Goal: Task Accomplishment & Management: Complete application form

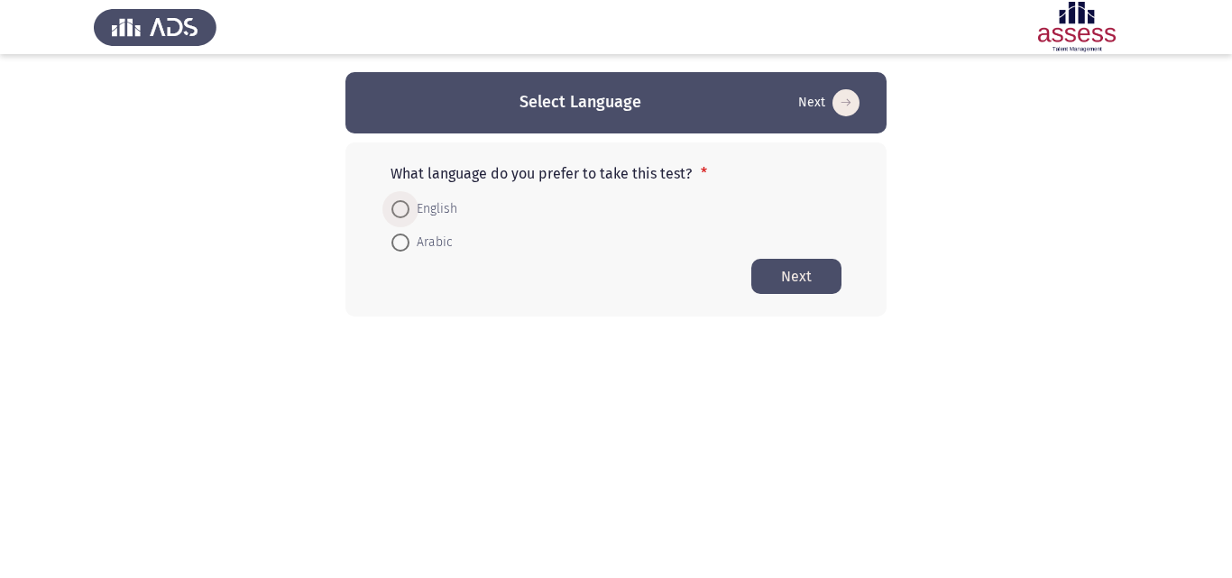
click at [404, 217] on span at bounding box center [401, 209] width 18 height 18
click at [404, 217] on input "English" at bounding box center [401, 209] width 18 height 18
radio input "true"
click at [773, 270] on button "Next" at bounding box center [797, 275] width 90 height 35
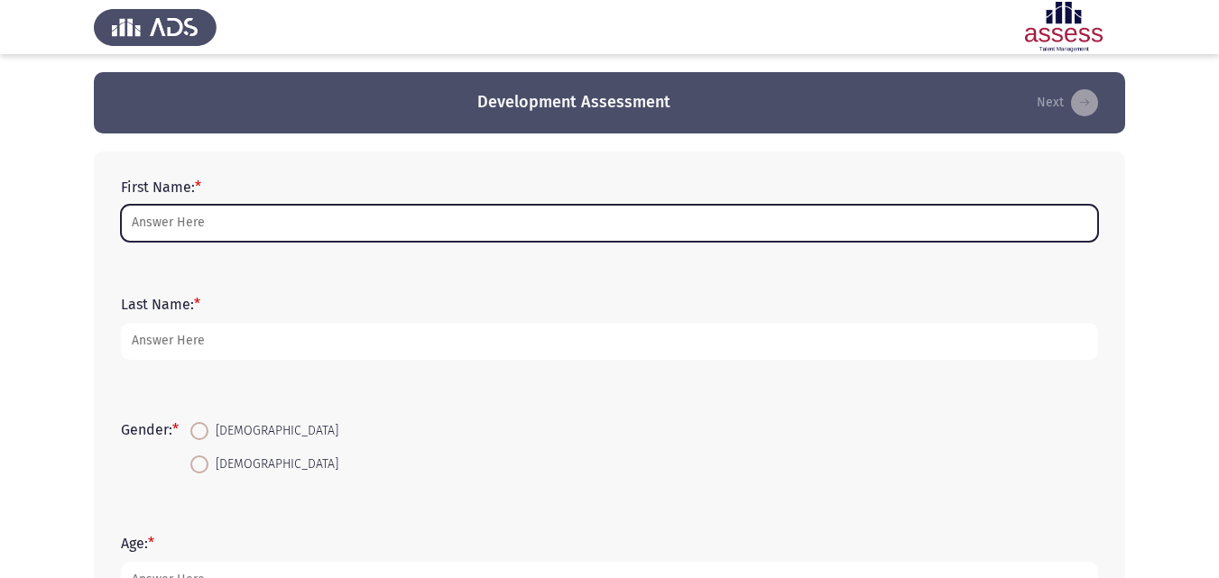
click at [474, 220] on input "First Name: *" at bounding box center [609, 223] width 977 height 37
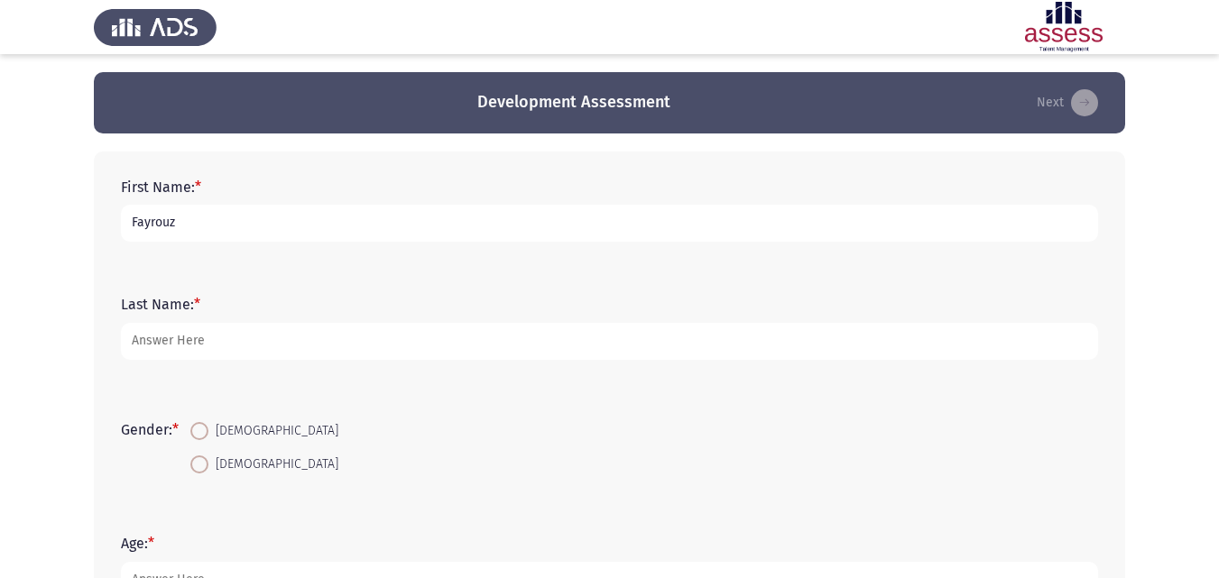
type input "Fayrouz"
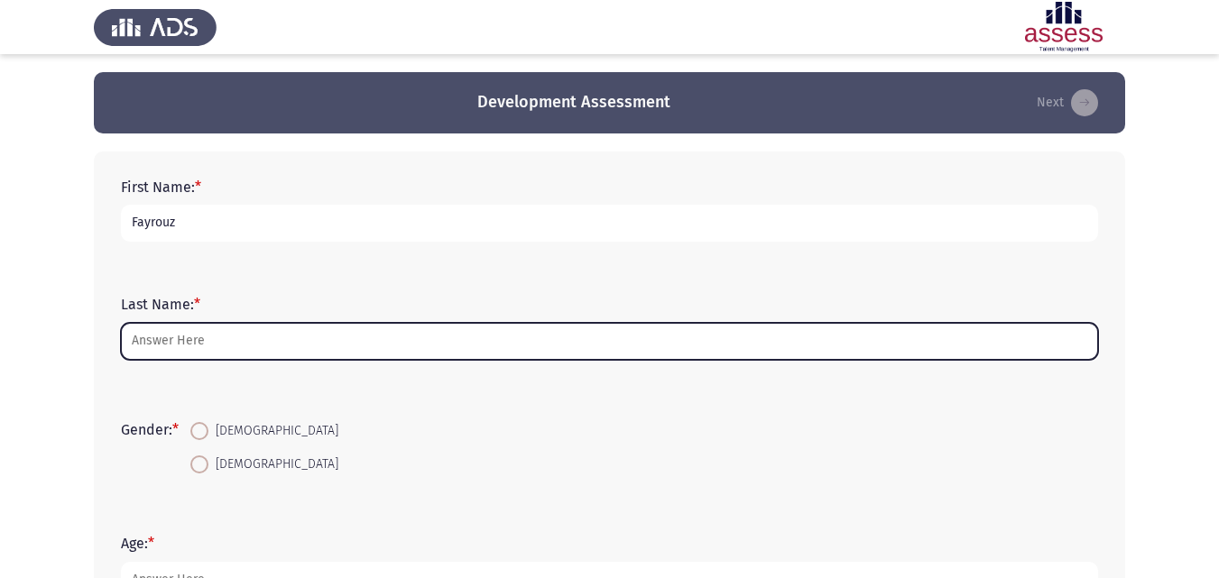
click at [171, 346] on input "Last Name: *" at bounding box center [609, 341] width 977 height 37
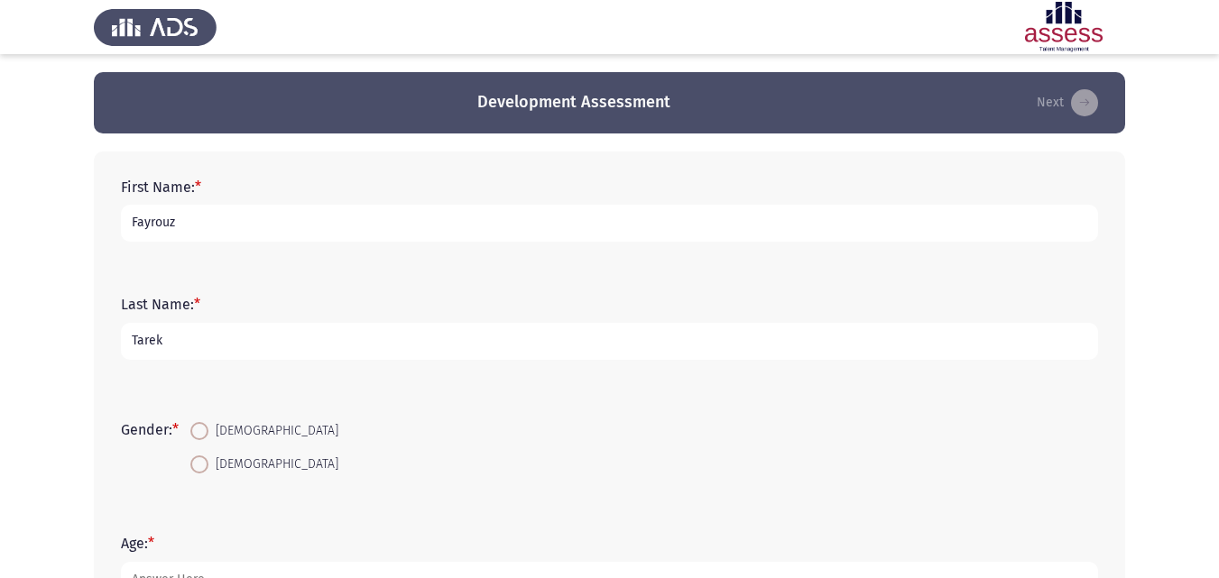
type input "Tarek"
click at [195, 436] on span at bounding box center [199, 431] width 18 height 18
click at [195, 436] on input "Female" at bounding box center [199, 431] width 18 height 18
radio input "true"
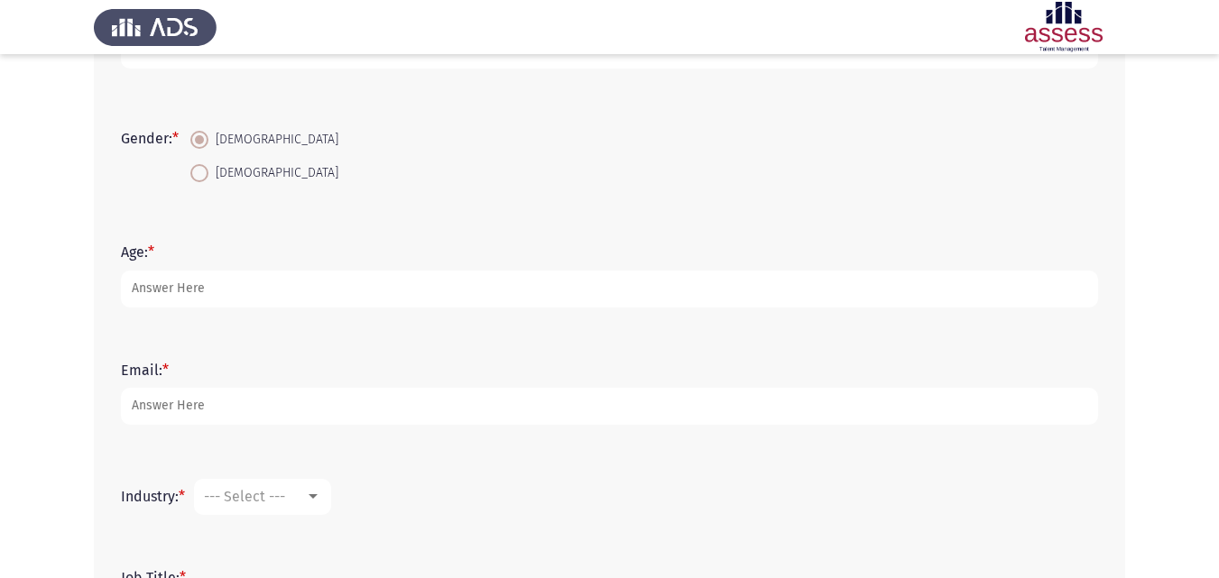
scroll to position [304, 0]
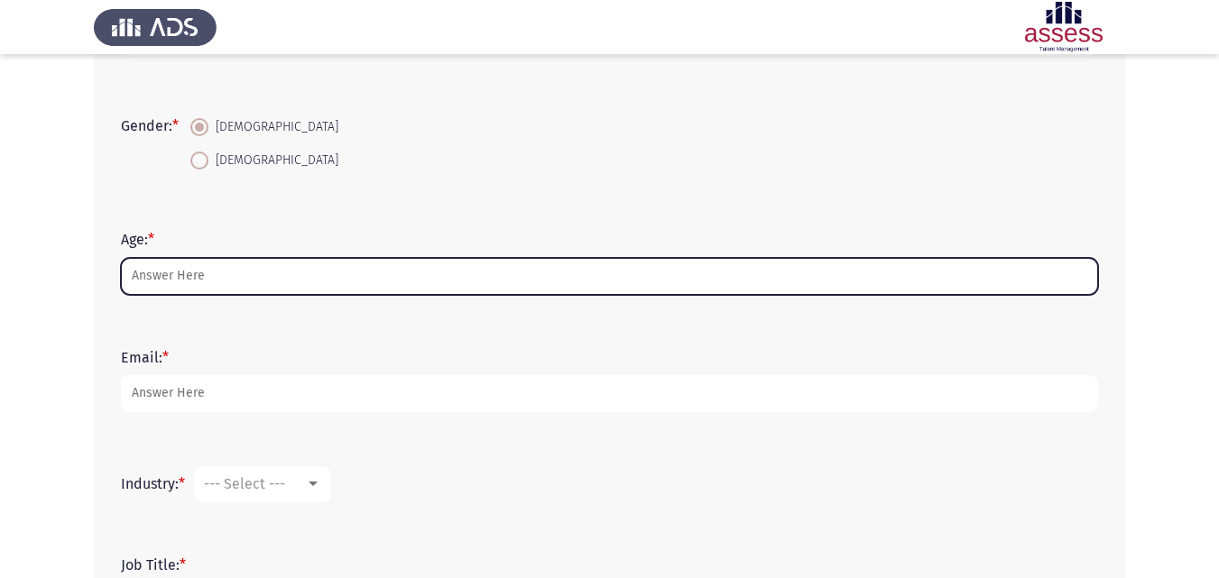
click at [599, 272] on input "Age: *" at bounding box center [609, 276] width 977 height 37
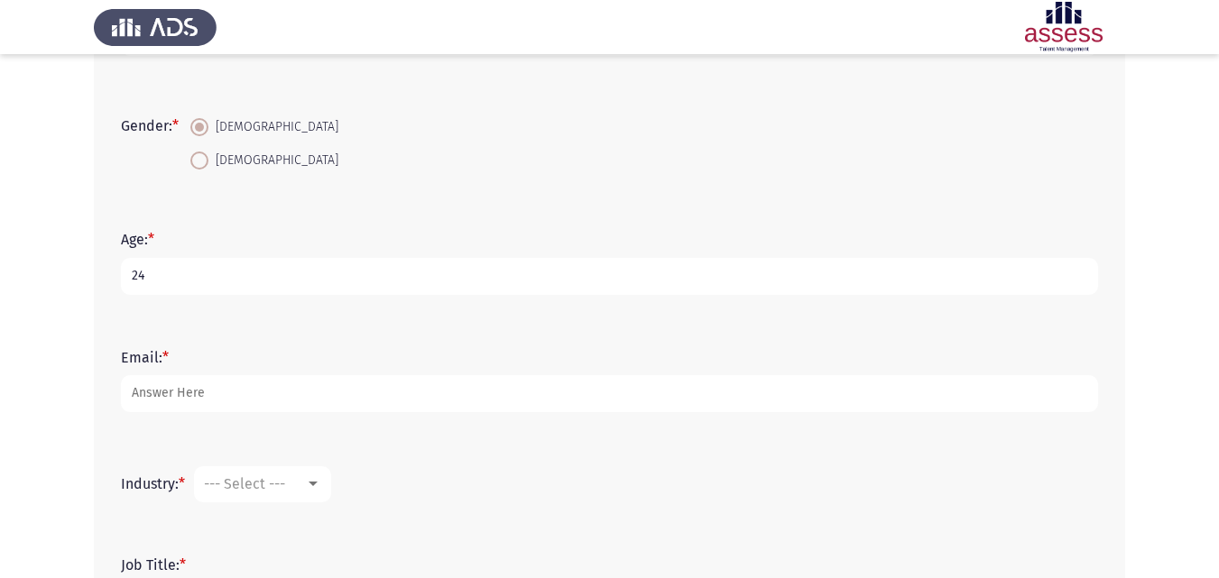
type input "24"
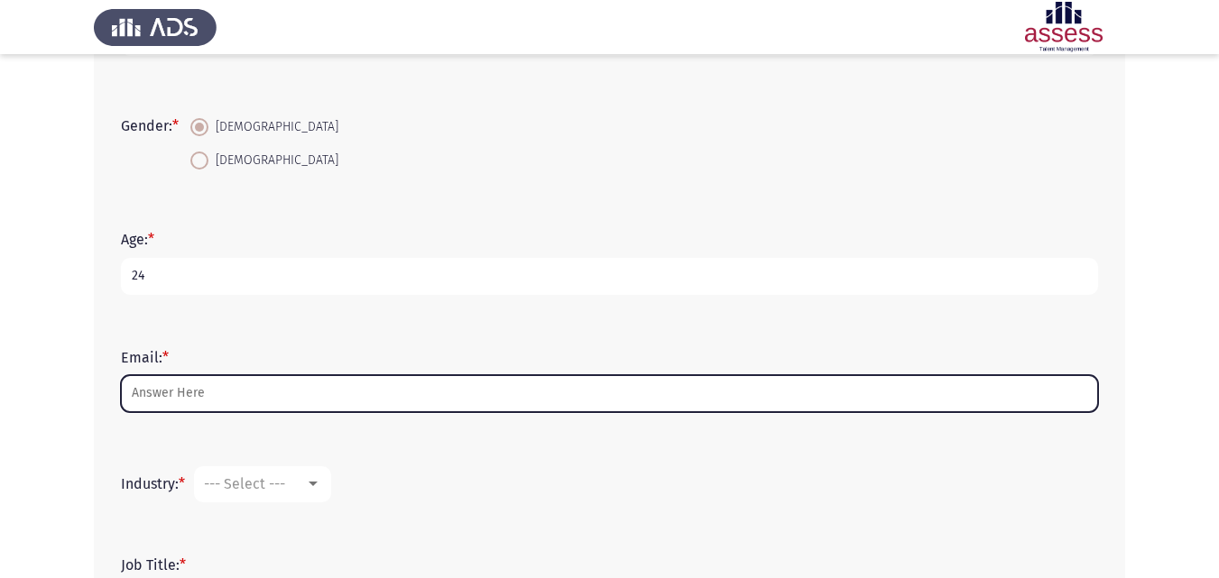
click at [245, 387] on input "Email: *" at bounding box center [609, 393] width 977 height 37
type input "F"
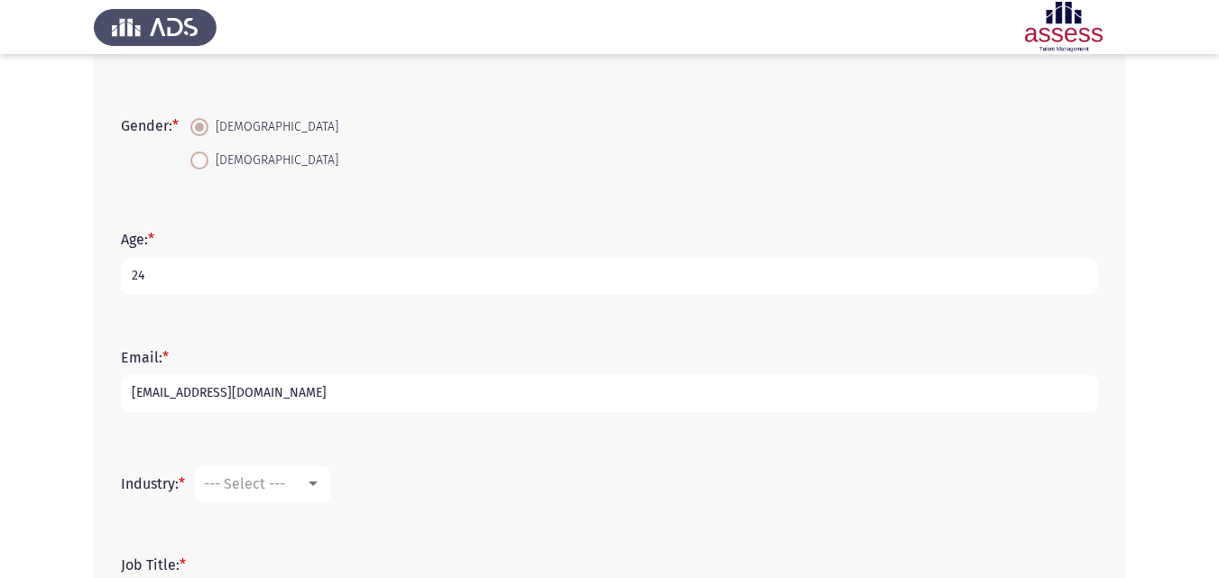
type input "Fayrouzelbokhary5@gmail.com"
click at [383, 494] on form "Industry: * --- Select ---" at bounding box center [609, 484] width 977 height 36
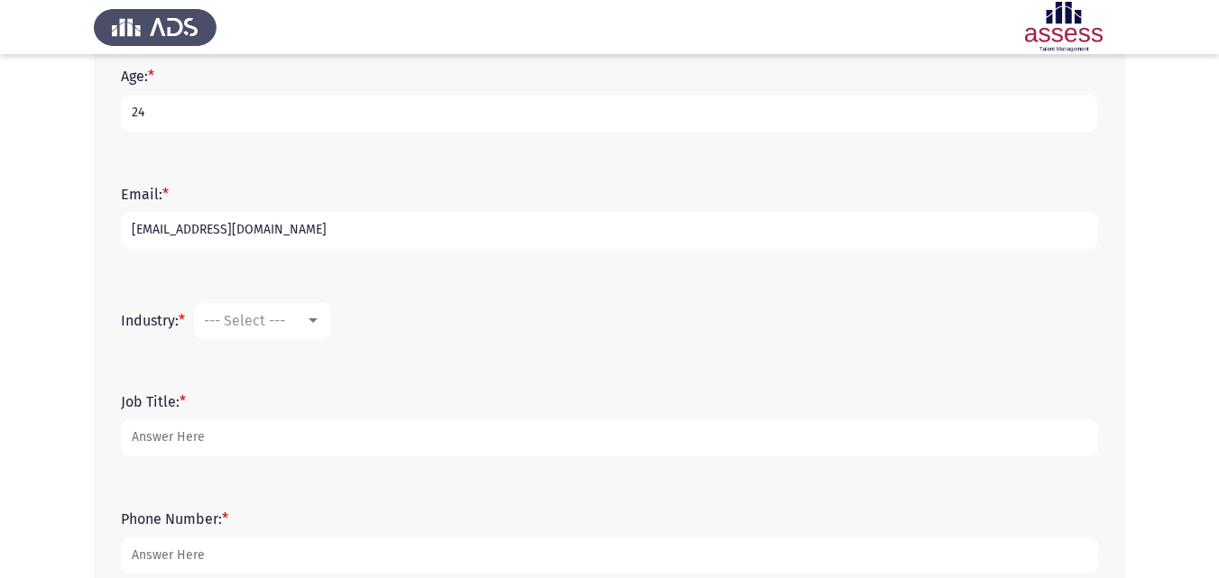
scroll to position [580, 0]
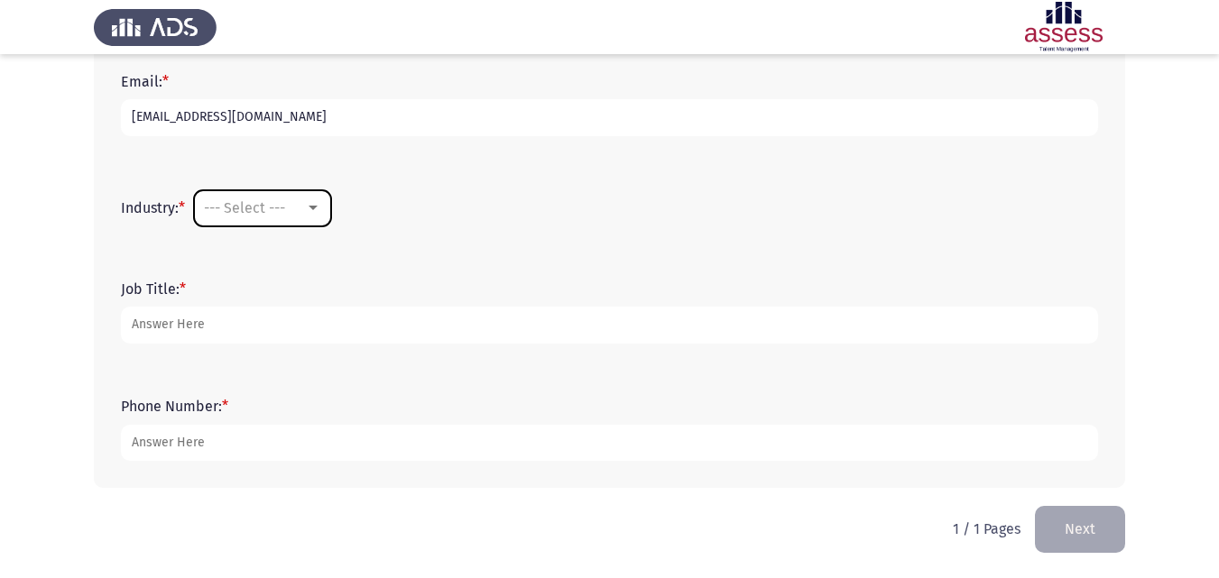
click at [274, 218] on mat-select "--- Select ---" at bounding box center [262, 208] width 137 height 36
click at [309, 208] on div at bounding box center [313, 208] width 16 height 14
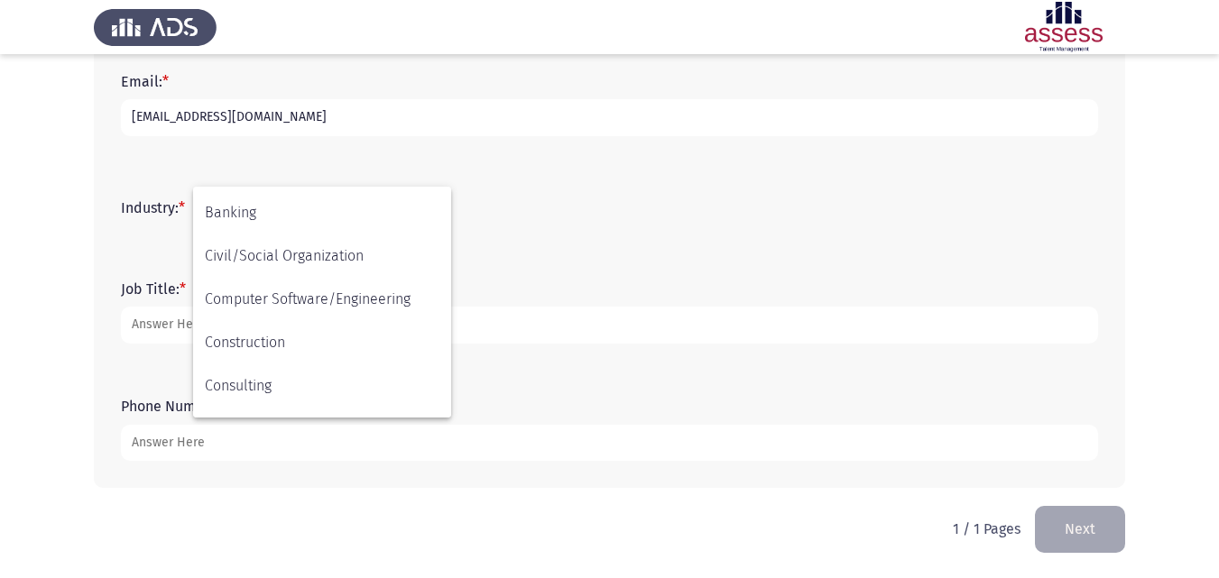
scroll to position [0, 0]
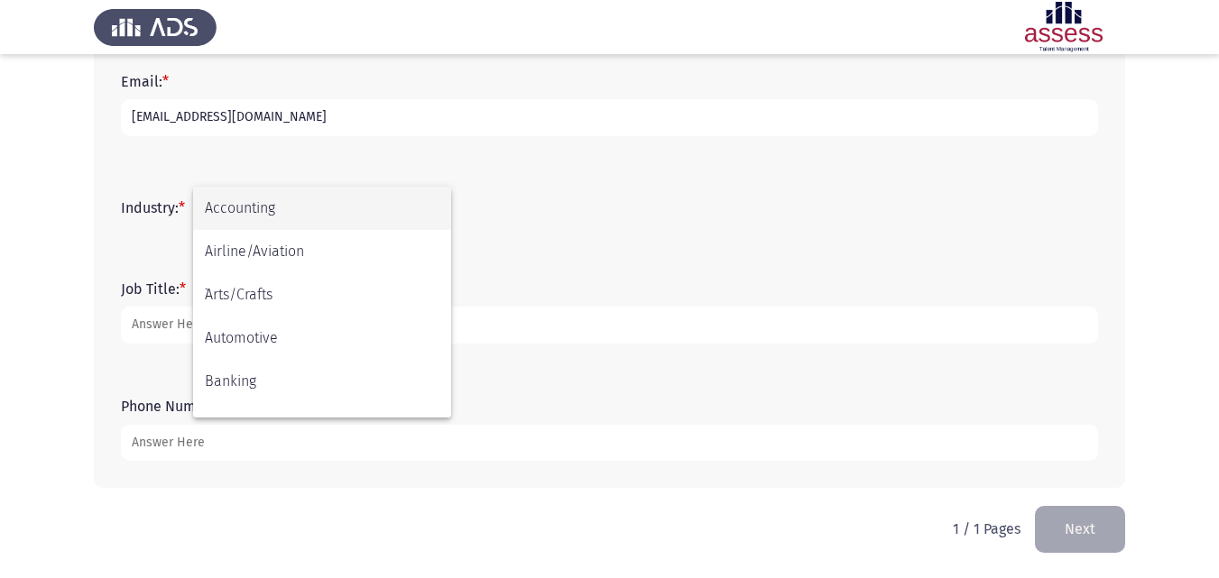
click at [522, 238] on div at bounding box center [609, 289] width 1219 height 578
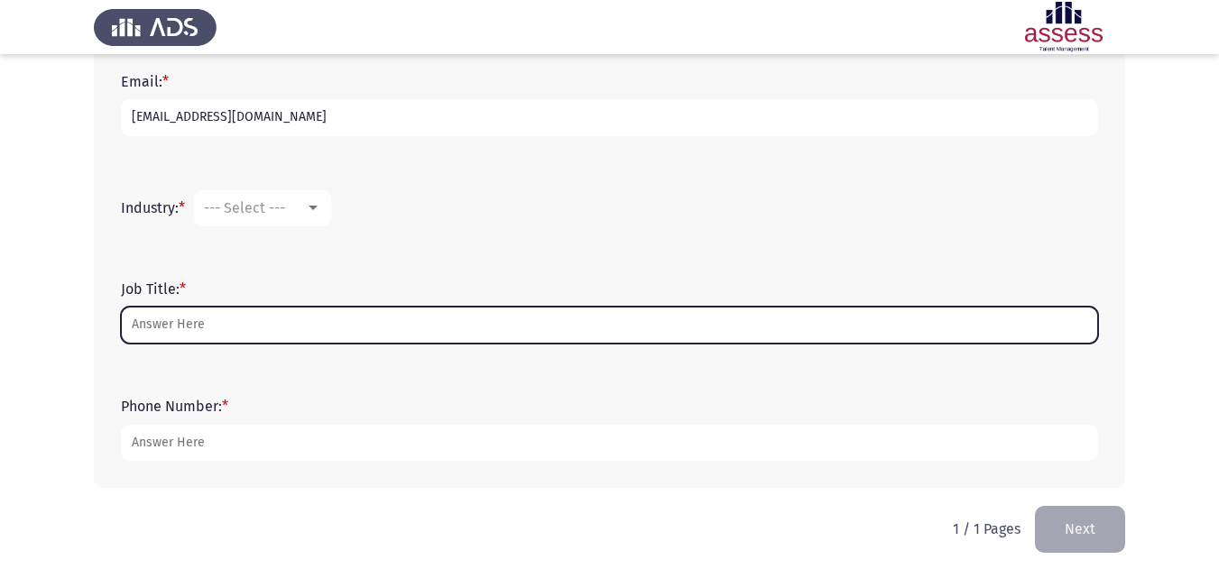
click at [334, 322] on input "Job Title: *" at bounding box center [609, 325] width 977 height 37
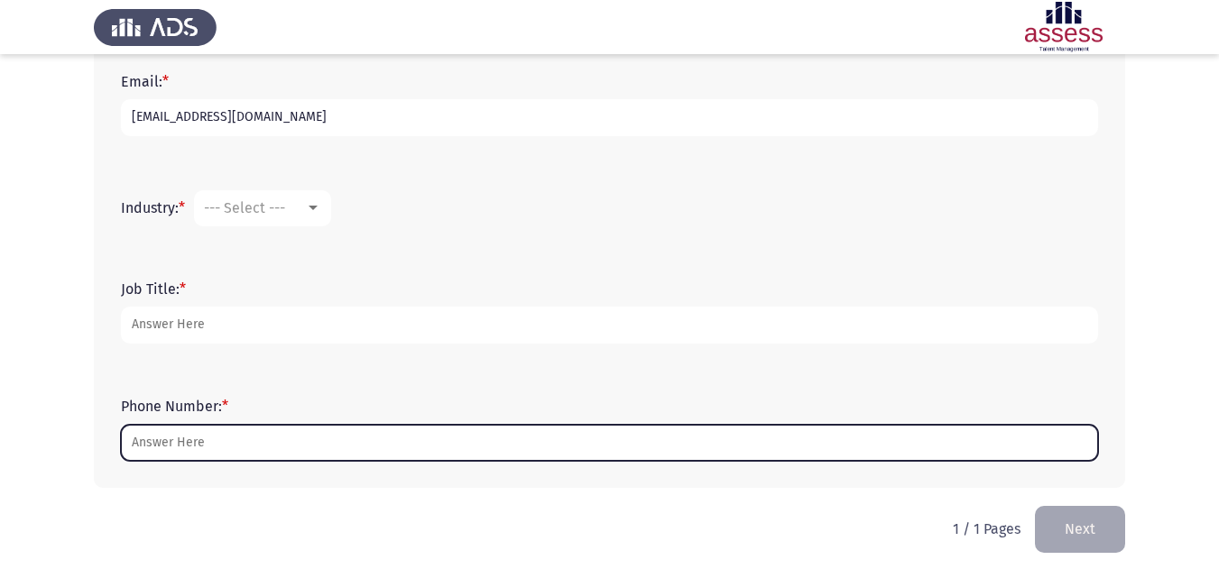
click at [281, 449] on input "Phone Number: *" at bounding box center [609, 443] width 977 height 37
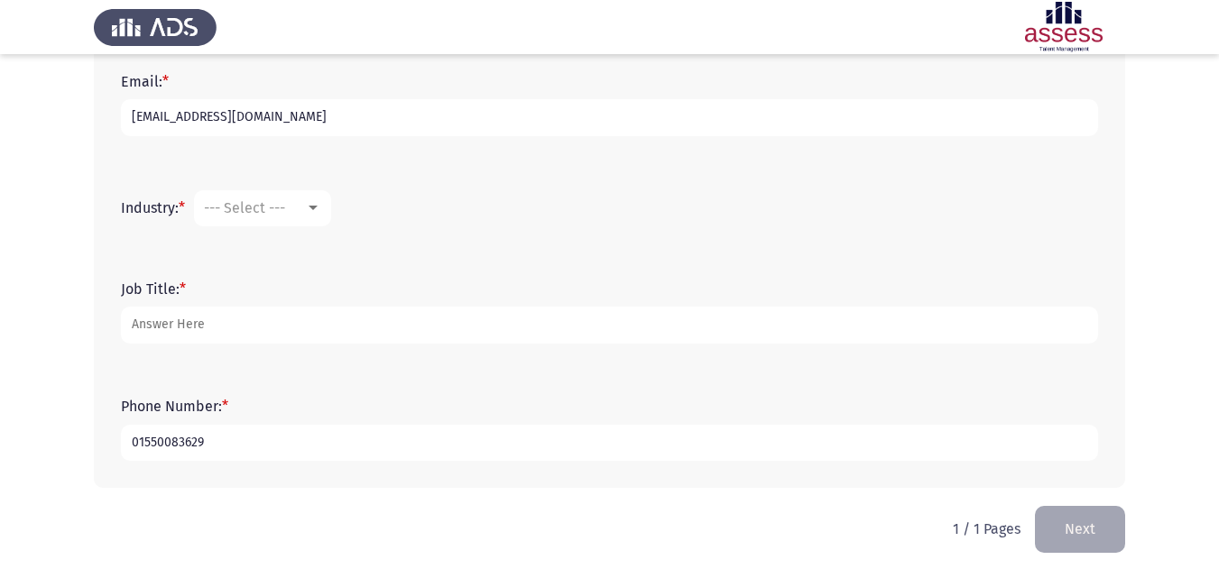
type input "01550083629"
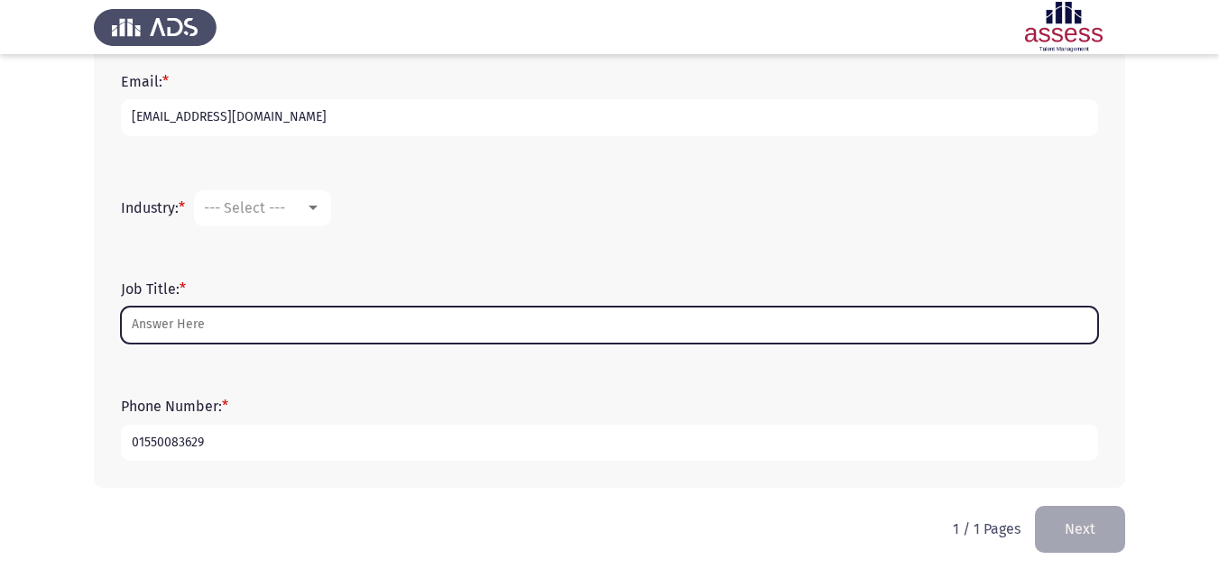
click at [252, 333] on input "Job Title: *" at bounding box center [609, 325] width 977 height 37
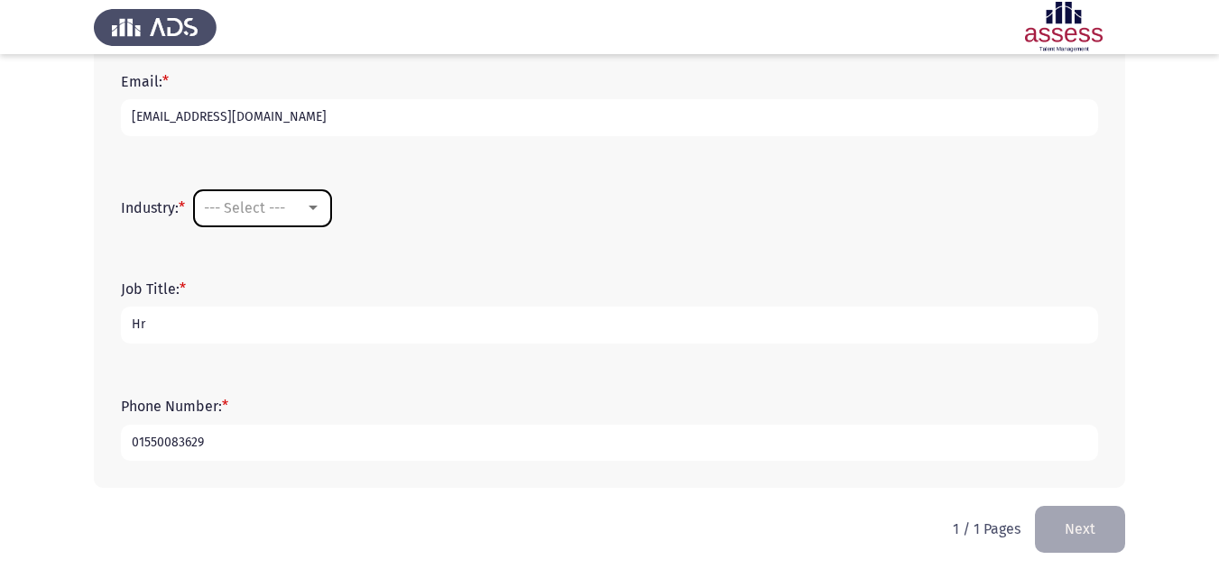
click at [276, 213] on span "--- Select ---" at bounding box center [244, 207] width 81 height 17
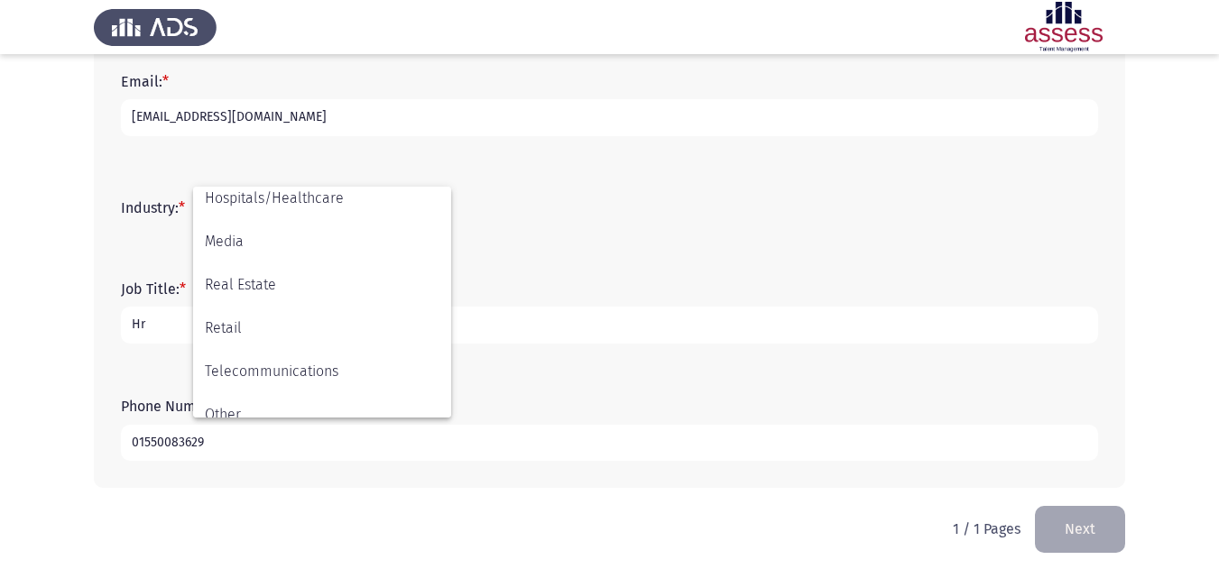
scroll to position [592, 0]
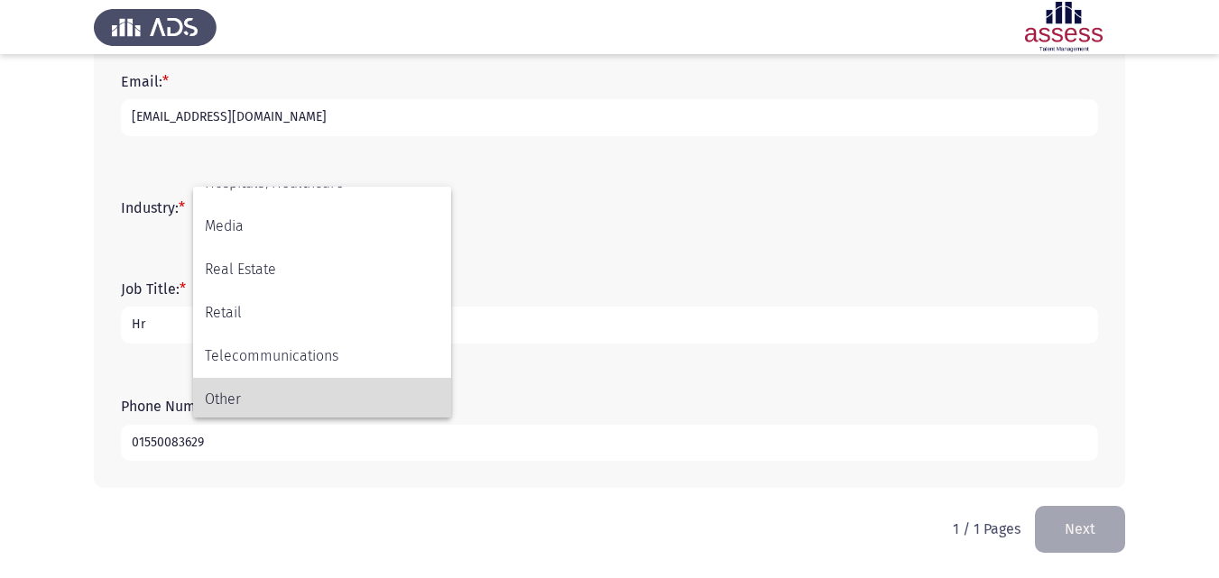
click at [421, 381] on span "Other" at bounding box center [322, 399] width 235 height 43
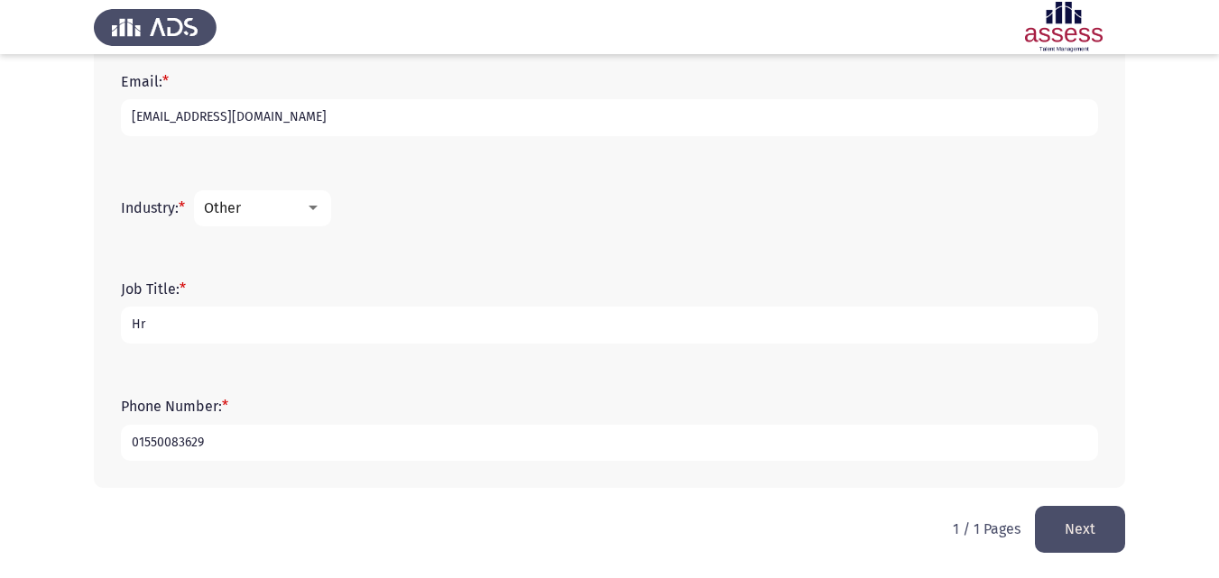
click at [518, 262] on div "Job Title: * Hr" at bounding box center [609, 312] width 995 height 117
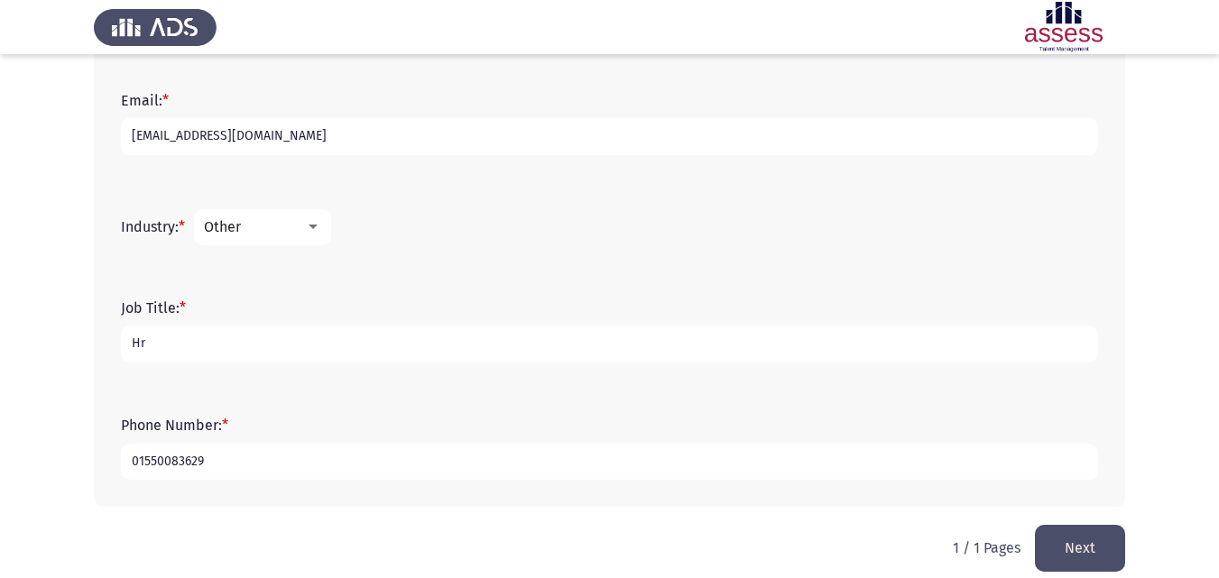
scroll to position [580, 0]
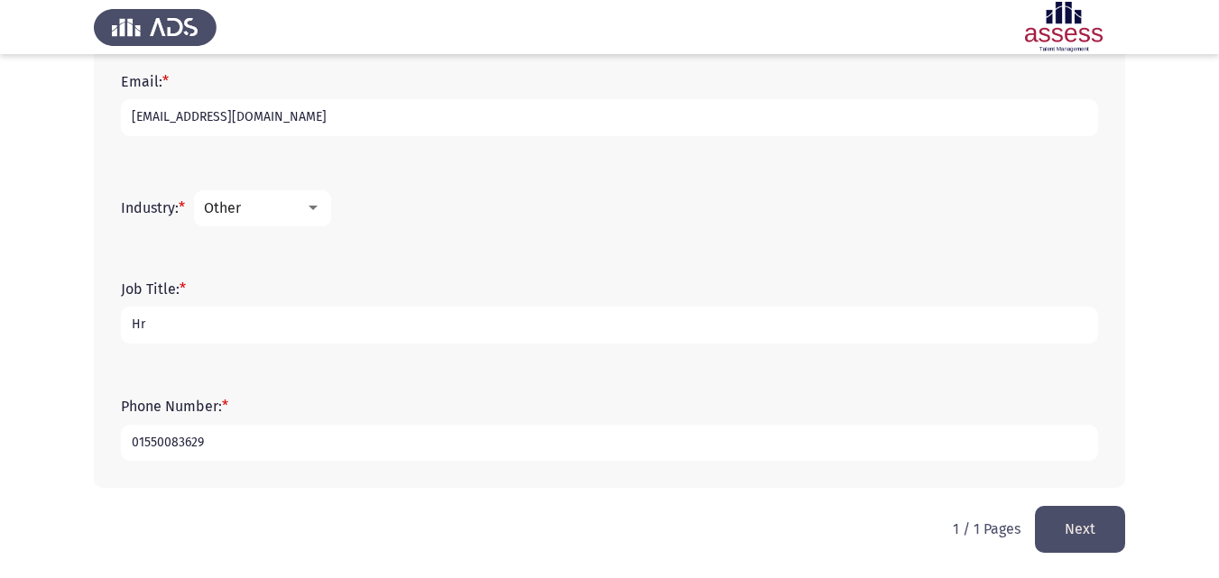
click at [280, 320] on input "Hr" at bounding box center [609, 325] width 977 height 37
type input "Hr generalist"
click at [1047, 520] on button "Next" at bounding box center [1080, 529] width 90 height 46
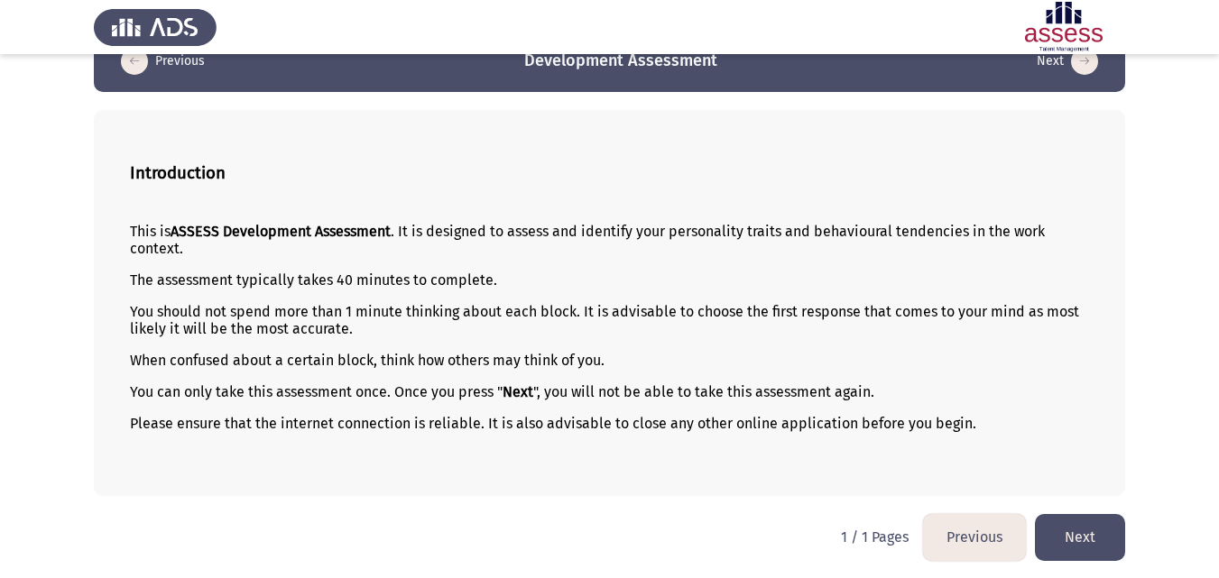
scroll to position [42, 0]
click at [1075, 530] on button "Next" at bounding box center [1080, 536] width 90 height 46
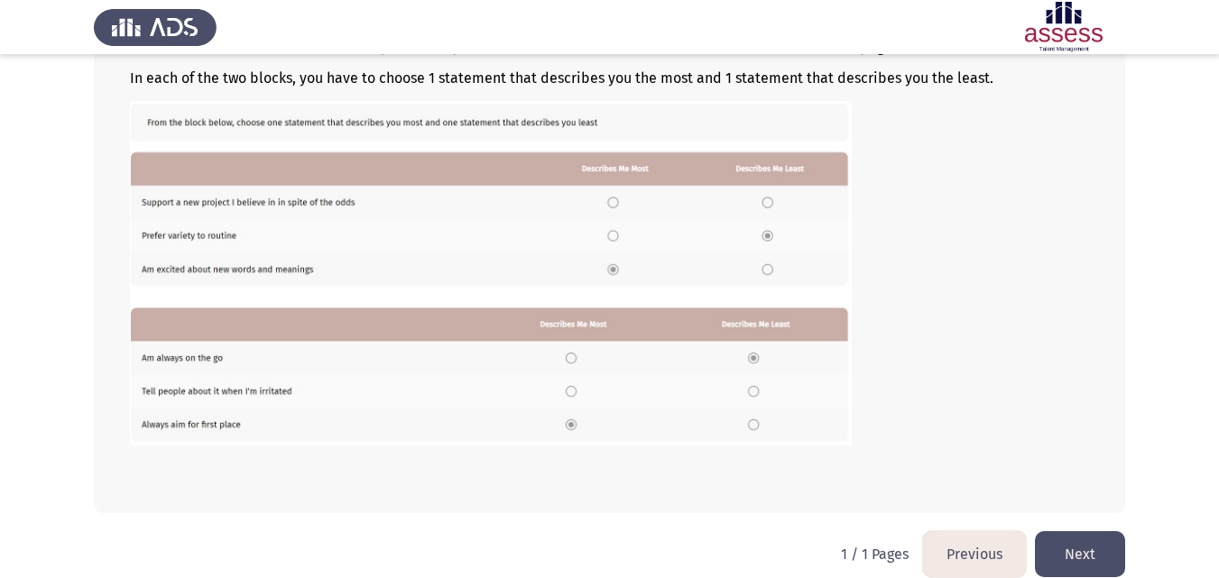
scroll to position [307, 0]
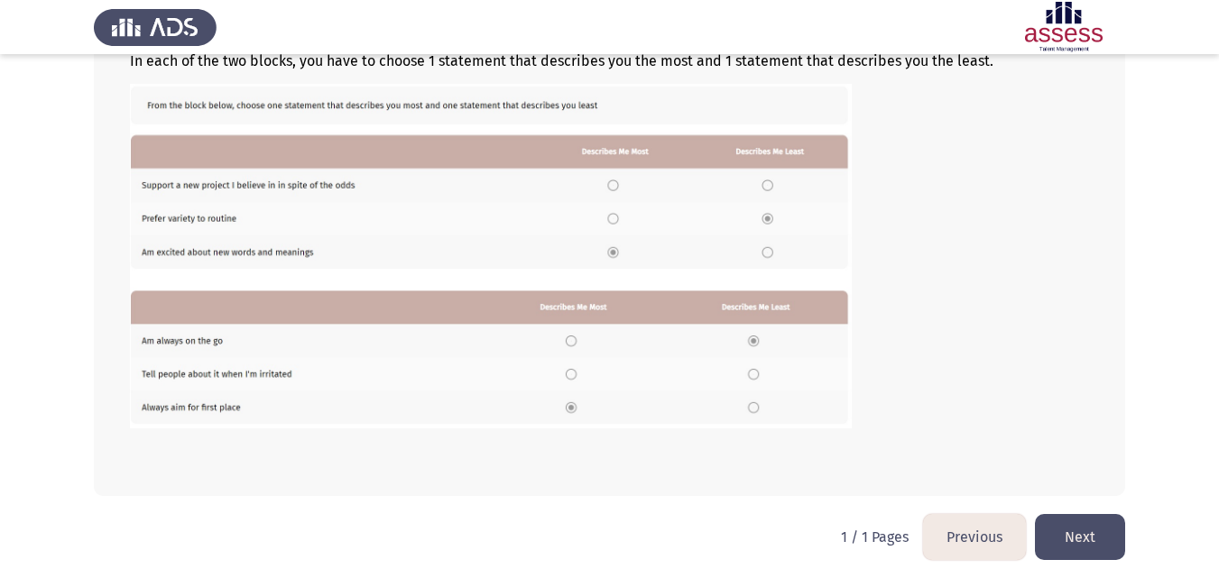
click at [1112, 534] on button "Next" at bounding box center [1080, 537] width 90 height 46
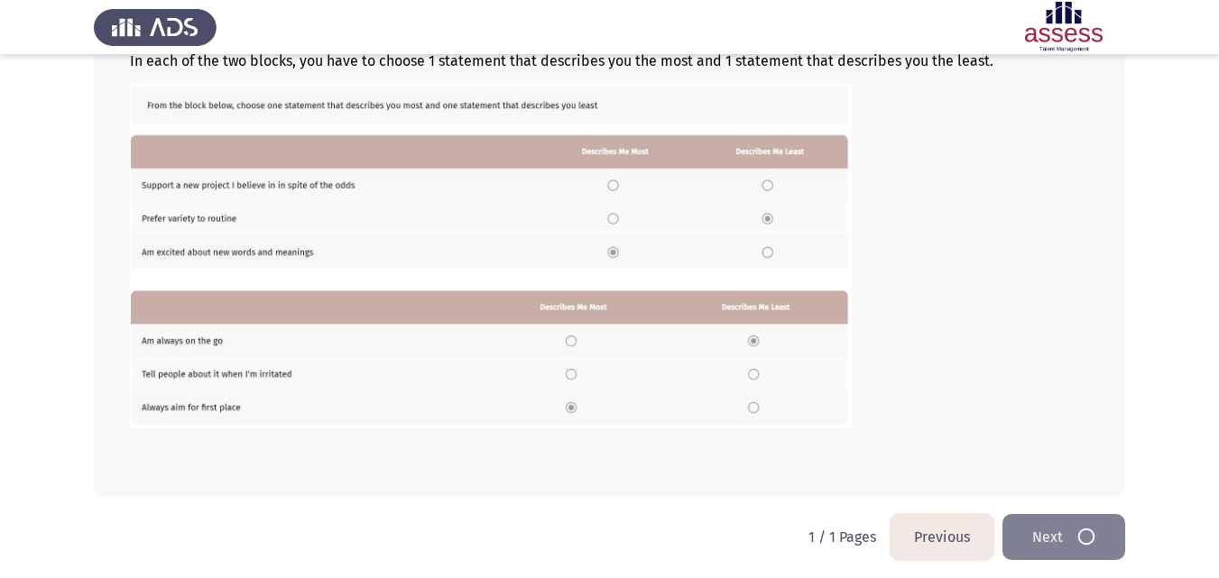
scroll to position [0, 0]
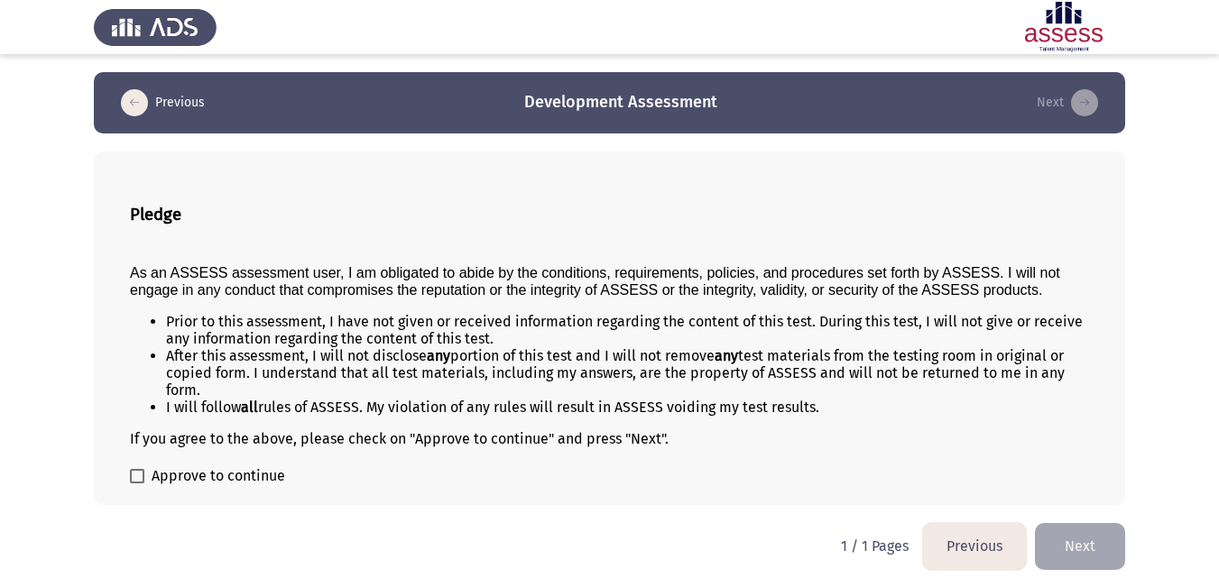
click at [146, 471] on label "Approve to continue" at bounding box center [207, 477] width 155 height 22
click at [137, 484] on input "Approve to continue" at bounding box center [136, 484] width 1 height 1
checkbox input "true"
click at [1077, 559] on button "Next" at bounding box center [1080, 546] width 90 height 46
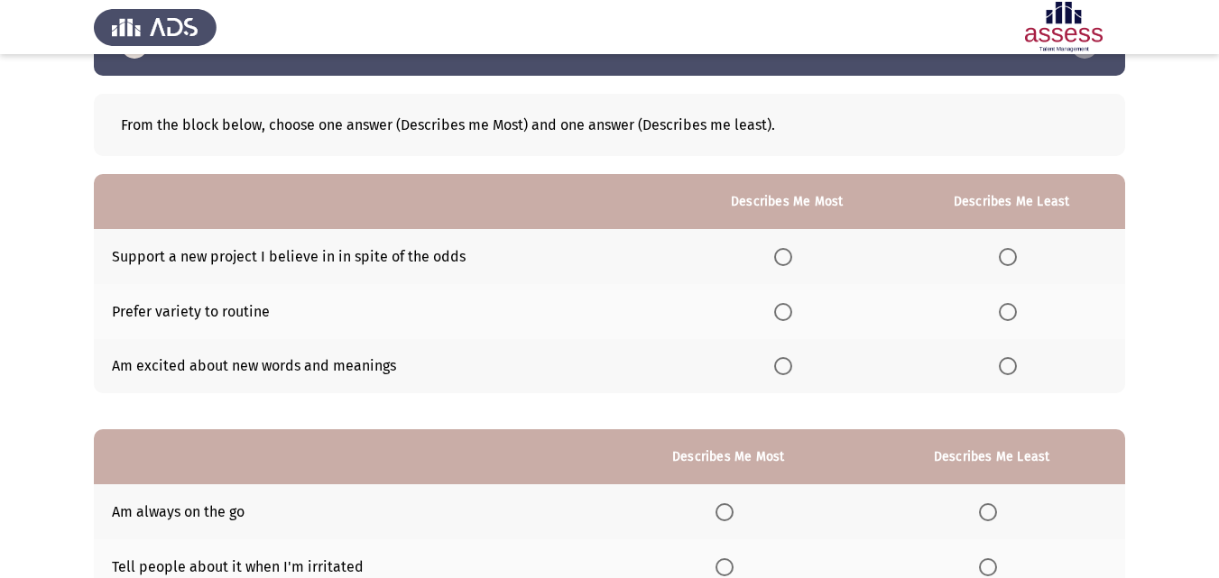
scroll to position [57, 0]
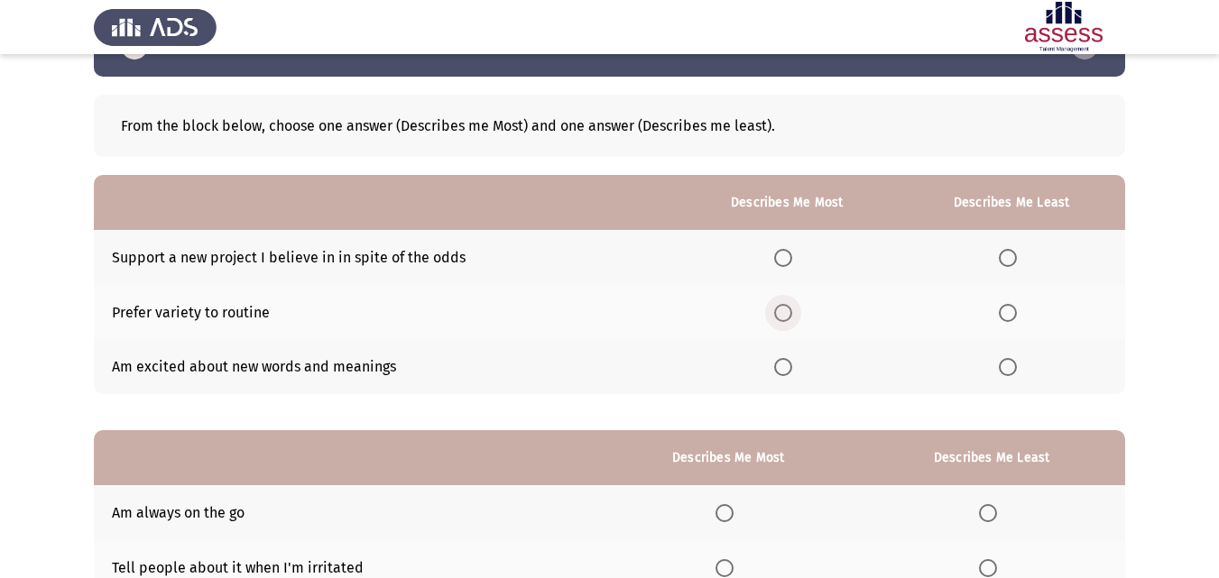
click at [792, 309] on span "Select an option" at bounding box center [783, 313] width 18 height 18
click at [792, 309] on input "Select an option" at bounding box center [783, 313] width 18 height 18
click at [1014, 253] on span "Select an option" at bounding box center [1008, 258] width 18 height 18
click at [1014, 253] on input "Select an option" at bounding box center [1008, 258] width 18 height 18
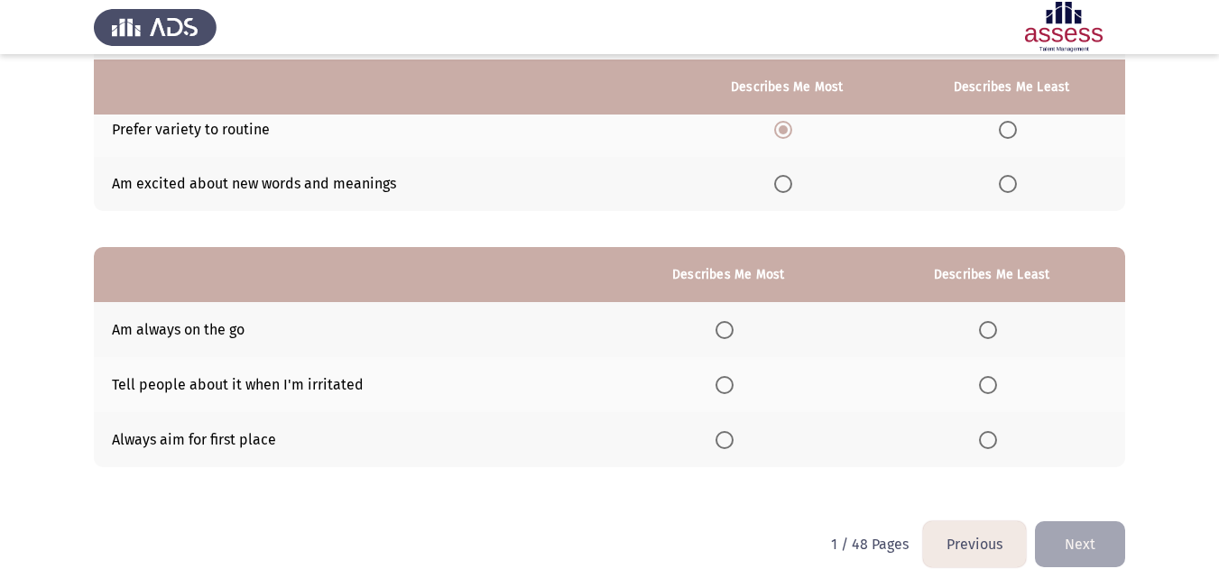
scroll to position [245, 0]
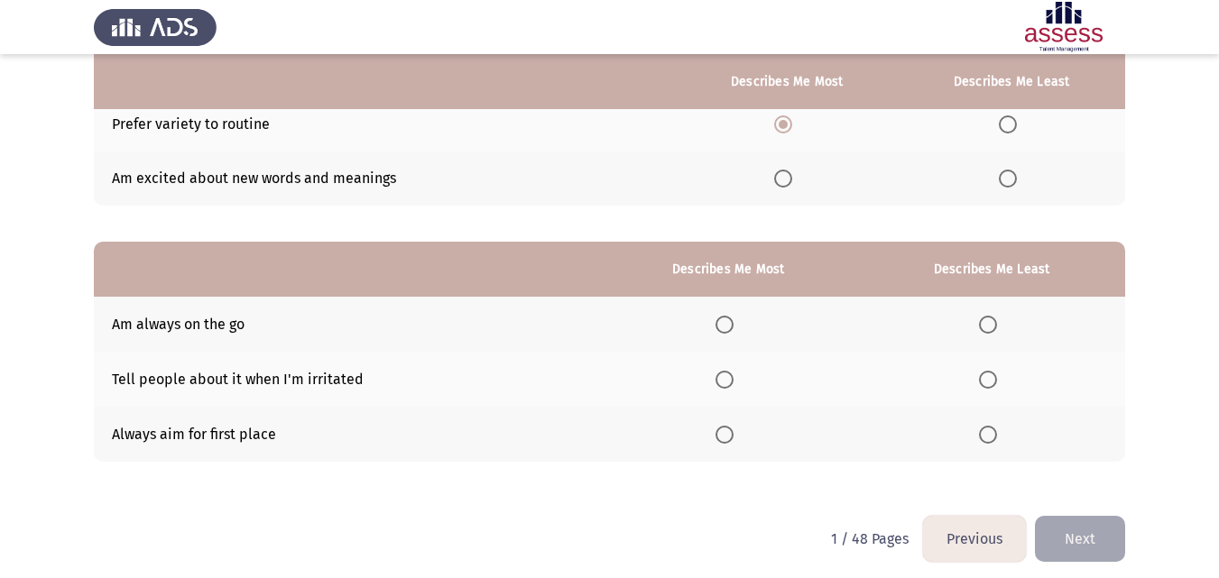
click at [733, 320] on span "Select an option" at bounding box center [724, 325] width 18 height 18
click at [733, 320] on input "Select an option" at bounding box center [724, 325] width 18 height 18
click at [992, 439] on span "Select an option" at bounding box center [988, 435] width 18 height 18
click at [992, 439] on input "Select an option" at bounding box center [988, 435] width 18 height 18
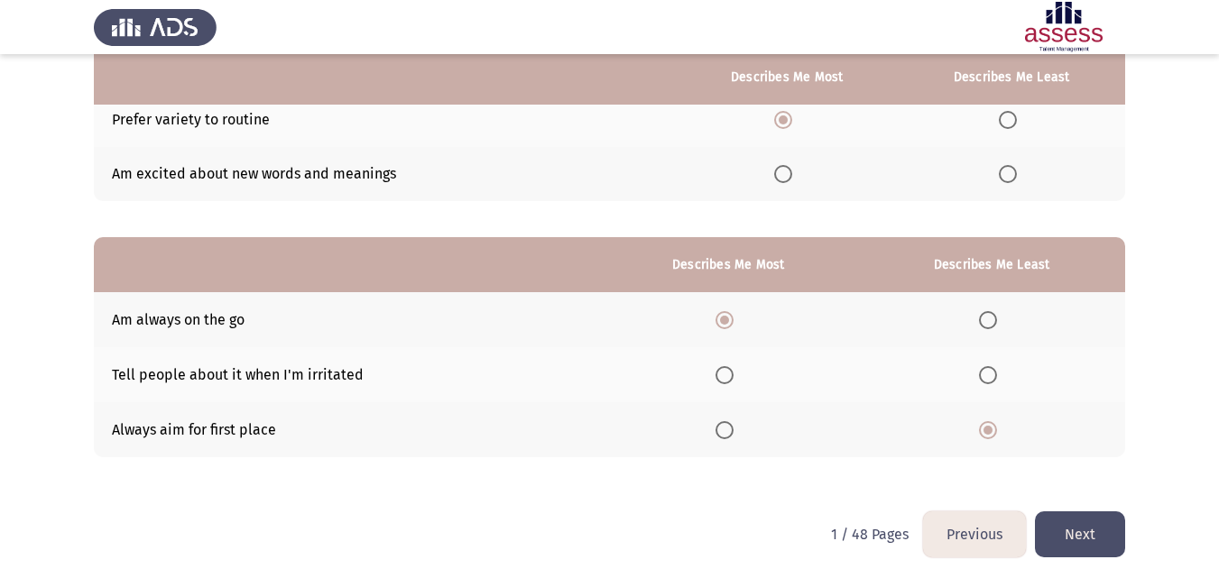
scroll to position [255, 0]
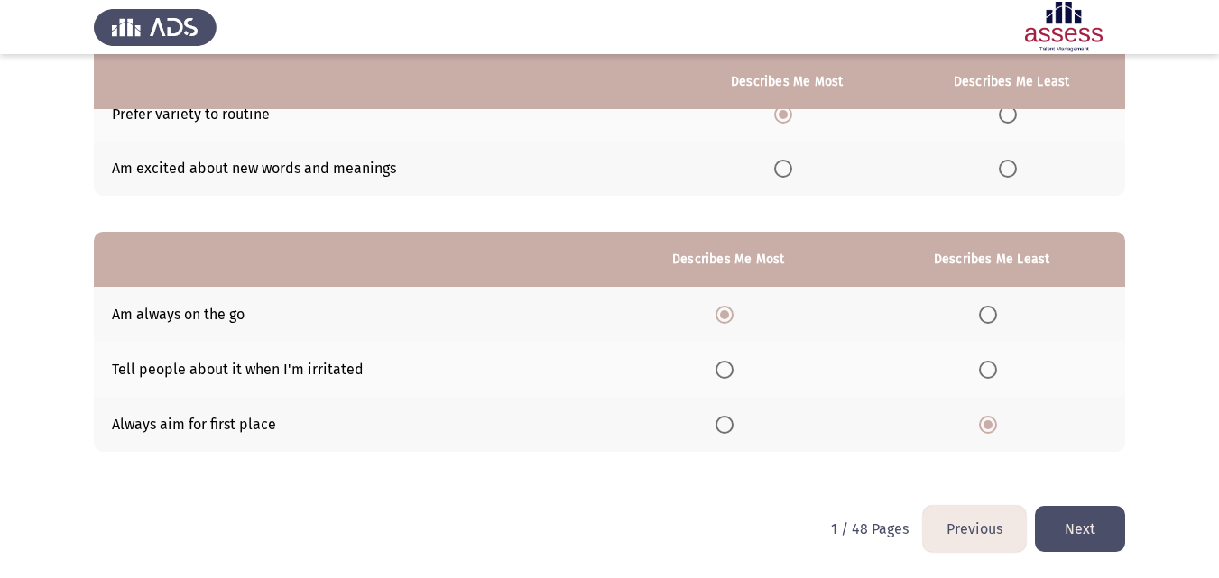
click at [1091, 520] on button "Next" at bounding box center [1080, 529] width 90 height 46
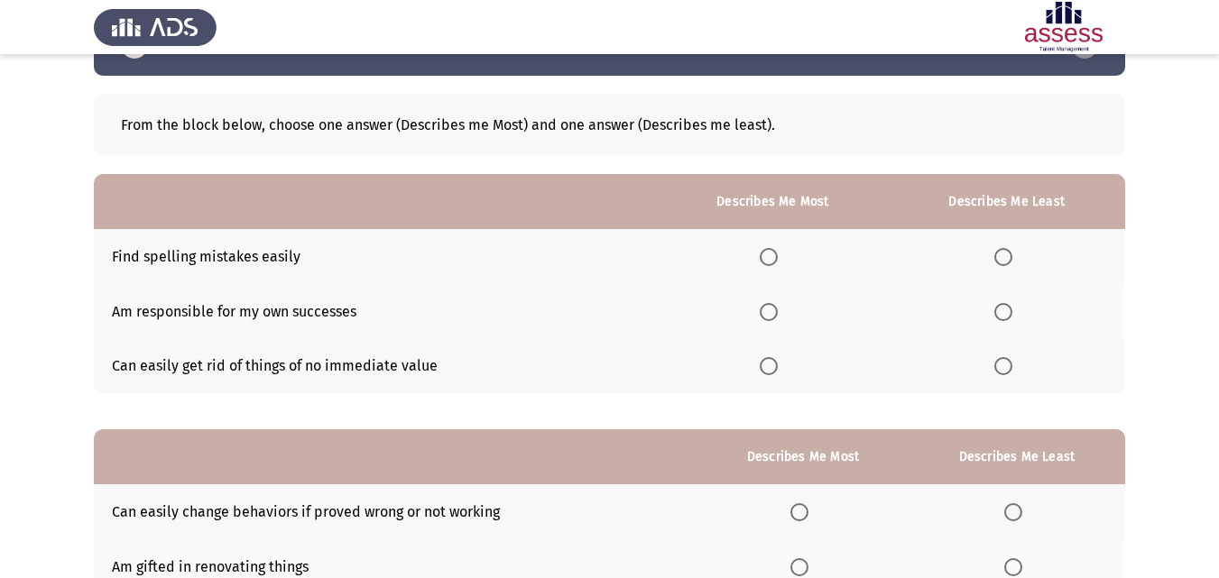
scroll to position [76, 0]
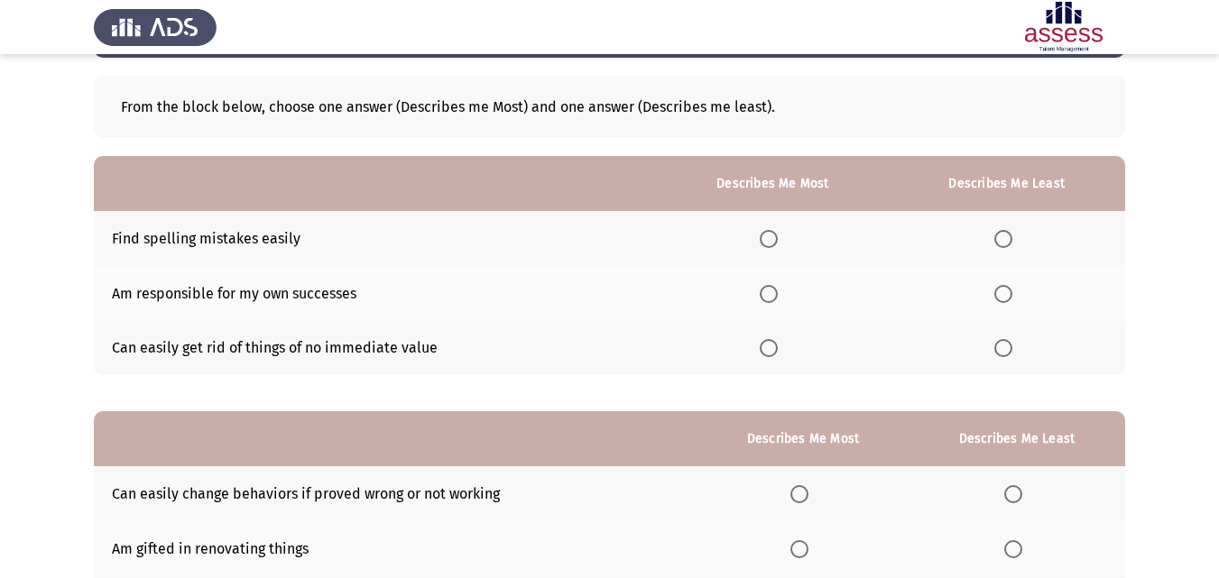
click at [773, 296] on span "Select an option" at bounding box center [769, 294] width 18 height 18
click at [773, 296] on input "Select an option" at bounding box center [769, 294] width 18 height 18
click at [1001, 356] on span "Select an option" at bounding box center [1003, 348] width 18 height 18
click at [1001, 356] on input "Select an option" at bounding box center [1003, 348] width 18 height 18
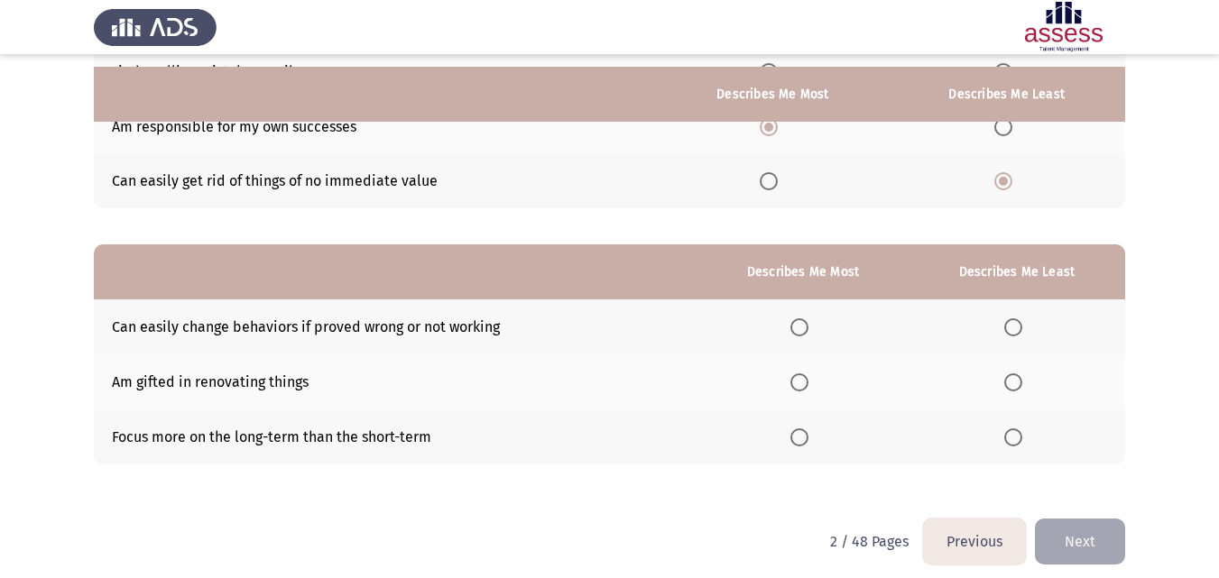
scroll to position [255, 0]
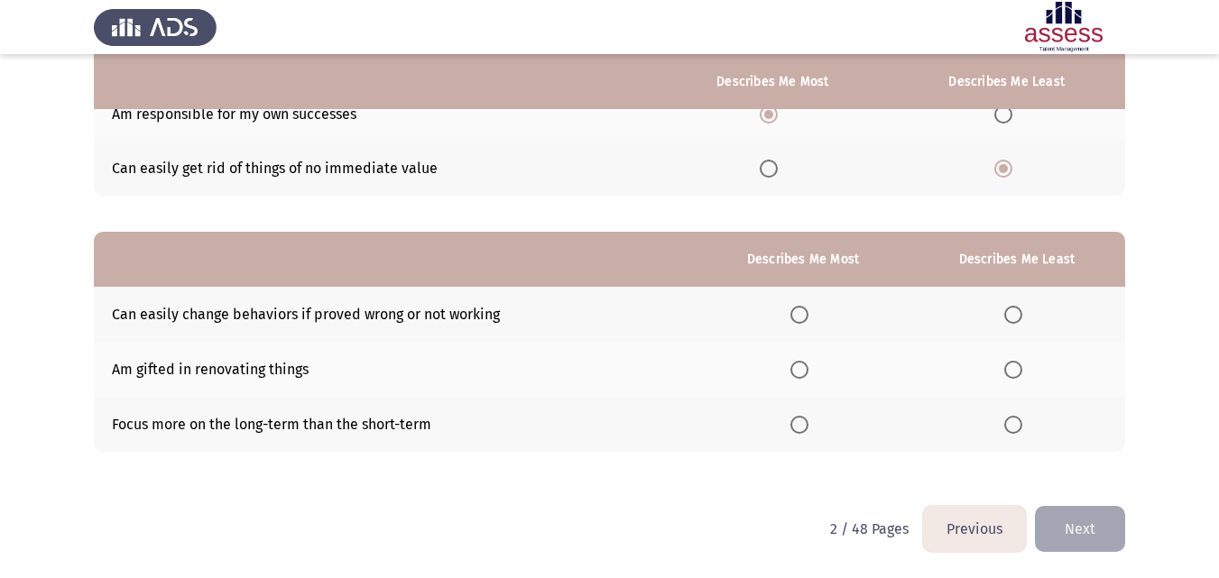
click at [807, 418] on span "Select an option" at bounding box center [799, 425] width 18 height 18
click at [807, 418] on input "Select an option" at bounding box center [799, 425] width 18 height 18
click at [1021, 377] on span "Select an option" at bounding box center [1013, 370] width 18 height 18
click at [1021, 377] on input "Select an option" at bounding box center [1013, 370] width 18 height 18
click at [1074, 510] on button "Next" at bounding box center [1080, 529] width 90 height 46
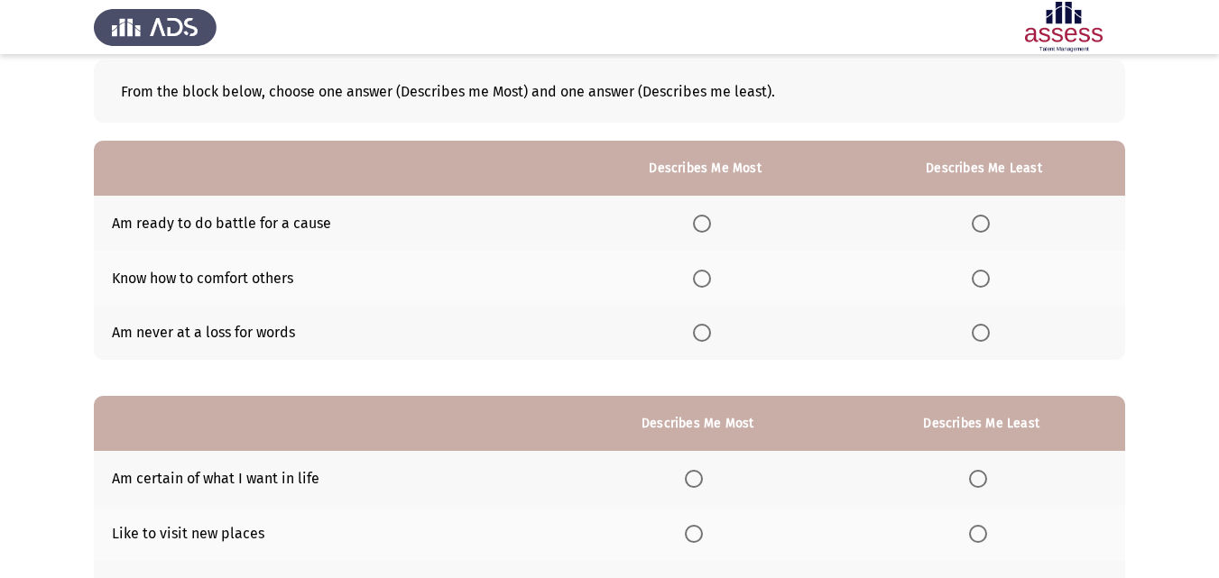
scroll to position [94, 0]
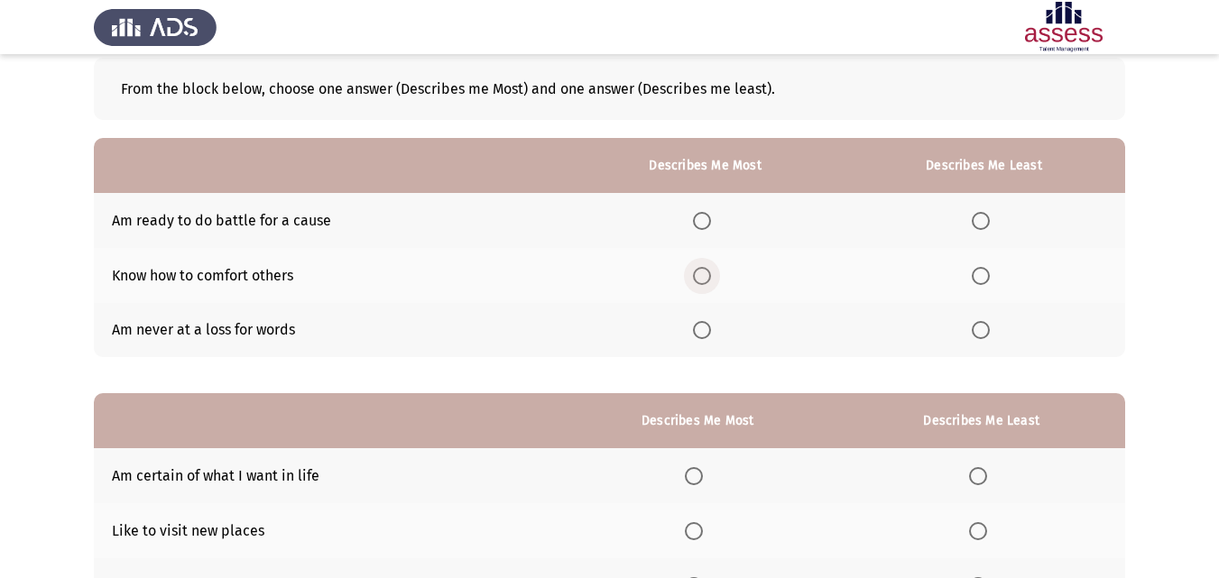
click at [707, 276] on span "Select an option" at bounding box center [702, 276] width 18 height 18
click at [707, 276] on input "Select an option" at bounding box center [702, 276] width 18 height 18
click at [980, 333] on span "Select an option" at bounding box center [981, 330] width 18 height 18
click at [980, 333] on input "Select an option" at bounding box center [981, 330] width 18 height 18
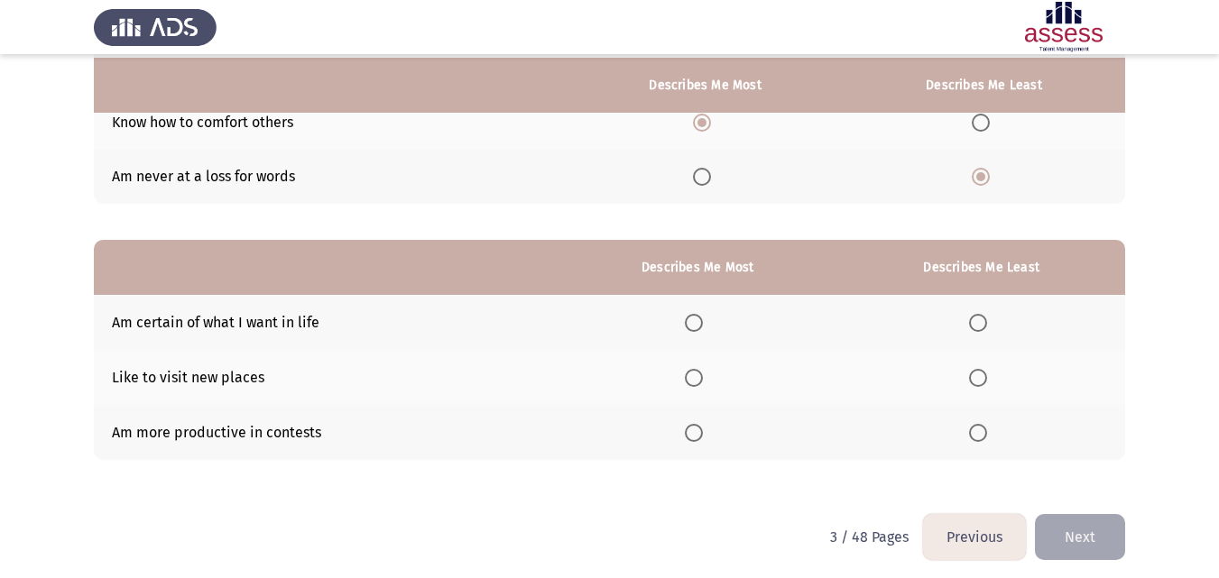
scroll to position [255, 0]
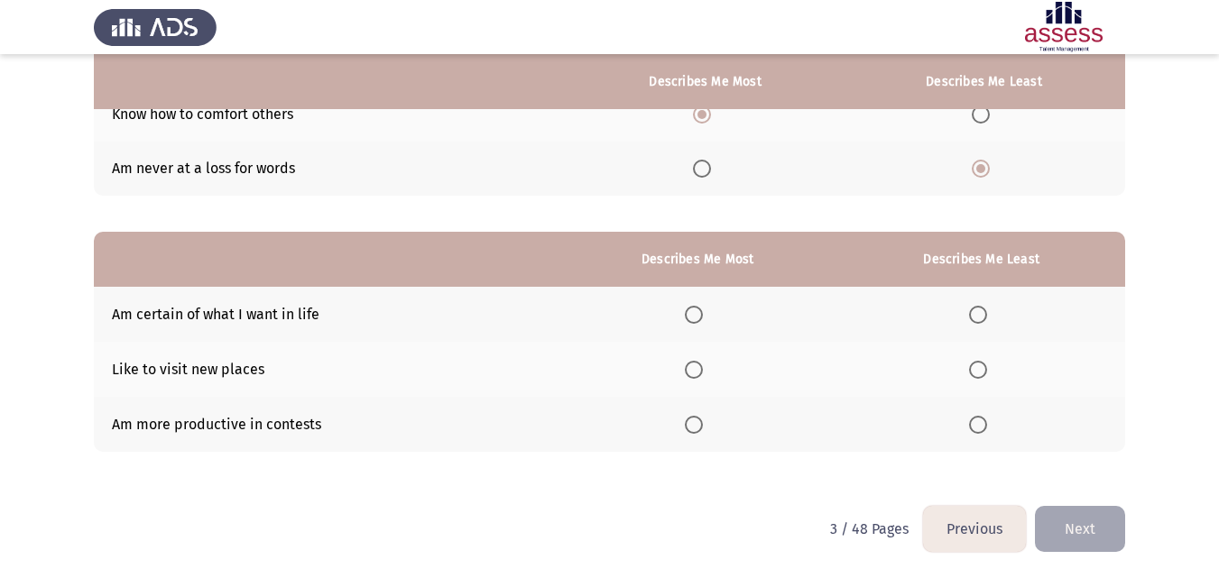
click at [706, 359] on th at bounding box center [698, 369] width 281 height 55
click at [702, 367] on span "Select an option" at bounding box center [694, 370] width 18 height 18
click at [702, 367] on input "Select an option" at bounding box center [694, 370] width 18 height 18
click at [982, 437] on th at bounding box center [981, 424] width 288 height 55
click at [983, 430] on span "Select an option" at bounding box center [978, 425] width 18 height 18
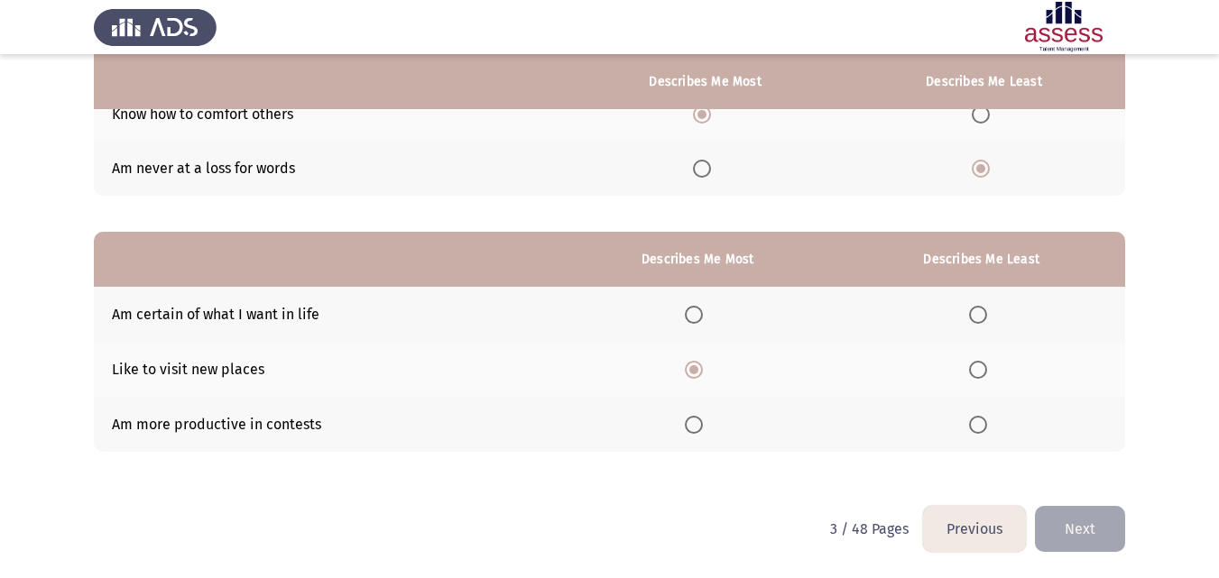
click at [983, 430] on input "Select an option" at bounding box center [978, 425] width 18 height 18
click at [1067, 528] on button "Next" at bounding box center [1080, 529] width 90 height 46
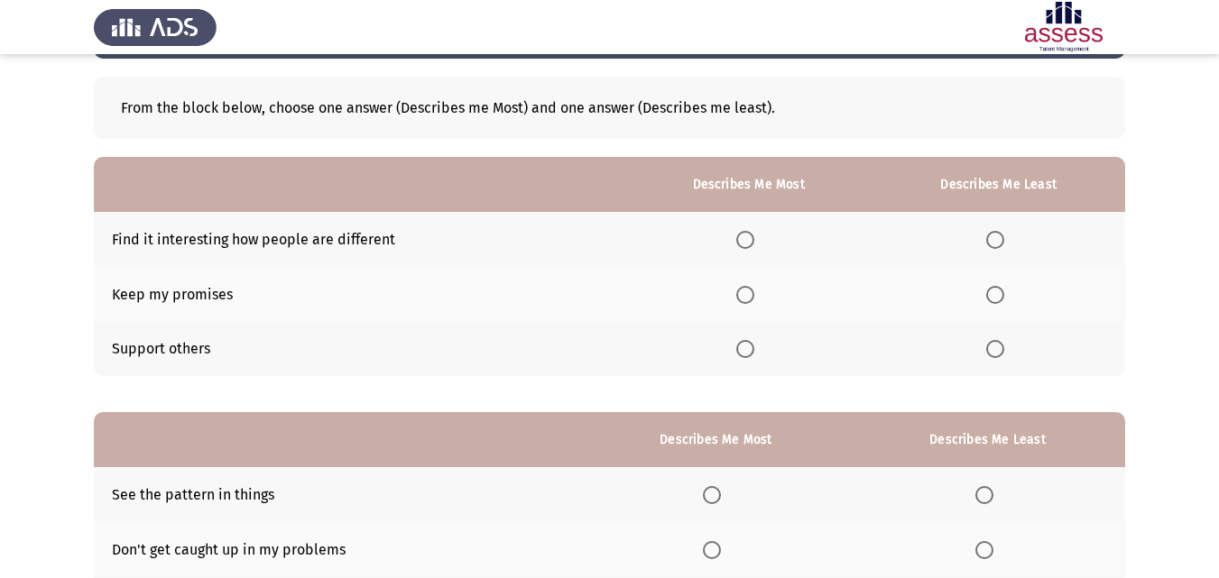
scroll to position [72, 0]
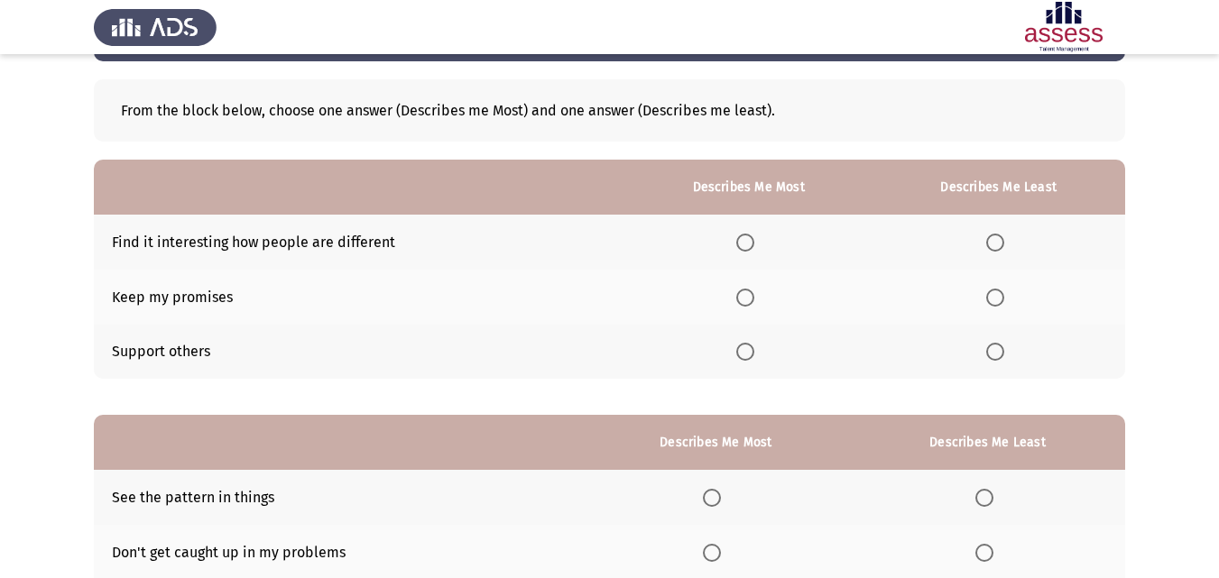
click at [751, 351] on span "Select an option" at bounding box center [745, 352] width 18 height 18
click at [751, 351] on input "Select an option" at bounding box center [745, 352] width 18 height 18
click at [993, 240] on span "Select an option" at bounding box center [995, 243] width 18 height 18
click at [993, 240] on input "Select an option" at bounding box center [995, 243] width 18 height 18
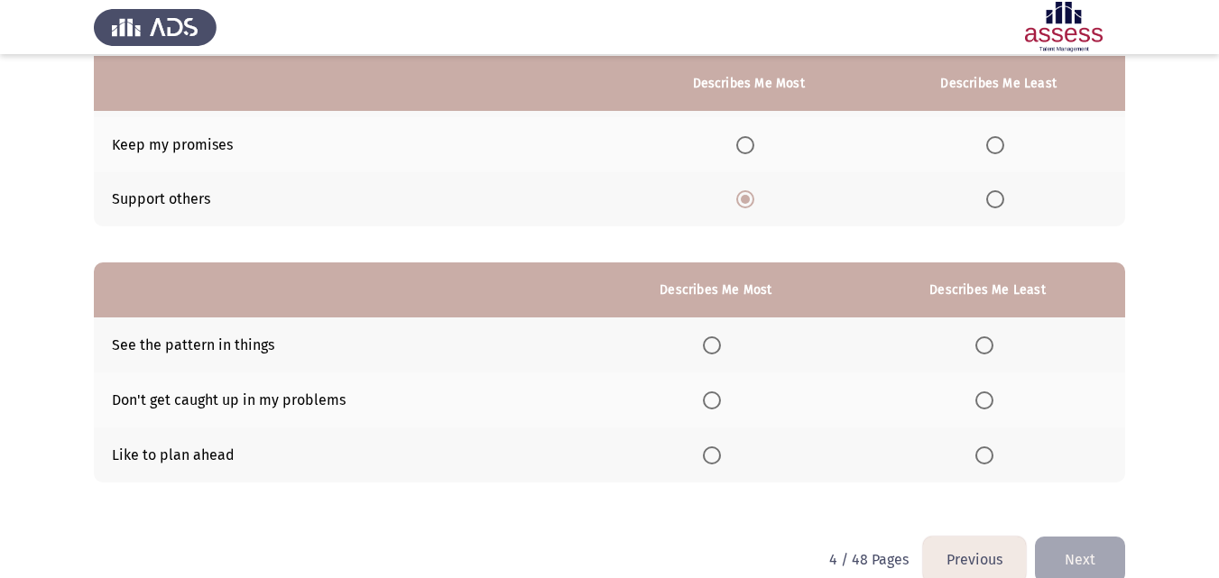
scroll to position [226, 0]
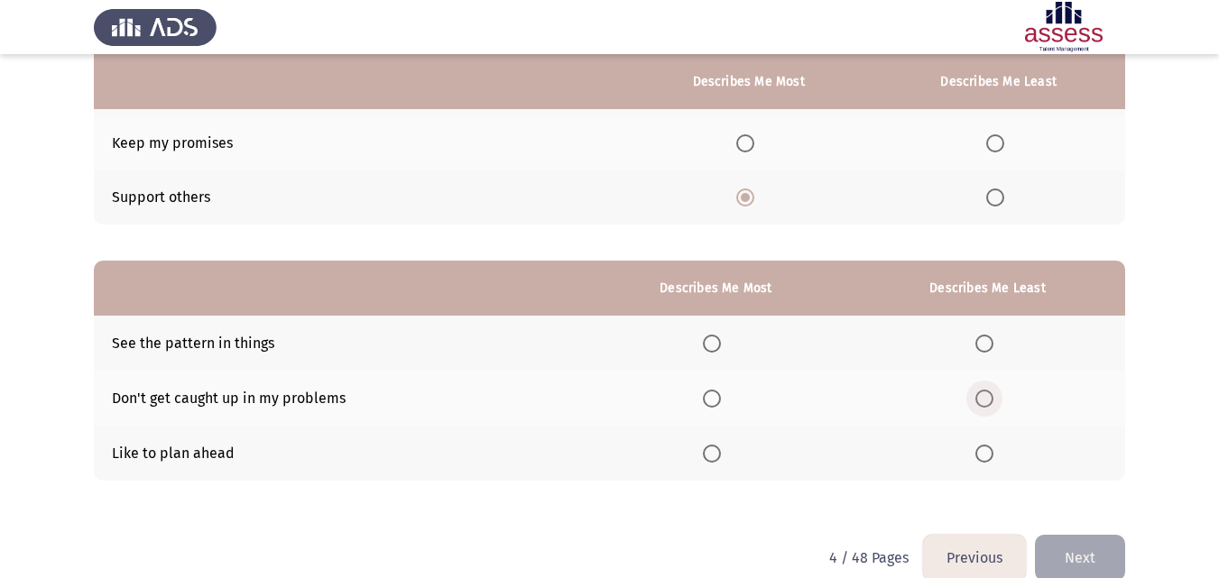
click at [986, 395] on span "Select an option" at bounding box center [984, 399] width 18 height 18
click at [986, 395] on input "Select an option" at bounding box center [984, 399] width 18 height 18
click at [728, 349] on label "Select an option" at bounding box center [715, 344] width 25 height 18
click at [721, 349] on input "Select an option" at bounding box center [712, 344] width 18 height 18
click at [1082, 558] on button "Next" at bounding box center [1080, 558] width 90 height 46
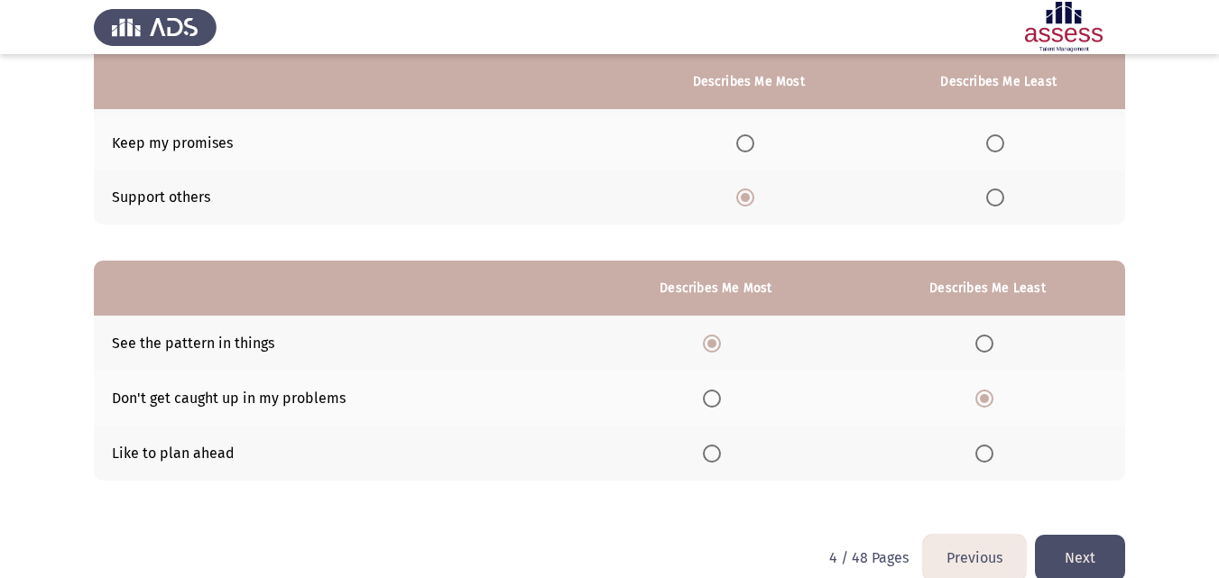
scroll to position [0, 0]
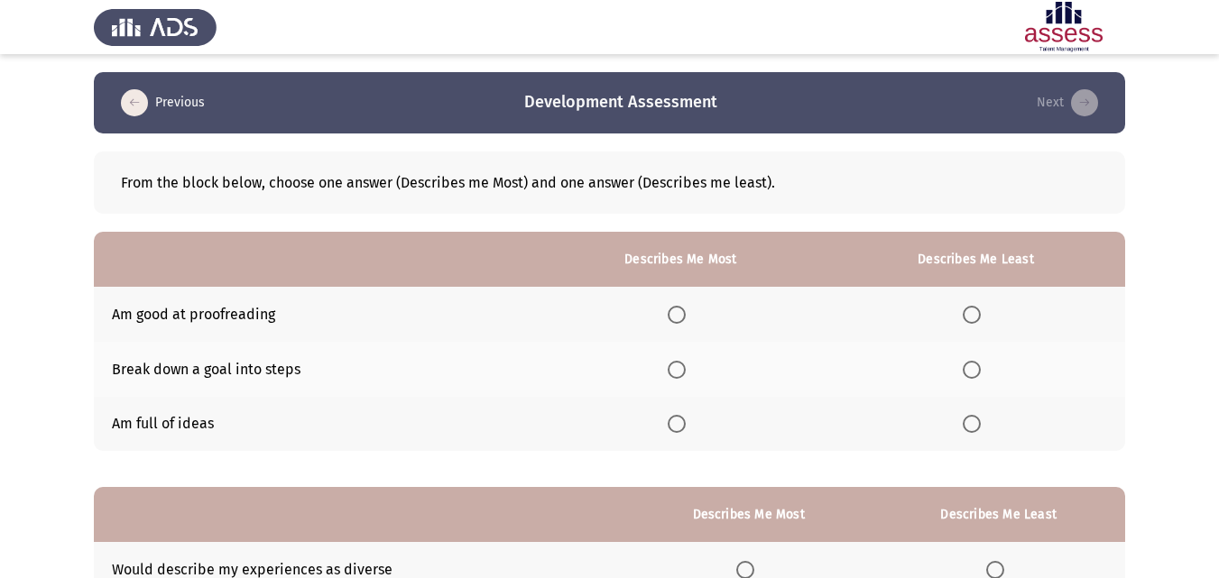
click at [675, 375] on span "Select an option" at bounding box center [677, 370] width 18 height 18
click at [675, 375] on input "Select an option" at bounding box center [677, 370] width 18 height 18
click at [970, 309] on span "Select an option" at bounding box center [972, 315] width 18 height 18
click at [970, 309] on input "Select an option" at bounding box center [972, 315] width 18 height 18
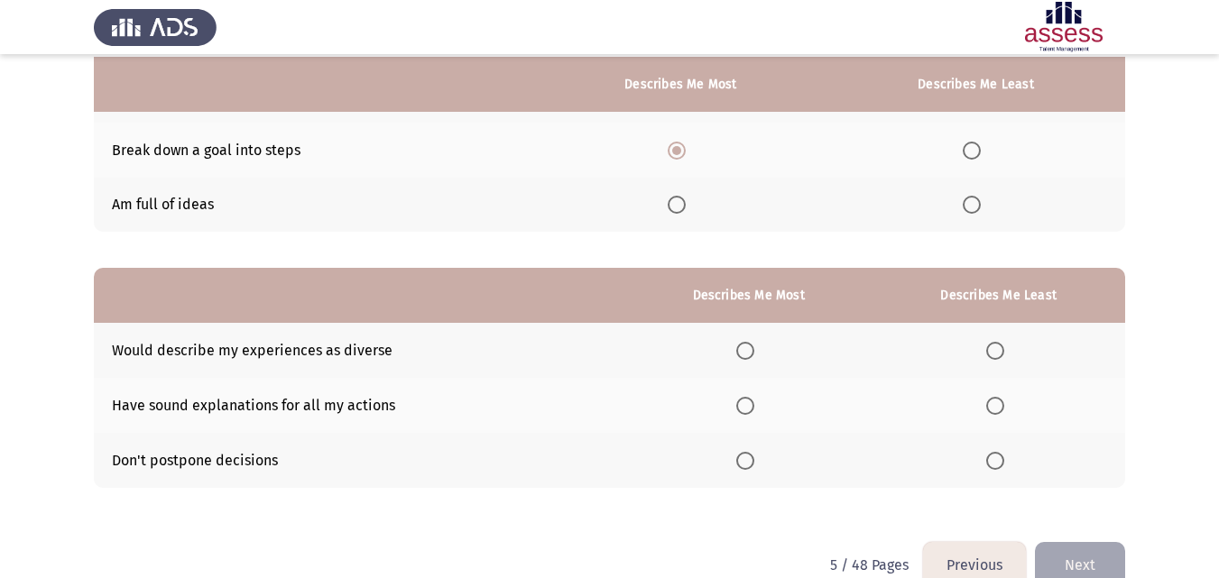
scroll to position [224, 0]
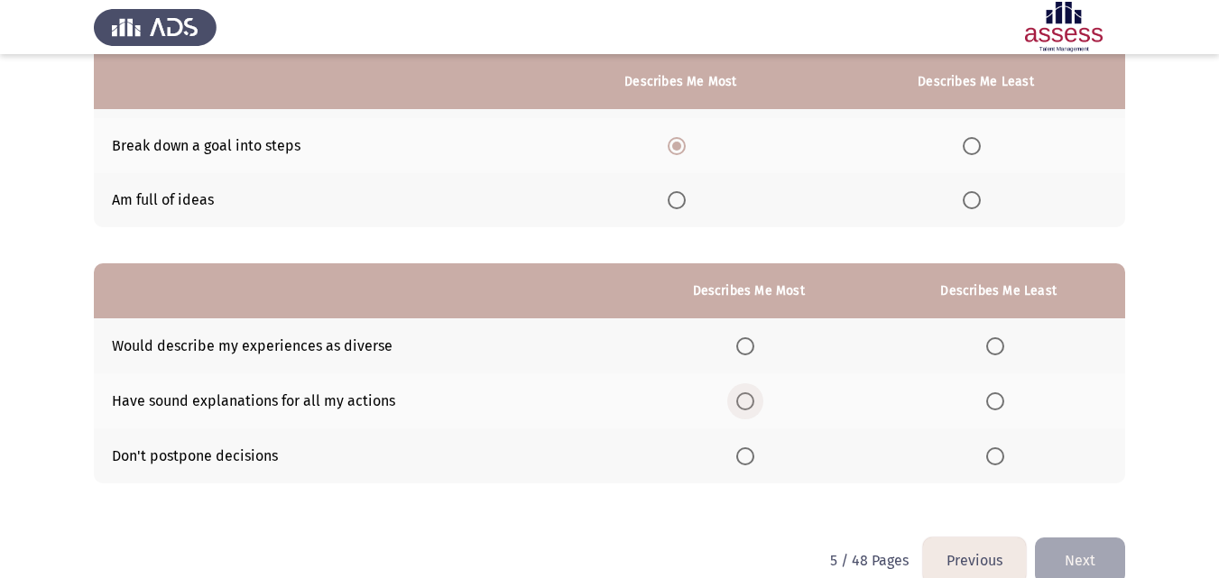
click at [746, 404] on span "Select an option" at bounding box center [745, 401] width 18 height 18
click at [746, 404] on input "Select an option" at bounding box center [745, 401] width 18 height 18
click at [1010, 341] on label "Select an option" at bounding box center [998, 346] width 25 height 18
click at [1004, 341] on input "Select an option" at bounding box center [995, 346] width 18 height 18
click at [1058, 548] on button "Next" at bounding box center [1080, 561] width 90 height 46
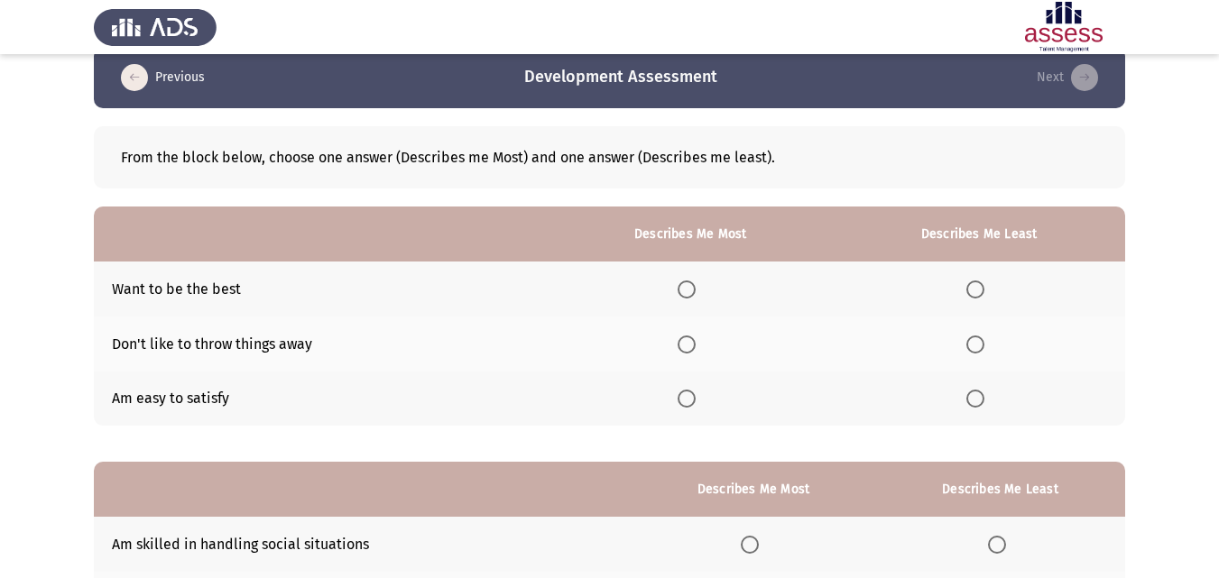
scroll to position [40, 0]
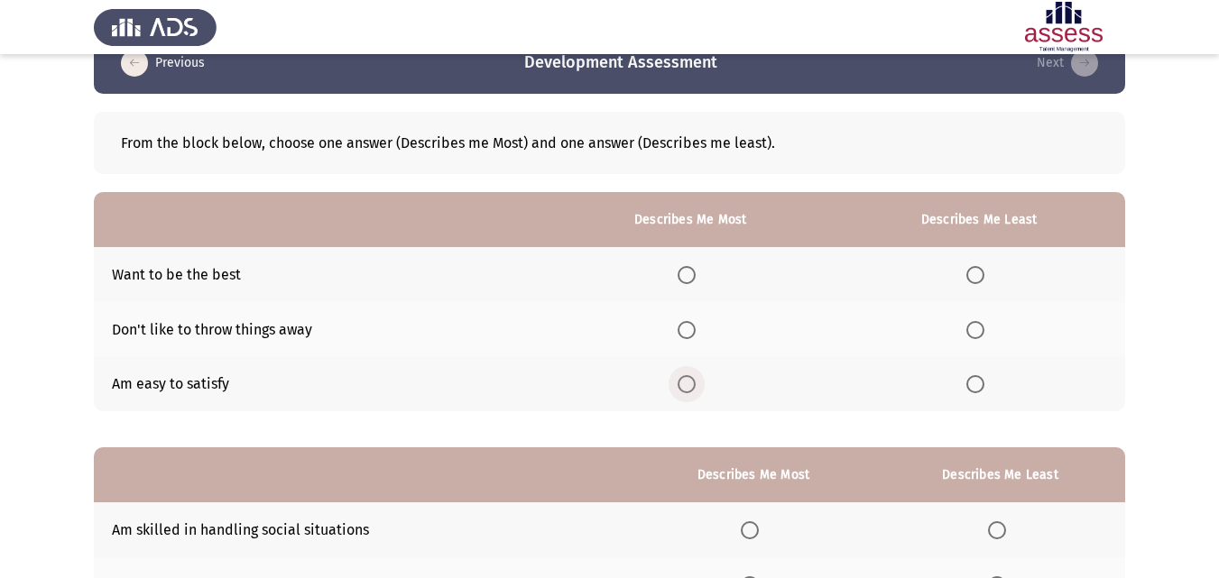
click at [694, 389] on span "Select an option" at bounding box center [687, 384] width 18 height 18
click at [694, 389] on input "Select an option" at bounding box center [687, 384] width 18 height 18
click at [971, 261] on th at bounding box center [979, 274] width 292 height 55
click at [973, 272] on span "Select an option" at bounding box center [975, 275] width 18 height 18
click at [973, 272] on input "Select an option" at bounding box center [975, 275] width 18 height 18
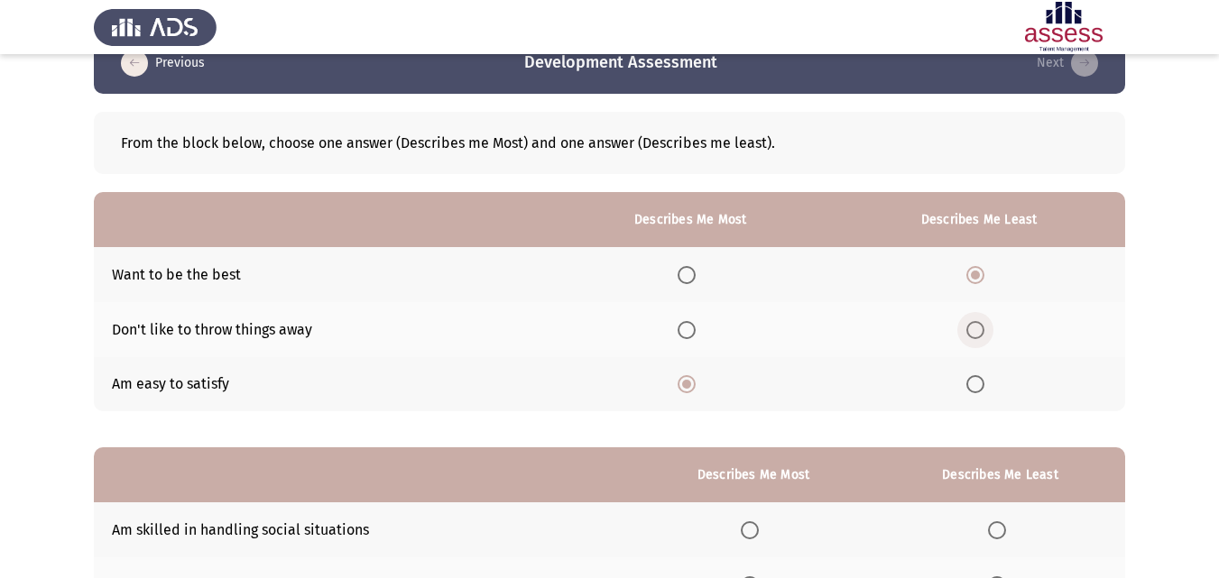
click at [975, 321] on span "Select an option" at bounding box center [975, 330] width 18 height 18
click at [975, 321] on input "Select an option" at bounding box center [975, 330] width 18 height 18
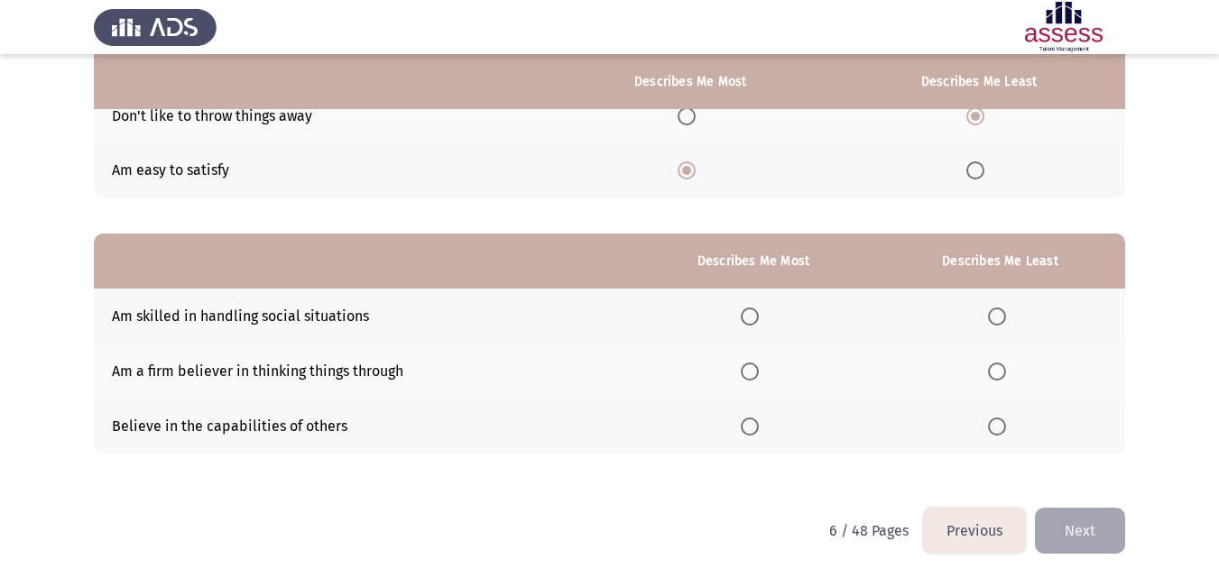
scroll to position [255, 0]
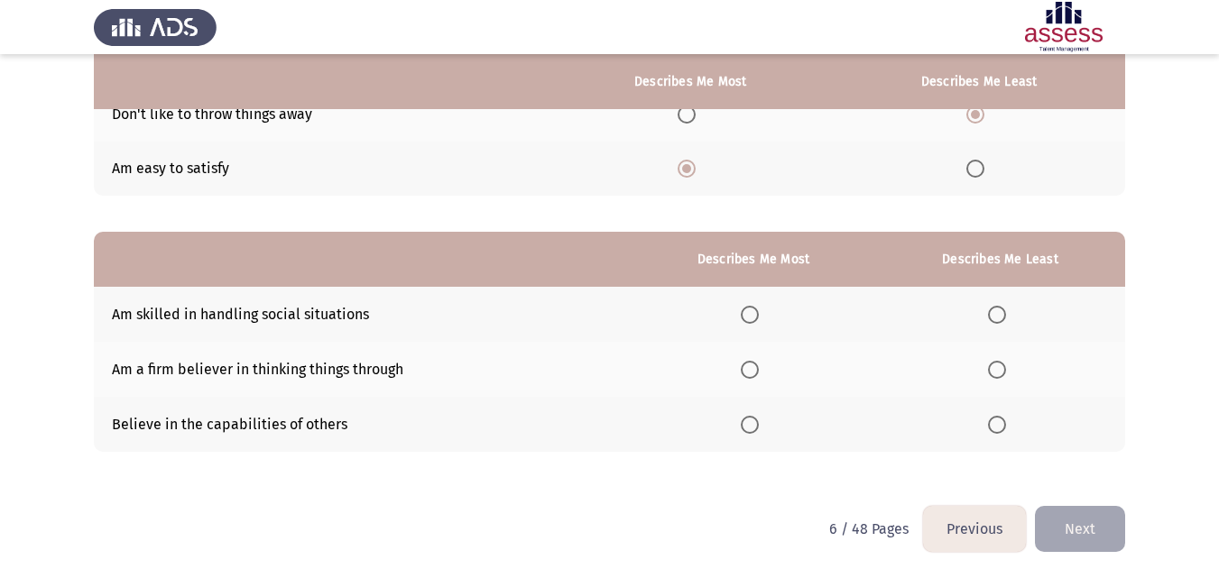
click at [759, 313] on span "Select an option" at bounding box center [750, 315] width 18 height 18
click at [759, 313] on input "Select an option" at bounding box center [750, 315] width 18 height 18
click at [996, 367] on span "Select an option" at bounding box center [997, 370] width 18 height 18
click at [996, 367] on input "Select an option" at bounding box center [997, 370] width 18 height 18
click at [1052, 521] on button "Next" at bounding box center [1080, 529] width 90 height 46
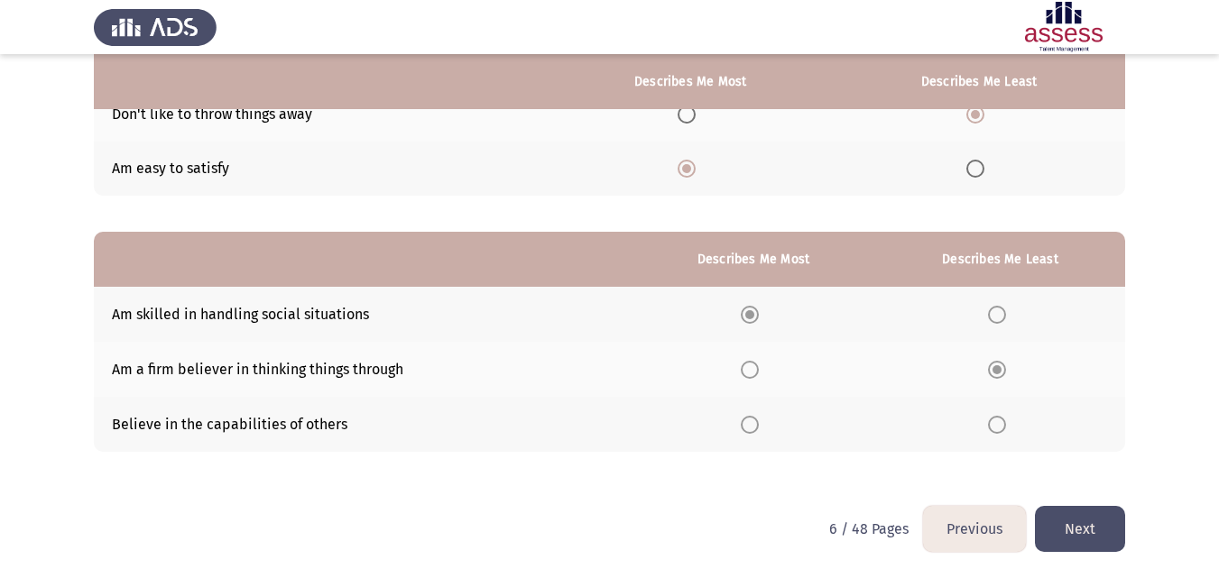
scroll to position [0, 0]
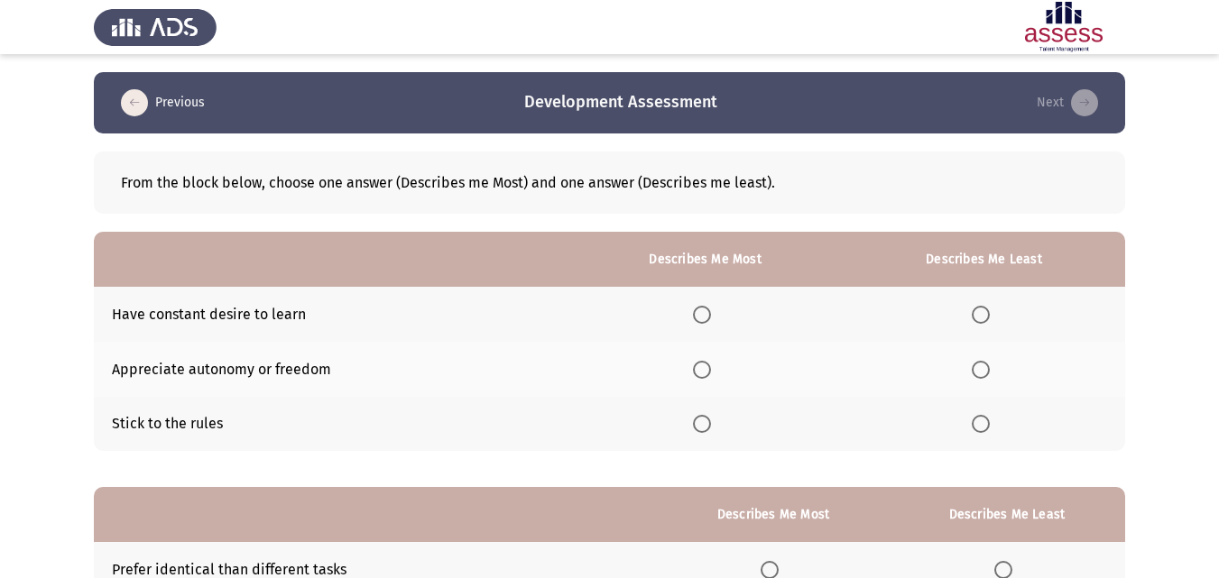
click at [702, 418] on span "Select an option" at bounding box center [702, 424] width 18 height 18
click at [702, 418] on input "Select an option" at bounding box center [702, 424] width 18 height 18
click at [976, 372] on span "Select an option" at bounding box center [981, 370] width 18 height 18
click at [976, 372] on input "Select an option" at bounding box center [981, 370] width 18 height 18
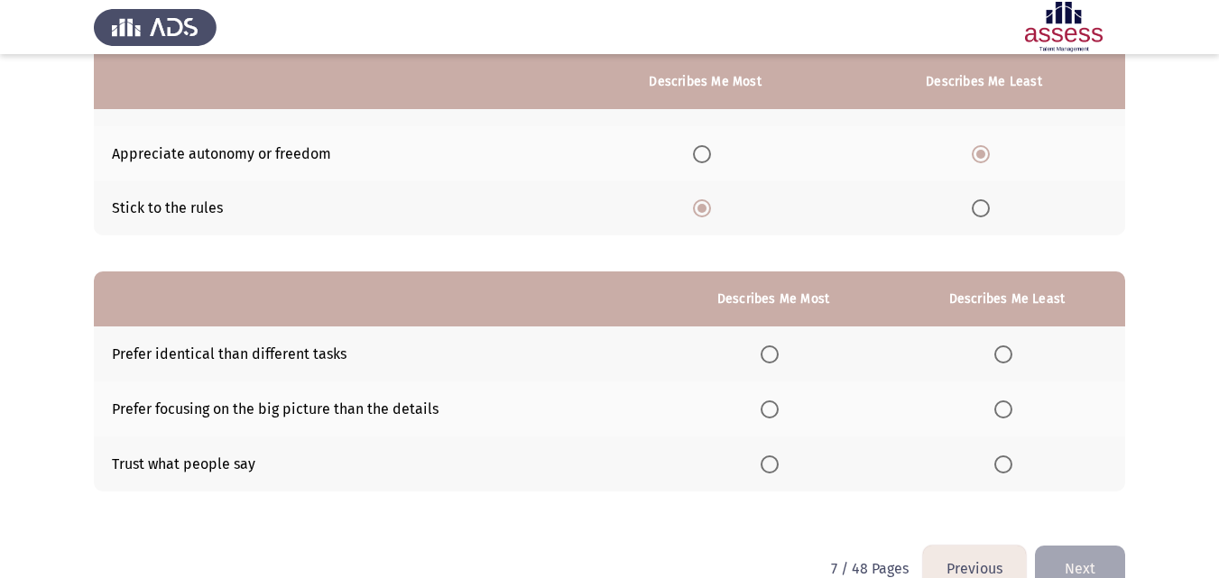
scroll to position [218, 0]
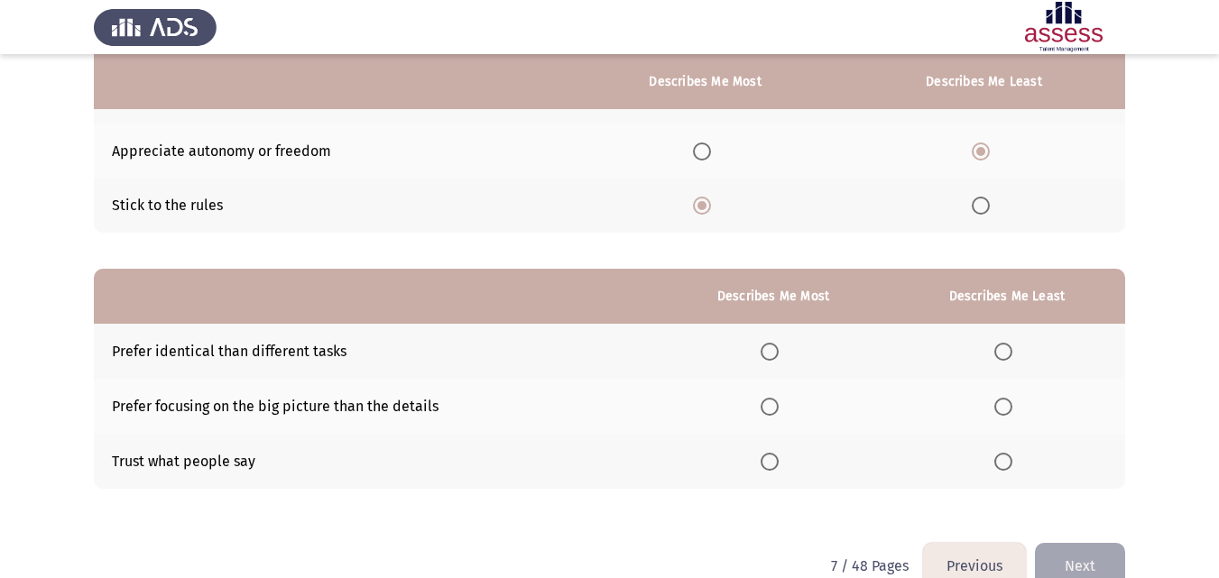
click at [1006, 337] on th at bounding box center [1007, 351] width 236 height 55
click at [1006, 346] on span "Select an option" at bounding box center [1003, 352] width 18 height 18
click at [1006, 346] on input "Select an option" at bounding box center [1003, 352] width 18 height 18
click at [779, 400] on span "Select an option" at bounding box center [770, 407] width 18 height 18
click at [779, 400] on input "Select an option" at bounding box center [770, 407] width 18 height 18
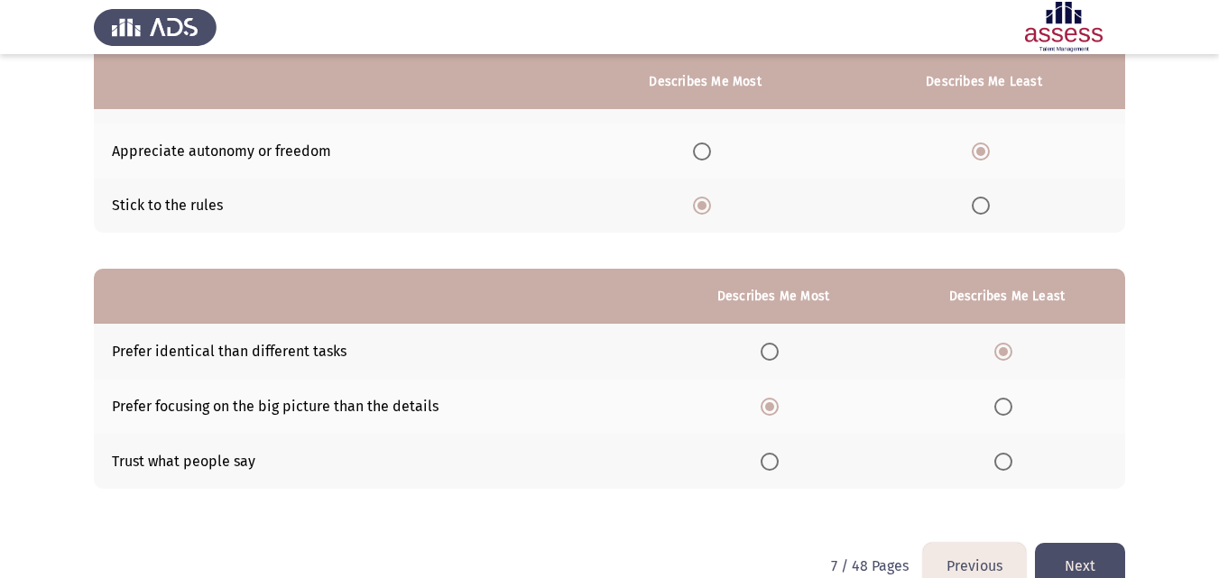
click at [1065, 562] on button "Next" at bounding box center [1080, 566] width 90 height 46
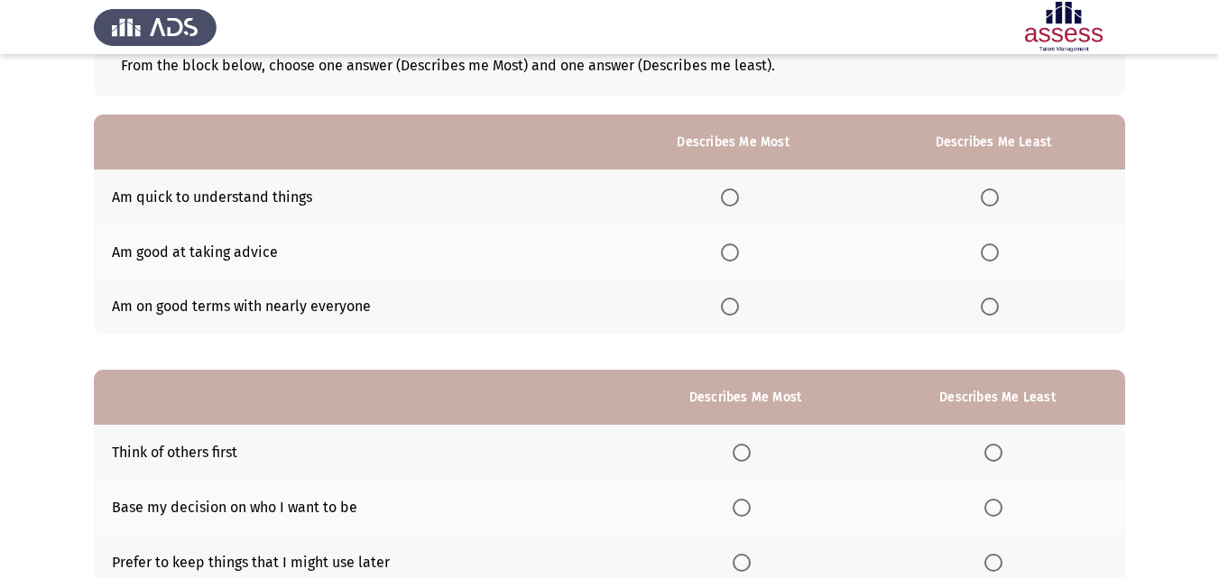
scroll to position [122, 0]
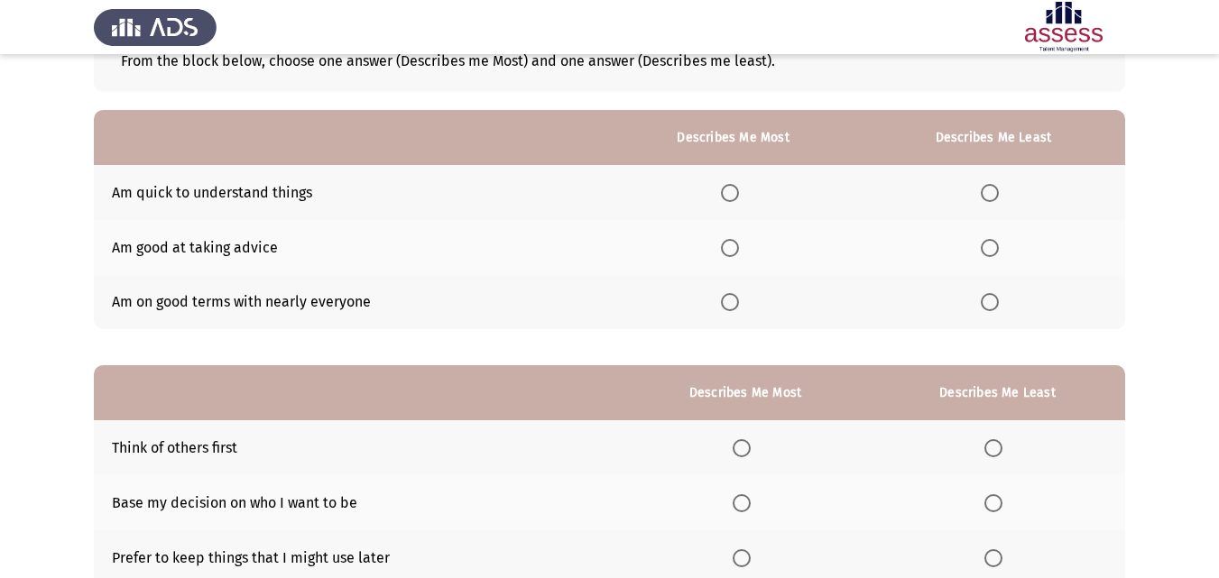
click at [746, 184] on label "Select an option" at bounding box center [733, 193] width 25 height 18
click at [739, 184] on input "Select an option" at bounding box center [730, 193] width 18 height 18
click at [986, 300] on span "Select an option" at bounding box center [990, 302] width 18 height 18
click at [986, 300] on input "Select an option" at bounding box center [990, 302] width 18 height 18
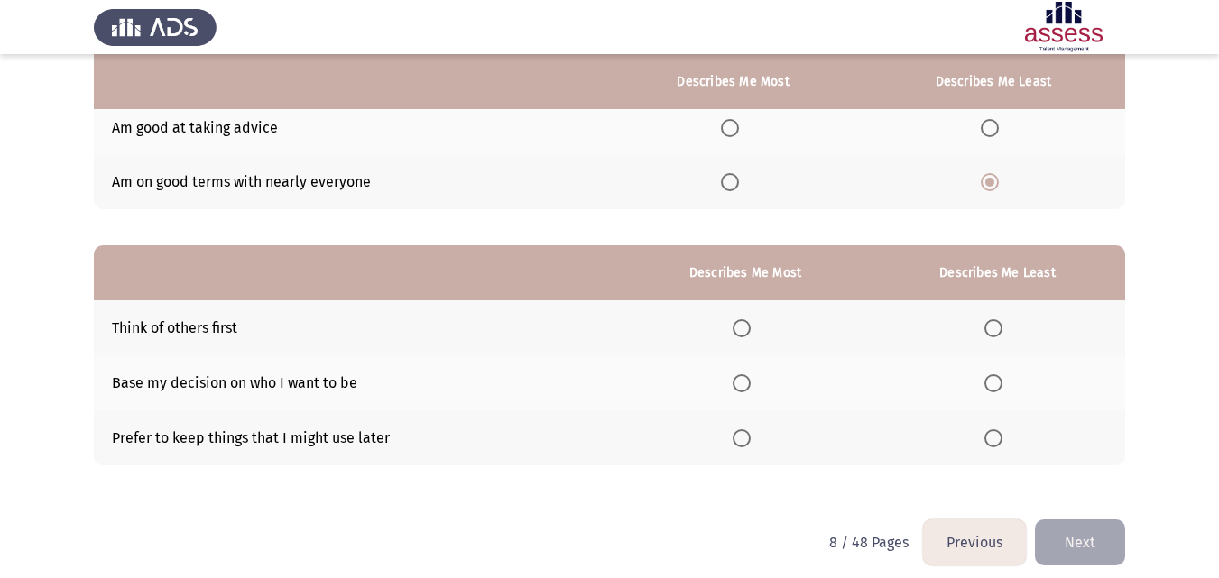
scroll to position [243, 0]
click at [751, 382] on span "Select an option" at bounding box center [742, 383] width 18 height 18
click at [751, 382] on input "Select an option" at bounding box center [742, 383] width 18 height 18
click at [1012, 330] on th at bounding box center [997, 327] width 255 height 55
click at [1002, 329] on span "Select an option" at bounding box center [993, 327] width 18 height 18
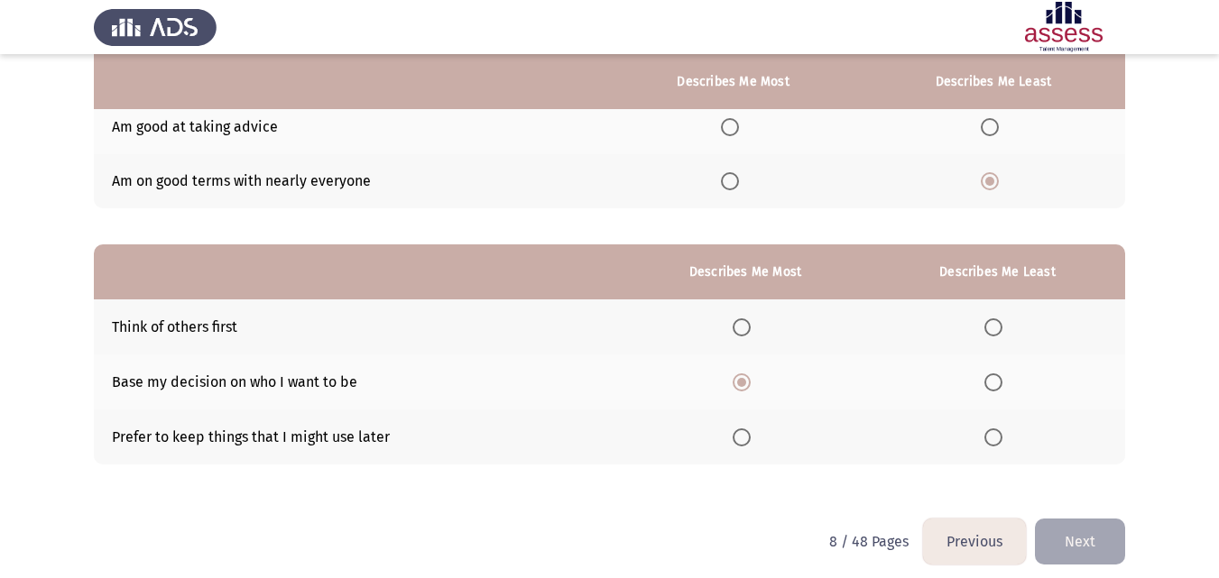
click at [1002, 329] on input "Select an option" at bounding box center [993, 327] width 18 height 18
click at [1068, 537] on button "Next" at bounding box center [1080, 542] width 90 height 46
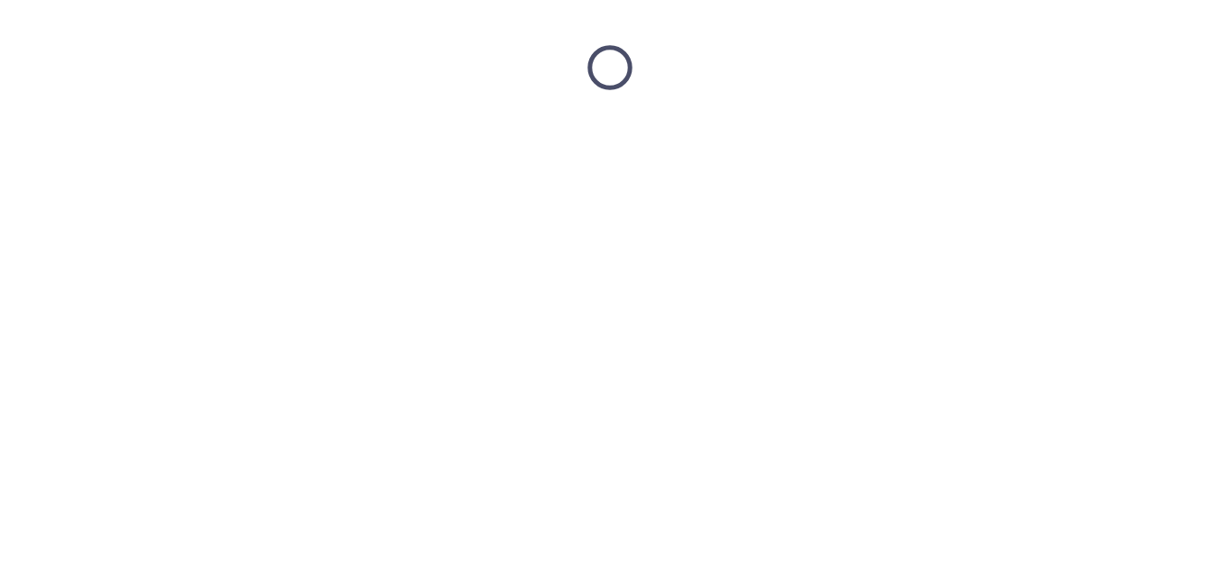
scroll to position [0, 0]
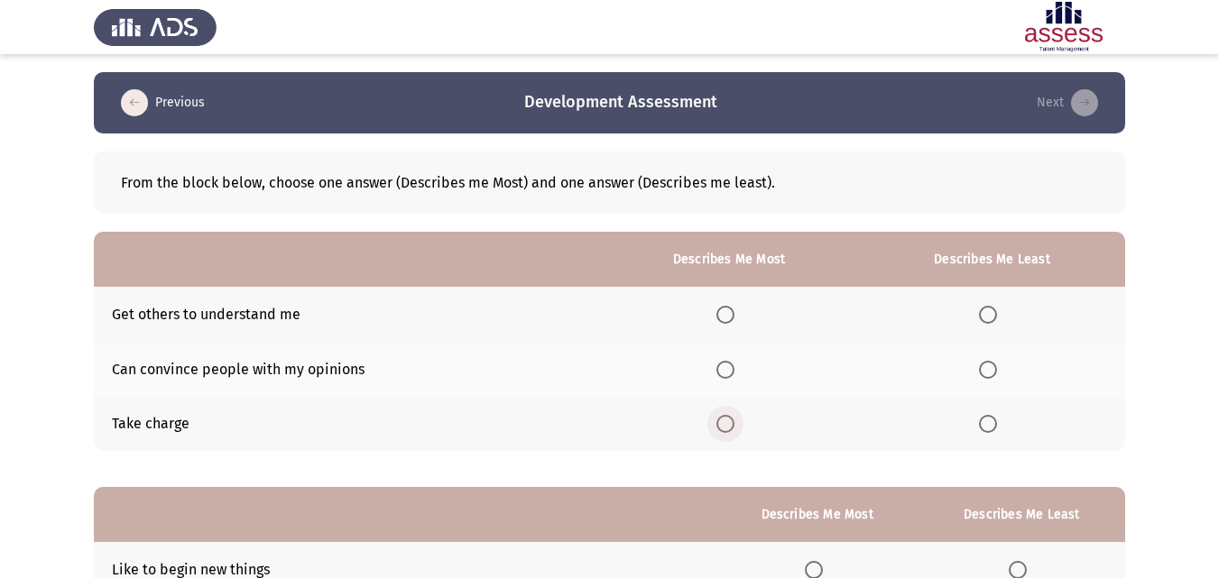
click at [734, 420] on span "Select an option" at bounding box center [725, 424] width 18 height 18
click at [734, 420] on input "Select an option" at bounding box center [725, 424] width 18 height 18
click at [977, 365] on th at bounding box center [992, 369] width 266 height 55
click at [992, 370] on span "Select an option" at bounding box center [988, 370] width 18 height 18
click at [992, 370] on input "Select an option" at bounding box center [988, 370] width 18 height 18
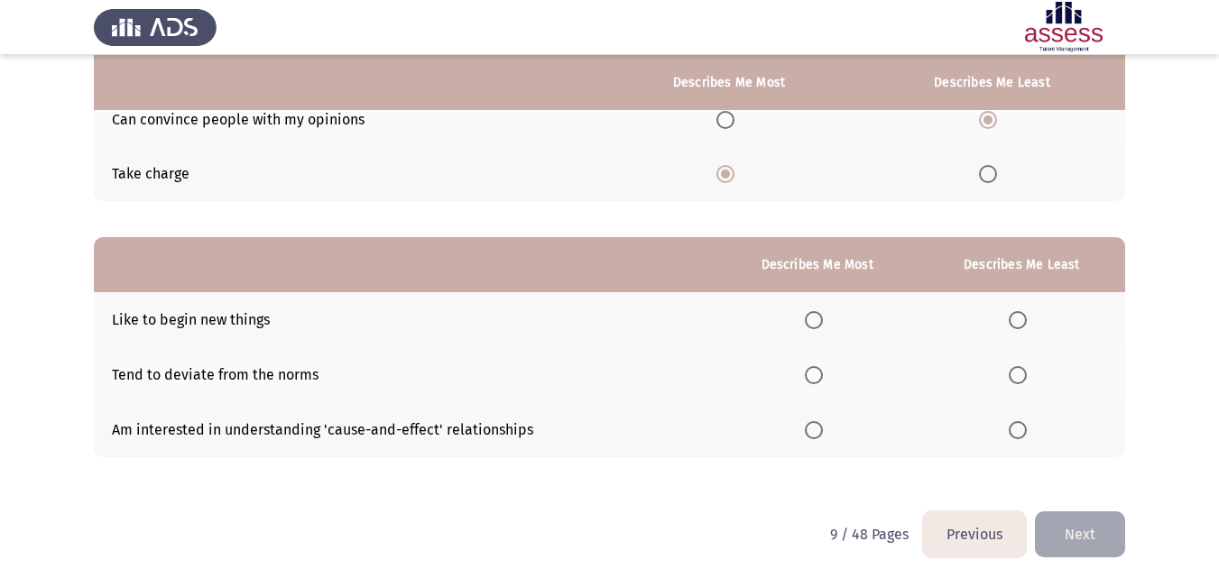
scroll to position [251, 0]
click at [1212, 411] on app-assessment-container "Previous Development Assessment Next From the block below, choose one answer (D…" at bounding box center [609, 165] width 1219 height 689
click at [1034, 372] on label "Select an option" at bounding box center [1021, 374] width 25 height 18
click at [1027, 372] on input "Select an option" at bounding box center [1018, 374] width 18 height 18
click at [833, 323] on th at bounding box center [817, 318] width 202 height 55
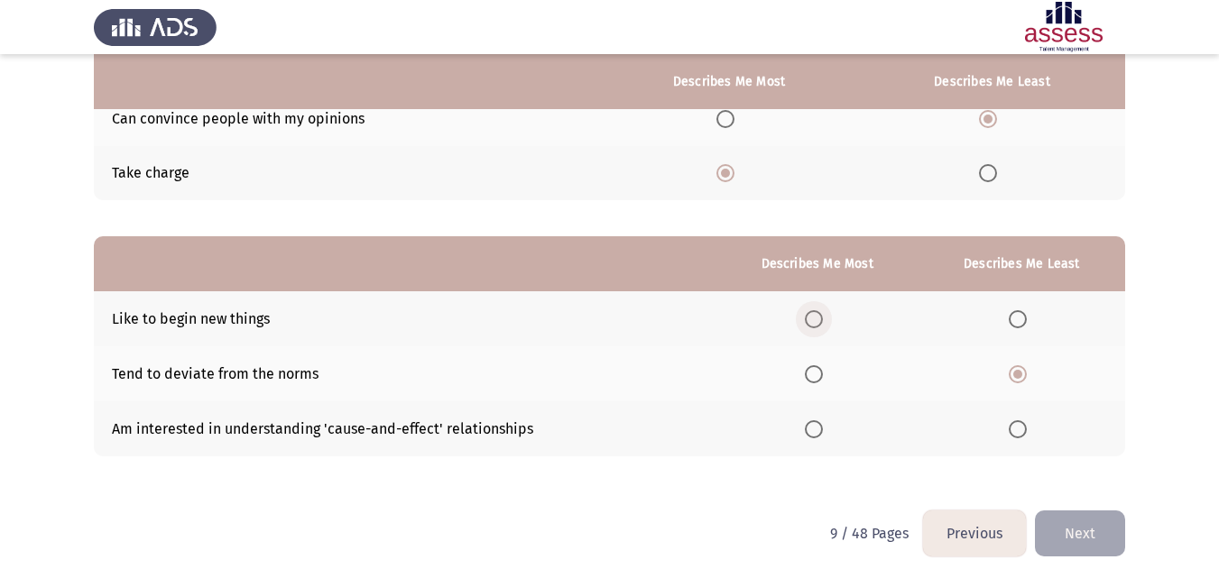
click at [822, 322] on span "Select an option" at bounding box center [814, 319] width 18 height 18
click at [822, 322] on input "Select an option" at bounding box center [814, 319] width 18 height 18
click at [1079, 521] on button "Next" at bounding box center [1080, 534] width 90 height 46
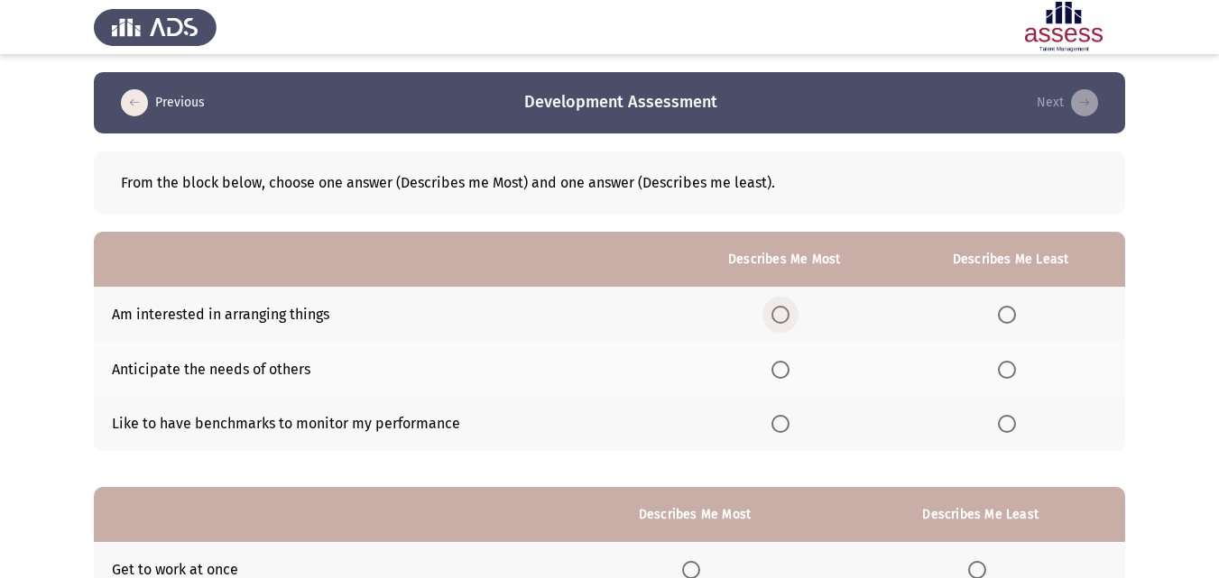
click at [796, 312] on label "Select an option" at bounding box center [783, 315] width 25 height 18
click at [789, 312] on input "Select an option" at bounding box center [780, 315] width 18 height 18
click at [1010, 368] on span "Select an option" at bounding box center [1007, 370] width 18 height 18
click at [1010, 368] on input "Select an option" at bounding box center [1007, 370] width 18 height 18
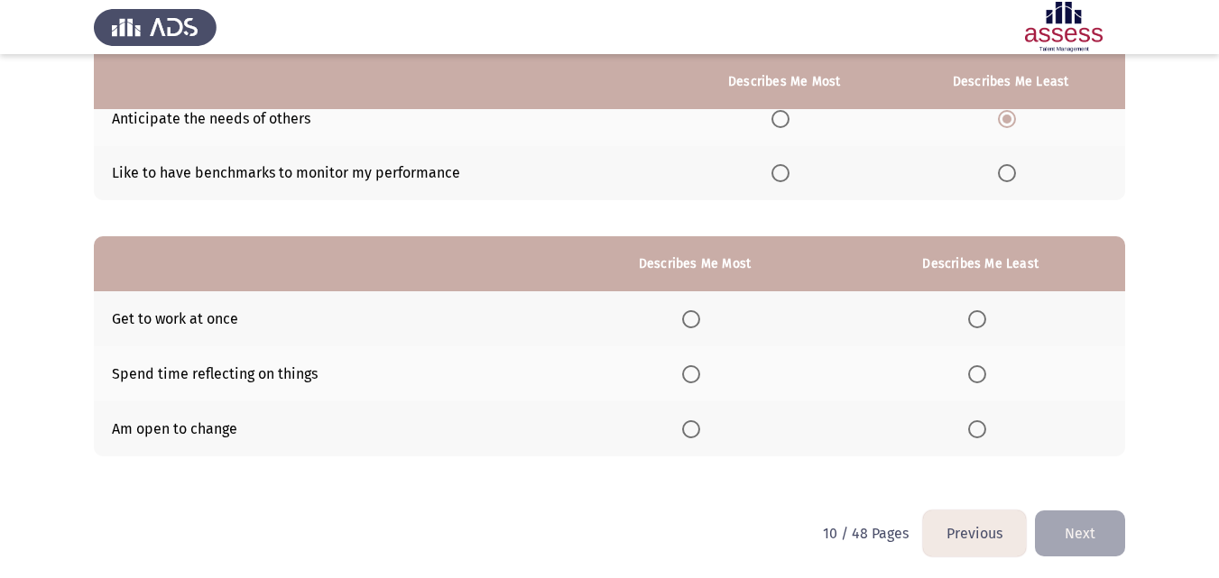
scroll to position [255, 0]
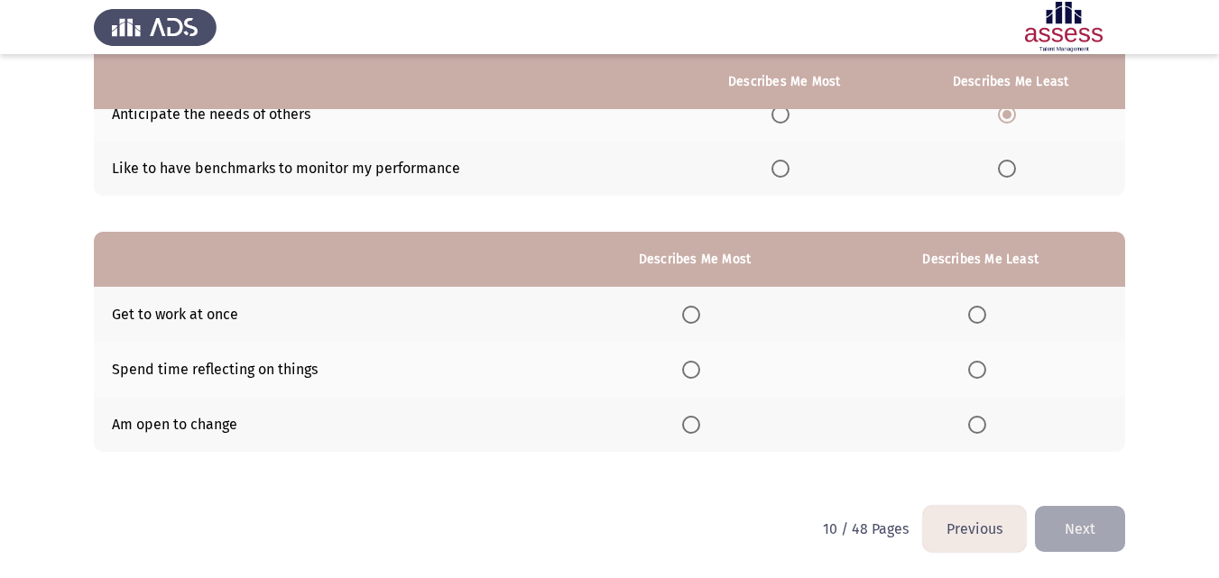
click at [972, 385] on th at bounding box center [980, 369] width 290 height 55
click at [975, 381] on th at bounding box center [980, 369] width 290 height 55
click at [697, 422] on span "Select an option" at bounding box center [691, 425] width 18 height 18
click at [697, 422] on input "Select an option" at bounding box center [691, 425] width 18 height 18
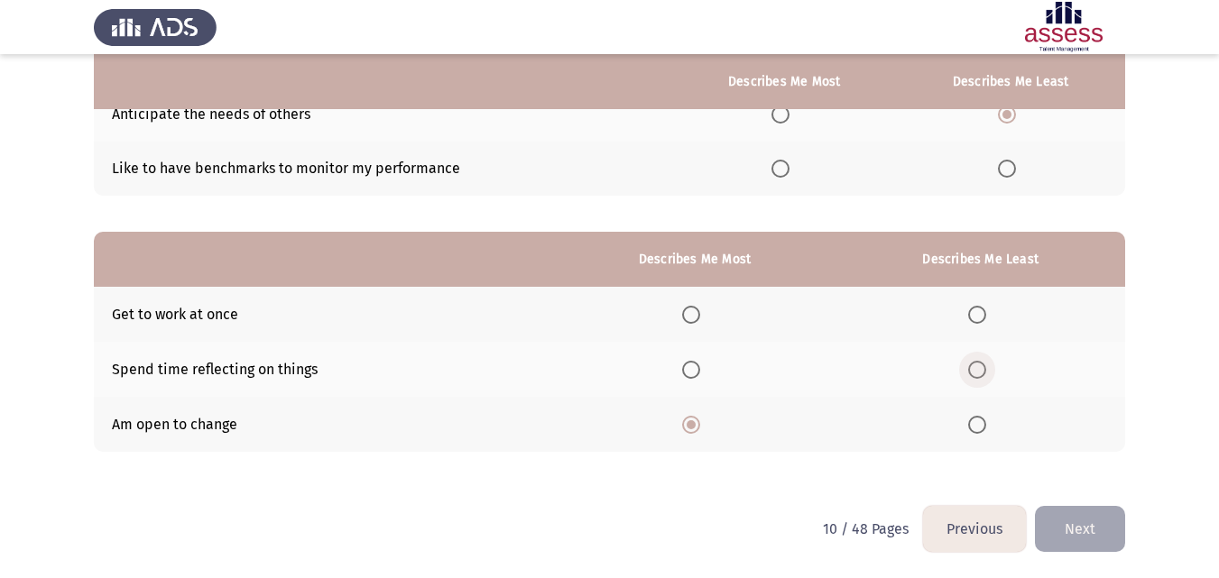
click at [986, 371] on span "Select an option" at bounding box center [977, 370] width 18 height 18
click at [986, 371] on input "Select an option" at bounding box center [977, 370] width 18 height 18
click at [1066, 528] on button "Next" at bounding box center [1080, 529] width 90 height 46
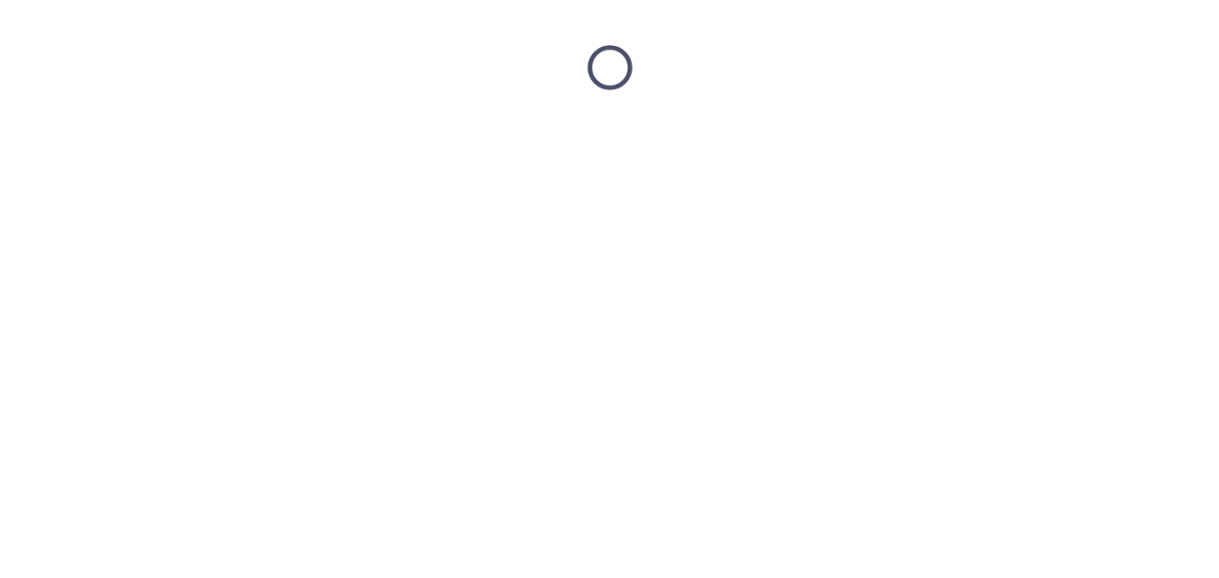
scroll to position [0, 0]
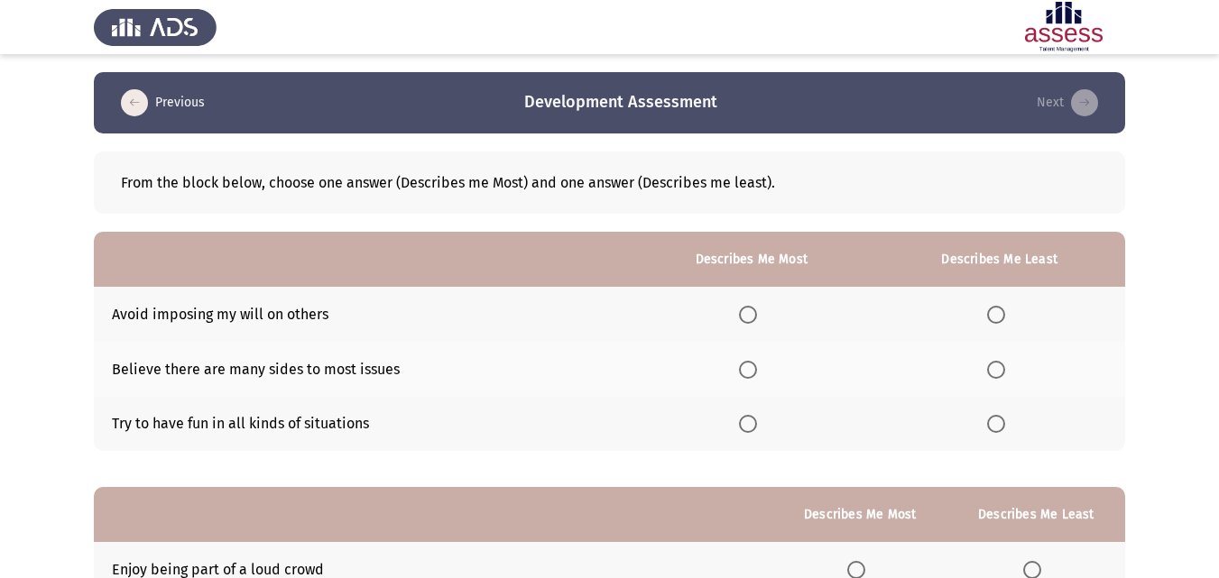
click at [989, 381] on th at bounding box center [1000, 369] width 252 height 55
click at [995, 377] on span "Select an option" at bounding box center [996, 370] width 18 height 18
click at [995, 377] on input "Select an option" at bounding box center [996, 370] width 18 height 18
click at [755, 422] on span "Select an option" at bounding box center [748, 424] width 18 height 18
click at [755, 422] on input "Select an option" at bounding box center [748, 424] width 18 height 18
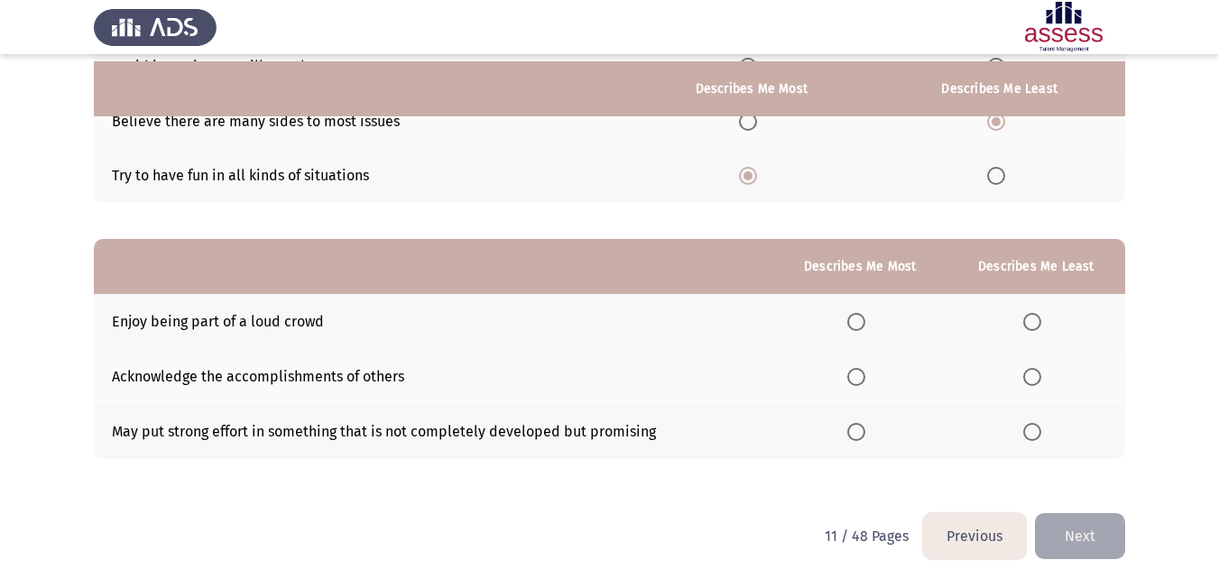
scroll to position [255, 0]
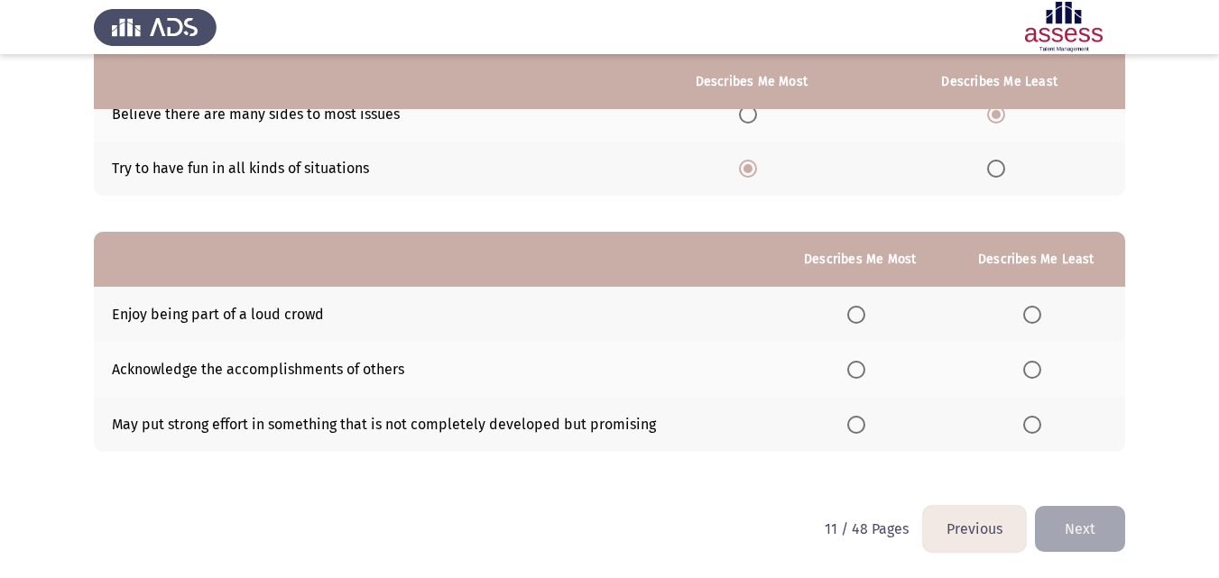
click at [855, 376] on span "Select an option" at bounding box center [856, 370] width 18 height 18
click at [855, 376] on input "Select an option" at bounding box center [856, 370] width 18 height 18
click at [1033, 312] on span "Select an option" at bounding box center [1032, 315] width 18 height 18
click at [1033, 312] on input "Select an option" at bounding box center [1032, 315] width 18 height 18
click at [1060, 517] on button "Next" at bounding box center [1080, 529] width 90 height 46
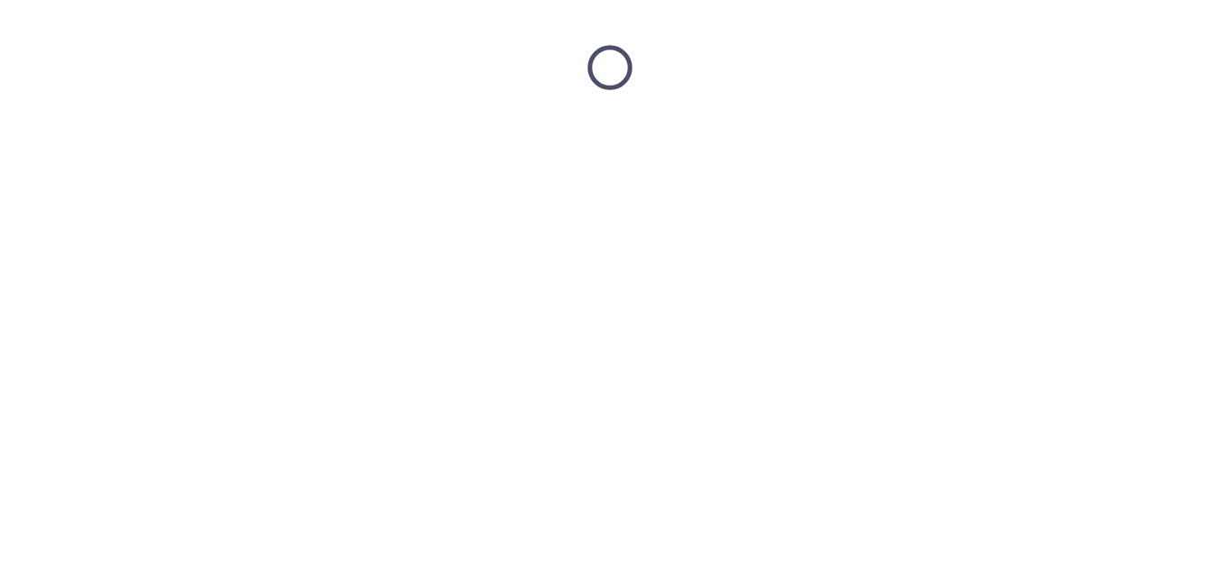
scroll to position [0, 0]
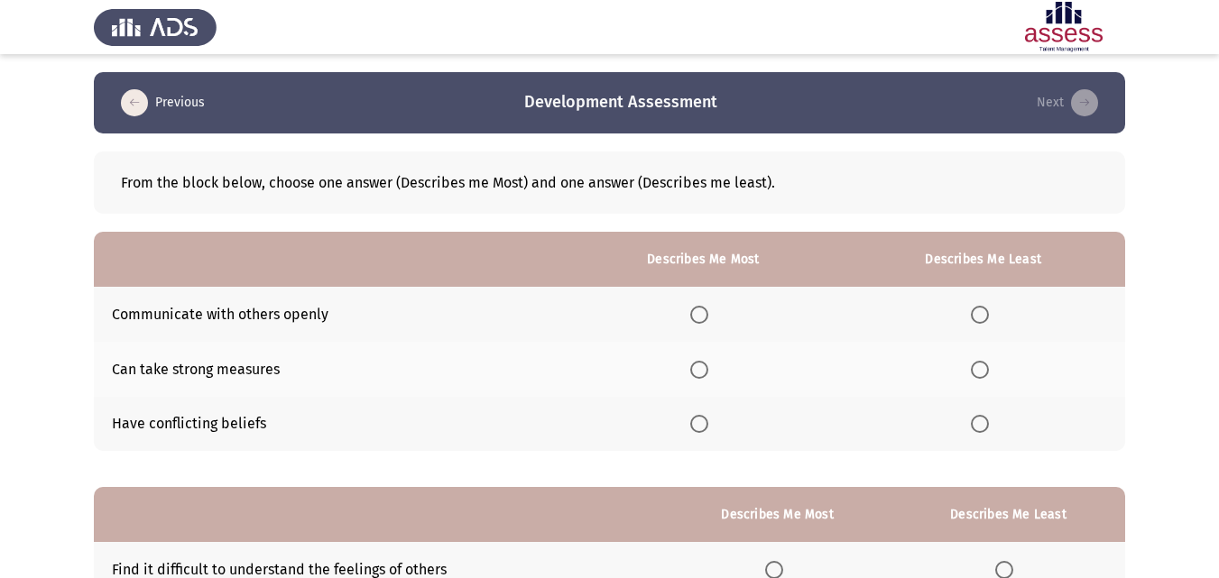
click at [700, 319] on span "Select an option" at bounding box center [699, 315] width 18 height 18
click at [700, 319] on input "Select an option" at bounding box center [699, 315] width 18 height 18
click at [984, 425] on span "Select an option" at bounding box center [980, 424] width 18 height 18
click at [984, 425] on input "Select an option" at bounding box center [980, 424] width 18 height 18
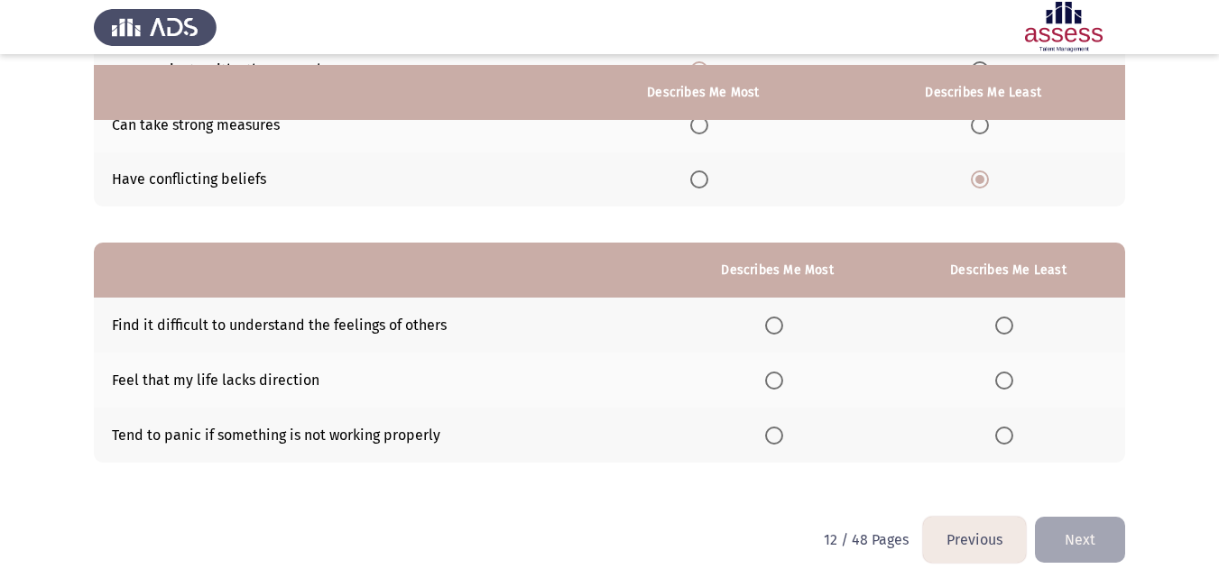
scroll to position [255, 0]
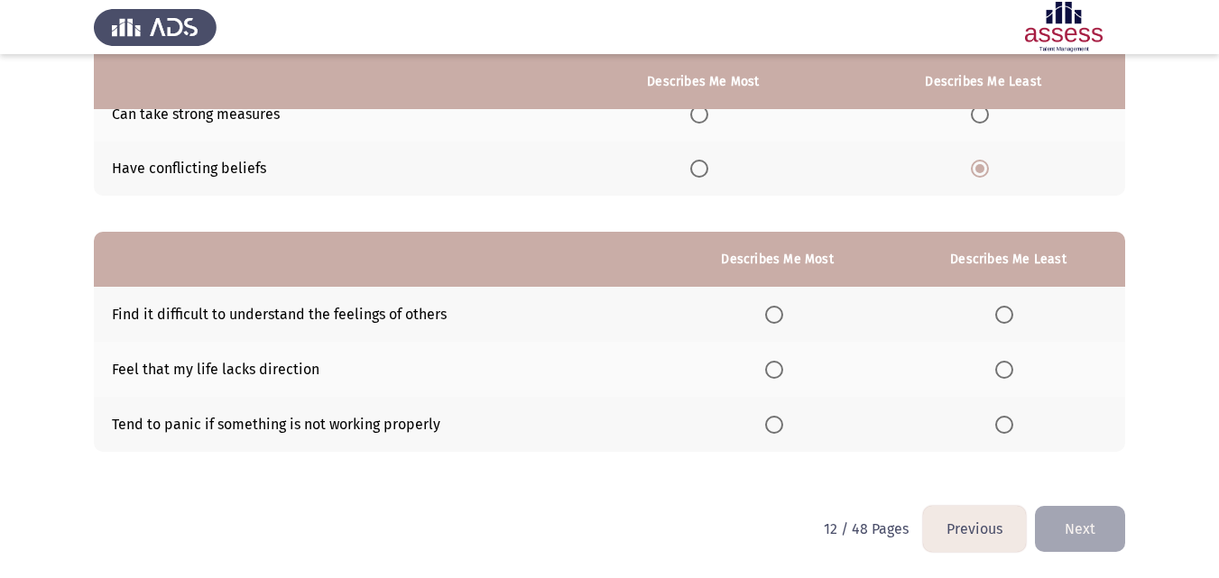
click at [773, 429] on span "Select an option" at bounding box center [774, 425] width 18 height 18
click at [773, 429] on input "Select an option" at bounding box center [774, 425] width 18 height 18
click at [1007, 317] on span "Select an option" at bounding box center [1004, 315] width 18 height 18
click at [1007, 317] on input "Select an option" at bounding box center [1004, 315] width 18 height 18
click at [783, 317] on span "Select an option" at bounding box center [774, 315] width 18 height 18
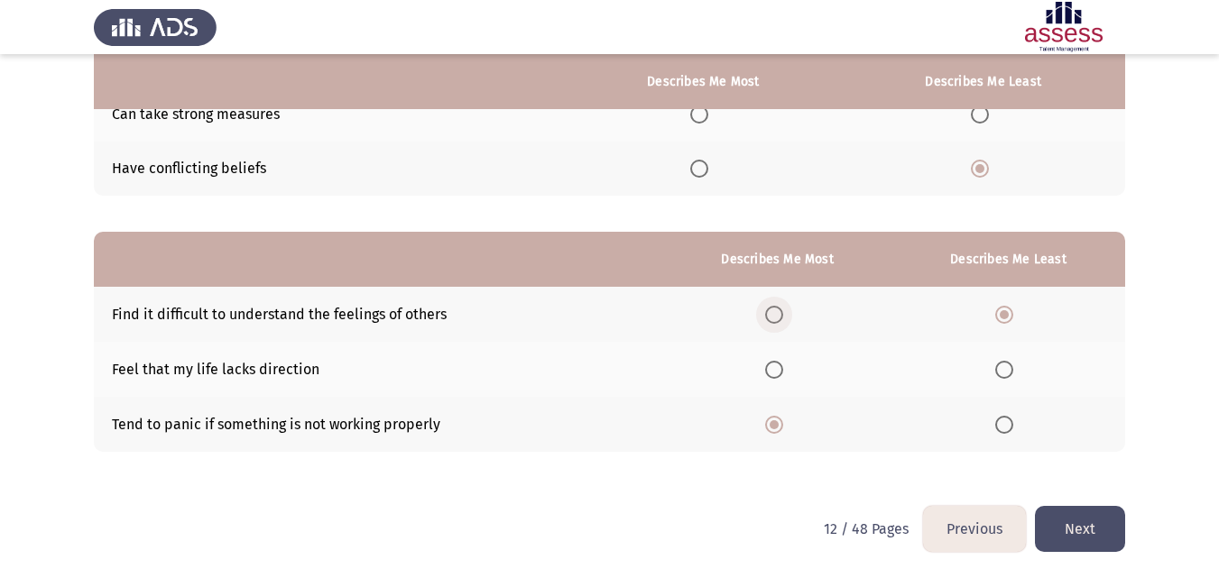
click at [783, 317] on input "Select an option" at bounding box center [774, 315] width 18 height 18
click at [1004, 325] on th at bounding box center [1008, 314] width 234 height 55
click at [996, 429] on th at bounding box center [1008, 424] width 234 height 55
click at [1003, 429] on span "Select an option" at bounding box center [1004, 425] width 18 height 18
click at [1003, 429] on input "Select an option" at bounding box center [1004, 425] width 18 height 18
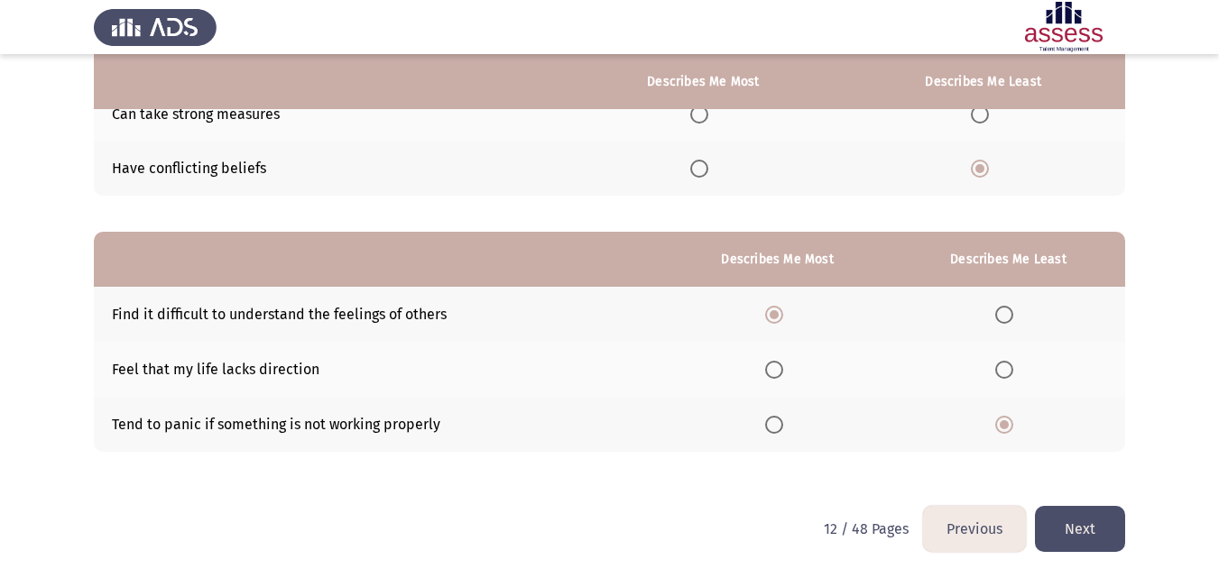
click at [1061, 507] on button "Next" at bounding box center [1080, 529] width 90 height 46
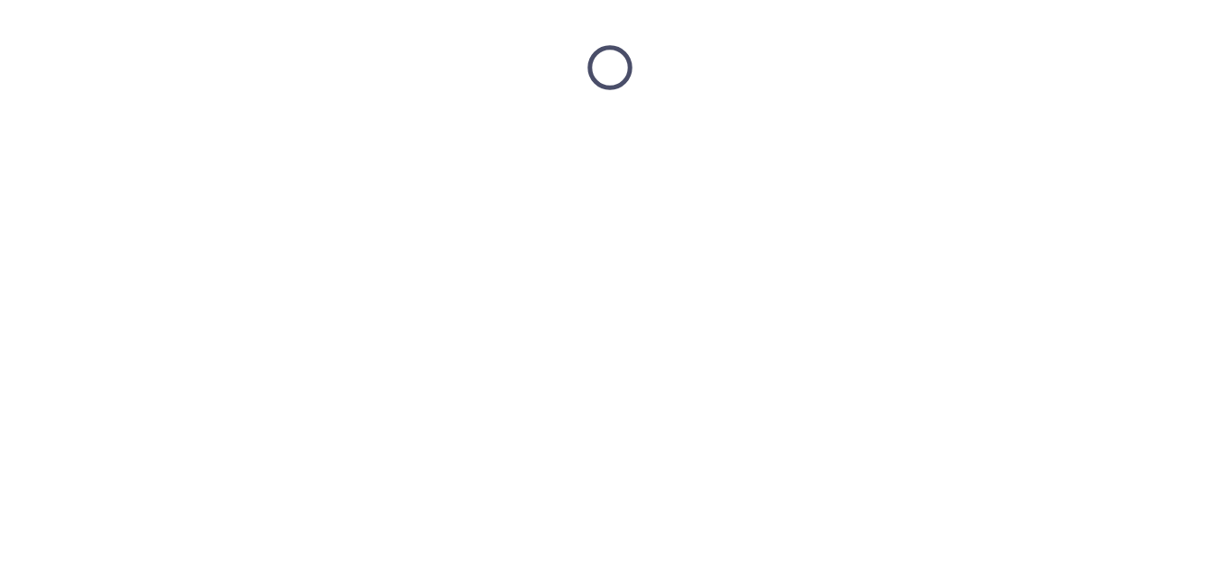
scroll to position [0, 0]
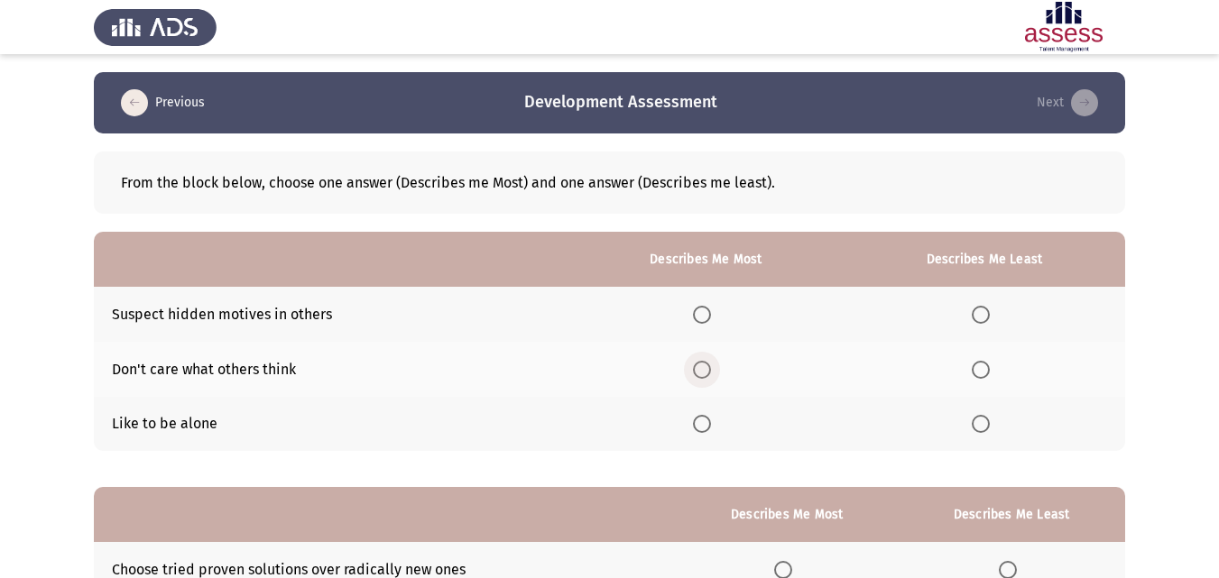
click at [711, 373] on span "Select an option" at bounding box center [702, 370] width 18 height 18
click at [711, 373] on input "Select an option" at bounding box center [702, 370] width 18 height 18
click at [977, 428] on span "Select an option" at bounding box center [981, 424] width 18 height 18
click at [977, 428] on input "Select an option" at bounding box center [981, 424] width 18 height 18
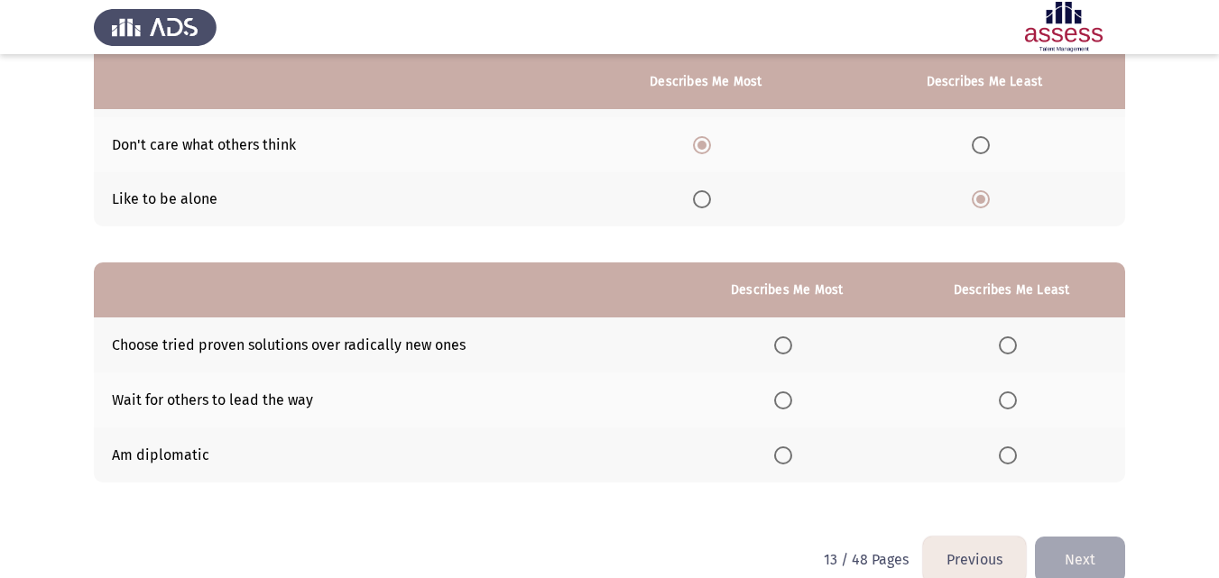
scroll to position [255, 0]
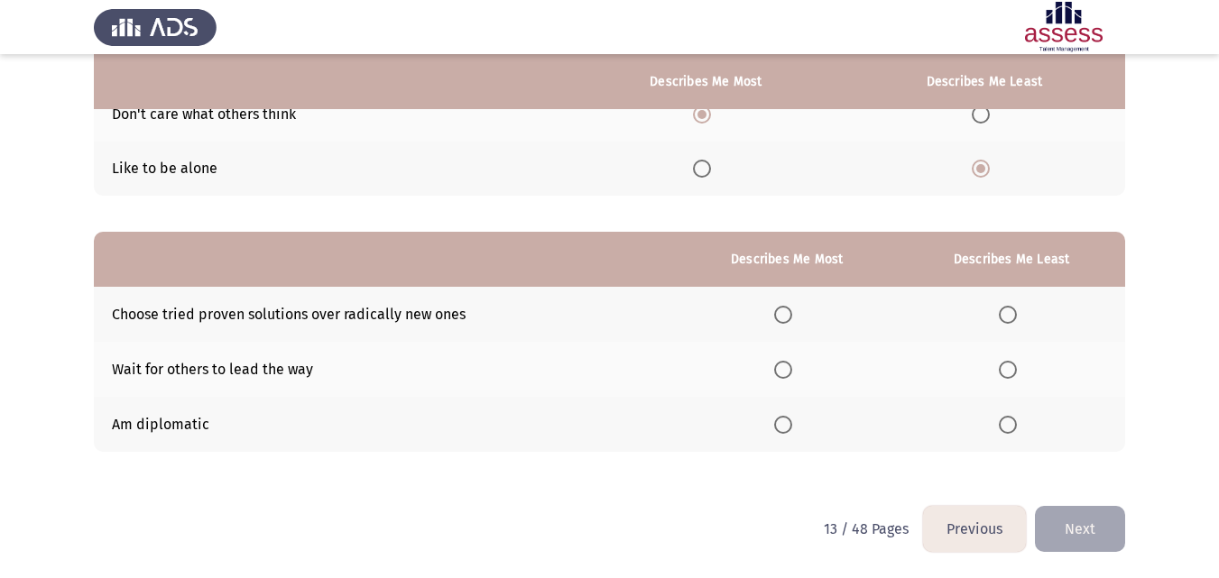
click at [778, 425] on th at bounding box center [787, 424] width 222 height 55
click at [789, 430] on span "Select an option" at bounding box center [783, 425] width 18 height 18
click at [789, 430] on input "Select an option" at bounding box center [783, 425] width 18 height 18
click at [799, 310] on label "Select an option" at bounding box center [786, 315] width 25 height 18
click at [792, 310] on input "Select an option" at bounding box center [783, 315] width 18 height 18
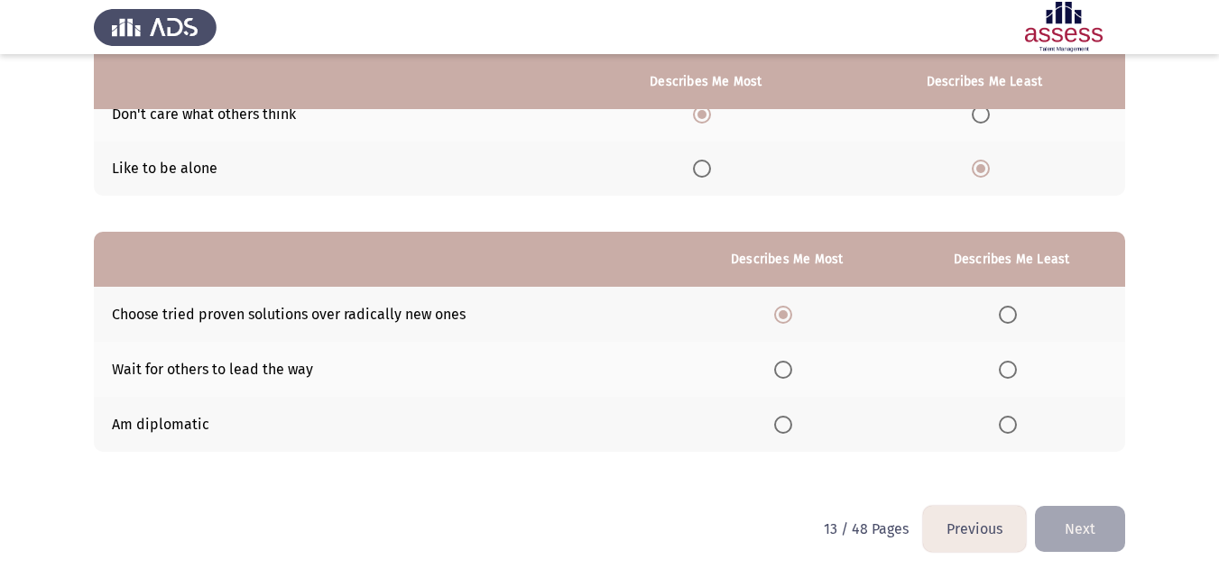
click at [788, 428] on span "Select an option" at bounding box center [783, 425] width 18 height 18
click at [788, 428] on input "Select an option" at bounding box center [783, 425] width 18 height 18
click at [1010, 367] on span "Select an option" at bounding box center [1008, 370] width 18 height 18
click at [1010, 367] on input "Select an option" at bounding box center [1008, 370] width 18 height 18
click at [1066, 521] on button "Next" at bounding box center [1080, 529] width 90 height 46
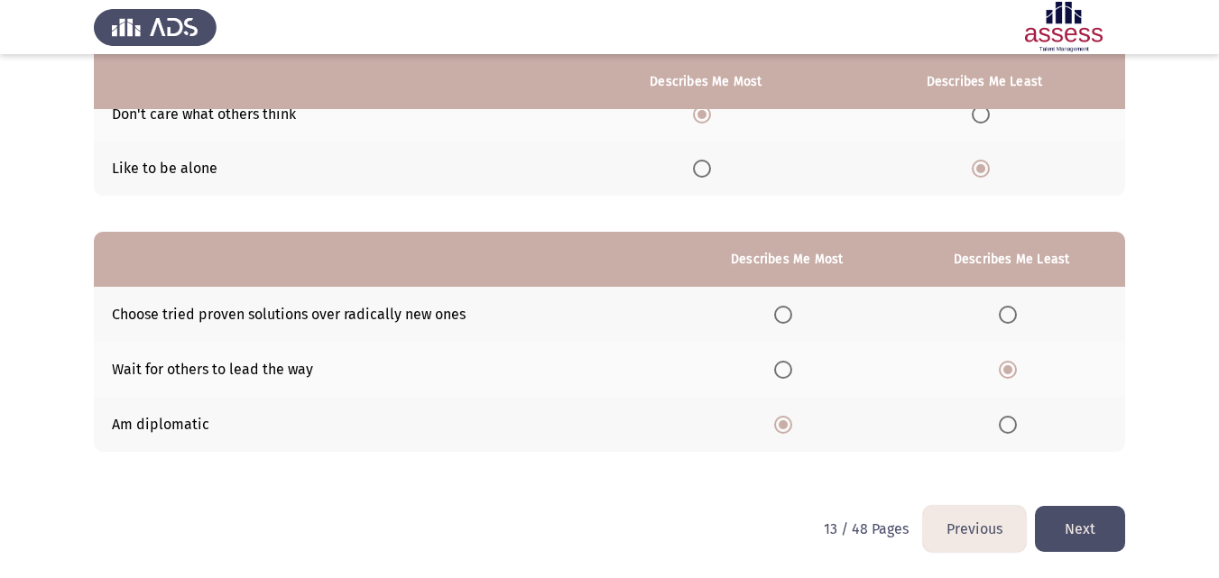
scroll to position [0, 0]
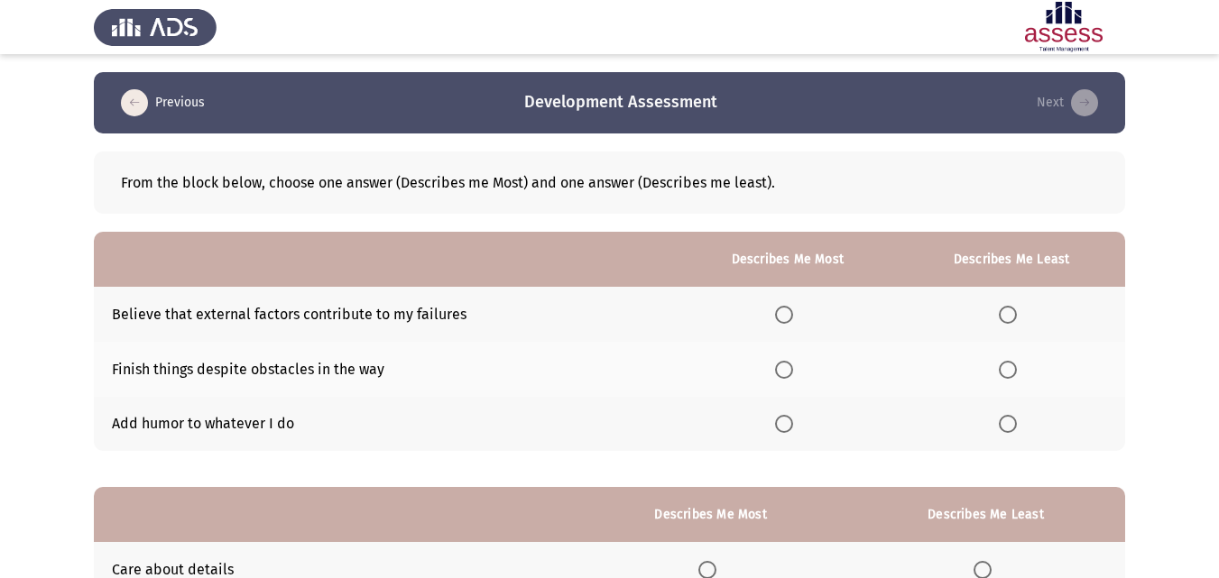
click at [793, 428] on span "Select an option" at bounding box center [784, 424] width 18 height 18
click at [793, 428] on input "Select an option" at bounding box center [784, 424] width 18 height 18
click at [1011, 323] on span "Select an option" at bounding box center [1008, 315] width 18 height 18
click at [1011, 323] on input "Select an option" at bounding box center [1008, 315] width 18 height 18
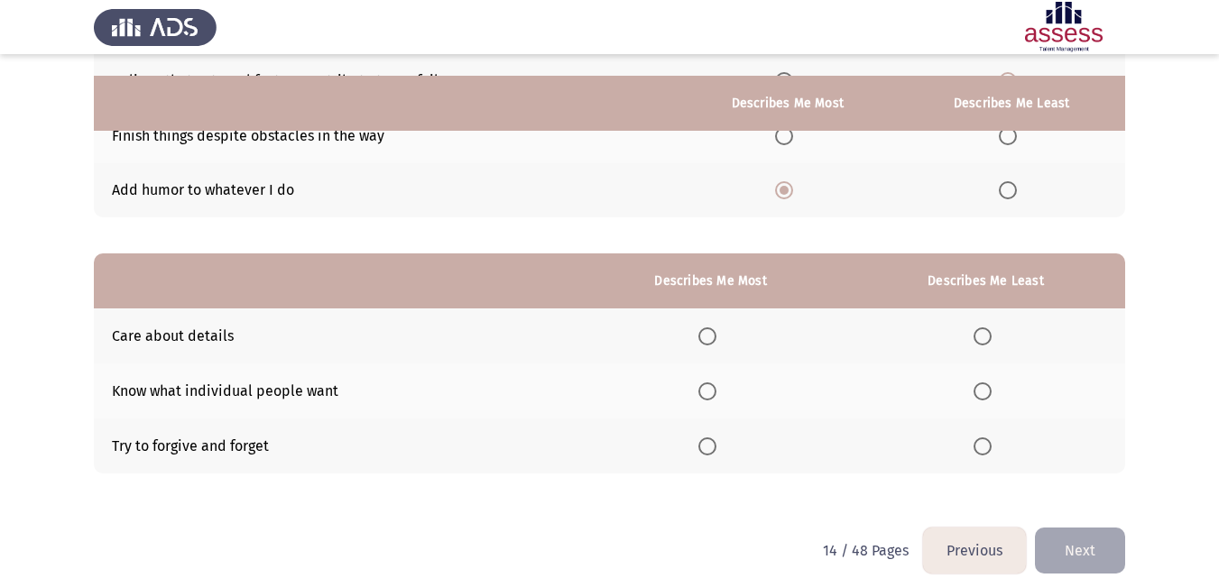
scroll to position [255, 0]
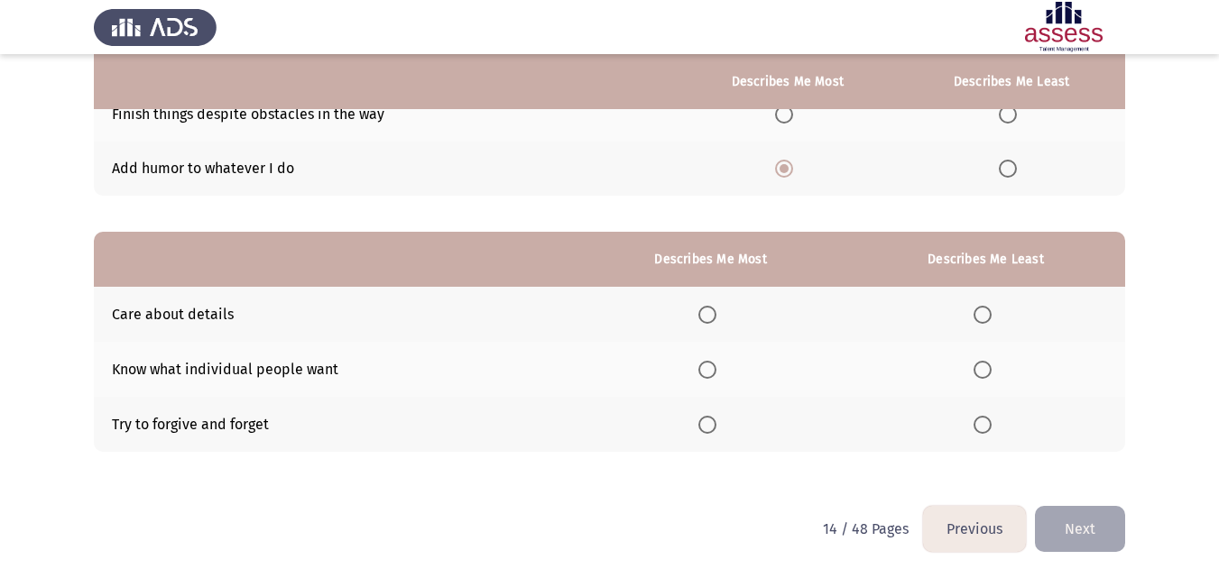
click at [720, 318] on label "Select an option" at bounding box center [710, 315] width 25 height 18
click at [716, 318] on input "Select an option" at bounding box center [707, 315] width 18 height 18
click at [983, 427] on span "Select an option" at bounding box center [982, 425] width 18 height 18
click at [983, 427] on input "Select an option" at bounding box center [982, 425] width 18 height 18
click at [1066, 534] on button "Next" at bounding box center [1080, 529] width 90 height 46
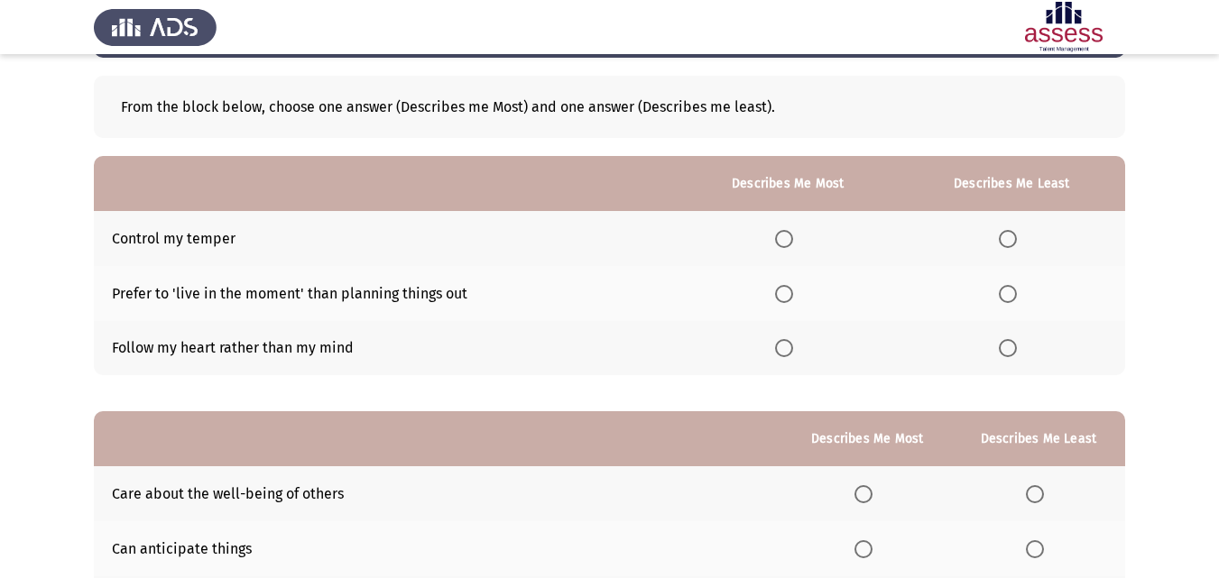
scroll to position [78, 0]
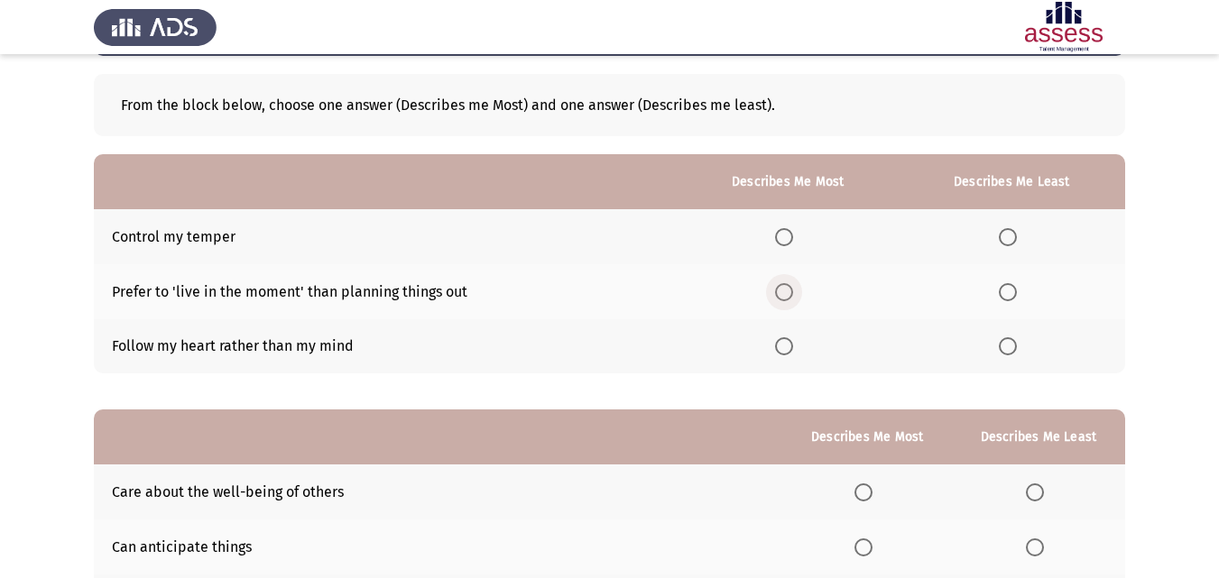
click at [793, 296] on span "Select an option" at bounding box center [784, 292] width 18 height 18
click at [793, 296] on input "Select an option" at bounding box center [784, 292] width 18 height 18
click at [1012, 243] on span "Select an option" at bounding box center [1008, 237] width 18 height 18
click at [1012, 243] on input "Select an option" at bounding box center [1008, 237] width 18 height 18
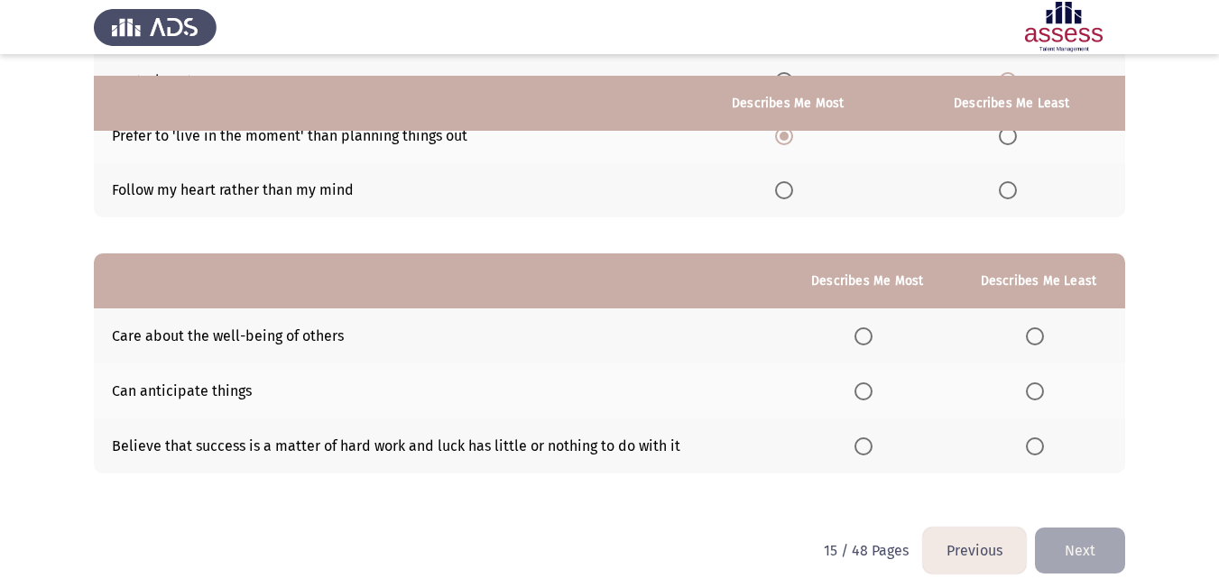
scroll to position [255, 0]
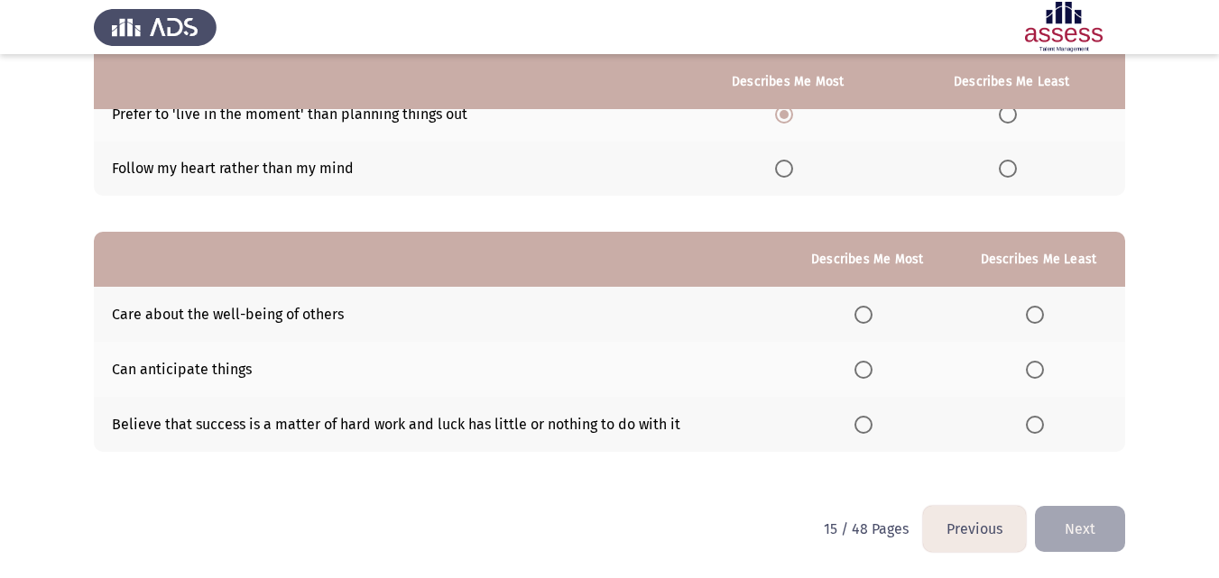
click at [864, 322] on span "Select an option" at bounding box center [863, 315] width 18 height 18
click at [864, 322] on input "Select an option" at bounding box center [863, 315] width 18 height 18
click at [1056, 364] on th at bounding box center [1038, 369] width 173 height 55
click at [1049, 365] on label "Select an option" at bounding box center [1038, 370] width 25 height 18
click at [1044, 365] on input "Select an option" at bounding box center [1035, 370] width 18 height 18
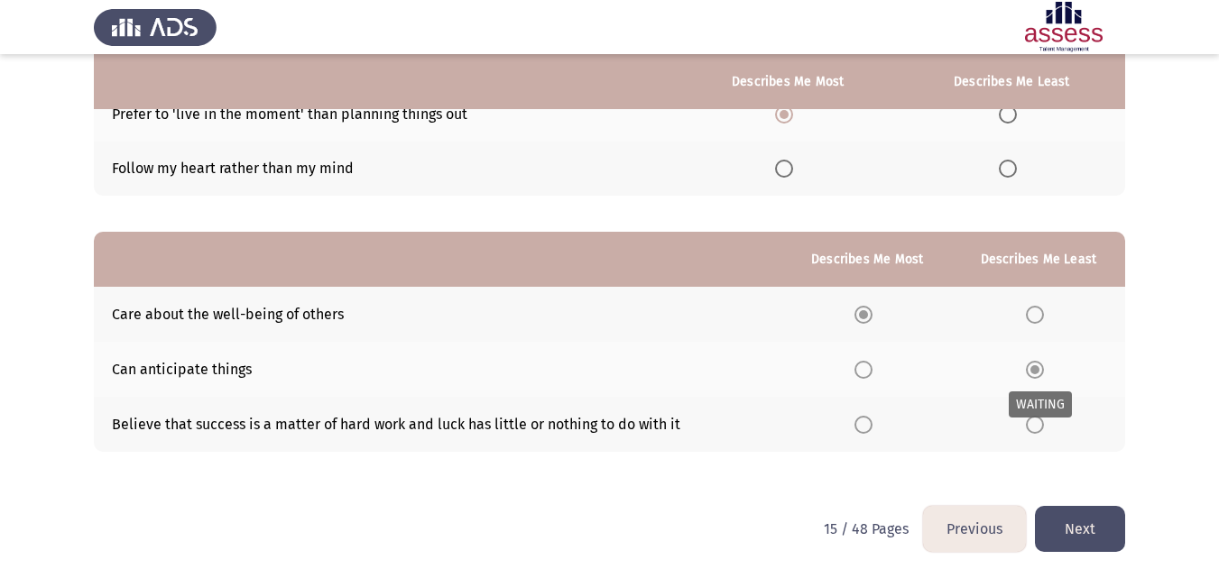
click at [1049, 365] on label "Select an option" at bounding box center [1038, 370] width 25 height 18
click at [1058, 516] on button "Next" at bounding box center [1080, 529] width 90 height 46
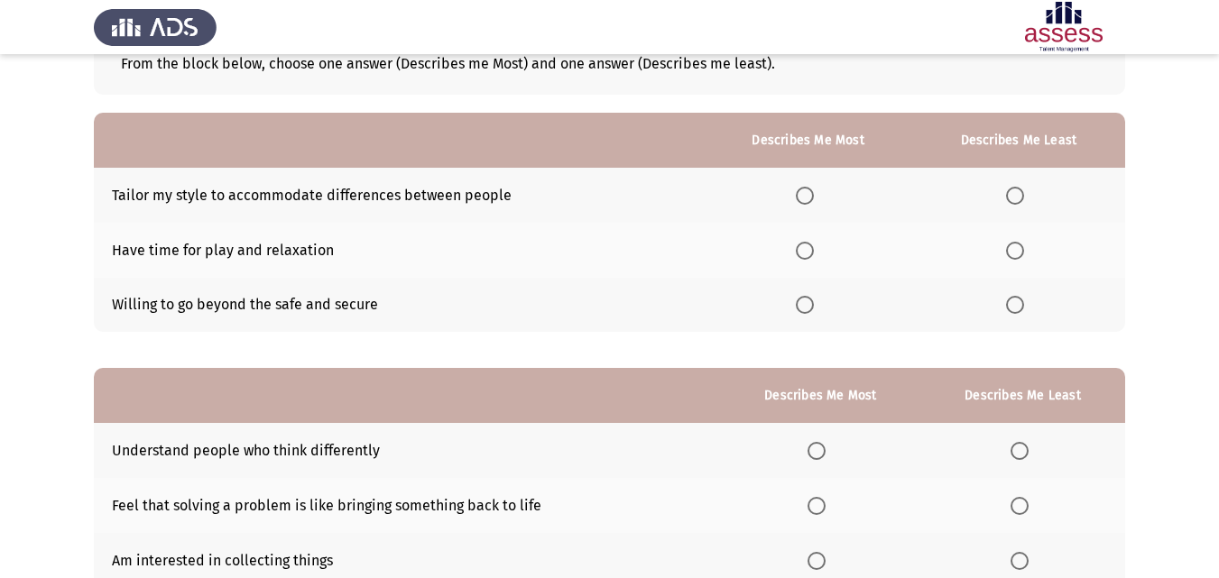
scroll to position [145, 0]
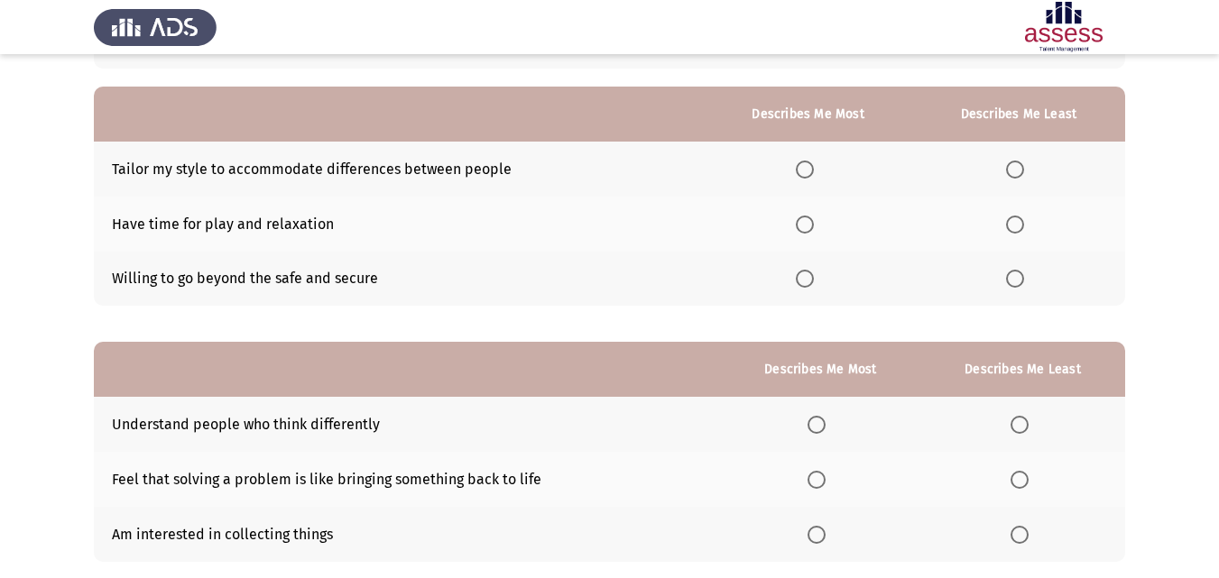
click at [798, 209] on th at bounding box center [809, 224] width 208 height 55
click at [803, 224] on span "Select an option" at bounding box center [805, 225] width 18 height 18
click at [803, 224] on input "Select an option" at bounding box center [805, 225] width 18 height 18
click at [1015, 282] on span "Select an option" at bounding box center [1015, 279] width 18 height 18
click at [1015, 282] on input "Select an option" at bounding box center [1015, 279] width 18 height 18
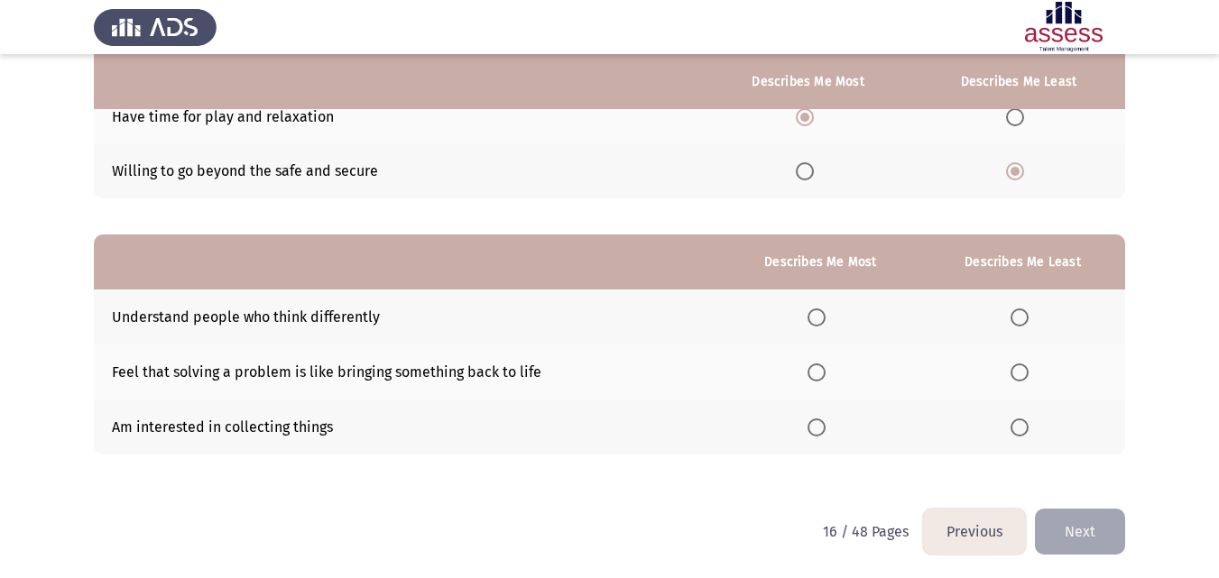
scroll to position [255, 0]
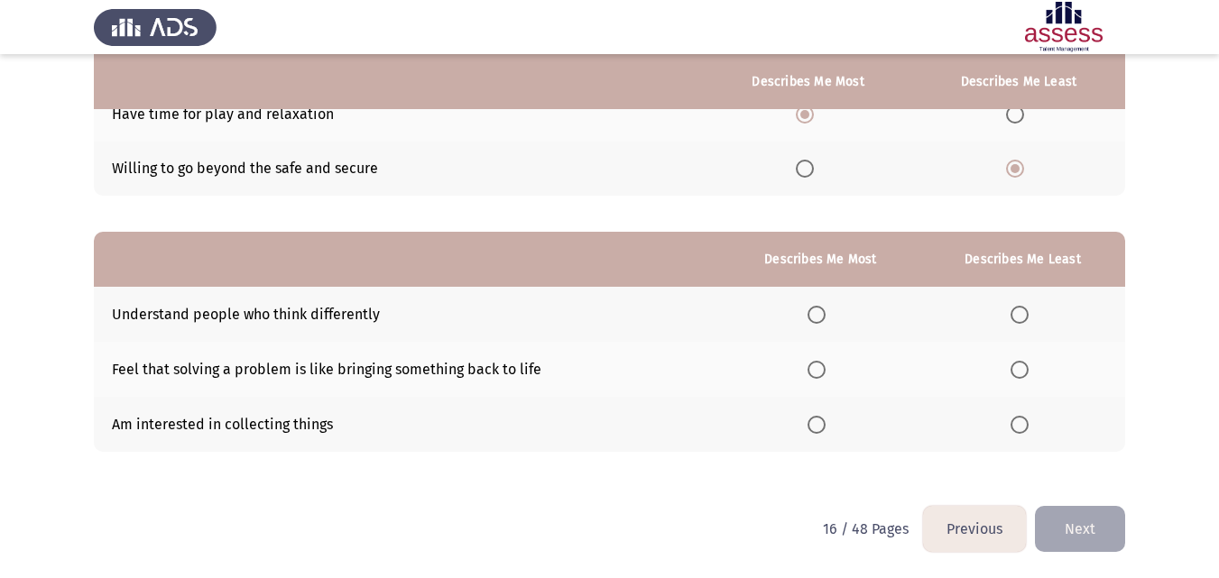
click at [1023, 418] on span "Select an option" at bounding box center [1019, 425] width 18 height 18
click at [1023, 418] on input "Select an option" at bounding box center [1019, 425] width 18 height 18
click at [833, 307] on label "Select an option" at bounding box center [819, 315] width 25 height 18
click at [826, 307] on input "Select an option" at bounding box center [816, 315] width 18 height 18
click at [1039, 520] on button "Next" at bounding box center [1080, 529] width 90 height 46
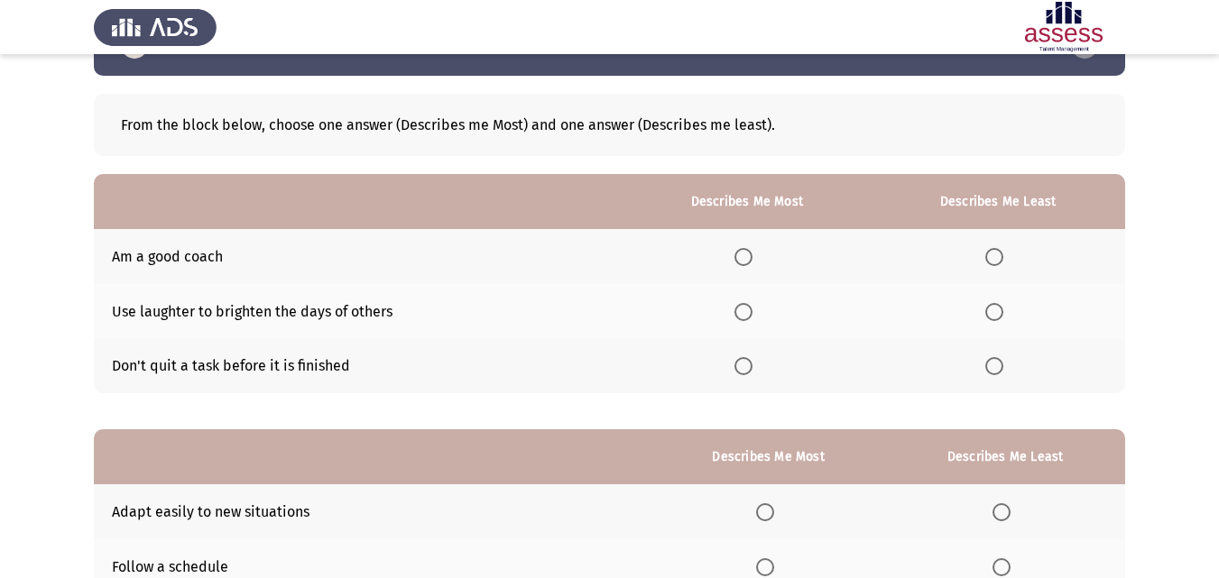
scroll to position [63, 0]
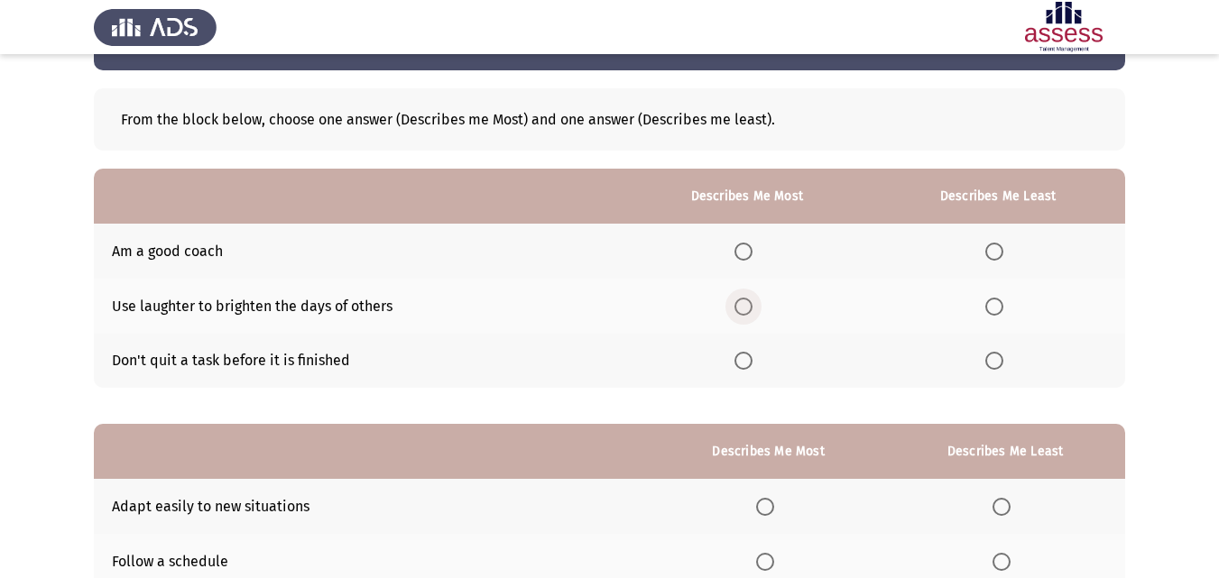
click at [752, 303] on span "Select an option" at bounding box center [743, 307] width 18 height 18
click at [752, 303] on input "Select an option" at bounding box center [743, 307] width 18 height 18
click at [1001, 254] on span "Select an option" at bounding box center [994, 252] width 18 height 18
click at [1001, 254] on input "Select an option" at bounding box center [994, 252] width 18 height 18
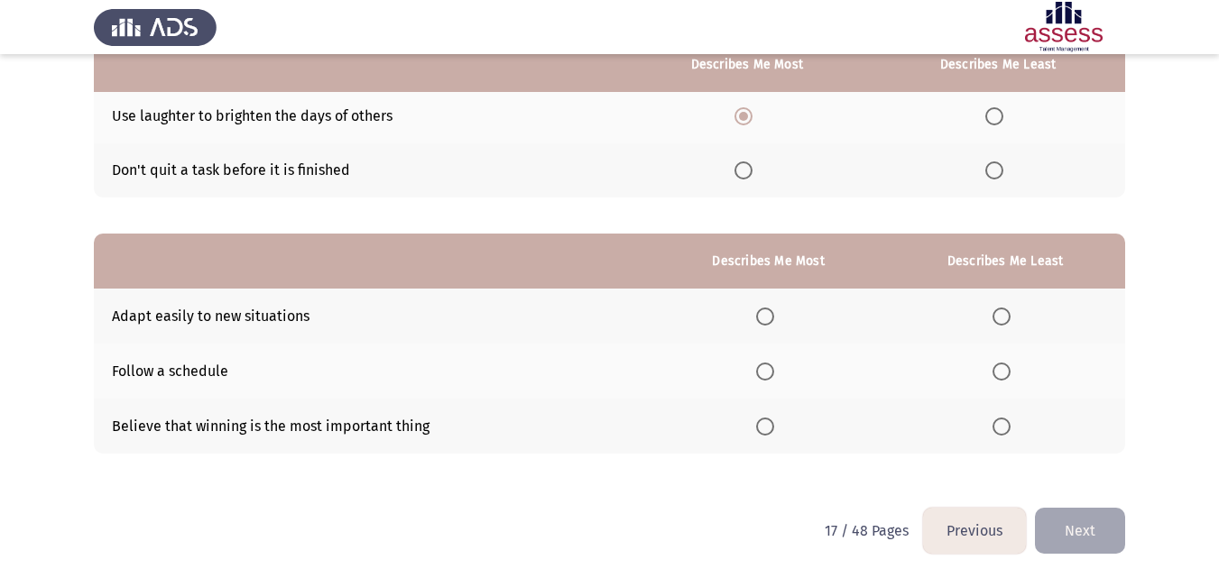
scroll to position [255, 0]
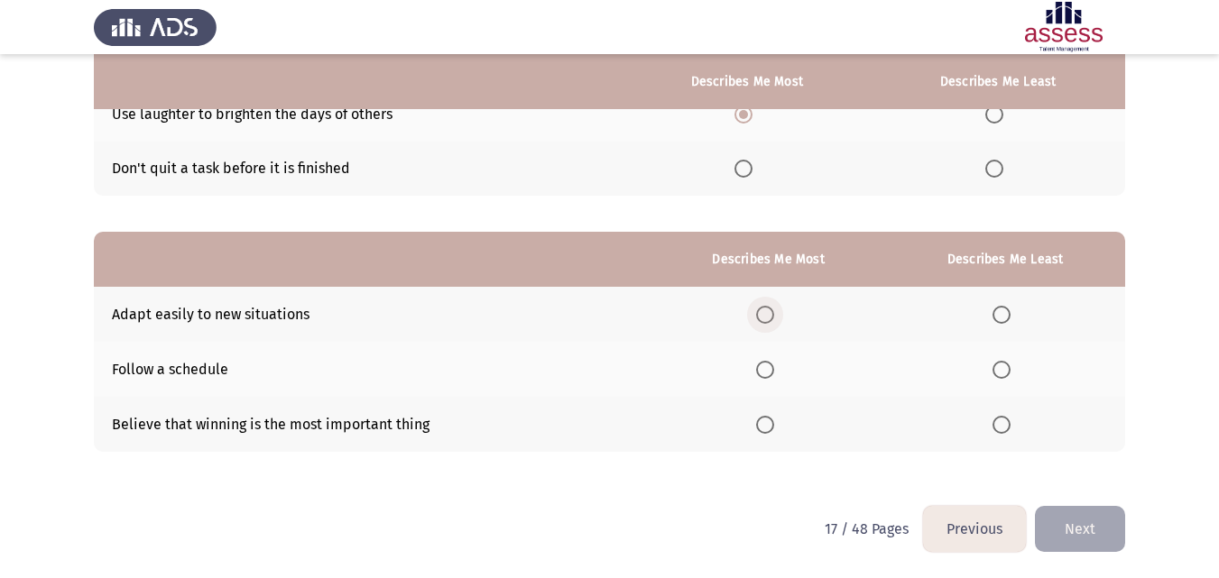
click at [774, 314] on span "Select an option" at bounding box center [765, 315] width 18 height 18
click at [774, 314] on input "Select an option" at bounding box center [765, 315] width 18 height 18
click at [1008, 426] on span "Select an option" at bounding box center [1001, 425] width 18 height 18
click at [1008, 426] on input "Select an option" at bounding box center [1001, 425] width 18 height 18
click at [1052, 521] on button "Next" at bounding box center [1080, 529] width 90 height 46
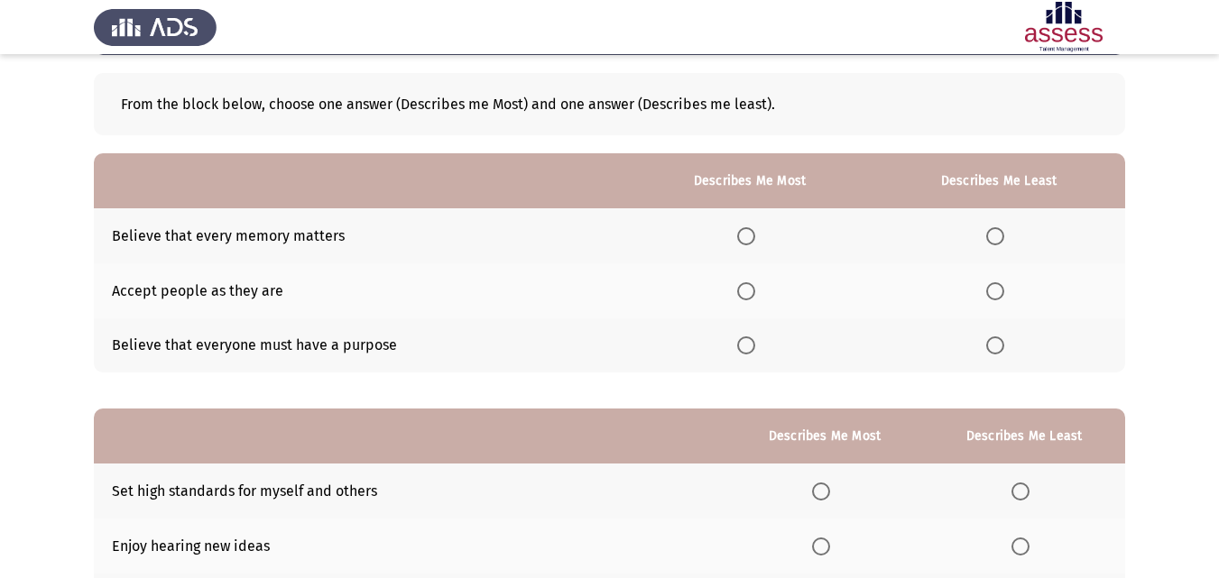
scroll to position [80, 0]
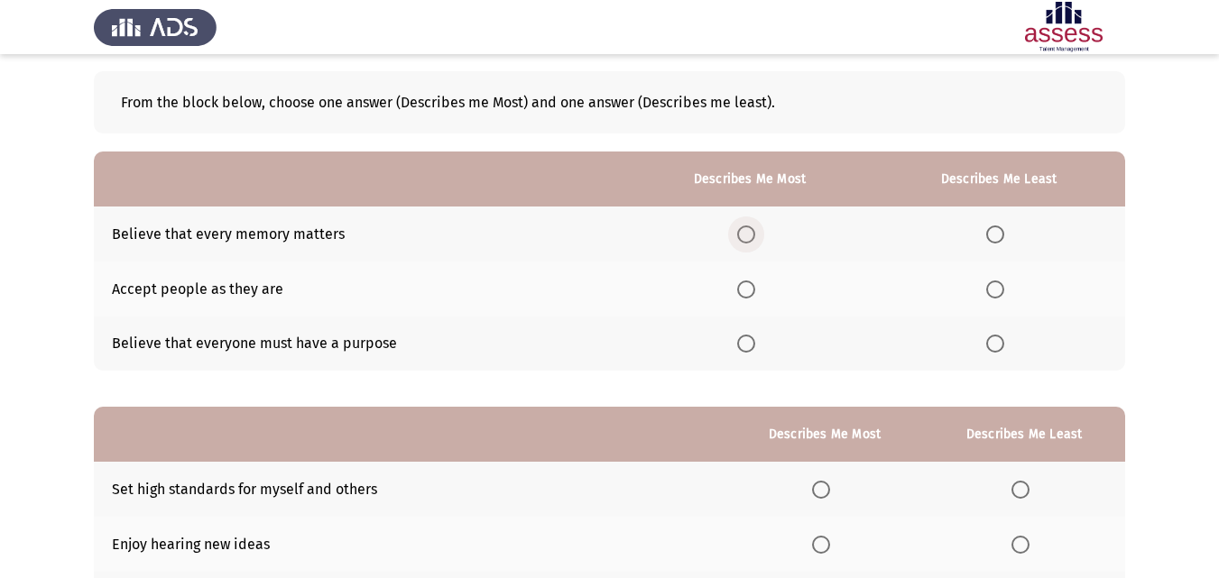
click at [755, 232] on span "Select an option" at bounding box center [746, 235] width 18 height 18
click at [755, 232] on input "Select an option" at bounding box center [746, 235] width 18 height 18
click at [990, 289] on span "Select an option" at bounding box center [995, 290] width 18 height 18
click at [990, 289] on input "Select an option" at bounding box center [995, 290] width 18 height 18
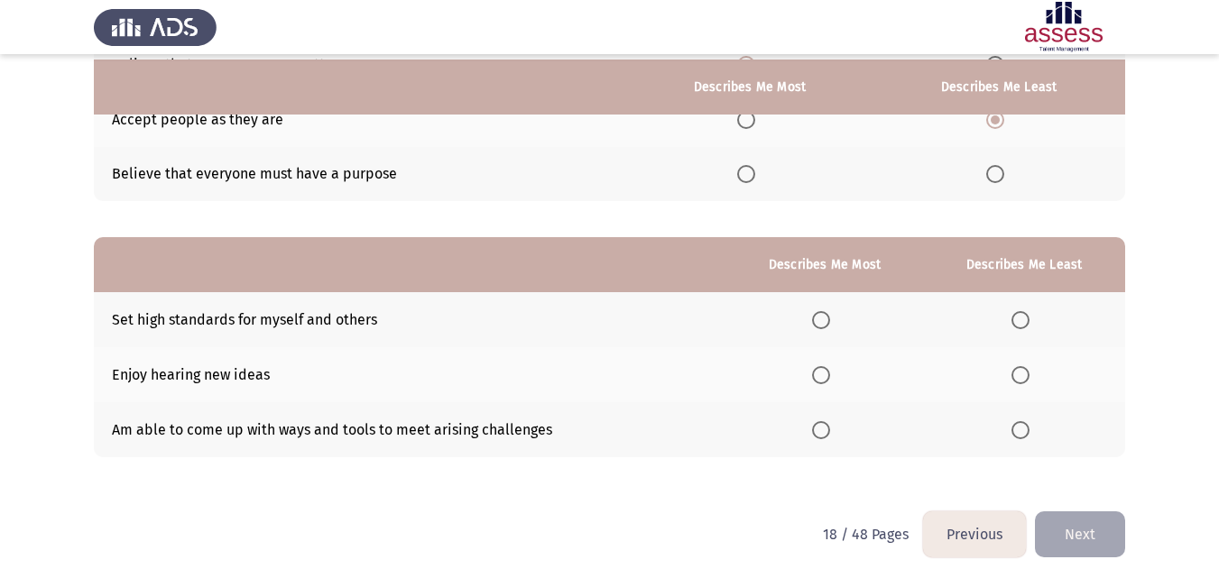
scroll to position [255, 0]
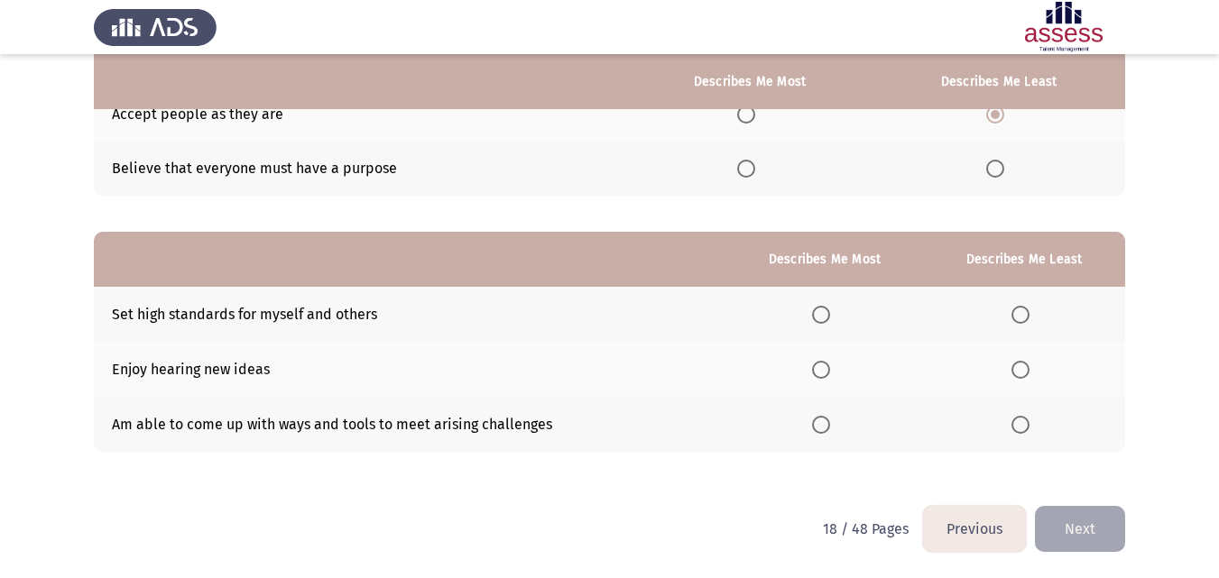
click at [821, 370] on span "Select an option" at bounding box center [821, 370] width 0 height 0
click at [824, 369] on input "Select an option" at bounding box center [821, 370] width 18 height 18
click at [1016, 312] on span "Select an option" at bounding box center [1020, 315] width 18 height 18
click at [1016, 312] on input "Select an option" at bounding box center [1020, 315] width 18 height 18
click at [1057, 521] on button "Next" at bounding box center [1080, 529] width 90 height 46
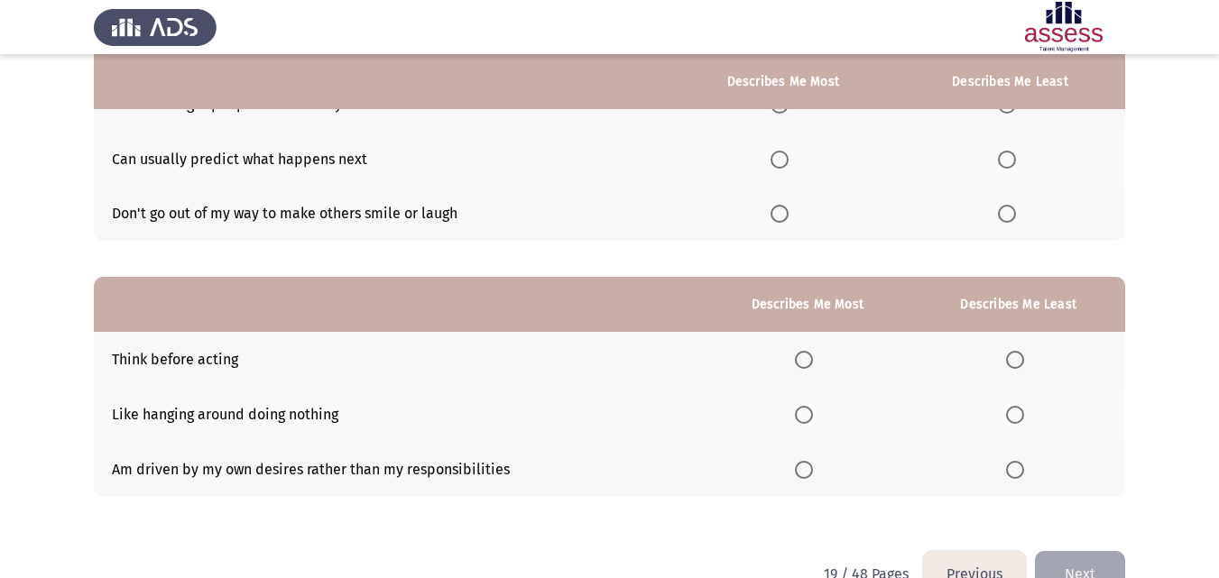
scroll to position [177, 0]
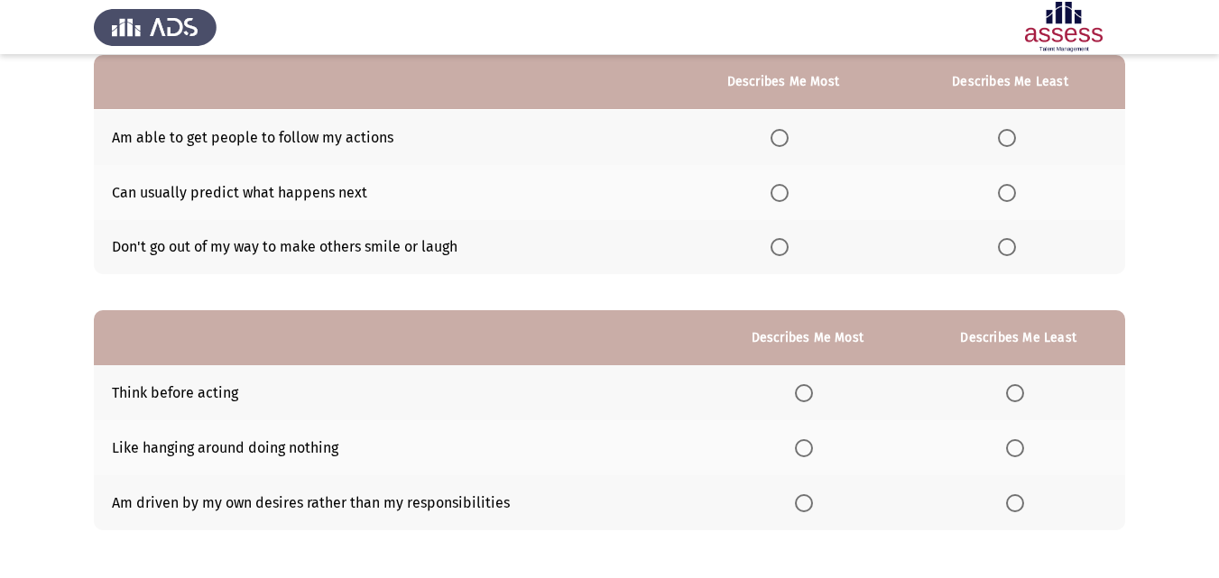
click at [820, 397] on label "Select an option" at bounding box center [807, 393] width 25 height 18
click at [813, 397] on input "Select an option" at bounding box center [804, 393] width 18 height 18
click at [1017, 456] on span "Select an option" at bounding box center [1015, 448] width 18 height 18
click at [1017, 456] on input "Select an option" at bounding box center [1015, 448] width 18 height 18
click at [777, 198] on span "Select an option" at bounding box center [779, 193] width 18 height 18
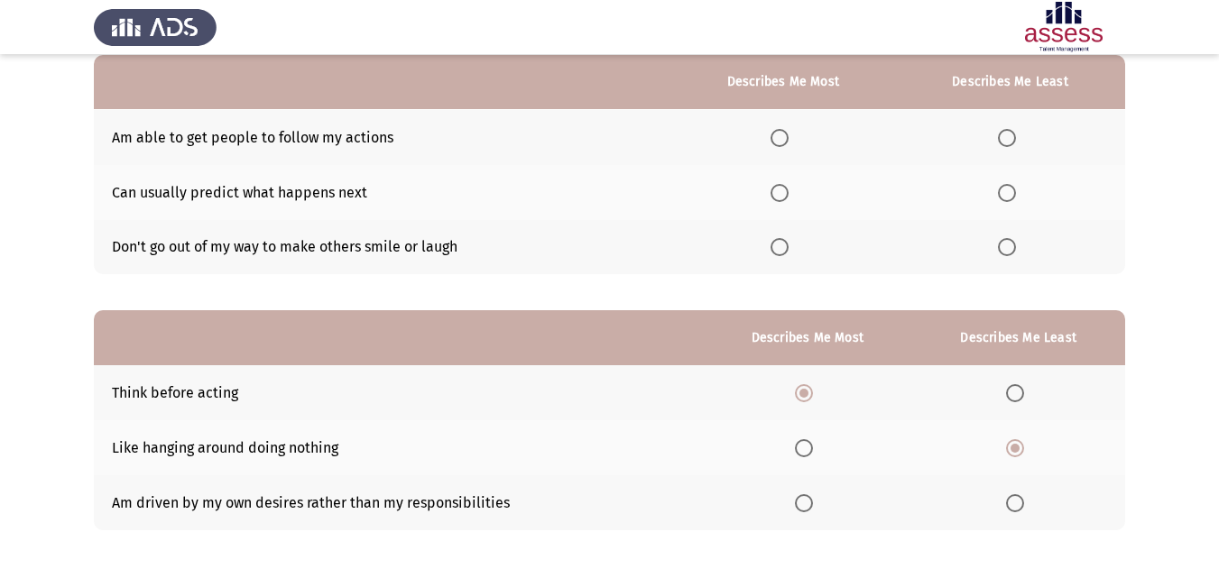
click at [777, 198] on input "Select an option" at bounding box center [779, 193] width 18 height 18
click at [1005, 252] on span "Select an option" at bounding box center [1007, 247] width 18 height 18
click at [1005, 252] on input "Select an option" at bounding box center [1007, 247] width 18 height 18
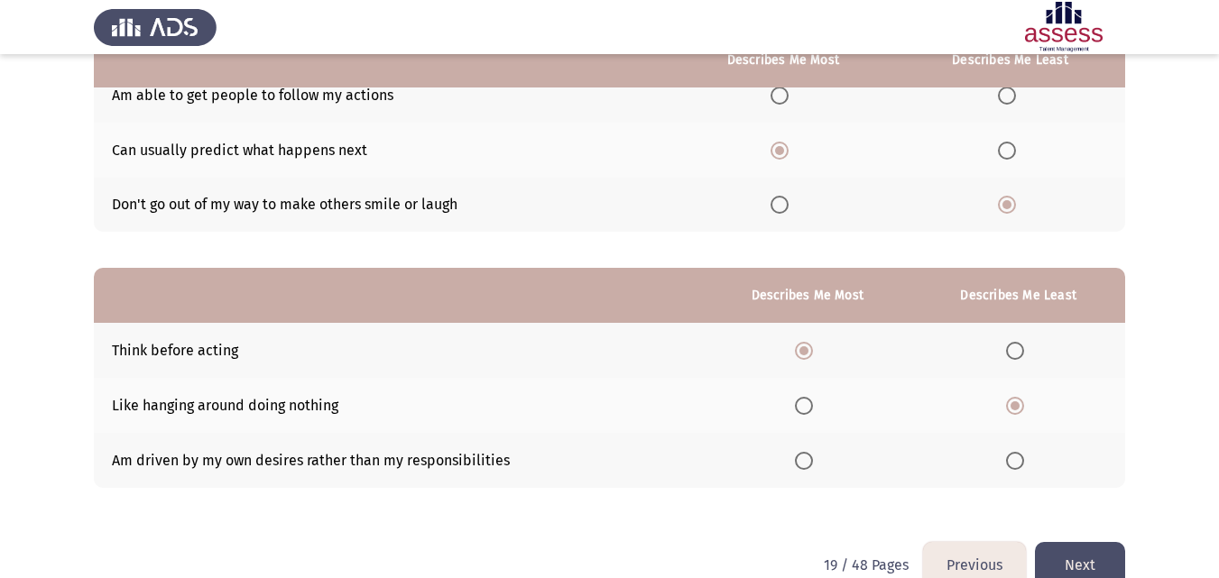
scroll to position [255, 0]
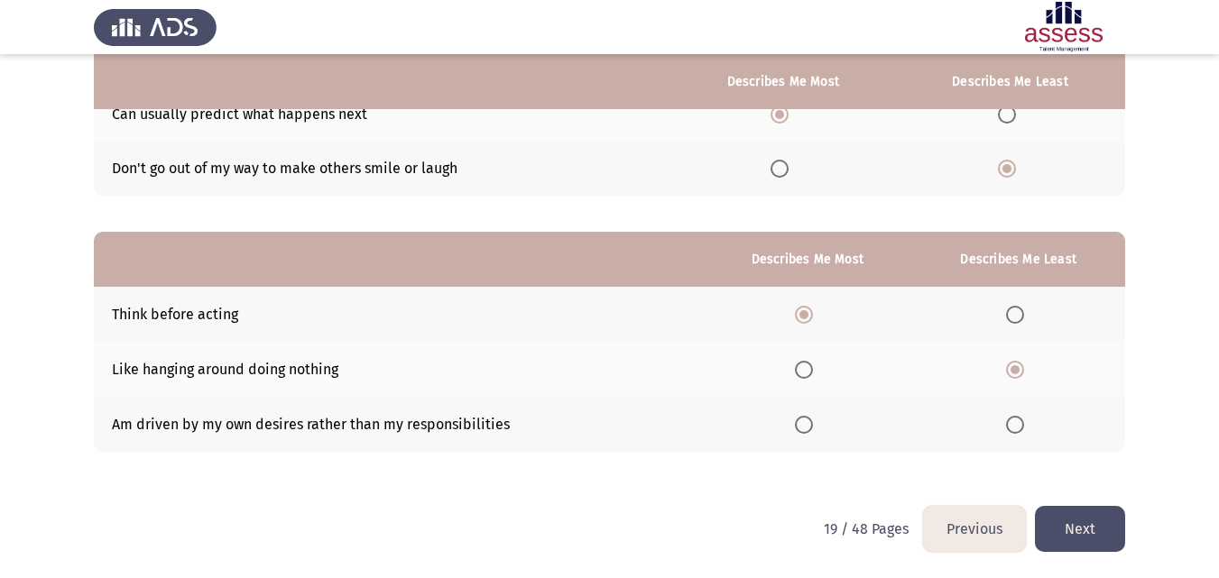
click at [1100, 523] on button "Next" at bounding box center [1080, 529] width 90 height 46
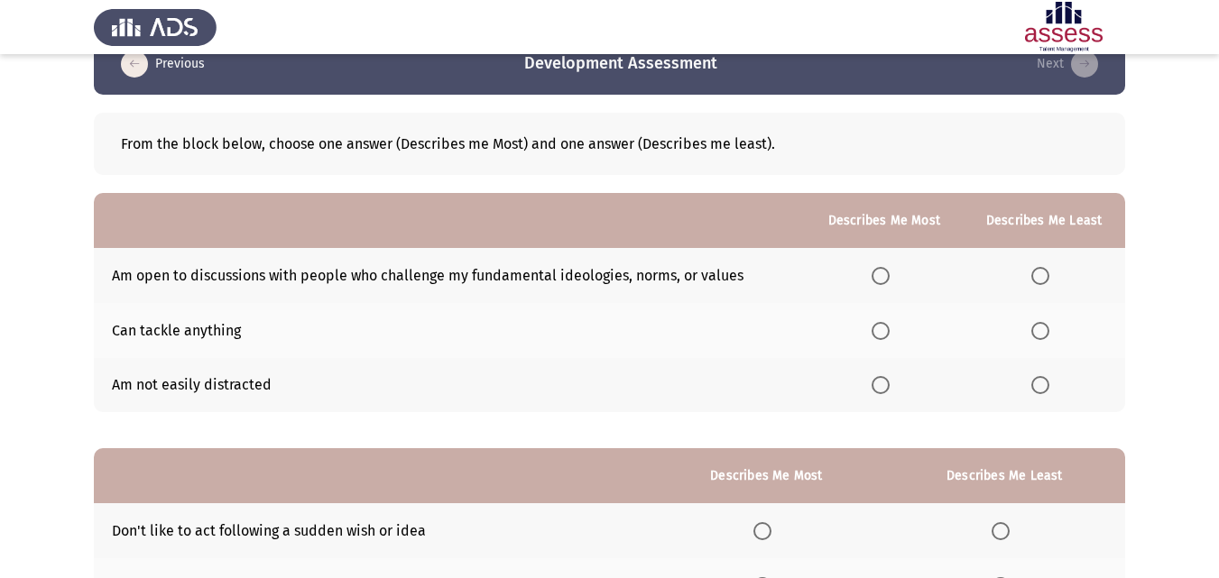
scroll to position [73, 0]
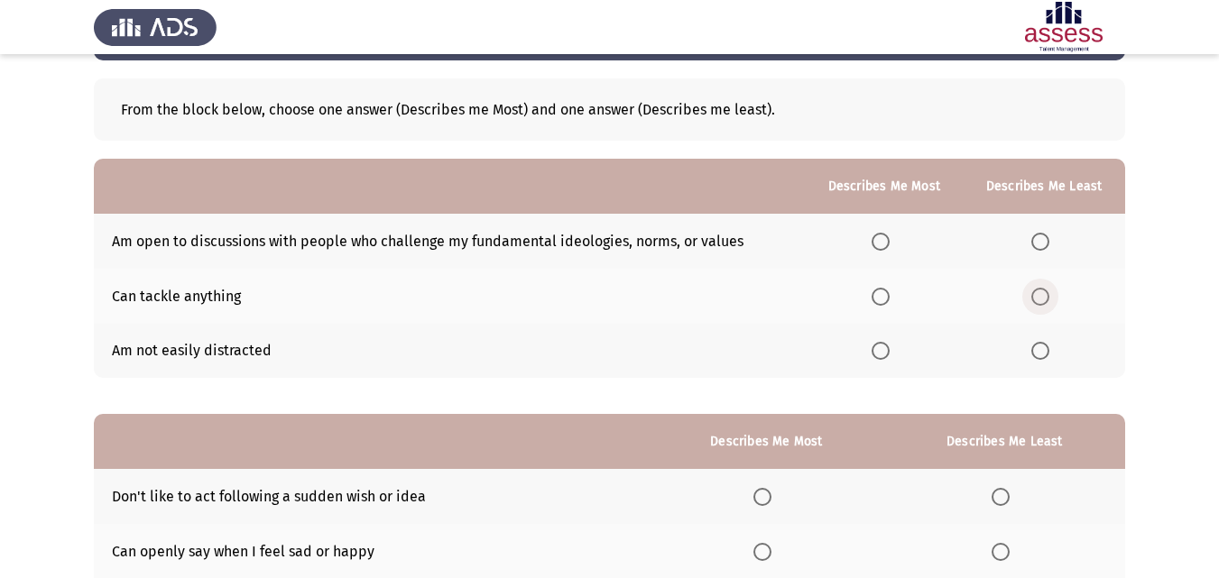
click at [1038, 291] on span "Select an option" at bounding box center [1040, 297] width 18 height 18
click at [1038, 291] on input "Select an option" at bounding box center [1040, 297] width 18 height 18
click at [883, 354] on span "Select an option" at bounding box center [881, 351] width 18 height 18
click at [883, 354] on input "Select an option" at bounding box center [881, 351] width 18 height 18
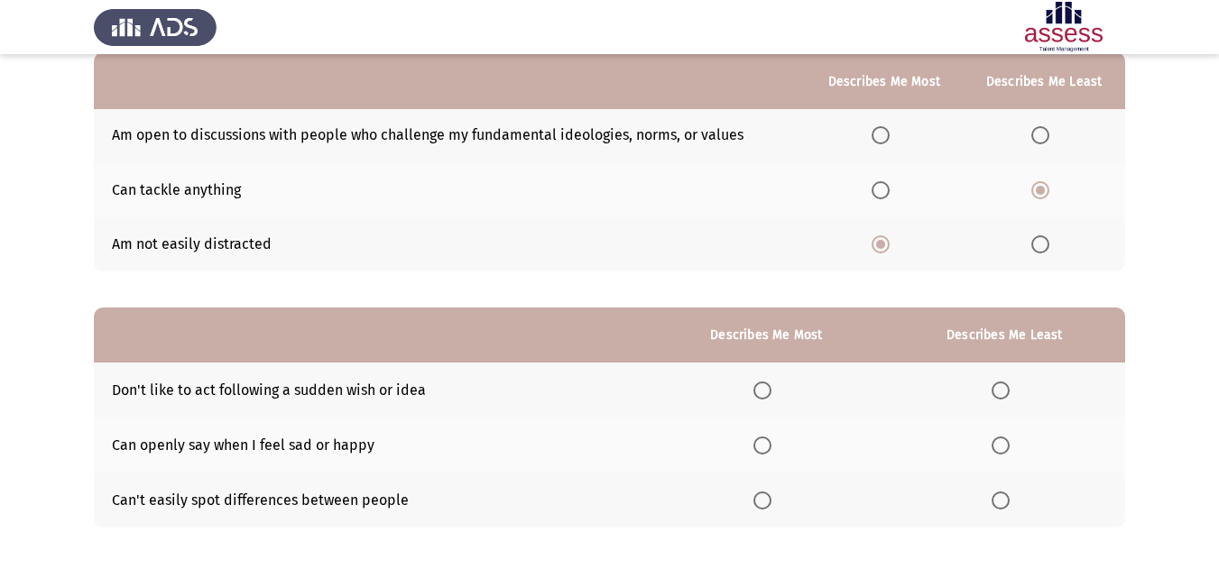
scroll to position [255, 0]
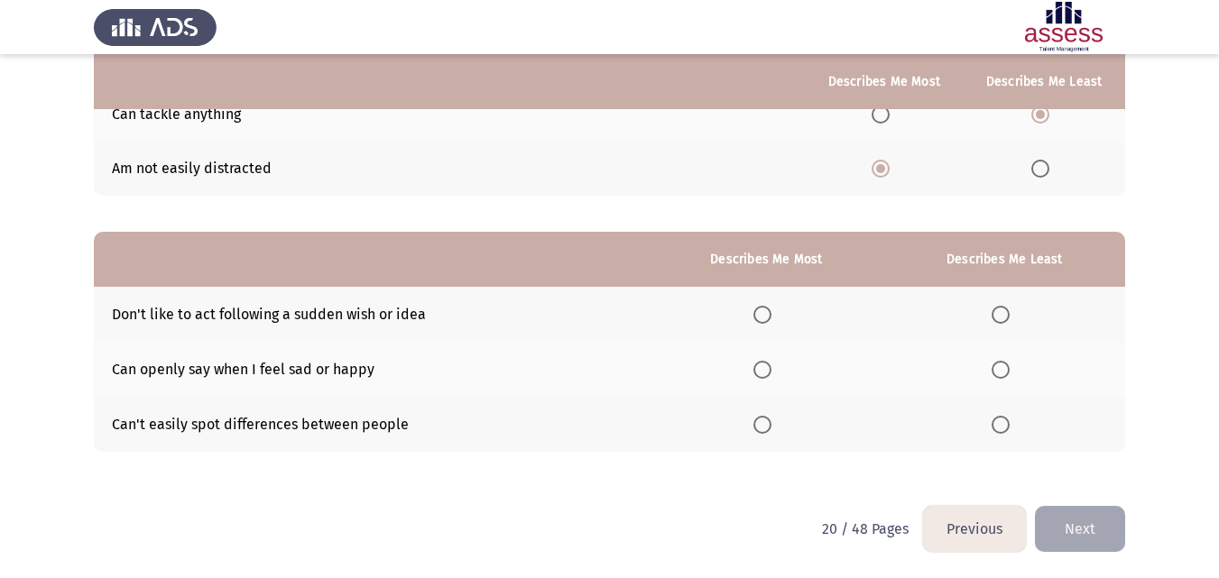
click at [768, 365] on span "Select an option" at bounding box center [762, 370] width 18 height 18
click at [768, 365] on input "Select an option" at bounding box center [762, 370] width 18 height 18
click at [1004, 437] on th at bounding box center [1004, 424] width 241 height 55
click at [1004, 429] on span "Select an option" at bounding box center [1001, 425] width 18 height 18
click at [1004, 429] on input "Select an option" at bounding box center [1001, 425] width 18 height 18
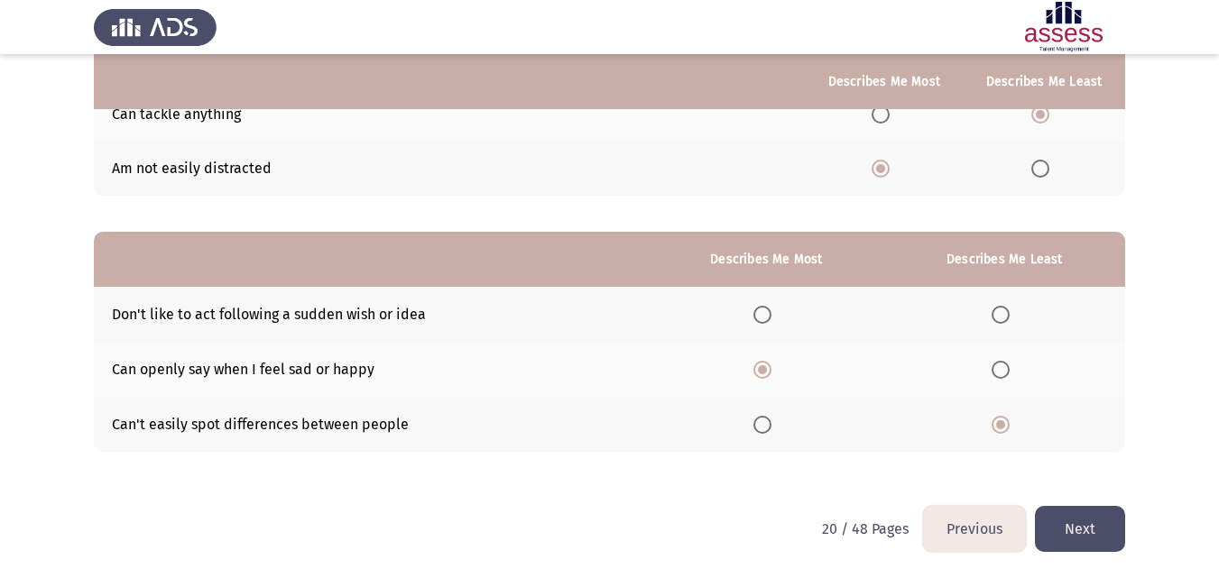
click at [1077, 534] on button "Next" at bounding box center [1080, 529] width 90 height 46
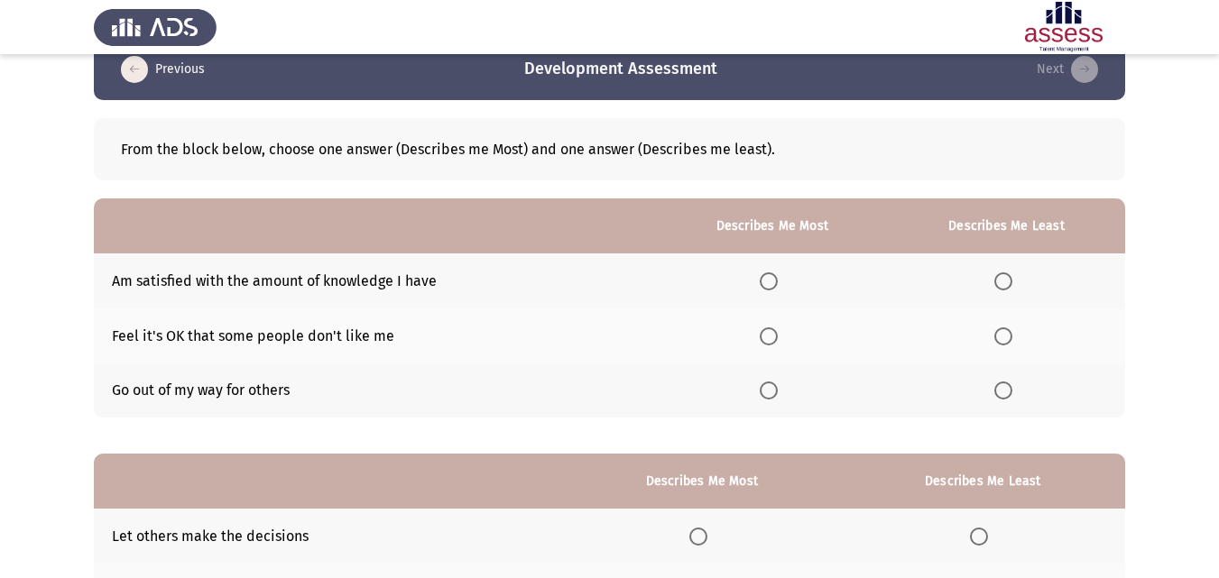
scroll to position [40, 0]
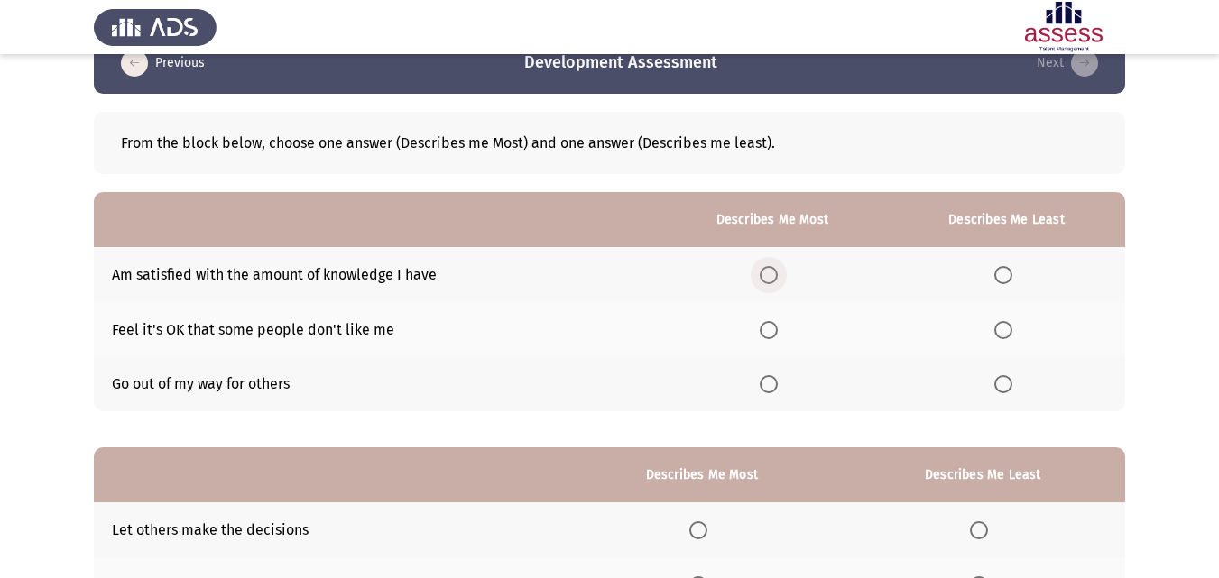
click at [771, 272] on span "Select an option" at bounding box center [769, 275] width 18 height 18
click at [771, 272] on input "Select an option" at bounding box center [769, 275] width 18 height 18
click at [771, 272] on span "Select an option" at bounding box center [768, 275] width 9 height 9
click at [771, 272] on input "Select an option" at bounding box center [769, 275] width 18 height 18
click at [983, 383] on th at bounding box center [1006, 384] width 237 height 55
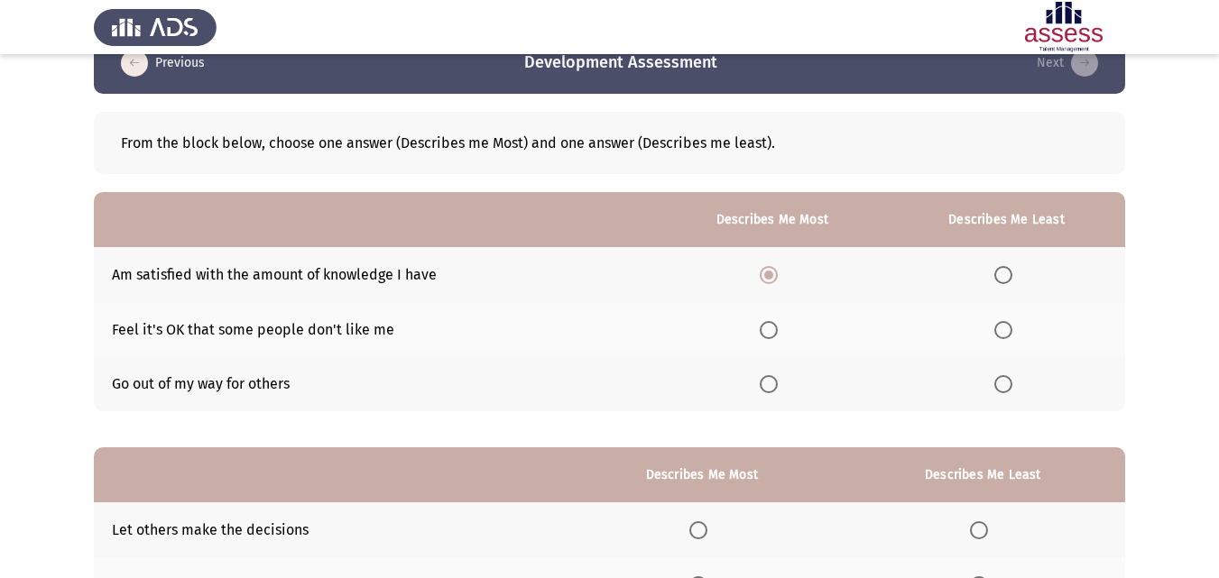
click at [992, 383] on th at bounding box center [1006, 384] width 237 height 55
click at [1002, 385] on span "Select an option" at bounding box center [1003, 384] width 18 height 18
click at [1002, 385] on input "Select an option" at bounding box center [1003, 384] width 18 height 18
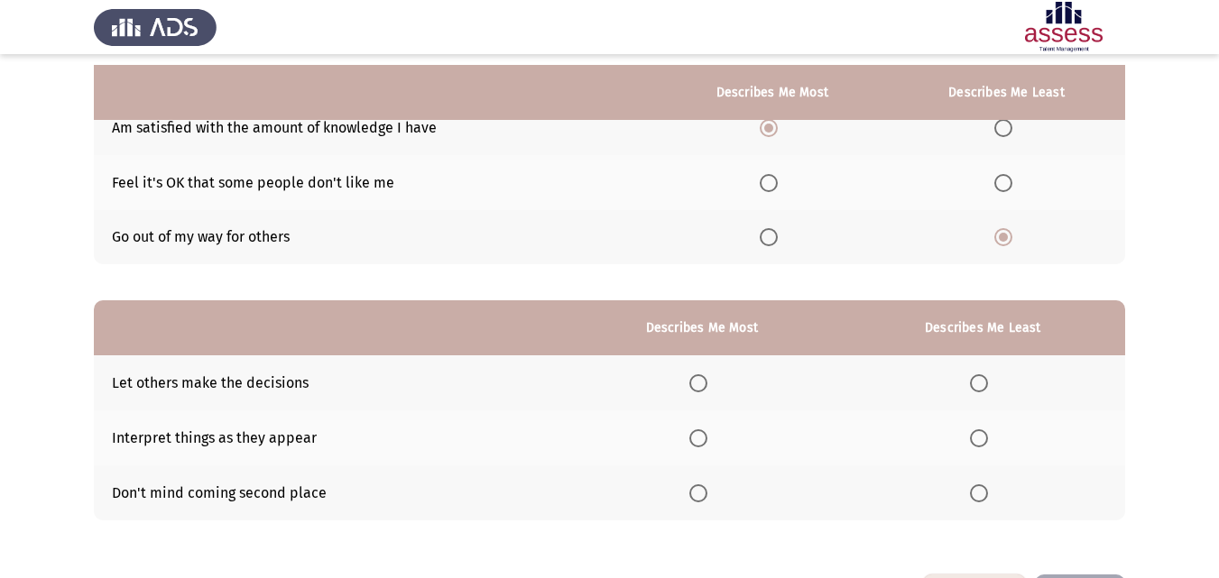
scroll to position [255, 0]
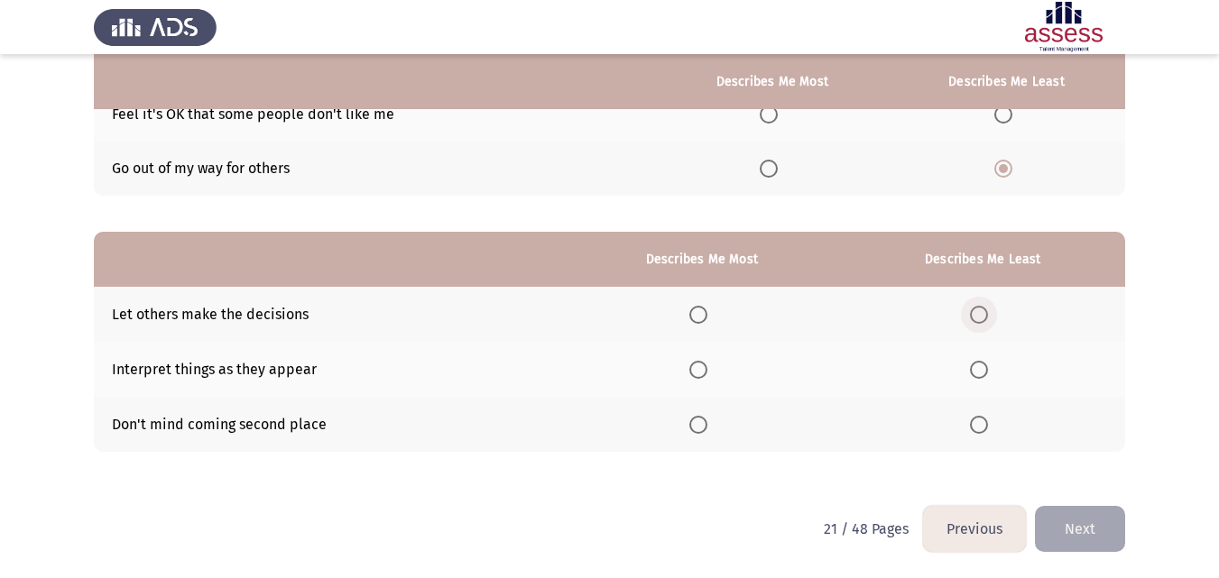
click at [986, 309] on span "Select an option" at bounding box center [979, 315] width 18 height 18
click at [986, 309] on input "Select an option" at bounding box center [979, 315] width 18 height 18
click at [714, 420] on label "Select an option" at bounding box center [701, 425] width 25 height 18
click at [707, 420] on input "Select an option" at bounding box center [698, 425] width 18 height 18
click at [1066, 522] on button "Next" at bounding box center [1080, 529] width 90 height 46
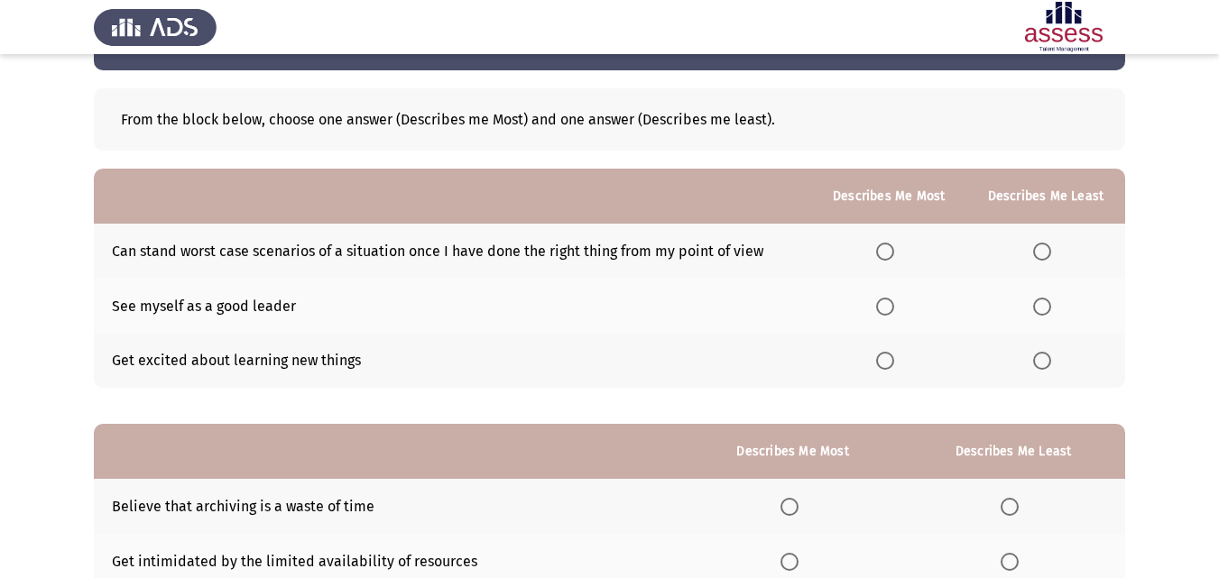
scroll to position [65, 0]
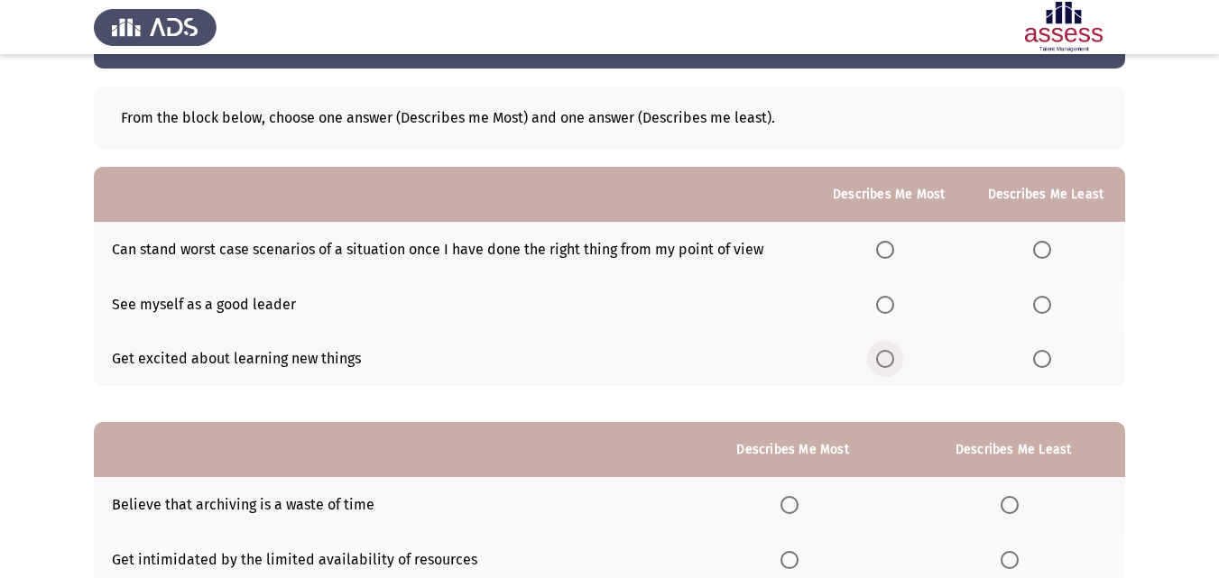
click at [887, 354] on span "Select an option" at bounding box center [885, 359] width 18 height 18
click at [887, 354] on input "Select an option" at bounding box center [885, 359] width 18 height 18
click at [1042, 241] on span "Select an option" at bounding box center [1042, 250] width 18 height 18
click at [1042, 241] on input "Select an option" at bounding box center [1042, 250] width 18 height 18
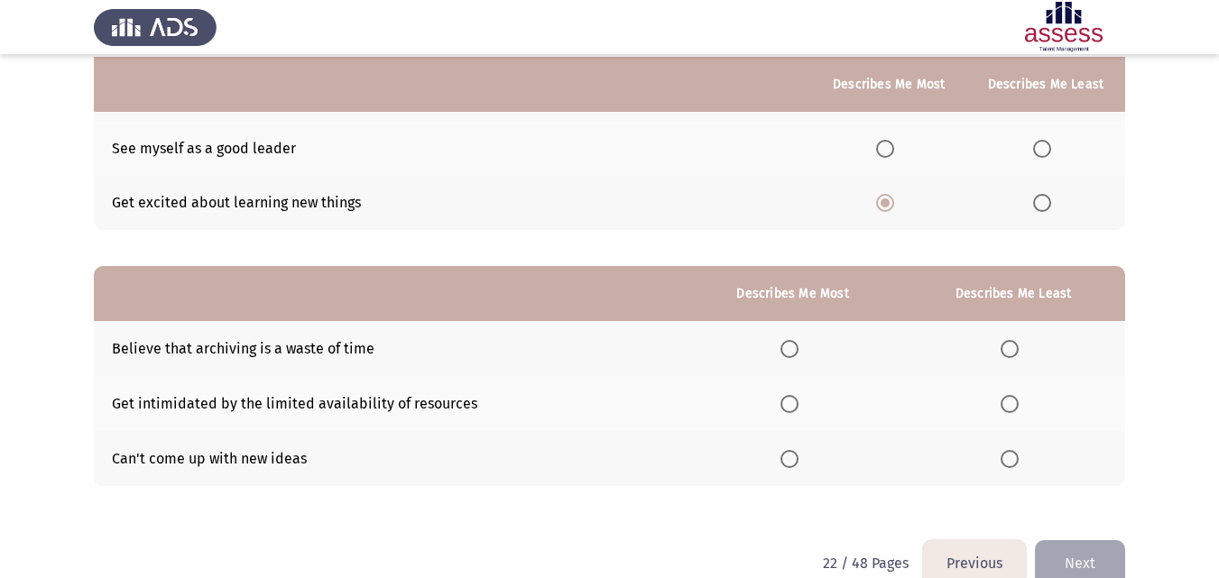
scroll to position [224, 0]
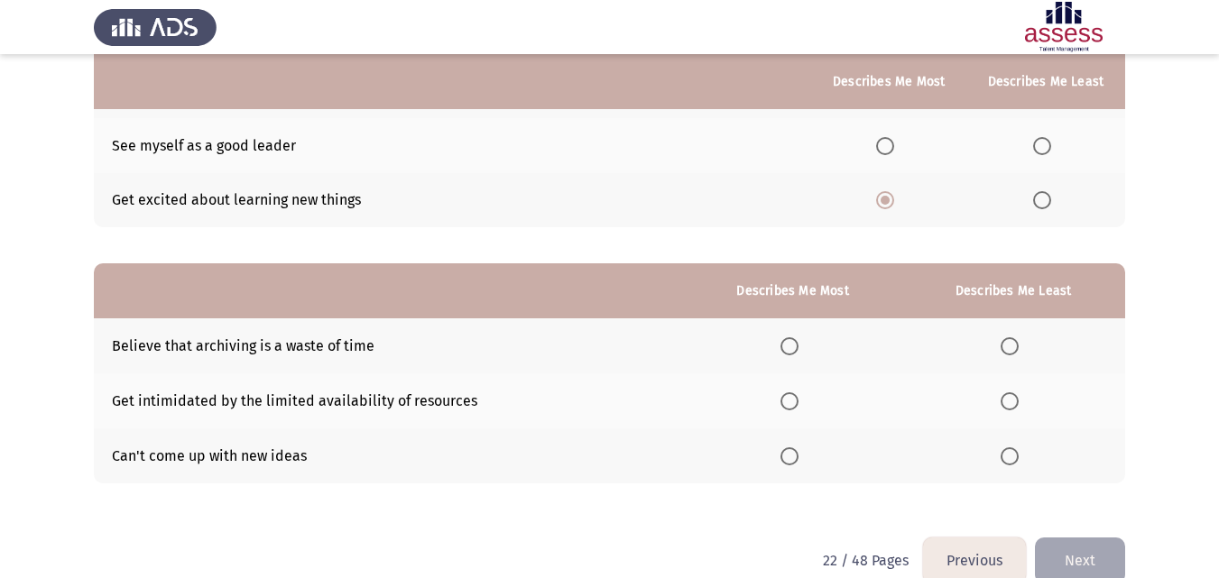
click at [1006, 412] on th at bounding box center [1013, 401] width 224 height 55
click at [1007, 407] on span "Select an option" at bounding box center [1010, 401] width 18 height 18
click at [1007, 407] on input "Select an option" at bounding box center [1010, 401] width 18 height 18
click at [780, 341] on span "Select an option" at bounding box center [789, 346] width 18 height 18
click at [780, 341] on input "Select an option" at bounding box center [789, 346] width 18 height 18
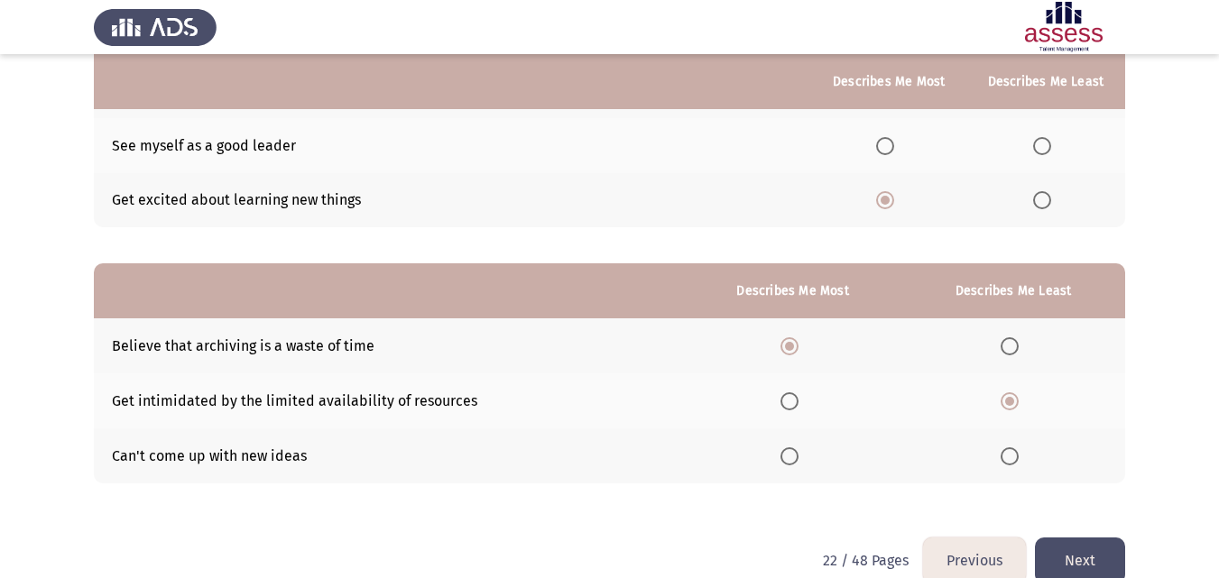
click at [1062, 555] on button "Next" at bounding box center [1080, 561] width 90 height 46
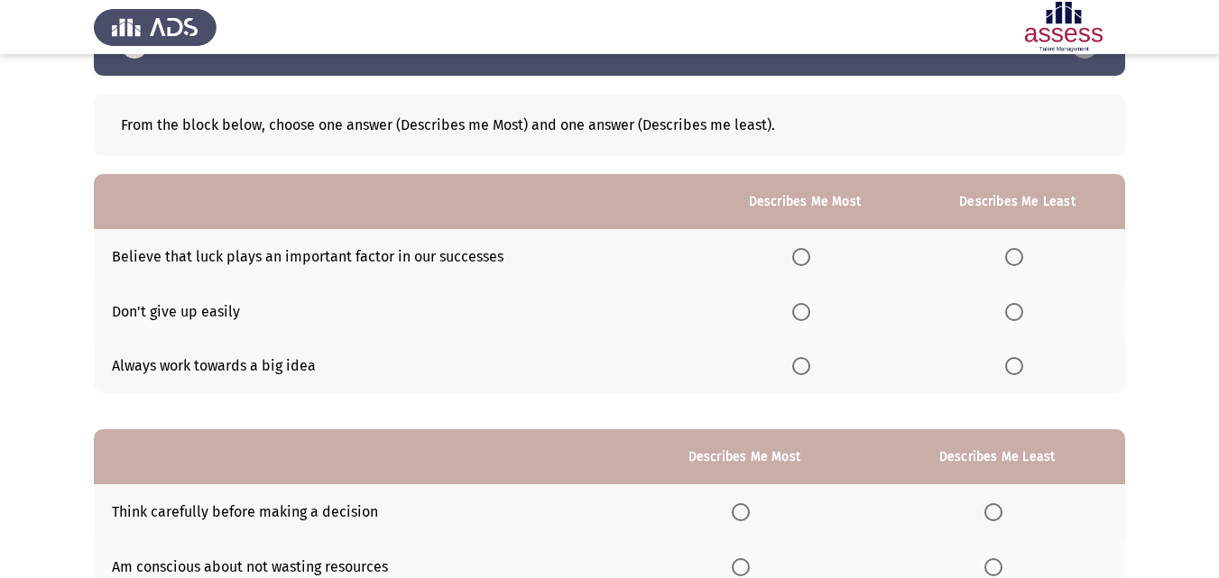
scroll to position [60, 0]
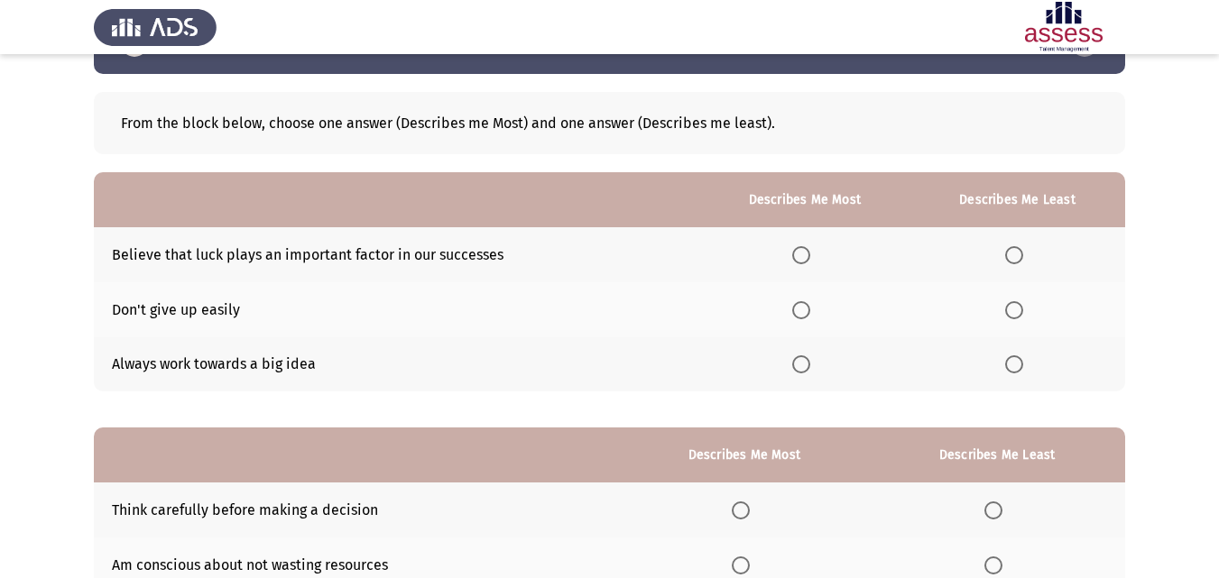
click at [795, 372] on span "Select an option" at bounding box center [801, 364] width 18 height 18
click at [795, 372] on input "Select an option" at bounding box center [801, 364] width 18 height 18
click at [1007, 261] on span "Select an option" at bounding box center [1014, 255] width 18 height 18
click at [1007, 261] on input "Select an option" at bounding box center [1014, 255] width 18 height 18
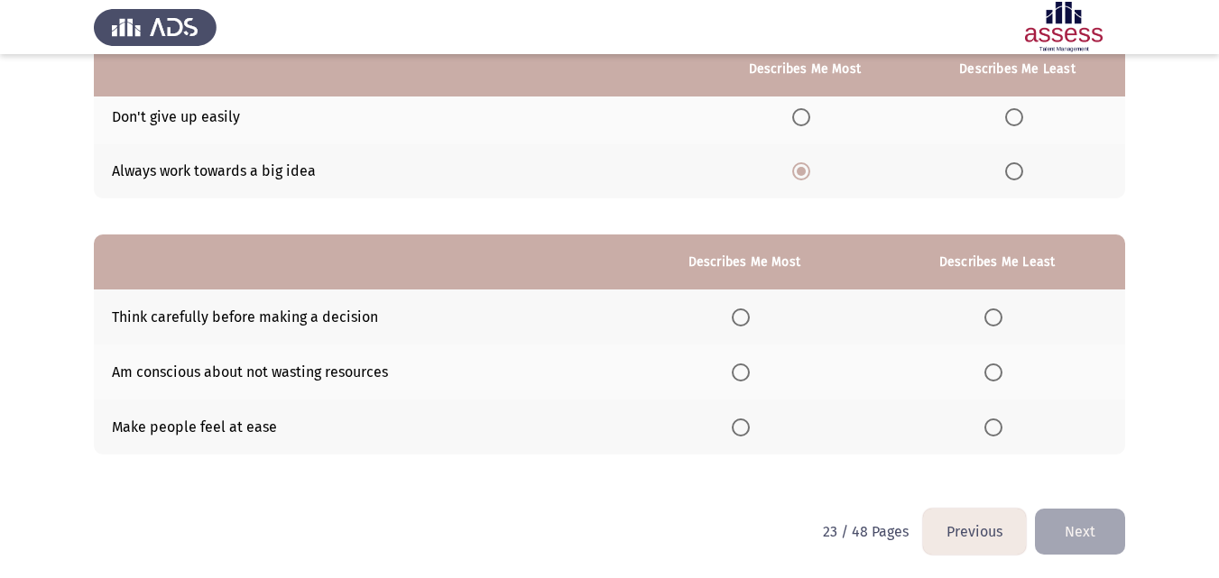
scroll to position [255, 0]
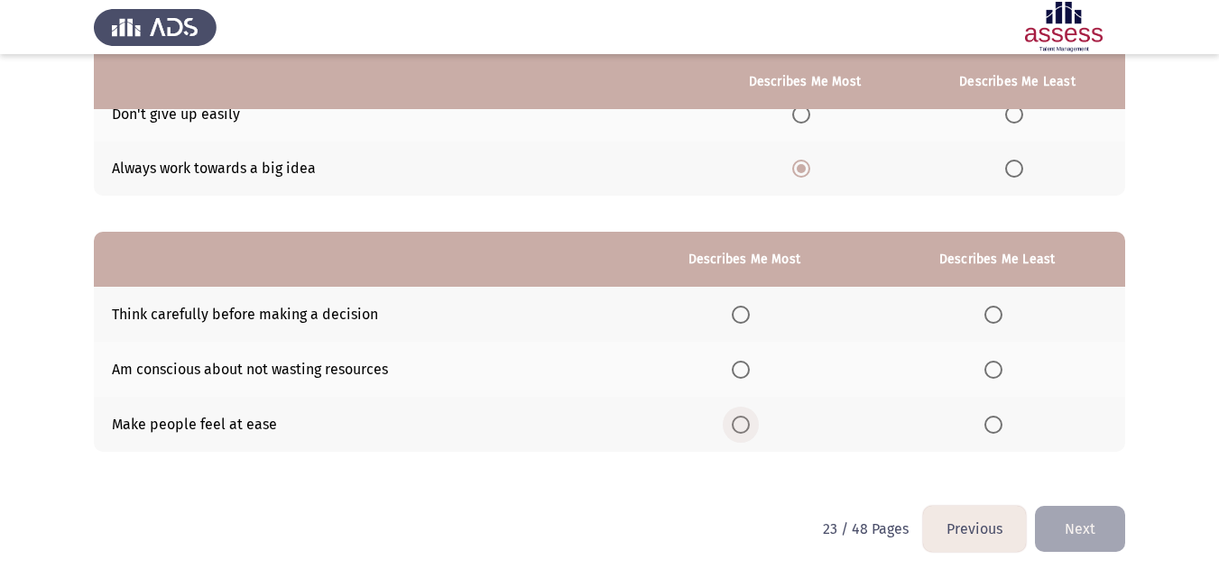
click at [756, 416] on label "Select an option" at bounding box center [744, 425] width 25 height 18
click at [750, 416] on input "Select an option" at bounding box center [741, 425] width 18 height 18
click at [1000, 374] on span "Select an option" at bounding box center [993, 370] width 18 height 18
click at [1000, 374] on input "Select an option" at bounding box center [993, 370] width 18 height 18
click at [1073, 530] on button "Next" at bounding box center [1080, 529] width 90 height 46
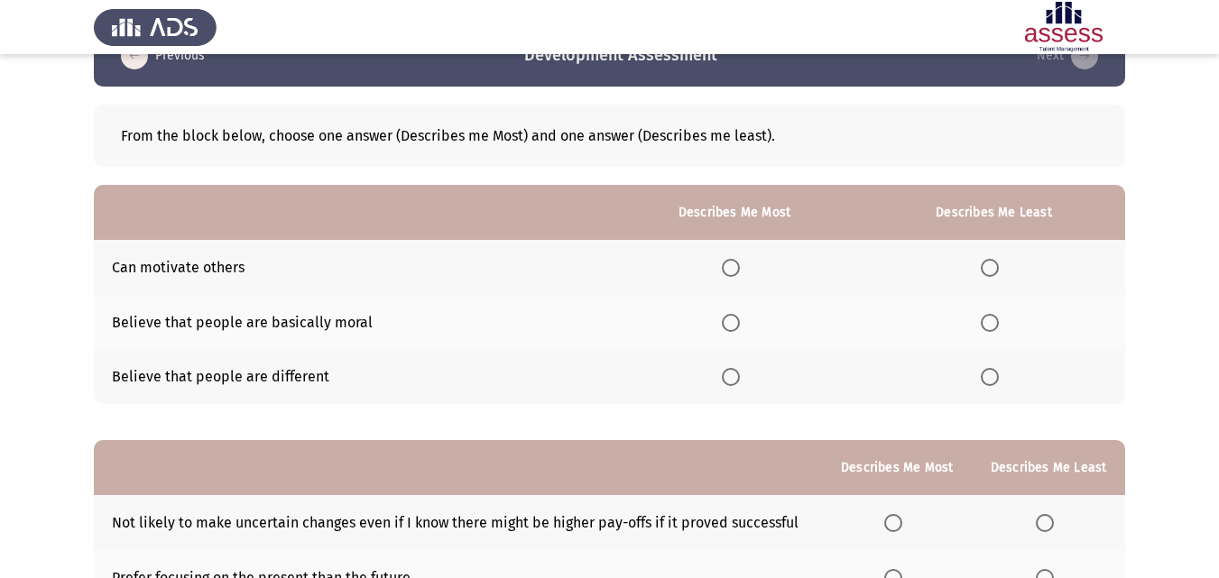
scroll to position [84, 0]
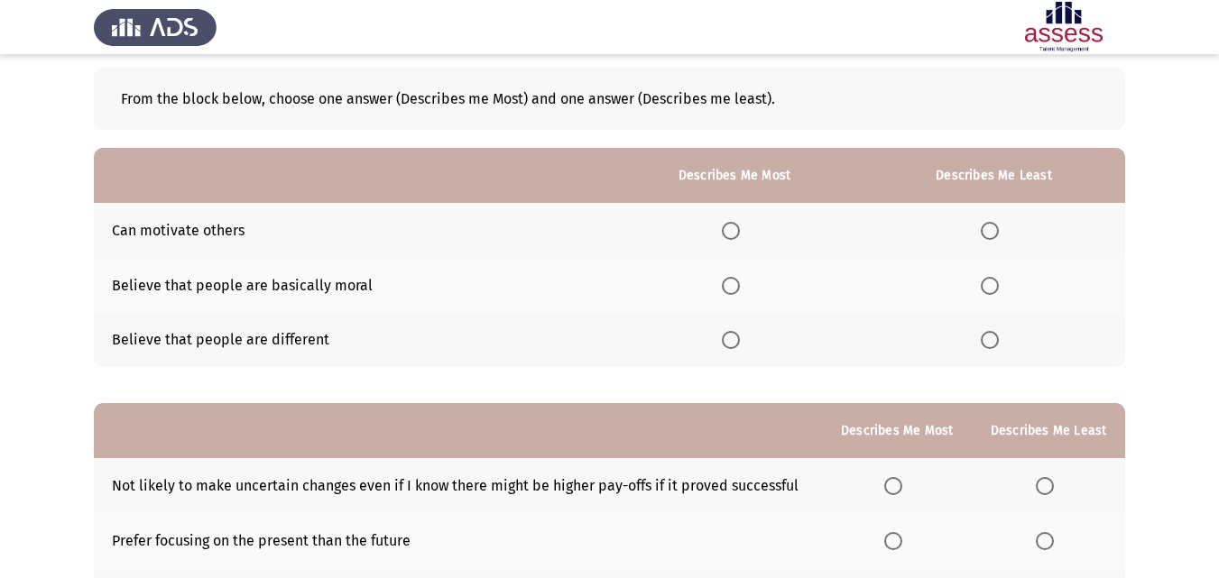
click at [733, 229] on span "Select an option" at bounding box center [731, 231] width 18 height 18
click at [733, 229] on input "Select an option" at bounding box center [731, 231] width 18 height 18
click at [996, 340] on span "Select an option" at bounding box center [990, 340] width 18 height 18
click at [996, 340] on input "Select an option" at bounding box center [990, 340] width 18 height 18
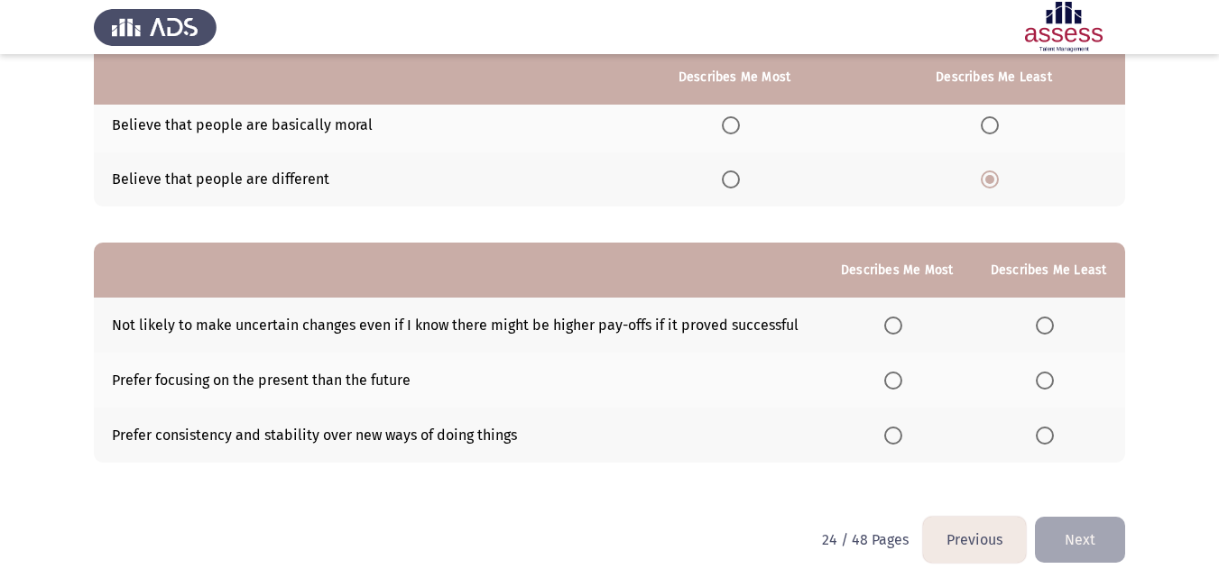
scroll to position [255, 0]
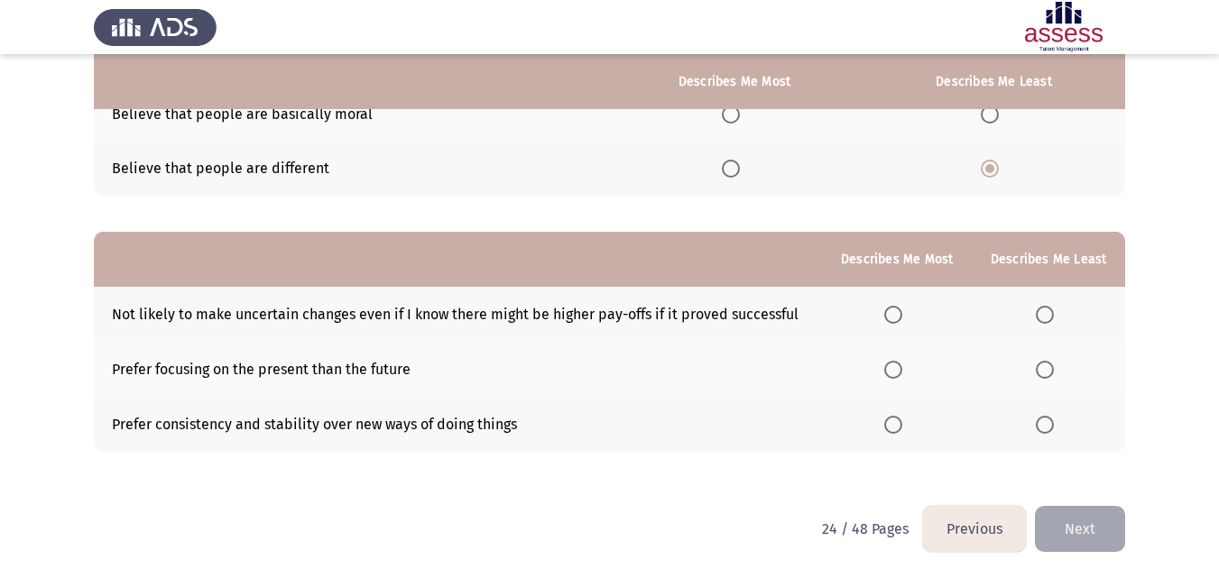
click at [900, 374] on span "Select an option" at bounding box center [893, 370] width 18 height 18
click at [900, 374] on input "Select an option" at bounding box center [893, 370] width 18 height 18
click at [1047, 322] on span "Select an option" at bounding box center [1045, 315] width 18 height 18
click at [1047, 322] on input "Select an option" at bounding box center [1045, 315] width 18 height 18
click at [1081, 508] on button "Next" at bounding box center [1080, 529] width 90 height 46
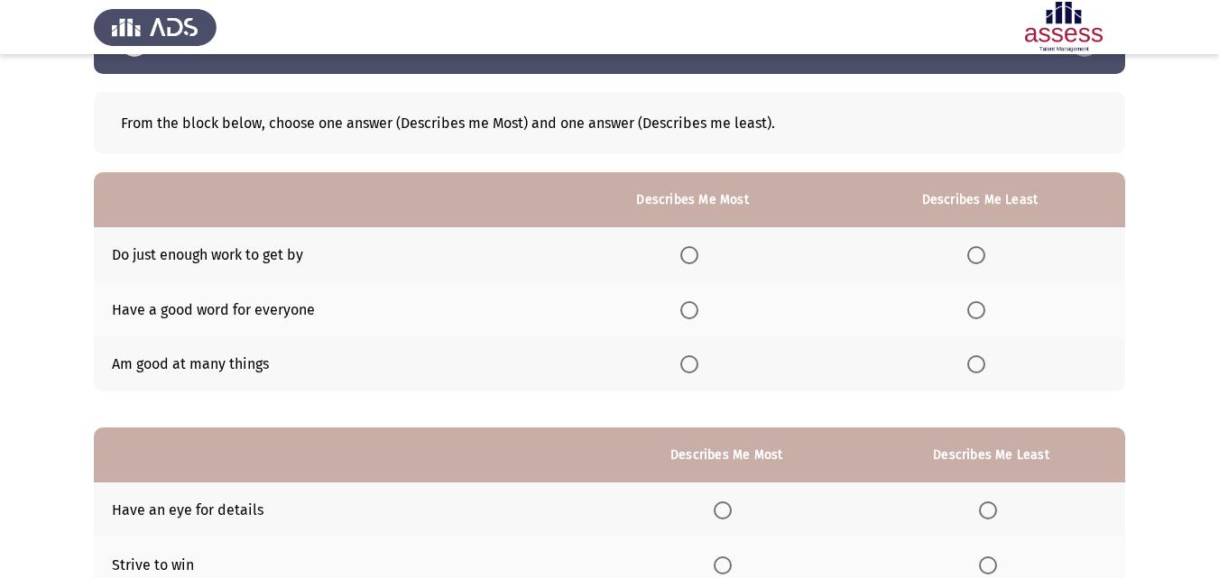
scroll to position [62, 0]
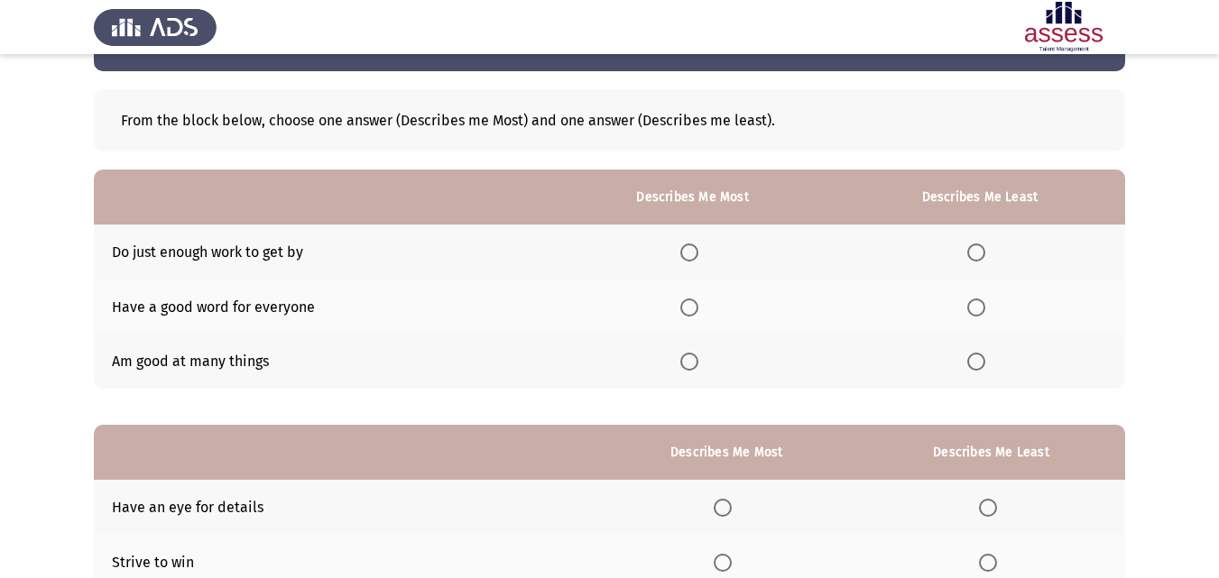
click at [685, 355] on span "Select an option" at bounding box center [689, 362] width 18 height 18
click at [685, 355] on input "Select an option" at bounding box center [689, 362] width 18 height 18
click at [972, 234] on th at bounding box center [980, 252] width 291 height 55
click at [973, 245] on span "Select an option" at bounding box center [976, 253] width 18 height 18
click at [973, 245] on input "Select an option" at bounding box center [976, 253] width 18 height 18
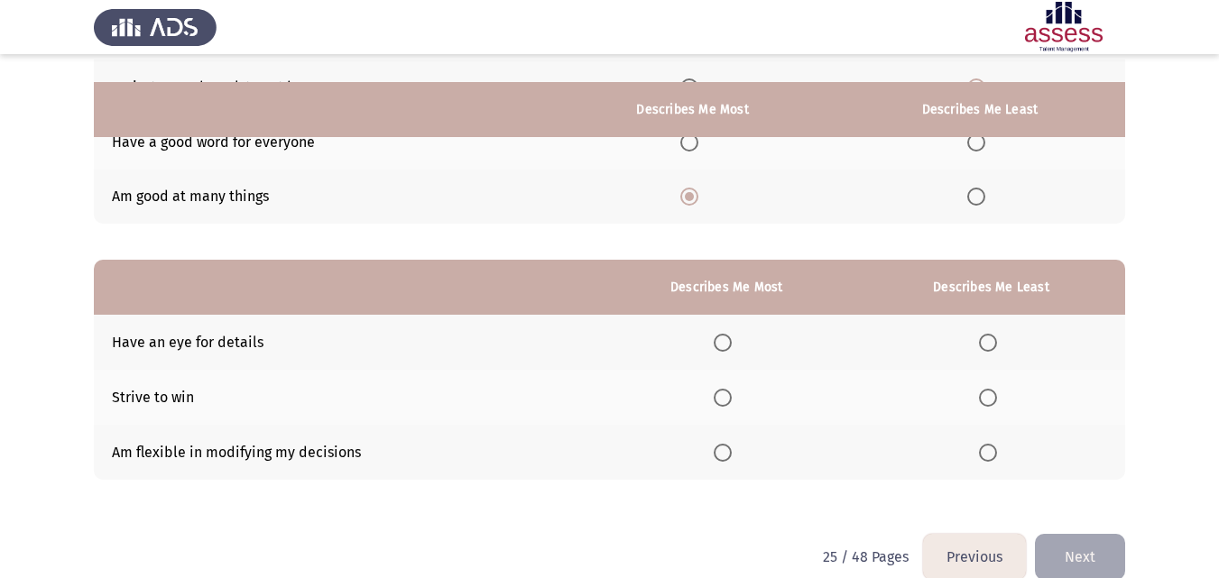
scroll to position [255, 0]
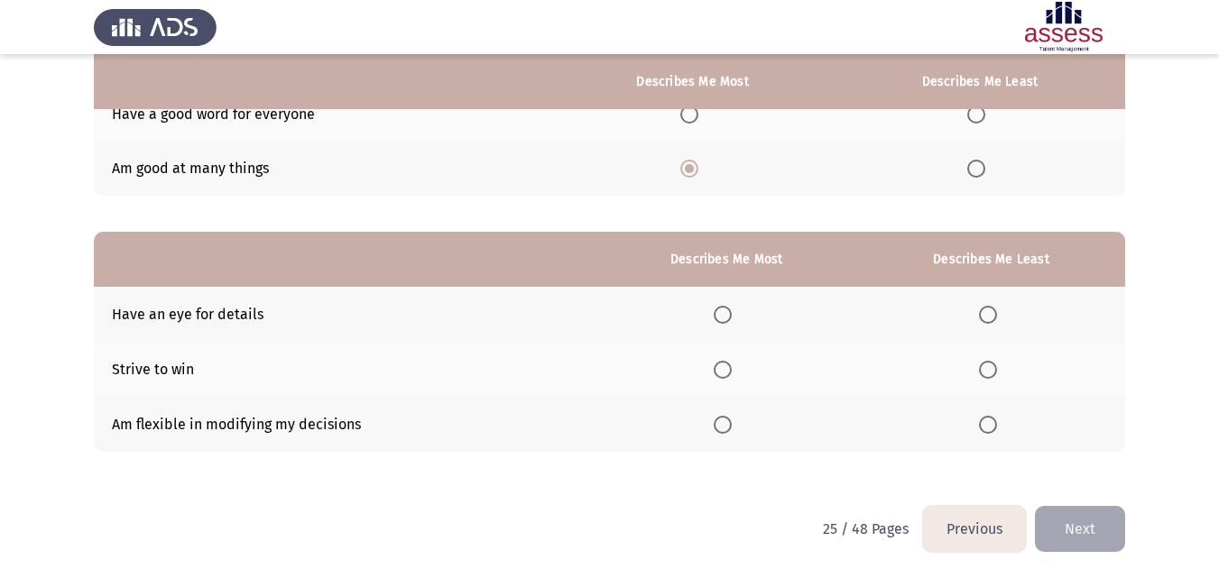
click at [977, 429] on th at bounding box center [991, 424] width 268 height 55
click at [739, 323] on label "Select an option" at bounding box center [726, 315] width 25 height 18
click at [732, 323] on input "Select an option" at bounding box center [723, 315] width 18 height 18
click at [991, 427] on span "Select an option" at bounding box center [988, 425] width 18 height 18
click at [991, 427] on input "Select an option" at bounding box center [988, 425] width 18 height 18
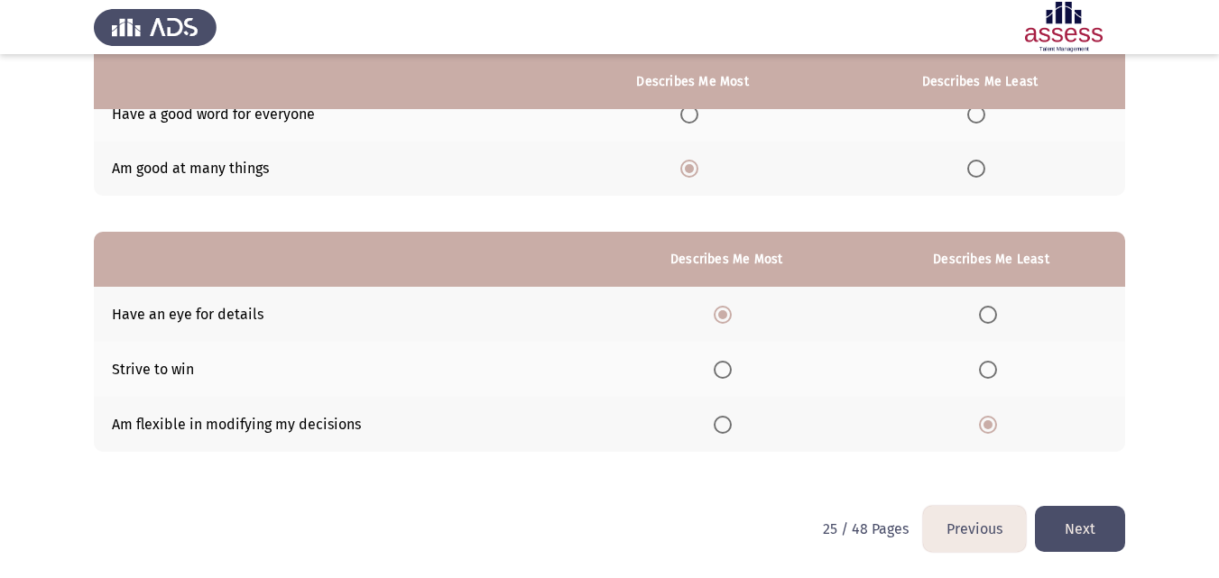
click at [1064, 525] on button "Next" at bounding box center [1080, 529] width 90 height 46
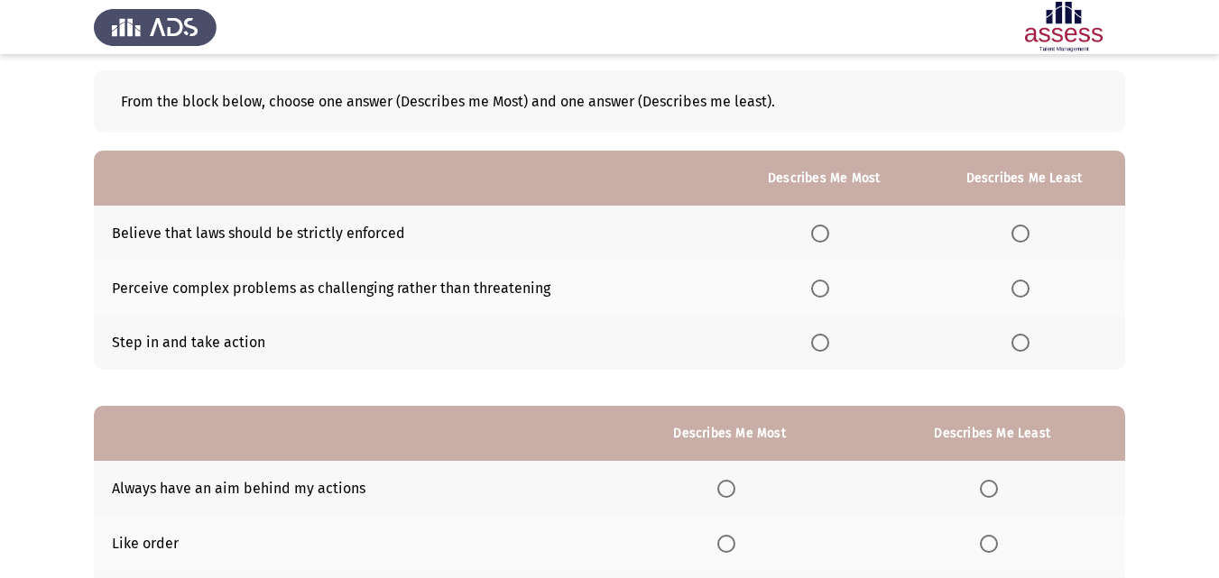
scroll to position [75, 0]
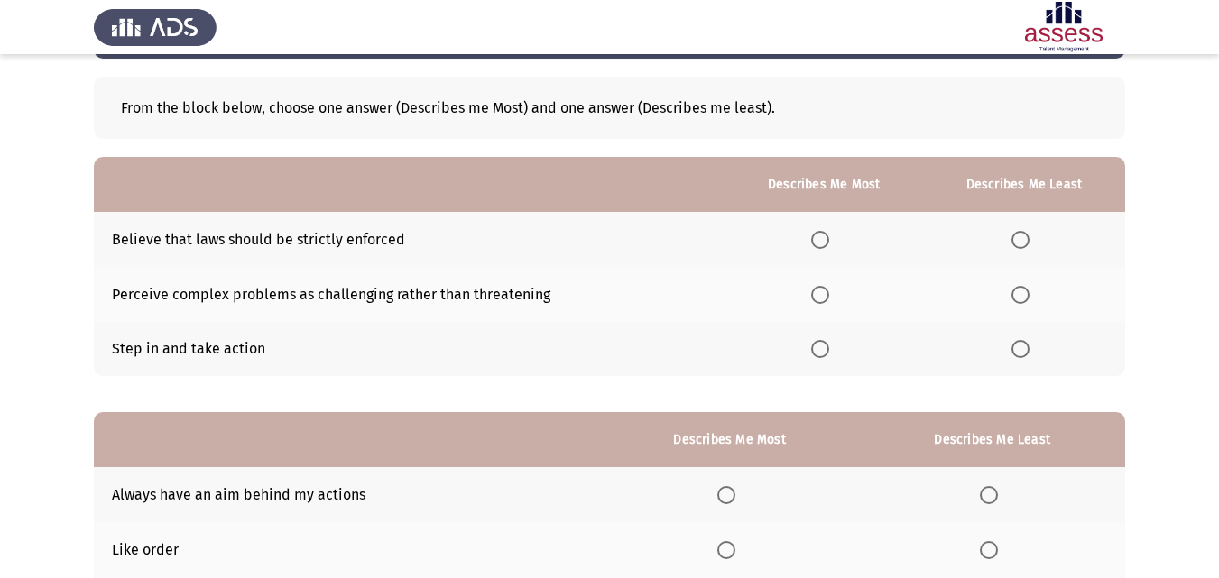
click at [814, 347] on span "Select an option" at bounding box center [820, 349] width 18 height 18
click at [814, 347] on input "Select an option" at bounding box center [820, 349] width 18 height 18
click at [1023, 246] on span "Select an option" at bounding box center [1020, 240] width 18 height 18
click at [1023, 246] on input "Select an option" at bounding box center [1020, 240] width 18 height 18
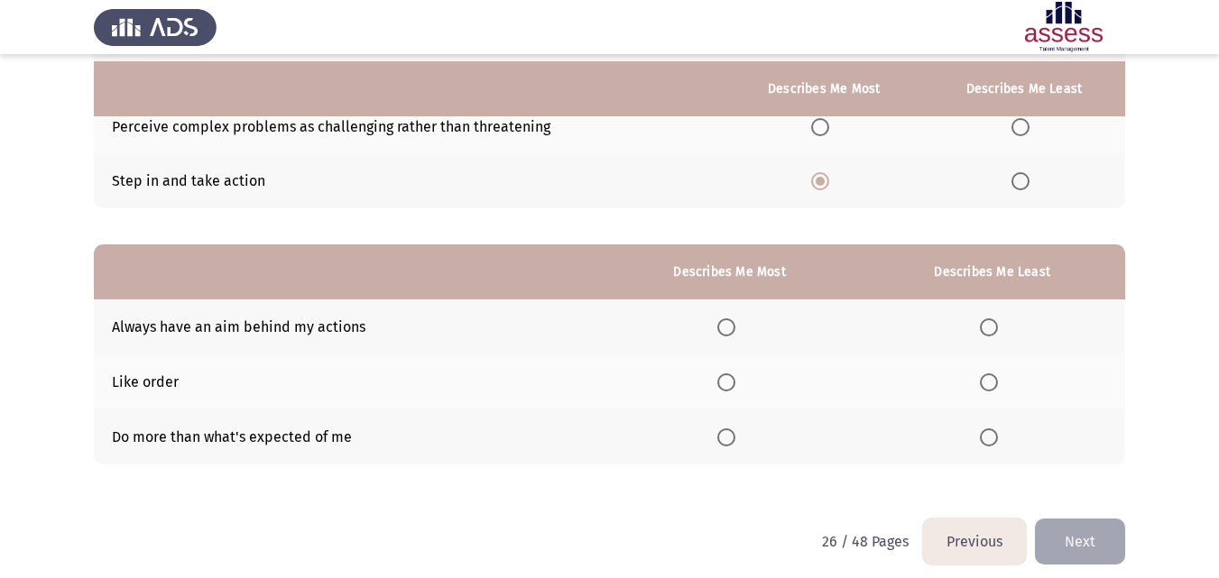
scroll to position [250, 0]
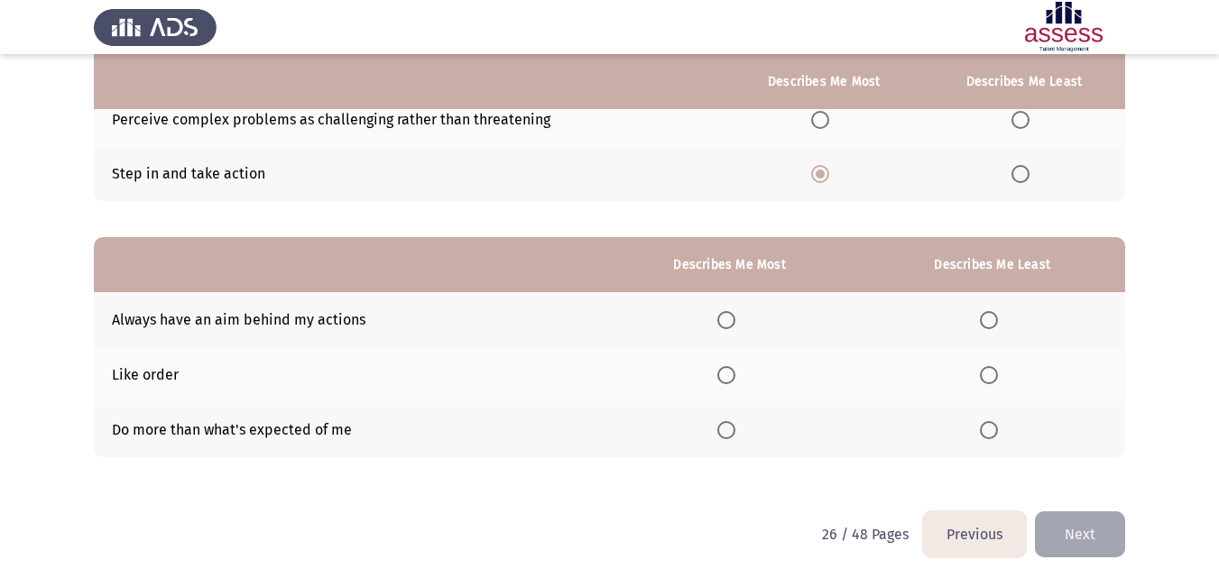
click at [1001, 379] on label "Select an option" at bounding box center [992, 375] width 25 height 18
click at [998, 379] on input "Select an option" at bounding box center [989, 375] width 18 height 18
click at [735, 425] on span "Select an option" at bounding box center [726, 430] width 18 height 18
click at [735, 425] on input "Select an option" at bounding box center [726, 430] width 18 height 18
click at [1085, 535] on button "Next" at bounding box center [1080, 535] width 90 height 46
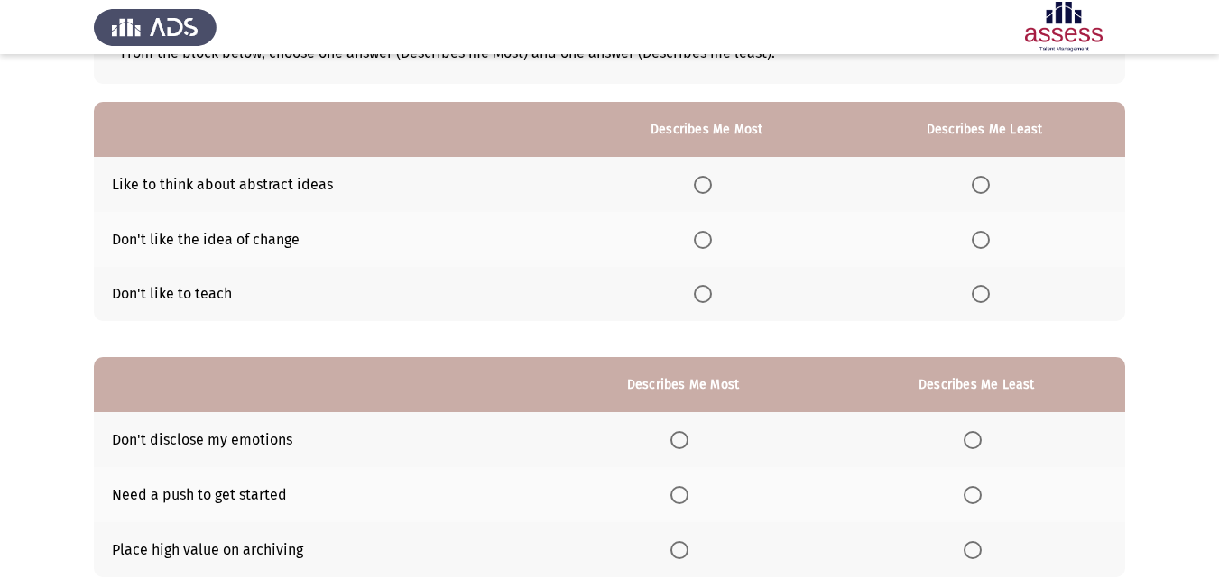
scroll to position [131, 0]
click at [986, 237] on span "Select an option" at bounding box center [981, 239] width 18 height 18
click at [986, 237] on input "Select an option" at bounding box center [981, 239] width 18 height 18
click at [711, 175] on span "Select an option" at bounding box center [703, 184] width 18 height 18
click at [711, 175] on input "Select an option" at bounding box center [703, 184] width 18 height 18
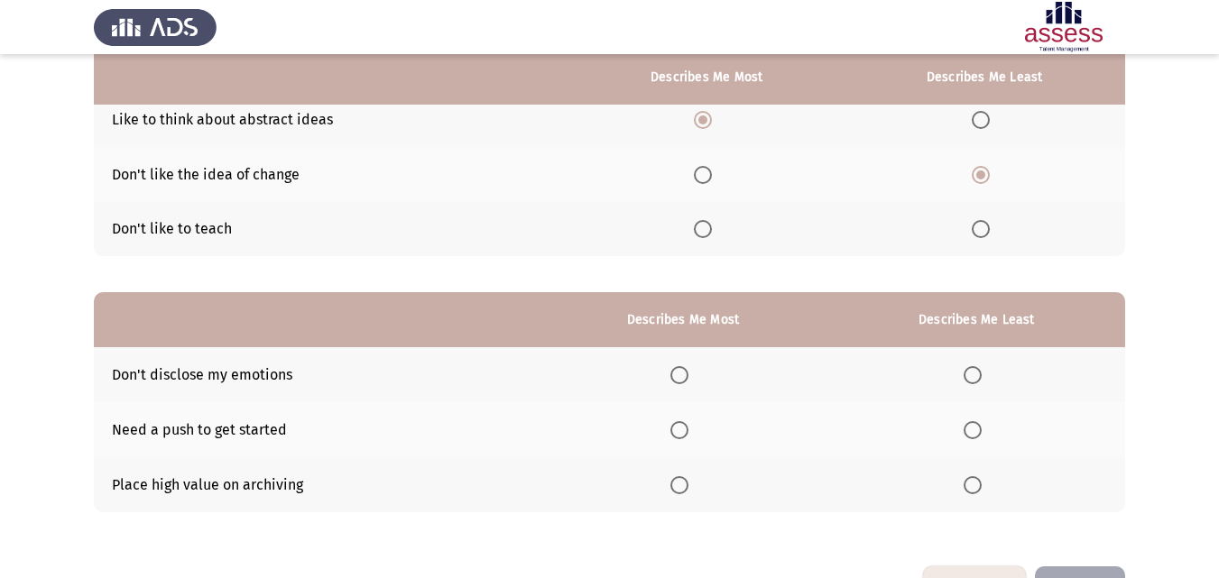
scroll to position [196, 0]
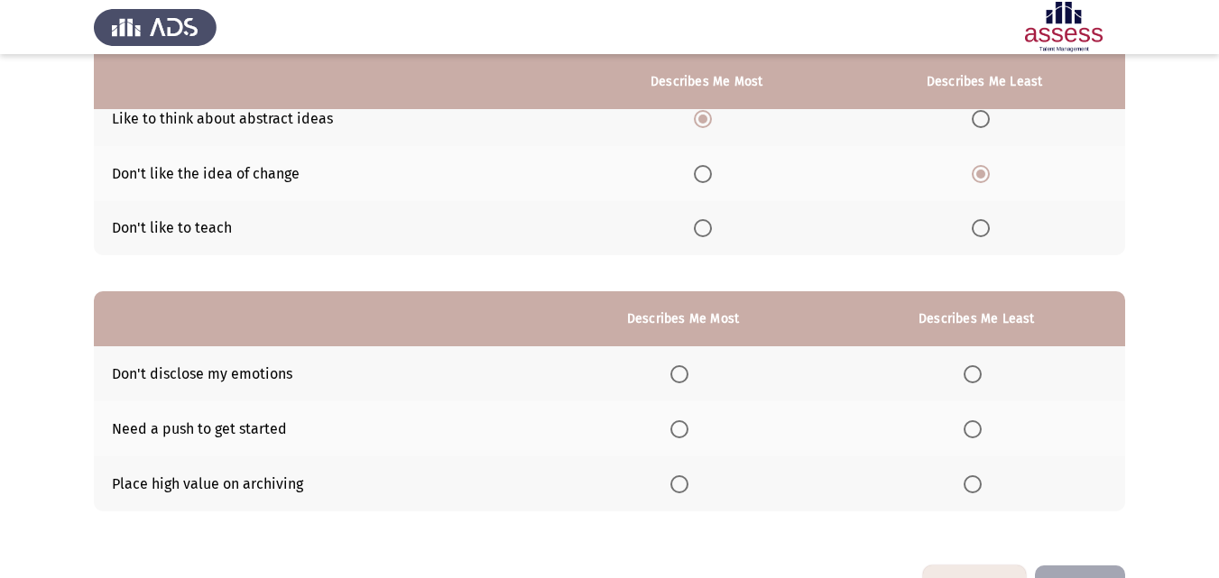
click at [978, 418] on th at bounding box center [976, 428] width 297 height 55
click at [977, 435] on span "Select an option" at bounding box center [973, 429] width 18 height 18
click at [977, 435] on input "Select an option" at bounding box center [973, 429] width 18 height 18
click at [956, 491] on th at bounding box center [976, 484] width 297 height 55
click at [964, 488] on th at bounding box center [976, 484] width 297 height 55
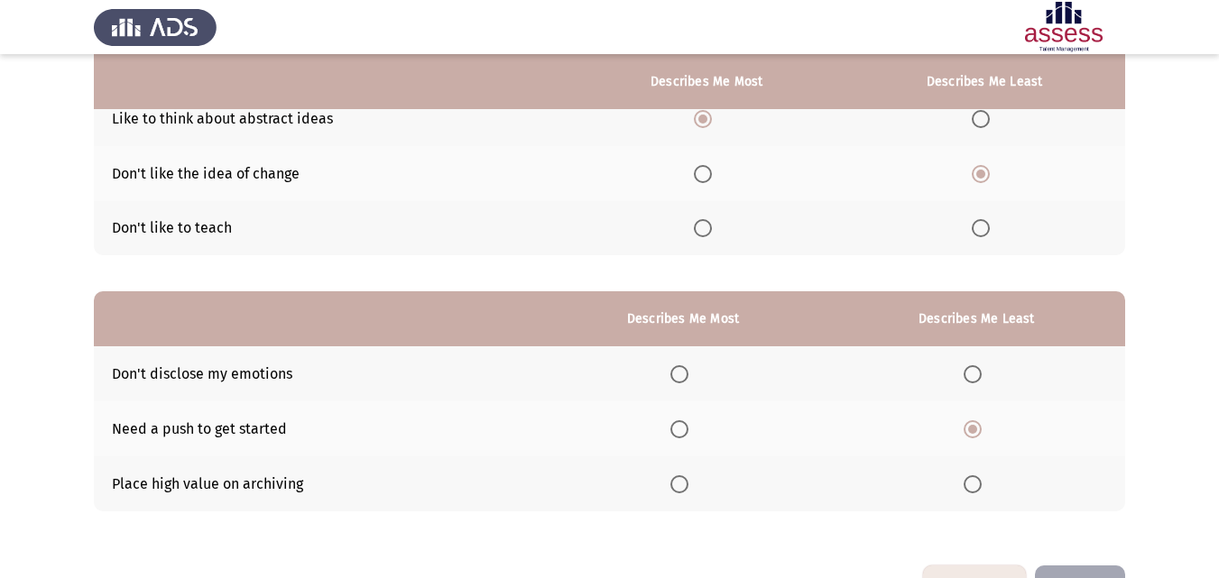
click at [964, 488] on th at bounding box center [976, 484] width 297 height 55
click at [969, 485] on span "Select an option" at bounding box center [973, 484] width 18 height 18
click at [969, 485] on input "Select an option" at bounding box center [973, 484] width 18 height 18
click at [969, 485] on span "Select an option" at bounding box center [973, 484] width 18 height 18
click at [699, 436] on th at bounding box center [683, 428] width 290 height 55
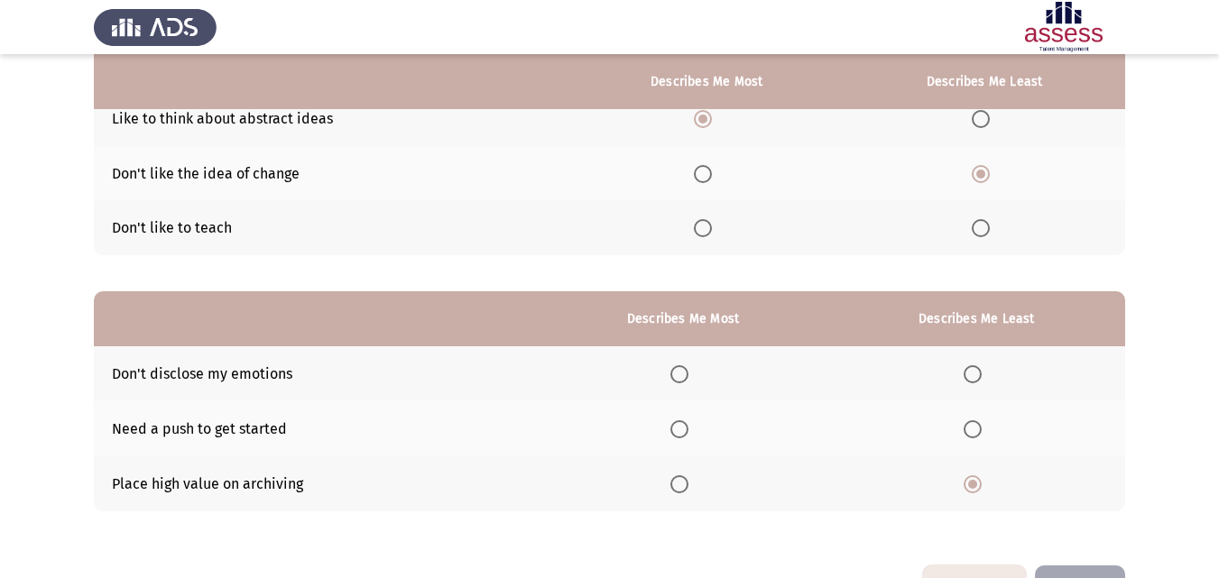
click at [696, 435] on label "Select an option" at bounding box center [682, 429] width 25 height 18
click at [688, 435] on input "Select an option" at bounding box center [679, 429] width 18 height 18
click at [696, 435] on label "Select an option" at bounding box center [682, 429] width 25 height 18
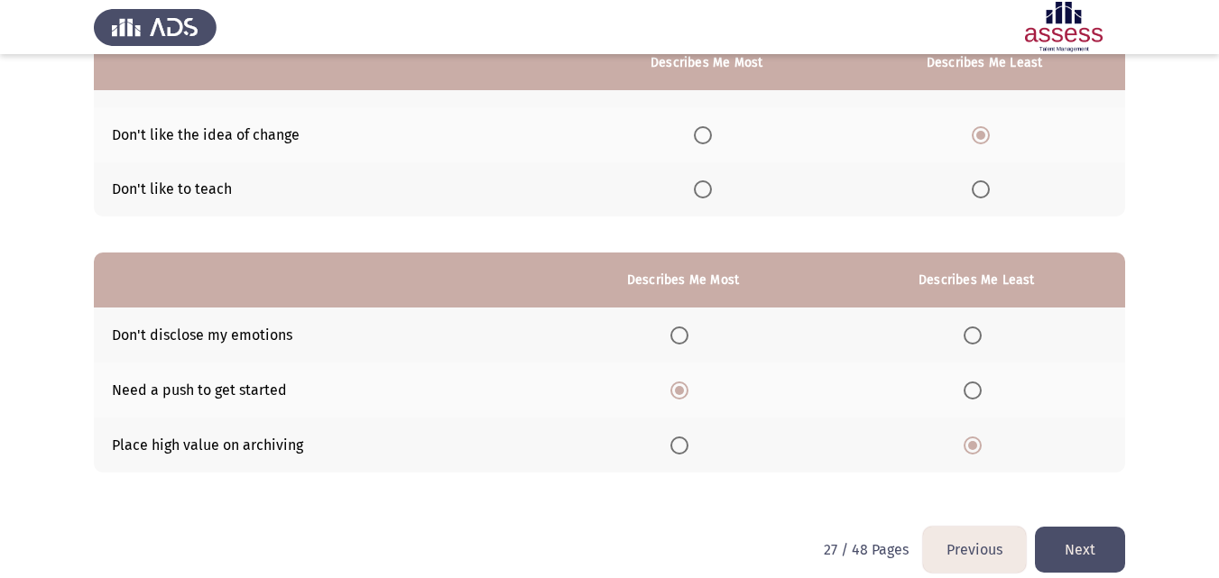
scroll to position [255, 0]
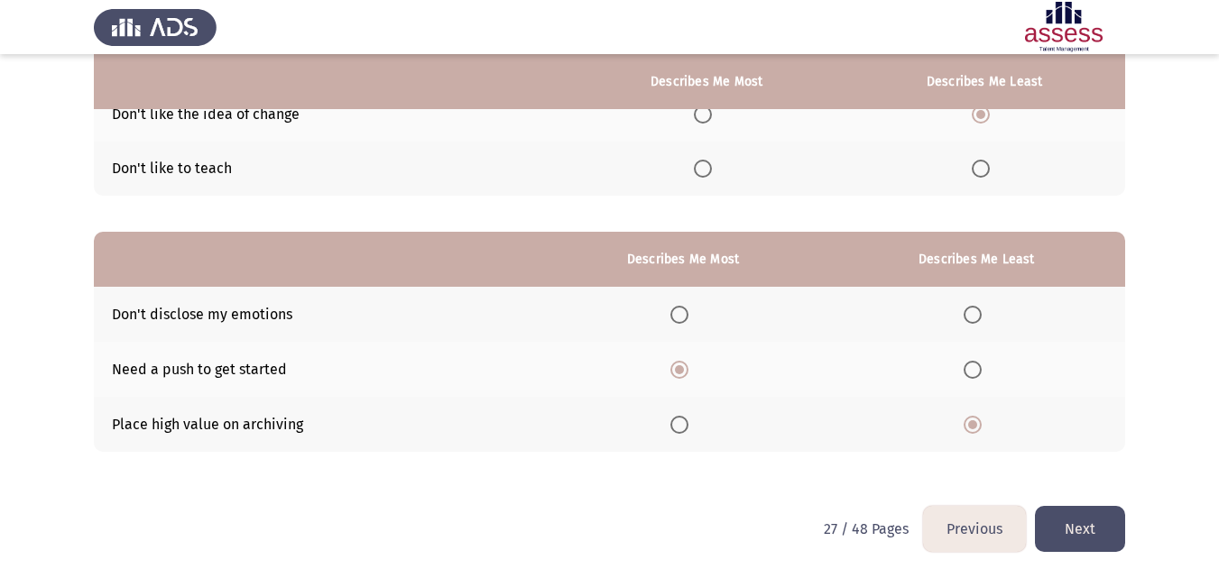
click at [1093, 530] on button "Next" at bounding box center [1080, 529] width 90 height 46
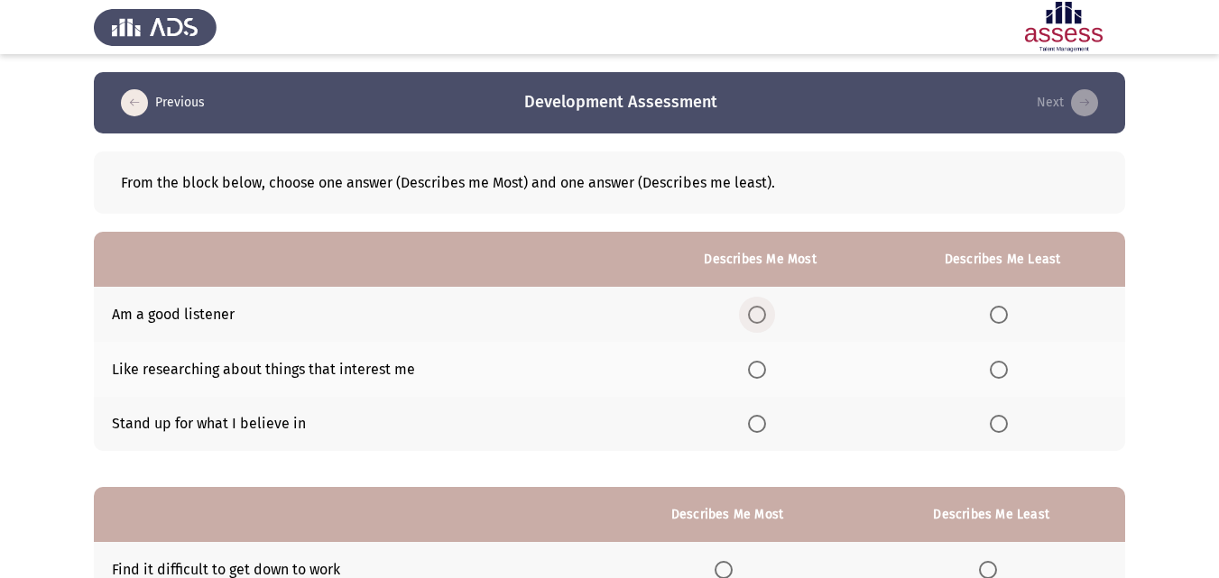
click at [760, 319] on span "Select an option" at bounding box center [757, 315] width 18 height 18
click at [760, 319] on input "Select an option" at bounding box center [757, 315] width 18 height 18
click at [995, 374] on span "Select an option" at bounding box center [999, 370] width 18 height 18
click at [995, 374] on input "Select an option" at bounding box center [999, 370] width 18 height 18
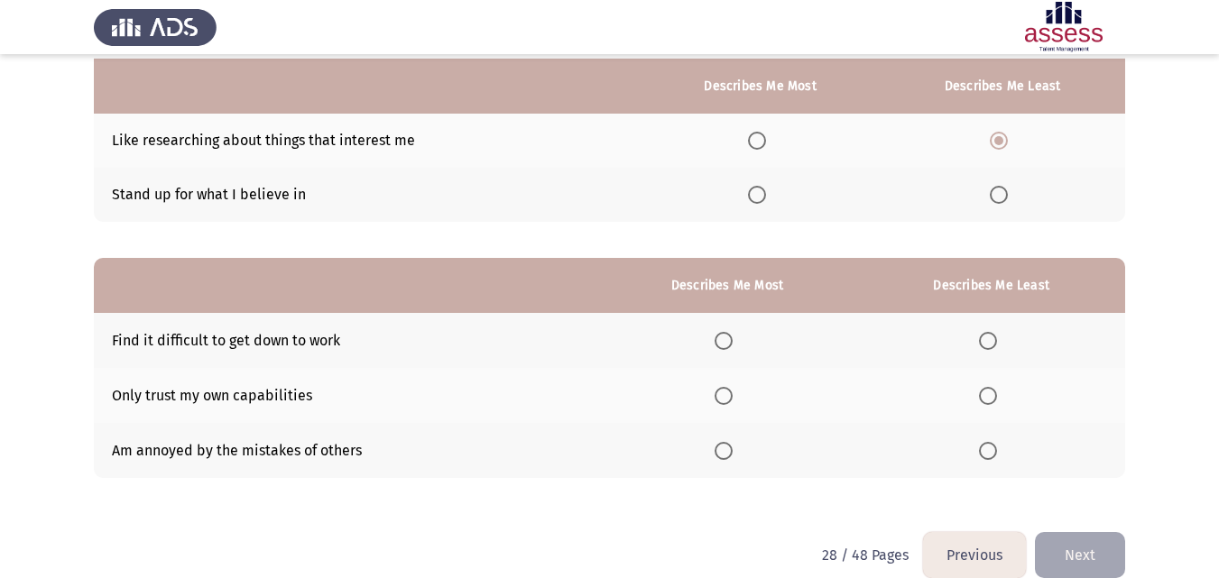
scroll to position [234, 0]
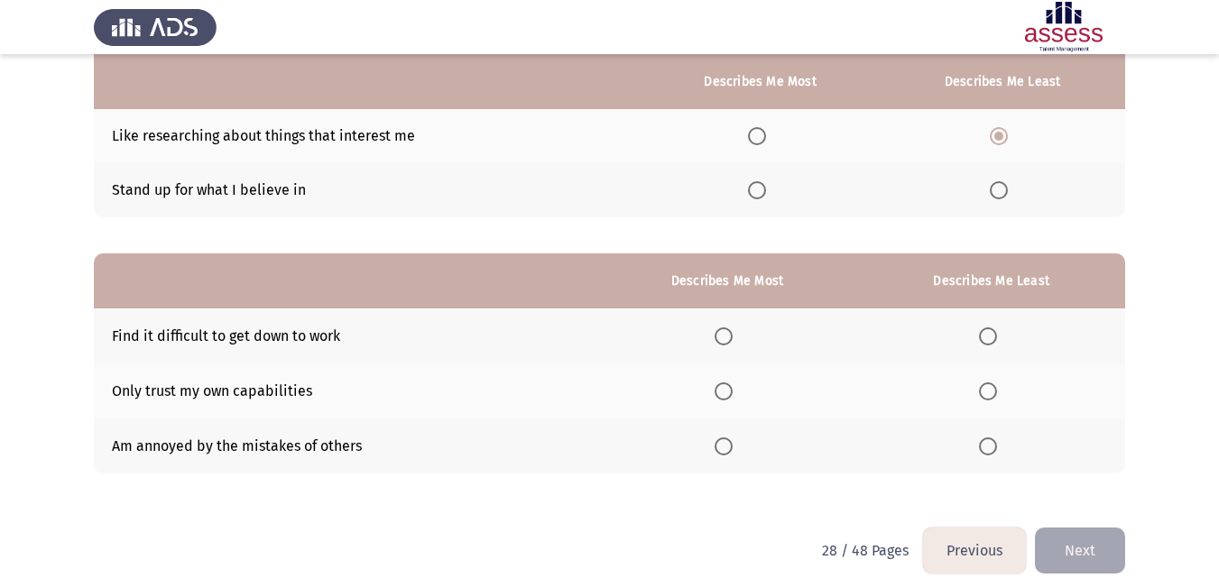
click at [740, 404] on th at bounding box center [726, 391] width 261 height 55
click at [733, 395] on span "Select an option" at bounding box center [724, 392] width 18 height 18
click at [733, 395] on input "Select an option" at bounding box center [724, 392] width 18 height 18
click at [987, 440] on span "Select an option" at bounding box center [988, 447] width 18 height 18
click at [987, 440] on input "Select an option" at bounding box center [988, 447] width 18 height 18
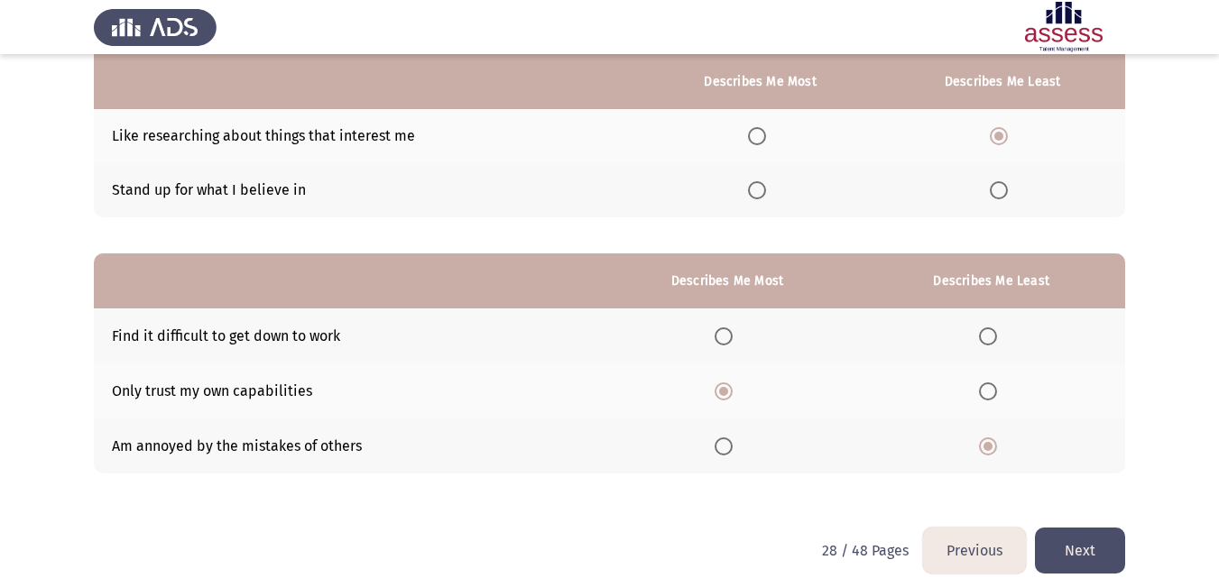
click at [1062, 540] on button "Next" at bounding box center [1080, 551] width 90 height 46
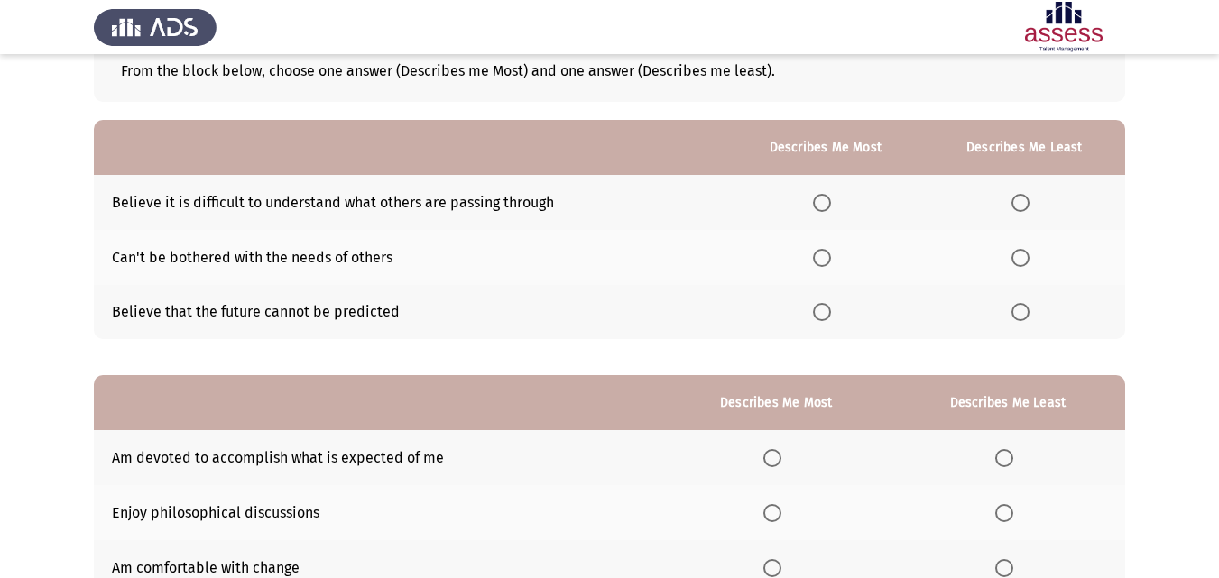
scroll to position [125, 0]
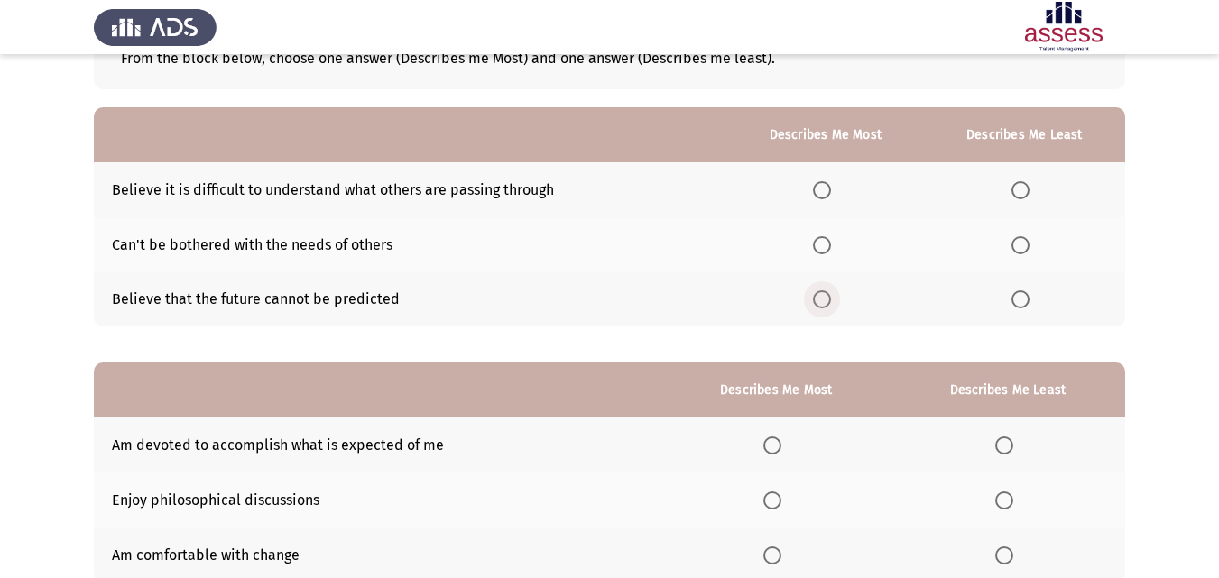
click at [826, 301] on span "Select an option" at bounding box center [822, 300] width 18 height 18
click at [826, 301] on input "Select an option" at bounding box center [822, 300] width 18 height 18
click at [1025, 198] on span "Select an option" at bounding box center [1020, 190] width 18 height 18
click at [1025, 198] on input "Select an option" at bounding box center [1020, 190] width 18 height 18
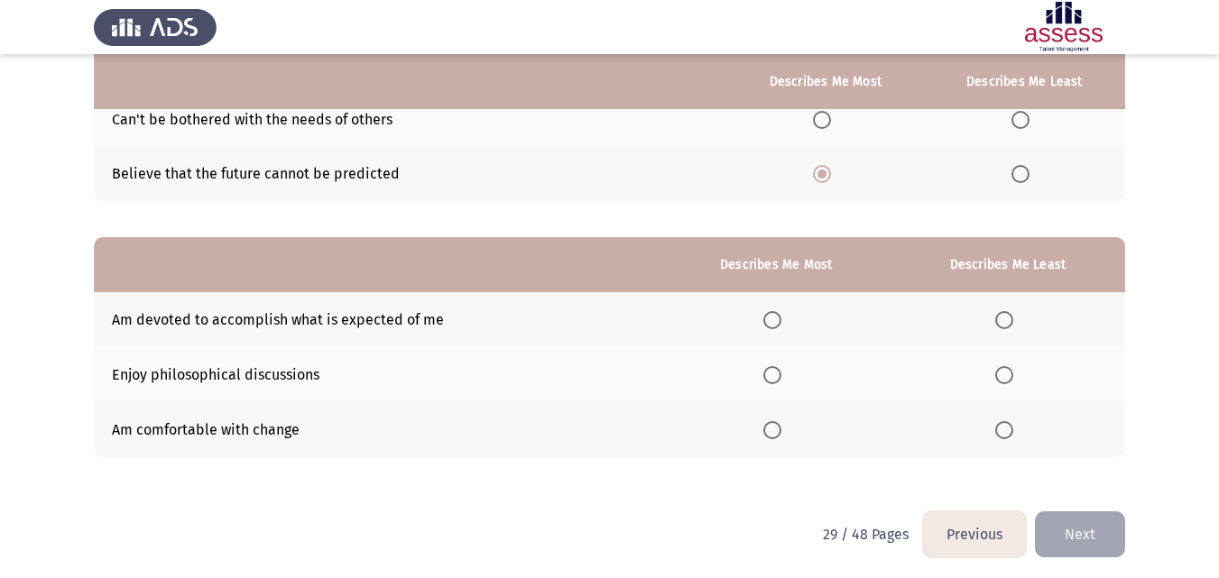
scroll to position [254, 0]
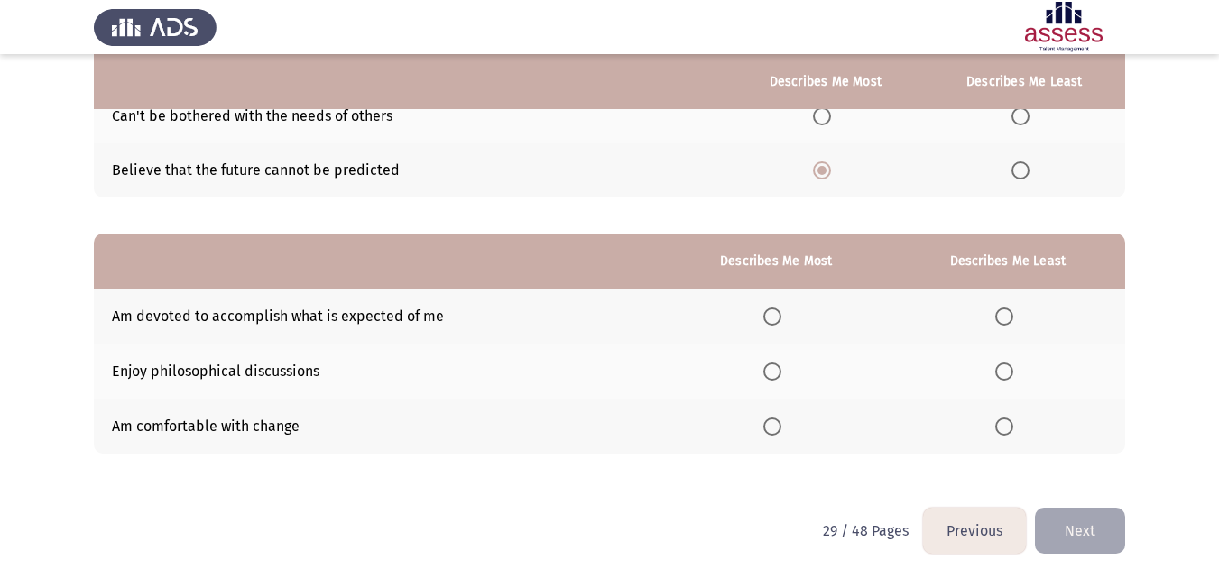
click at [764, 435] on th at bounding box center [775, 426] width 229 height 55
click at [771, 437] on th at bounding box center [775, 426] width 229 height 55
click at [774, 433] on span "Select an option" at bounding box center [772, 427] width 18 height 18
click at [774, 433] on input "Select an option" at bounding box center [772, 427] width 18 height 18
click at [774, 433] on span "Select an option" at bounding box center [772, 427] width 18 height 18
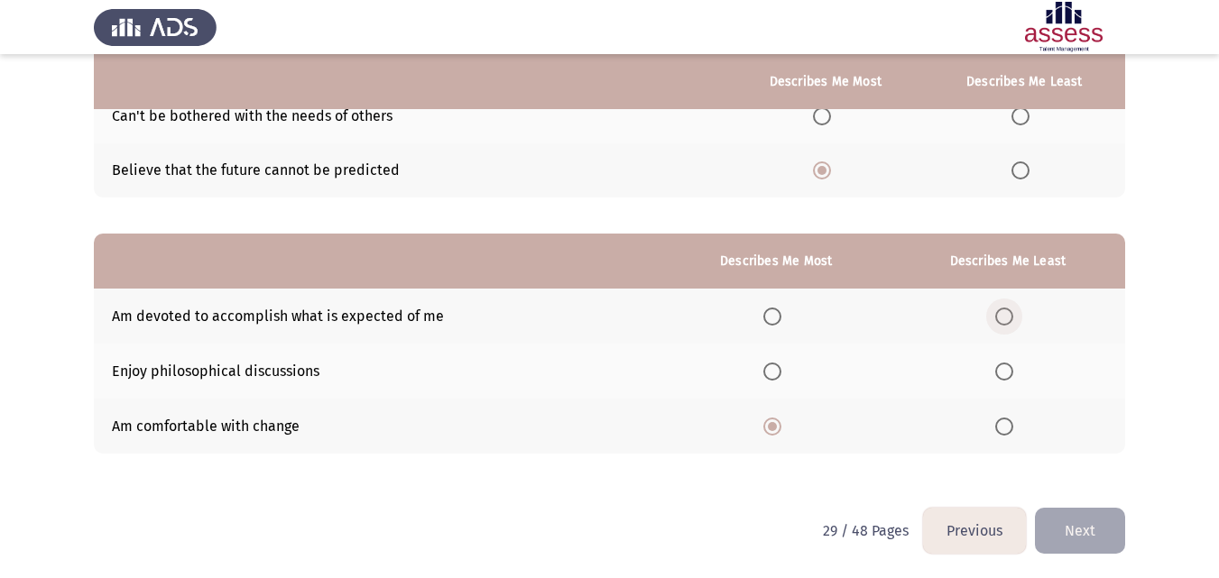
click at [1011, 309] on span "Select an option" at bounding box center [1004, 317] width 18 height 18
click at [1011, 309] on input "Select an option" at bounding box center [1004, 317] width 18 height 18
click at [1062, 521] on button "Next" at bounding box center [1080, 531] width 90 height 46
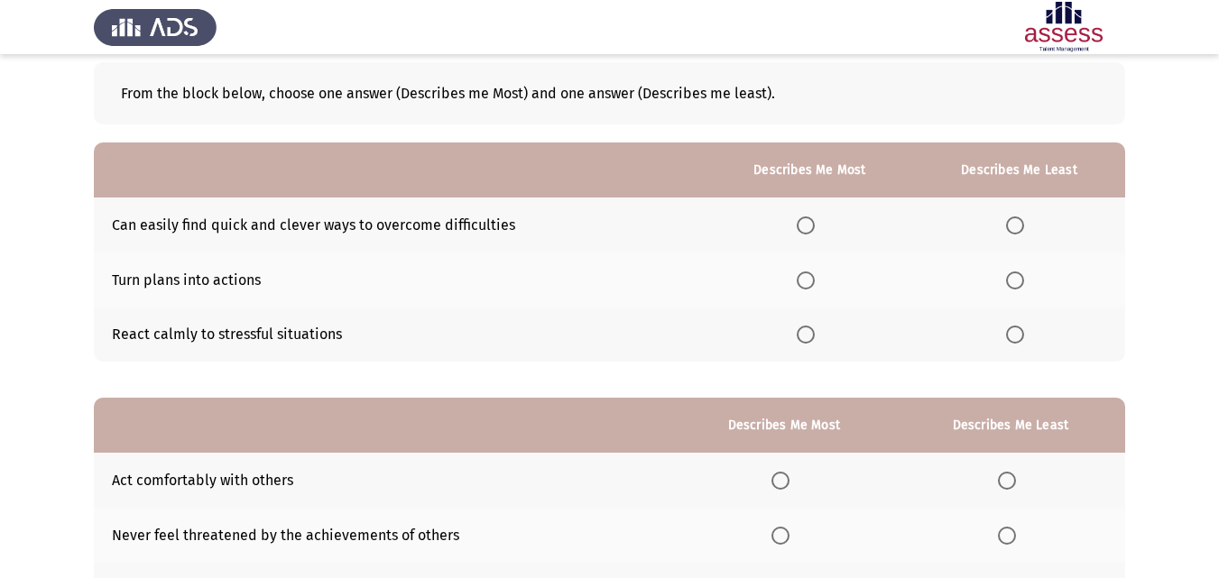
scroll to position [91, 0]
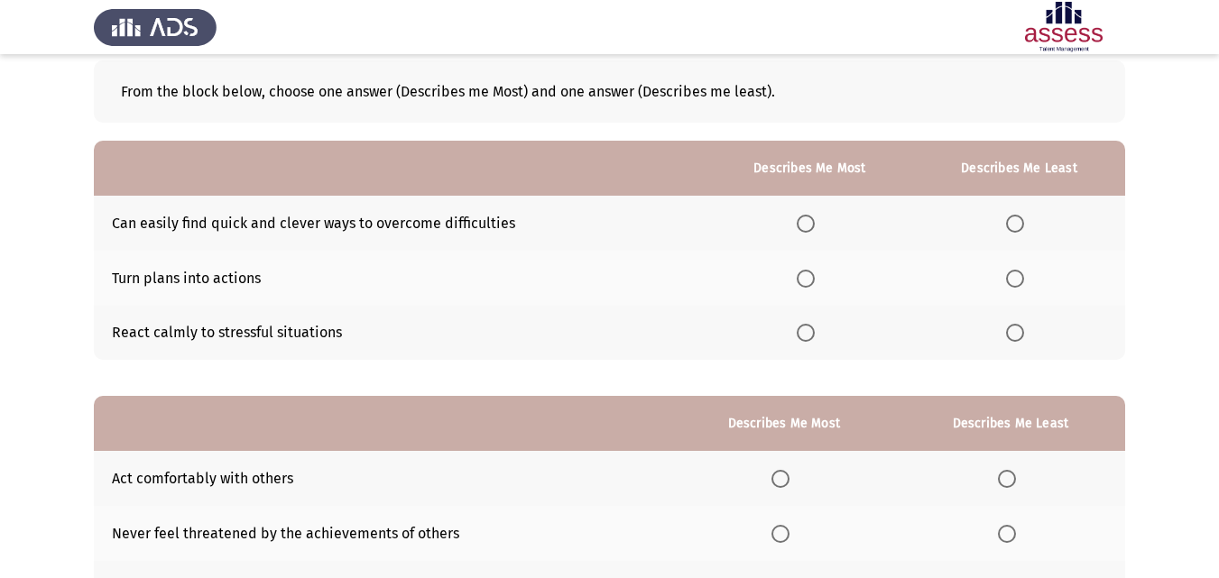
click at [804, 213] on th at bounding box center [809, 223] width 207 height 55
click at [808, 225] on span "Select an option" at bounding box center [806, 224] width 18 height 18
click at [808, 225] on input "Select an option" at bounding box center [806, 224] width 18 height 18
drag, startPoint x: 1001, startPoint y: 328, endPoint x: 1020, endPoint y: 338, distance: 22.6
click at [1020, 338] on th at bounding box center [1019, 333] width 212 height 55
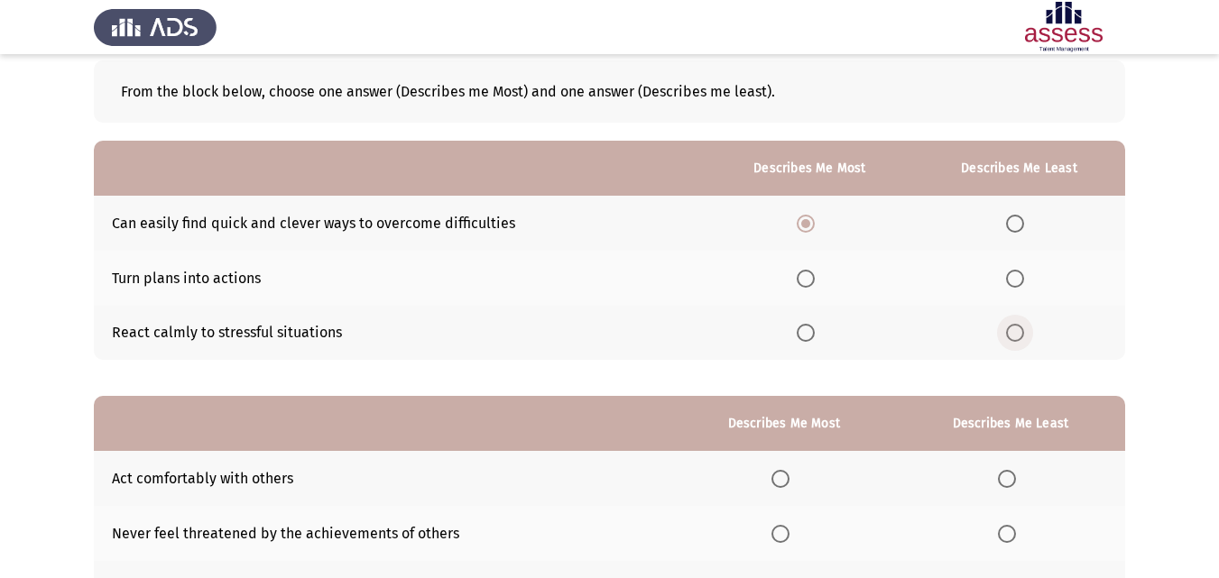
click at [1019, 338] on span "Select an option" at bounding box center [1015, 333] width 18 height 18
click at [1019, 338] on input "Select an option" at bounding box center [1015, 333] width 18 height 18
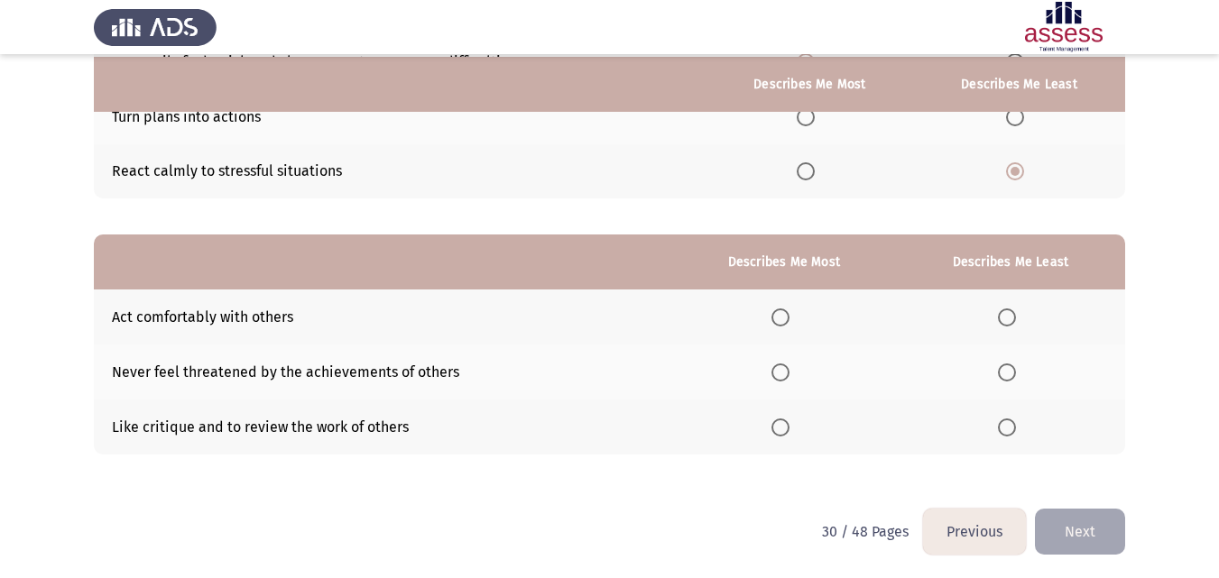
scroll to position [255, 0]
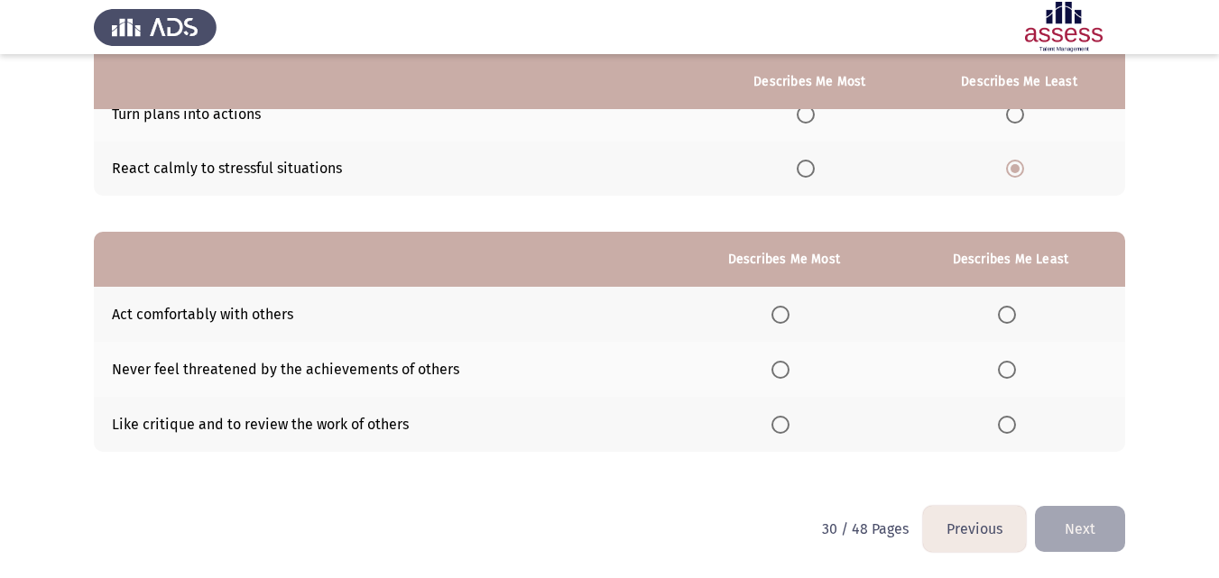
click at [1023, 438] on th at bounding box center [1010, 424] width 229 height 55
click at [1013, 431] on span "Select an option" at bounding box center [1007, 425] width 18 height 18
click at [1013, 431] on input "Select an option" at bounding box center [1007, 425] width 18 height 18
click at [797, 315] on label "Select an option" at bounding box center [783, 315] width 25 height 18
click at [789, 315] on input "Select an option" at bounding box center [780, 315] width 18 height 18
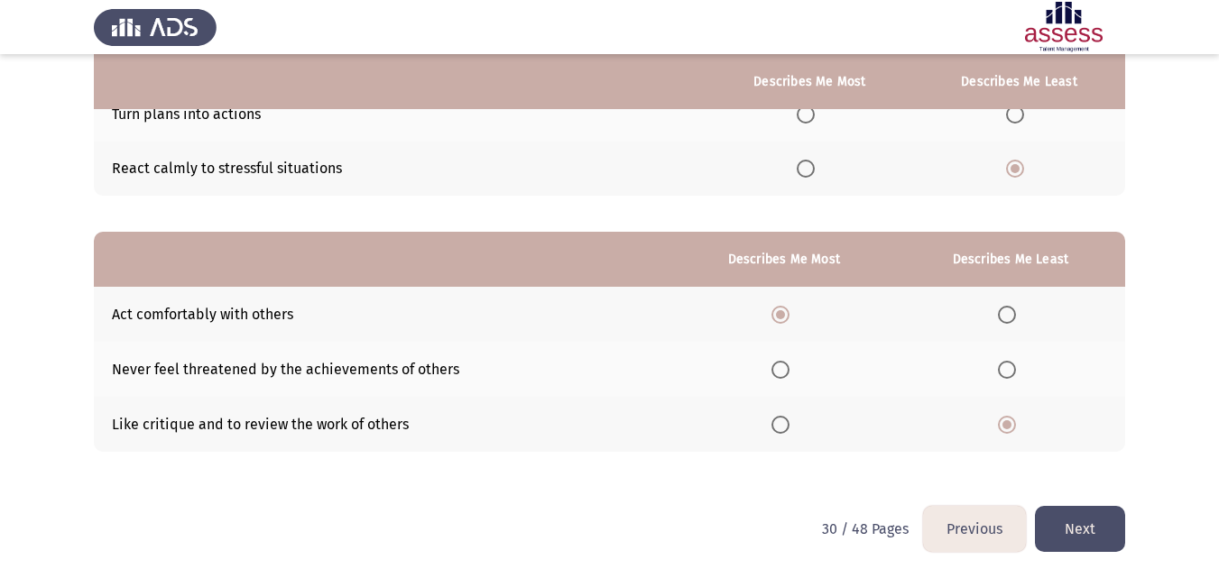
click at [1070, 515] on button "Next" at bounding box center [1080, 529] width 90 height 46
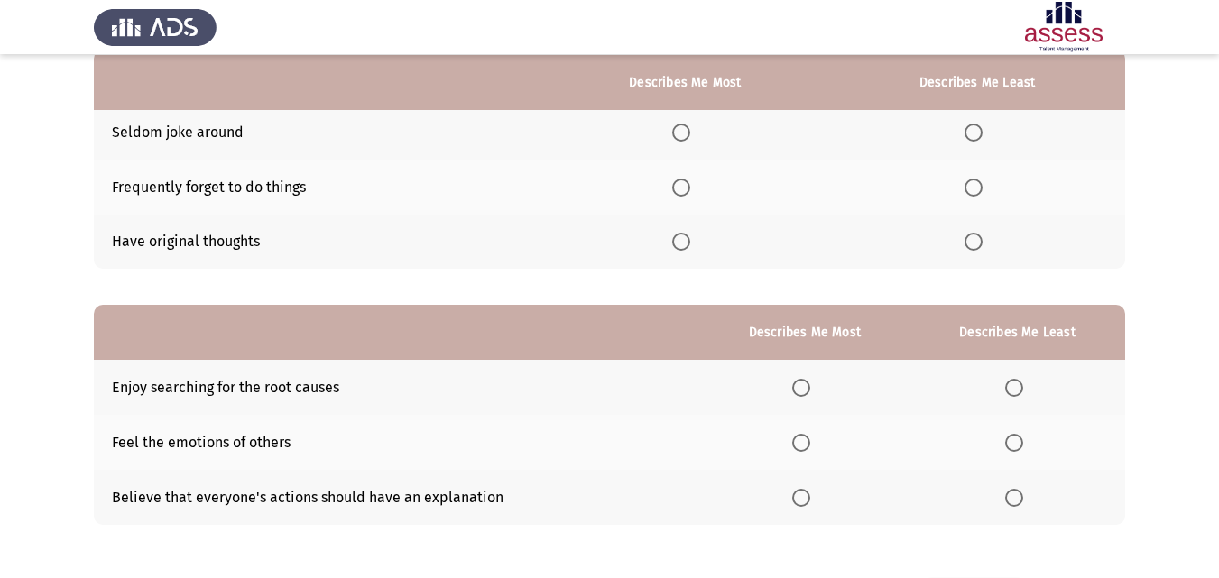
scroll to position [183, 0]
click at [1016, 396] on span "Select an option" at bounding box center [1014, 387] width 18 height 18
click at [1016, 396] on input "Select an option" at bounding box center [1014, 387] width 18 height 18
click at [789, 438] on th at bounding box center [804, 441] width 210 height 55
click at [800, 443] on span "Select an option" at bounding box center [801, 442] width 18 height 18
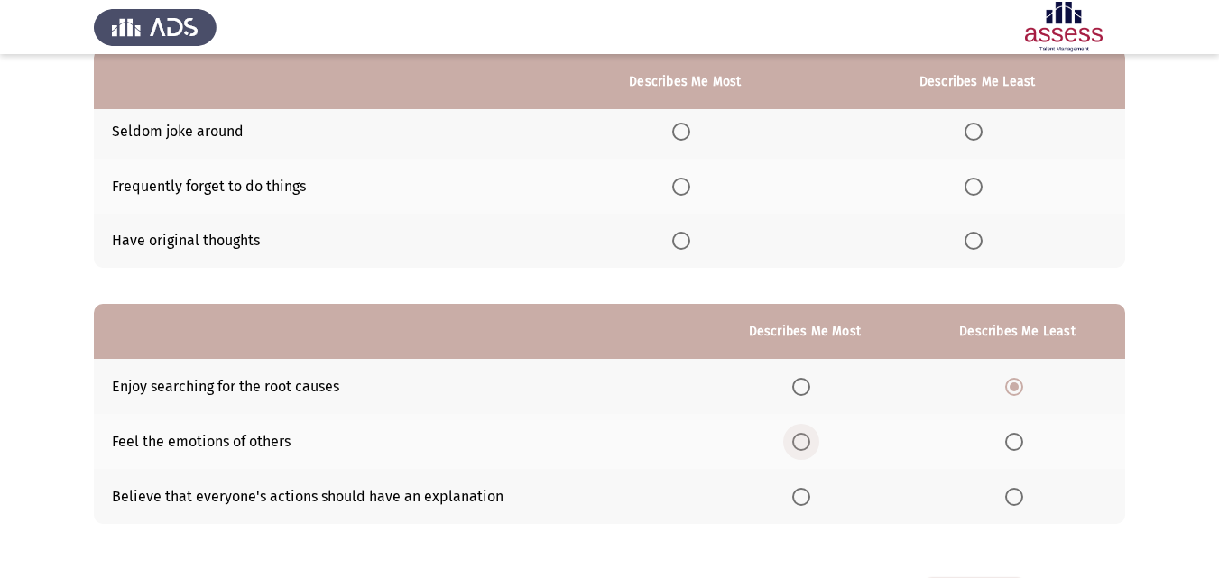
click at [800, 443] on input "Select an option" at bounding box center [801, 442] width 18 height 18
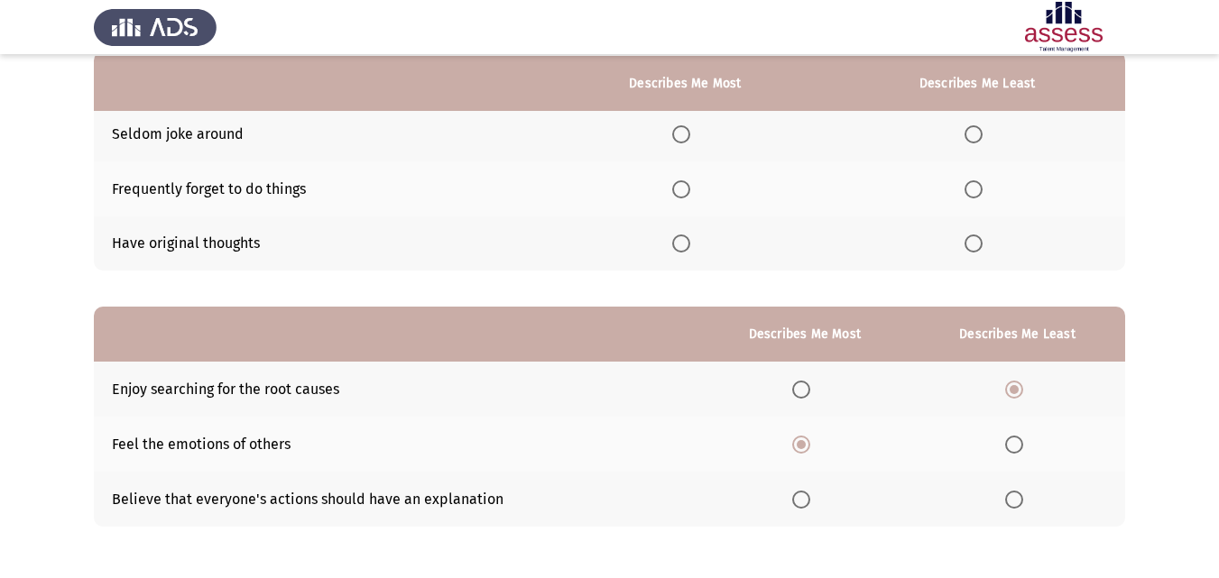
scroll to position [160, 0]
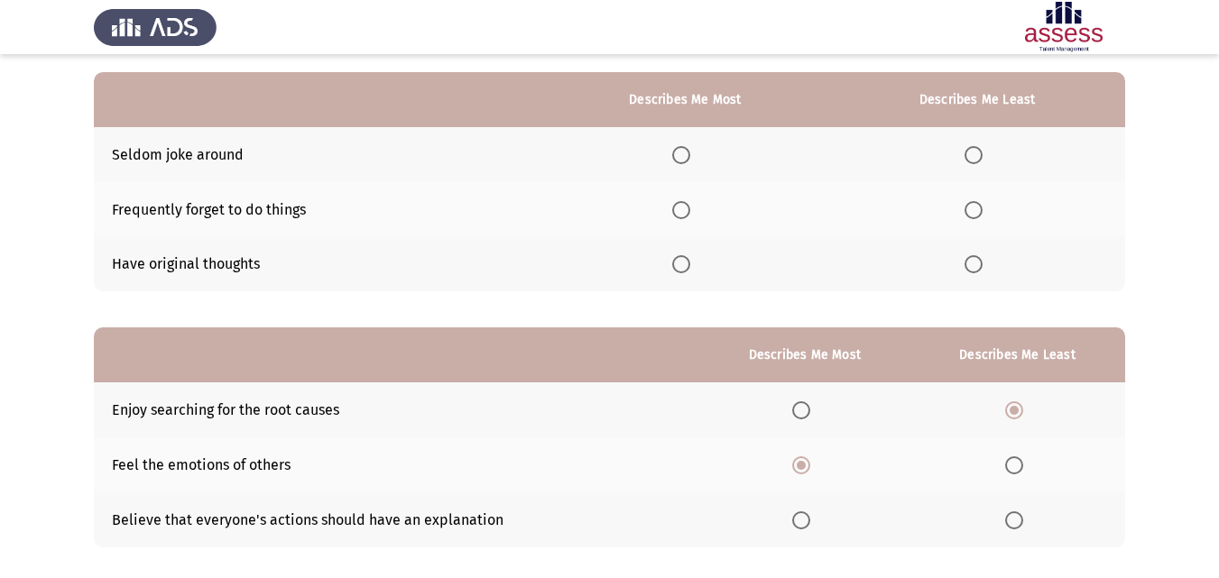
click at [979, 200] on mat-radio-button "Select an option" at bounding box center [976, 209] width 25 height 19
click at [969, 211] on span "Select an option" at bounding box center [973, 210] width 18 height 18
click at [969, 211] on input "Select an option" at bounding box center [973, 210] width 18 height 18
click at [697, 274] on th at bounding box center [685, 264] width 289 height 55
click at [688, 272] on span "Select an option" at bounding box center [681, 264] width 18 height 18
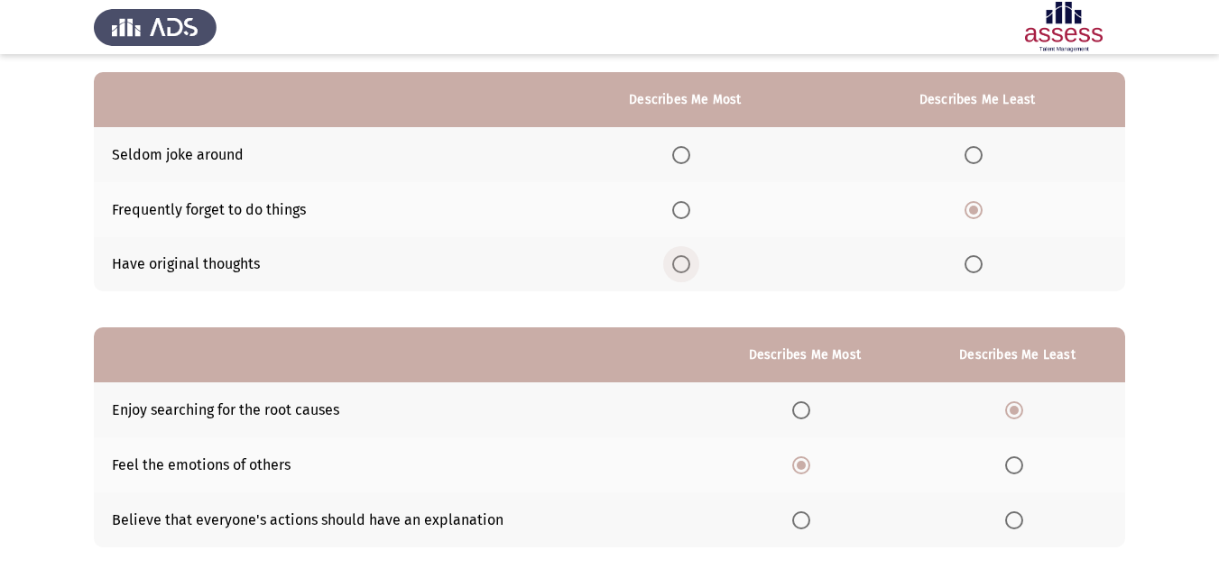
click at [688, 272] on input "Select an option" at bounding box center [681, 264] width 18 height 18
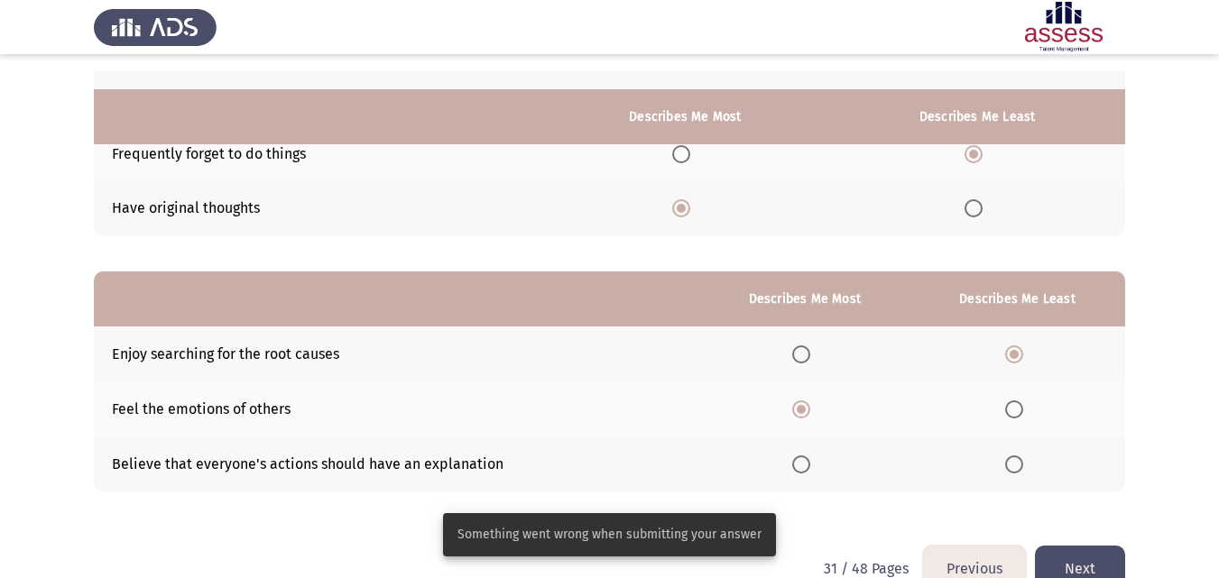
scroll to position [255, 0]
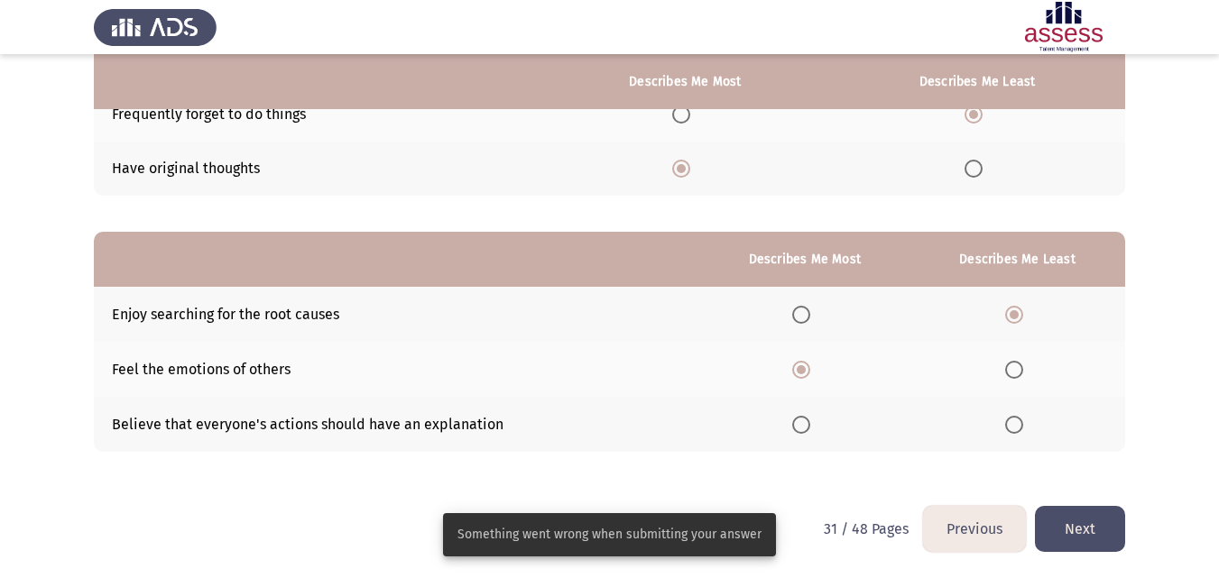
click at [1075, 539] on button "Next" at bounding box center [1080, 529] width 90 height 46
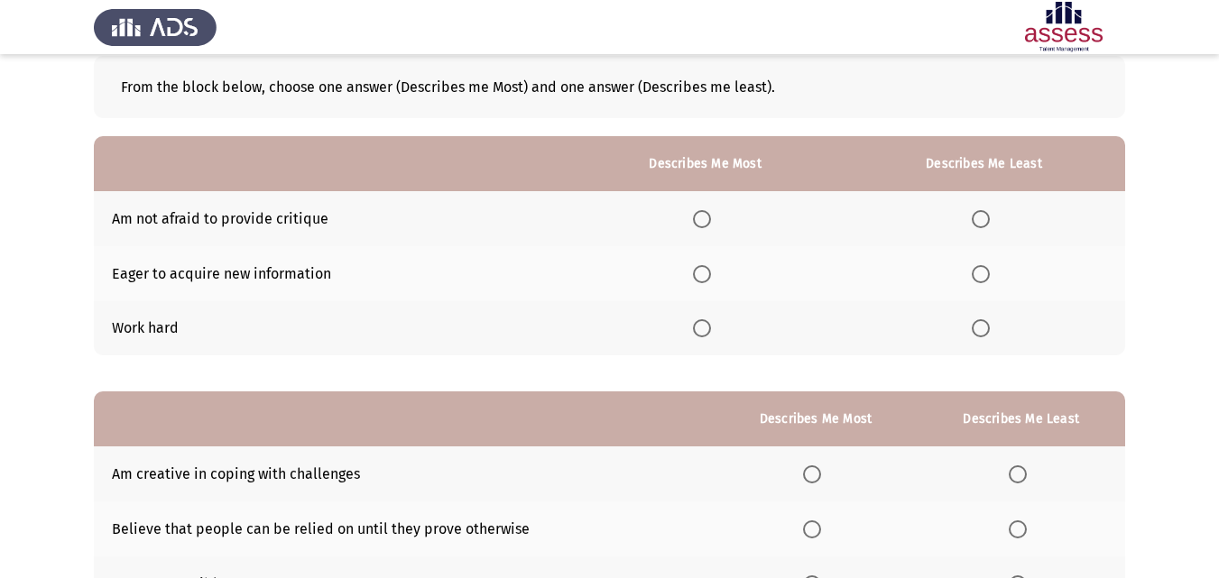
scroll to position [97, 0]
click at [700, 328] on span "Select an option" at bounding box center [702, 327] width 18 height 18
click at [700, 328] on input "Select an option" at bounding box center [702, 327] width 18 height 18
click at [971, 221] on th at bounding box center [984, 217] width 282 height 55
click at [973, 218] on span "Select an option" at bounding box center [981, 218] width 18 height 18
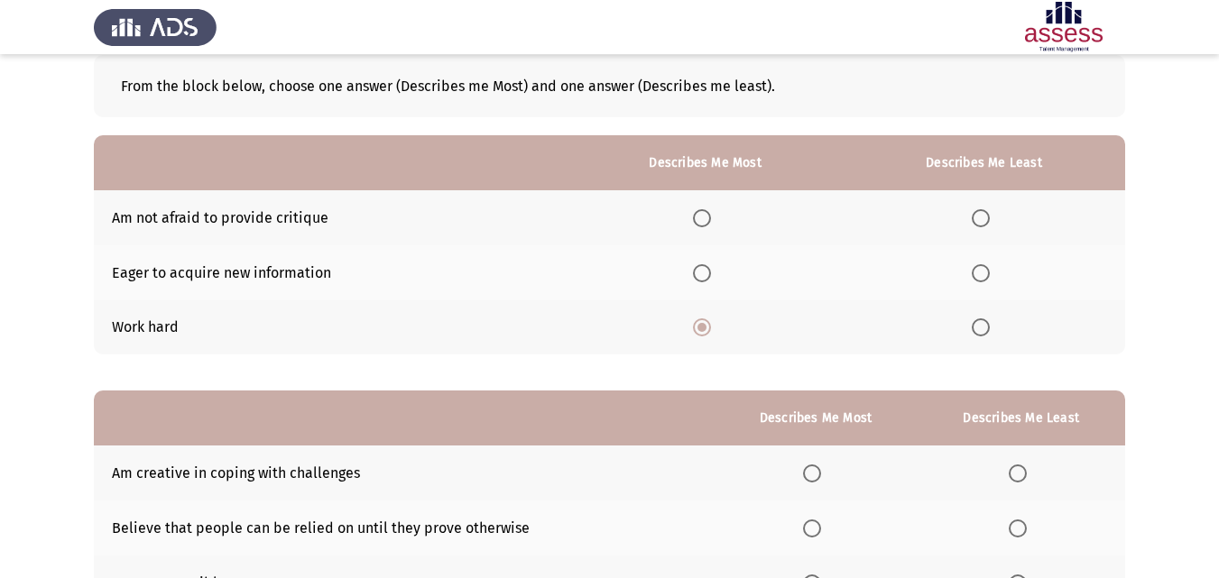
click at [973, 218] on input "Select an option" at bounding box center [981, 218] width 18 height 18
click at [973, 218] on span "Select an option" at bounding box center [981, 218] width 18 height 18
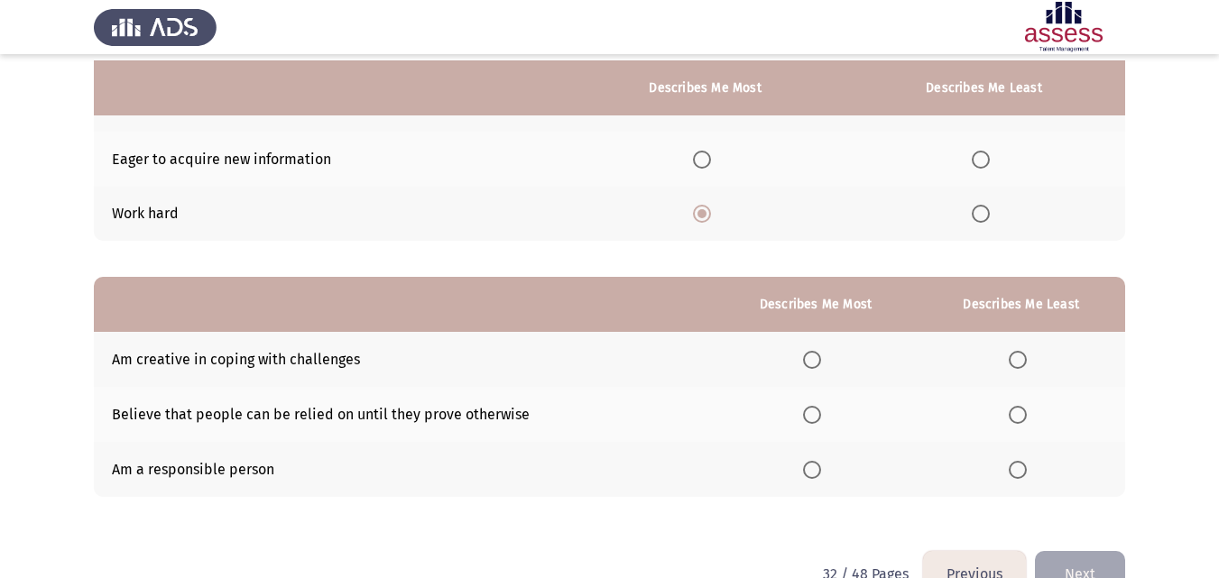
scroll to position [222, 0]
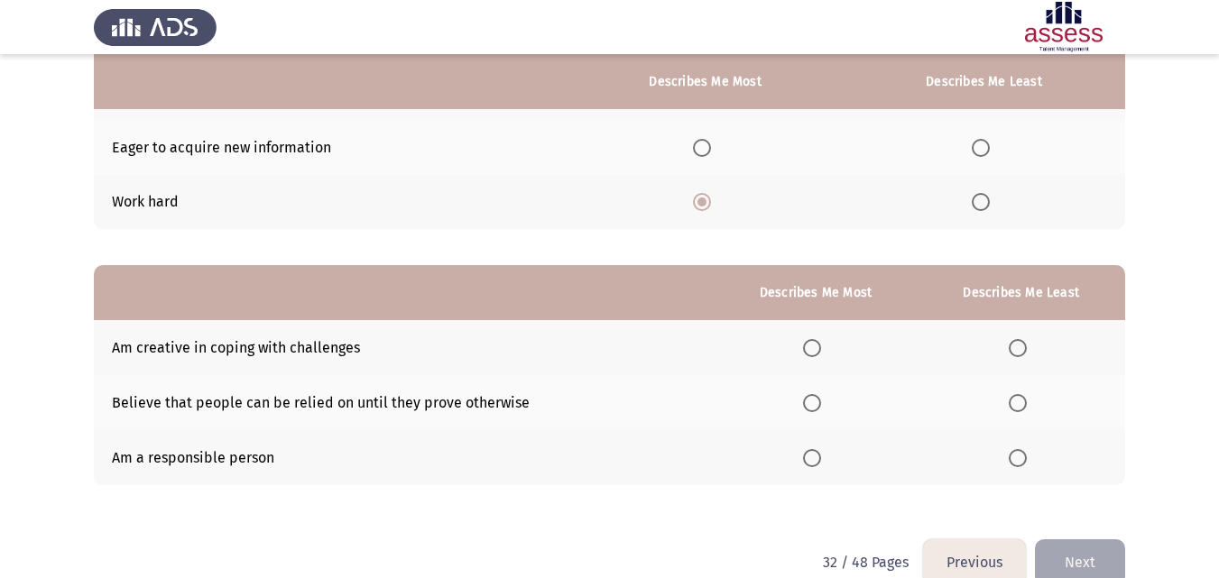
click at [812, 460] on span "Select an option" at bounding box center [812, 458] width 18 height 18
click at [812, 460] on input "Select an option" at bounding box center [812, 458] width 18 height 18
click at [1026, 360] on th at bounding box center [1021, 347] width 208 height 55
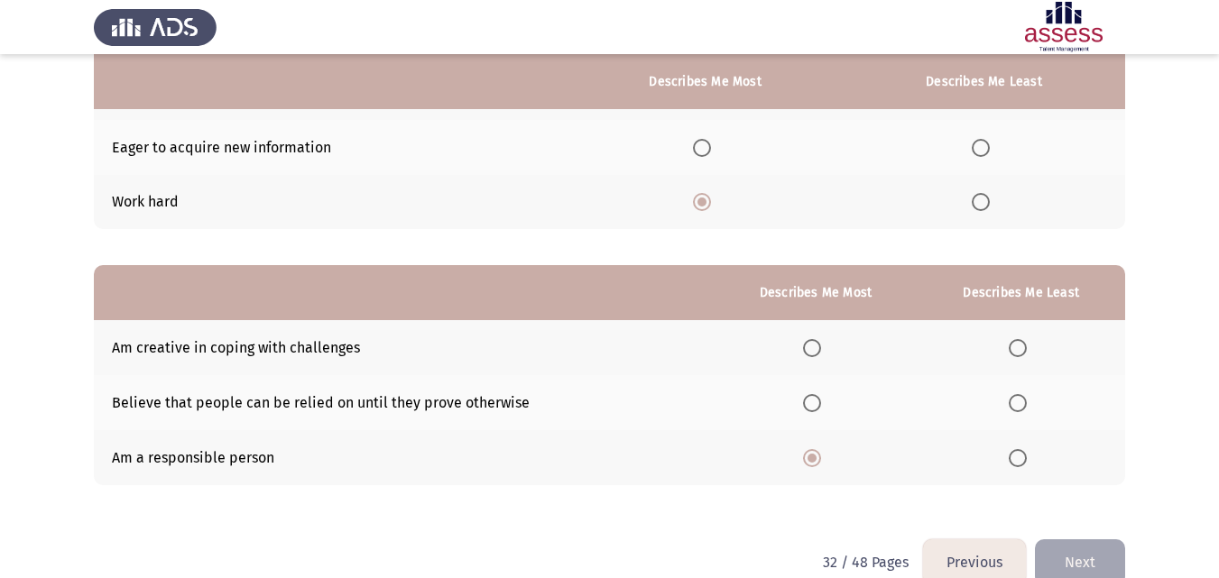
click at [1019, 352] on span "Select an option" at bounding box center [1018, 348] width 18 height 18
click at [1019, 352] on input "Select an option" at bounding box center [1018, 348] width 18 height 18
click at [1076, 552] on button "Next" at bounding box center [1080, 563] width 90 height 46
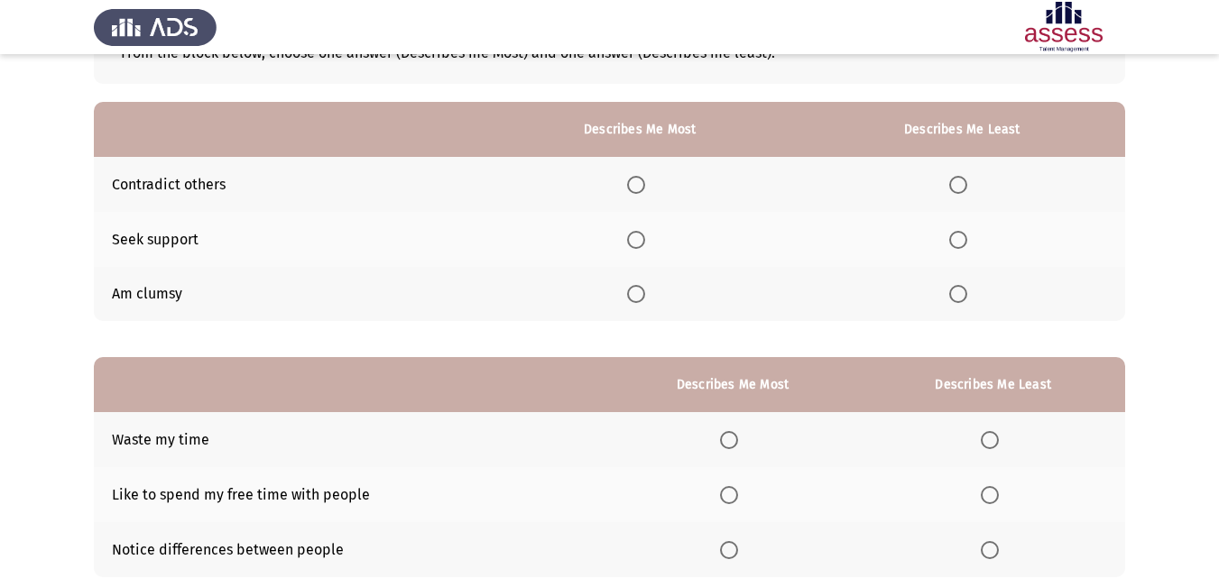
scroll to position [141, 0]
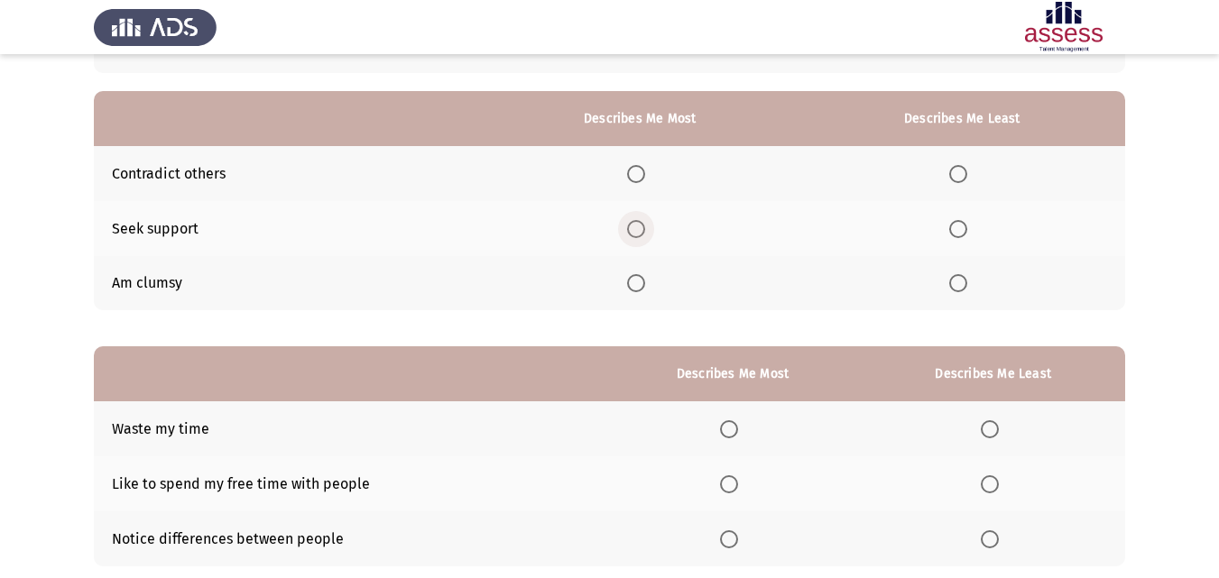
click at [632, 236] on span "Select an option" at bounding box center [636, 229] width 18 height 18
click at [632, 236] on input "Select an option" at bounding box center [636, 229] width 18 height 18
click at [950, 168] on th at bounding box center [961, 173] width 327 height 55
click at [952, 170] on span "Select an option" at bounding box center [958, 174] width 18 height 18
click at [952, 170] on input "Select an option" at bounding box center [958, 174] width 18 height 18
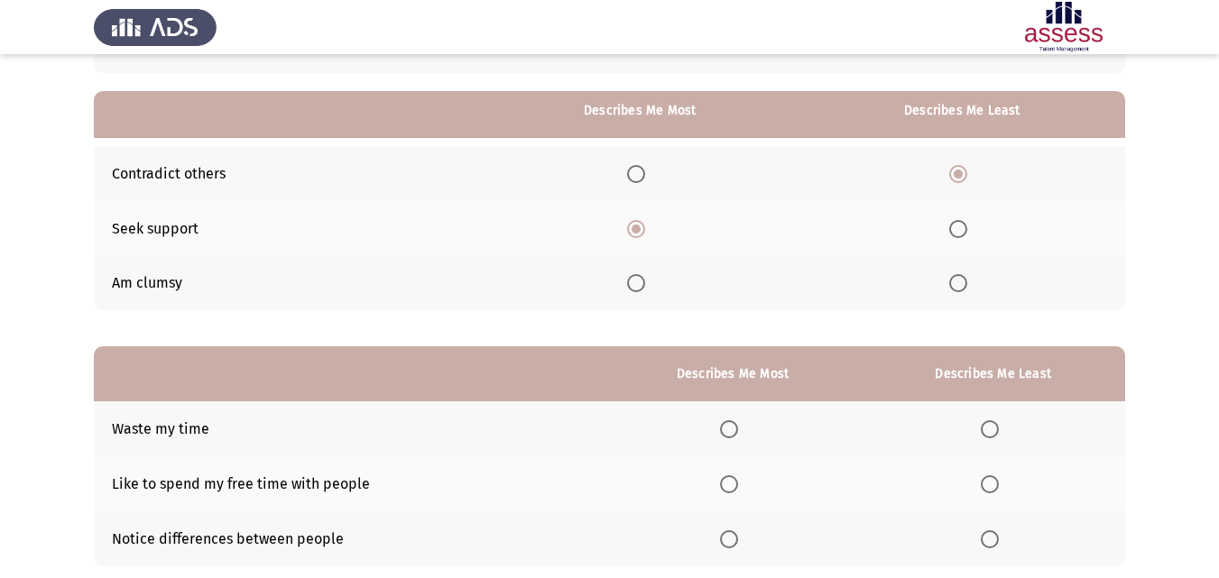
scroll to position [255, 0]
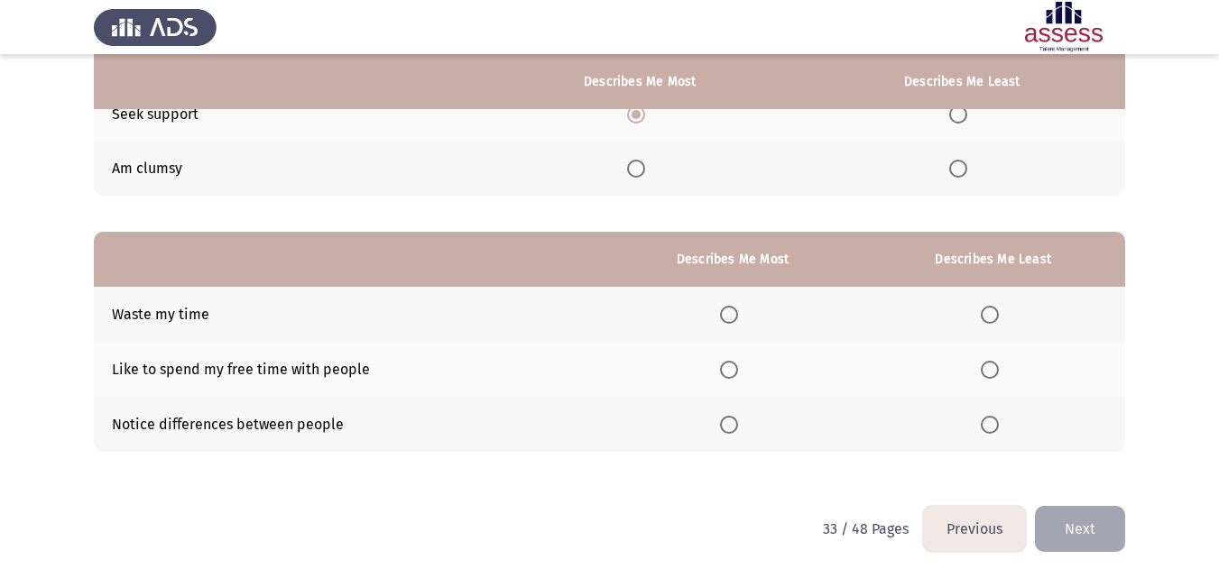
click at [713, 379] on th at bounding box center [732, 369] width 257 height 55
click at [738, 372] on span "Select an option" at bounding box center [729, 370] width 18 height 18
click at [738, 372] on input "Select an option" at bounding box center [729, 370] width 18 height 18
click at [991, 326] on th at bounding box center [993, 314] width 263 height 55
click at [992, 322] on span "Select an option" at bounding box center [990, 315] width 18 height 18
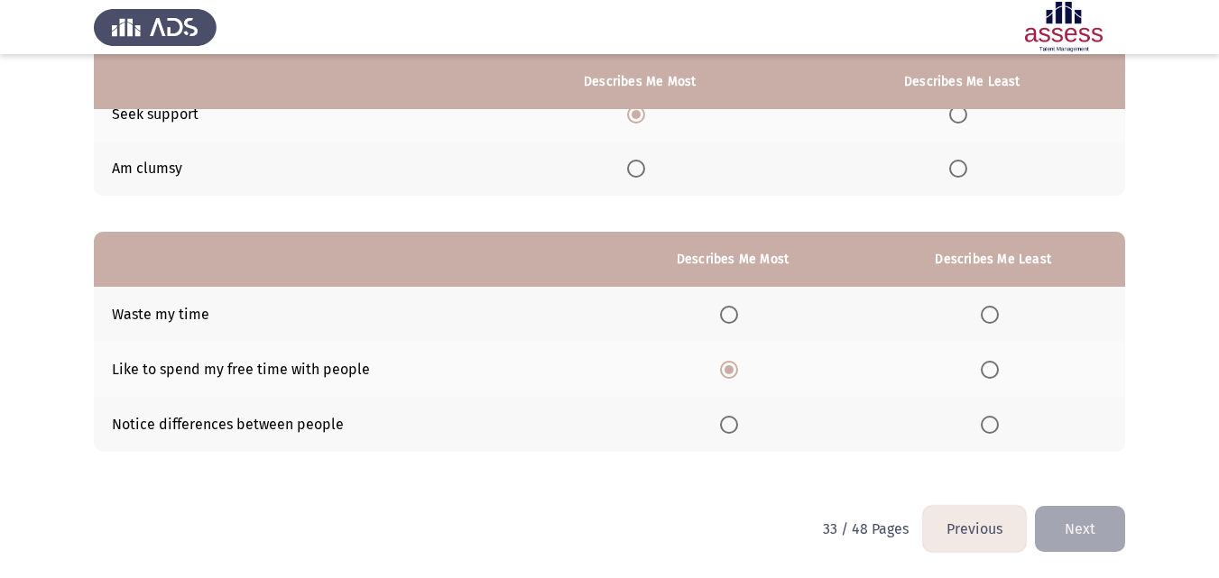
click at [992, 322] on input "Select an option" at bounding box center [990, 315] width 18 height 18
click at [992, 322] on span "Select an option" at bounding box center [990, 315] width 18 height 18
click at [1066, 530] on button "Next" at bounding box center [1080, 529] width 90 height 46
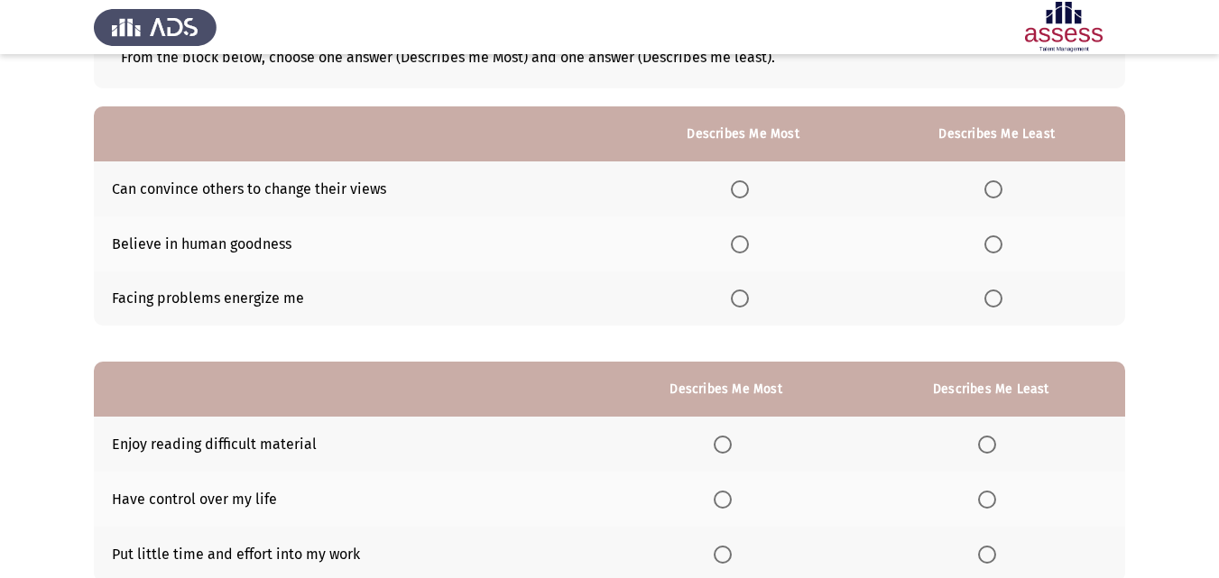
scroll to position [131, 0]
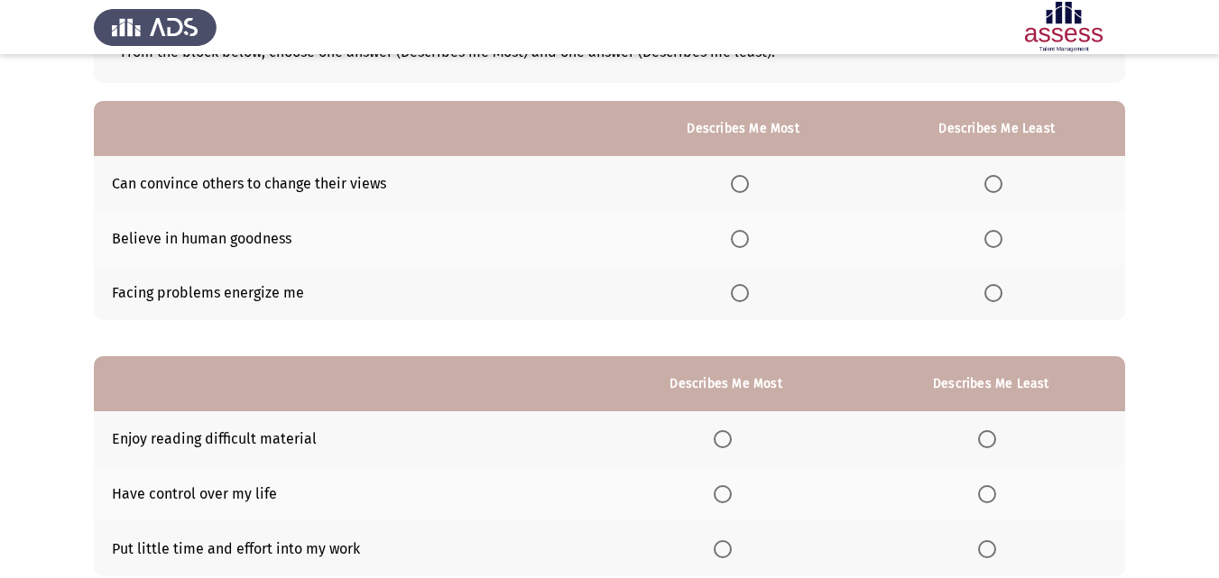
click at [981, 289] on th at bounding box center [996, 293] width 257 height 55
click at [746, 235] on span "Select an option" at bounding box center [740, 239] width 18 height 18
click at [746, 235] on input "Select an option" at bounding box center [740, 239] width 18 height 18
click at [1005, 297] on label "Select an option" at bounding box center [996, 293] width 25 height 18
click at [1002, 297] on input "Select an option" at bounding box center [993, 293] width 18 height 18
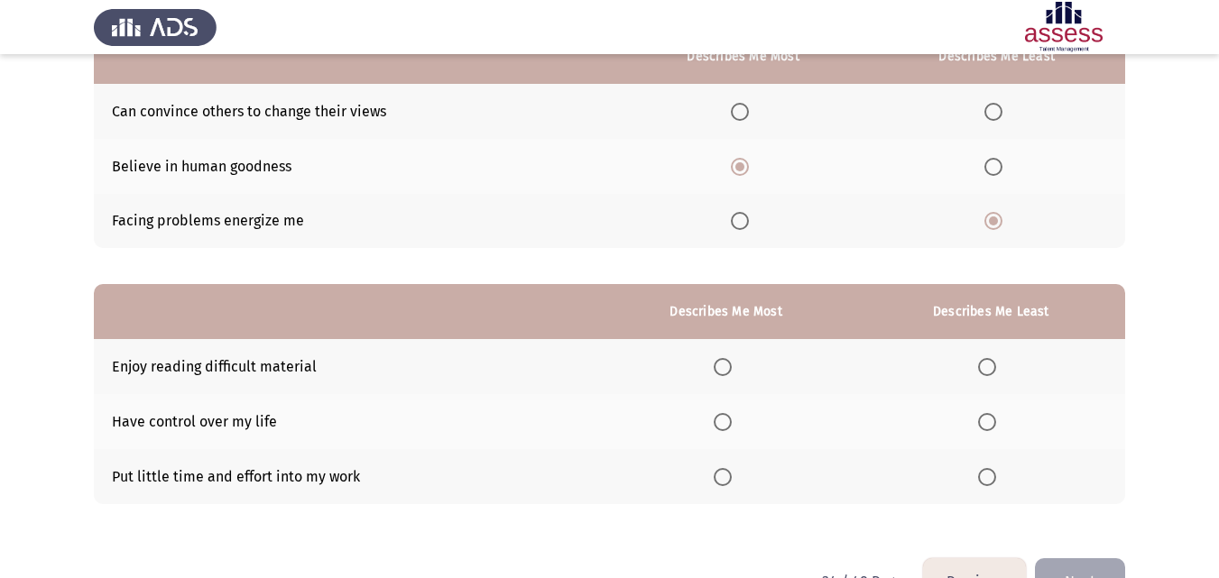
scroll to position [255, 0]
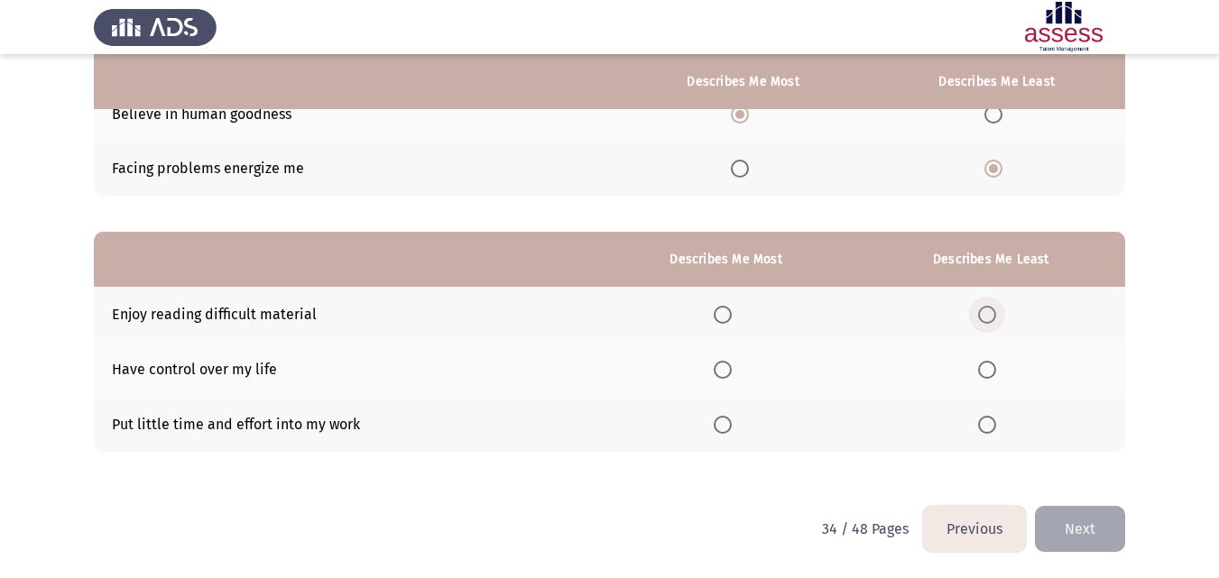
click at [992, 310] on span "Select an option" at bounding box center [987, 315] width 18 height 18
click at [992, 310] on input "Select an option" at bounding box center [987, 315] width 18 height 18
click at [735, 375] on label "Select an option" at bounding box center [726, 370] width 25 height 18
click at [732, 375] on input "Select an option" at bounding box center [723, 370] width 18 height 18
click at [1057, 536] on button "Next" at bounding box center [1080, 529] width 90 height 46
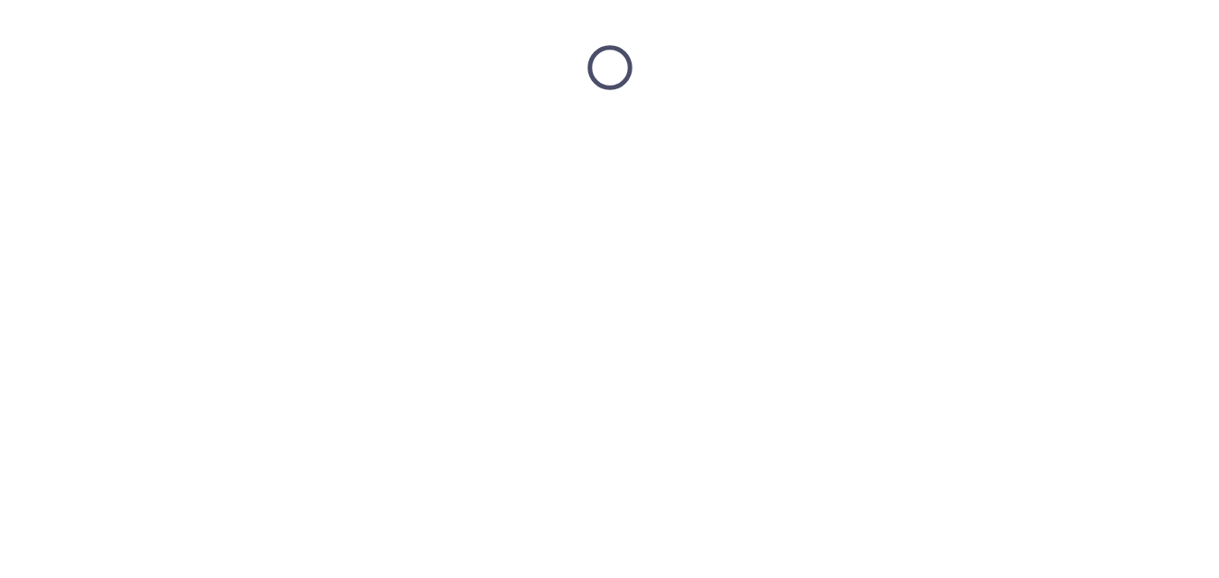
scroll to position [0, 0]
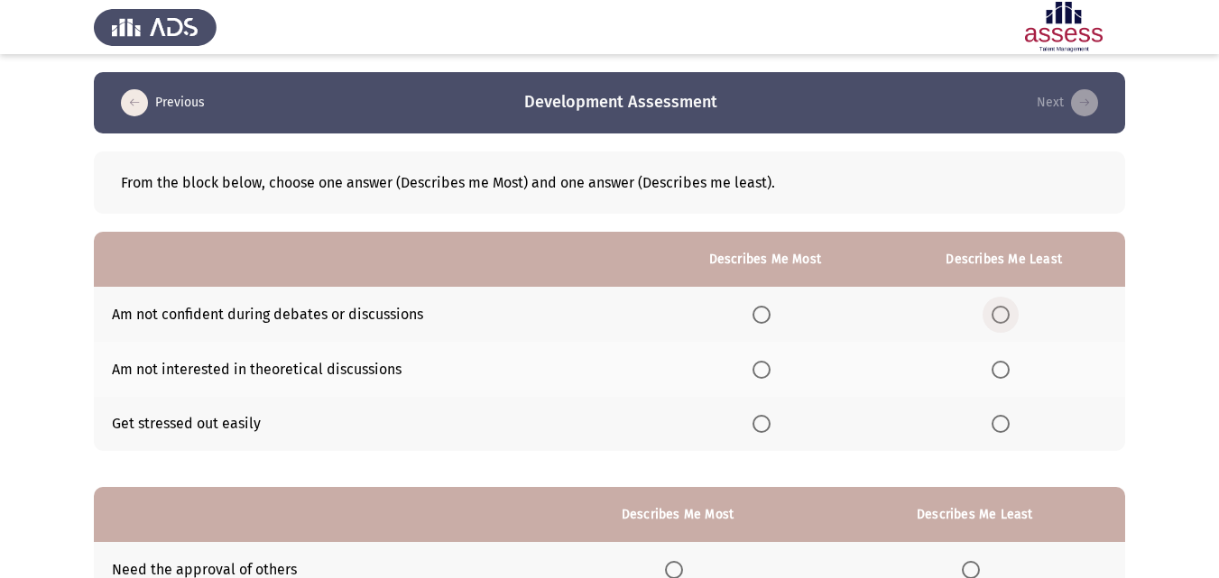
click at [1004, 314] on span "Select an option" at bounding box center [1001, 315] width 18 height 18
click at [1004, 314] on input "Select an option" at bounding box center [1001, 315] width 18 height 18
click at [766, 367] on span "Select an option" at bounding box center [761, 370] width 18 height 18
click at [766, 367] on input "Select an option" at bounding box center [761, 370] width 18 height 18
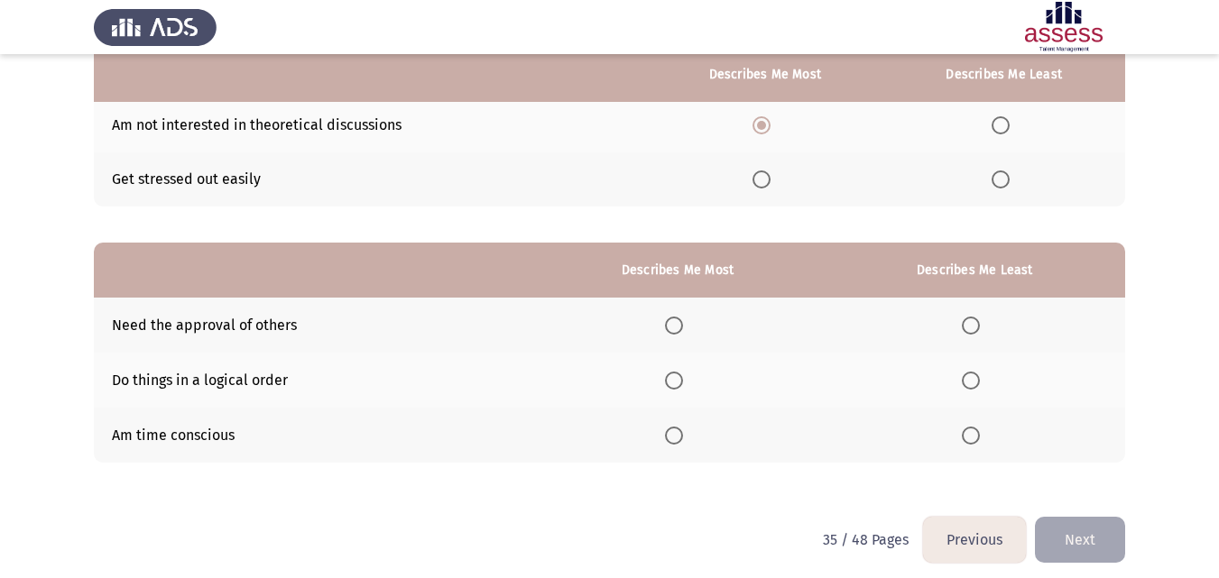
scroll to position [247, 0]
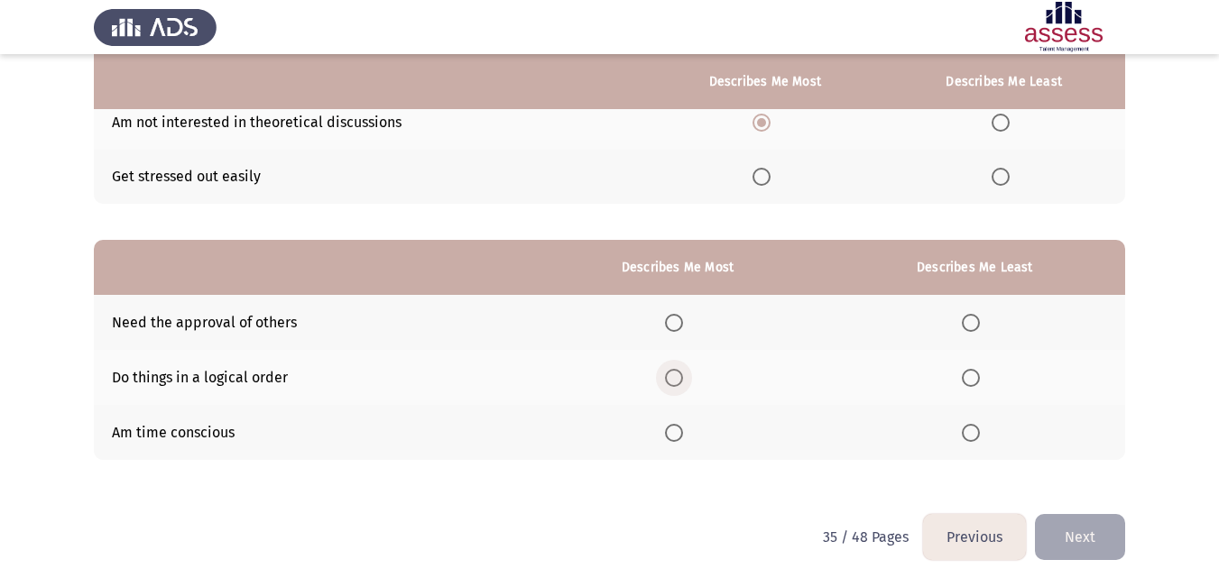
click at [677, 376] on span "Select an option" at bounding box center [674, 378] width 18 height 18
click at [677, 376] on input "Select an option" at bounding box center [674, 378] width 18 height 18
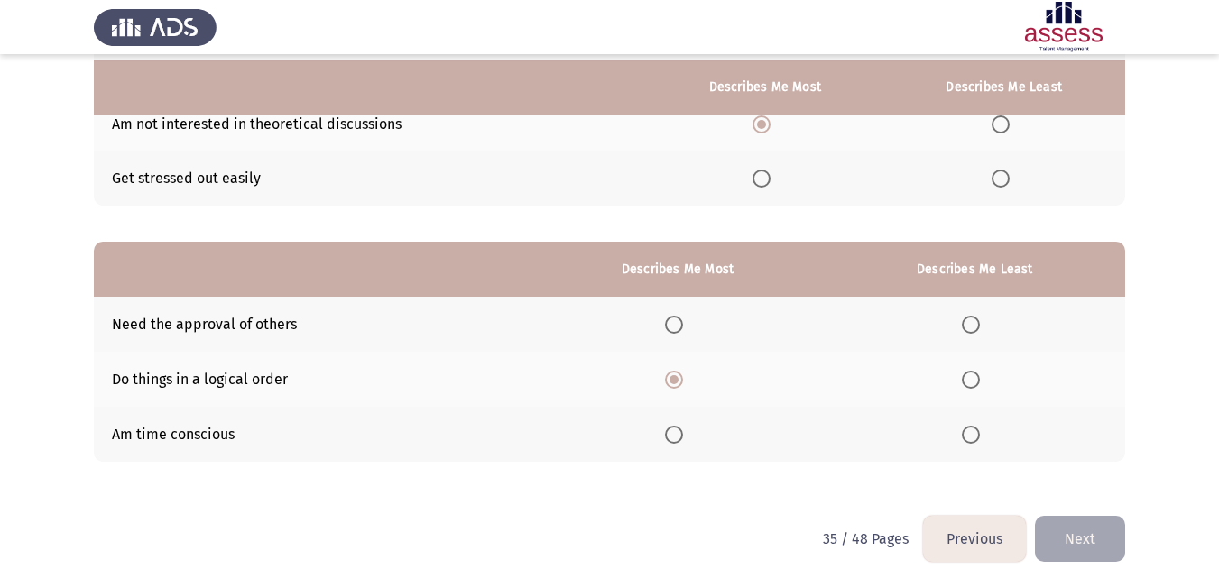
scroll to position [251, 0]
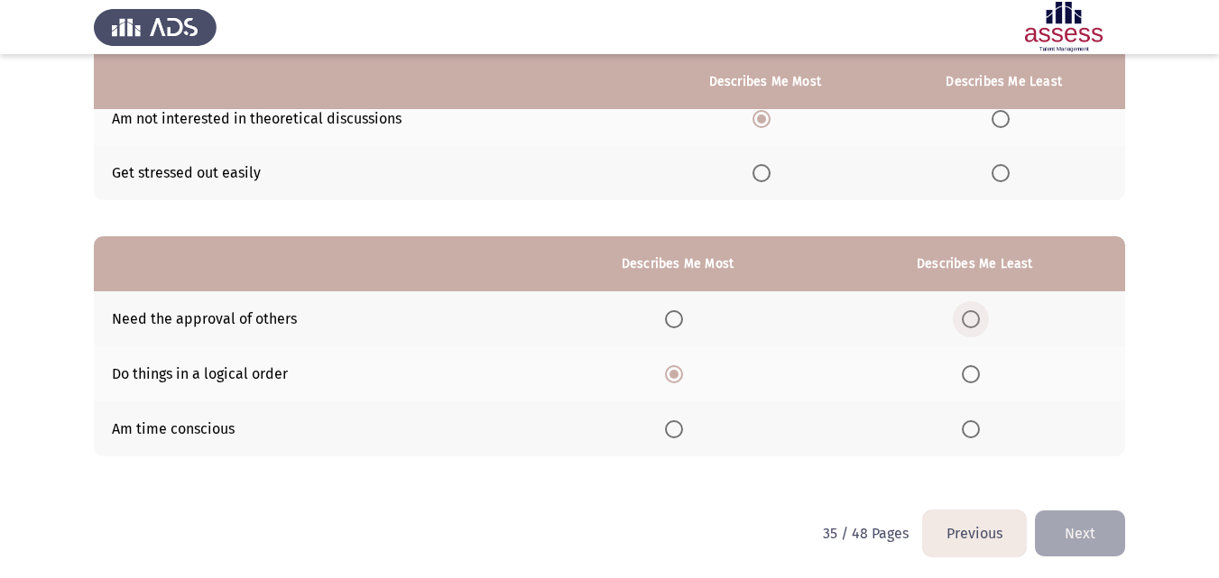
click at [980, 323] on span "Select an option" at bounding box center [971, 319] width 18 height 18
click at [980, 323] on input "Select an option" at bounding box center [971, 319] width 18 height 18
click at [1056, 542] on button "Next" at bounding box center [1080, 534] width 90 height 46
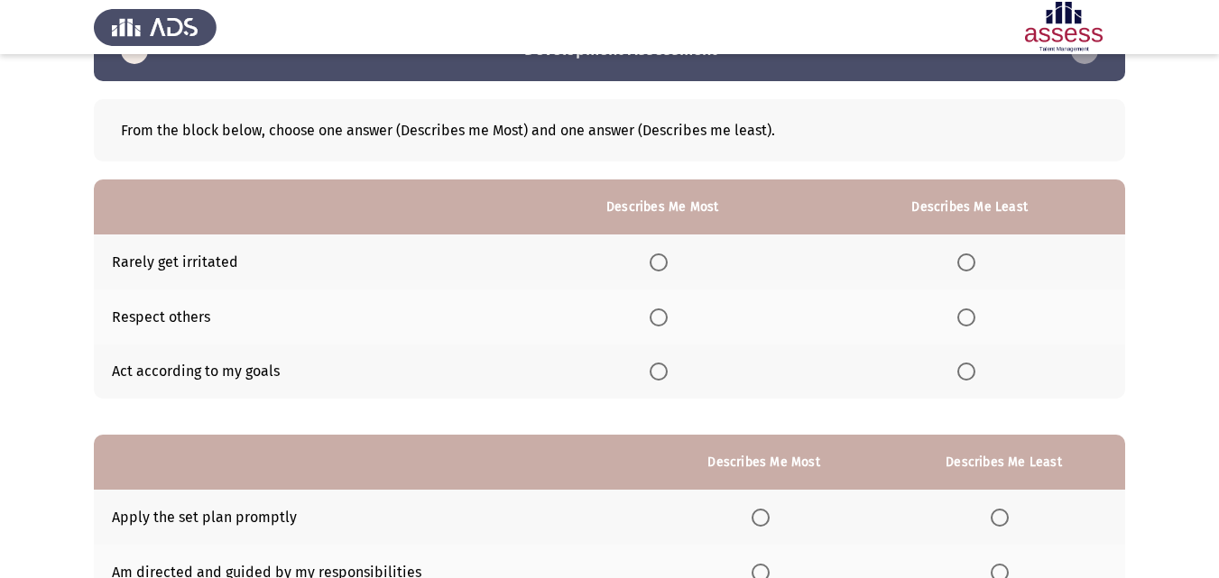
scroll to position [54, 0]
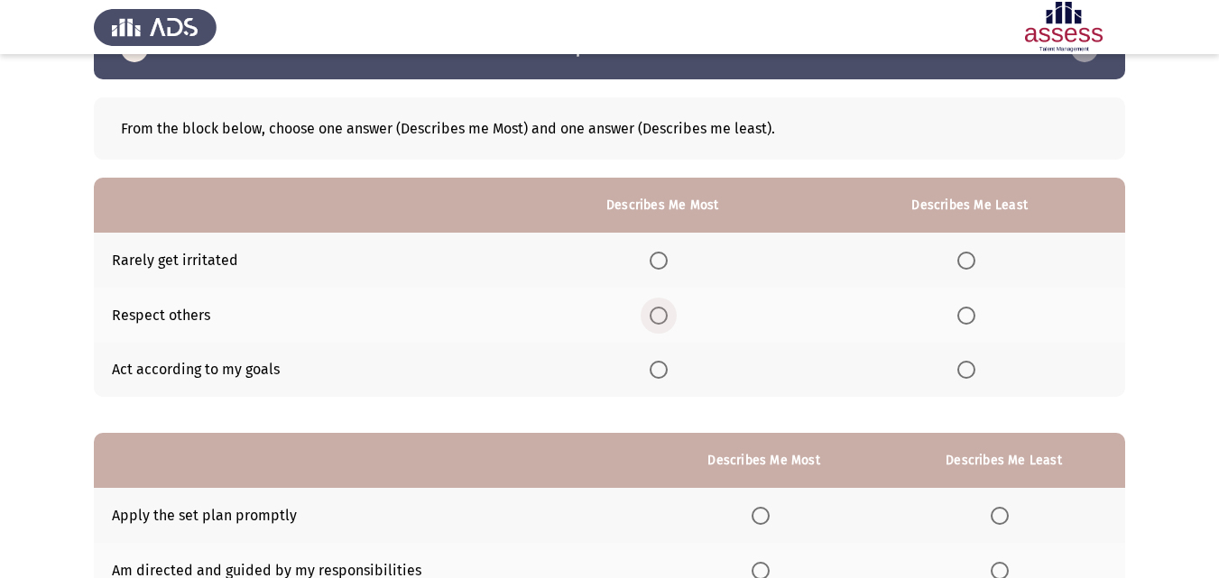
click at [673, 316] on label "Select an option" at bounding box center [662, 316] width 25 height 18
click at [668, 316] on input "Select an option" at bounding box center [659, 316] width 18 height 18
click at [951, 247] on th at bounding box center [969, 260] width 311 height 55
click at [964, 263] on span "Select an option" at bounding box center [966, 261] width 18 height 18
click at [964, 263] on input "Select an option" at bounding box center [966, 261] width 18 height 18
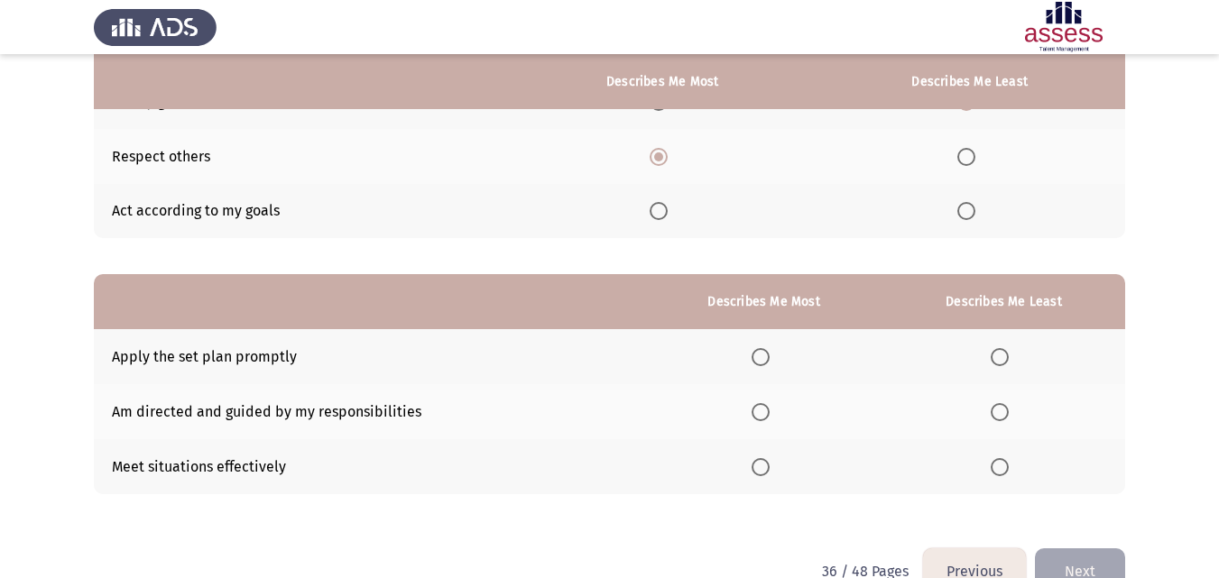
scroll to position [217, 0]
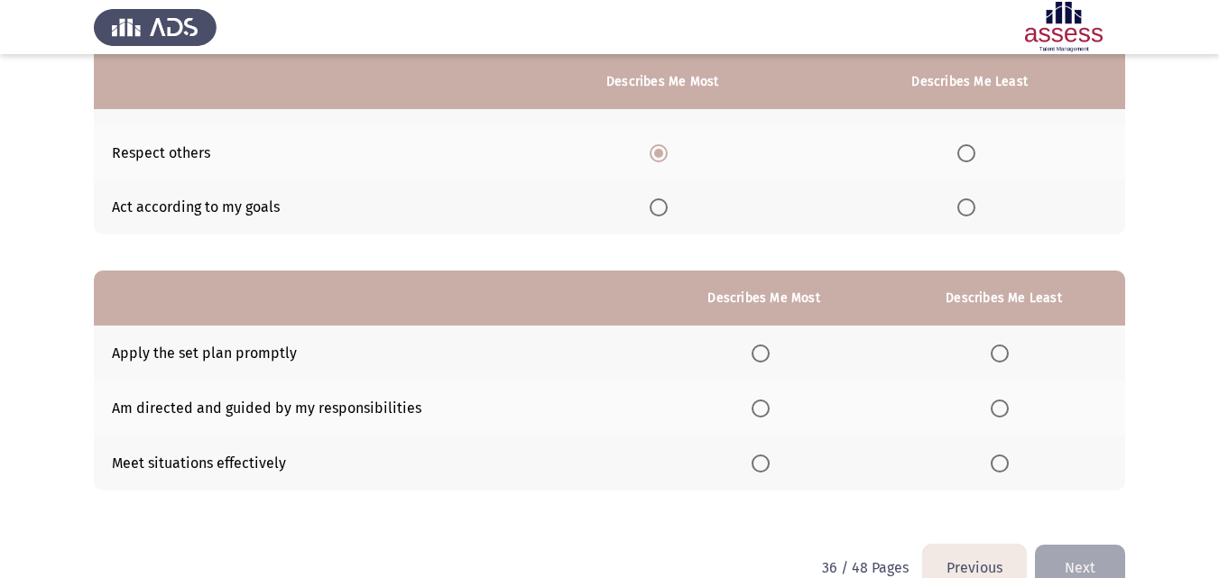
click at [760, 463] on span "Select an option" at bounding box center [761, 464] width 18 height 18
click at [760, 463] on input "Select an option" at bounding box center [761, 464] width 18 height 18
click at [1002, 364] on th at bounding box center [1003, 353] width 243 height 55
click at [1001, 355] on span "Select an option" at bounding box center [1000, 354] width 18 height 18
click at [1001, 355] on input "Select an option" at bounding box center [1000, 354] width 18 height 18
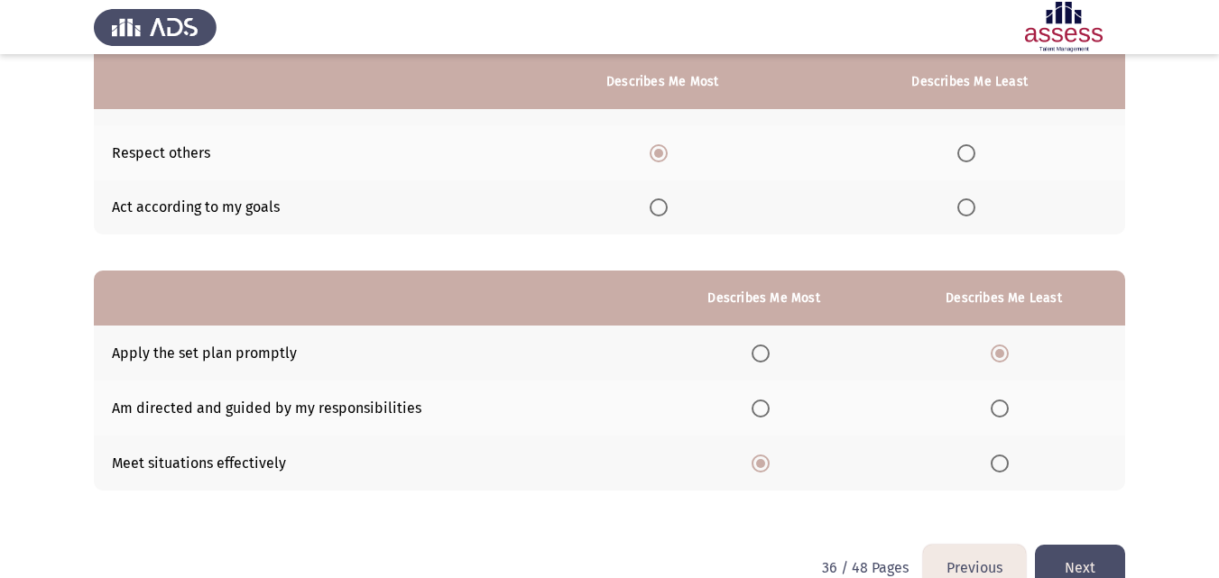
click at [1063, 556] on button "Next" at bounding box center [1080, 568] width 90 height 46
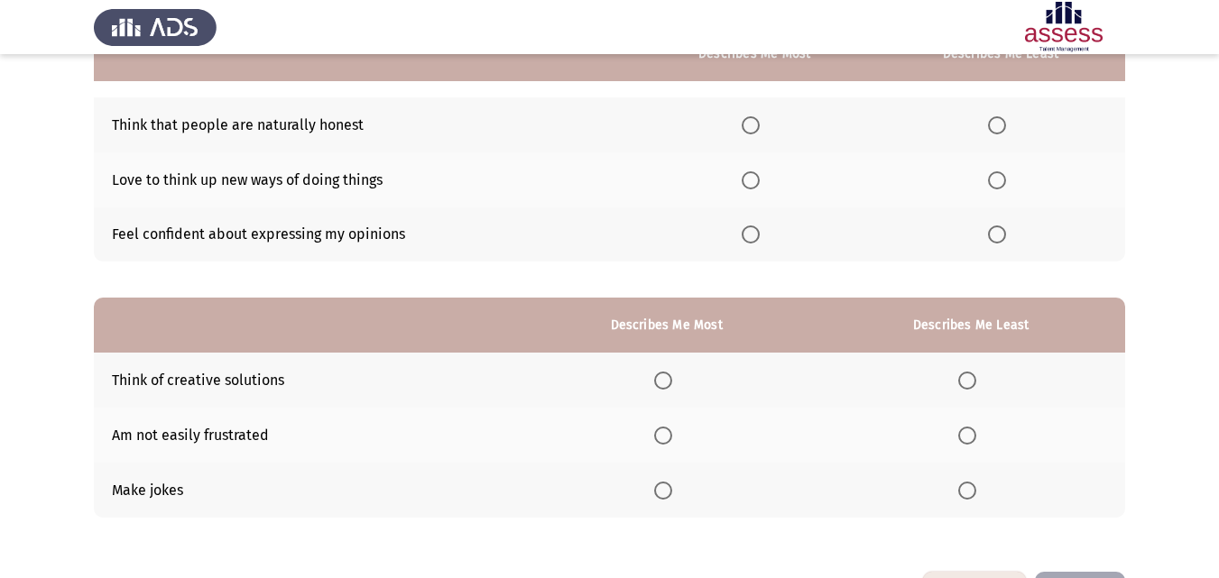
scroll to position [193, 0]
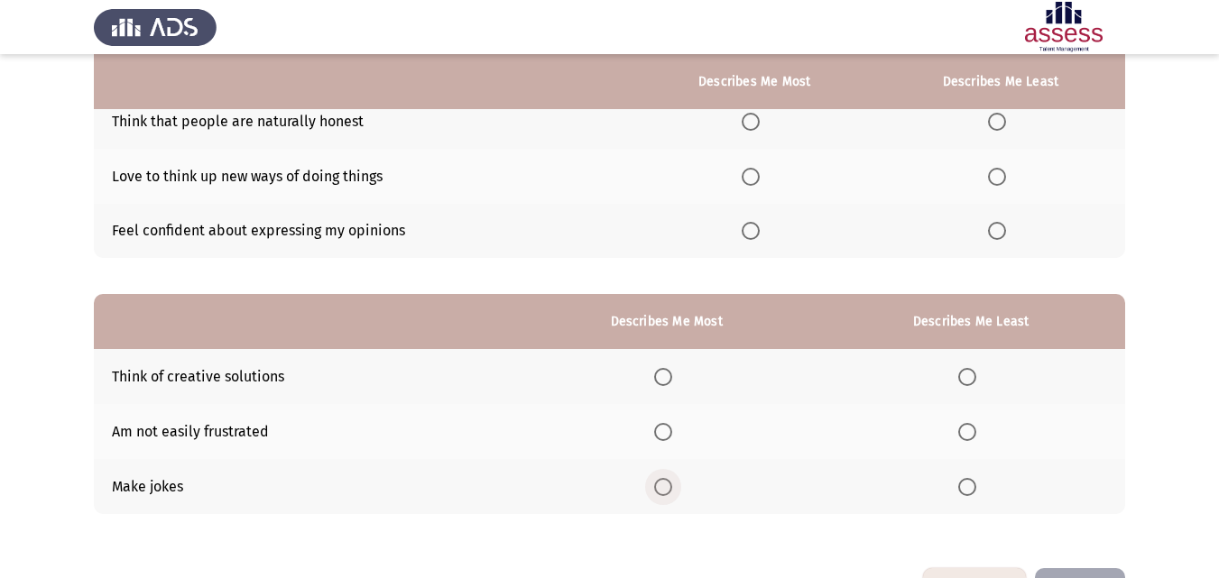
click at [662, 489] on span "Select an option" at bounding box center [663, 487] width 18 height 18
click at [662, 489] on input "Select an option" at bounding box center [663, 487] width 18 height 18
click at [965, 378] on span "Select an option" at bounding box center [967, 377] width 18 height 18
click at [965, 378] on input "Select an option" at bounding box center [967, 377] width 18 height 18
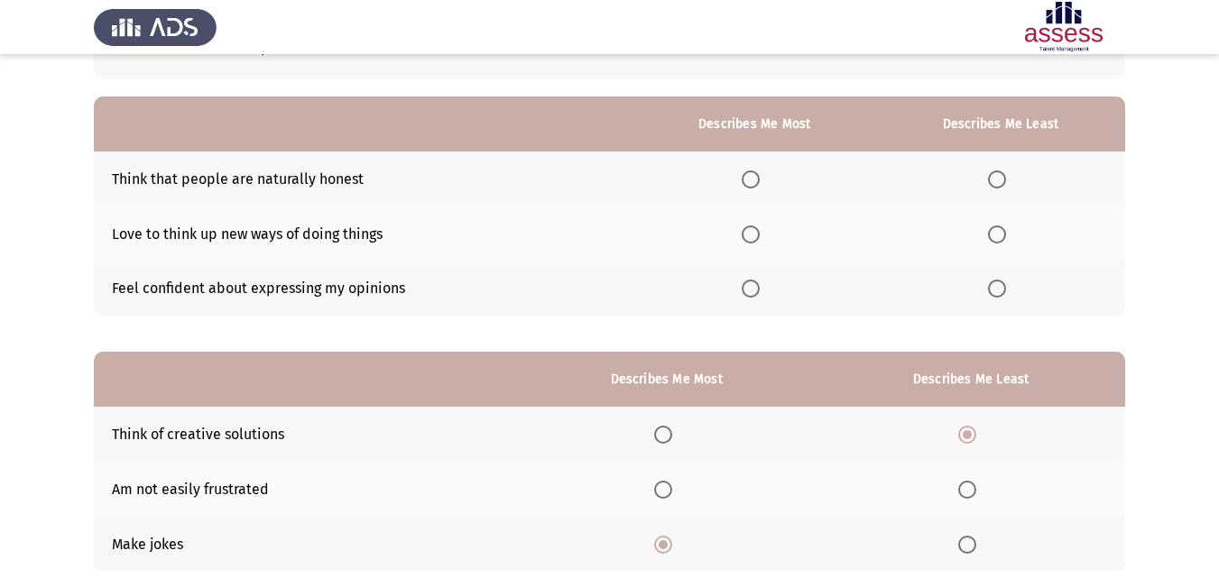
scroll to position [128, 0]
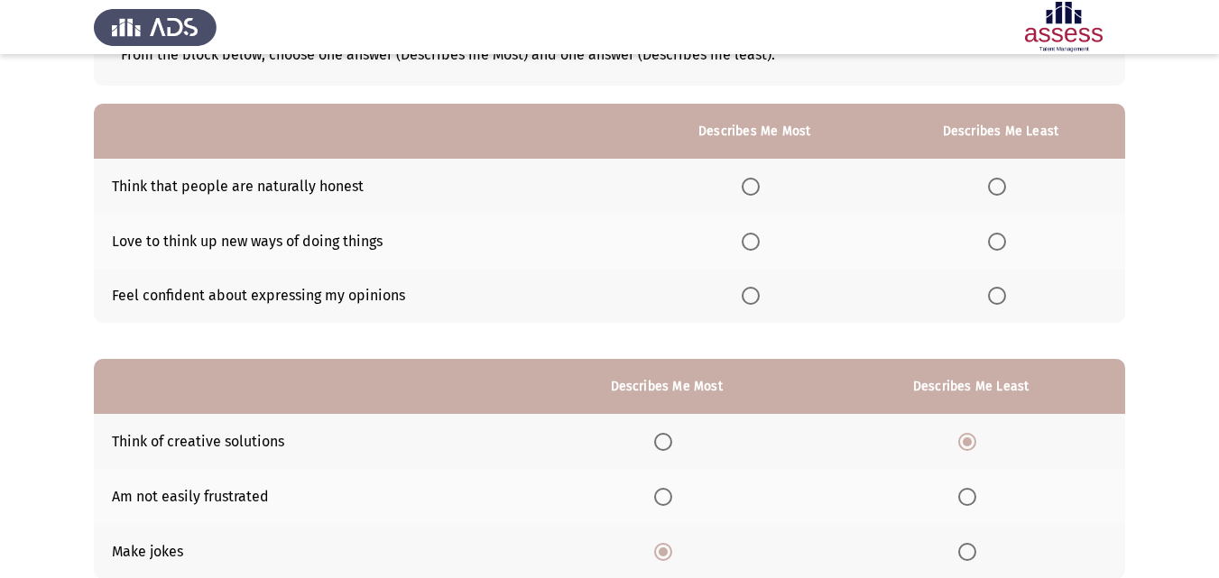
click at [991, 195] on span "Select an option" at bounding box center [997, 187] width 18 height 18
click at [991, 195] on input "Select an option" at bounding box center [997, 187] width 18 height 18
click at [745, 243] on span "Select an option" at bounding box center [751, 242] width 18 height 18
click at [745, 243] on input "Select an option" at bounding box center [751, 242] width 18 height 18
drag, startPoint x: 1216, startPoint y: 279, endPoint x: 1222, endPoint y: 363, distance: 84.1
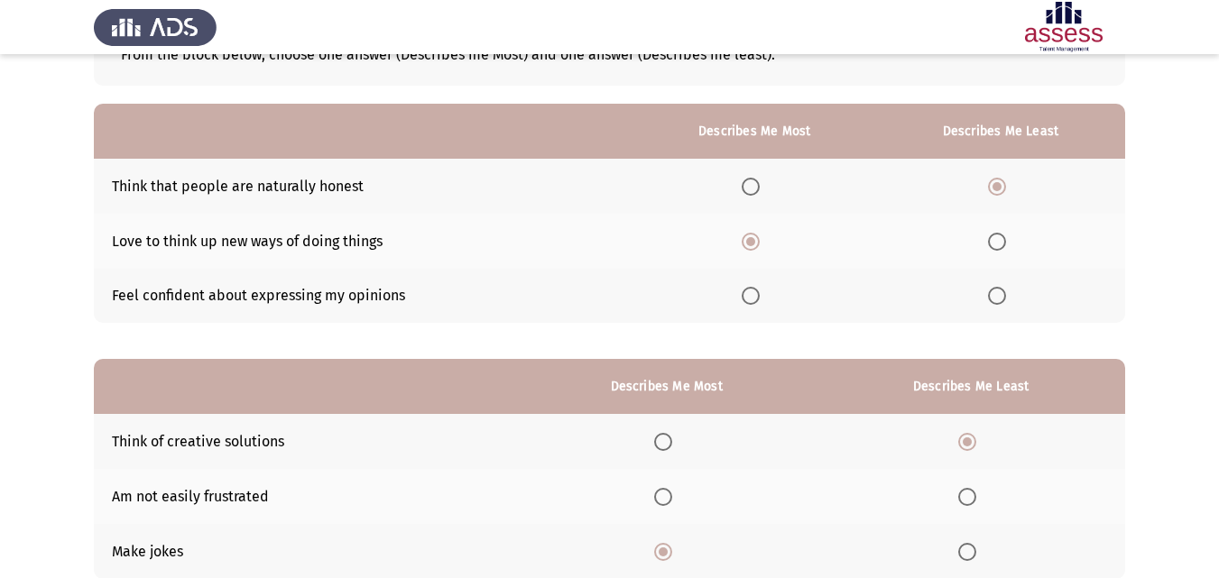
click at [1219, 363] on html "Previous Development Assessment Next From the block below, choose one answer (D…" at bounding box center [609, 289] width 1219 height 834
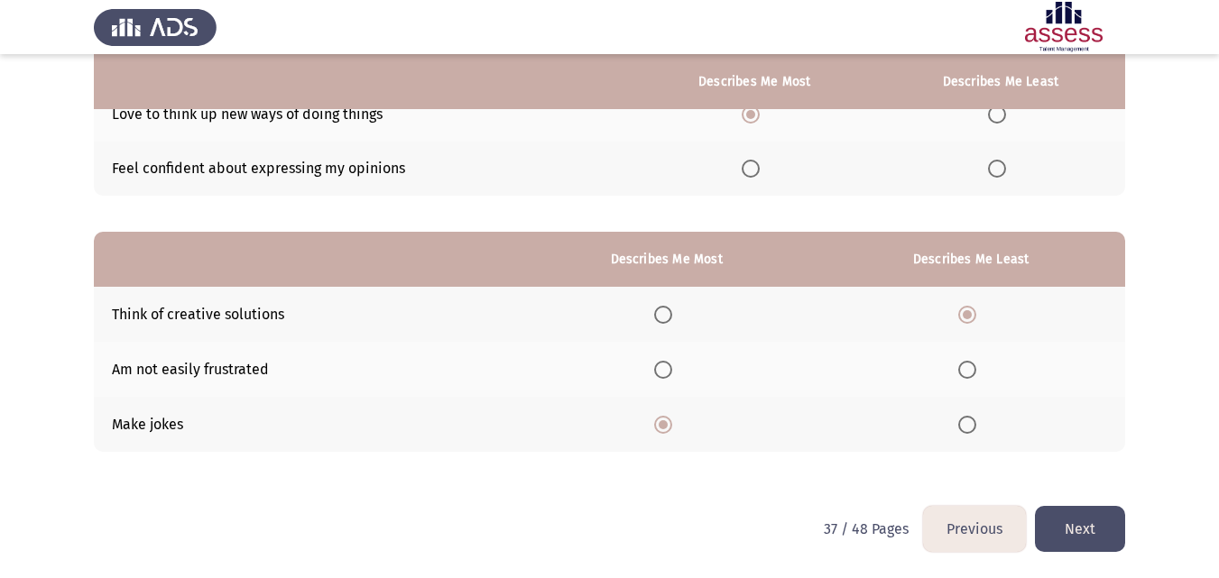
click at [1104, 527] on button "Next" at bounding box center [1080, 529] width 90 height 46
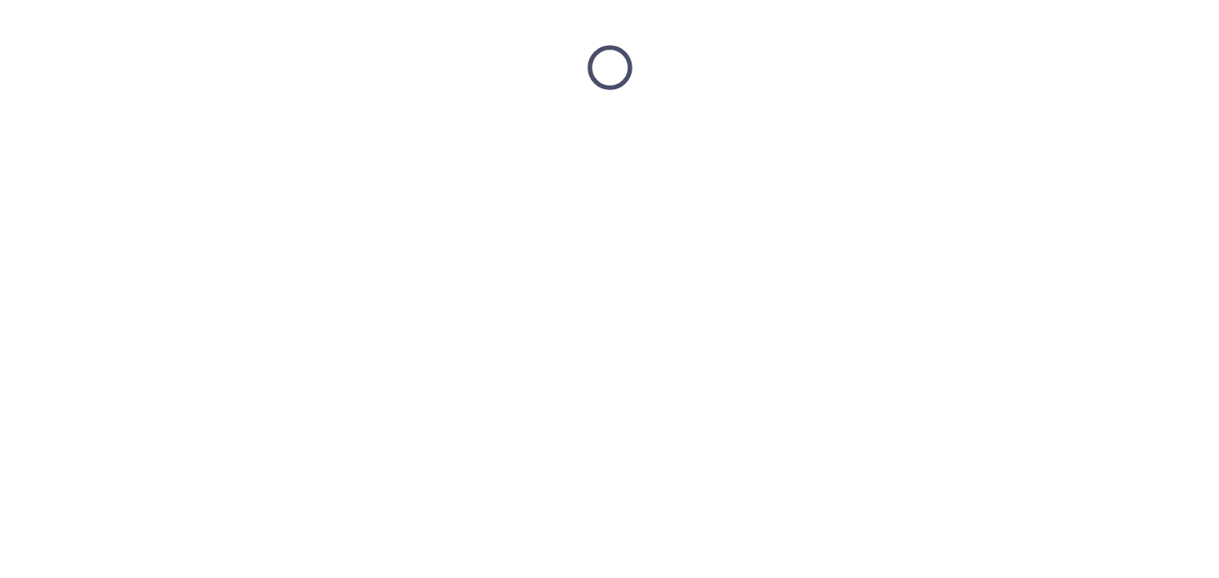
scroll to position [0, 0]
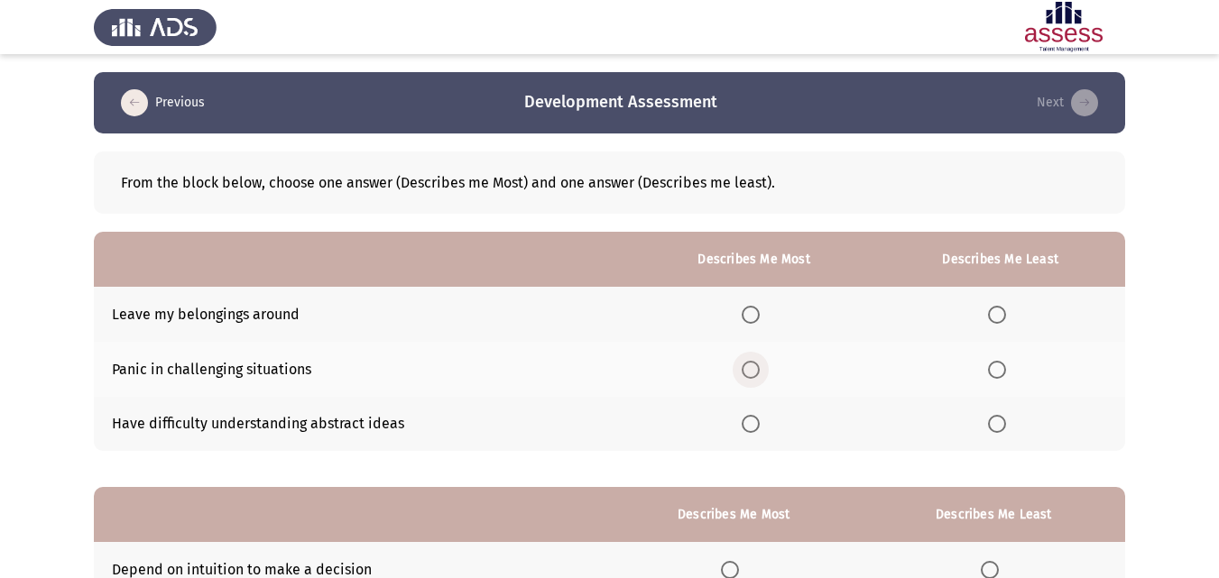
click at [754, 366] on span "Select an option" at bounding box center [751, 370] width 18 height 18
click at [754, 366] on input "Select an option" at bounding box center [751, 370] width 18 height 18
click at [1003, 309] on span "Select an option" at bounding box center [997, 315] width 18 height 18
click at [1003, 309] on input "Select an option" at bounding box center [997, 315] width 18 height 18
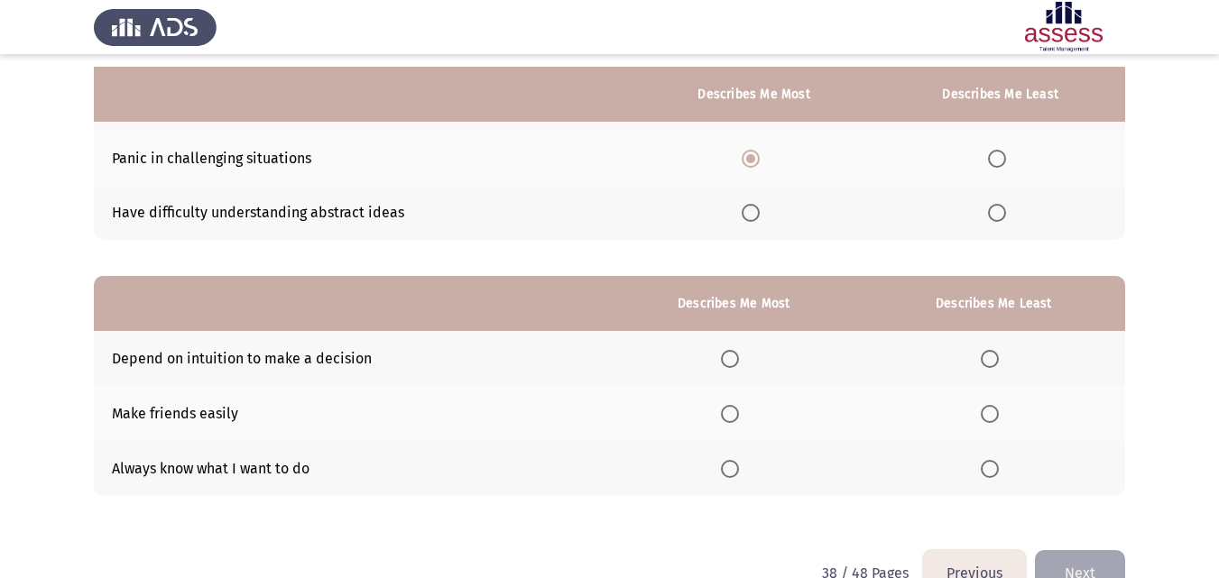
scroll to position [234, 0]
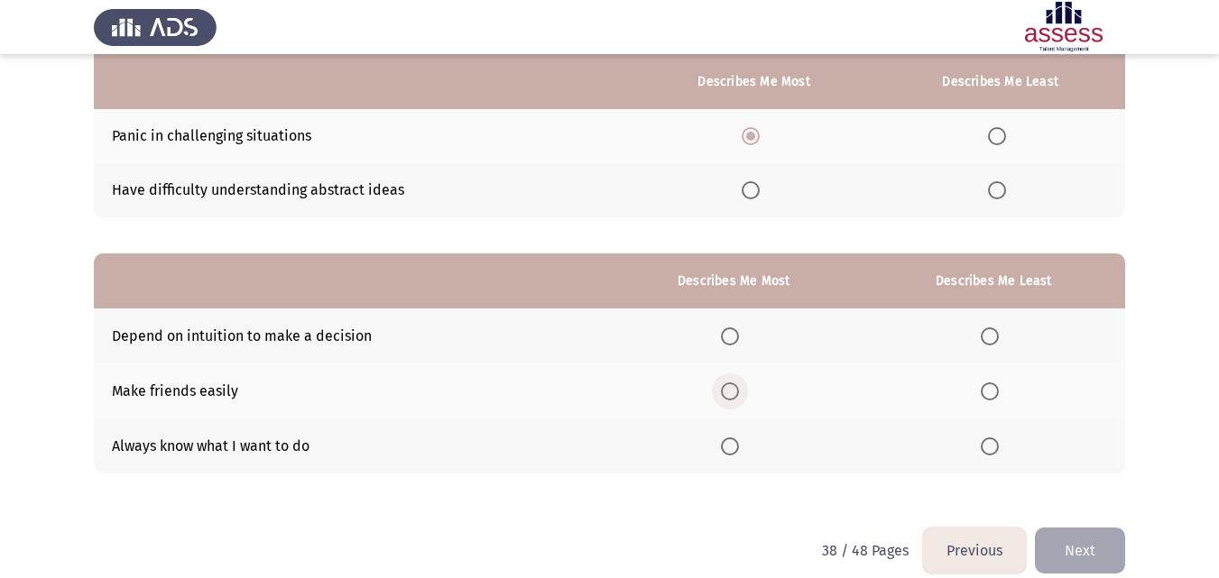
click at [739, 398] on span "Select an option" at bounding box center [730, 392] width 18 height 18
click at [739, 398] on input "Select an option" at bounding box center [730, 392] width 18 height 18
click at [733, 447] on span "Select an option" at bounding box center [730, 447] width 18 height 18
click at [733, 447] on input "Select an option" at bounding box center [730, 447] width 18 height 18
click at [998, 337] on span "Select an option" at bounding box center [990, 337] width 18 height 18
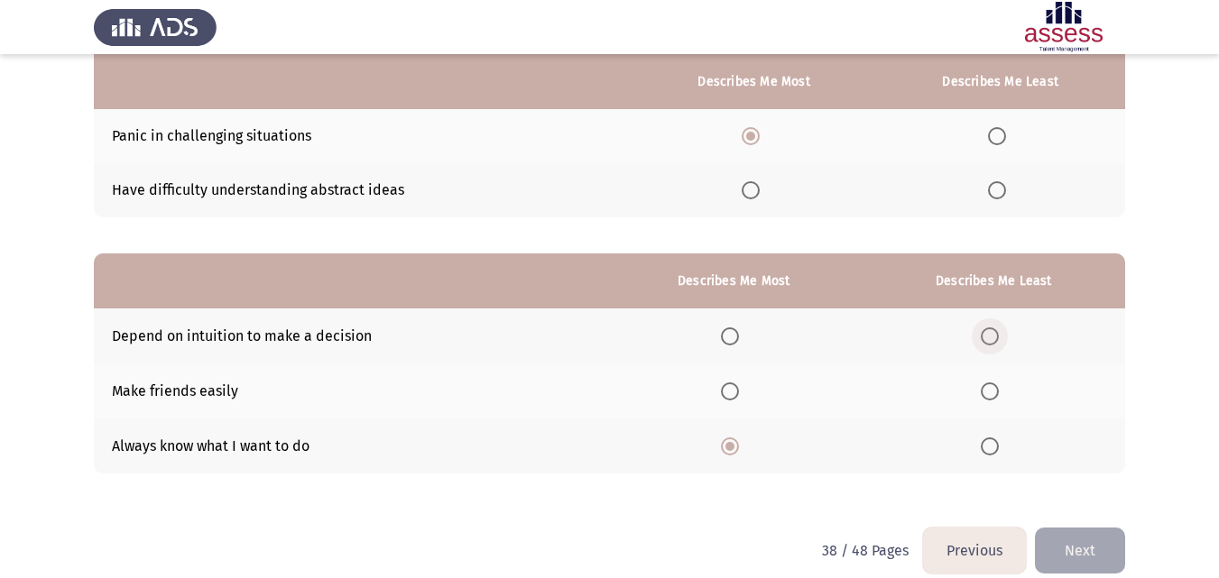
click at [998, 337] on input "Select an option" at bounding box center [990, 337] width 18 height 18
click at [1076, 537] on button "Next" at bounding box center [1080, 551] width 90 height 46
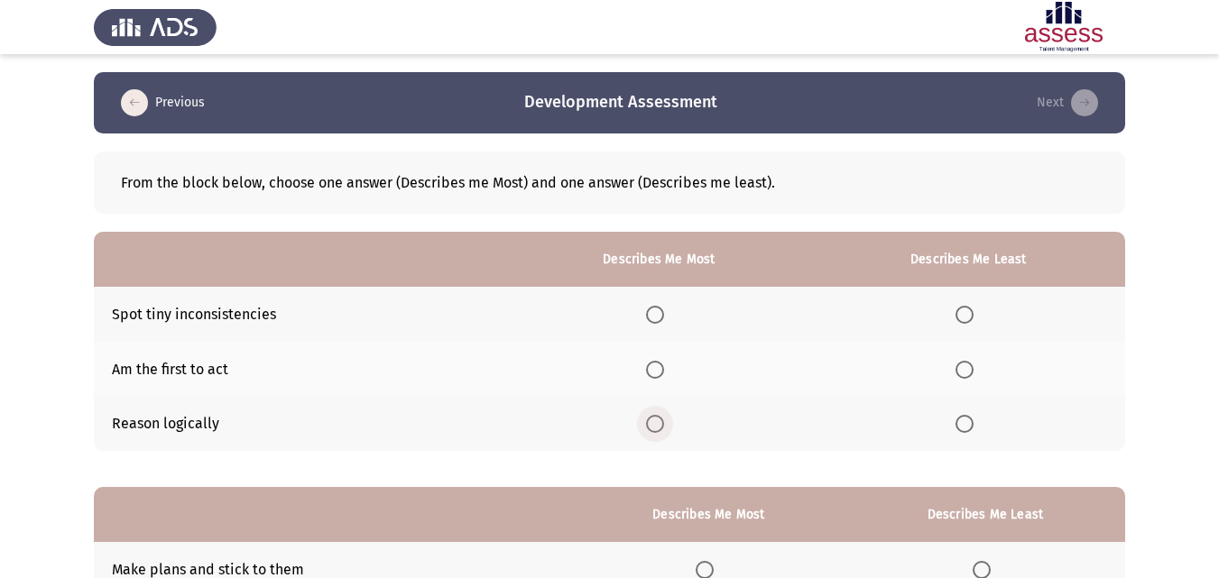
click at [659, 426] on span "Select an option" at bounding box center [655, 424] width 18 height 18
click at [659, 426] on input "Select an option" at bounding box center [655, 424] width 18 height 18
click at [969, 366] on span "Select an option" at bounding box center [964, 370] width 18 height 18
click at [969, 366] on input "Select an option" at bounding box center [964, 370] width 18 height 18
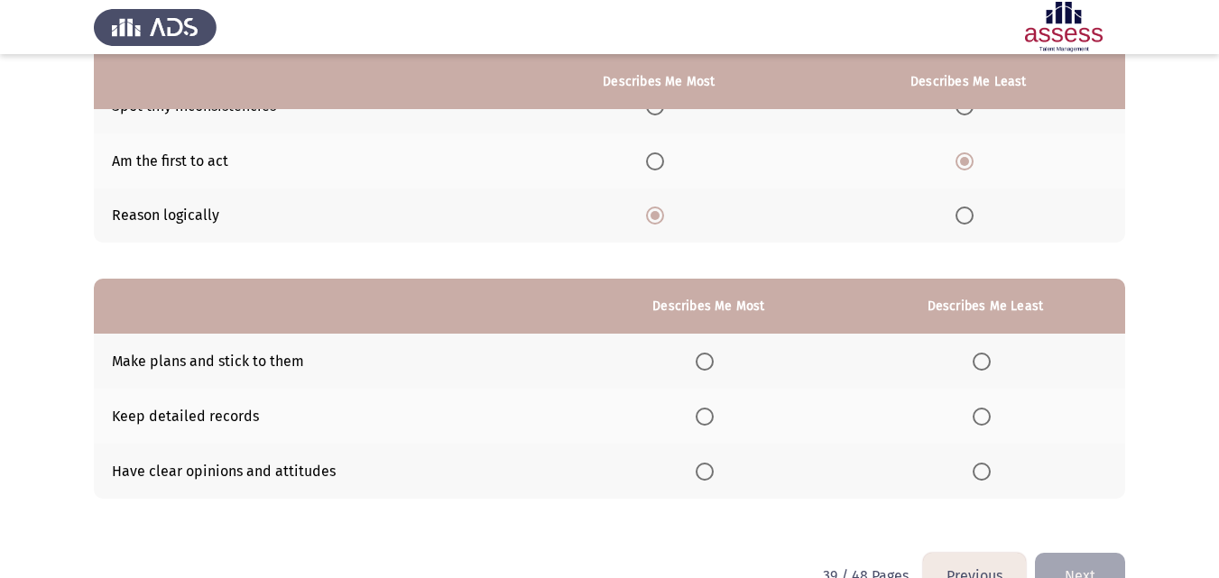
scroll to position [210, 0]
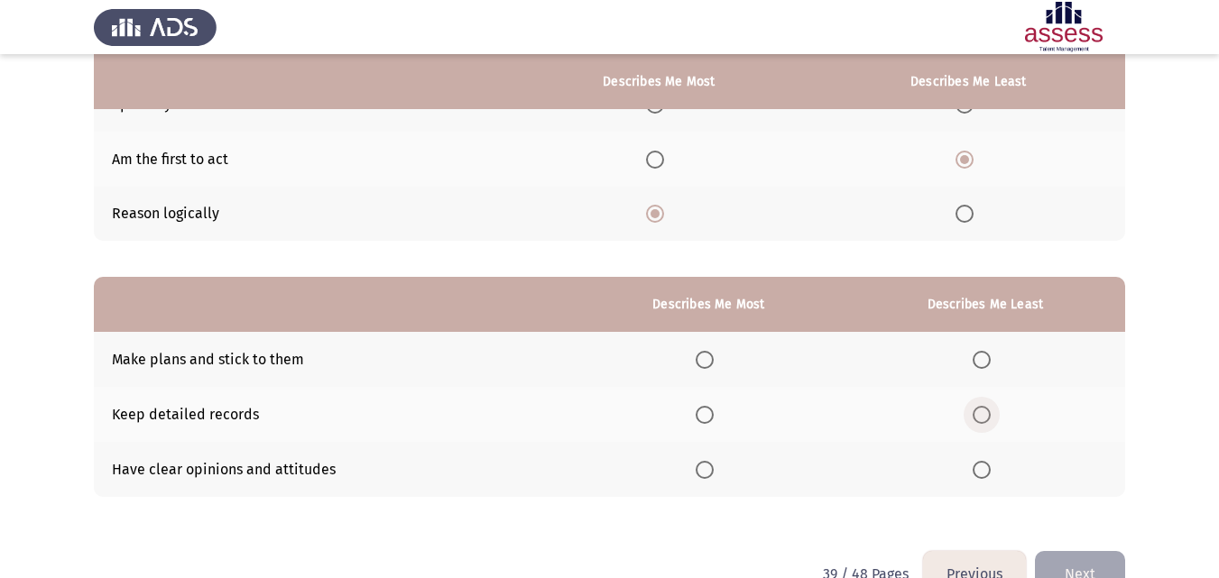
click at [993, 407] on label "Select an option" at bounding box center [985, 415] width 25 height 18
click at [991, 407] on input "Select an option" at bounding box center [982, 415] width 18 height 18
click at [716, 345] on th at bounding box center [708, 359] width 273 height 55
click at [711, 357] on span "Select an option" at bounding box center [705, 360] width 18 height 18
click at [711, 357] on input "Select an option" at bounding box center [705, 360] width 18 height 18
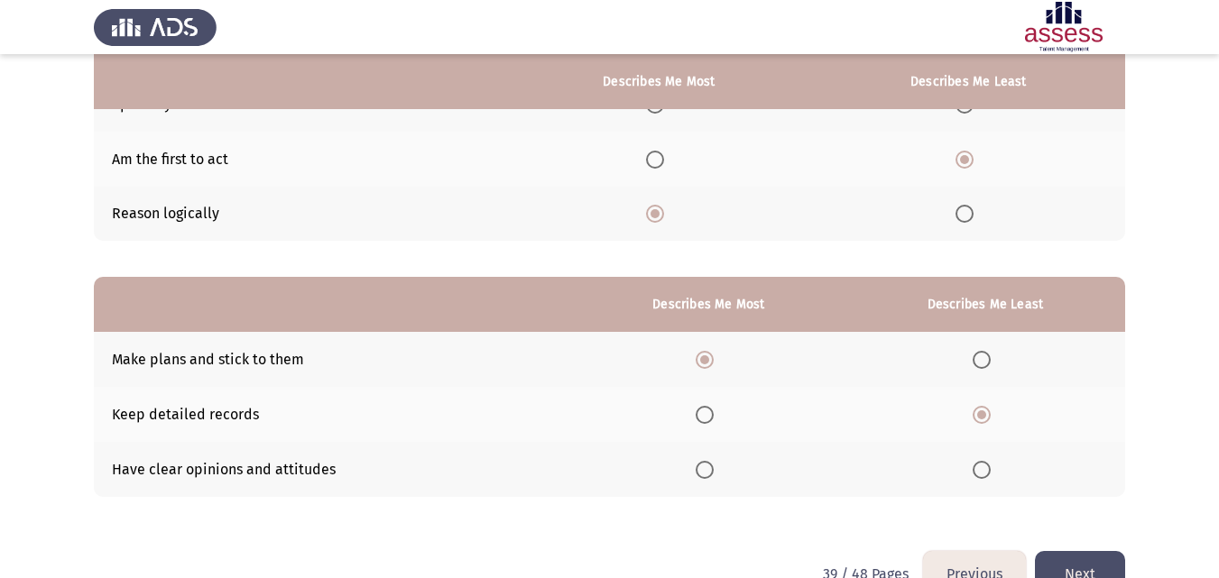
click at [1048, 560] on button "Next" at bounding box center [1080, 574] width 90 height 46
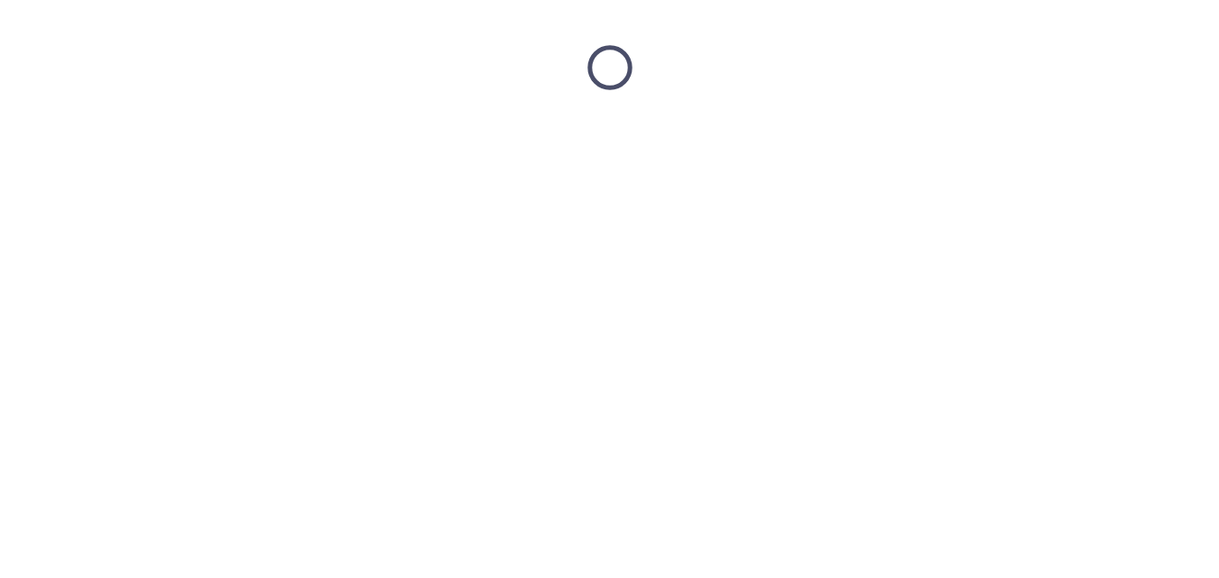
scroll to position [0, 0]
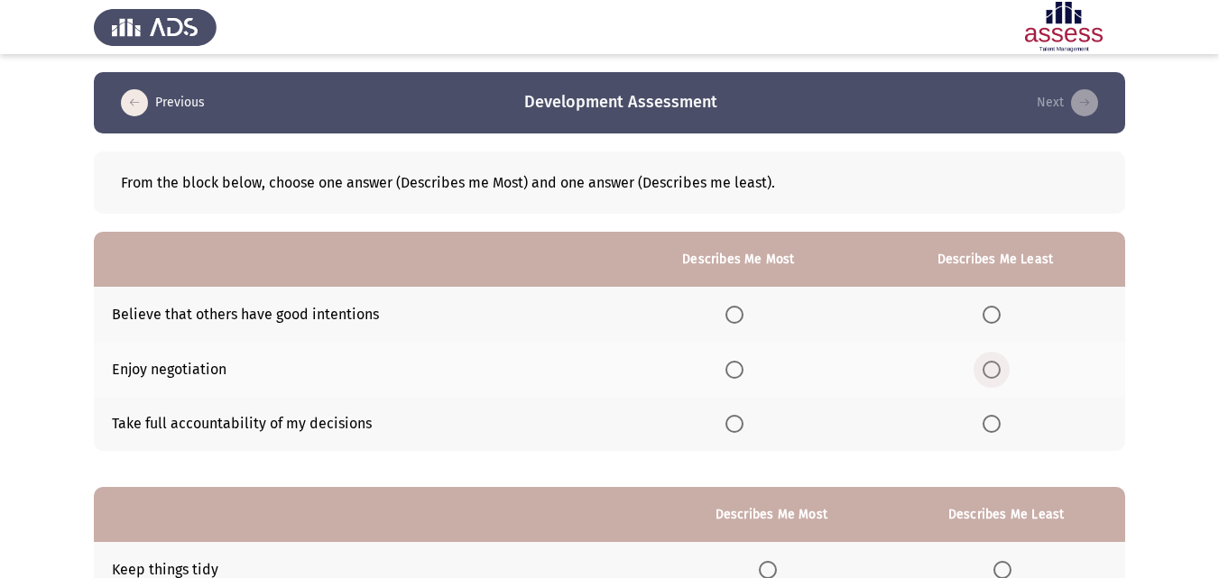
click at [990, 367] on span "Select an option" at bounding box center [992, 370] width 18 height 18
click at [990, 367] on input "Select an option" at bounding box center [992, 370] width 18 height 18
click at [739, 326] on th at bounding box center [739, 314] width 254 height 55
click at [742, 317] on span "Select an option" at bounding box center [734, 315] width 18 height 18
click at [742, 317] on input "Select an option" at bounding box center [734, 315] width 18 height 18
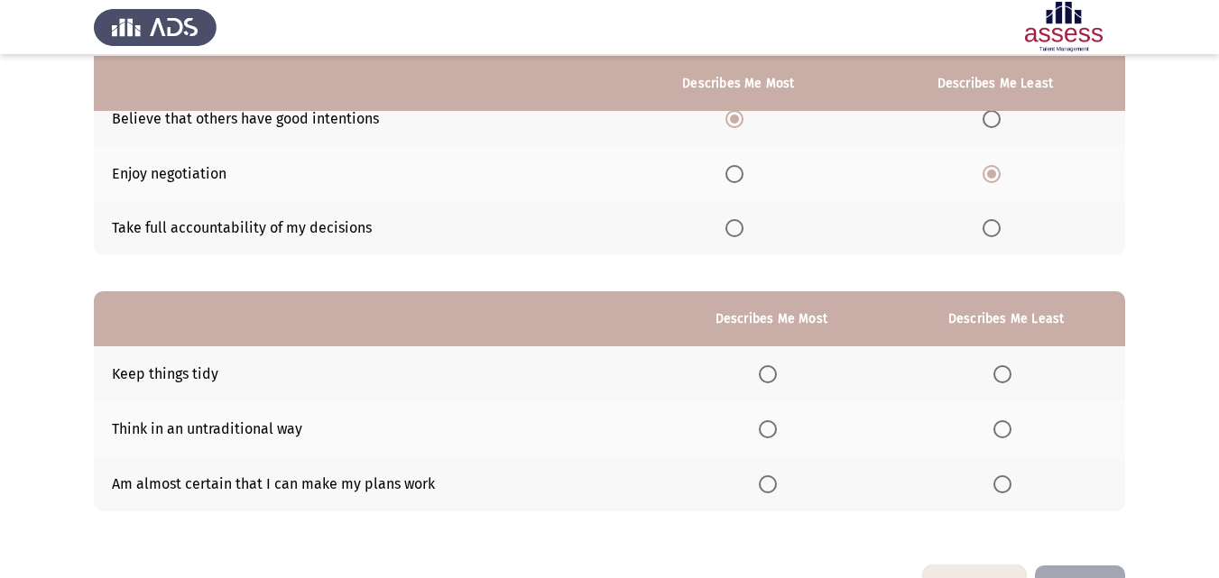
scroll to position [198, 0]
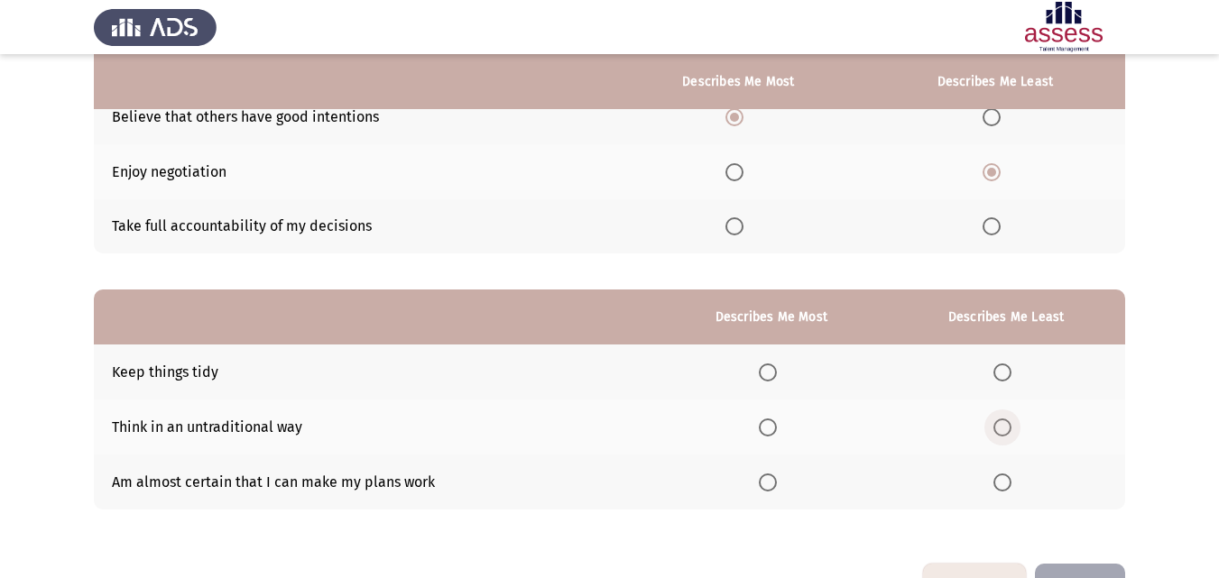
click at [1015, 420] on label "Select an option" at bounding box center [1005, 428] width 25 height 18
click at [1011, 420] on input "Select an option" at bounding box center [1002, 428] width 18 height 18
click at [781, 479] on label "Select an option" at bounding box center [771, 483] width 25 height 18
click at [777, 479] on input "Select an option" at bounding box center [768, 483] width 18 height 18
click at [1067, 576] on button "Next" at bounding box center [1080, 587] width 90 height 46
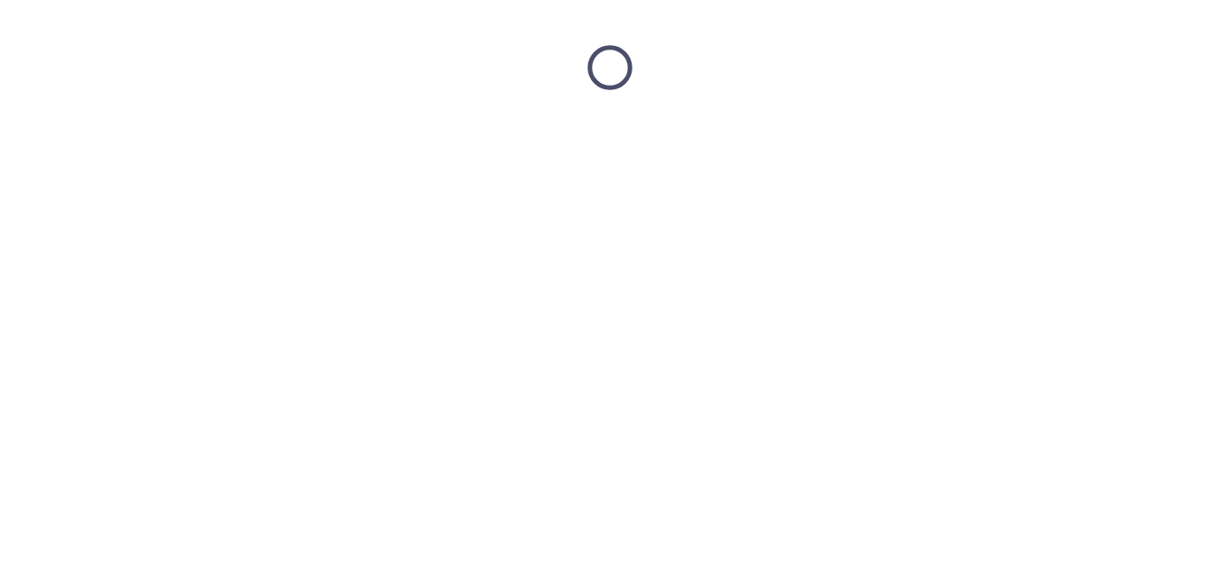
scroll to position [0, 0]
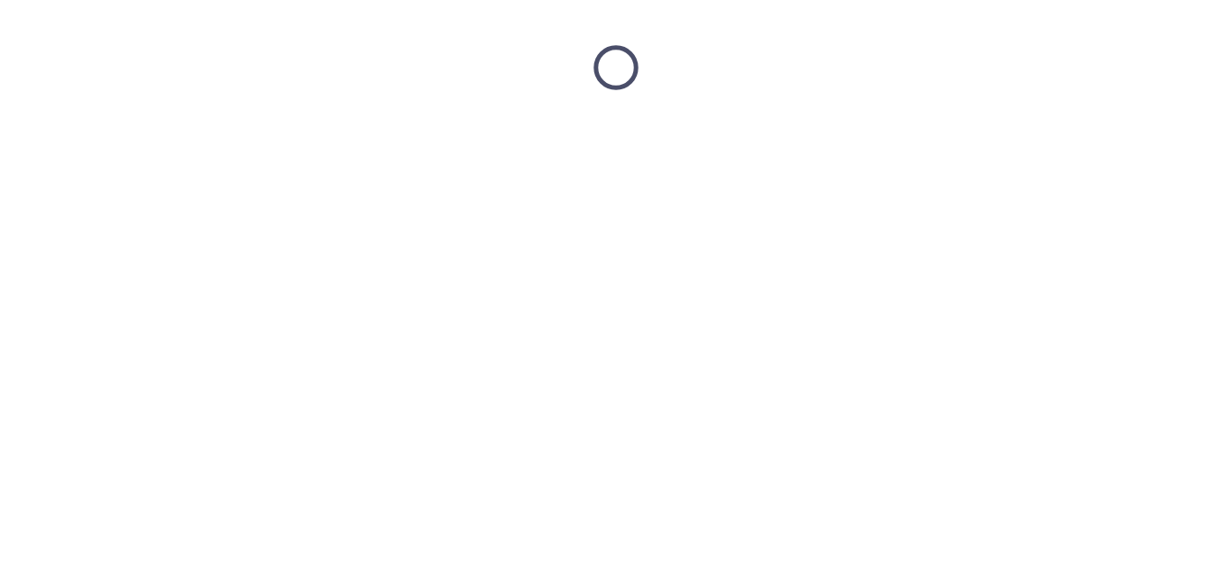
click at [1067, 135] on html at bounding box center [616, 67] width 1232 height 135
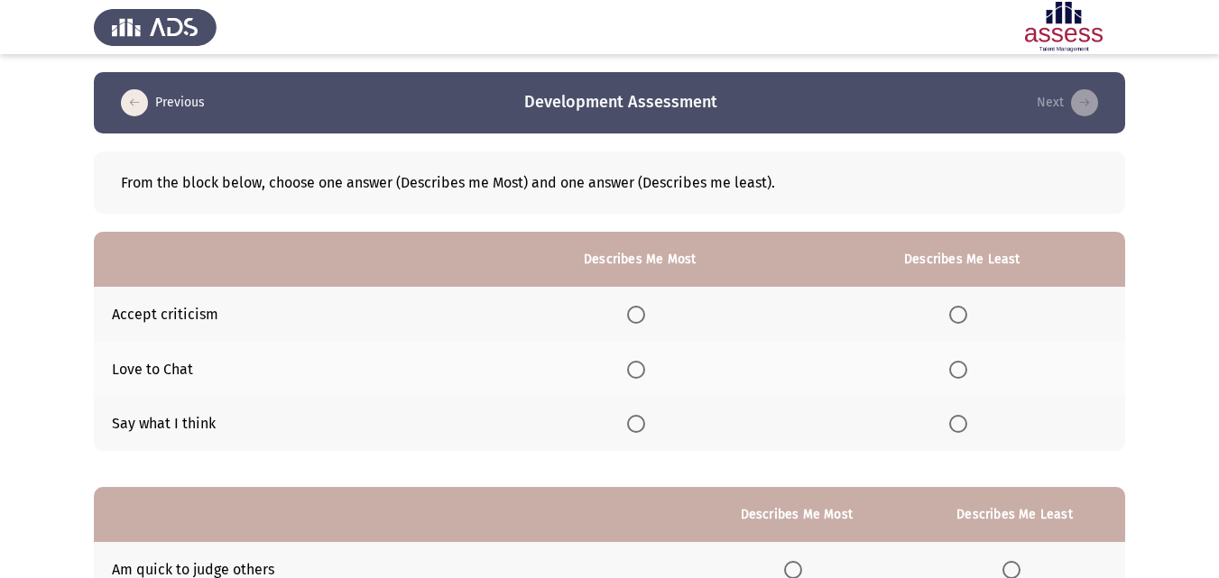
click at [631, 429] on th at bounding box center [640, 424] width 318 height 55
click at [639, 426] on span "Select an option" at bounding box center [636, 424] width 18 height 18
click at [639, 426] on input "Select an option" at bounding box center [636, 424] width 18 height 18
drag, startPoint x: 943, startPoint y: 332, endPoint x: 963, endPoint y: 318, distance: 24.0
click at [963, 318] on th at bounding box center [961, 314] width 327 height 55
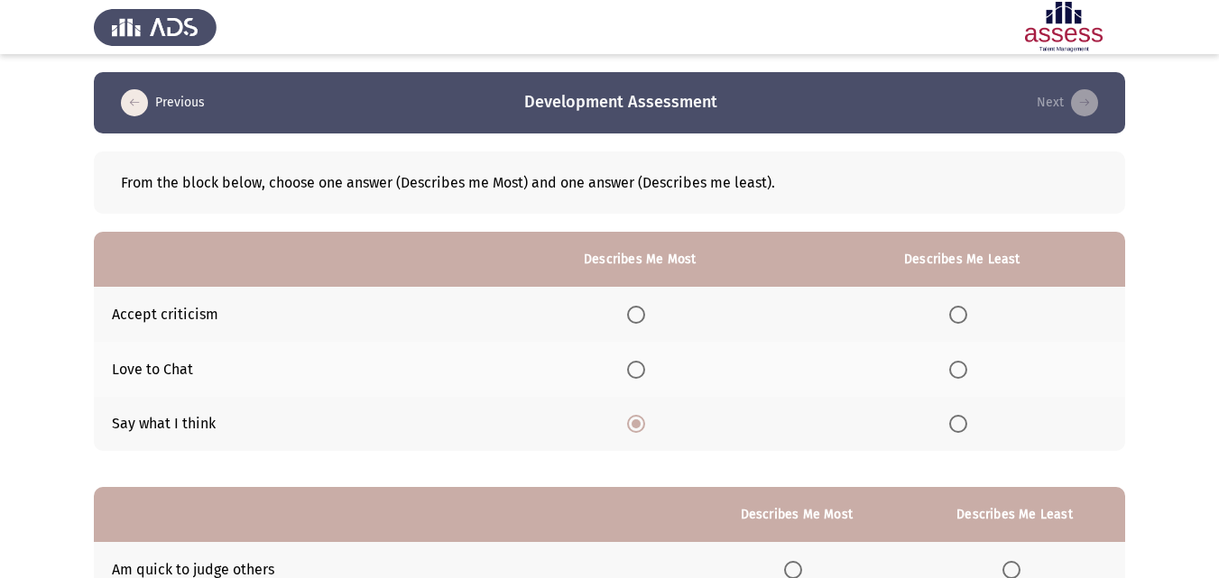
click at [963, 318] on span "Select an option" at bounding box center [958, 315] width 18 height 18
click at [963, 318] on input "Select an option" at bounding box center [958, 315] width 18 height 18
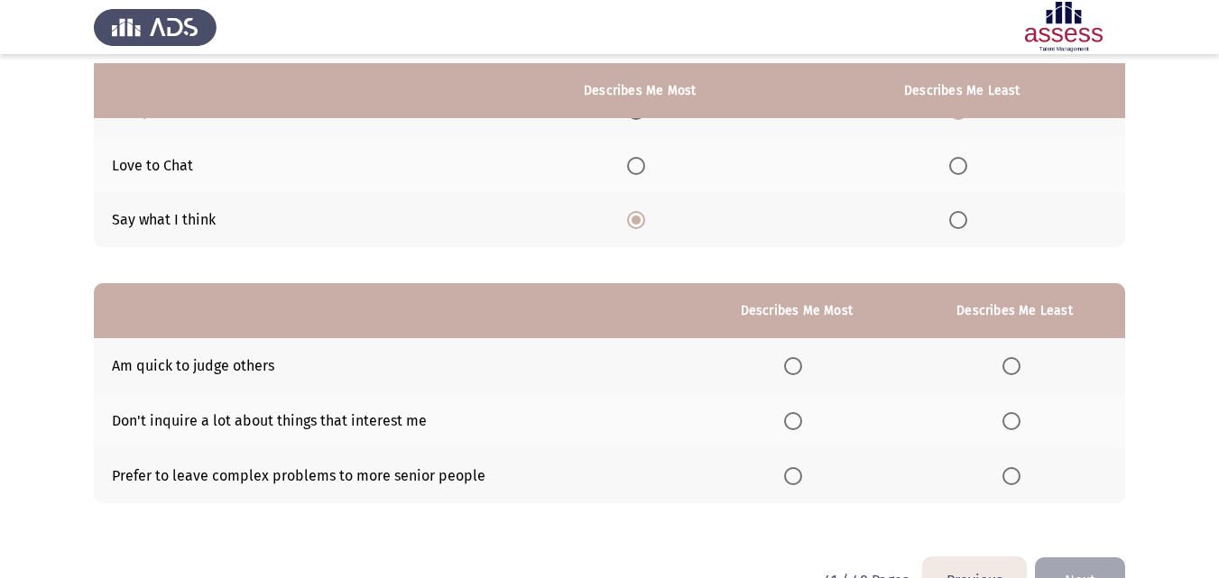
scroll to position [255, 0]
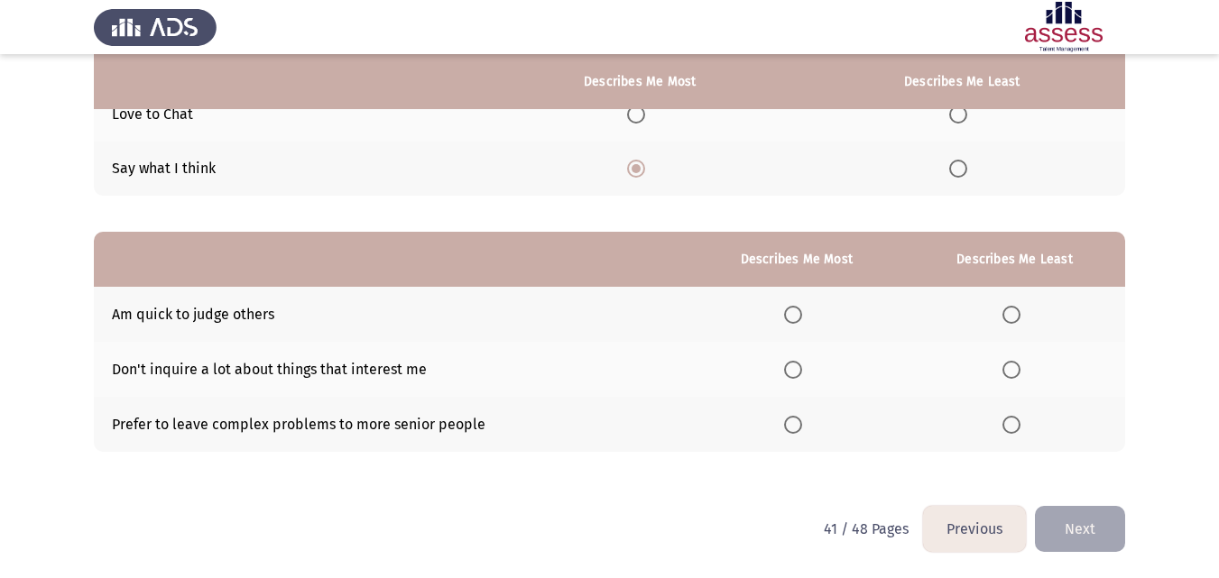
click at [1018, 322] on span "Select an option" at bounding box center [1011, 315] width 18 height 18
click at [1018, 322] on input "Select an option" at bounding box center [1011, 315] width 18 height 18
click at [786, 419] on span "Select an option" at bounding box center [793, 425] width 18 height 18
click at [786, 419] on input "Select an option" at bounding box center [793, 425] width 18 height 18
click at [1075, 521] on button "Next" at bounding box center [1080, 529] width 90 height 46
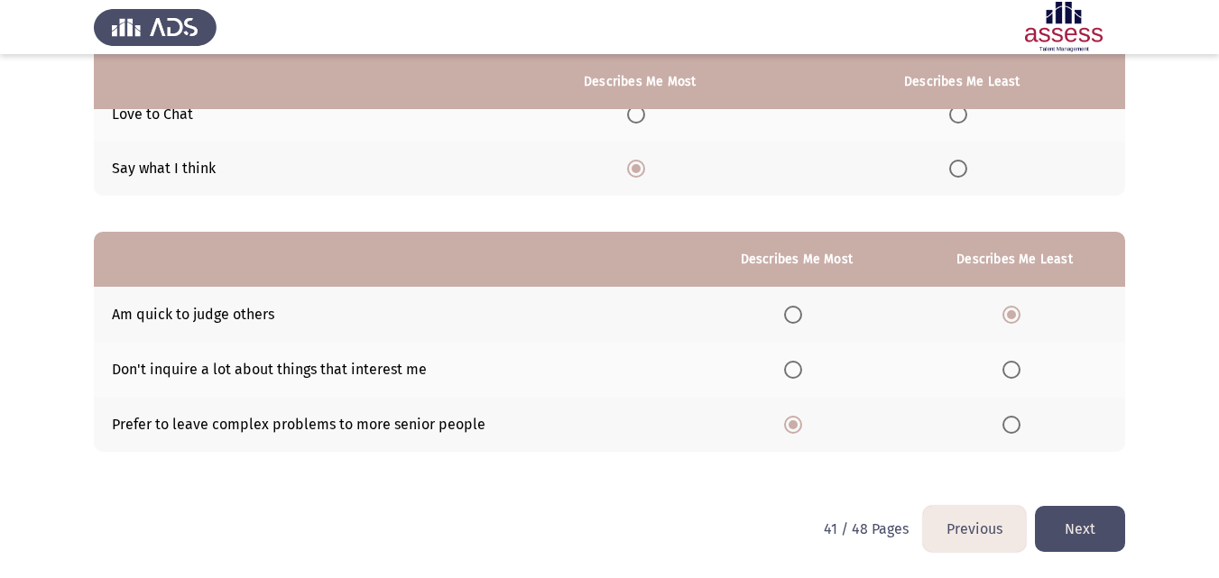
scroll to position [0, 0]
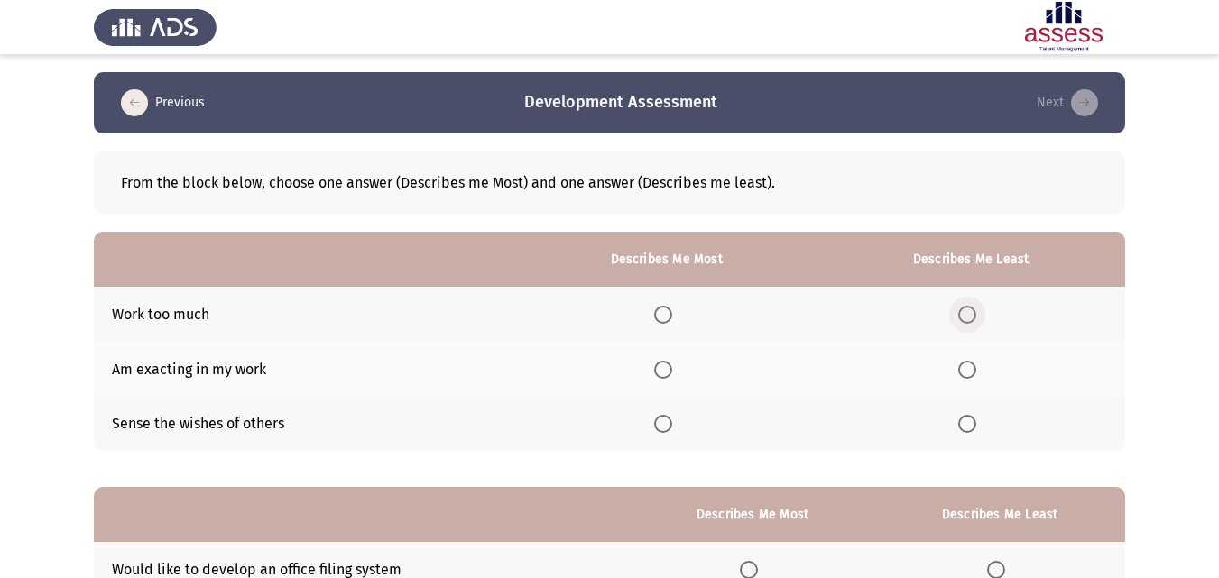
click at [973, 310] on span "Select an option" at bounding box center [967, 315] width 18 height 18
click at [973, 310] on input "Select an option" at bounding box center [967, 315] width 18 height 18
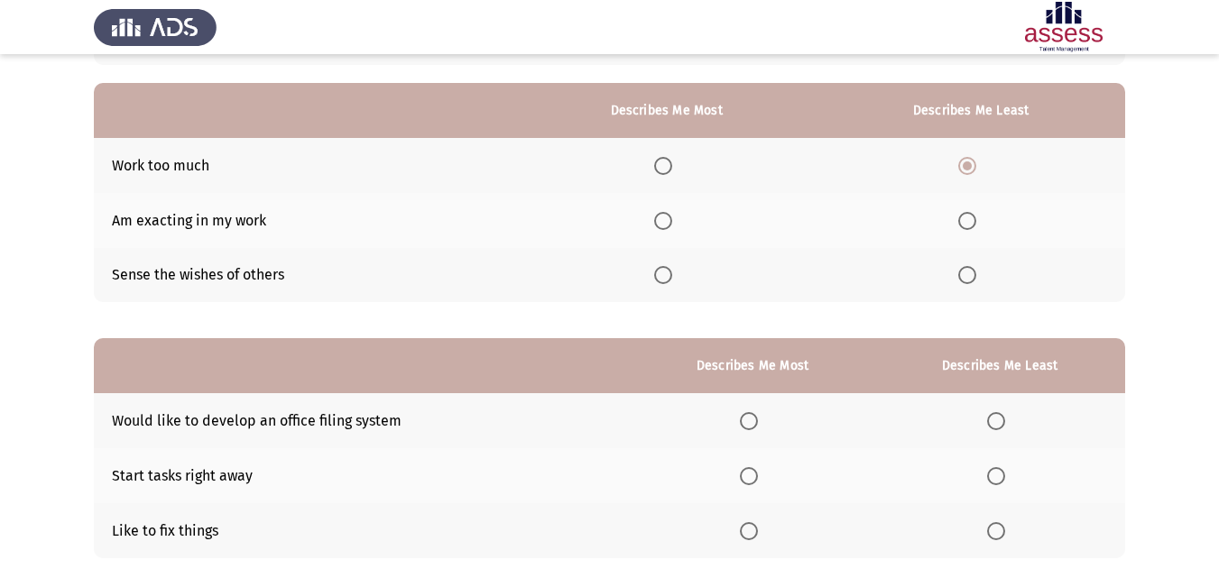
scroll to position [175, 0]
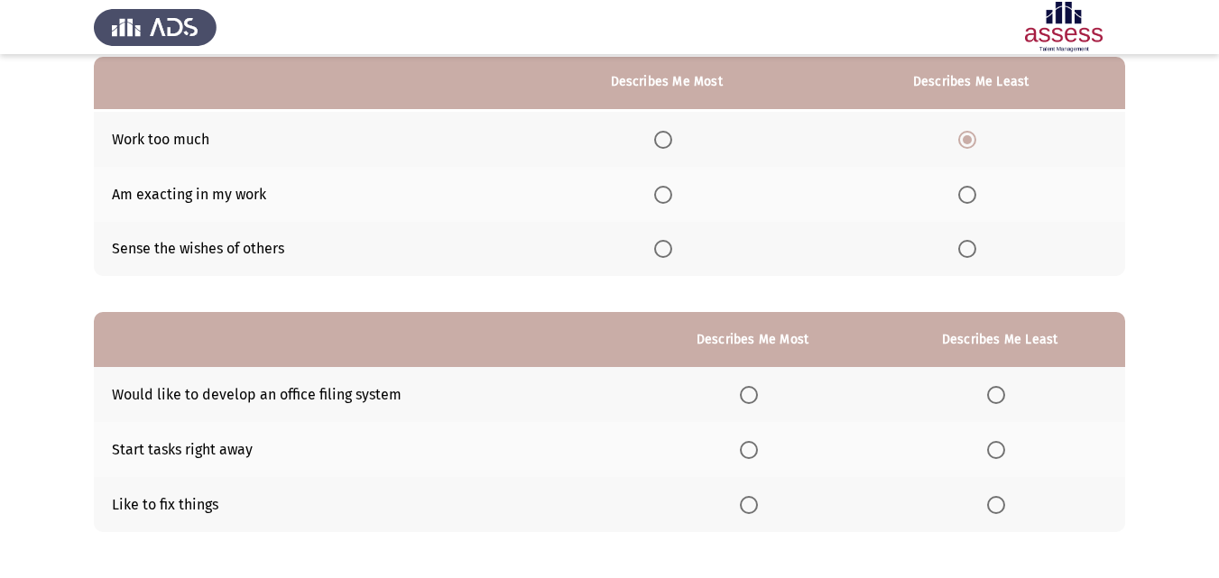
click at [690, 198] on th at bounding box center [666, 194] width 300 height 55
click at [679, 196] on label "Select an option" at bounding box center [666, 195] width 25 height 18
click at [672, 196] on input "Select an option" at bounding box center [663, 195] width 18 height 18
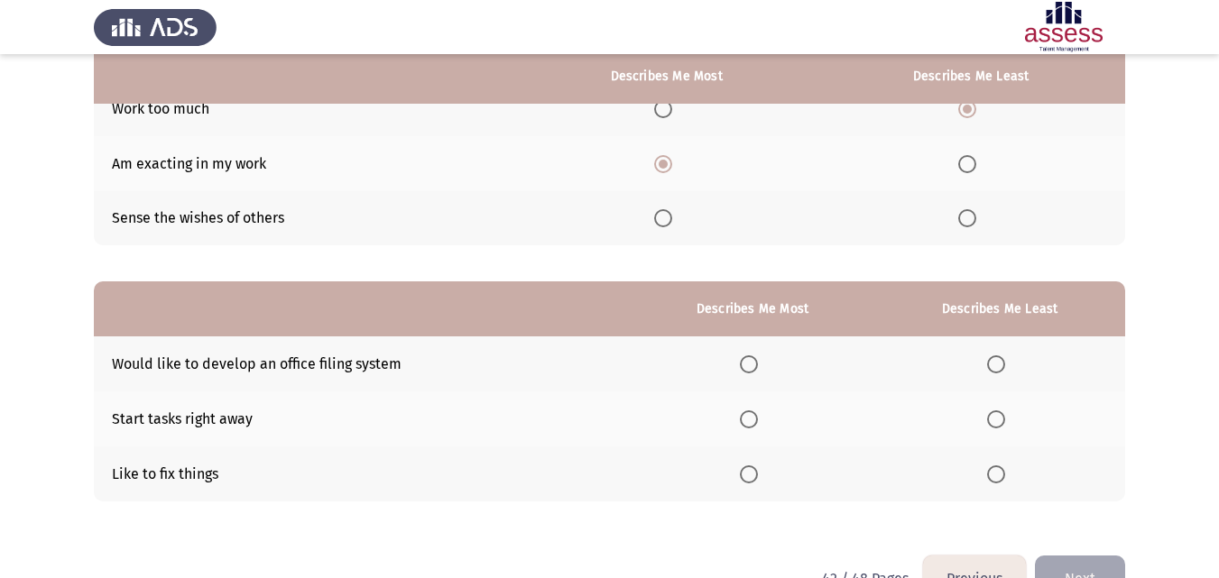
scroll to position [214, 0]
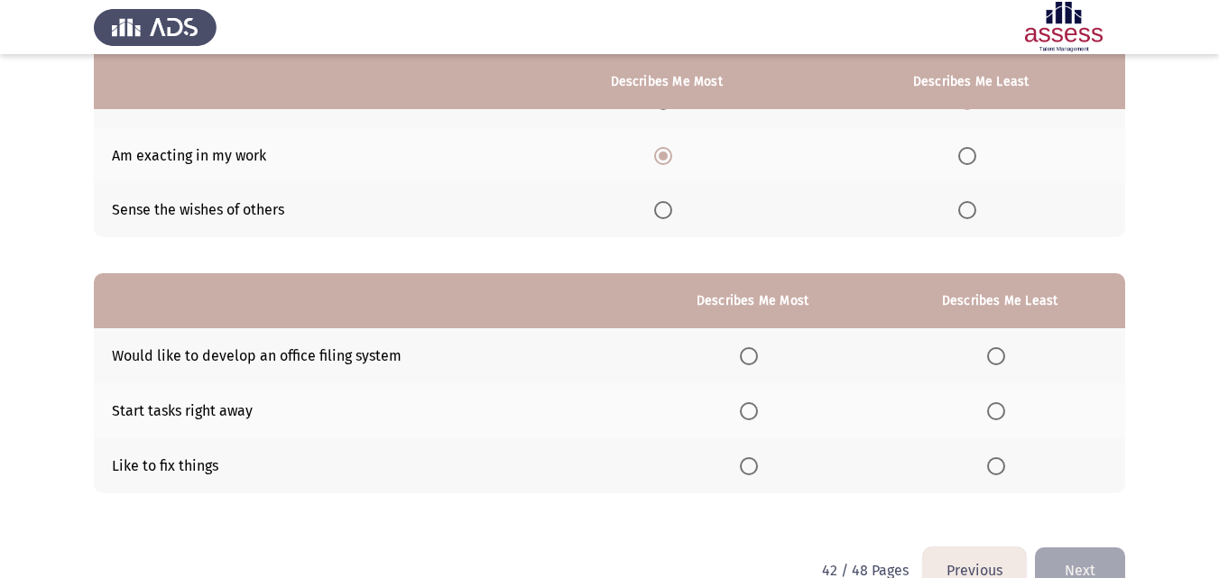
click at [1007, 457] on label "Select an option" at bounding box center [999, 466] width 25 height 18
click at [1005, 457] on input "Select an option" at bounding box center [996, 466] width 18 height 18
click at [757, 405] on span "Select an option" at bounding box center [749, 411] width 18 height 18
click at [757, 405] on input "Select an option" at bounding box center [749, 411] width 18 height 18
click at [1076, 562] on button "Next" at bounding box center [1080, 571] width 90 height 46
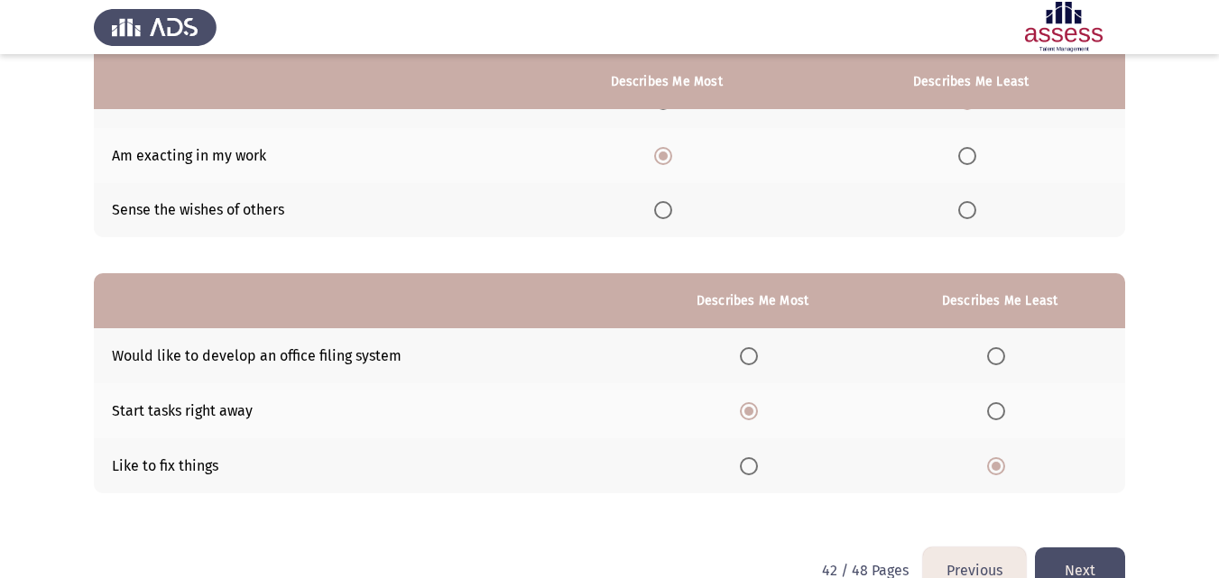
scroll to position [0, 0]
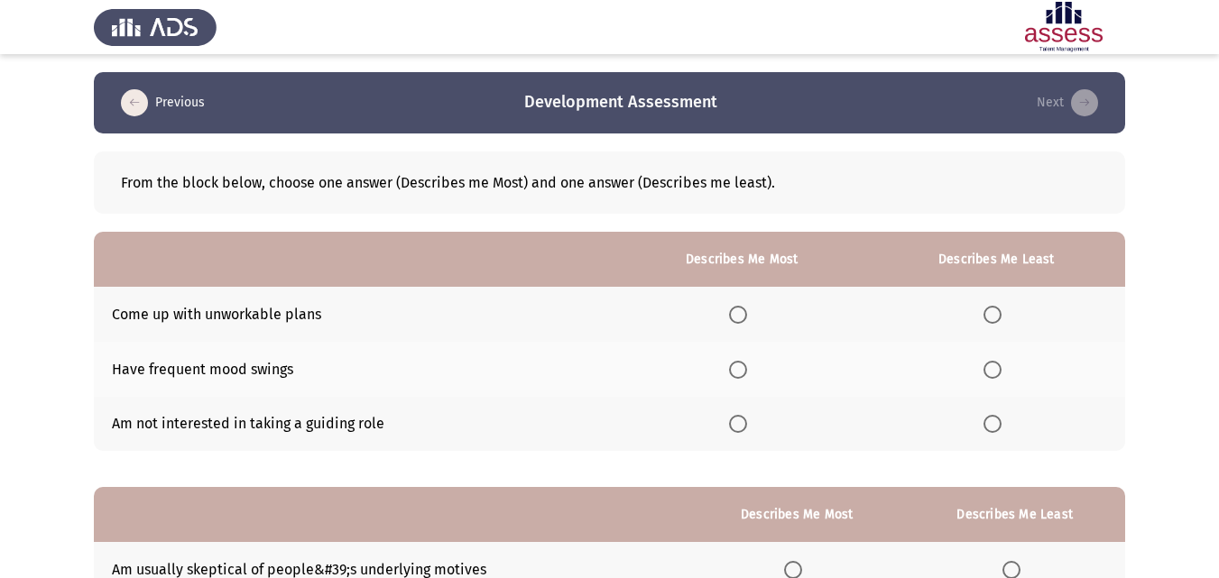
click at [728, 367] on th at bounding box center [741, 369] width 251 height 55
click at [745, 370] on span "Select an option" at bounding box center [738, 370] width 18 height 18
click at [745, 370] on input "Select an option" at bounding box center [738, 370] width 18 height 18
click at [1001, 431] on span "Select an option" at bounding box center [992, 424] width 18 height 18
click at [1001, 431] on input "Select an option" at bounding box center [992, 424] width 18 height 18
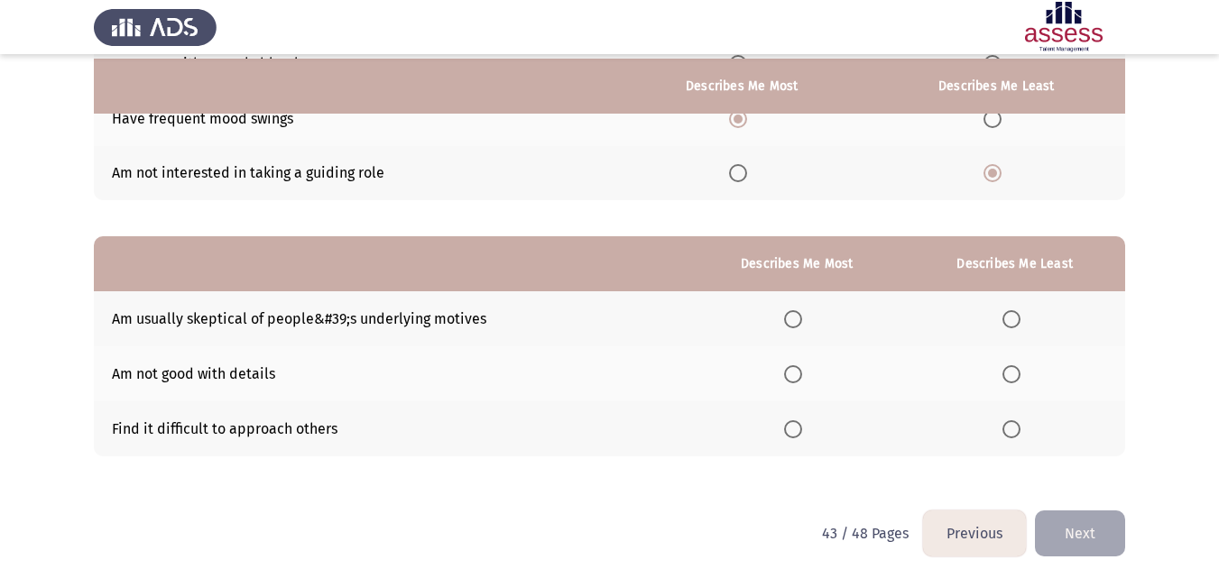
scroll to position [255, 0]
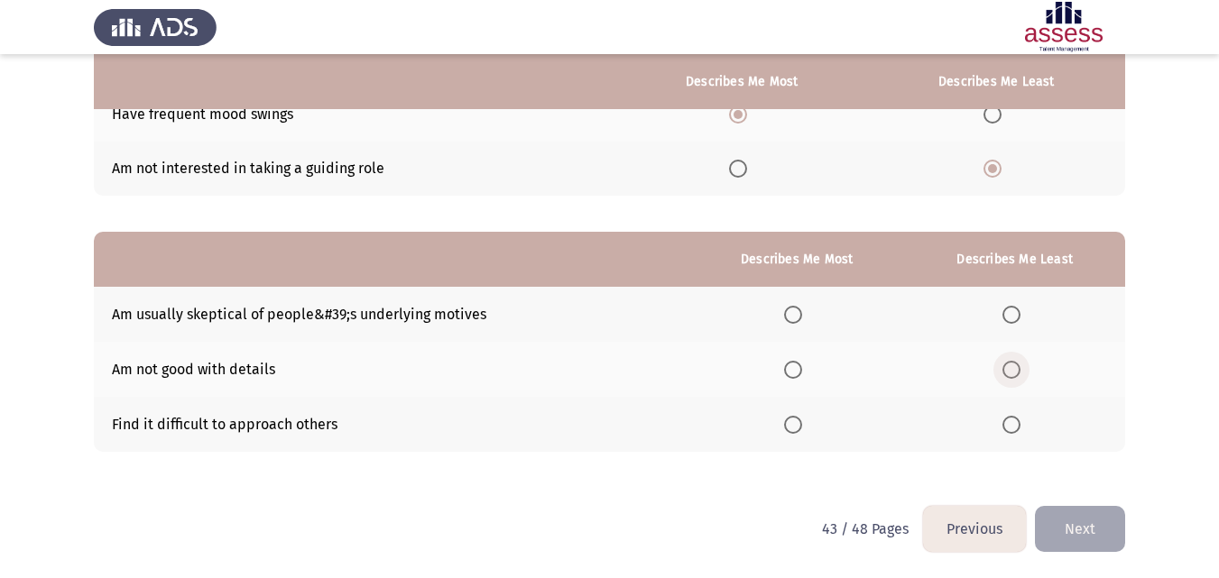
click at [1014, 364] on span "Select an option" at bounding box center [1011, 370] width 18 height 18
click at [1014, 364] on input "Select an option" at bounding box center [1011, 370] width 18 height 18
click at [808, 321] on label "Select an option" at bounding box center [796, 315] width 25 height 18
click at [802, 321] on input "Select an option" at bounding box center [793, 315] width 18 height 18
click at [1075, 531] on button "Next" at bounding box center [1080, 529] width 90 height 46
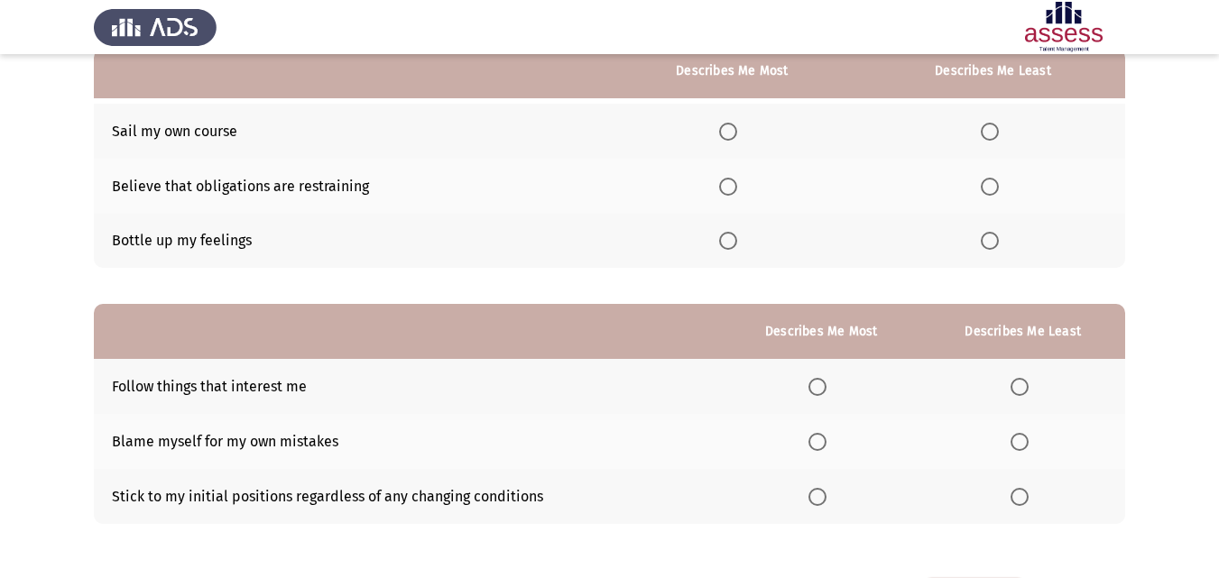
scroll to position [203, 0]
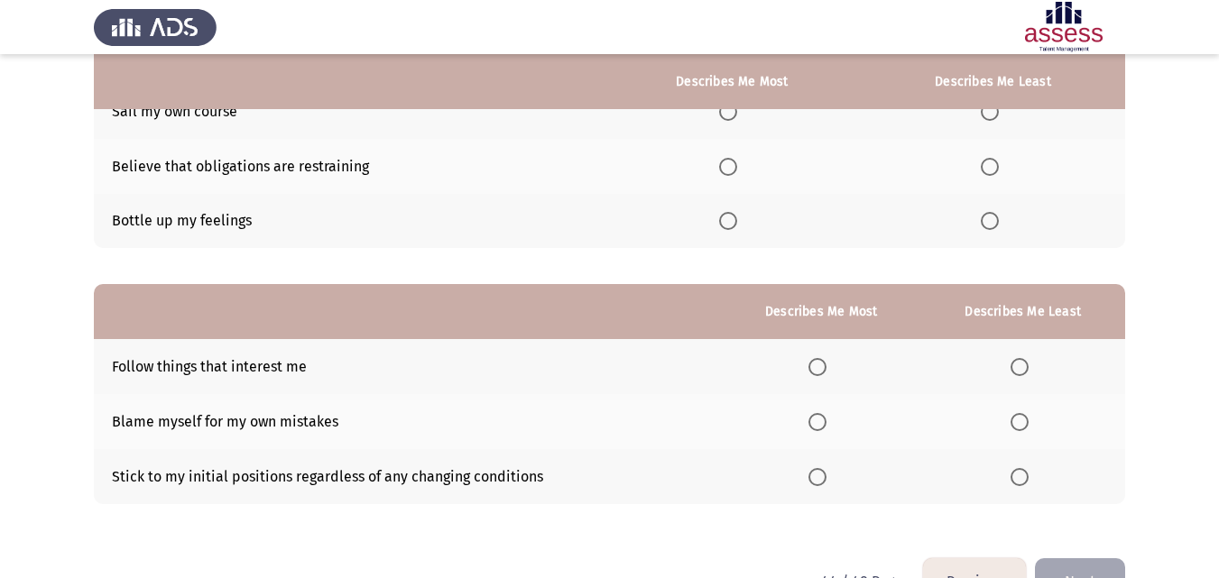
click at [1031, 434] on th at bounding box center [1023, 421] width 204 height 55
click at [1026, 431] on th at bounding box center [1023, 421] width 204 height 55
click at [1026, 426] on span "Select an option" at bounding box center [1019, 422] width 18 height 18
click at [1026, 426] on input "Select an option" at bounding box center [1019, 422] width 18 height 18
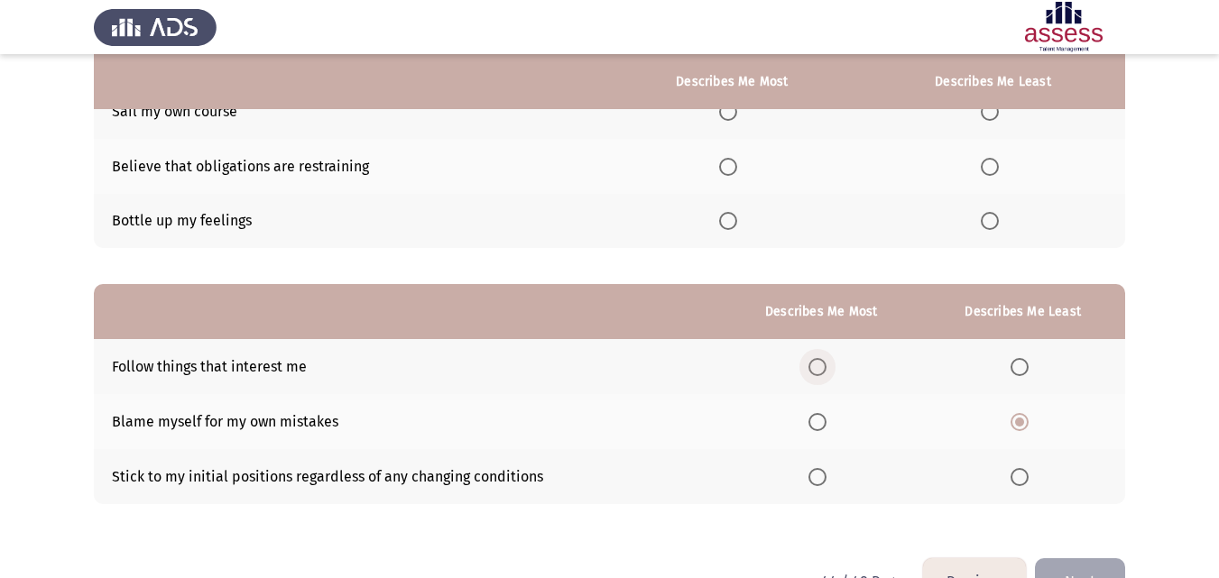
click at [817, 367] on span "Select an option" at bounding box center [817, 367] width 0 height 0
click at [821, 366] on input "Select an option" at bounding box center [817, 367] width 18 height 18
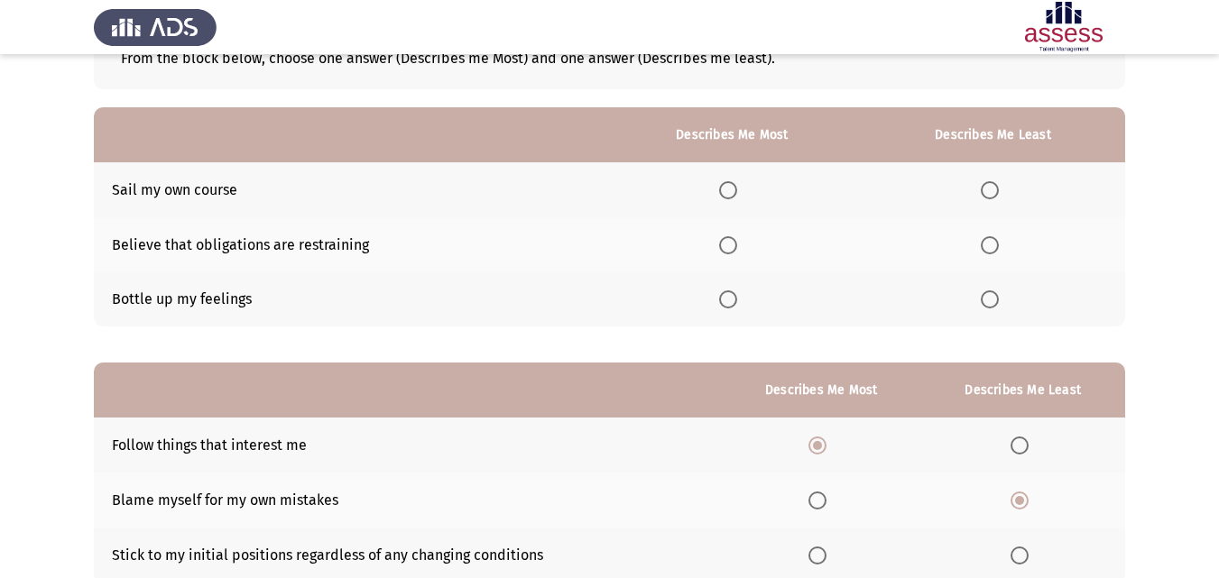
scroll to position [120, 0]
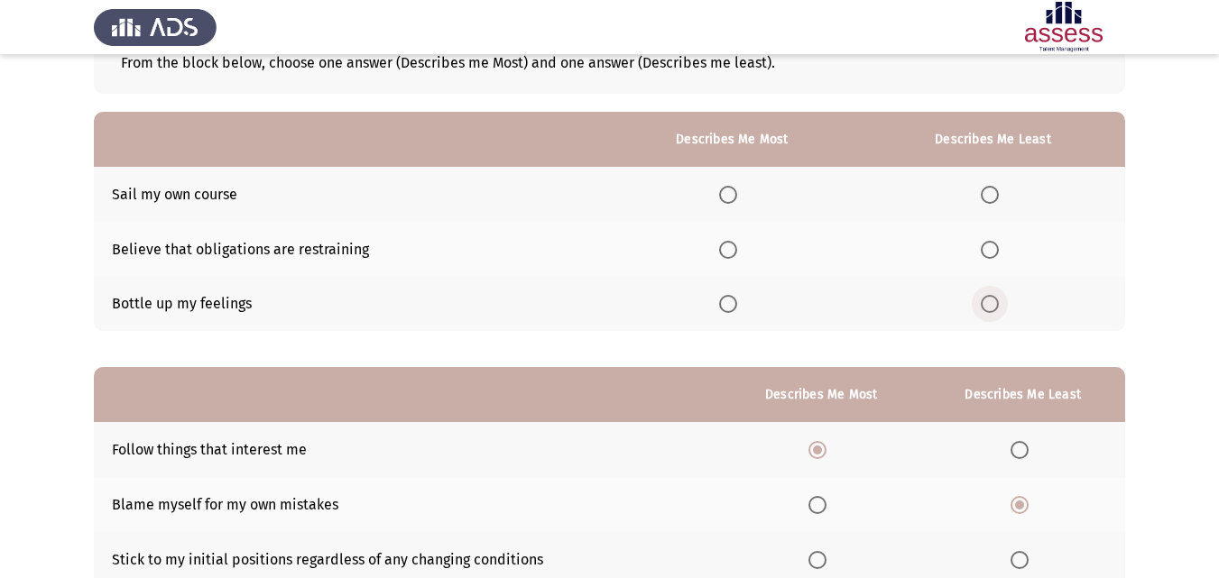
click at [991, 311] on span "Select an option" at bounding box center [990, 304] width 18 height 18
click at [991, 311] on input "Select an option" at bounding box center [990, 304] width 18 height 18
click at [728, 250] on span "Select an option" at bounding box center [728, 250] width 0 height 0
click at [731, 249] on input "Select an option" at bounding box center [728, 250] width 18 height 18
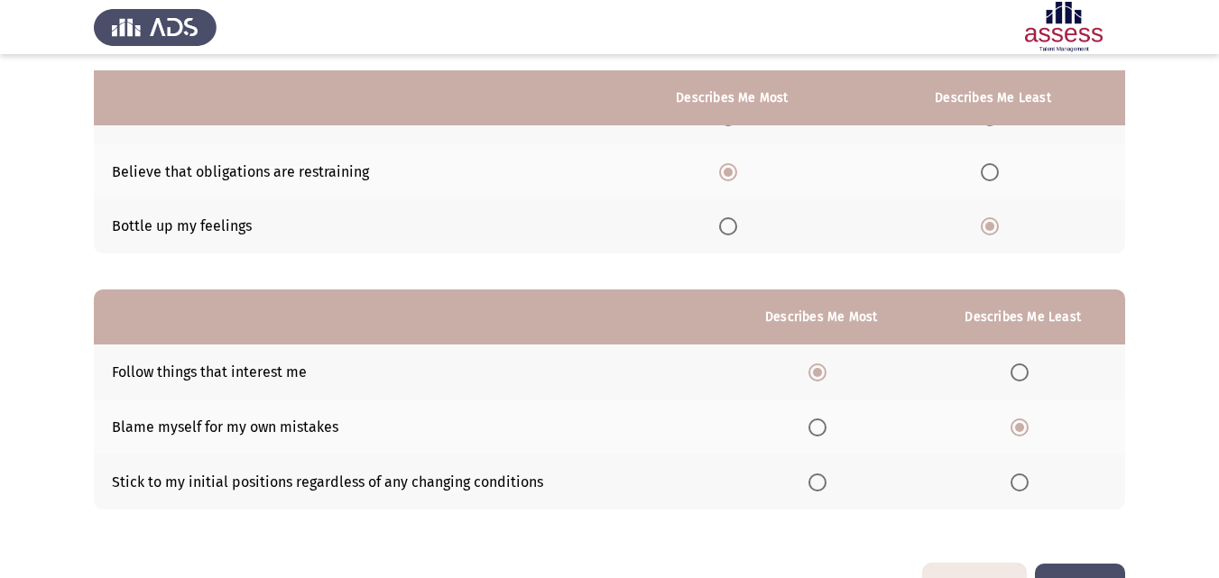
scroll to position [255, 0]
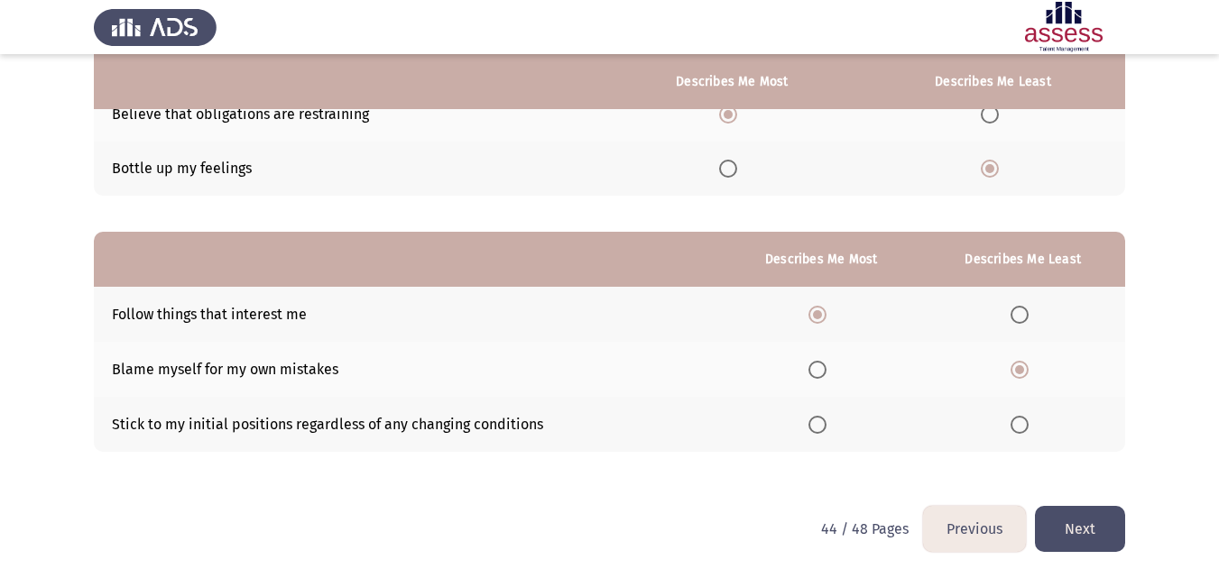
click at [1071, 530] on button "Next" at bounding box center [1080, 529] width 90 height 46
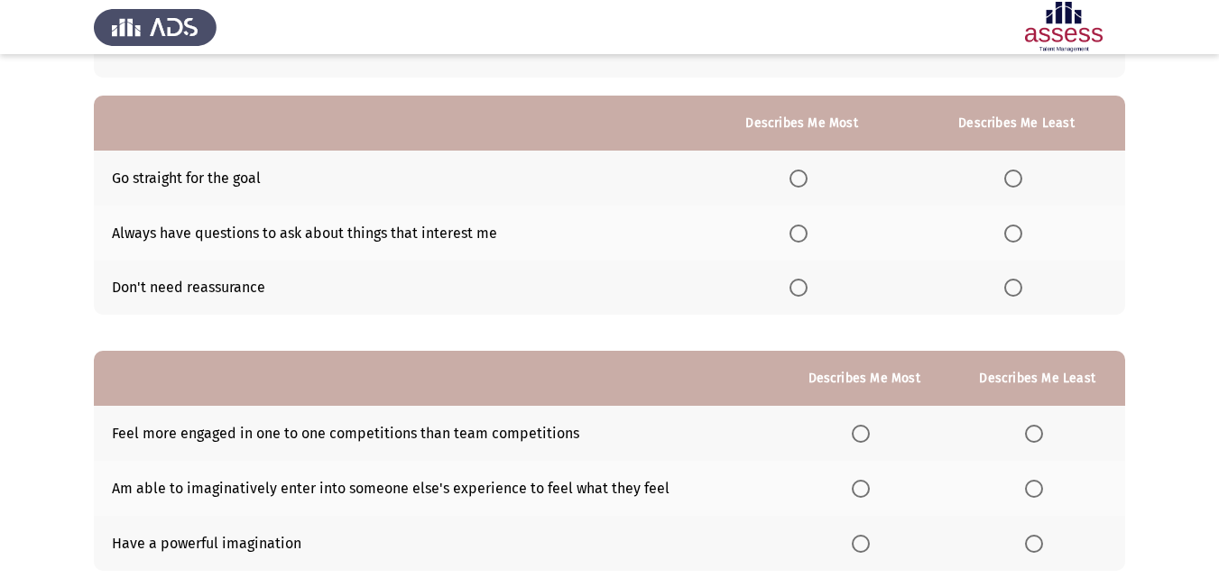
scroll to position [138, 0]
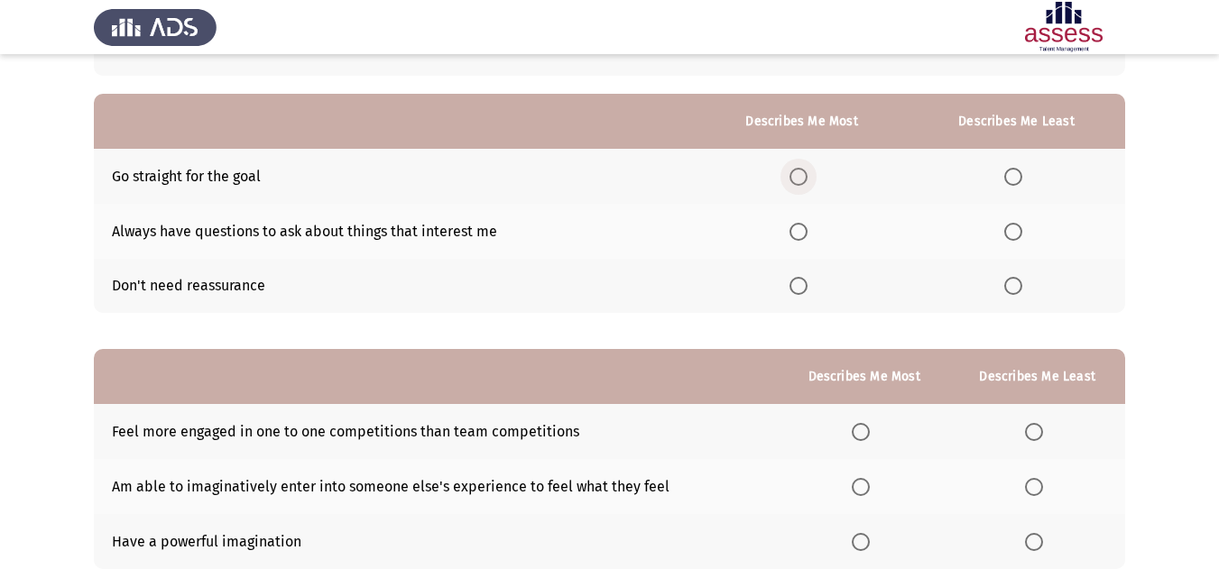
click at [800, 178] on span "Select an option" at bounding box center [798, 177] width 18 height 18
click at [800, 178] on input "Select an option" at bounding box center [798, 177] width 18 height 18
click at [1011, 230] on span "Select an option" at bounding box center [1013, 232] width 18 height 18
click at [1011, 230] on input "Select an option" at bounding box center [1013, 232] width 18 height 18
click at [1012, 281] on span "Select an option" at bounding box center [1013, 286] width 18 height 18
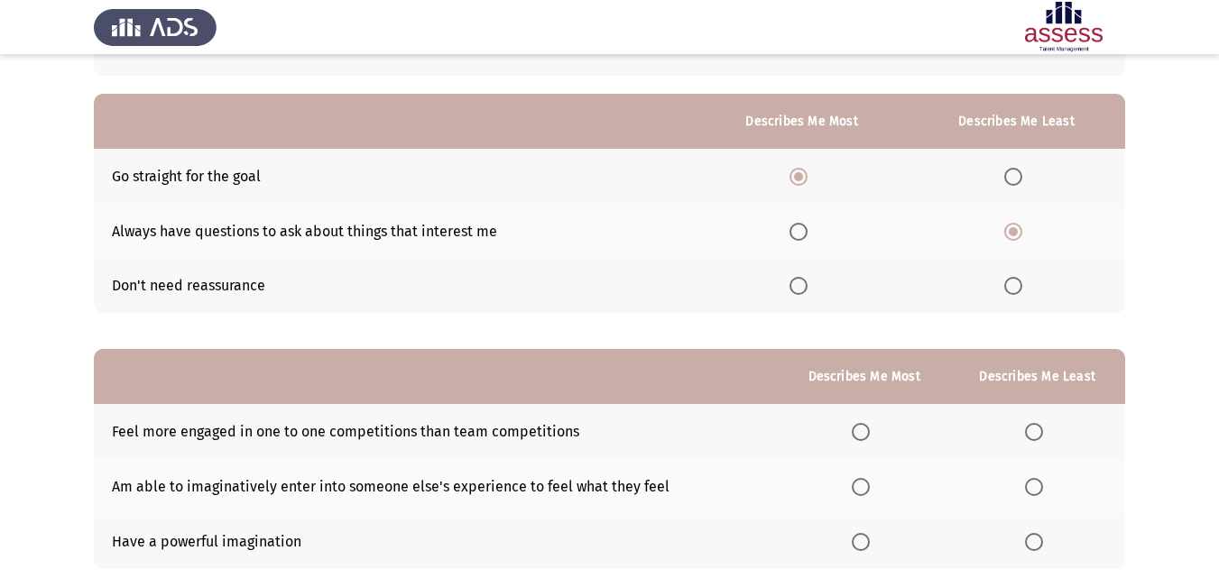
click at [1012, 281] on input "Select an option" at bounding box center [1013, 286] width 18 height 18
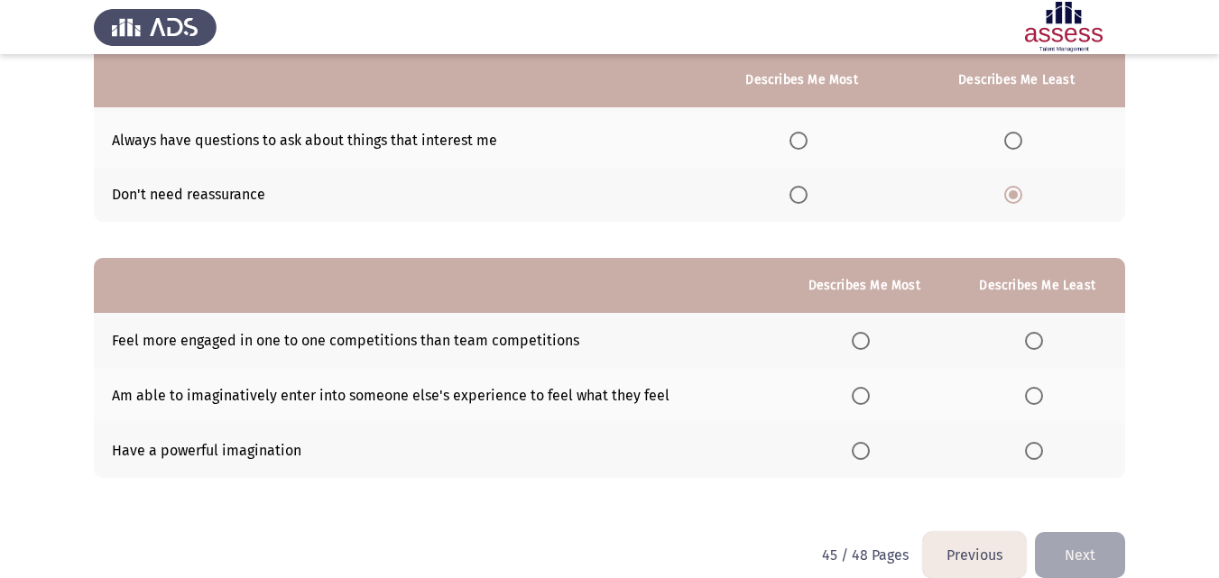
scroll to position [255, 0]
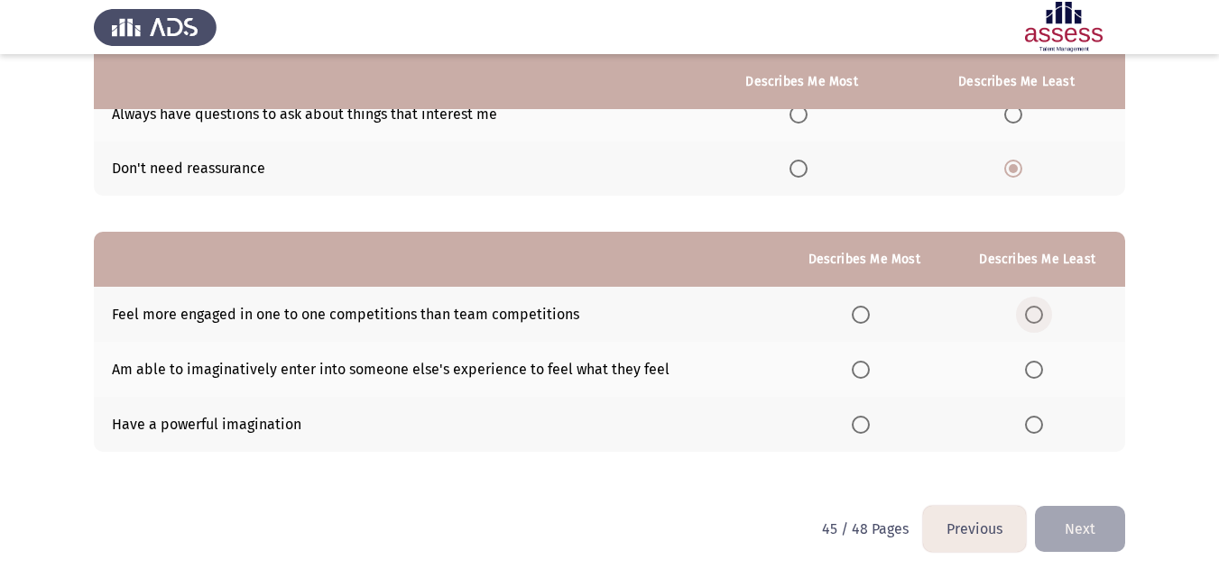
click at [1038, 314] on span "Select an option" at bounding box center [1034, 315] width 18 height 18
click at [1038, 314] on input "Select an option" at bounding box center [1034, 315] width 18 height 18
click at [862, 423] on span "Select an option" at bounding box center [861, 425] width 18 height 18
click at [862, 423] on input "Select an option" at bounding box center [861, 425] width 18 height 18
click at [1102, 526] on button "Next" at bounding box center [1080, 529] width 90 height 46
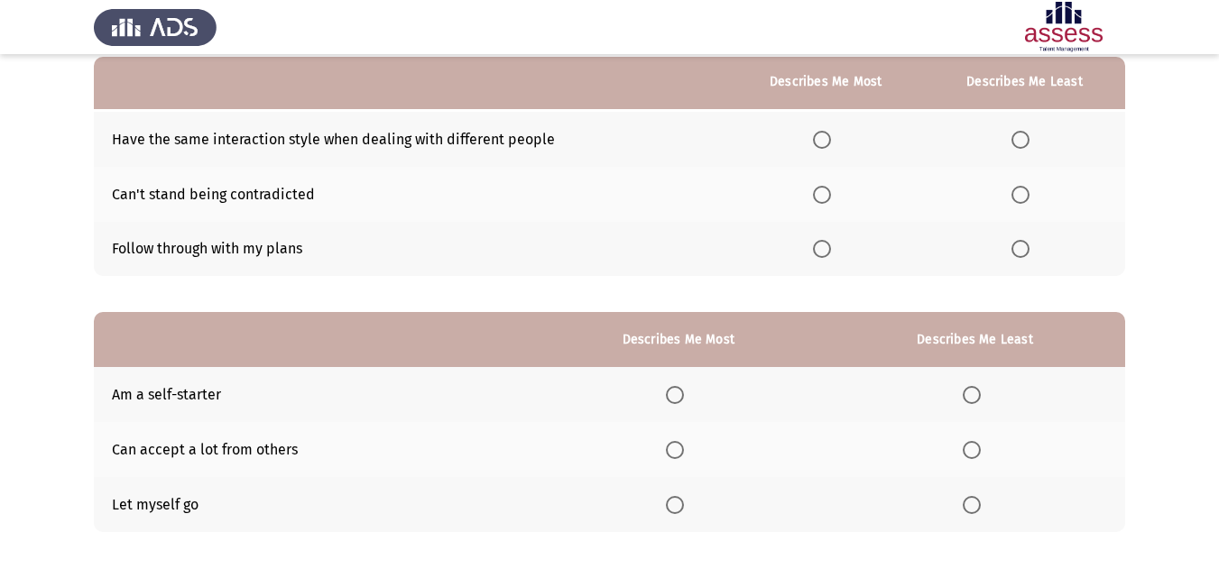
scroll to position [180, 0]
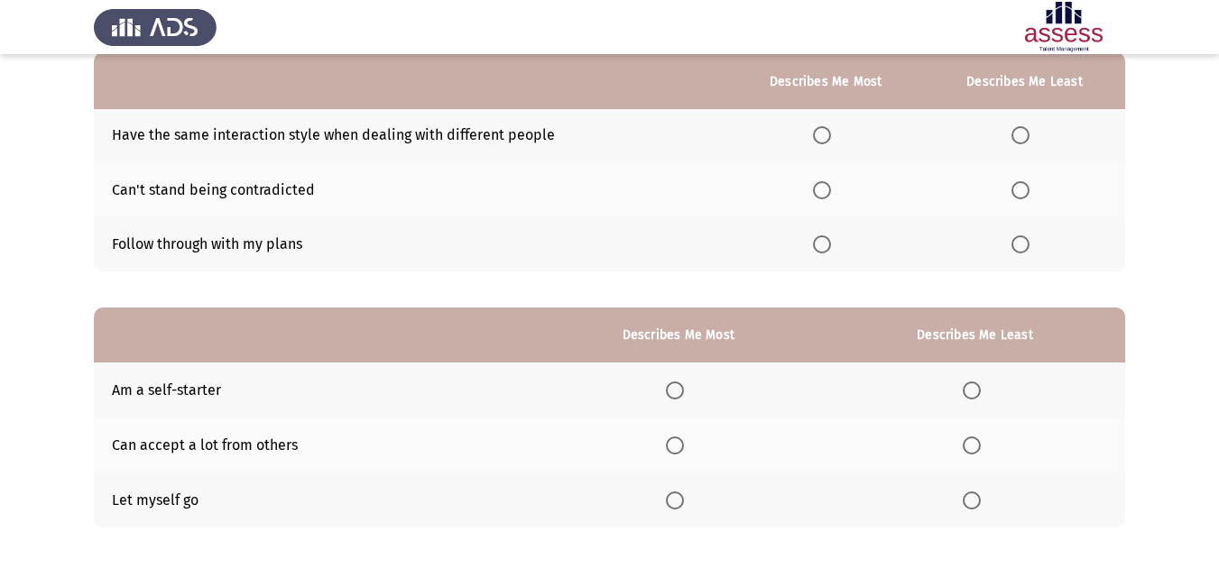
click at [695, 493] on th at bounding box center [678, 500] width 293 height 55
click at [672, 505] on span "Select an option" at bounding box center [675, 501] width 18 height 18
click at [672, 505] on input "Select an option" at bounding box center [675, 501] width 18 height 18
click at [969, 441] on span "Select an option" at bounding box center [972, 446] width 18 height 18
click at [969, 441] on input "Select an option" at bounding box center [972, 446] width 18 height 18
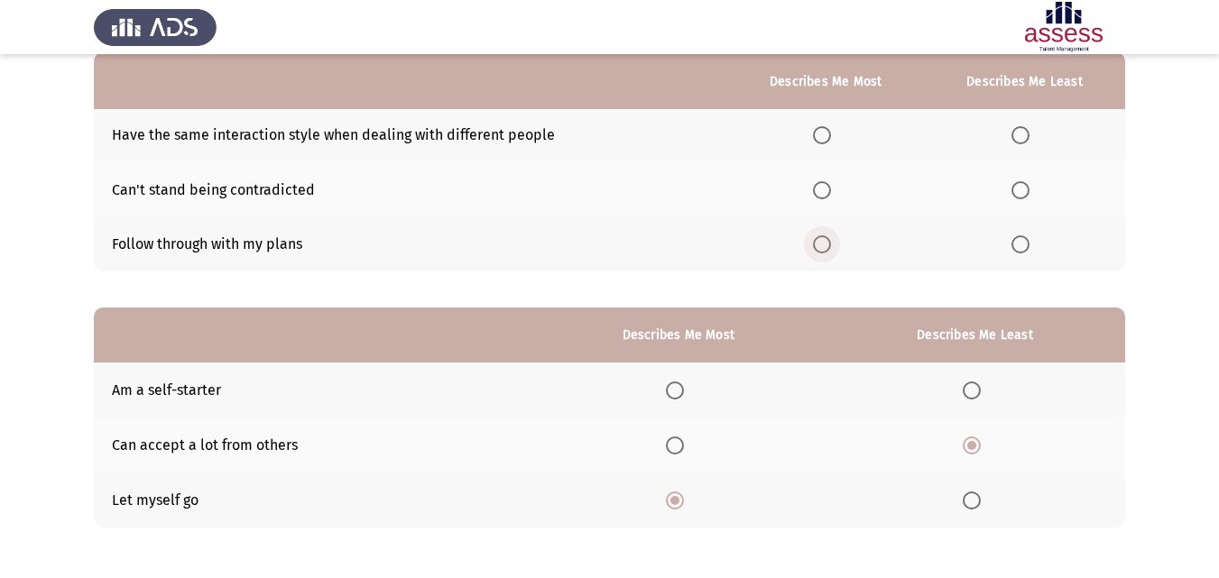
click at [816, 240] on span "Select an option" at bounding box center [822, 244] width 18 height 18
click at [816, 240] on input "Select an option" at bounding box center [822, 244] width 18 height 18
click at [1022, 200] on th at bounding box center [1024, 189] width 201 height 55
click at [1025, 195] on span "Select an option" at bounding box center [1020, 190] width 18 height 18
click at [1025, 195] on input "Select an option" at bounding box center [1020, 190] width 18 height 18
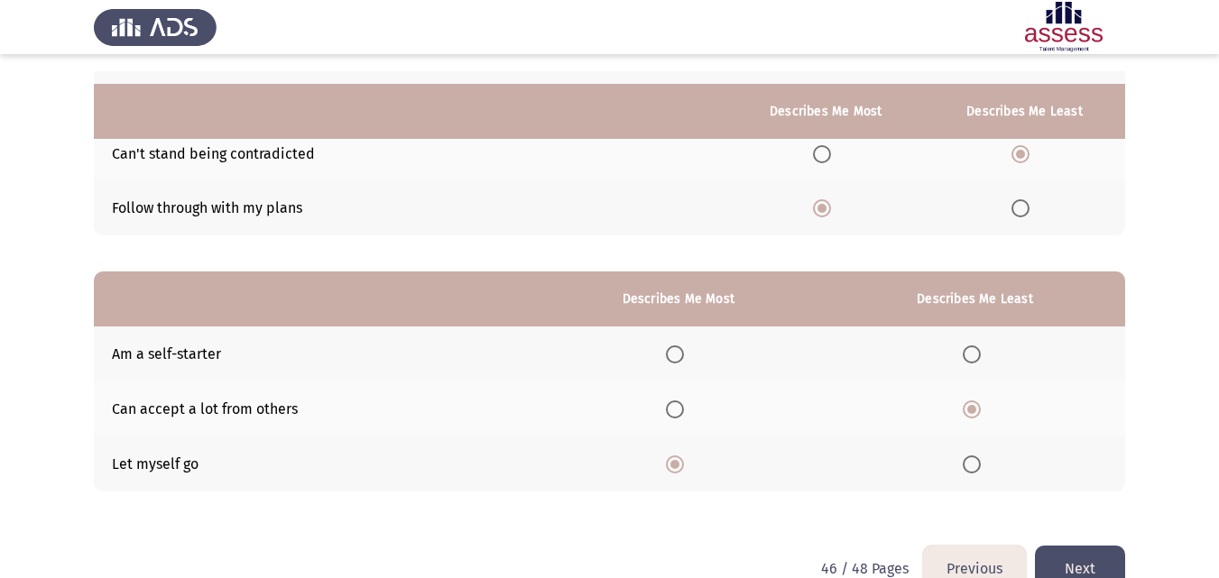
scroll to position [255, 0]
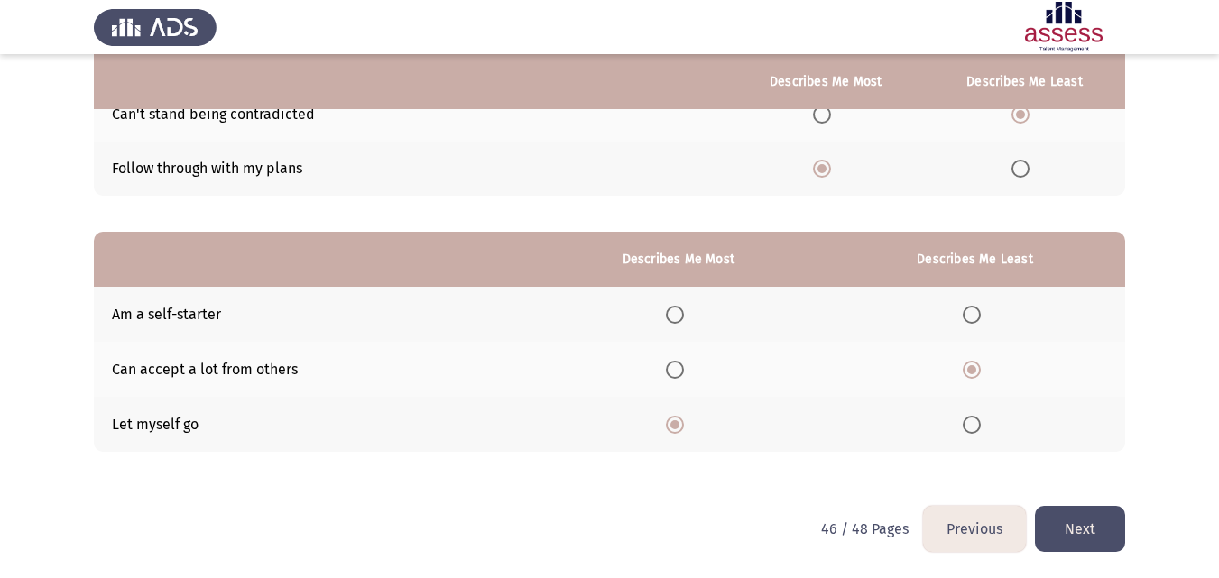
click at [1093, 517] on button "Next" at bounding box center [1080, 529] width 90 height 46
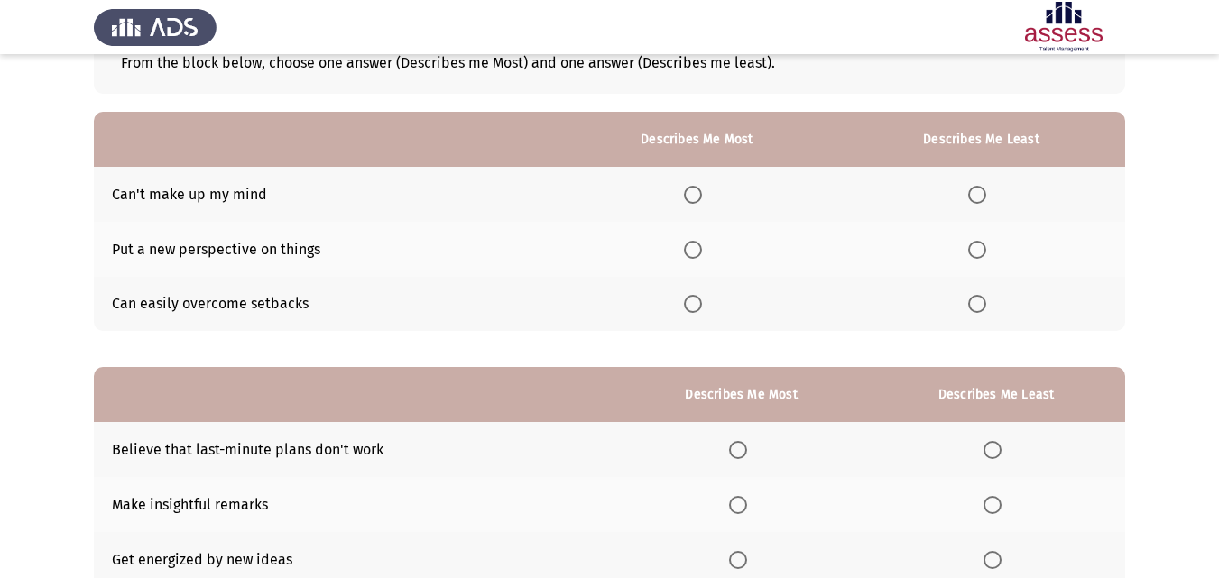
scroll to position [123, 0]
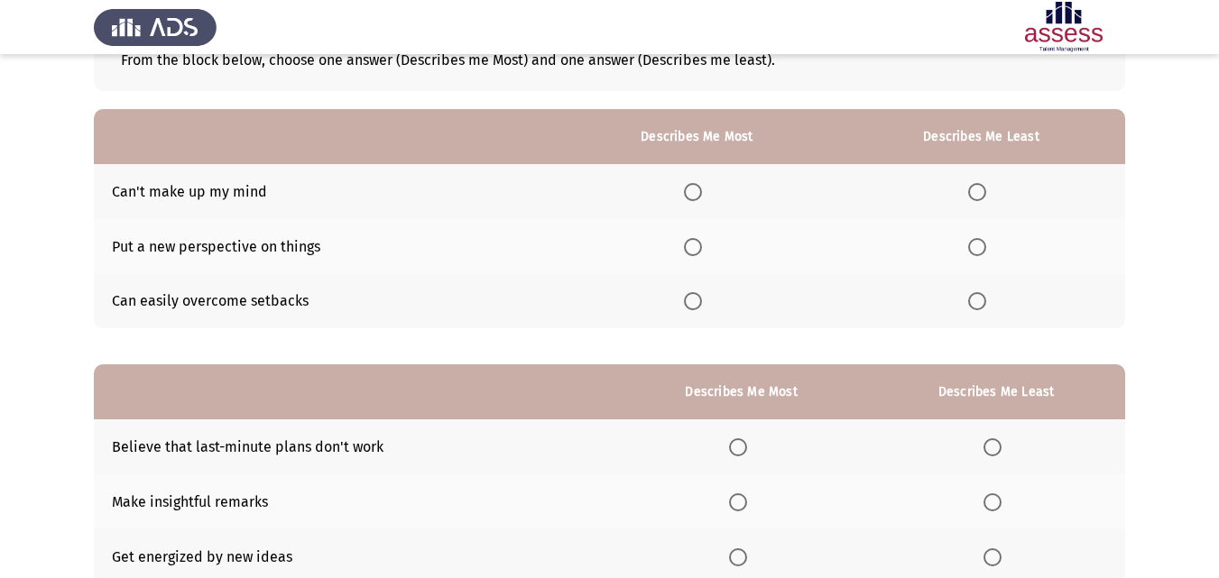
click at [701, 248] on span "Select an option" at bounding box center [693, 247] width 18 height 18
click at [701, 248] on input "Select an option" at bounding box center [693, 247] width 18 height 18
click at [982, 302] on span "Select an option" at bounding box center [977, 301] width 18 height 18
click at [982, 302] on input "Select an option" at bounding box center [977, 301] width 18 height 18
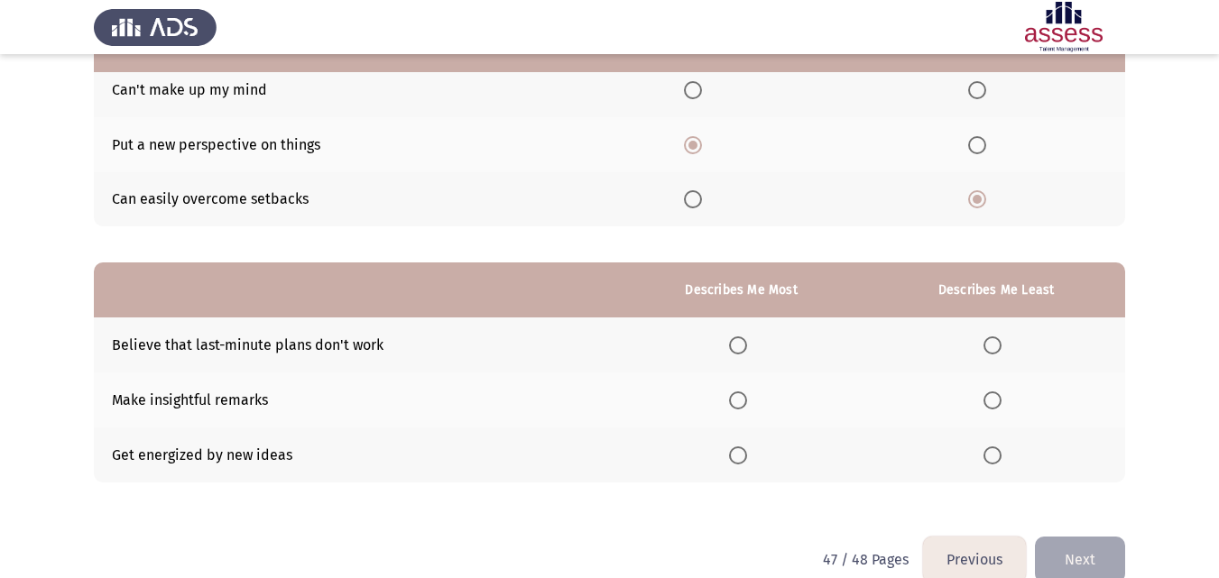
scroll to position [242, 0]
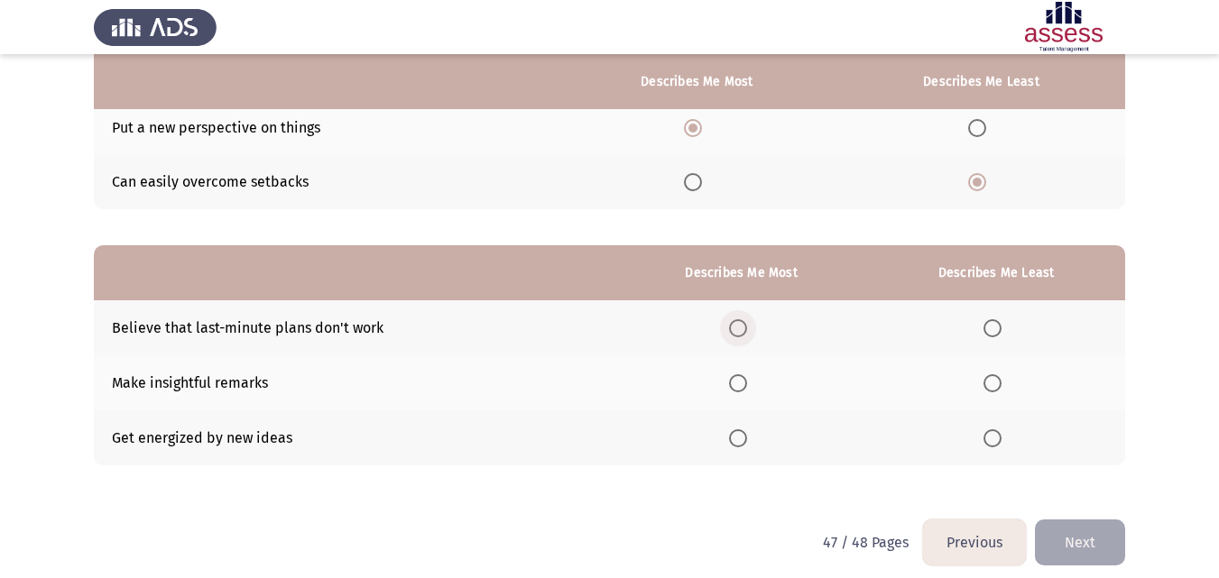
click at [733, 325] on span "Select an option" at bounding box center [738, 328] width 18 height 18
click at [733, 325] on input "Select an option" at bounding box center [738, 328] width 18 height 18
click at [996, 443] on span "Select an option" at bounding box center [992, 438] width 18 height 18
click at [996, 443] on input "Select an option" at bounding box center [992, 438] width 18 height 18
click at [1084, 538] on button "Next" at bounding box center [1080, 543] width 90 height 46
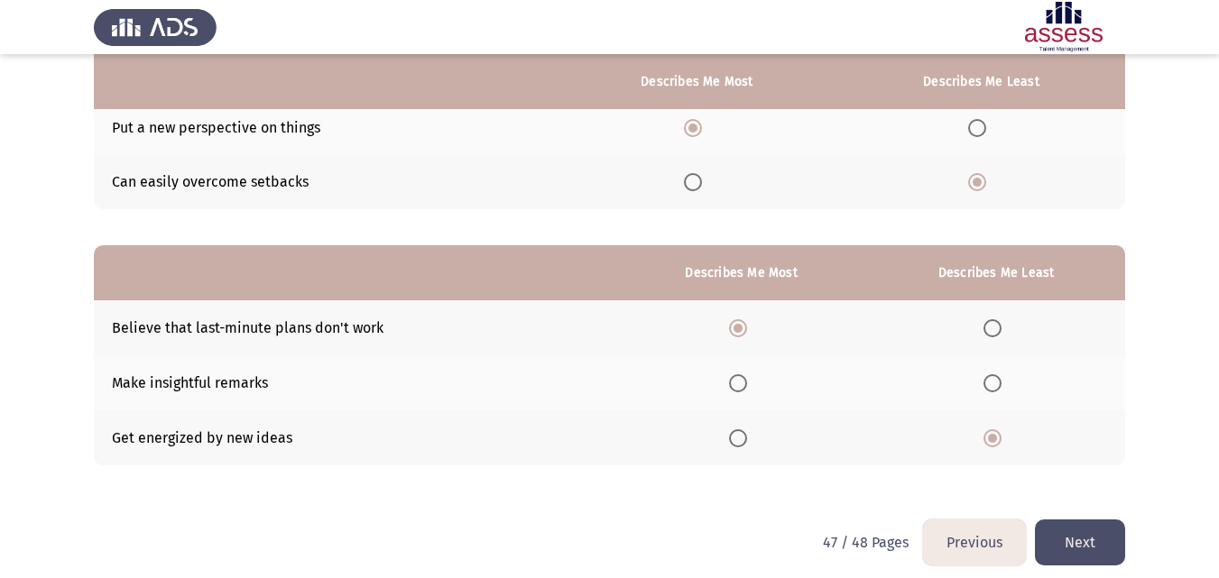
scroll to position [0, 0]
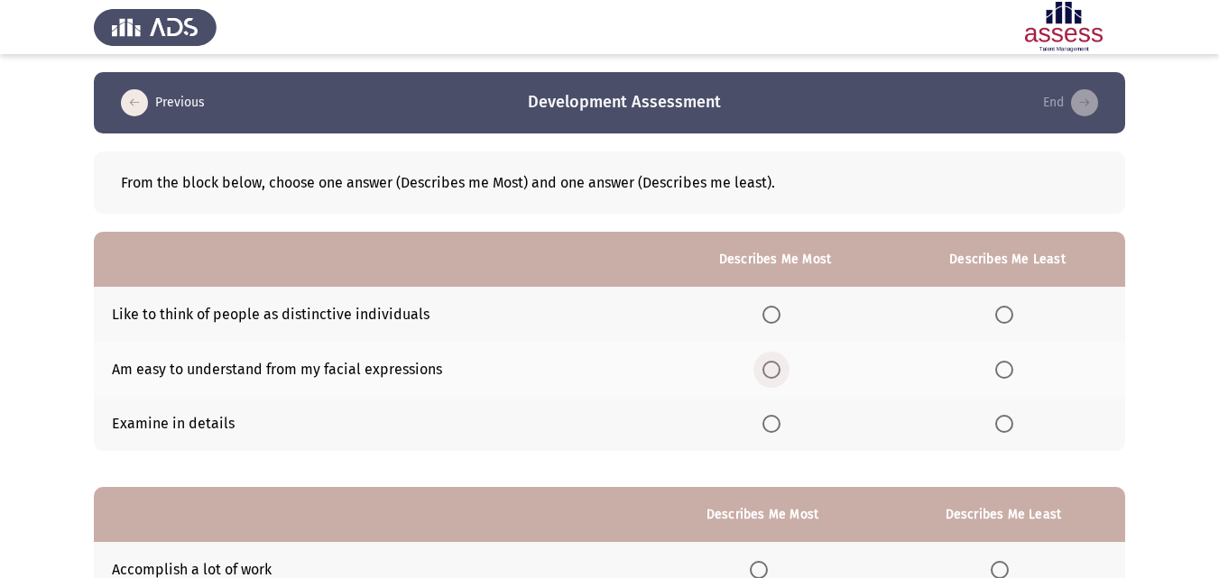
click at [776, 374] on span "Select an option" at bounding box center [771, 370] width 18 height 18
click at [776, 374] on input "Select an option" at bounding box center [771, 370] width 18 height 18
click at [1008, 413] on th at bounding box center [1007, 424] width 235 height 55
click at [1006, 419] on span "Select an option" at bounding box center [1004, 424] width 18 height 18
click at [1006, 419] on input "Select an option" at bounding box center [1004, 424] width 18 height 18
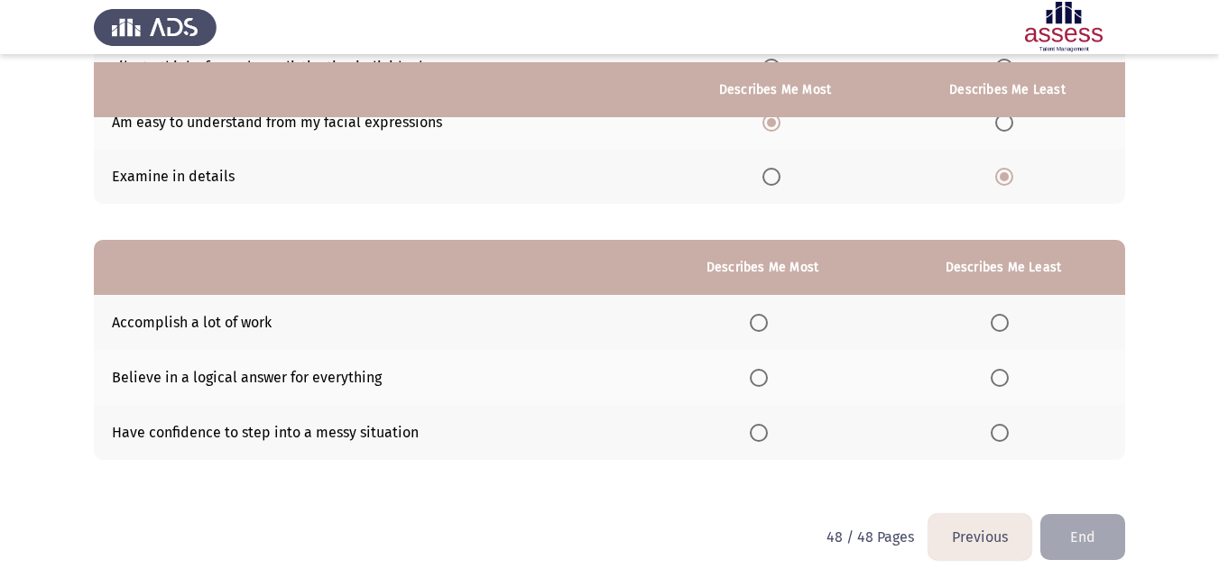
scroll to position [255, 0]
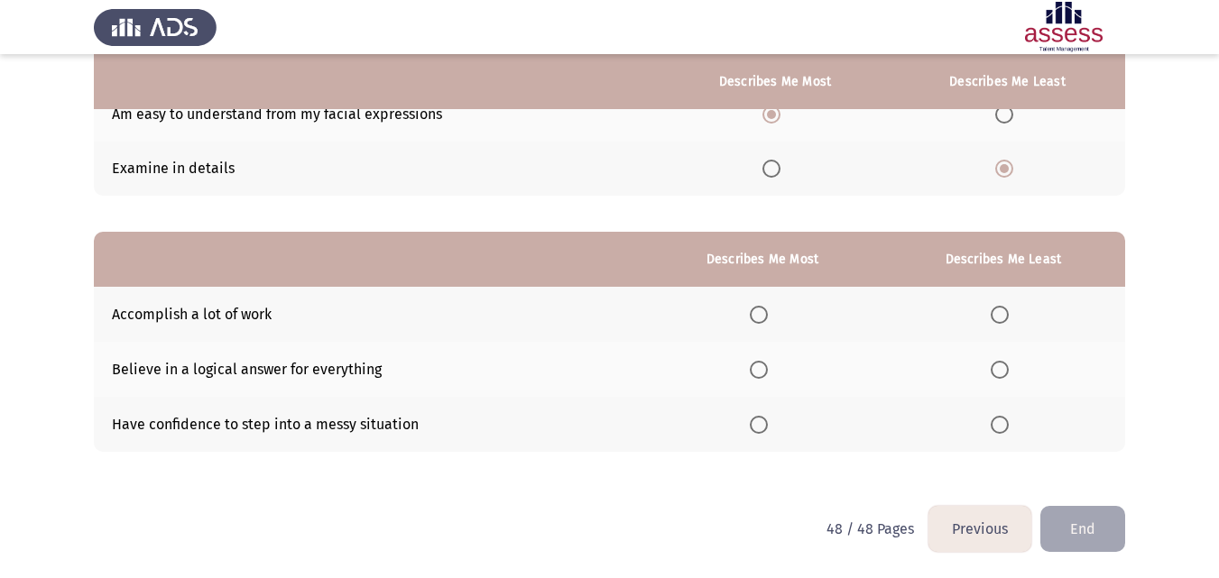
click at [758, 367] on span "Select an option" at bounding box center [759, 370] width 18 height 18
click at [758, 367] on input "Select an option" at bounding box center [759, 370] width 18 height 18
click at [1007, 429] on span "Select an option" at bounding box center [1000, 425] width 18 height 18
click at [1007, 429] on input "Select an option" at bounding box center [1000, 425] width 18 height 18
click at [1087, 512] on button "End" at bounding box center [1082, 529] width 85 height 46
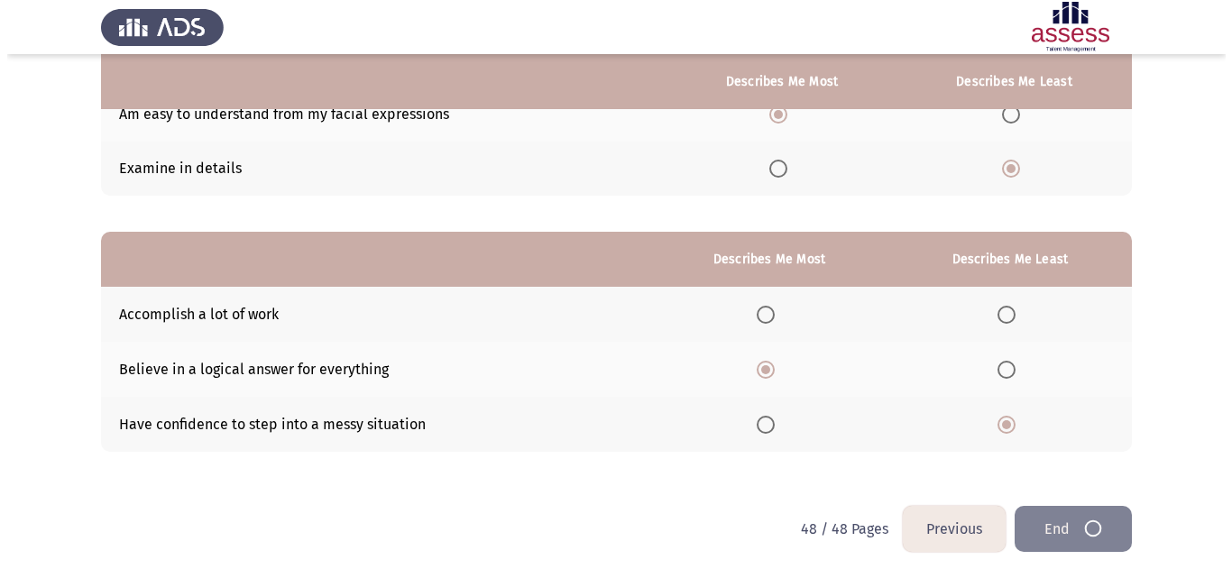
scroll to position [0, 0]
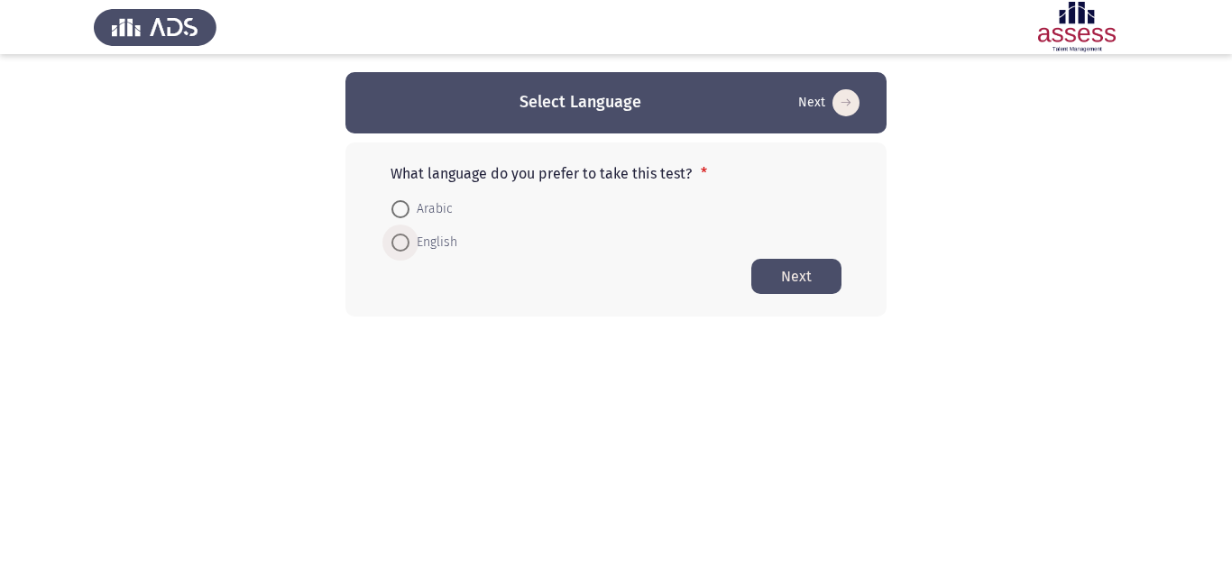
click at [427, 240] on span "English" at bounding box center [434, 243] width 48 height 22
click at [410, 240] on input "English" at bounding box center [401, 243] width 18 height 18
radio input "true"
click at [787, 274] on button "Next" at bounding box center [797, 275] width 90 height 35
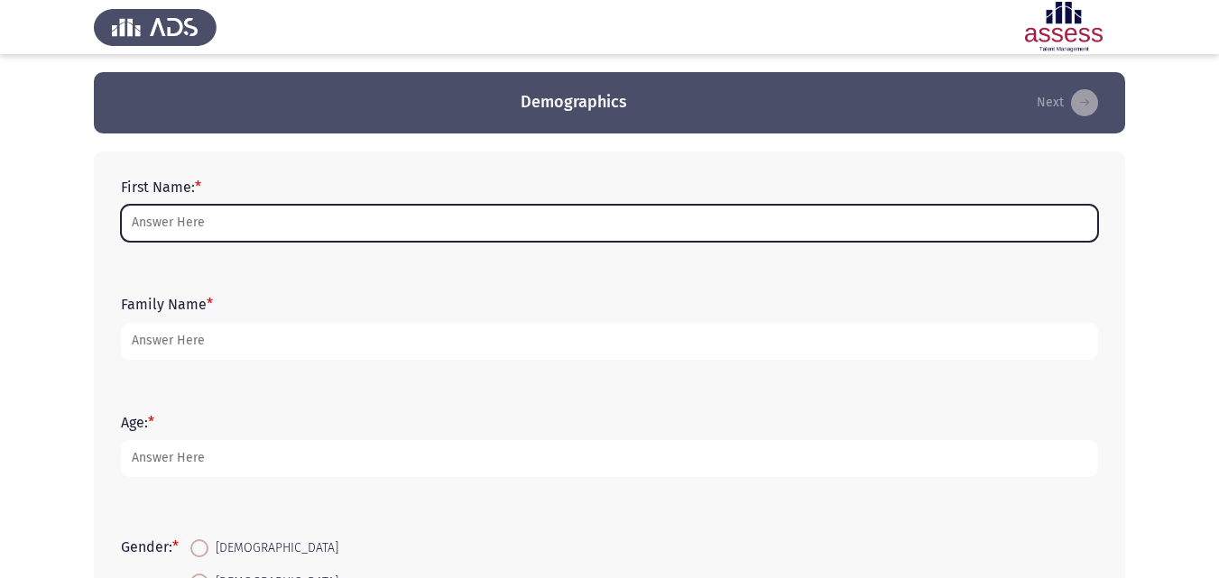
click at [620, 225] on input "First Name: *" at bounding box center [609, 223] width 977 height 37
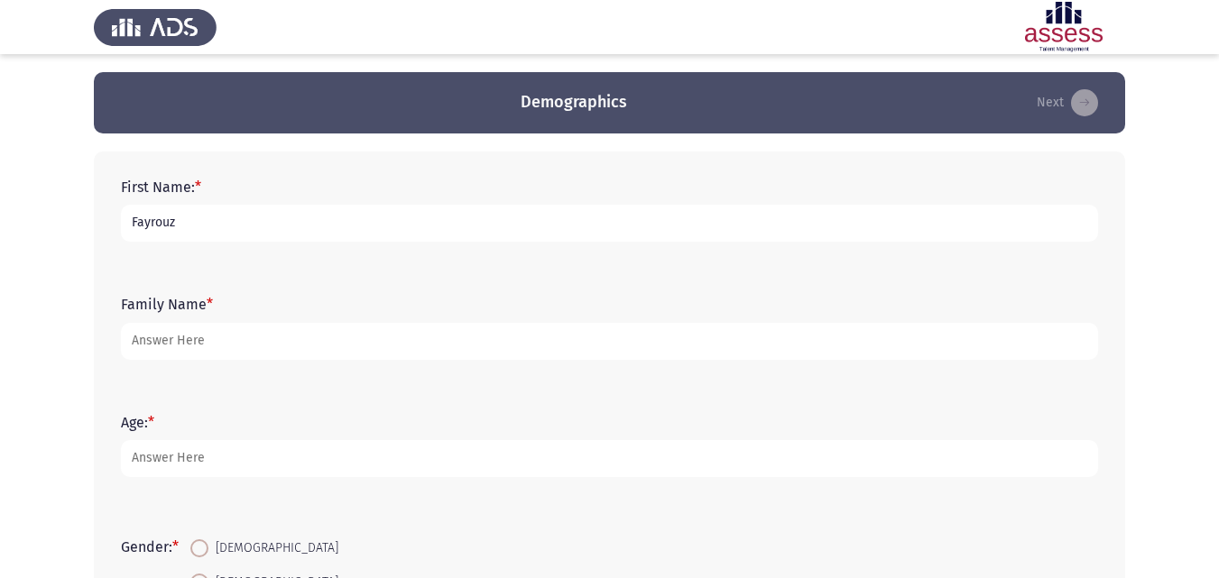
type input "Fayrouz"
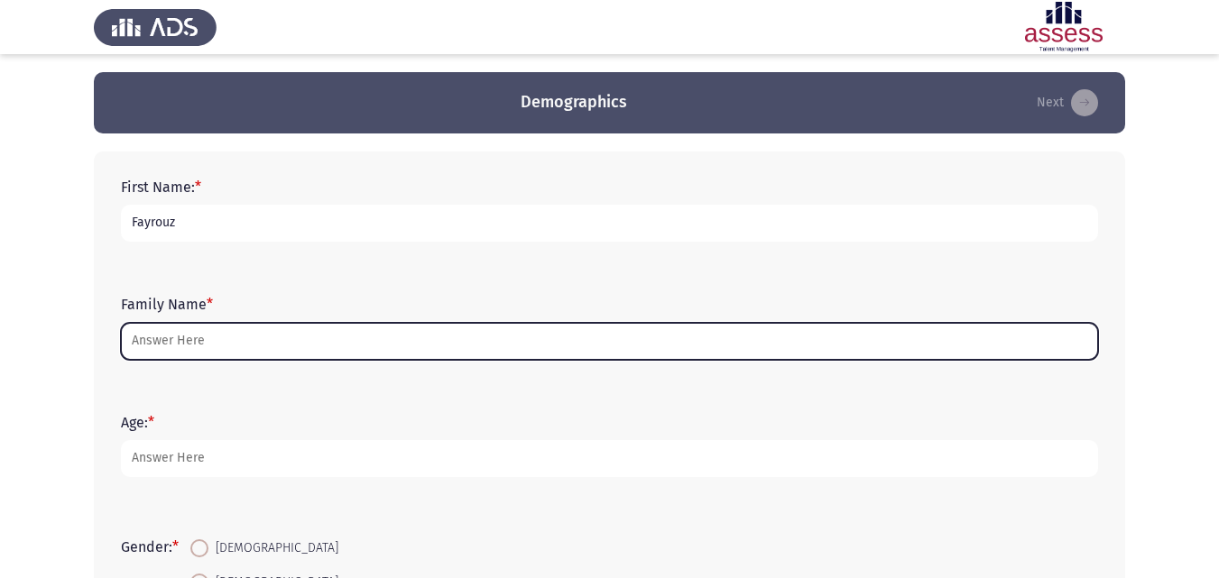
click at [139, 337] on input "Family Name *" at bounding box center [609, 341] width 977 height 37
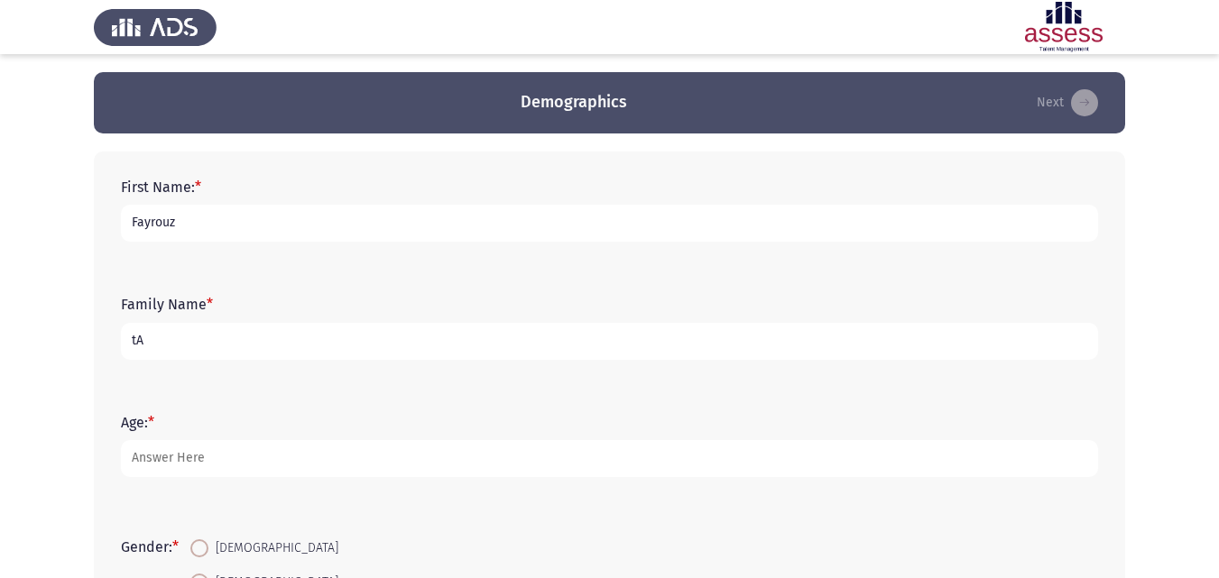
type input "t"
type input "El Bokhary"
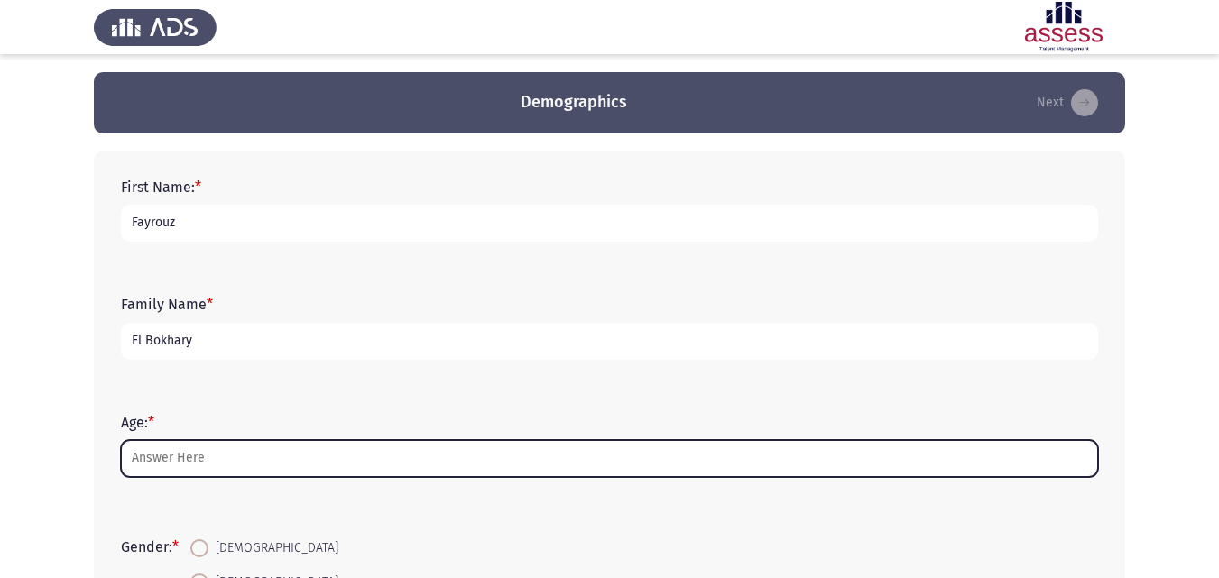
click at [163, 461] on input "Age: *" at bounding box center [609, 458] width 977 height 37
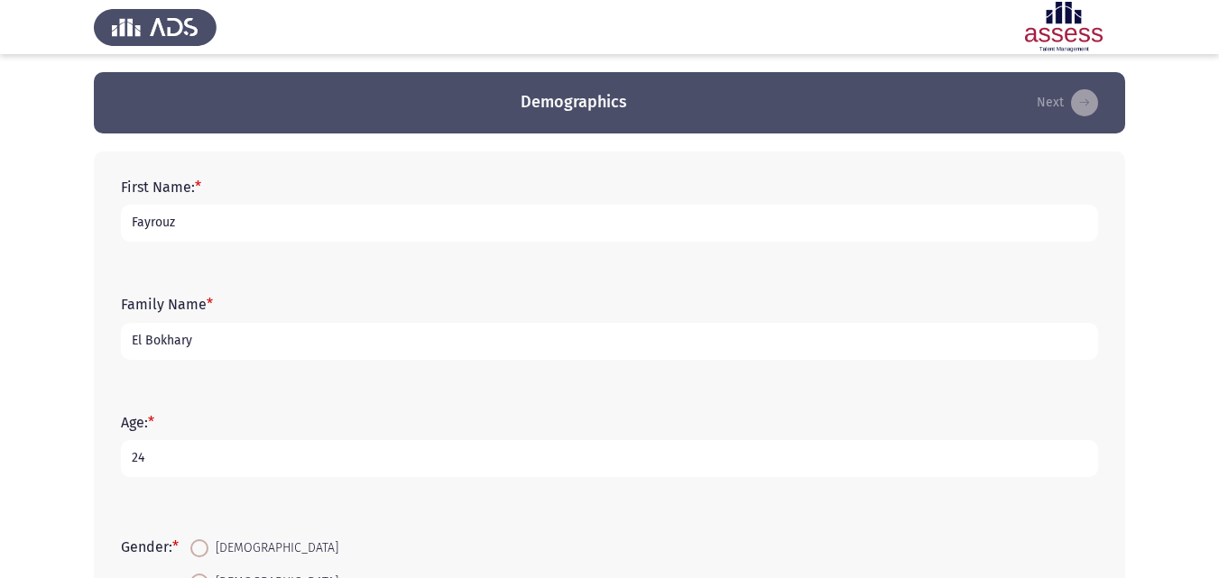
type input "24"
click at [207, 575] on span at bounding box center [199, 583] width 18 height 18
click at [207, 575] on input "Female" at bounding box center [199, 583] width 18 height 18
radio input "true"
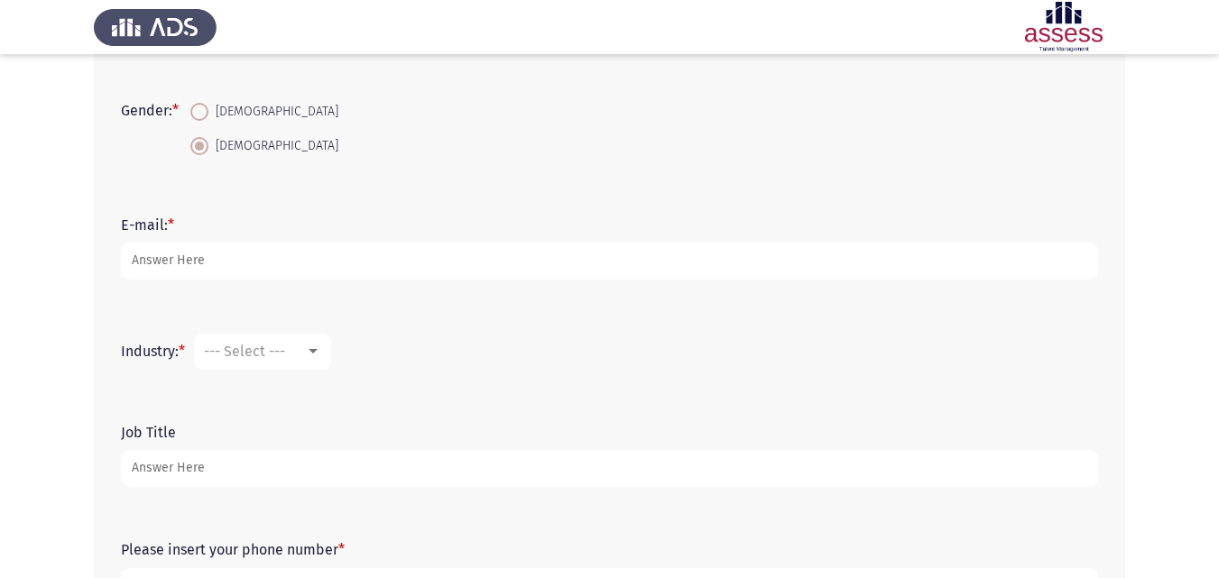
scroll to position [438, 0]
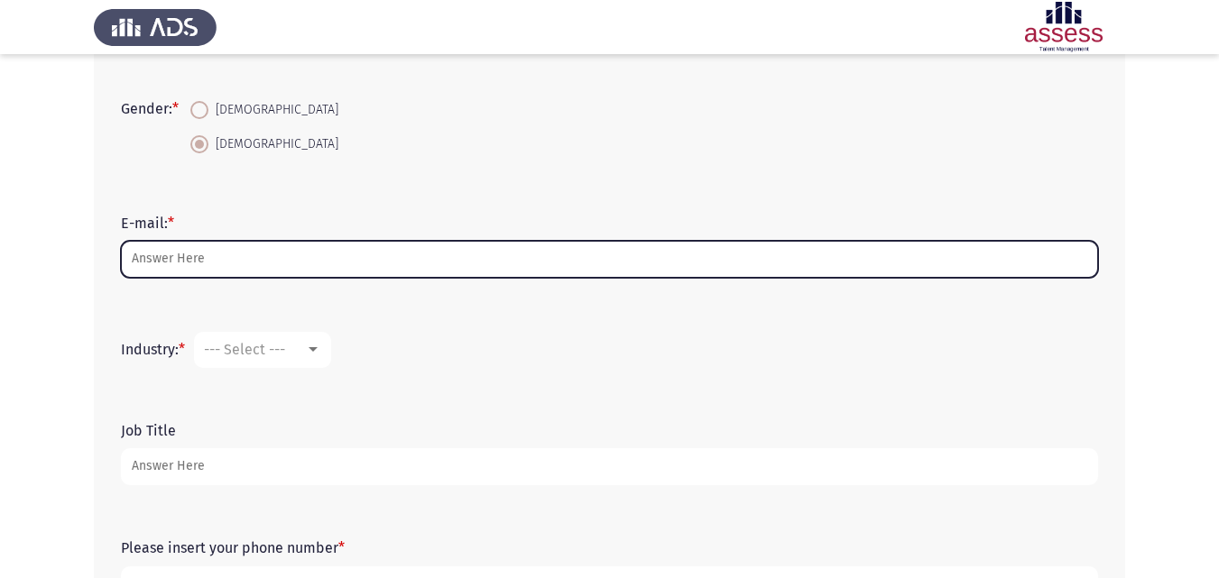
click at [466, 264] on input "E-mail: *" at bounding box center [609, 259] width 977 height 37
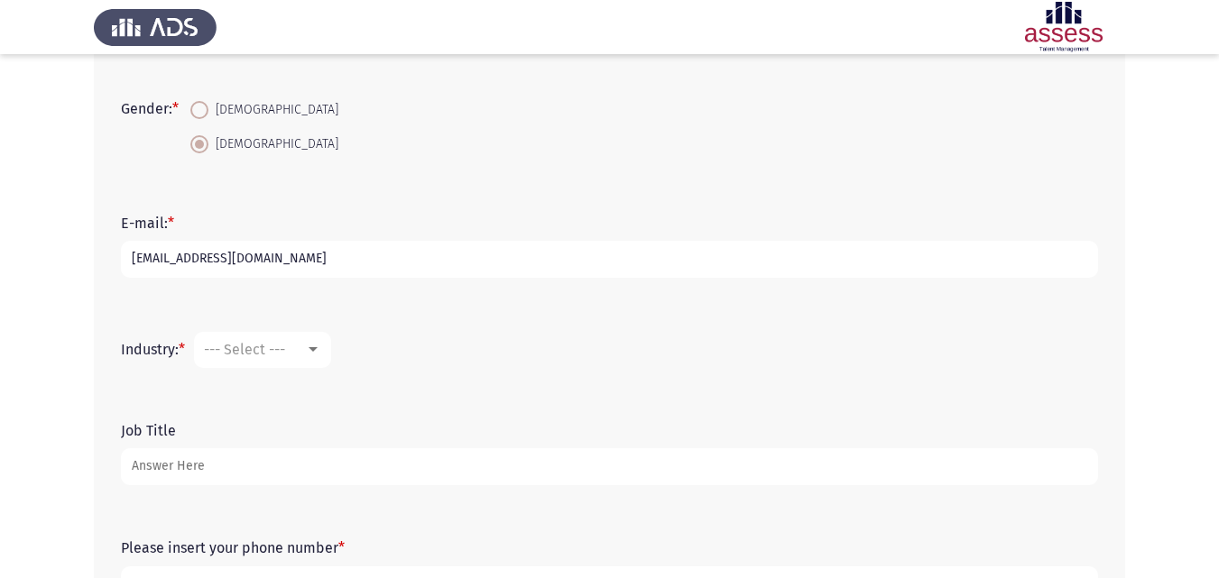
type input "Fayrouzelbokhary5@gmail.com"
click at [297, 347] on div "--- Select ---" at bounding box center [254, 349] width 101 height 17
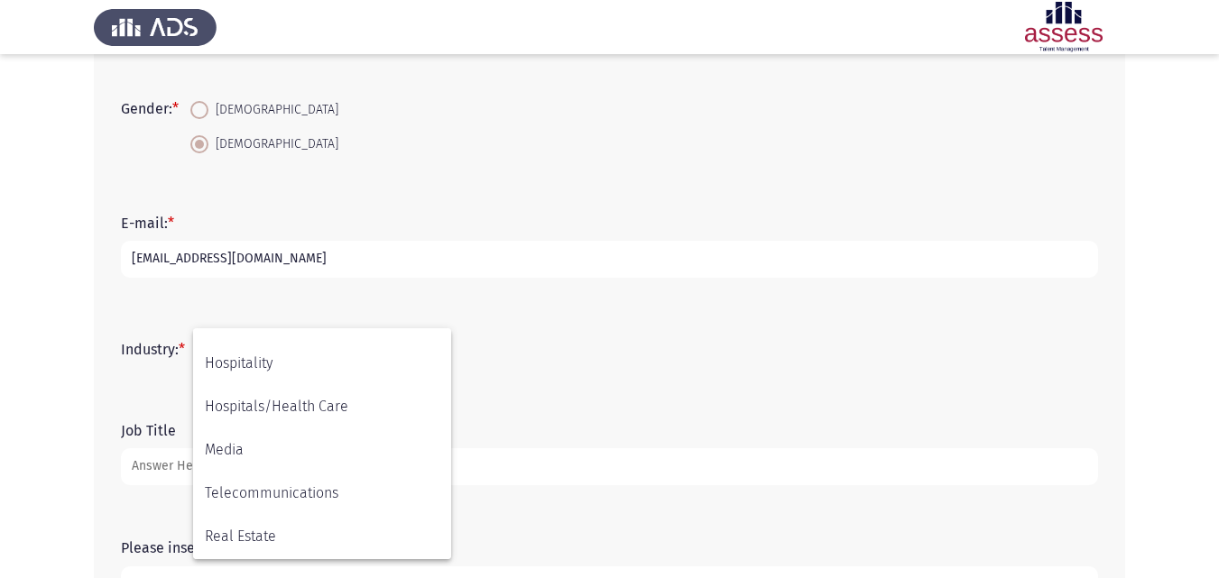
scroll to position [592, 0]
click at [333, 539] on span "Other" at bounding box center [322, 537] width 235 height 43
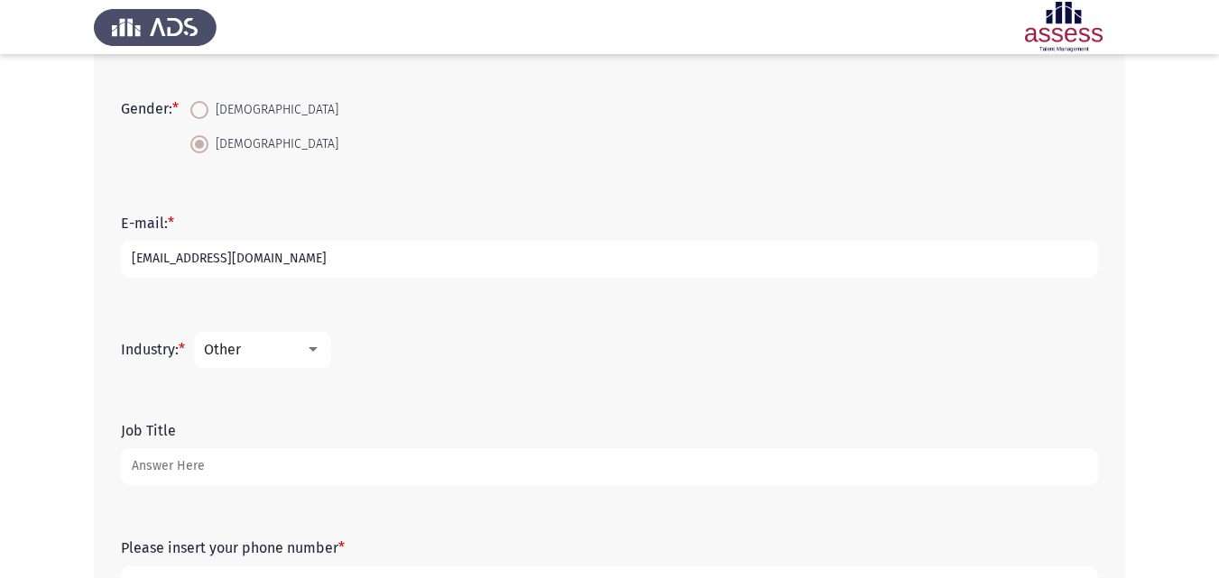
click at [239, 478] on input "Job Title" at bounding box center [609, 466] width 977 height 37
type input "Hr generalist"
click at [296, 509] on div "Job Title Hr generalist" at bounding box center [609, 453] width 995 height 117
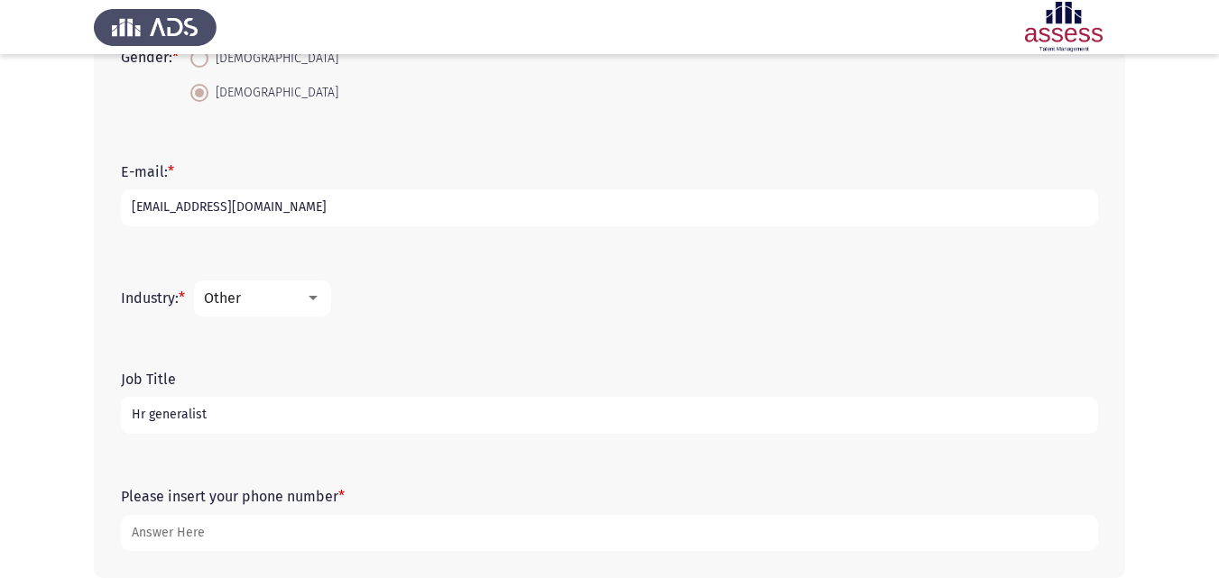
scroll to position [580, 0]
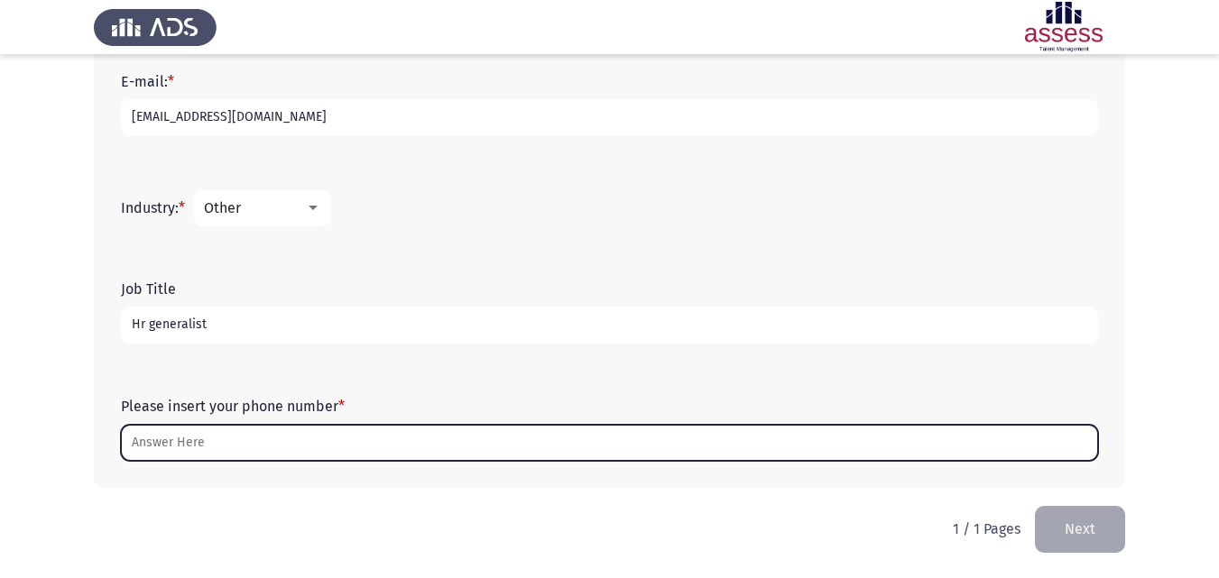
click at [603, 461] on input "Please insert your phone number *" at bounding box center [609, 443] width 977 height 37
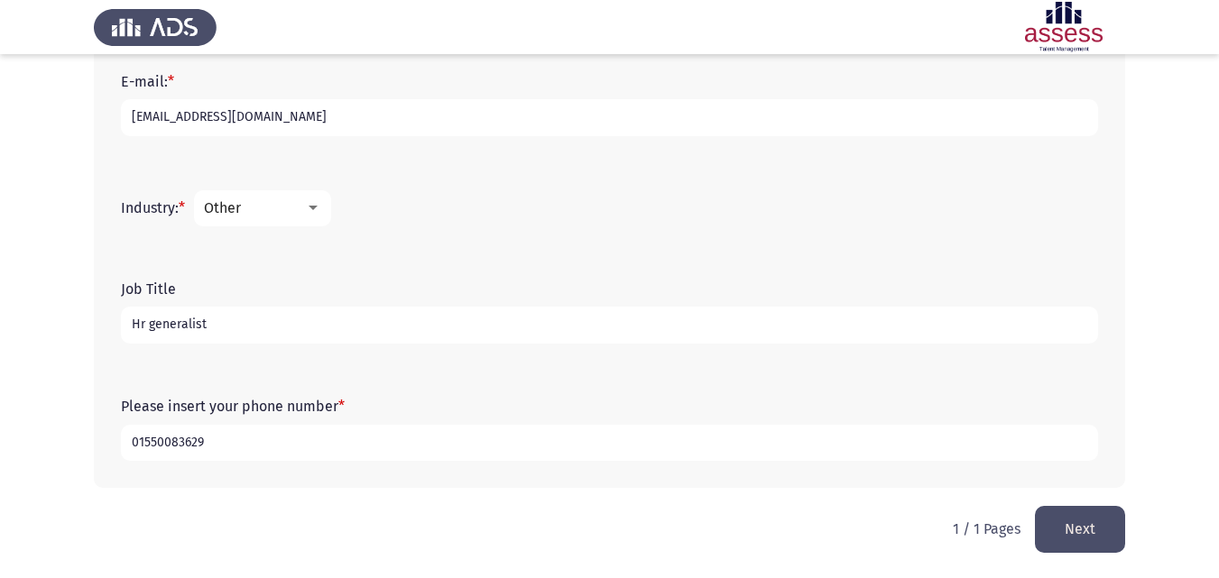
type input "01550083629"
click at [1066, 528] on button "Next" at bounding box center [1080, 529] width 90 height 46
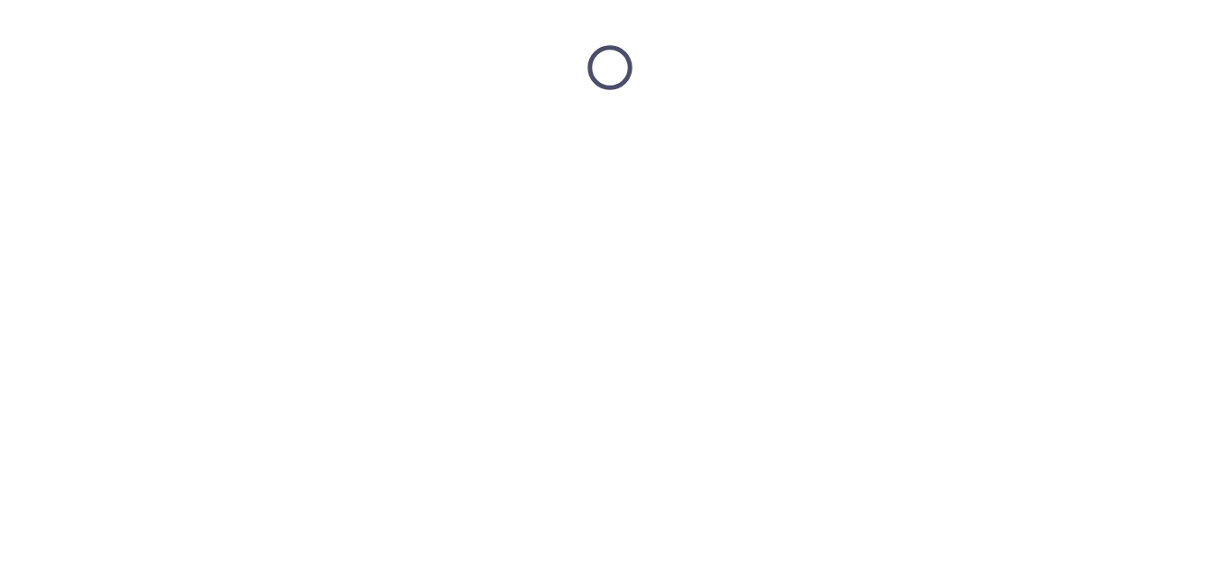
scroll to position [0, 0]
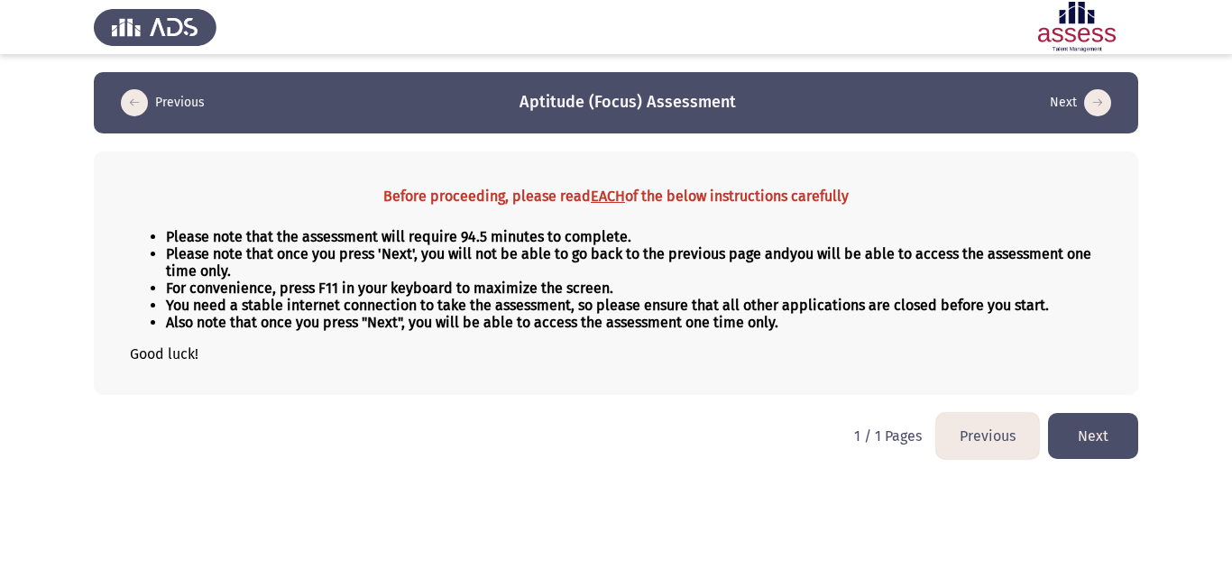
click at [1079, 447] on button "Next" at bounding box center [1093, 436] width 90 height 46
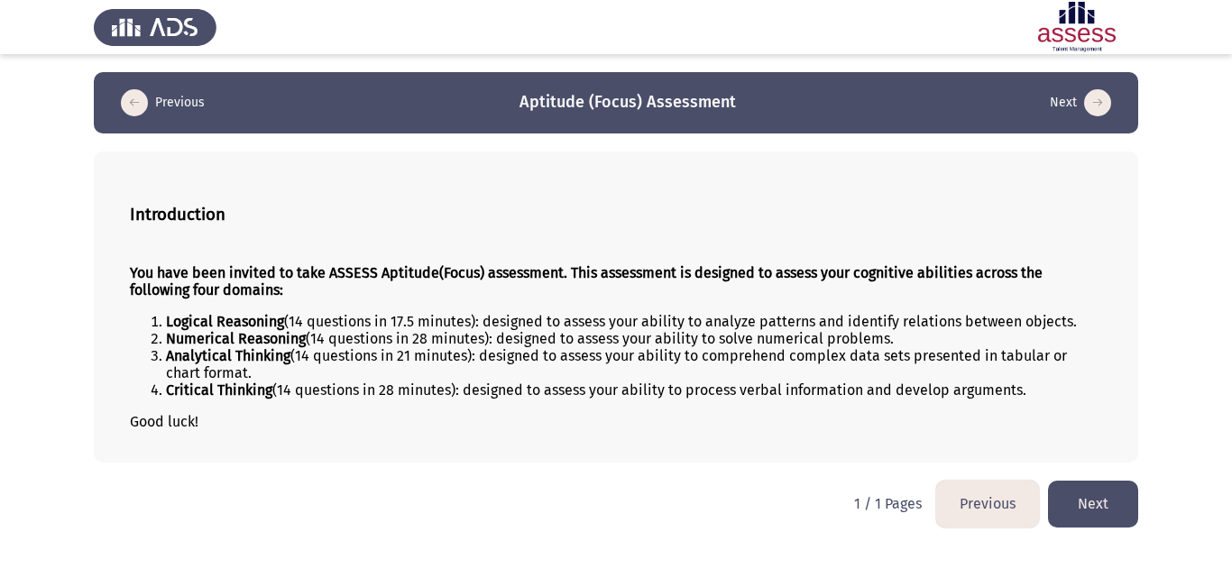
click at [1093, 493] on button "Next" at bounding box center [1093, 504] width 90 height 46
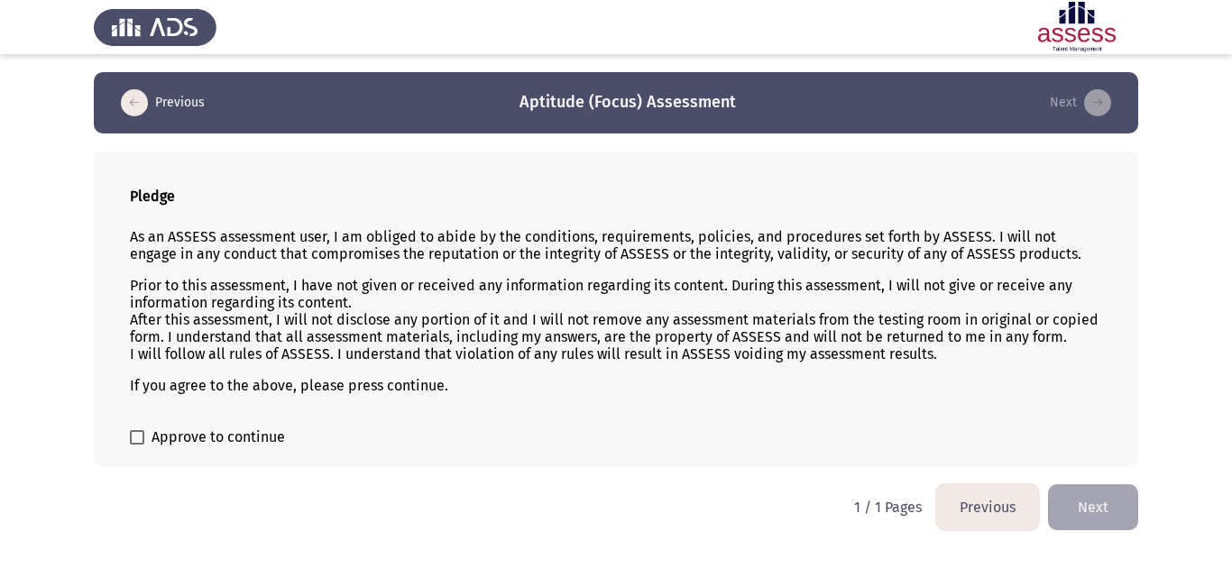
click at [171, 444] on span "Approve to continue" at bounding box center [219, 438] width 134 height 22
click at [137, 445] on input "Approve to continue" at bounding box center [136, 445] width 1 height 1
checkbox input "true"
click at [1098, 506] on button "Next" at bounding box center [1093, 507] width 90 height 46
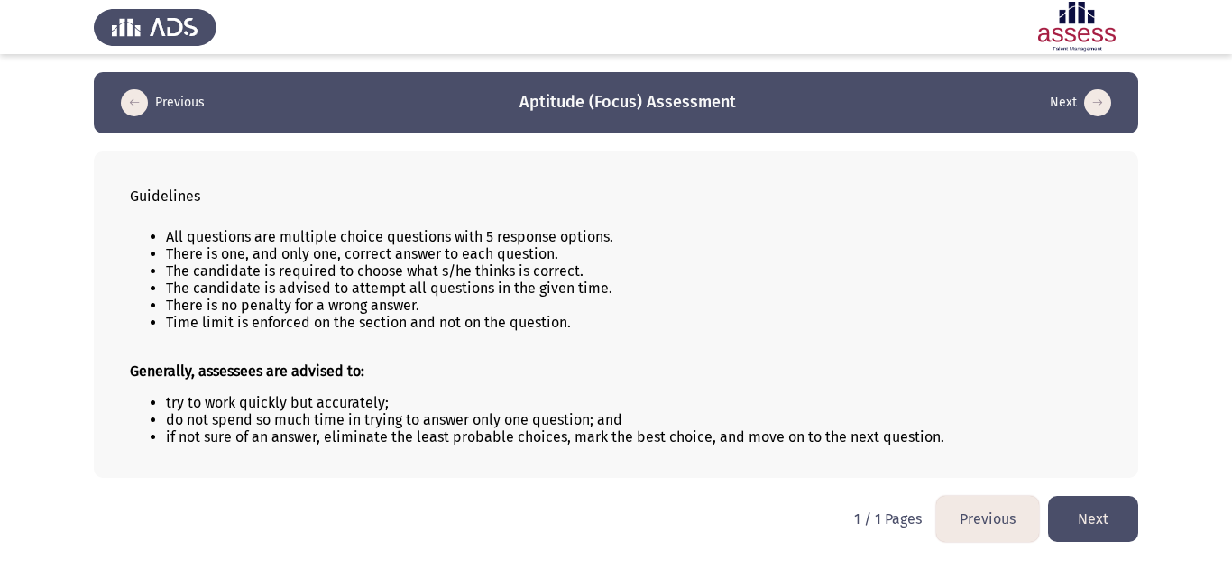
click at [1097, 500] on button "Next" at bounding box center [1093, 519] width 90 height 46
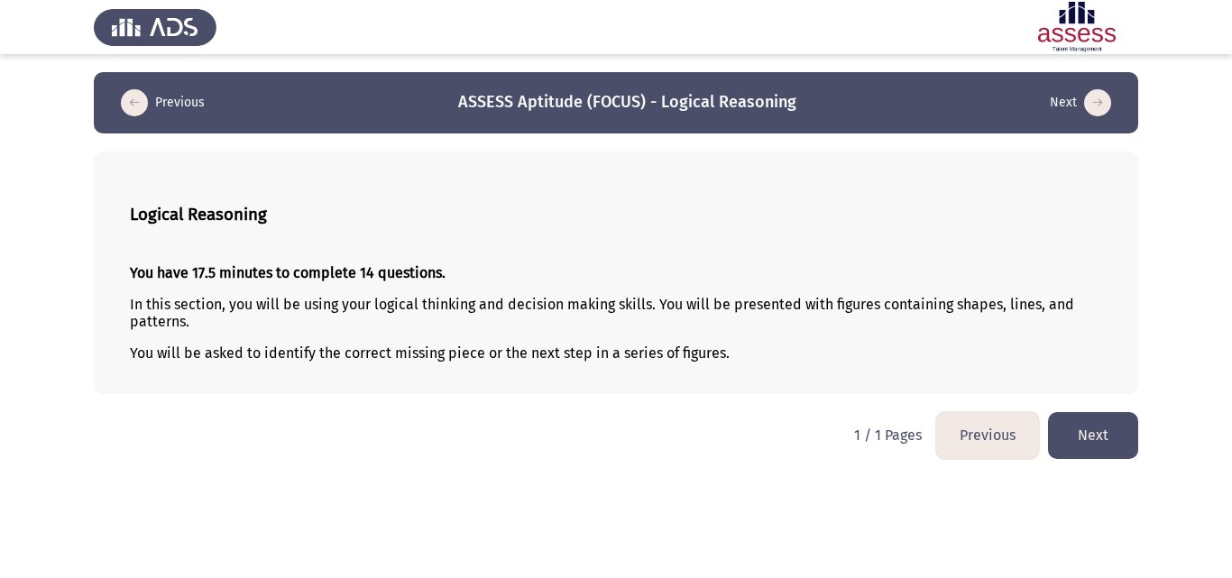
click at [1084, 442] on button "Next" at bounding box center [1093, 435] width 90 height 46
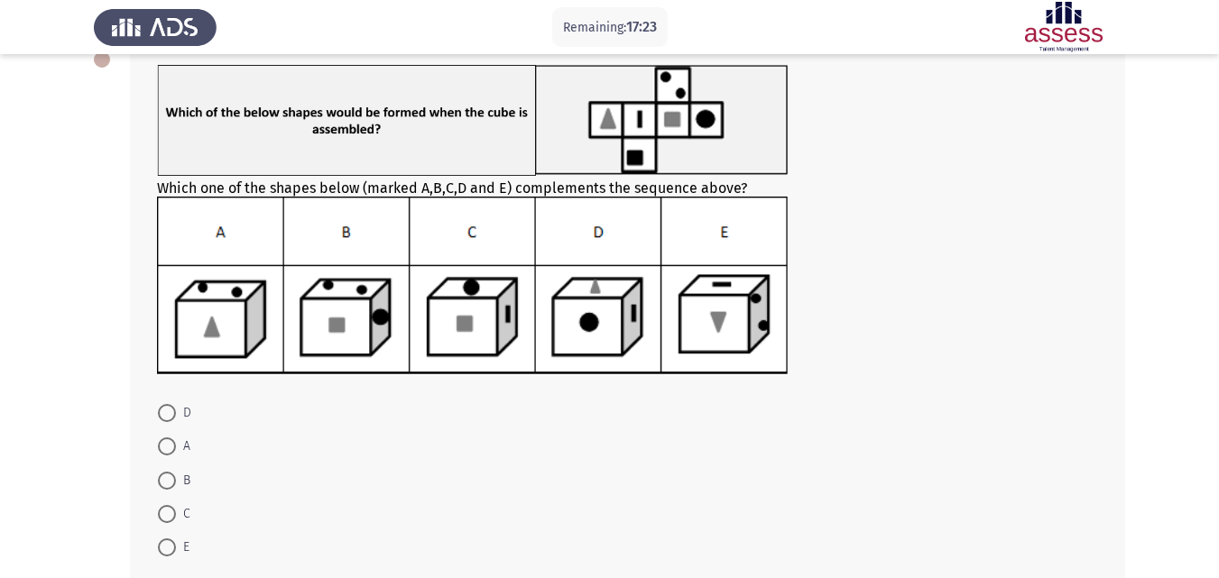
scroll to position [113, 0]
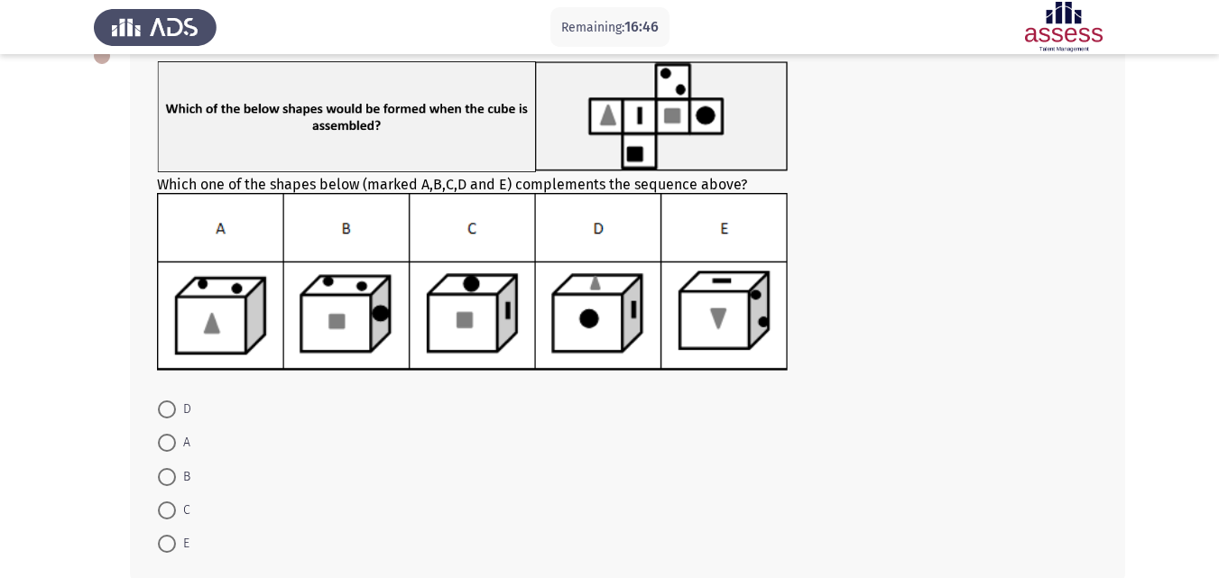
click at [162, 482] on span at bounding box center [167, 477] width 18 height 18
click at [162, 482] on input "B" at bounding box center [167, 477] width 18 height 18
radio input "true"
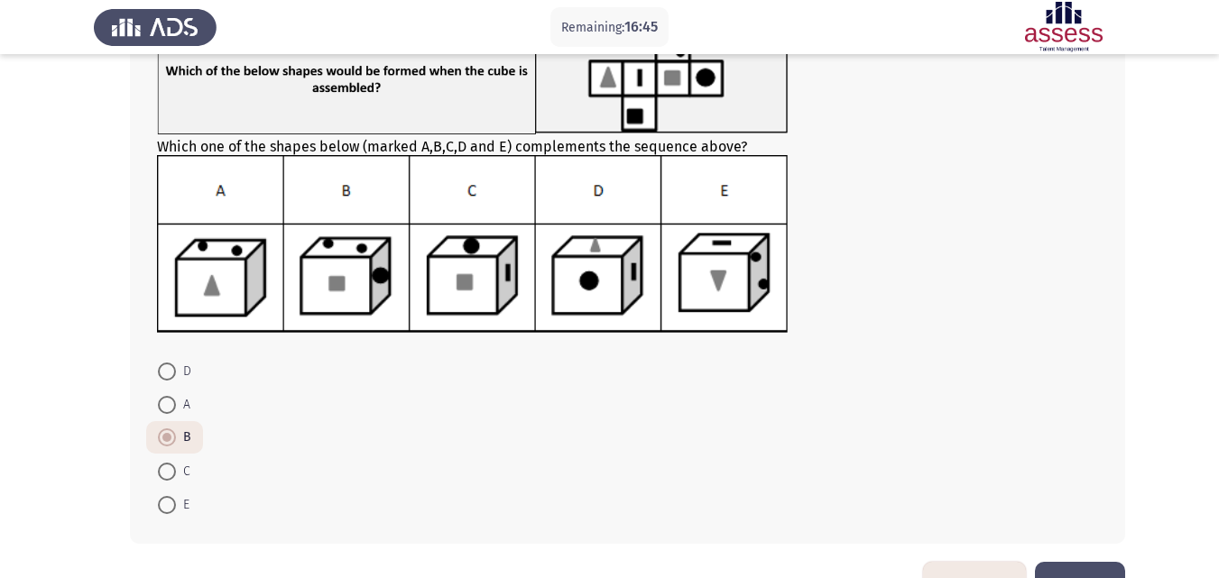
scroll to position [158, 0]
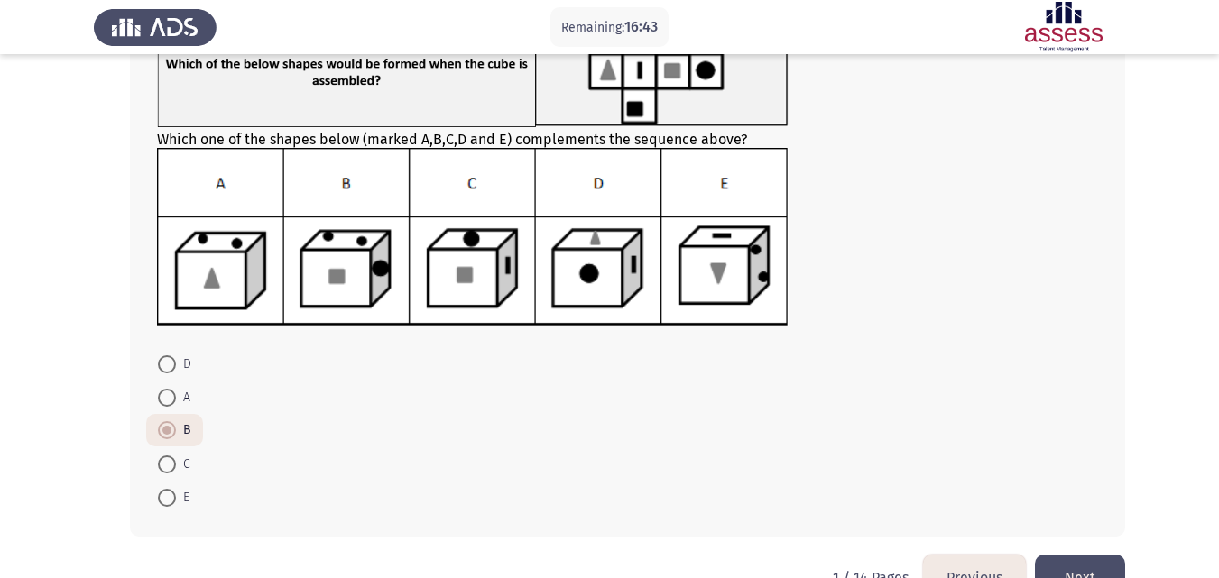
click at [1054, 567] on button "Next" at bounding box center [1080, 578] width 90 height 46
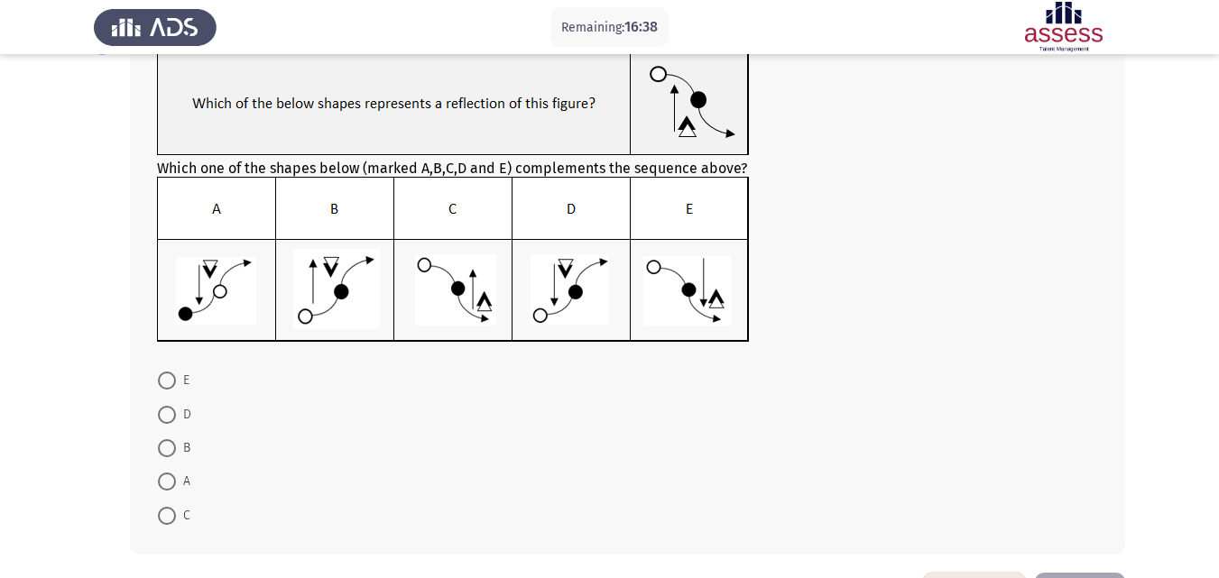
scroll to position [125, 0]
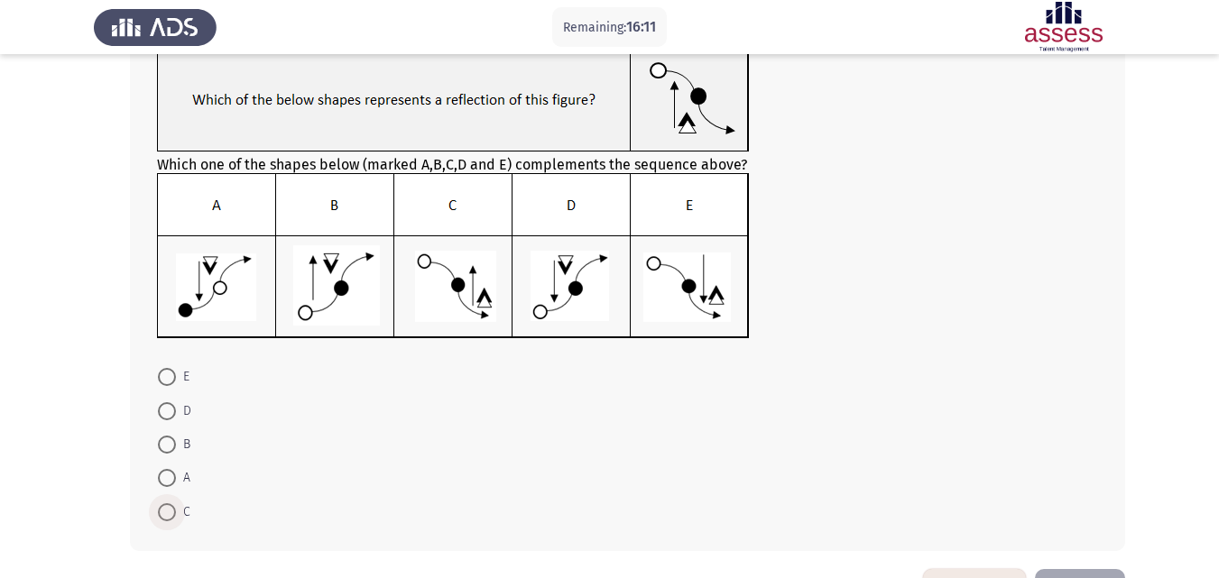
click at [168, 503] on span at bounding box center [167, 512] width 18 height 18
click at [168, 503] on input "C" at bounding box center [167, 512] width 18 height 18
radio input "true"
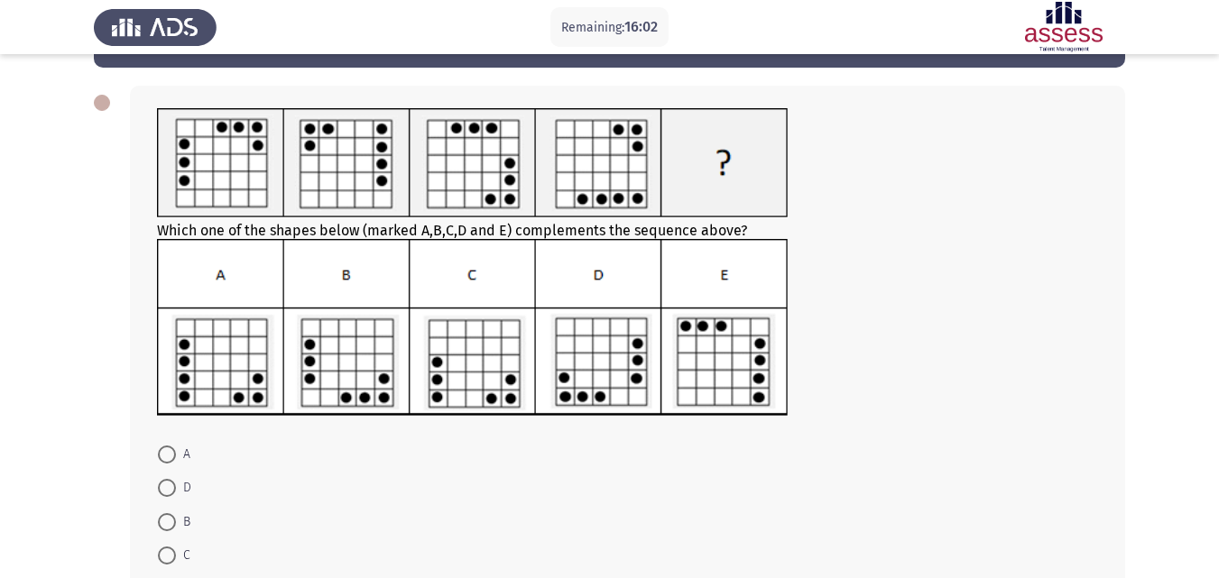
scroll to position [68, 0]
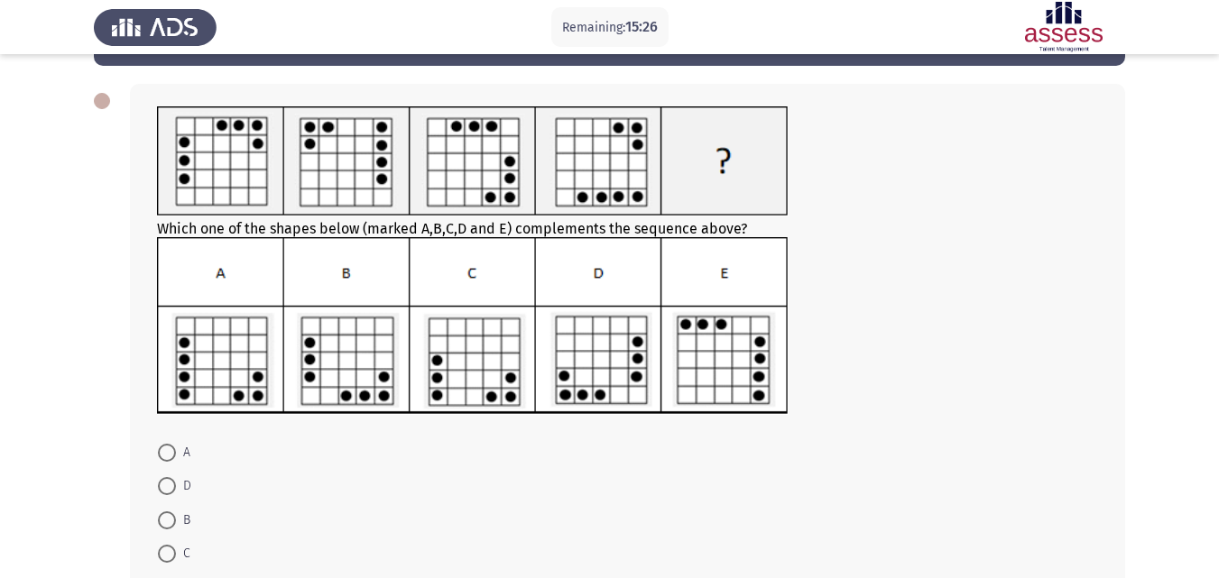
click at [168, 470] on mat-radio-button "D" at bounding box center [174, 485] width 57 height 33
click at [168, 460] on span at bounding box center [167, 453] width 18 height 18
click at [168, 460] on input "A" at bounding box center [167, 453] width 18 height 18
radio input "true"
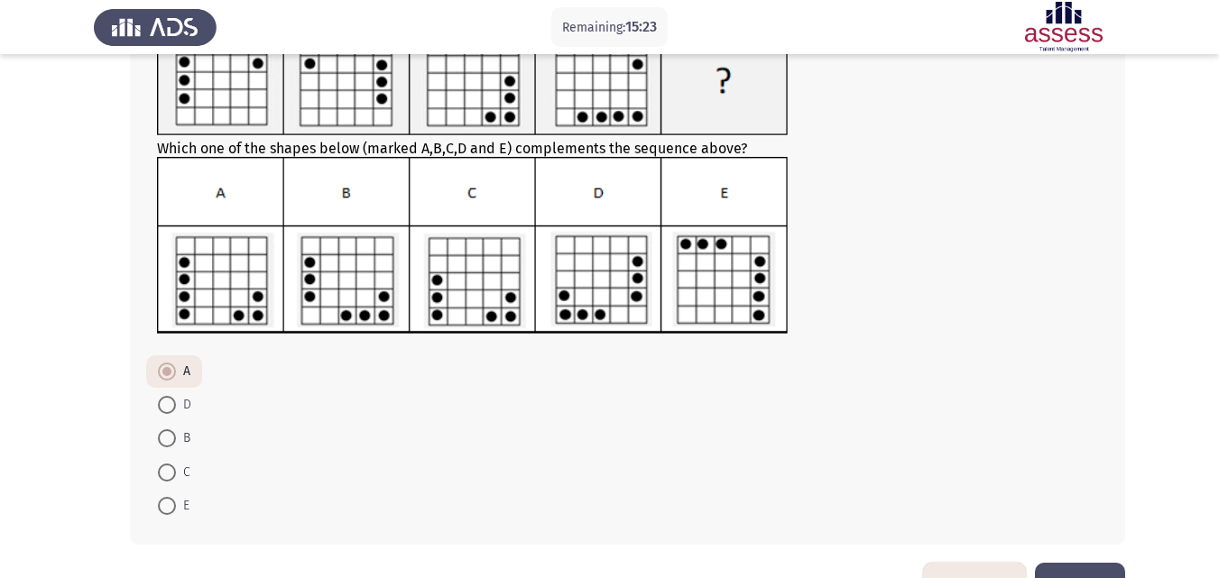
scroll to position [160, 0]
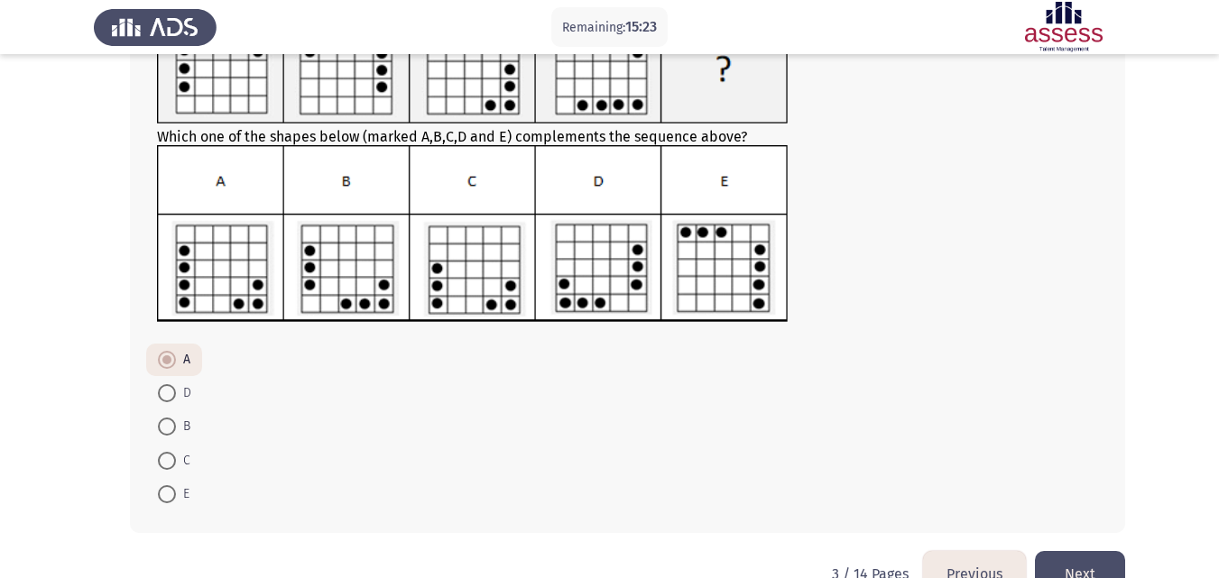
click at [1075, 559] on button "Next" at bounding box center [1080, 574] width 90 height 46
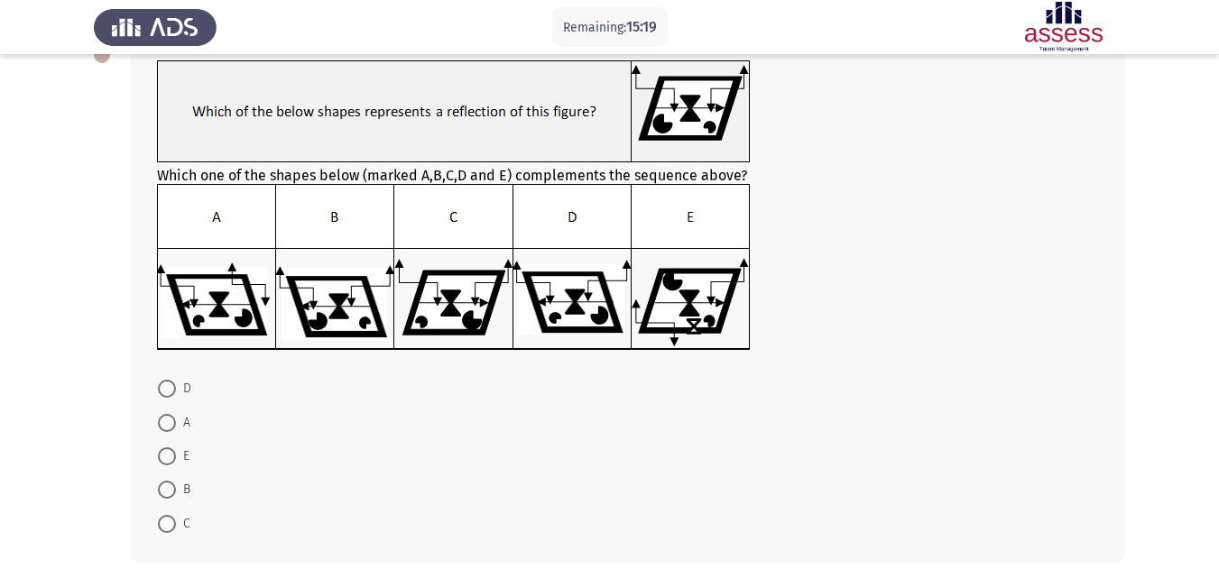
scroll to position [115, 0]
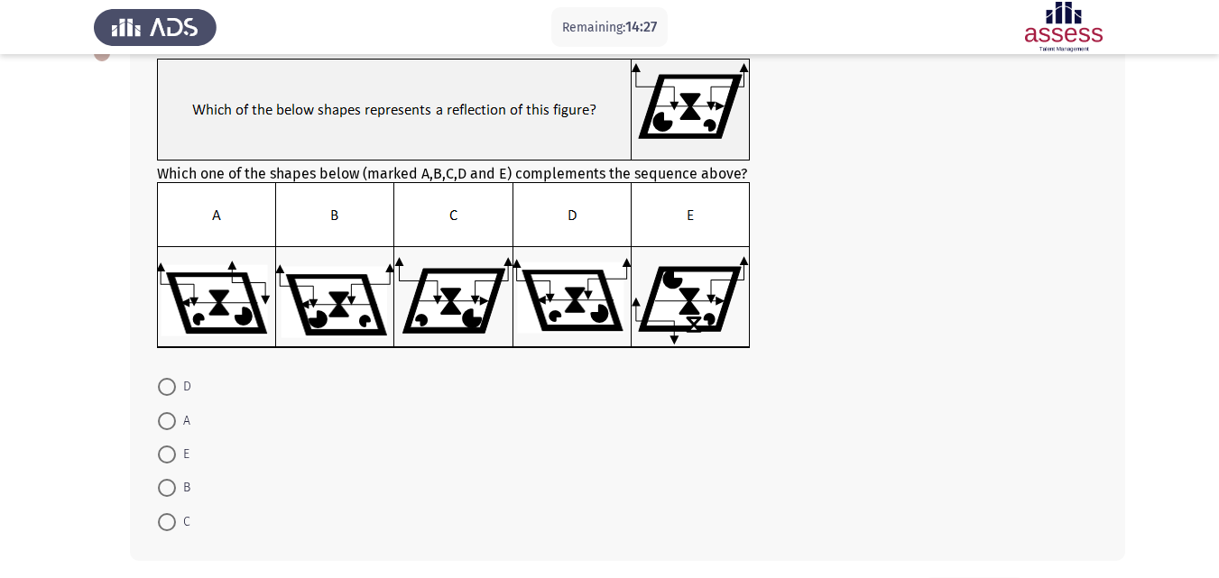
click at [174, 521] on span at bounding box center [167, 522] width 18 height 18
click at [174, 521] on input "C" at bounding box center [167, 522] width 18 height 18
radio input "true"
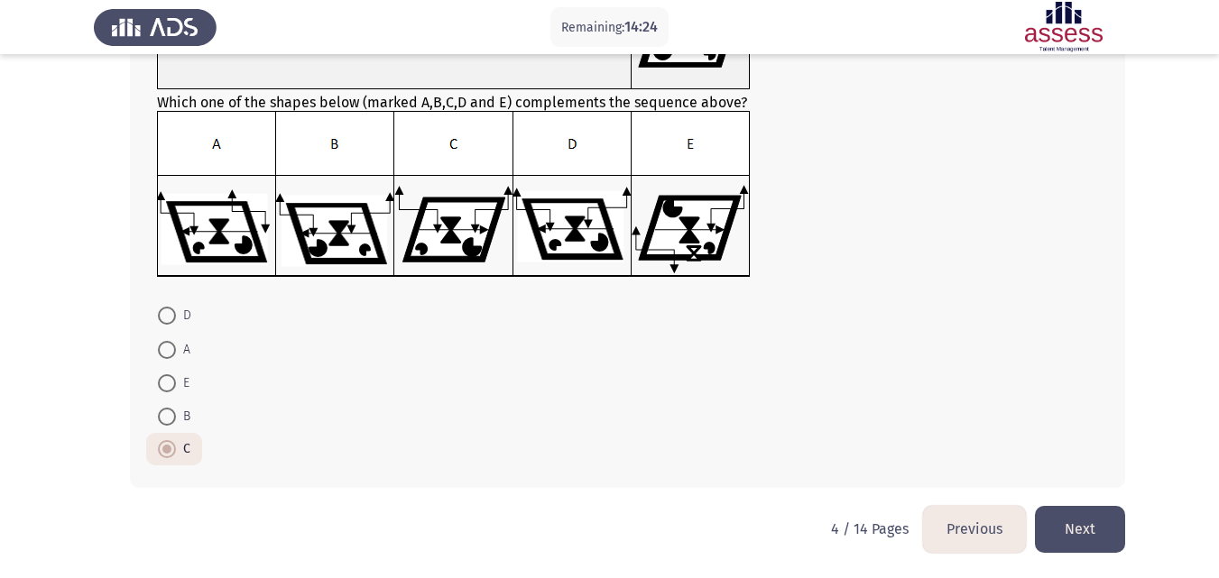
click at [1094, 518] on button "Next" at bounding box center [1080, 529] width 90 height 46
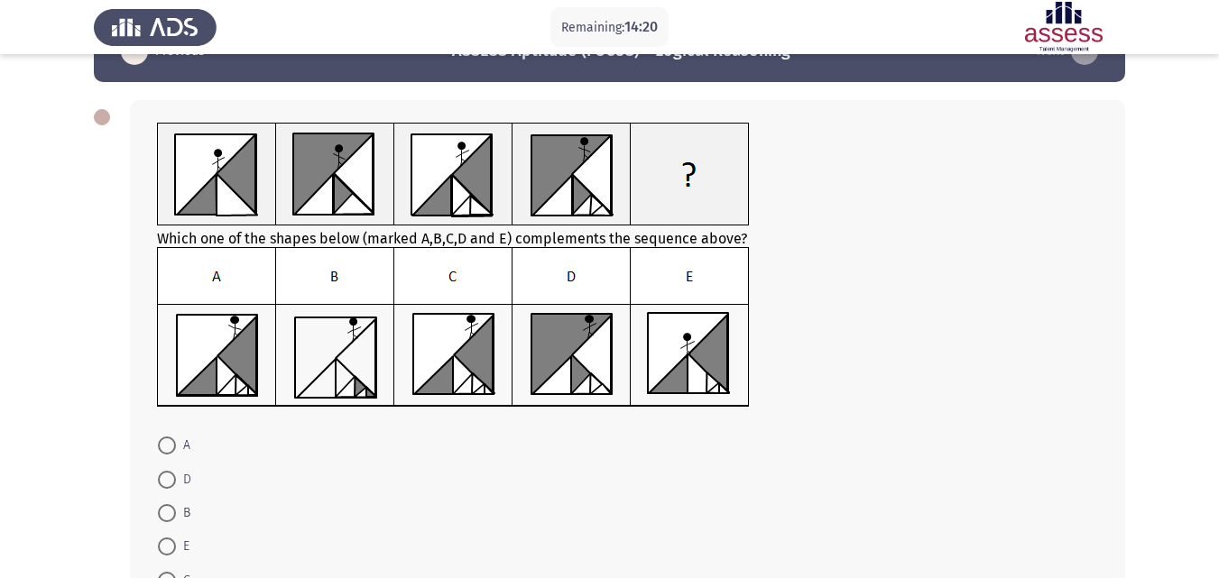
scroll to position [49, 0]
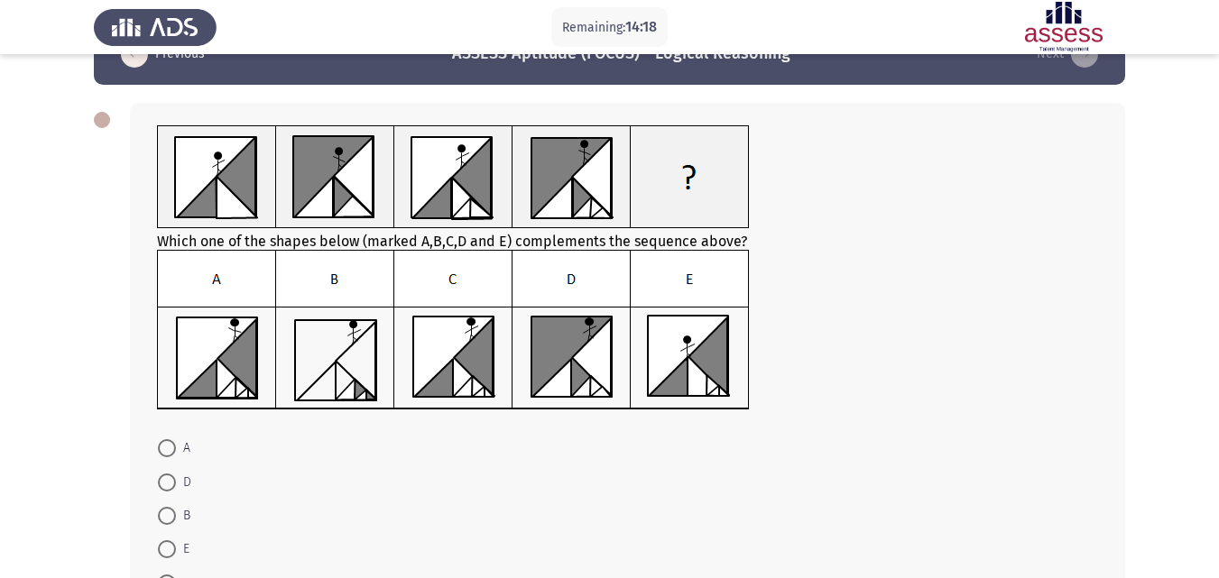
drag, startPoint x: 1218, startPoint y: 186, endPoint x: 1222, endPoint y: 163, distance: 23.0
click at [1219, 163] on html "Remaining: 14:18 Previous ASSESS Aptitude (FOCUS) - Logical Reasoning Next Whic…" at bounding box center [609, 331] width 1219 height 761
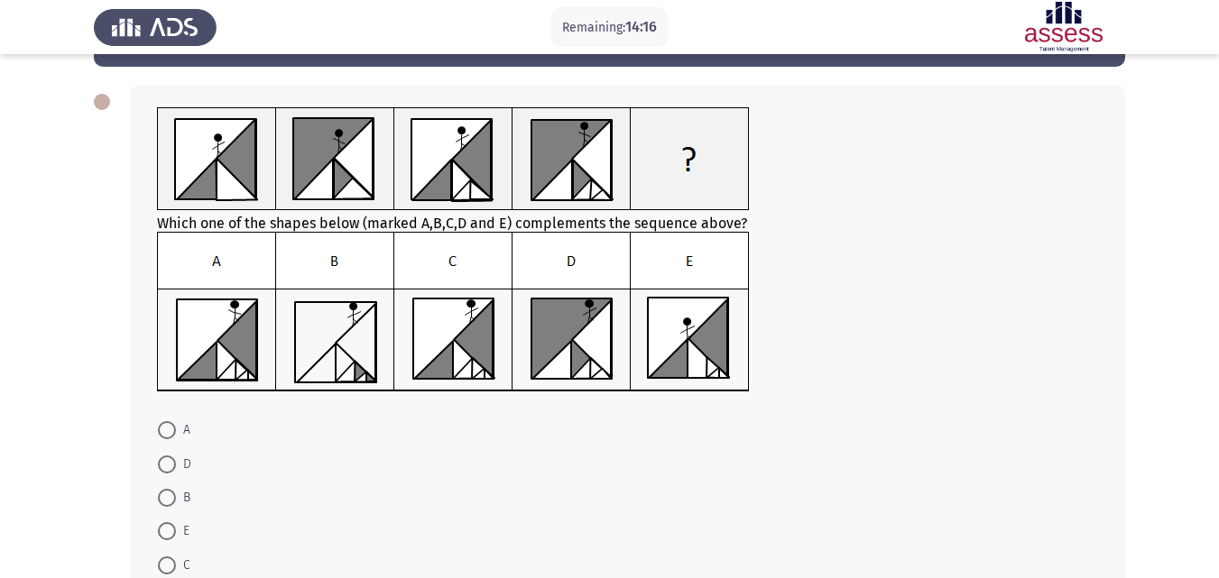
scroll to position [68, 0]
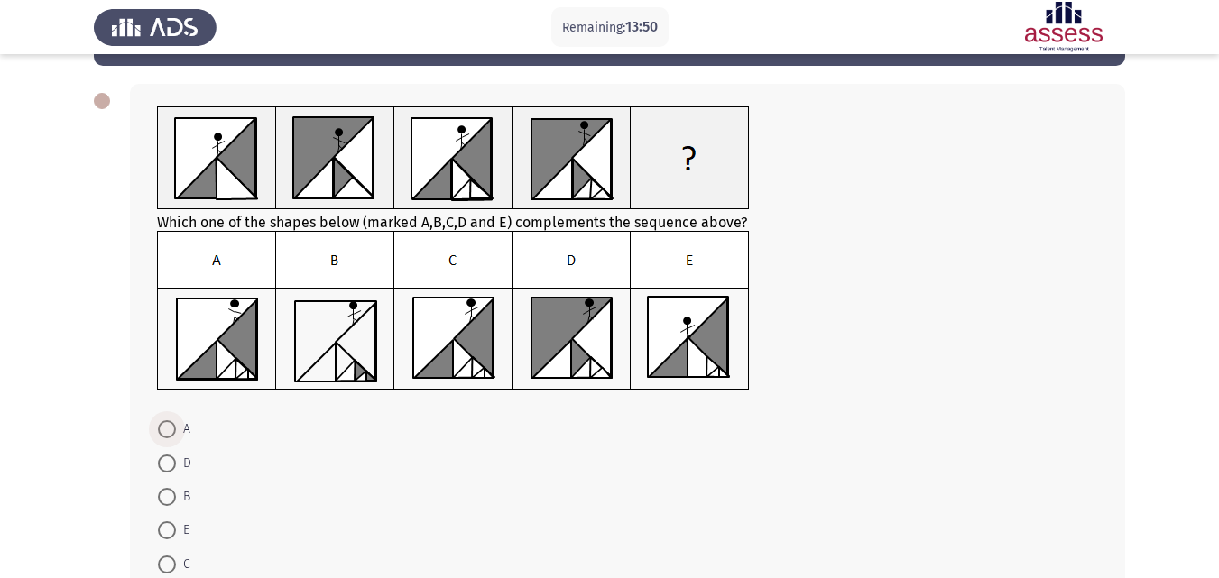
click at [162, 435] on span at bounding box center [167, 429] width 18 height 18
click at [162, 435] on input "A" at bounding box center [167, 429] width 18 height 18
radio input "true"
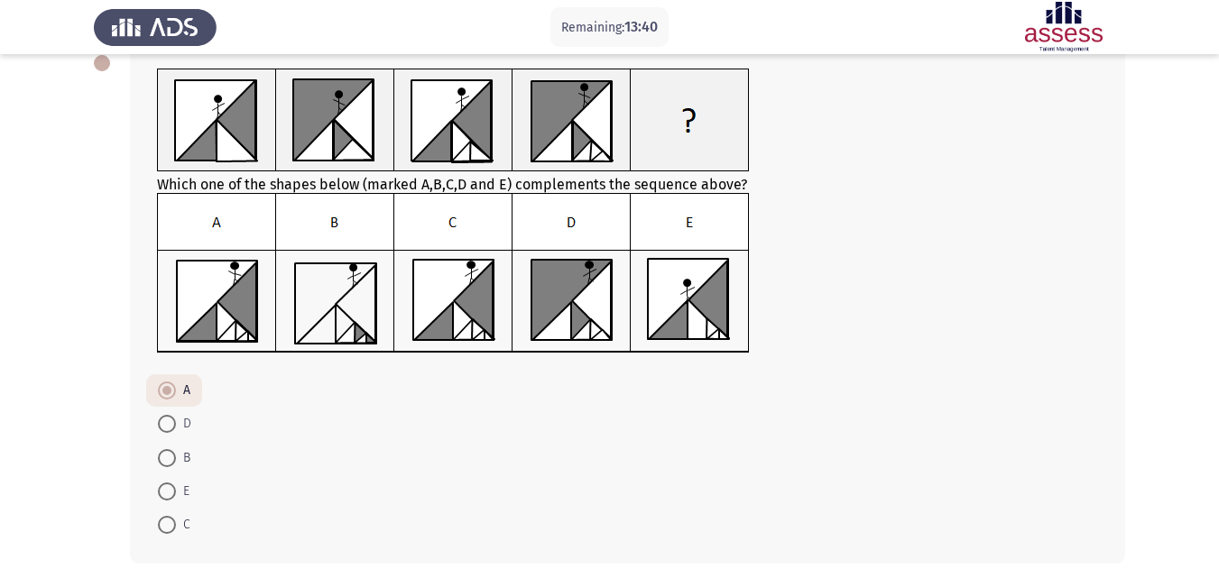
scroll to position [181, 0]
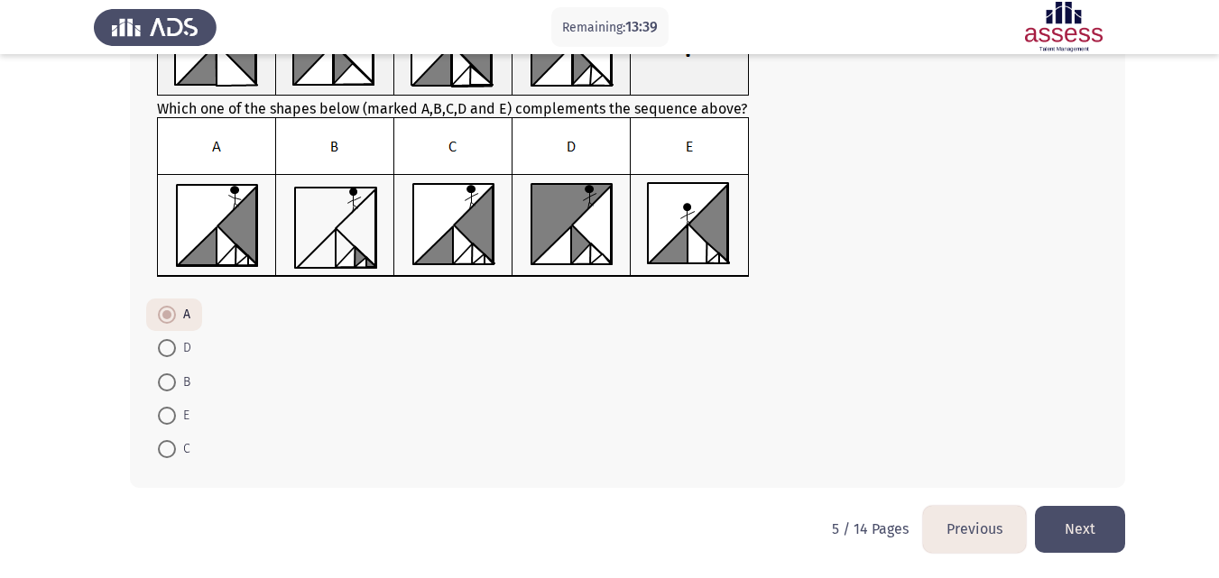
click at [1096, 525] on button "Next" at bounding box center [1080, 529] width 90 height 46
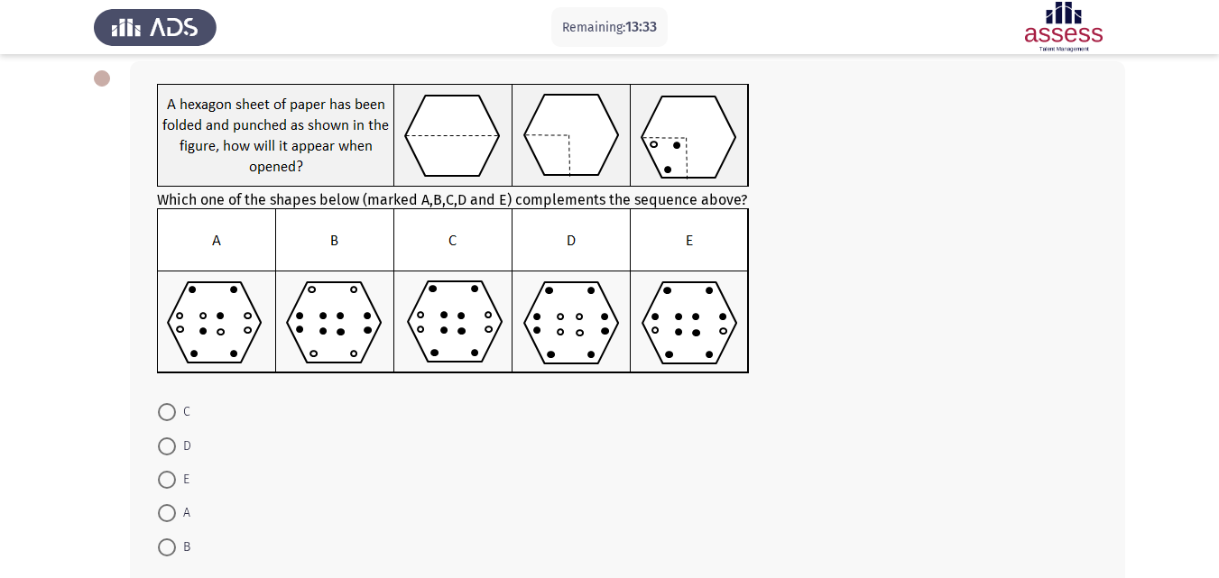
scroll to position [91, 0]
click at [170, 420] on span at bounding box center [167, 411] width 18 height 18
click at [170, 420] on input "C" at bounding box center [167, 411] width 18 height 18
radio input "true"
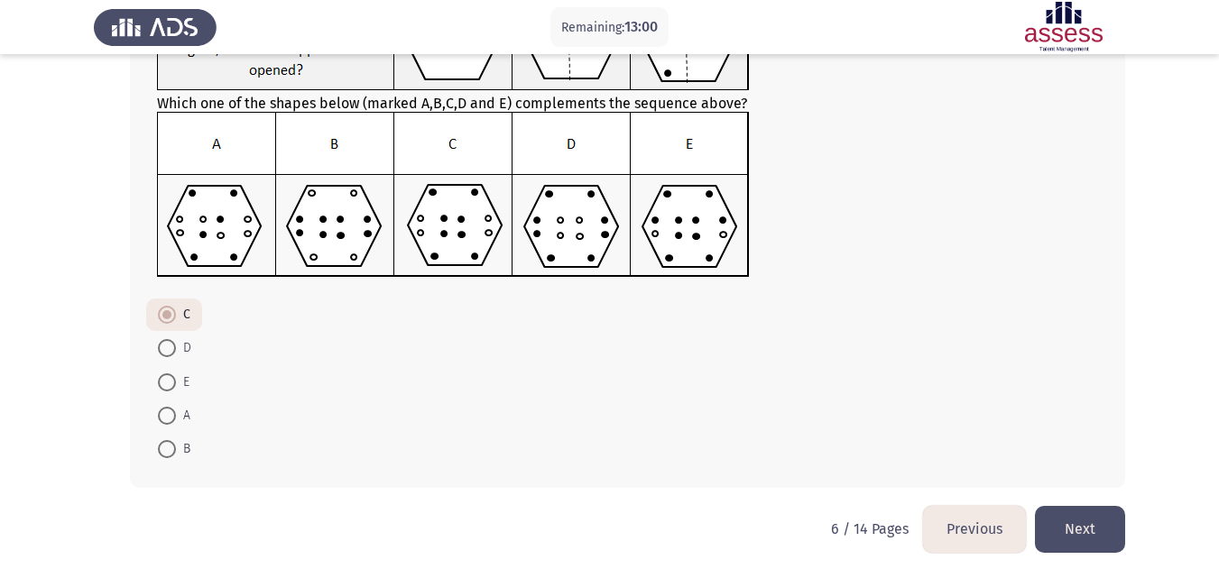
click at [1073, 526] on button "Next" at bounding box center [1080, 529] width 90 height 46
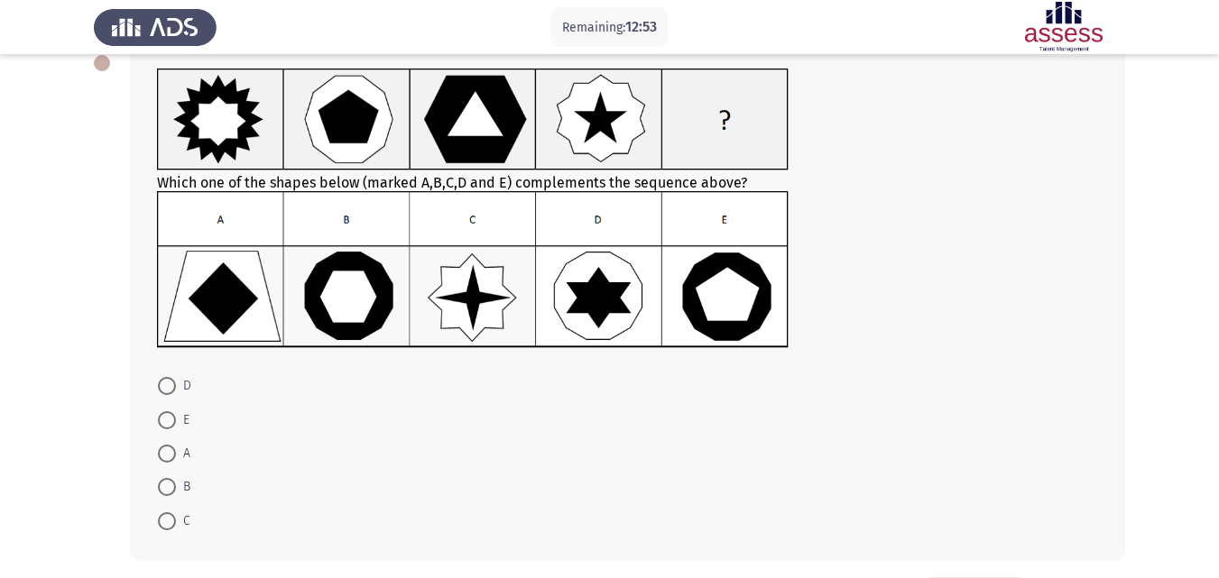
scroll to position [107, 0]
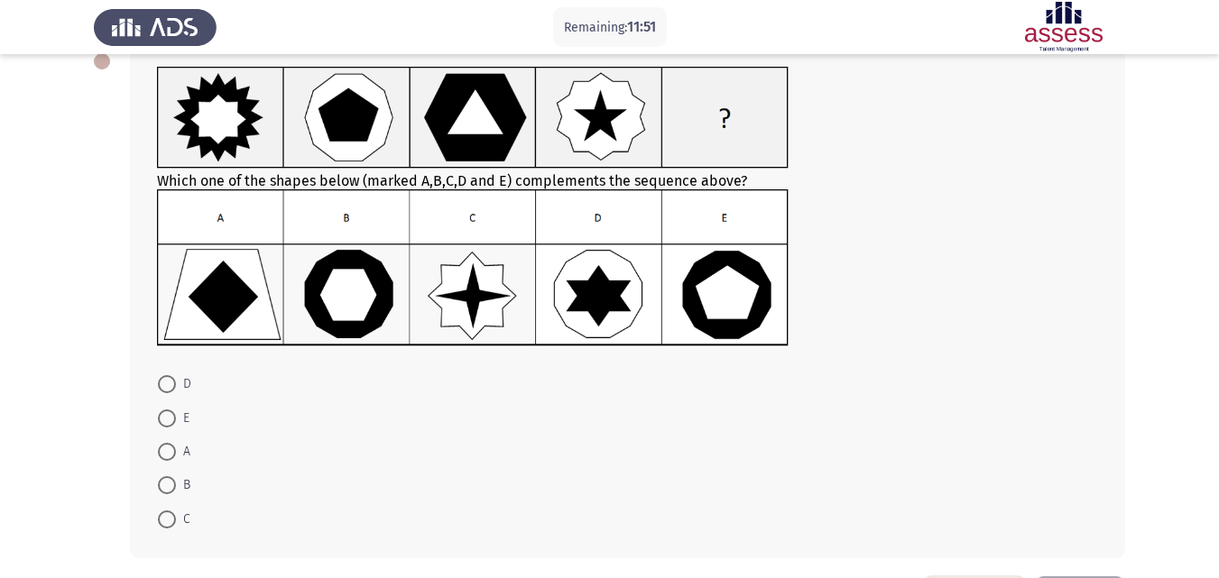
click at [168, 509] on label "C" at bounding box center [174, 520] width 32 height 22
click at [168, 511] on input "C" at bounding box center [167, 520] width 18 height 18
radio input "true"
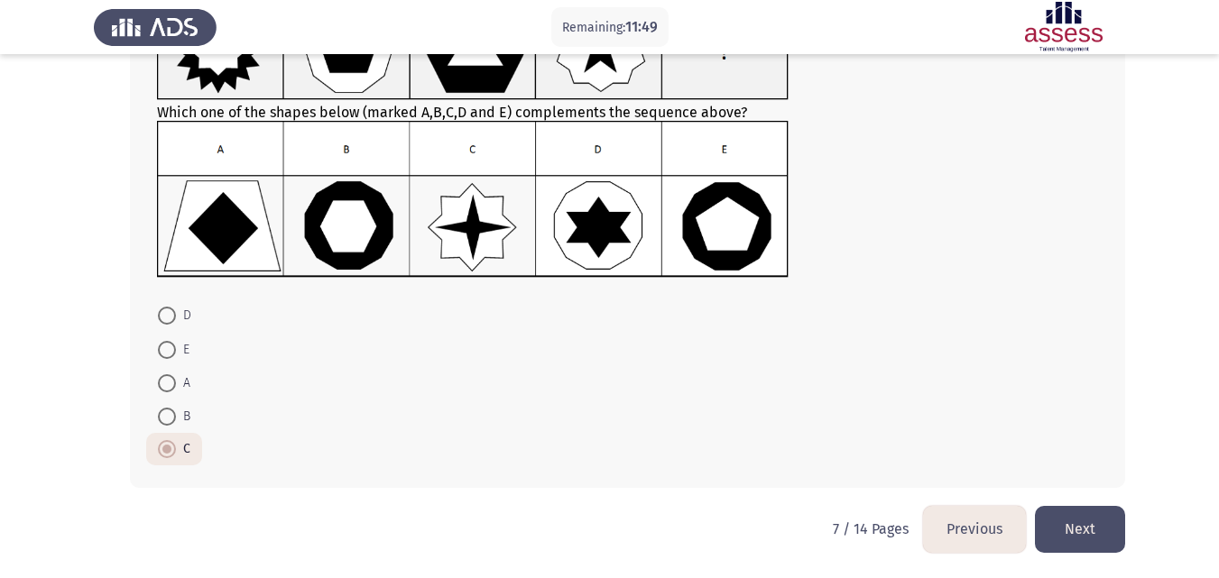
click at [1083, 566] on html "Remaining: 11:49 Previous ASSESS Aptitude (FOCUS) - Logical Reasoning Next Whic…" at bounding box center [609, 201] width 1219 height 754
click at [1083, 549] on button "Next" at bounding box center [1080, 529] width 90 height 46
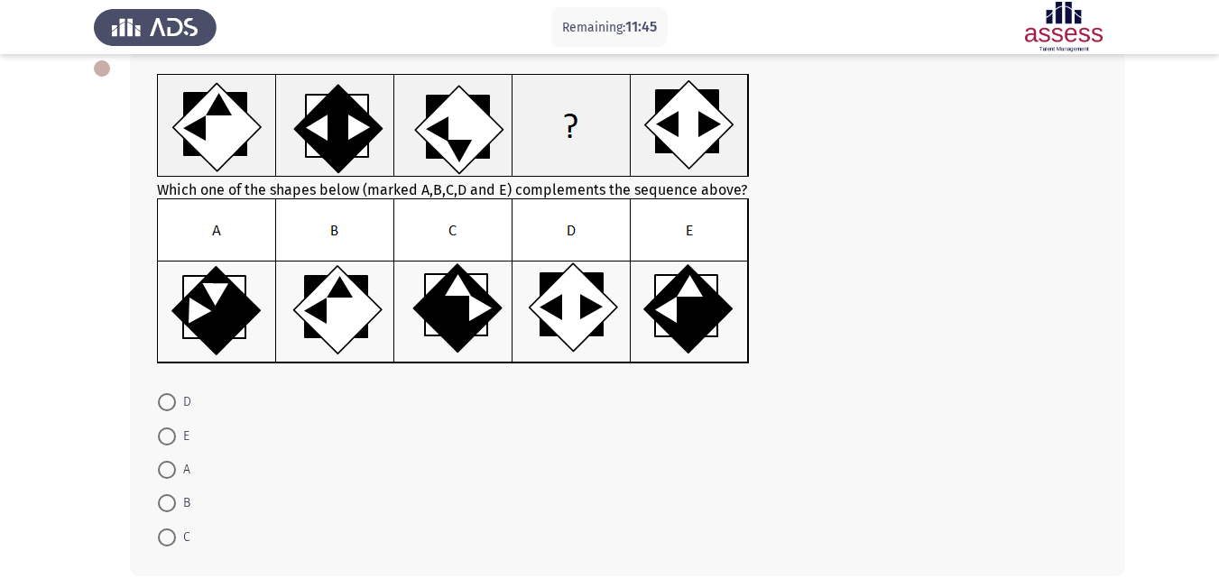
scroll to position [95, 0]
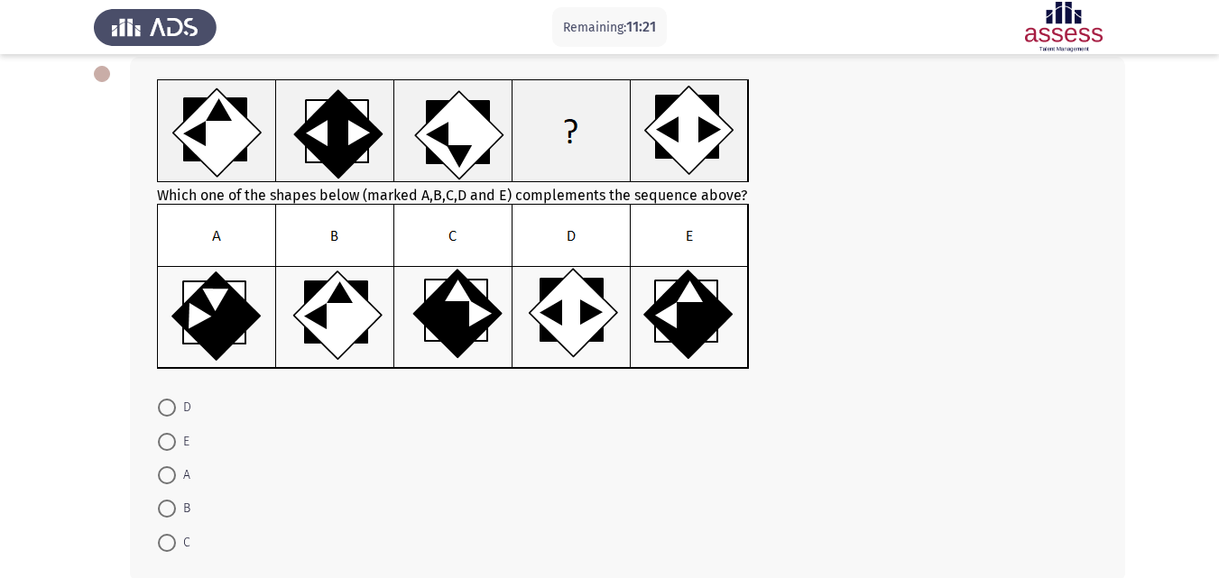
click at [442, 303] on img at bounding box center [453, 287] width 593 height 166
click at [169, 530] on mat-radio-button "C" at bounding box center [174, 541] width 56 height 33
click at [169, 541] on span at bounding box center [167, 543] width 18 height 18
click at [169, 541] on input "C" at bounding box center [167, 543] width 18 height 18
radio input "true"
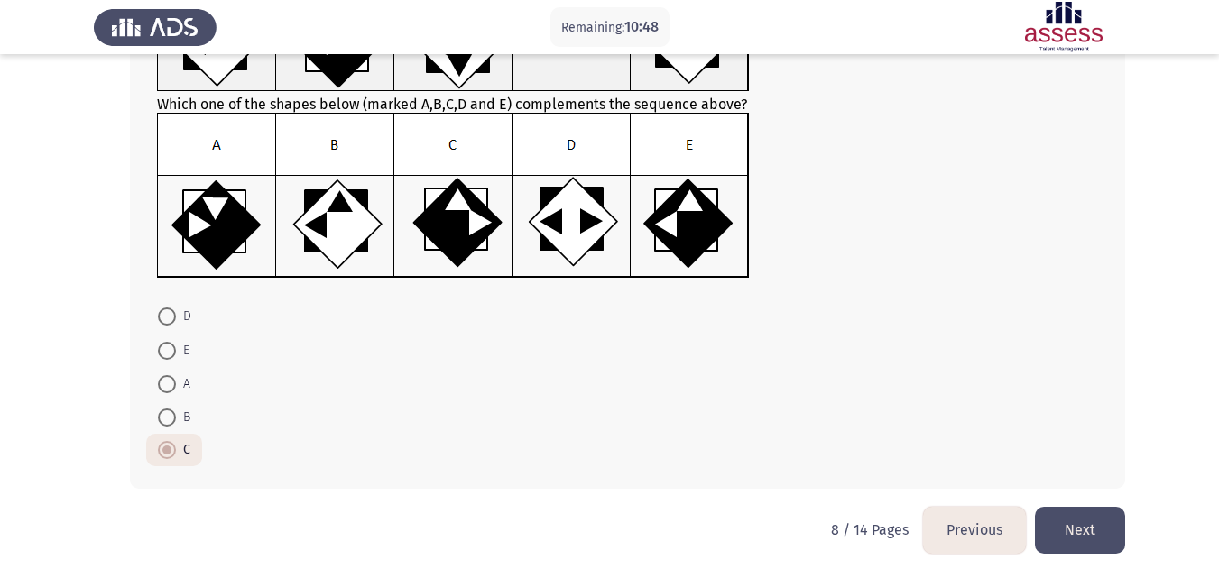
scroll to position [187, 0]
click at [1102, 532] on button "Next" at bounding box center [1080, 529] width 90 height 46
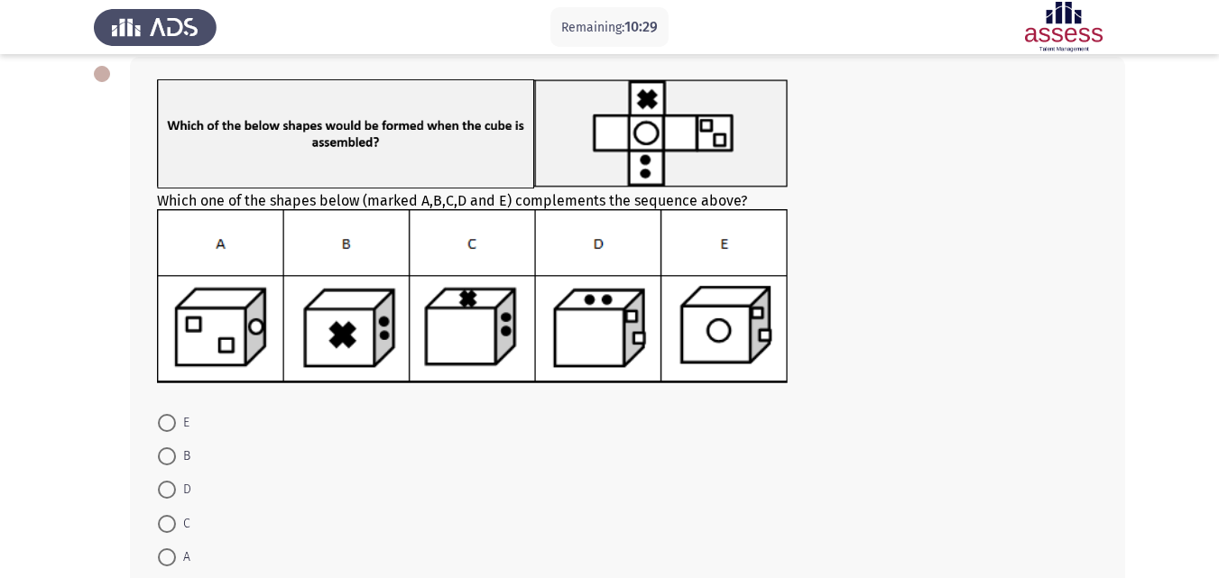
scroll to position [115, 0]
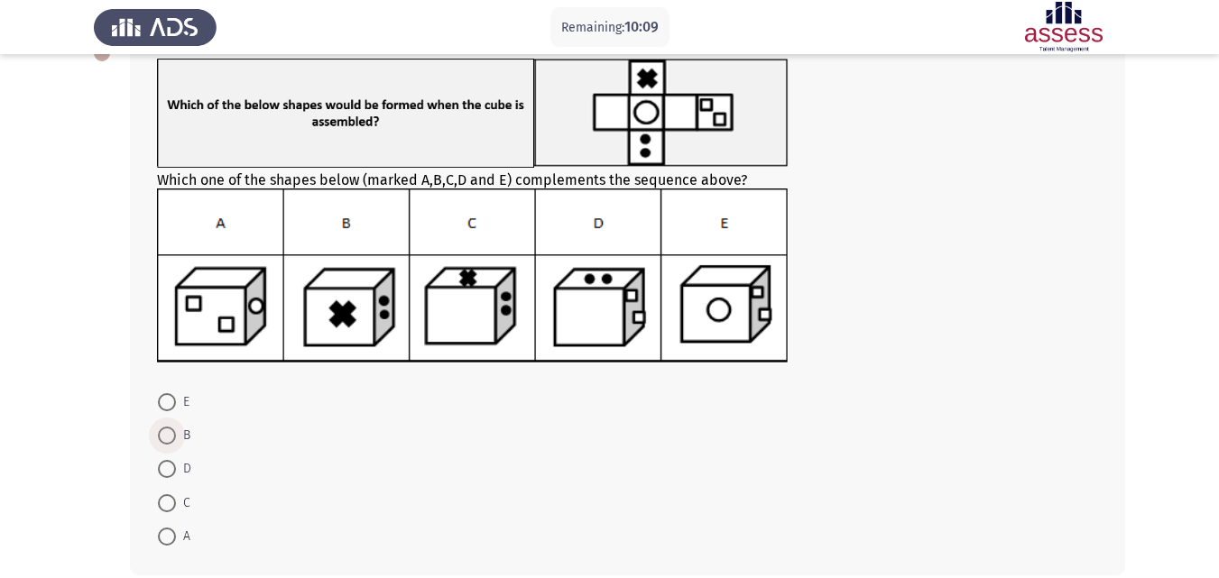
click at [169, 437] on span at bounding box center [167, 436] width 18 height 18
click at [169, 437] on input "B" at bounding box center [167, 436] width 18 height 18
radio input "true"
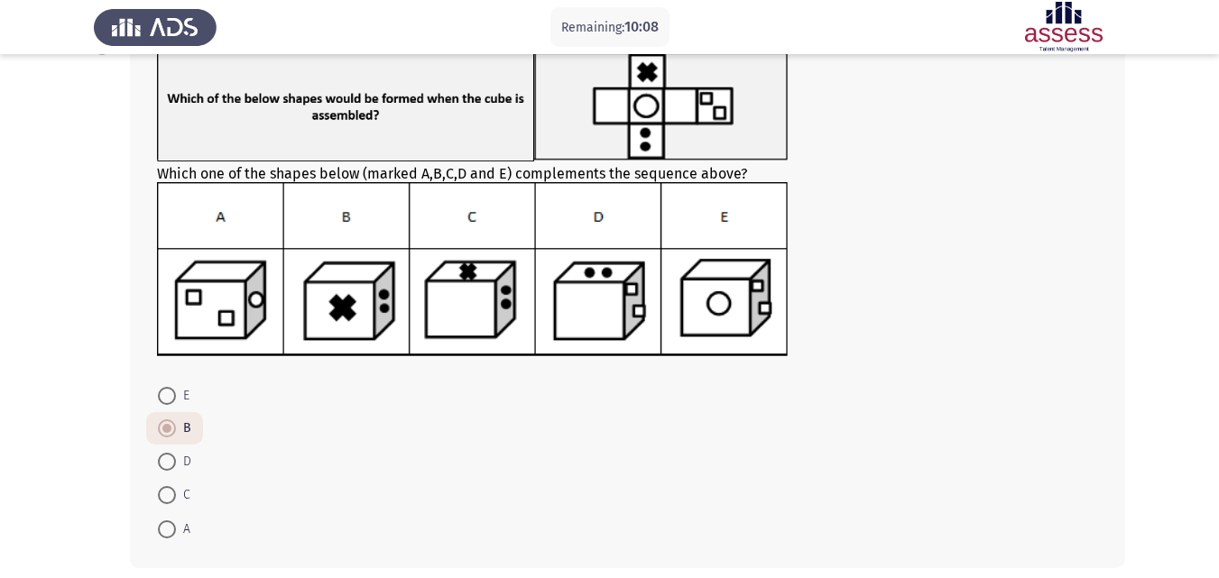
scroll to position [202, 0]
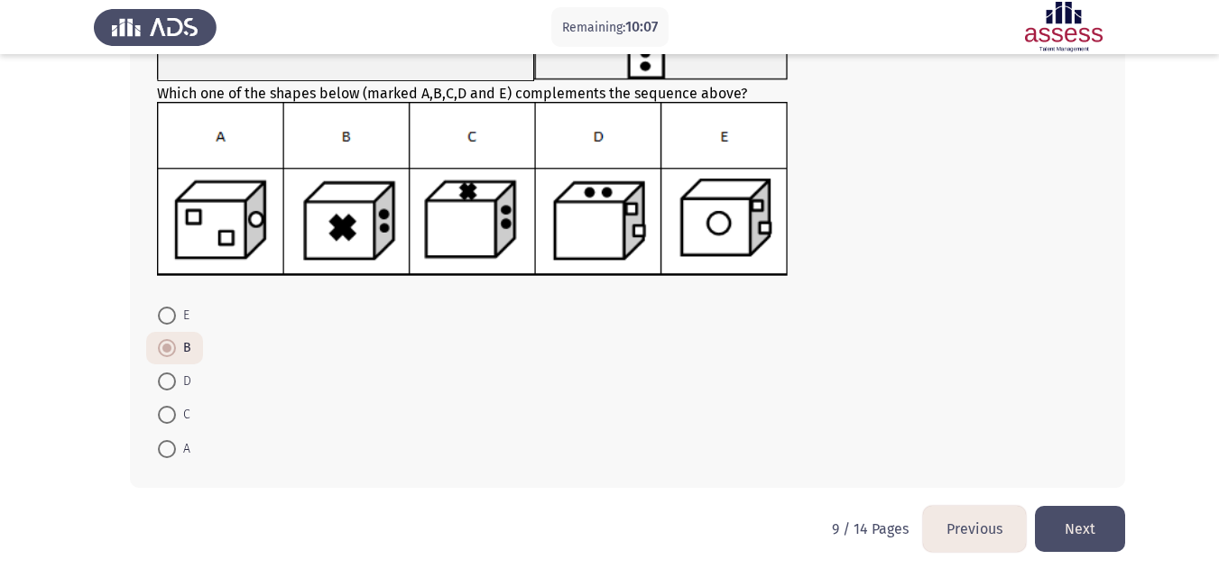
click at [1119, 525] on button "Next" at bounding box center [1080, 529] width 90 height 46
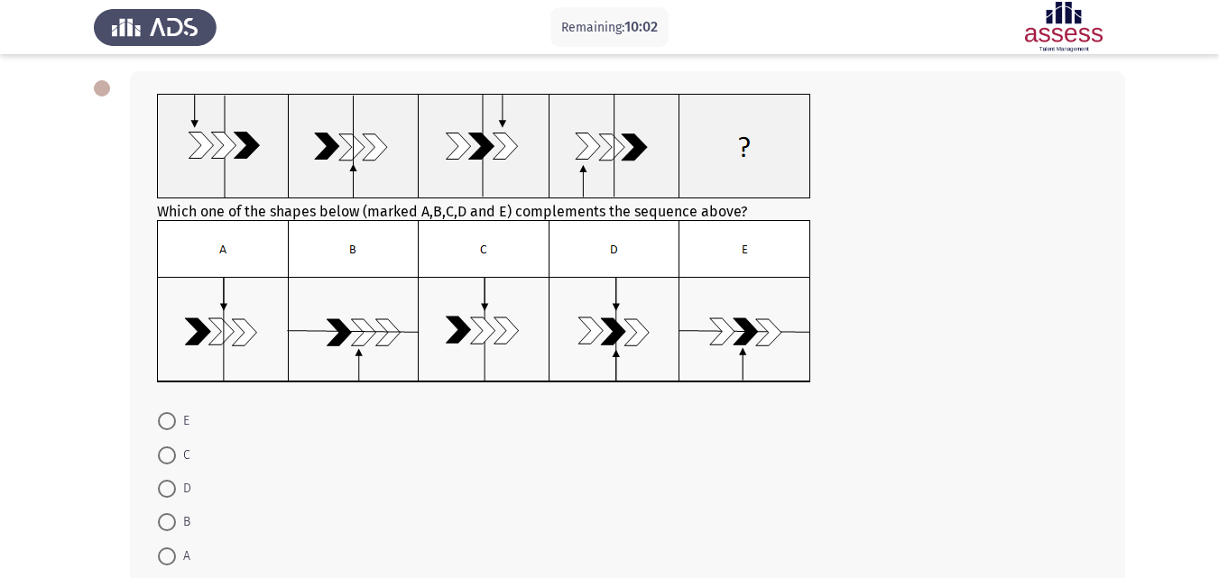
scroll to position [81, 0]
click at [168, 513] on span at bounding box center [167, 521] width 18 height 18
click at [168, 513] on input "B" at bounding box center [167, 521] width 18 height 18
radio input "true"
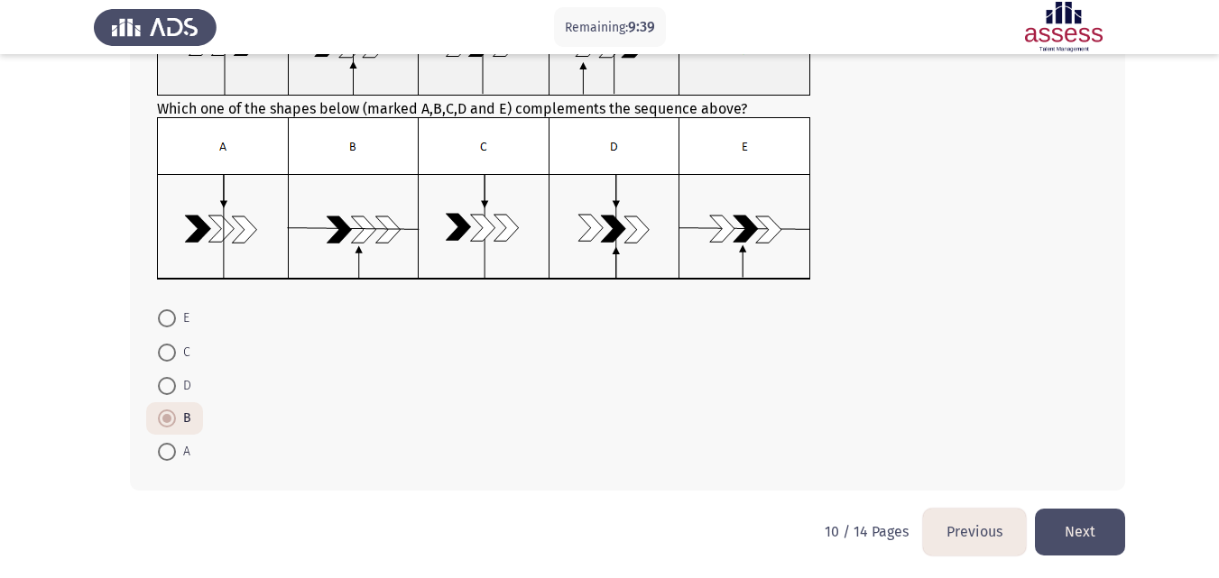
scroll to position [186, 0]
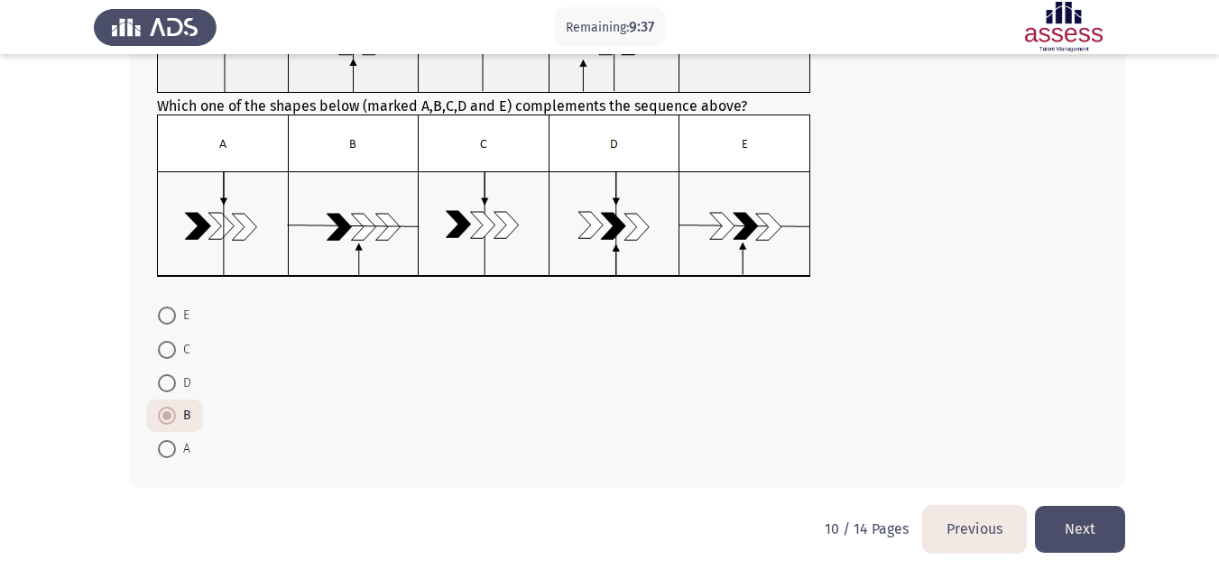
click at [1071, 544] on button "Next" at bounding box center [1080, 529] width 90 height 46
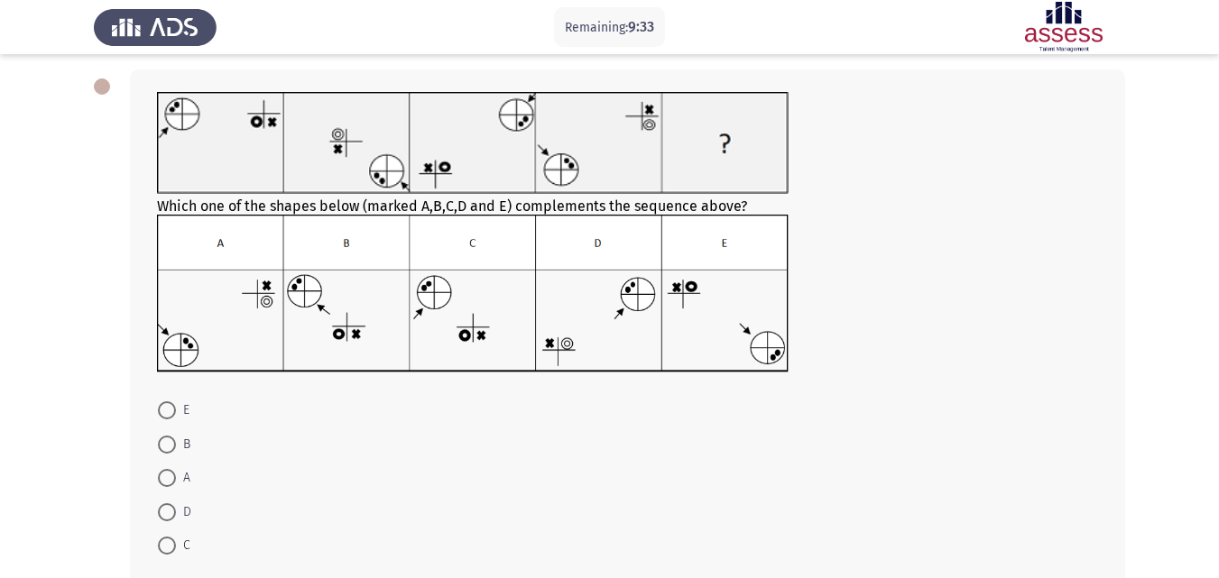
scroll to position [84, 0]
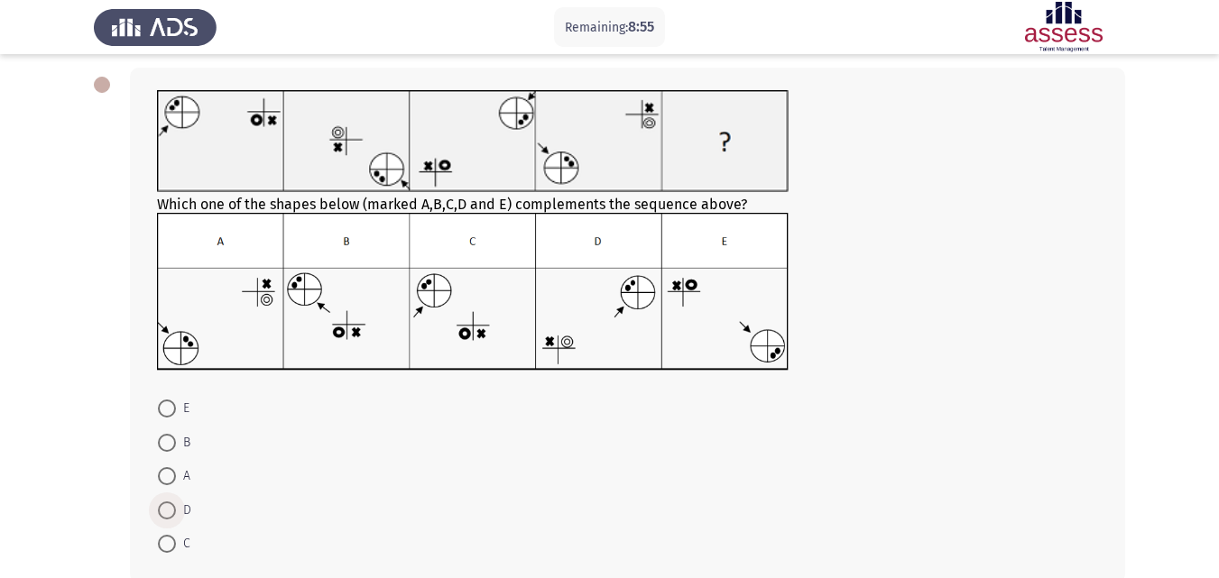
click at [169, 506] on span at bounding box center [167, 511] width 18 height 18
click at [169, 506] on input "D" at bounding box center [167, 511] width 18 height 18
radio input "true"
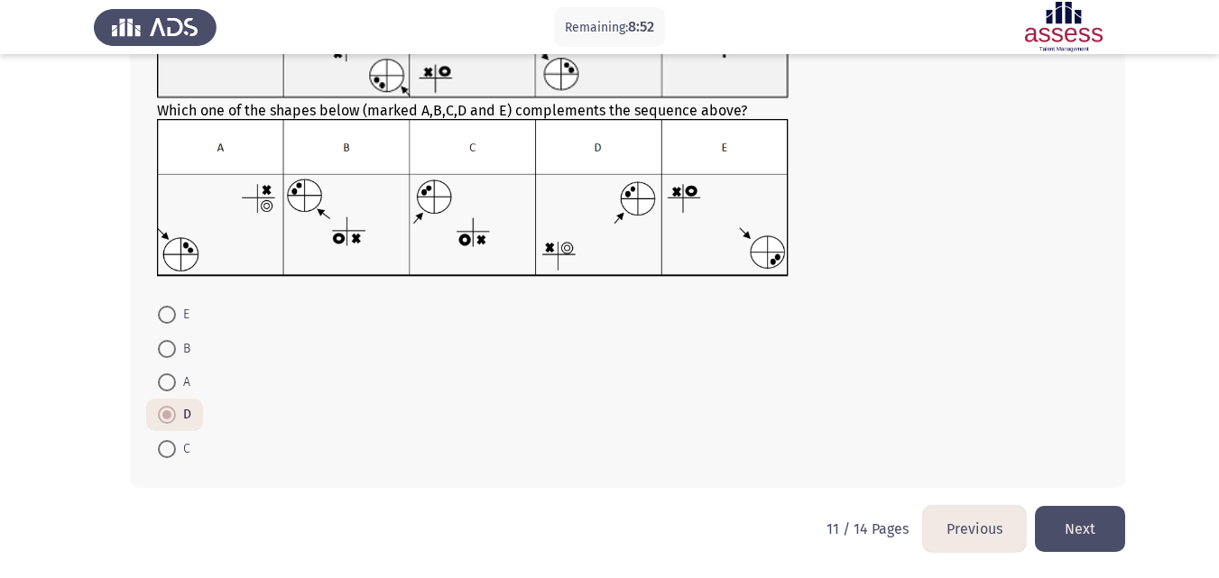
click at [1075, 528] on button "Next" at bounding box center [1080, 529] width 90 height 46
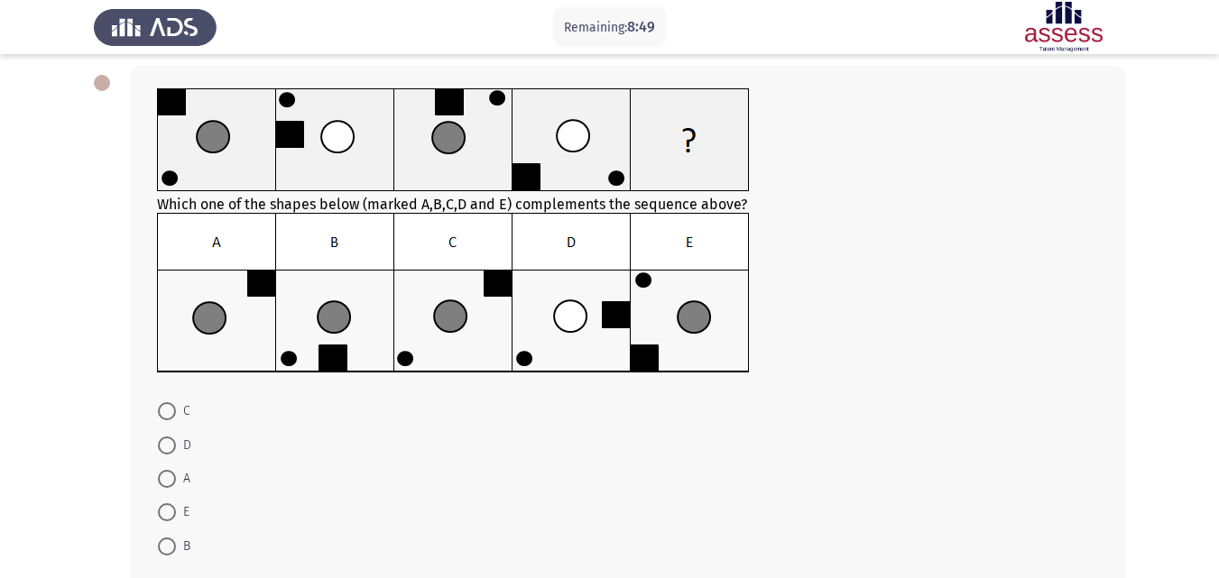
scroll to position [93, 0]
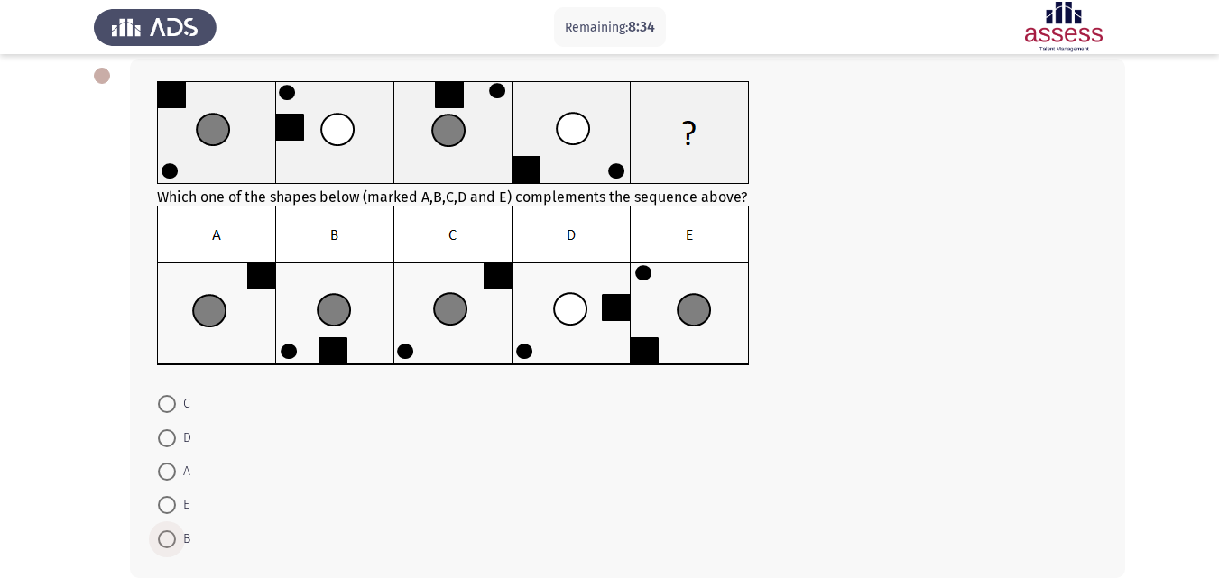
click at [167, 535] on span at bounding box center [167, 539] width 18 height 18
click at [167, 535] on input "B" at bounding box center [167, 539] width 18 height 18
radio input "true"
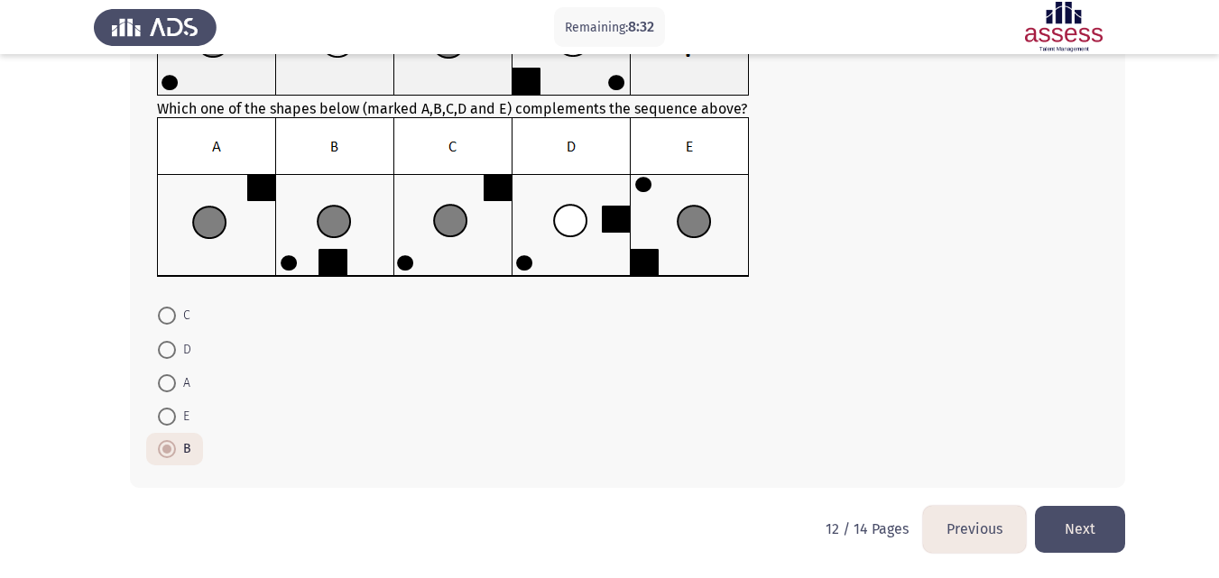
click at [1050, 549] on button "Next" at bounding box center [1080, 529] width 90 height 46
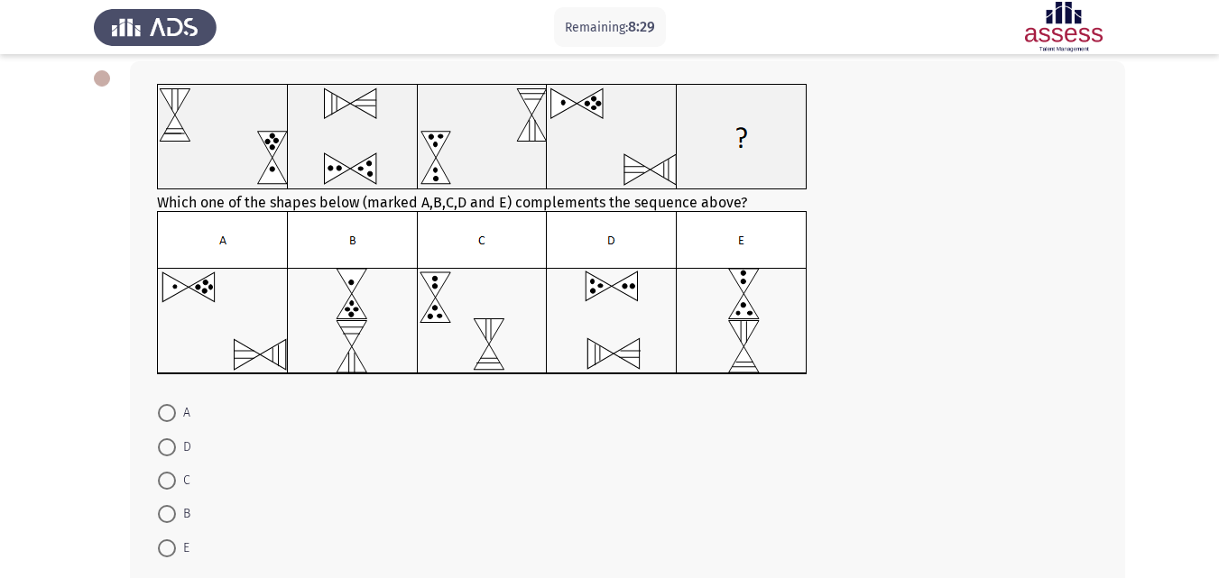
scroll to position [99, 0]
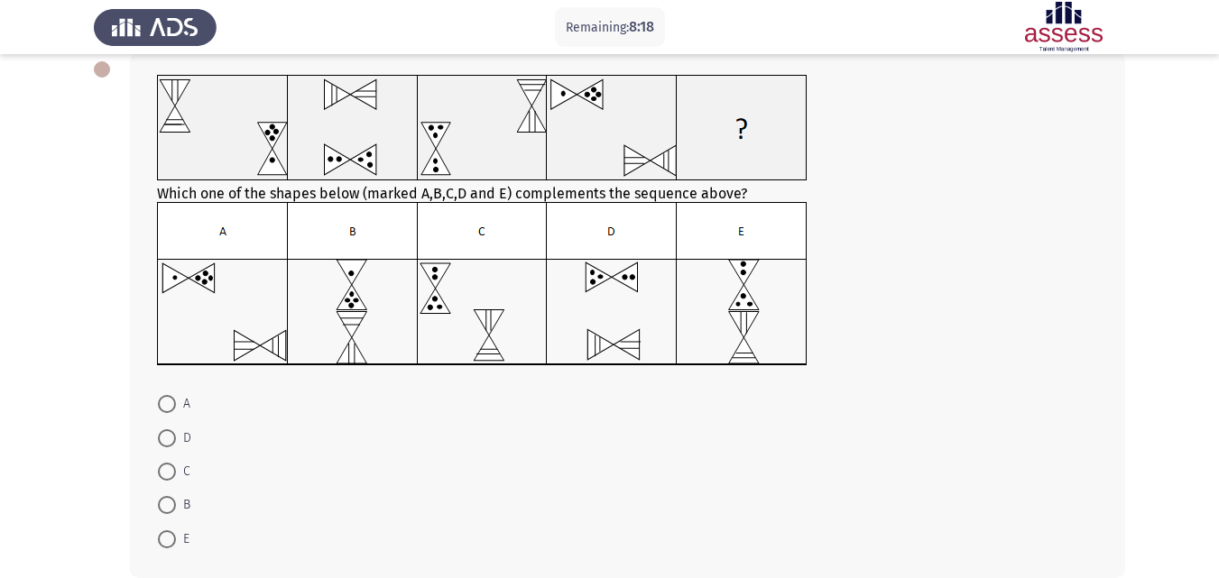
click at [168, 472] on span at bounding box center [167, 472] width 18 height 18
click at [168, 472] on input "C" at bounding box center [167, 472] width 18 height 18
radio input "true"
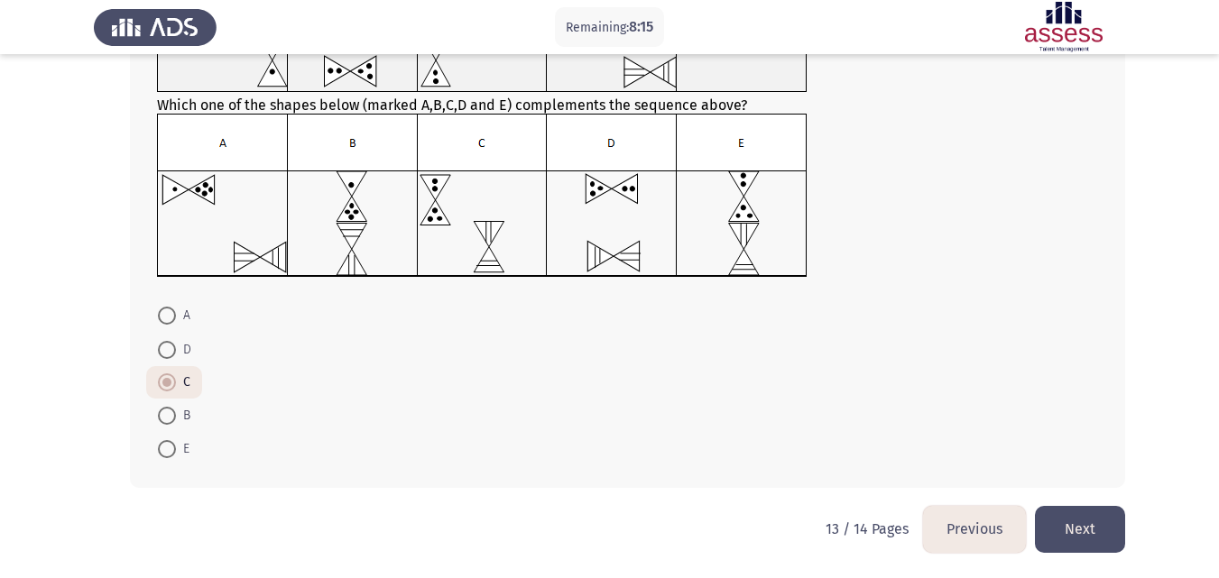
click at [1067, 529] on button "Next" at bounding box center [1080, 529] width 90 height 46
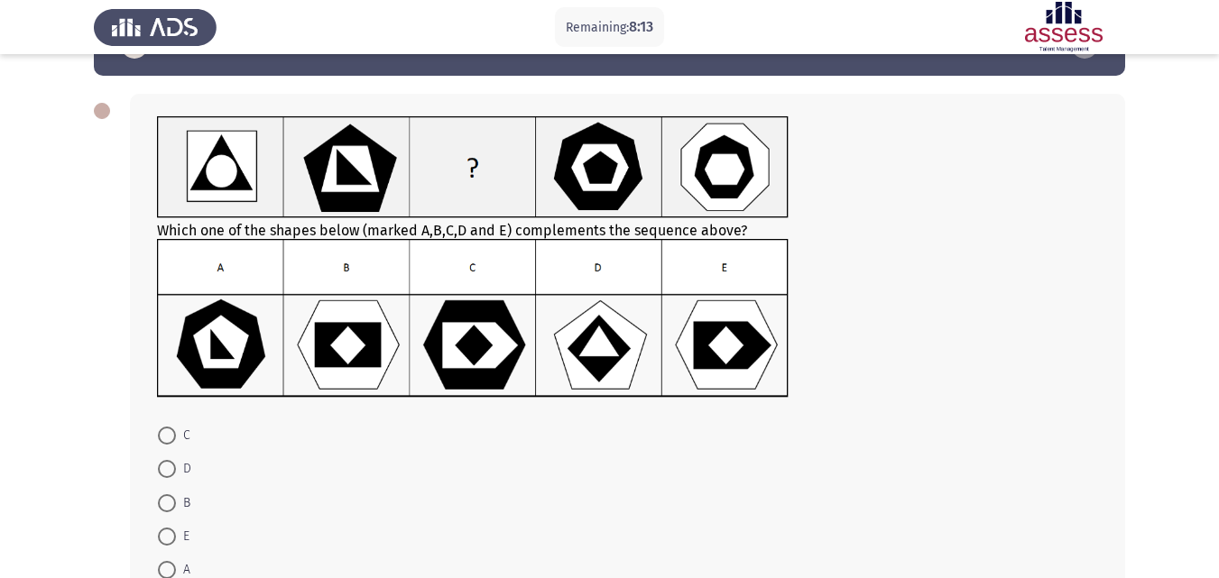
scroll to position [68, 0]
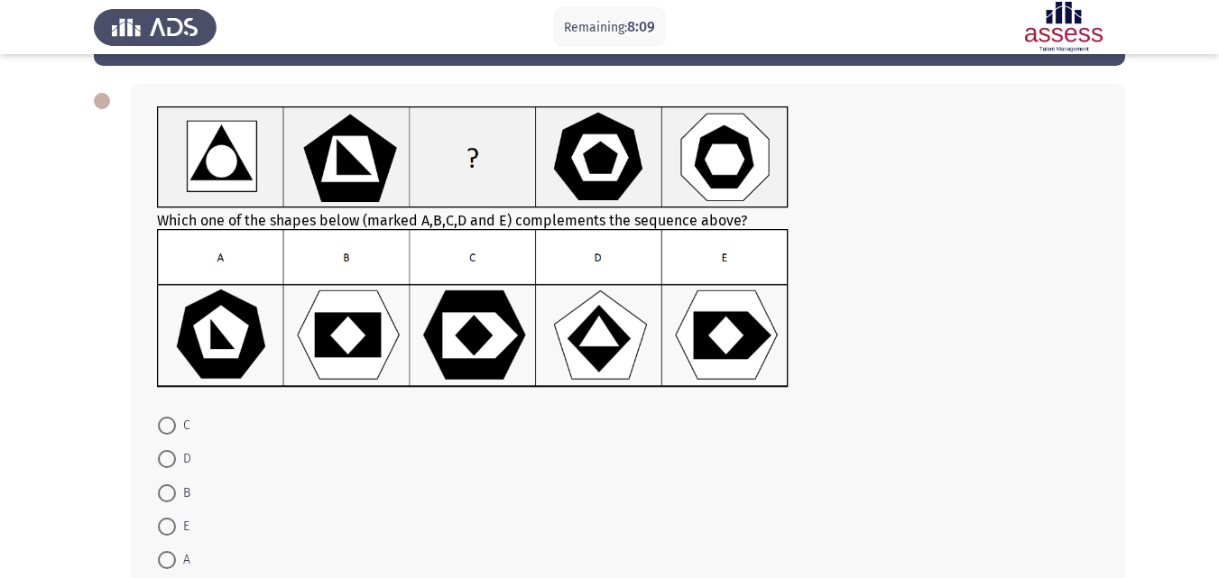
click at [163, 529] on span at bounding box center [167, 527] width 18 height 18
click at [163, 529] on input "E" at bounding box center [167, 527] width 18 height 18
radio input "true"
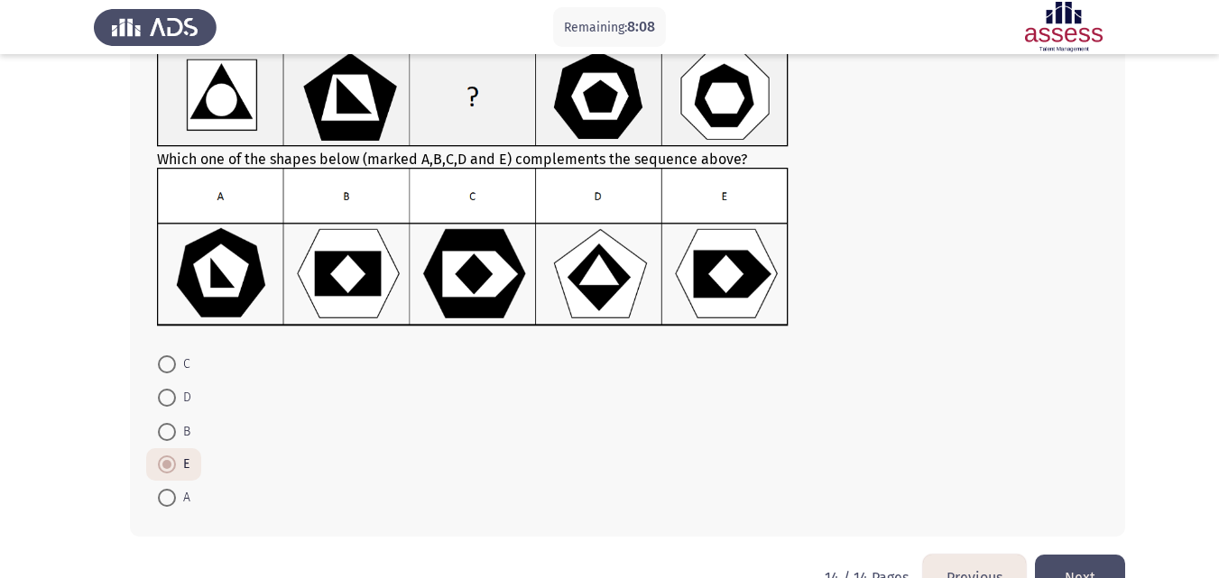
scroll to position [178, 0]
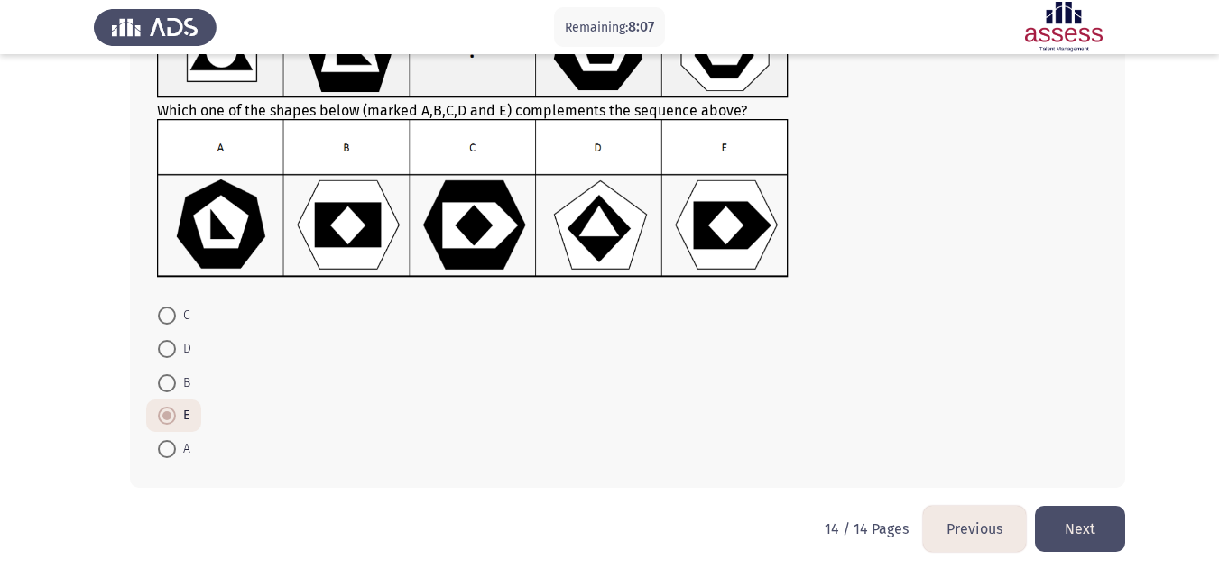
click at [1111, 531] on button "Next" at bounding box center [1080, 529] width 90 height 46
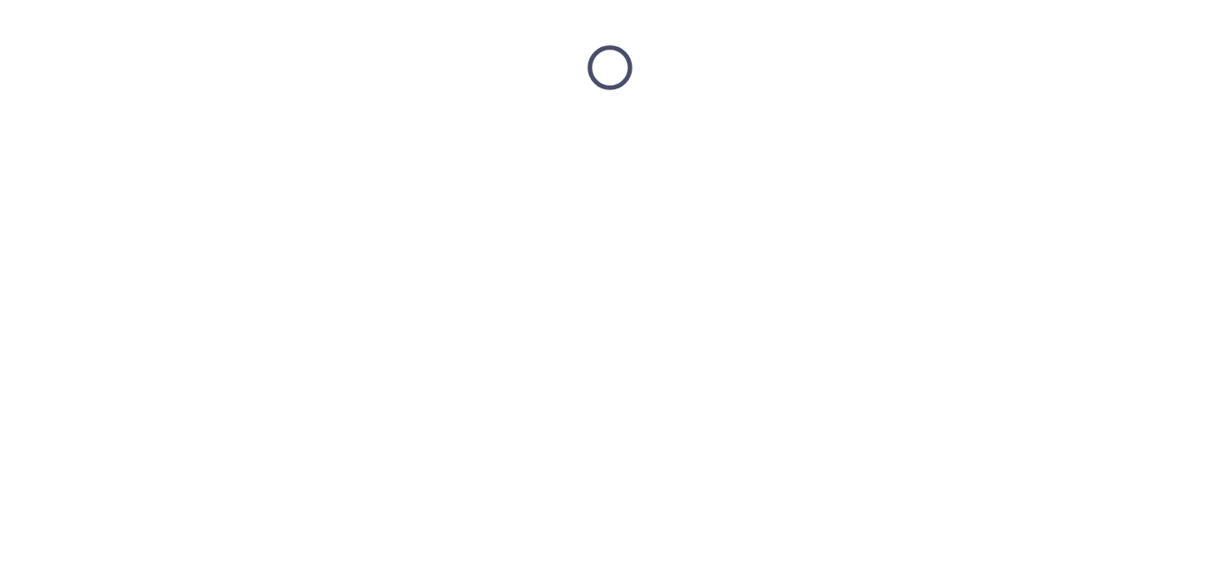
scroll to position [0, 0]
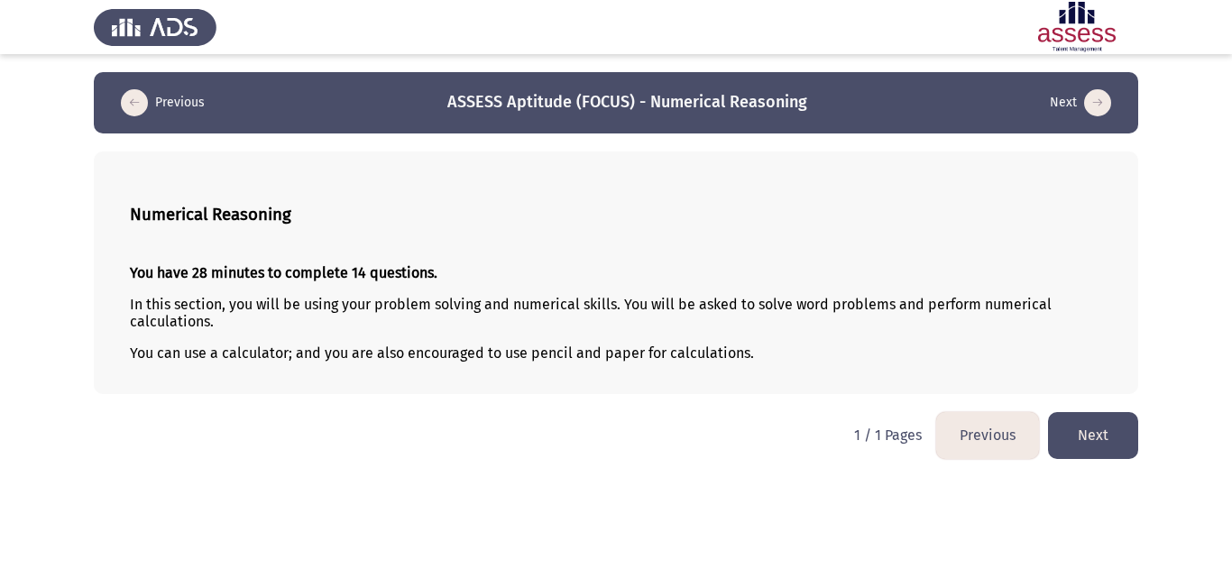
click at [1093, 438] on button "Next" at bounding box center [1093, 435] width 90 height 46
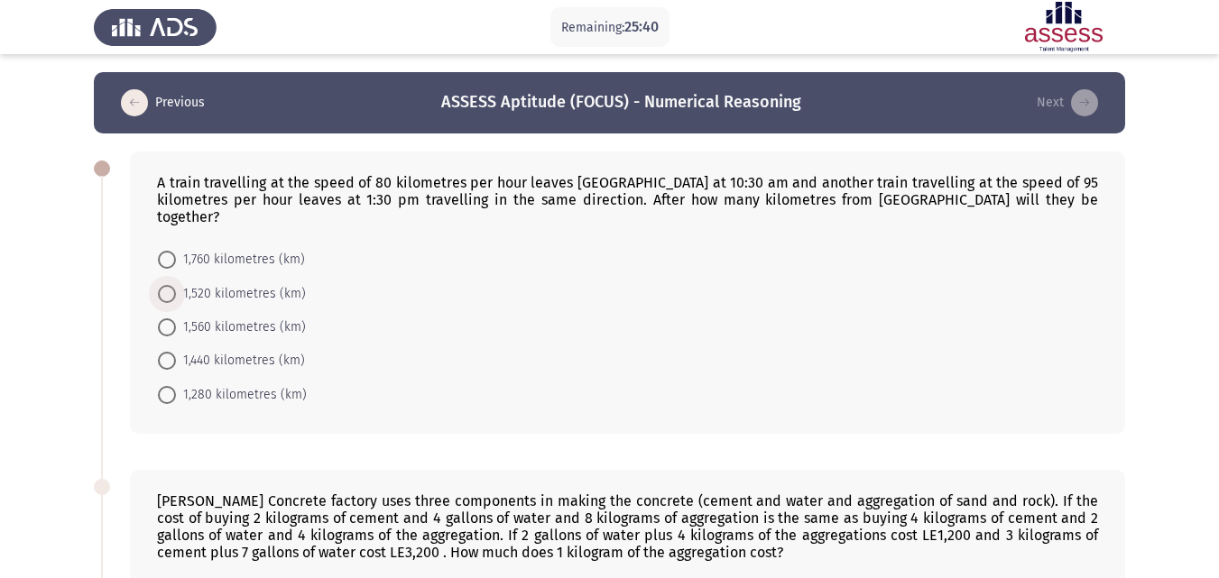
click at [170, 285] on span at bounding box center [167, 294] width 18 height 18
click at [170, 285] on input "1,520 kilometres (km)" at bounding box center [167, 294] width 18 height 18
radio input "true"
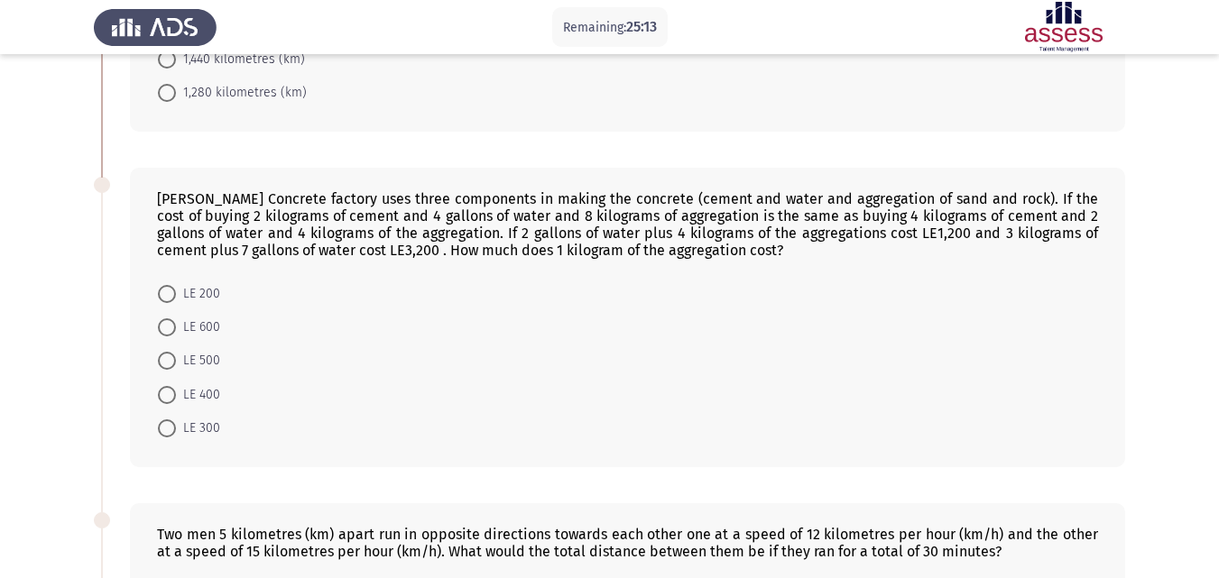
scroll to position [320, 0]
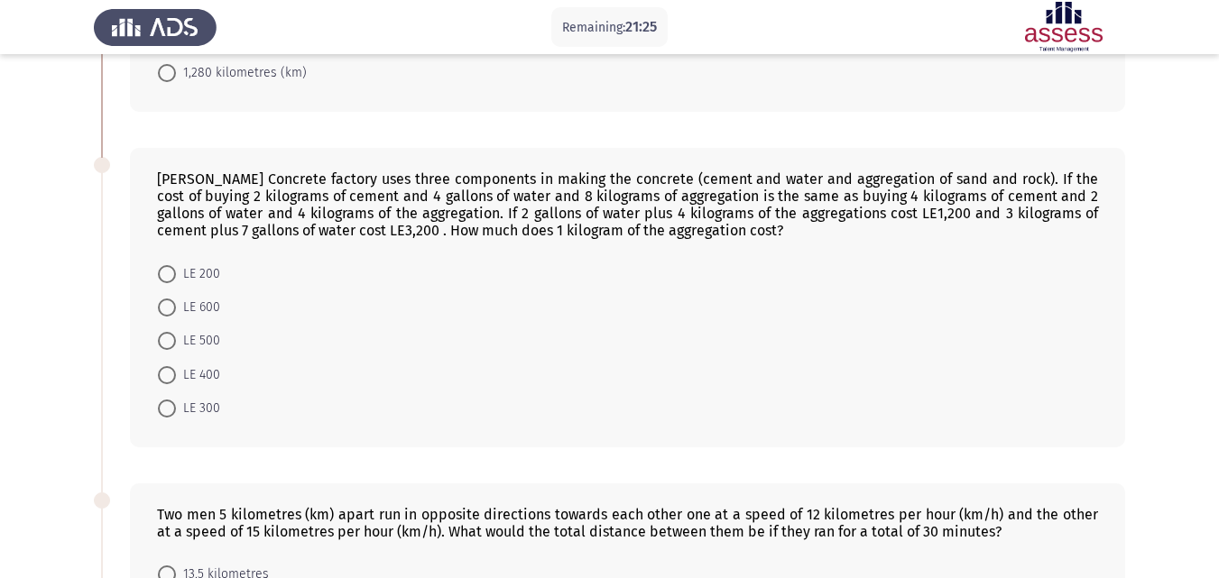
click at [163, 256] on mat-radio-button "LE 200" at bounding box center [189, 272] width 86 height 33
click at [163, 265] on span at bounding box center [167, 274] width 18 height 18
click at [163, 265] on input "LE 200" at bounding box center [167, 274] width 18 height 18
radio input "true"
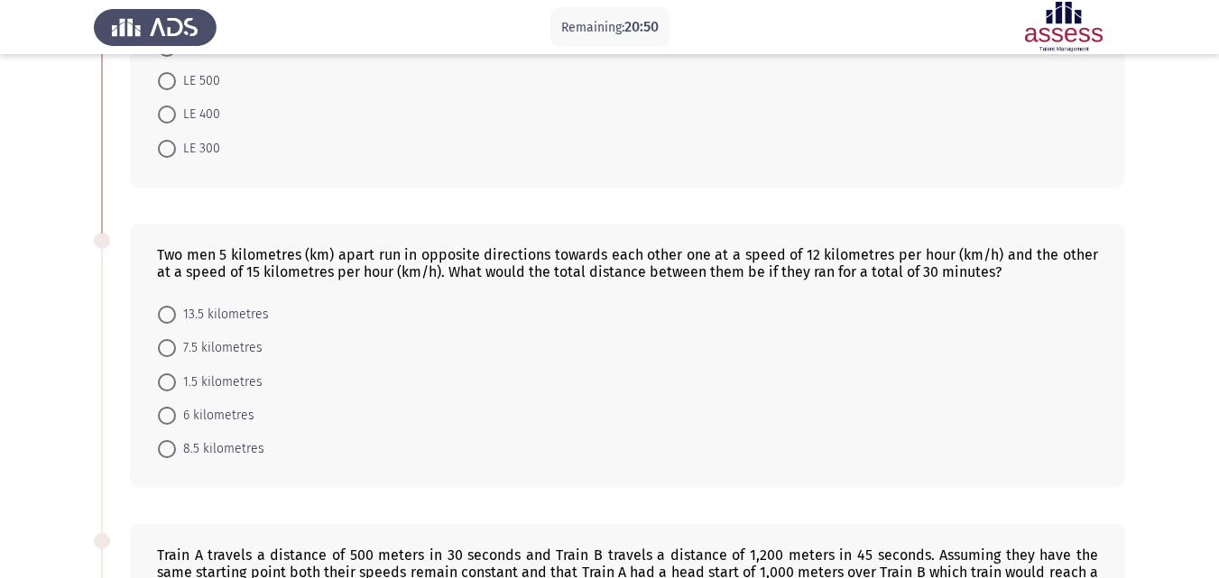
scroll to position [588, 0]
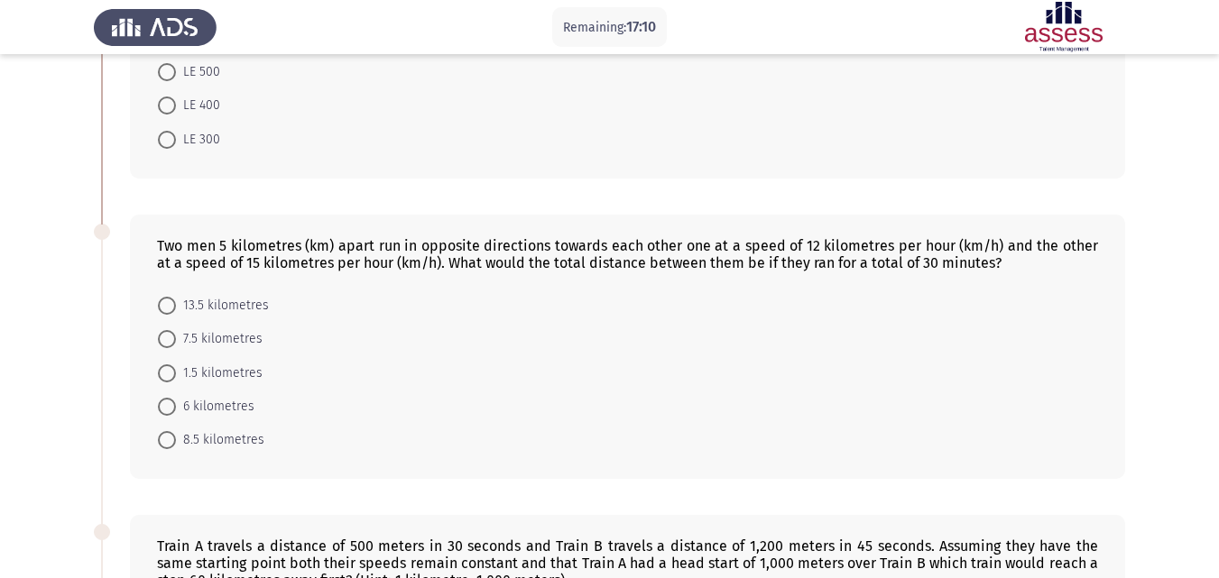
click at [167, 440] on span at bounding box center [167, 440] width 0 height 0
click at [166, 431] on input "8.5 kilometres" at bounding box center [167, 440] width 18 height 18
radio input "true"
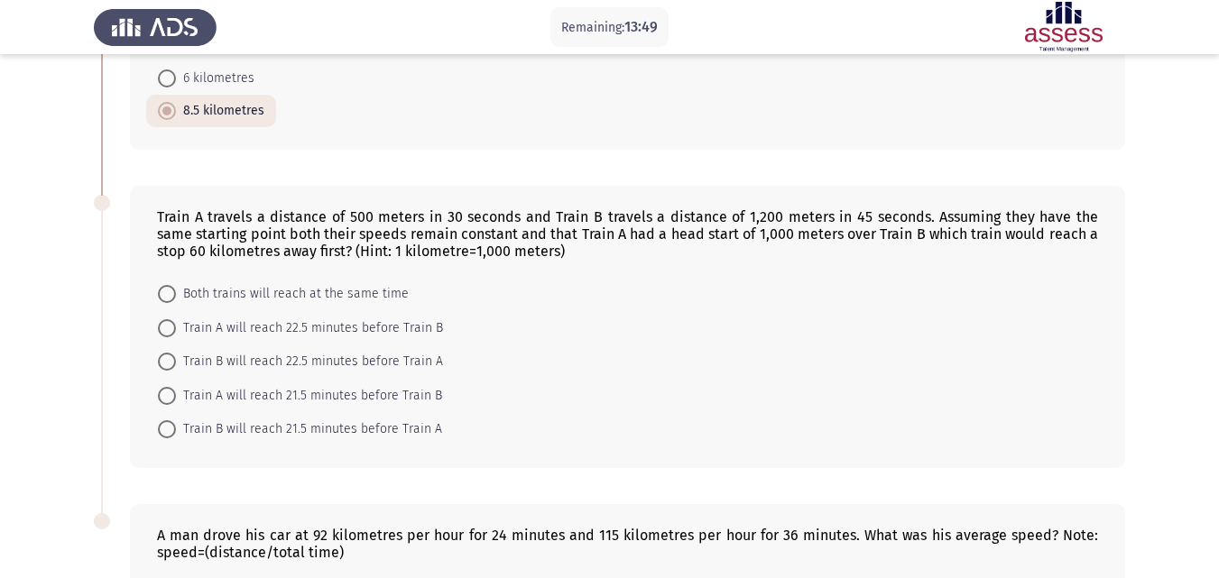
scroll to position [926, 0]
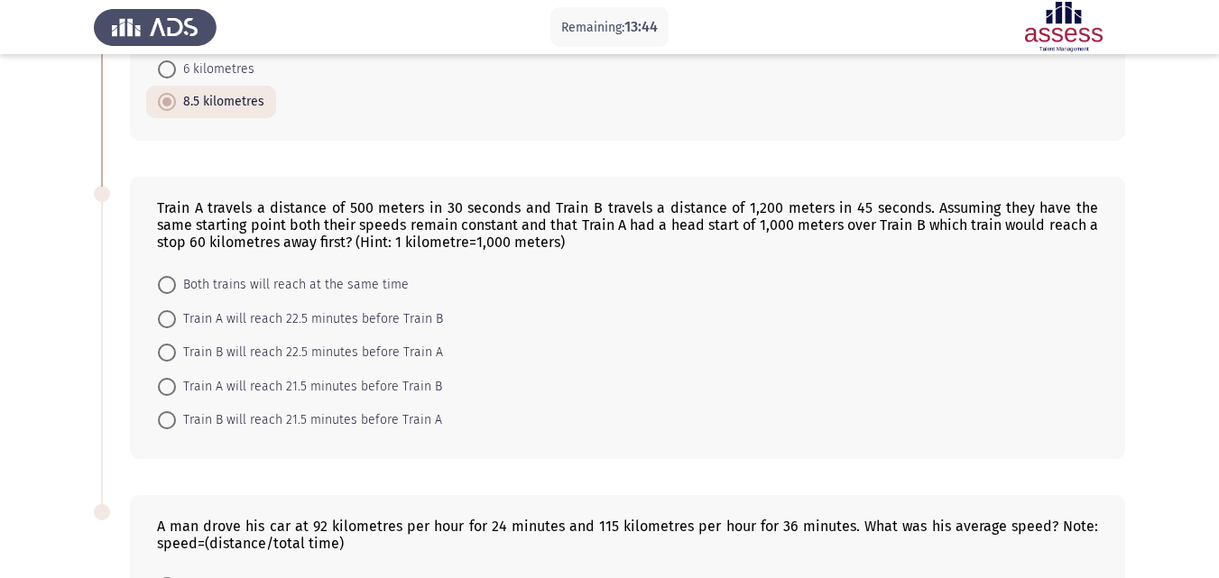
drag, startPoint x: 580, startPoint y: 226, endPoint x: 314, endPoint y: 205, distance: 267.0
click at [314, 205] on div "Train A travels a distance of 500 meters in 30 seconds and Train B travels a di…" at bounding box center [627, 224] width 941 height 51
drag, startPoint x: 159, startPoint y: 186, endPoint x: 308, endPoint y: 218, distance: 152.4
click at [308, 218] on div "Train A travels a distance of 500 meters in 30 seconds and Train B travels a di…" at bounding box center [627, 224] width 941 height 51
click at [430, 219] on div "Train A travels a distance of 500 meters in 30 seconds and Train B travels a di…" at bounding box center [627, 224] width 941 height 51
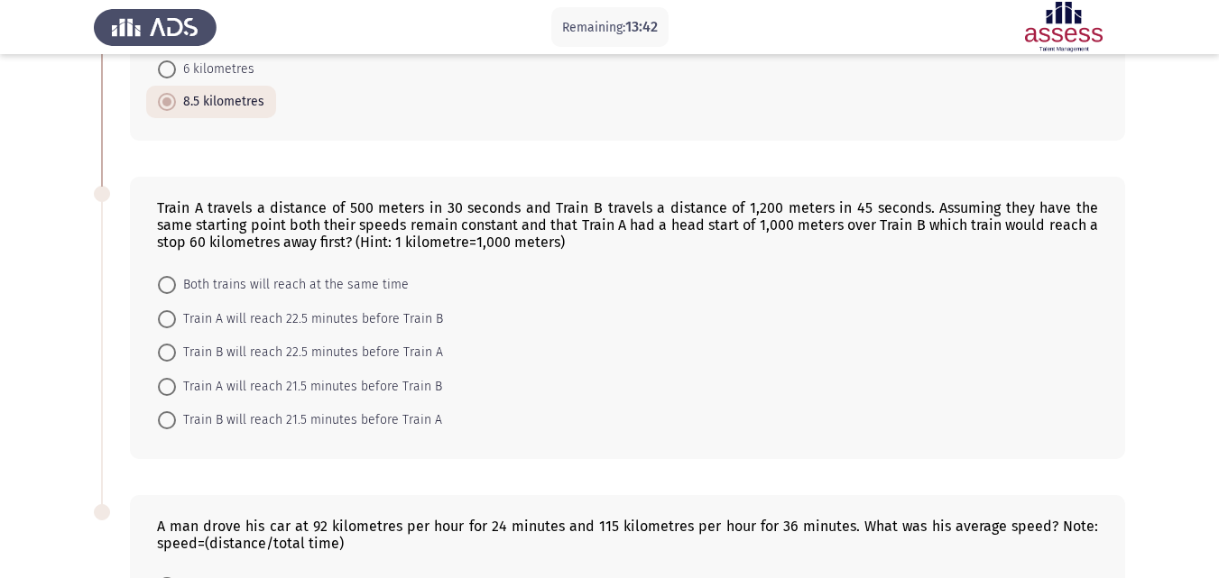
click at [430, 219] on div "Train A travels a distance of 500 meters in 30 seconds and Train B travels a di…" at bounding box center [627, 224] width 941 height 51
click at [540, 236] on div "Train A travels a distance of 500 meters in 30 seconds and Train B travels a di…" at bounding box center [627, 318] width 995 height 282
click at [540, 238] on div "Train A travels a distance of 500 meters in 30 seconds and Train B travels a di…" at bounding box center [627, 318] width 995 height 282
drag, startPoint x: 539, startPoint y: 238, endPoint x: 529, endPoint y: 221, distance: 19.8
click at [529, 221] on div "Train A travels a distance of 500 meters in 30 seconds and Train B travels a di…" at bounding box center [627, 318] width 995 height 282
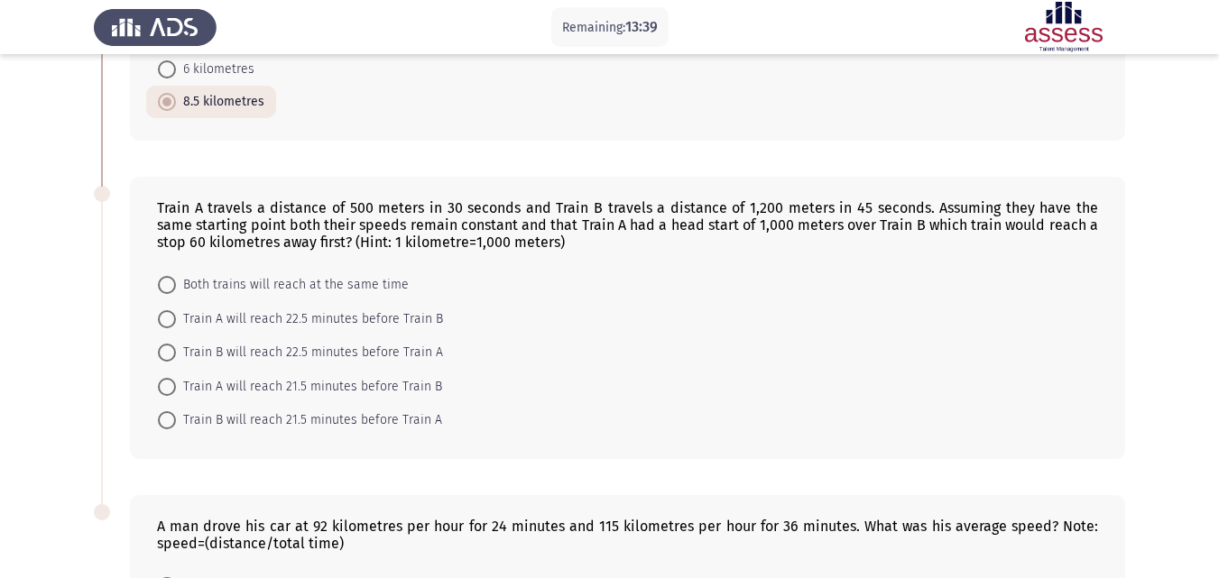
drag, startPoint x: 549, startPoint y: 223, endPoint x: 517, endPoint y: 210, distance: 34.0
click at [517, 210] on div "Train A travels a distance of 500 meters in 30 seconds and Train B travels a di…" at bounding box center [627, 224] width 941 height 51
drag, startPoint x: 163, startPoint y: 179, endPoint x: 412, endPoint y: 212, distance: 251.2
click at [412, 212] on div "Train A travels a distance of 500 meters in 30 seconds and Train B travels a di…" at bounding box center [627, 318] width 995 height 282
drag, startPoint x: 493, startPoint y: 224, endPoint x: 528, endPoint y: 240, distance: 38.8
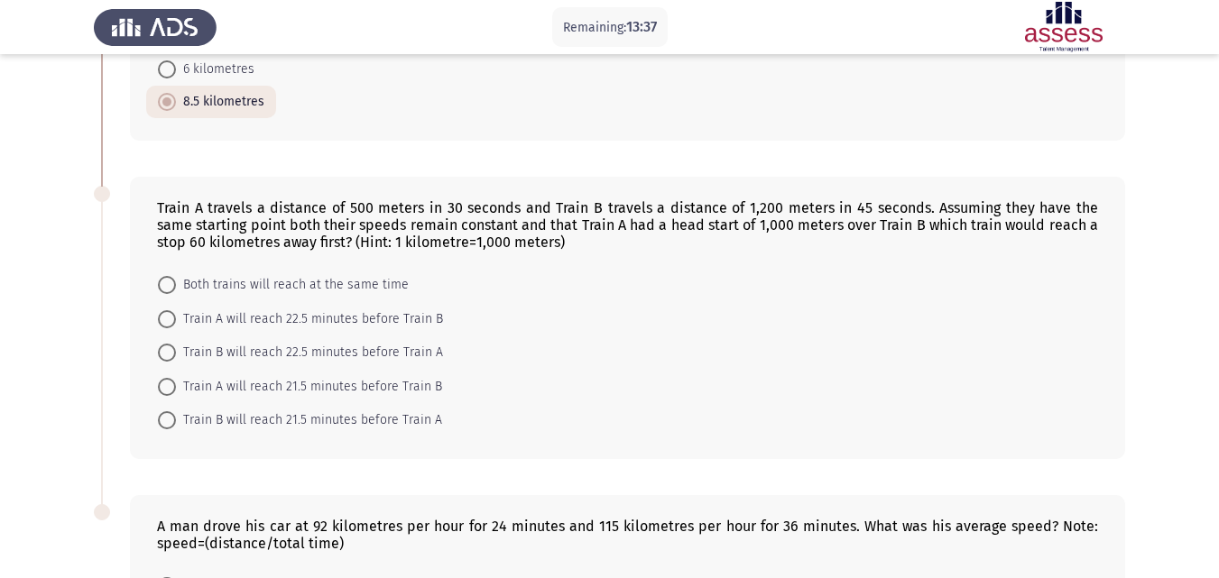
click at [528, 240] on div "Train A travels a distance of 500 meters in 30 seconds and Train B travels a di…" at bounding box center [627, 318] width 995 height 282
click at [530, 241] on div "Train A travels a distance of 500 meters in 30 seconds and Train B travels a di…" at bounding box center [627, 318] width 995 height 282
click at [535, 241] on div "Train A travels a distance of 500 meters in 30 seconds and Train B travels a di…" at bounding box center [627, 318] width 995 height 282
click at [567, 222] on div "Train A travels a distance of 500 meters in 30 seconds and Train B travels a di…" at bounding box center [627, 224] width 941 height 51
click at [566, 223] on div "Train A travels a distance of 500 meters in 30 seconds and Train B travels a di…" at bounding box center [627, 224] width 941 height 51
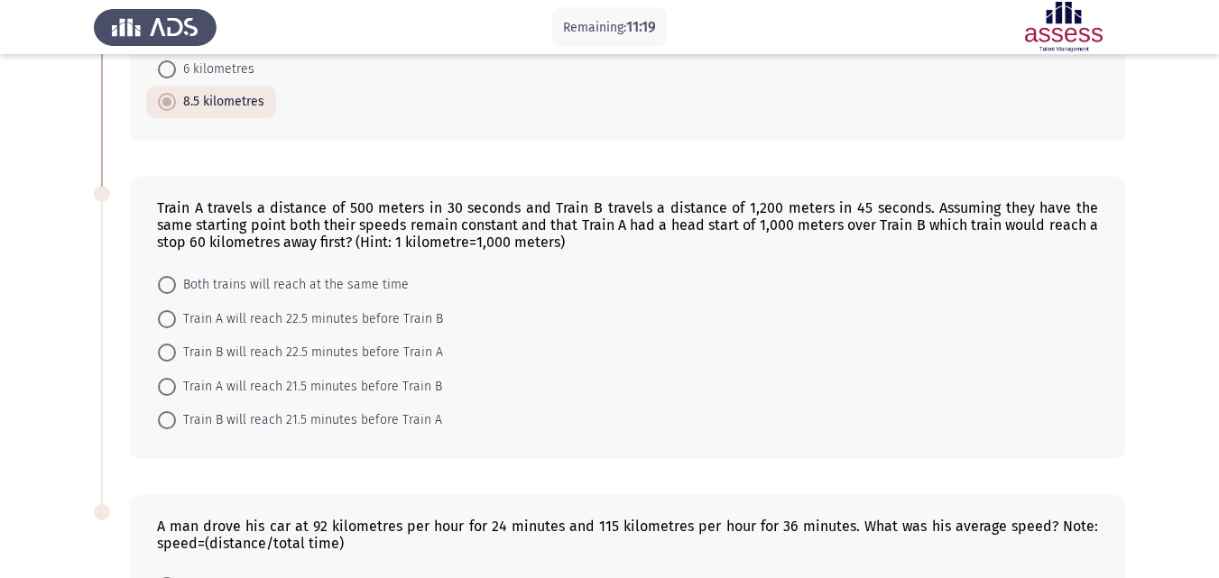
click at [566, 223] on div "Train A travels a distance of 500 meters in 30 seconds and Train B travels a di…" at bounding box center [627, 224] width 941 height 51
drag, startPoint x: 561, startPoint y: 226, endPoint x: 435, endPoint y: 205, distance: 128.2
click at [435, 205] on div "Train A travels a distance of 500 meters in 30 seconds and Train B travels a di…" at bounding box center [627, 224] width 941 height 51
drag, startPoint x: 167, startPoint y: 181, endPoint x: 210, endPoint y: 197, distance: 45.9
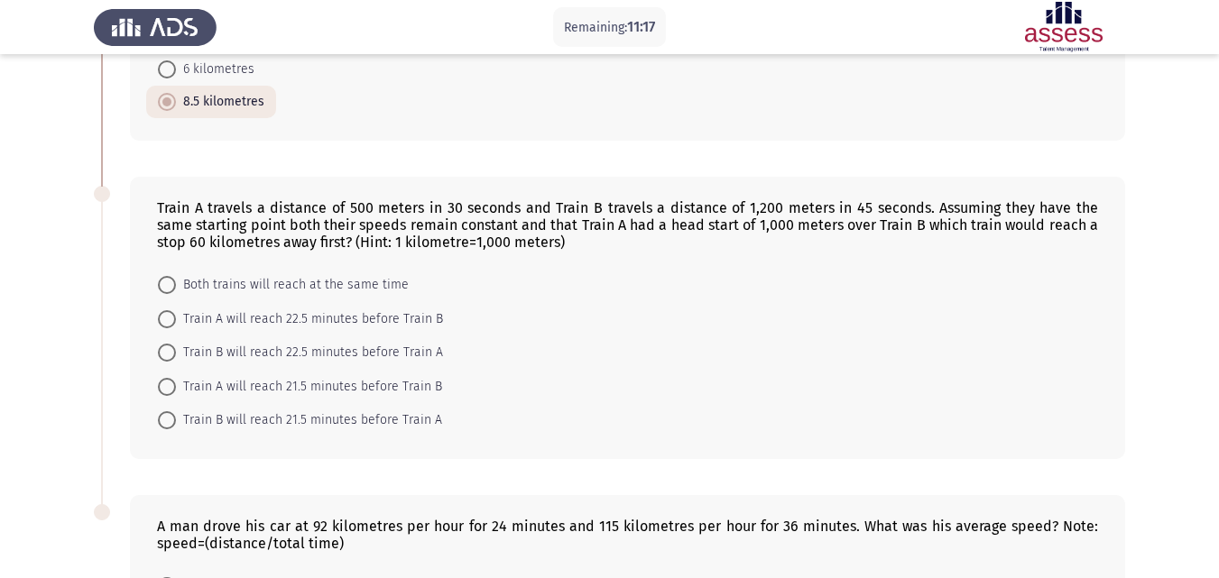
click at [226, 195] on div "Train A travels a distance of 500 meters in 30 seconds and Train B travels a di…" at bounding box center [627, 318] width 995 height 282
drag, startPoint x: 161, startPoint y: 182, endPoint x: 316, endPoint y: 204, distance: 156.7
click at [316, 204] on div "Train A travels a distance of 500 meters in 30 seconds and Train B travels a di…" at bounding box center [627, 224] width 941 height 51
click at [501, 230] on div "Train A travels a distance of 500 meters in 30 seconds and Train B travels a di…" at bounding box center [627, 224] width 941 height 51
click at [557, 231] on div "Train A travels a distance of 500 meters in 30 seconds and Train B travels a di…" at bounding box center [627, 318] width 995 height 282
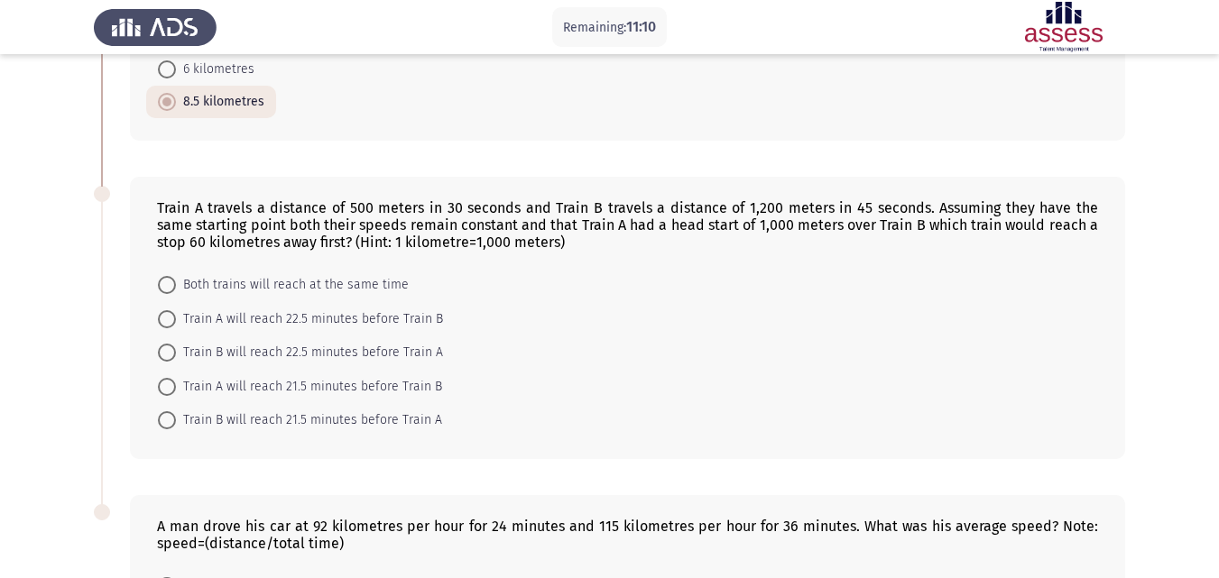
drag, startPoint x: 557, startPoint y: 227, endPoint x: 543, endPoint y: 219, distance: 15.8
click at [543, 219] on div "Train A travels a distance of 500 meters in 30 seconds and Train B travels a di…" at bounding box center [627, 224] width 941 height 51
click at [172, 411] on span at bounding box center [167, 420] width 18 height 18
click at [172, 411] on input "Train B will reach 21.5 minutes before Train A" at bounding box center [167, 420] width 18 height 18
radio input "true"
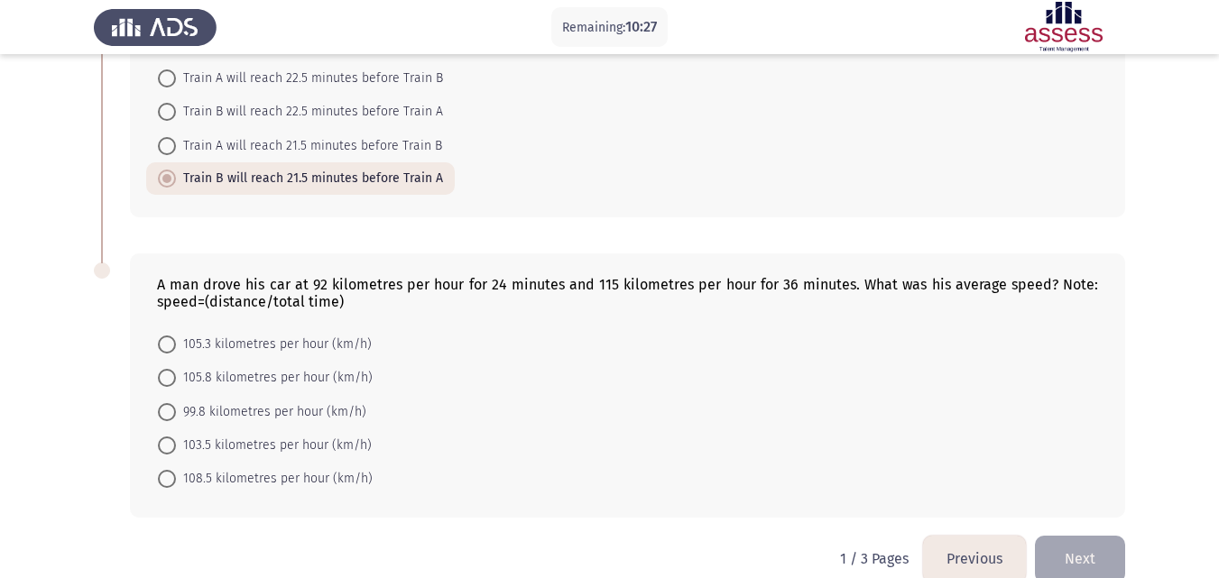
scroll to position [1179, 0]
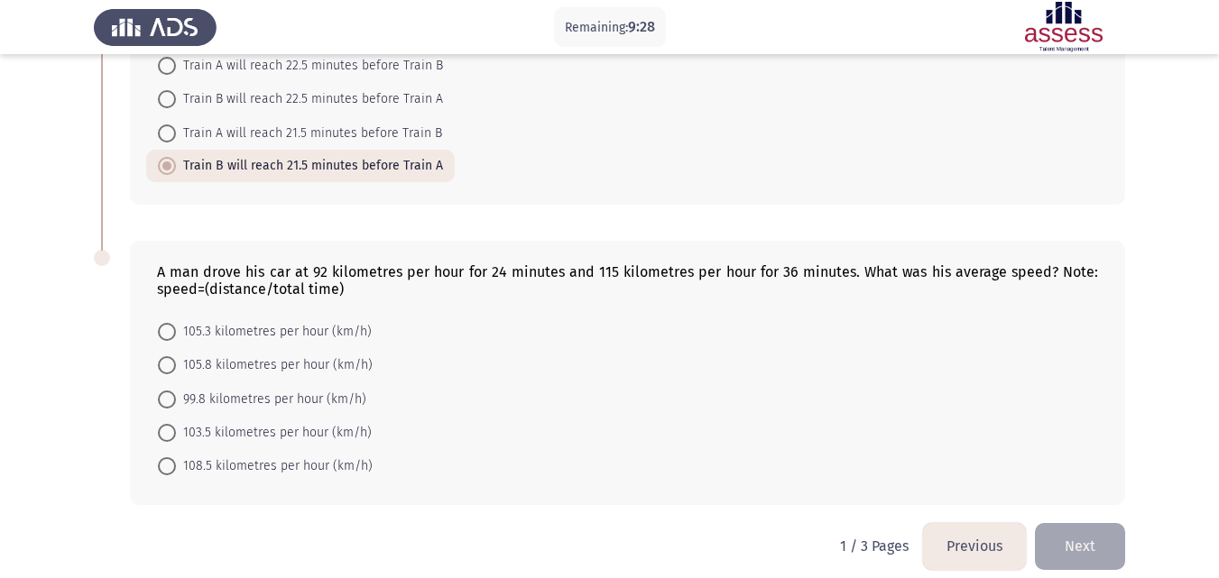
click at [177, 355] on span "105.8 kilometres per hour (km/h)" at bounding box center [274, 366] width 197 height 22
click at [176, 356] on input "105.8 kilometres per hour (km/h)" at bounding box center [167, 365] width 18 height 18
radio input "true"
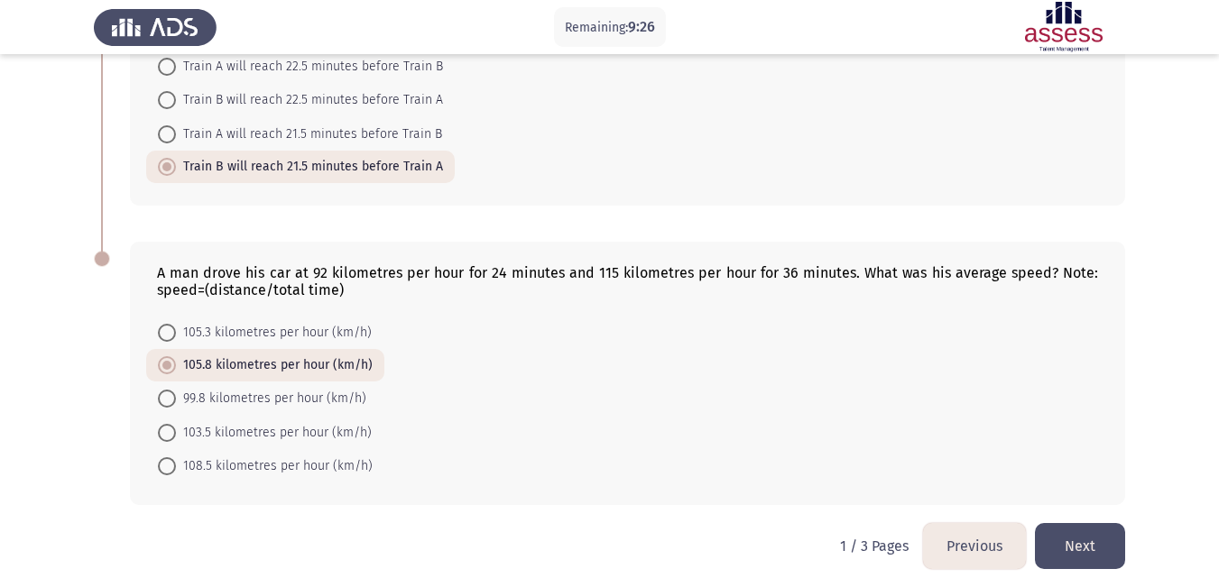
click at [1069, 523] on button "Next" at bounding box center [1080, 546] width 90 height 46
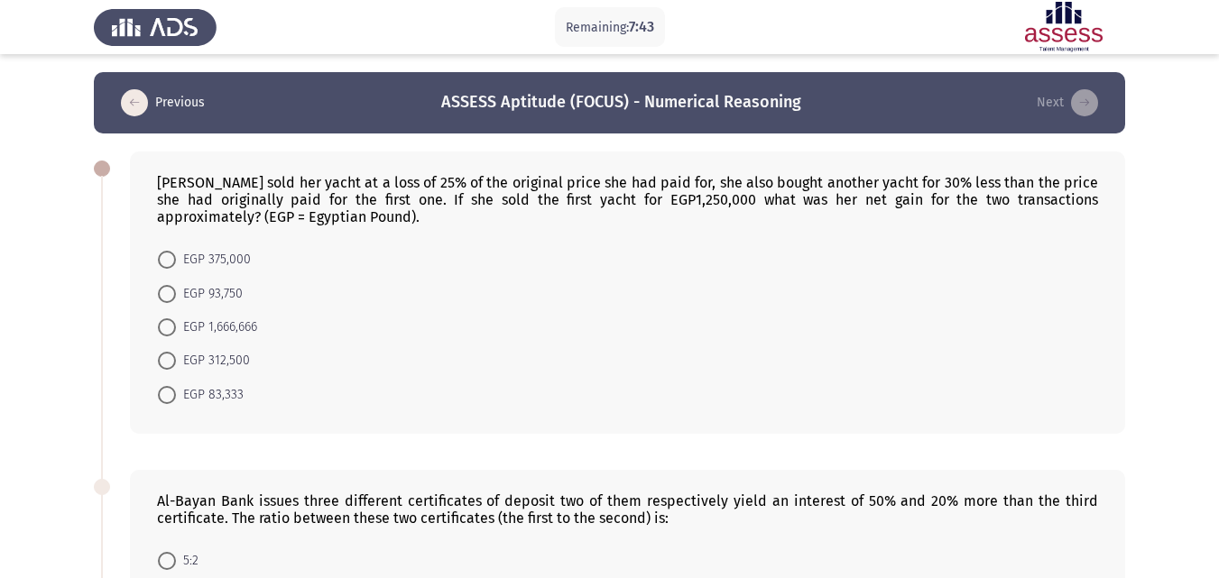
click at [181, 402] on span "EGP 83,333" at bounding box center [210, 395] width 68 height 22
click at [176, 402] on input "EGP 83,333" at bounding box center [167, 395] width 18 height 18
radio input "true"
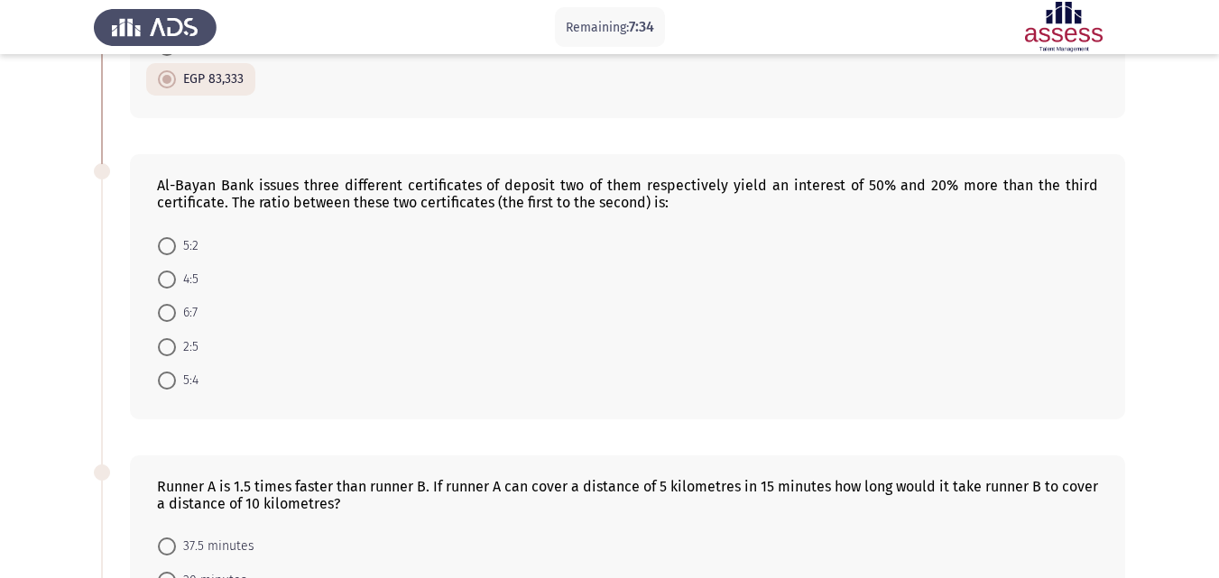
scroll to position [343, 0]
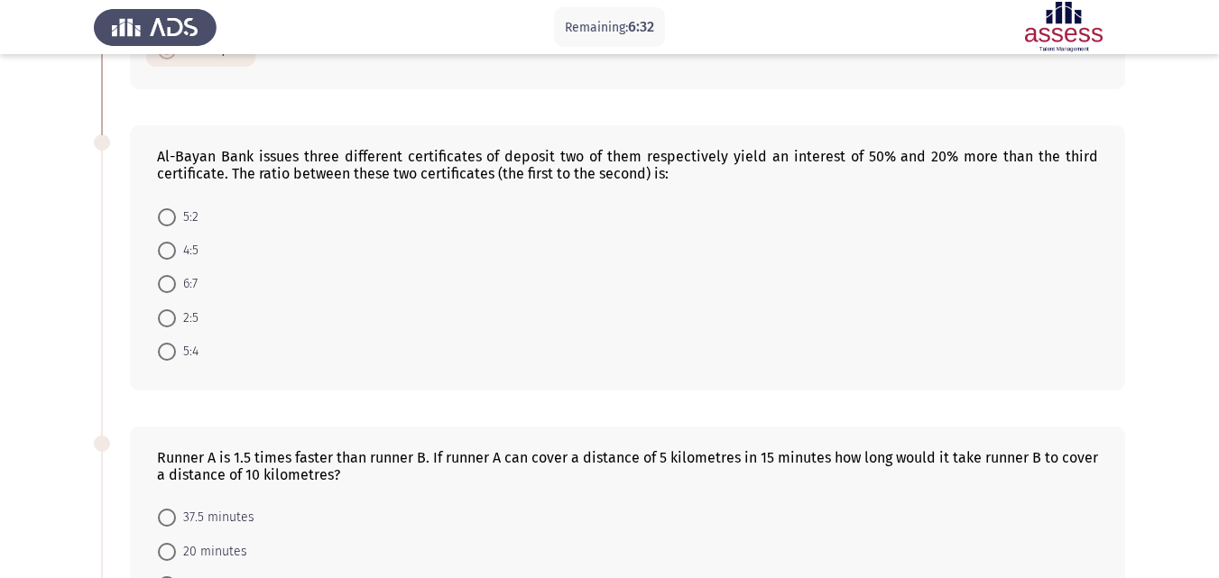
click at [171, 352] on span at bounding box center [167, 352] width 18 height 18
click at [171, 352] on input "5:4" at bounding box center [167, 352] width 18 height 18
radio input "true"
drag, startPoint x: 1217, startPoint y: 193, endPoint x: 1230, endPoint y: 204, distance: 16.6
click at [1219, 213] on html "Remaining: 6:30 Previous ASSESS Aptitude (FOCUS) - Numerical Reasoning Next Jen…" at bounding box center [609, 520] width 1219 height 1726
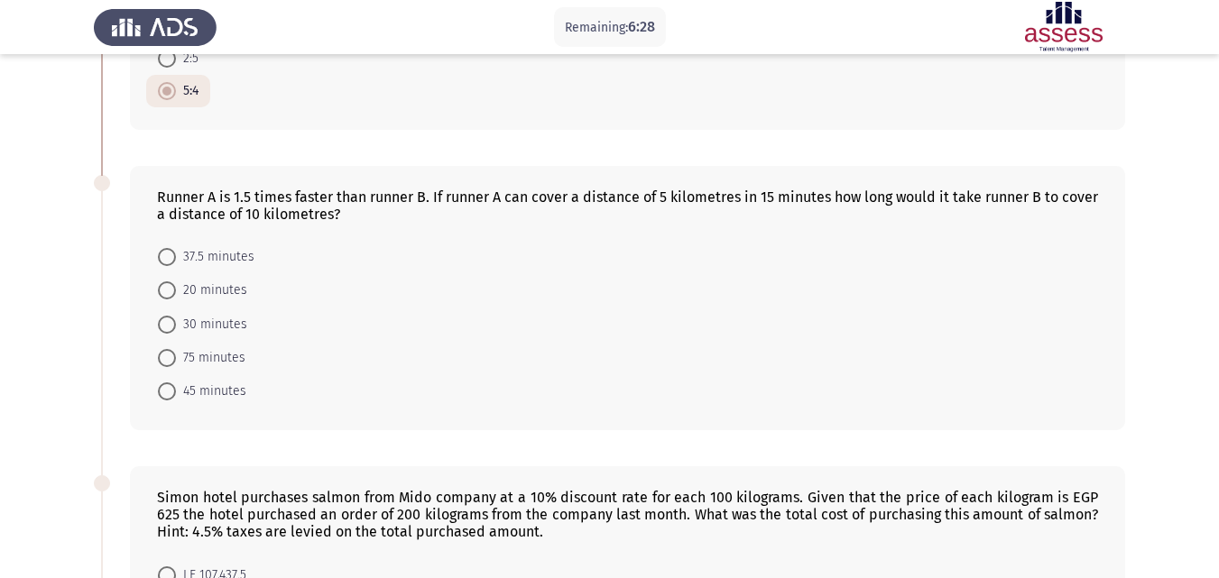
scroll to position [628, 0]
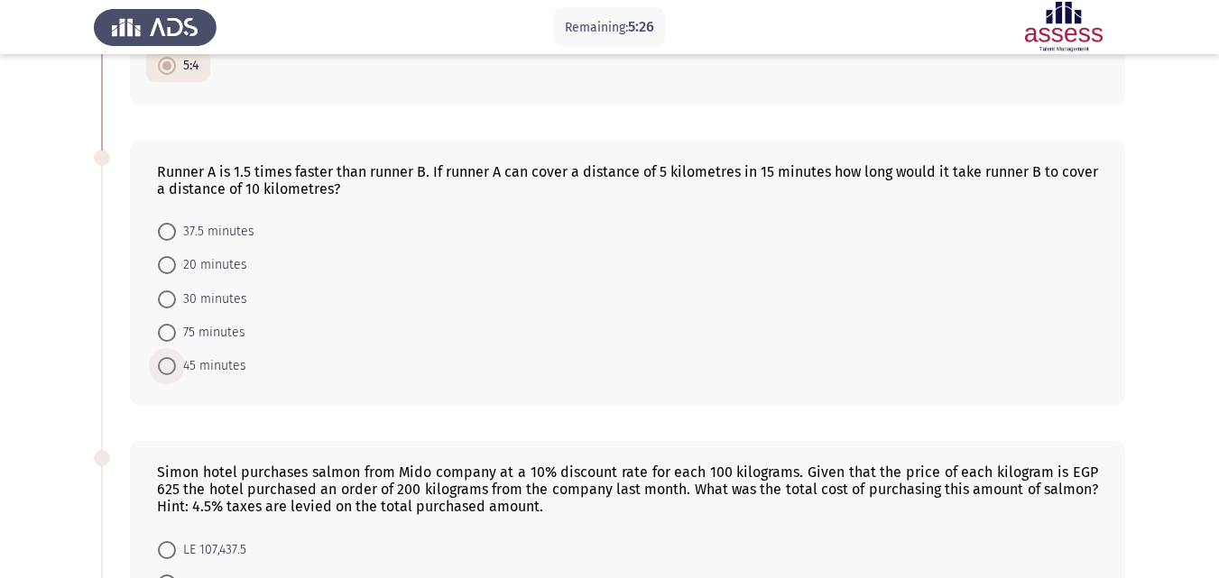
click at [173, 362] on span at bounding box center [167, 366] width 18 height 18
click at [173, 362] on input "45 minutes" at bounding box center [167, 366] width 18 height 18
radio input "true"
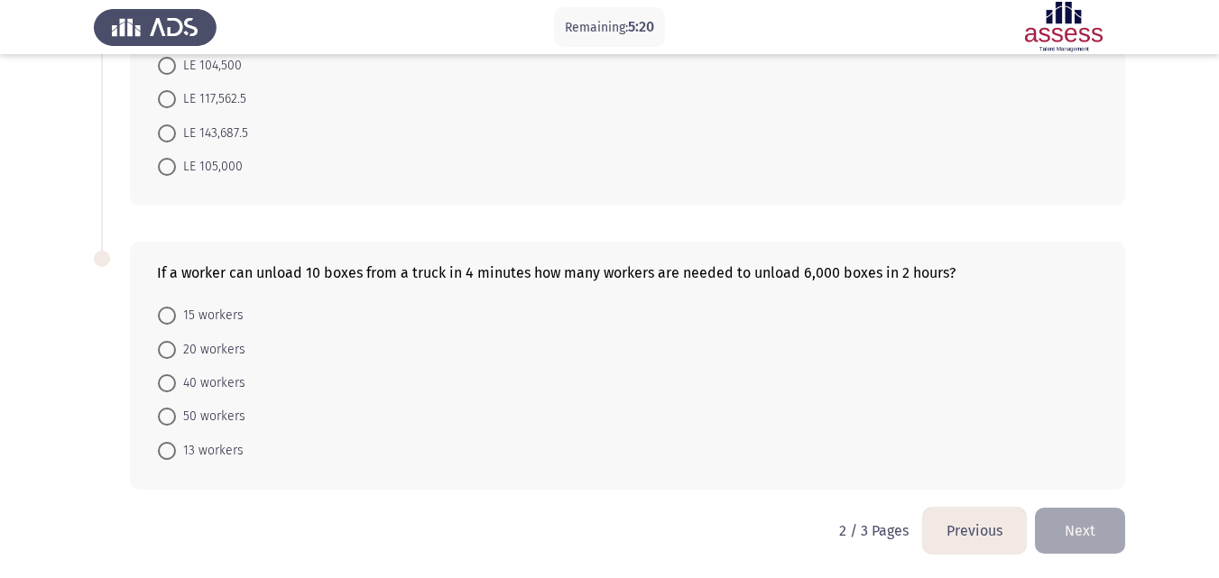
scroll to position [1147, 0]
click at [181, 346] on span "20 workers" at bounding box center [210, 348] width 69 height 22
click at [176, 346] on input "20 workers" at bounding box center [167, 348] width 18 height 18
radio input "true"
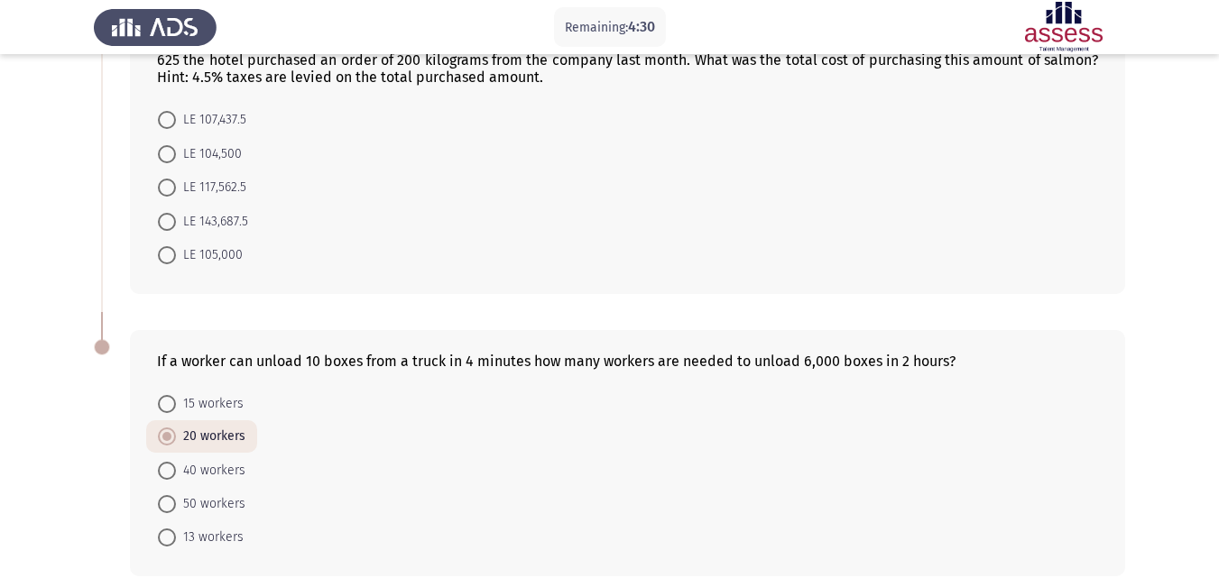
scroll to position [1000, 0]
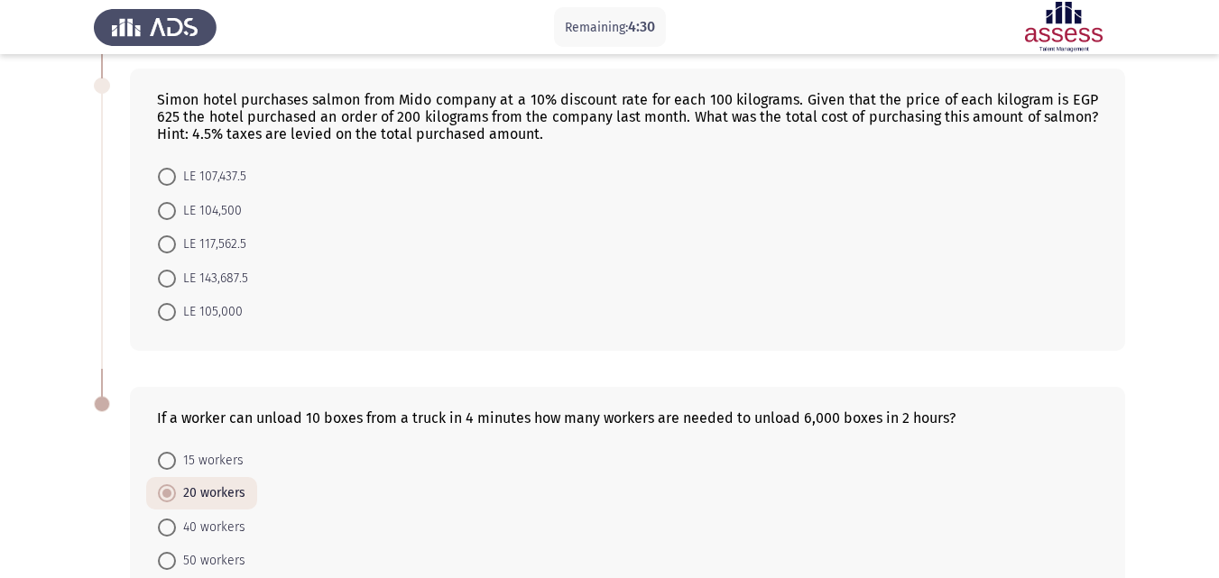
click at [745, 324] on form "LE 107,437.5 LE 104,500 LE 117,562.5 LE 143,687.5 LE 105,000" at bounding box center [627, 244] width 941 height 169
click at [174, 309] on span at bounding box center [167, 312] width 18 height 18
click at [174, 309] on input "LE 105,000" at bounding box center [167, 312] width 18 height 18
radio input "true"
drag, startPoint x: 1213, startPoint y: 398, endPoint x: 1211, endPoint y: 447, distance: 48.8
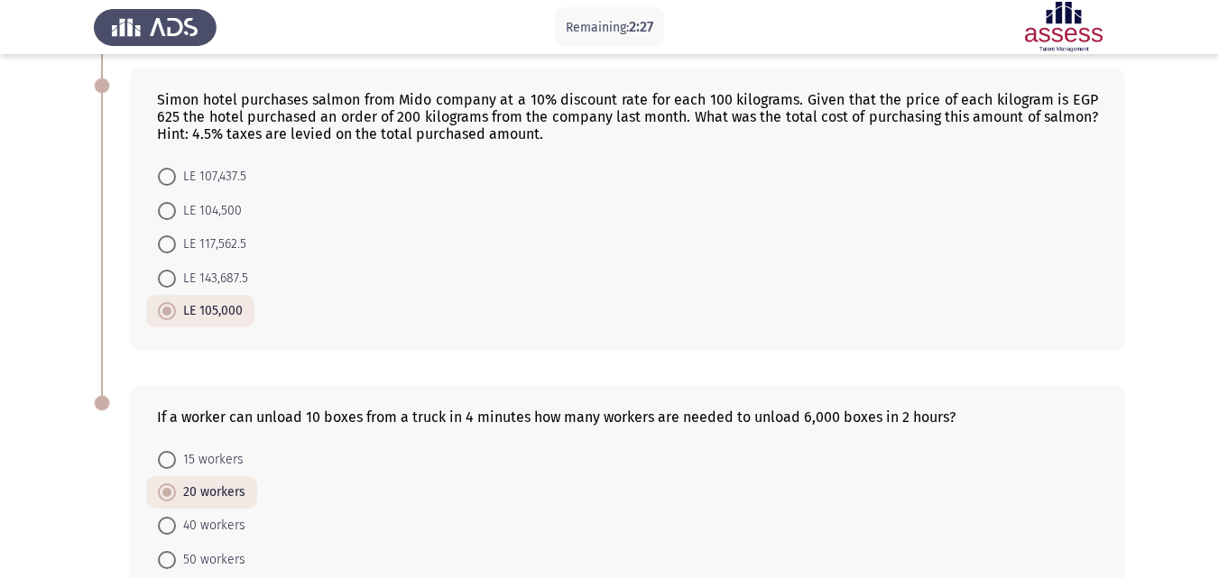
drag, startPoint x: 1220, startPoint y: 438, endPoint x: 1228, endPoint y: 484, distance: 46.7
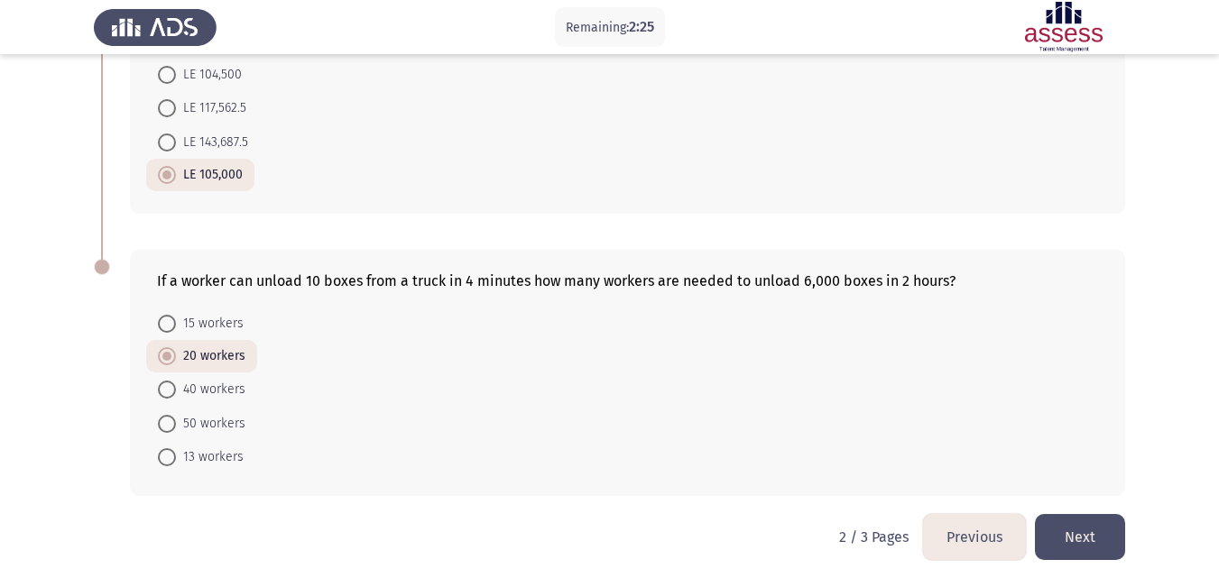
scroll to position [1144, 0]
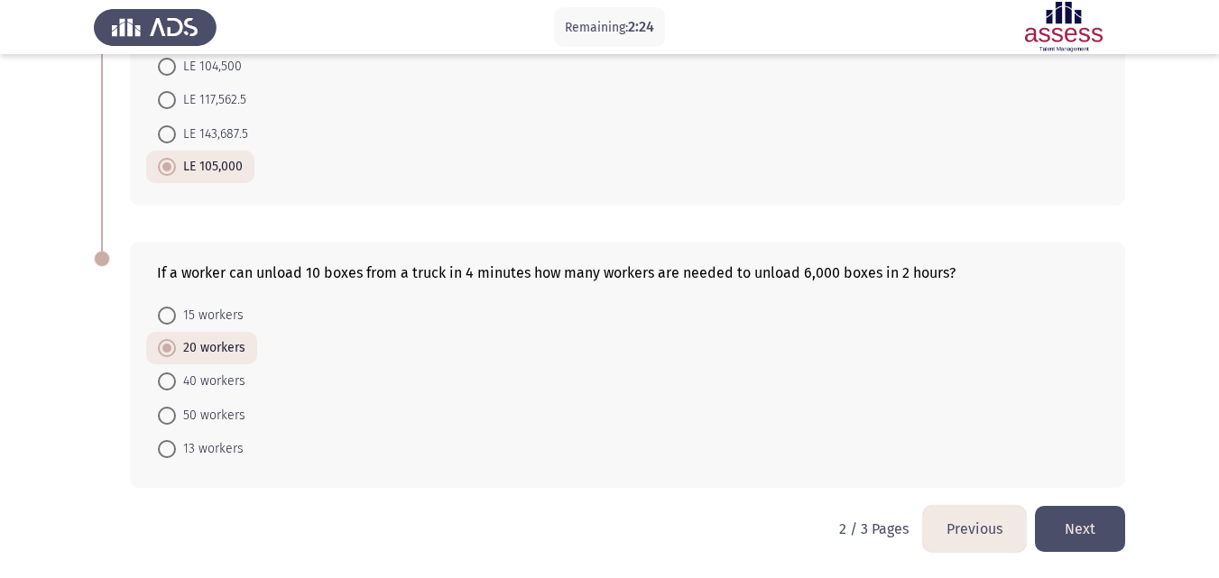
click at [1089, 539] on button "Next" at bounding box center [1080, 529] width 90 height 46
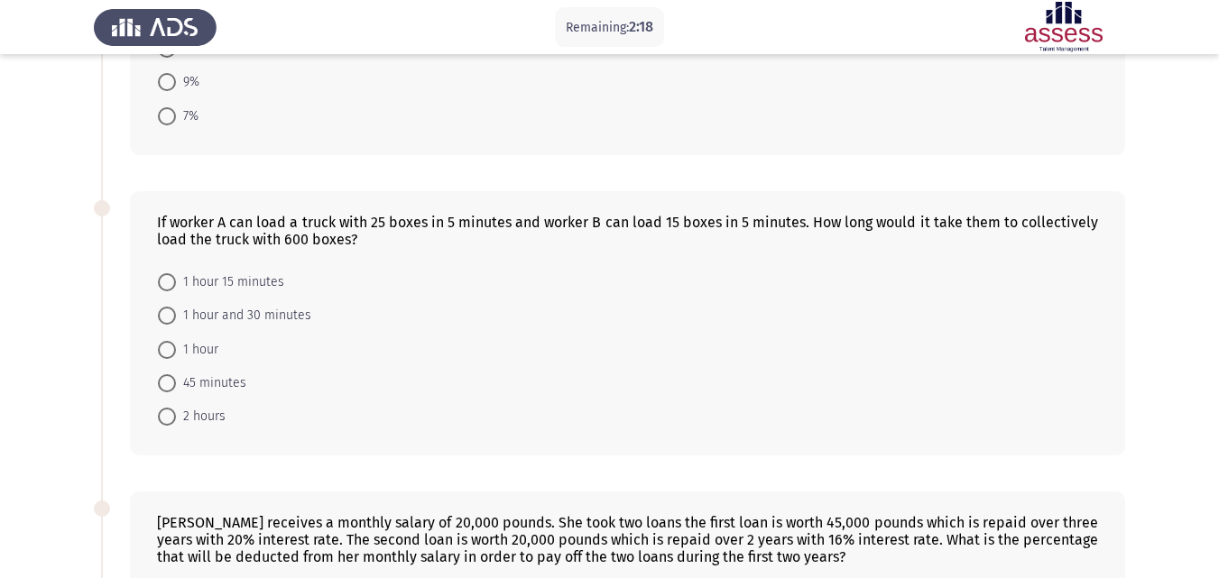
scroll to position [291, 0]
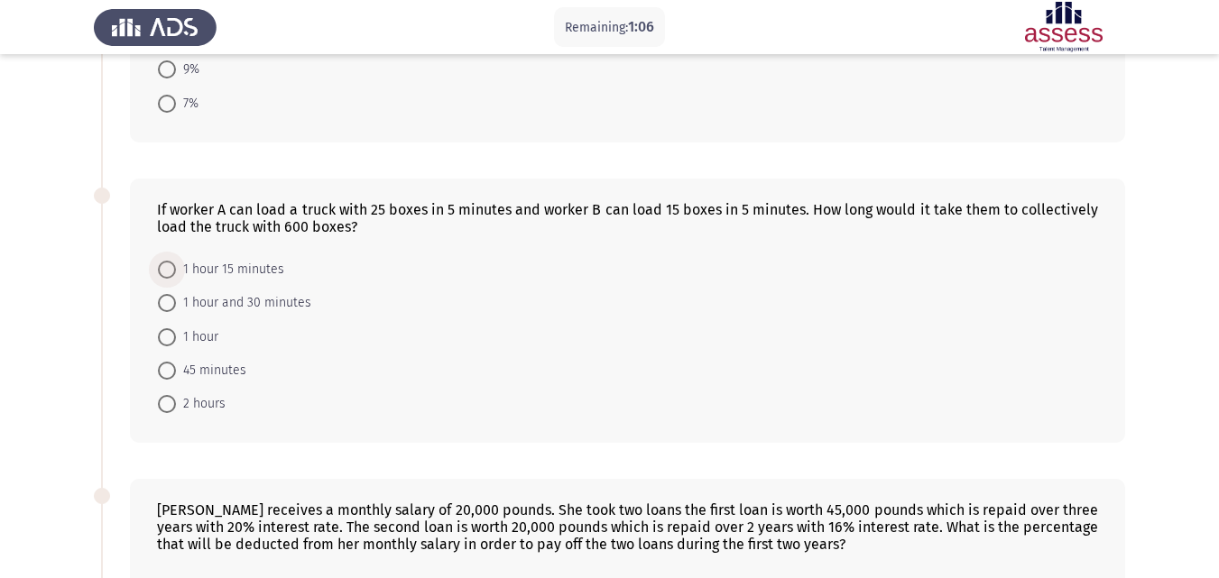
click at [170, 275] on span at bounding box center [167, 270] width 18 height 18
click at [170, 275] on input "1 hour 15 minutes" at bounding box center [167, 270] width 18 height 18
radio input "true"
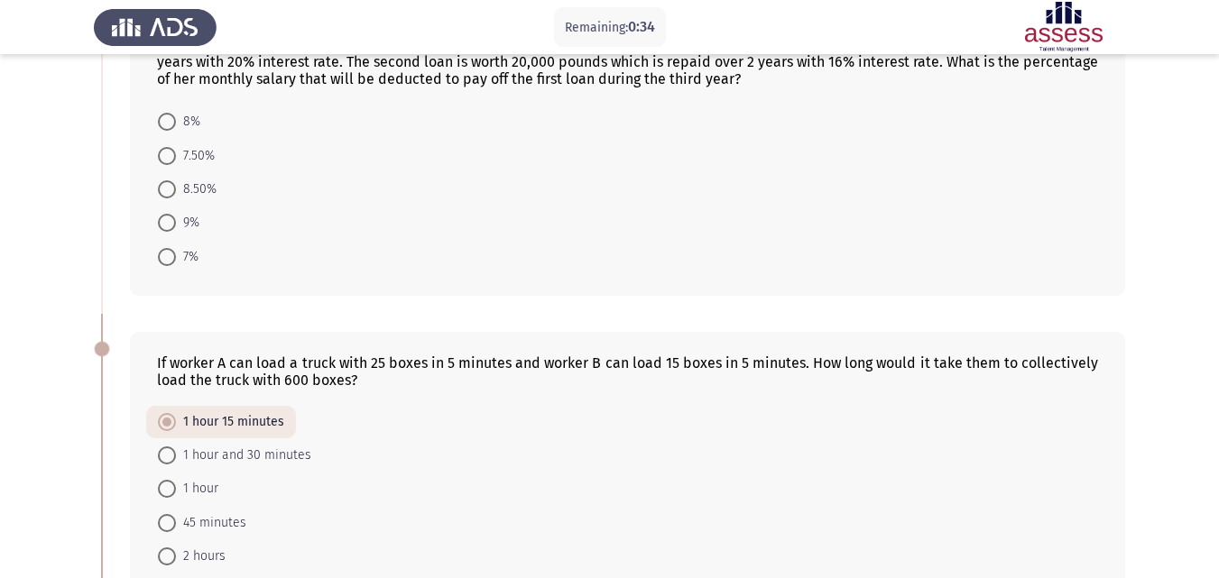
scroll to position [126, 0]
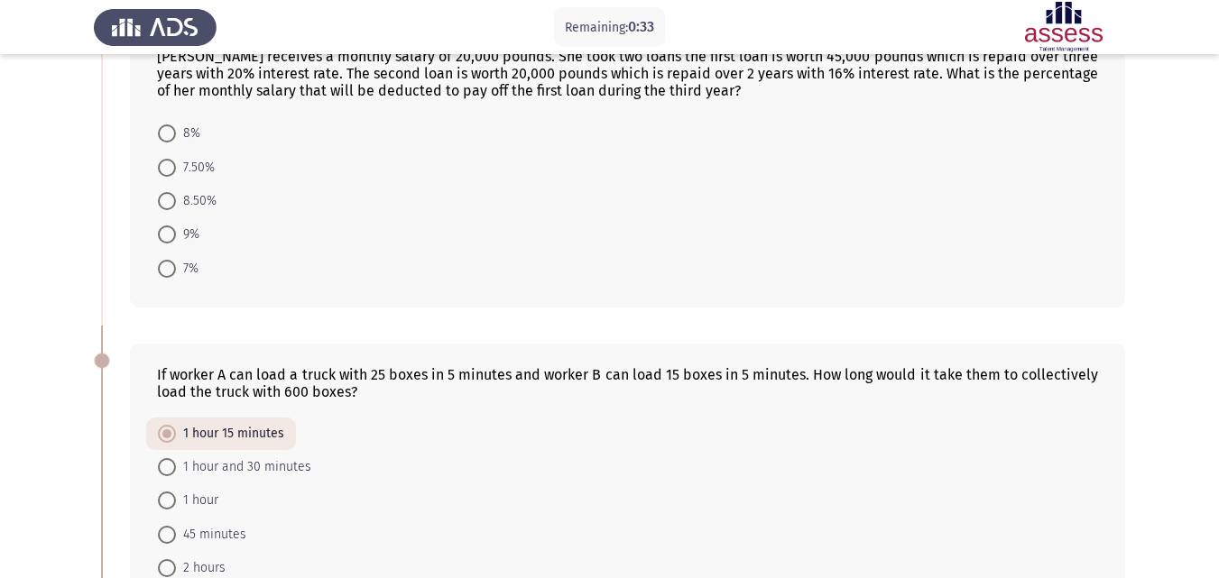
click at [178, 191] on span "8.50%" at bounding box center [196, 201] width 41 height 22
click at [176, 192] on input "8.50%" at bounding box center [167, 201] width 18 height 18
radio input "true"
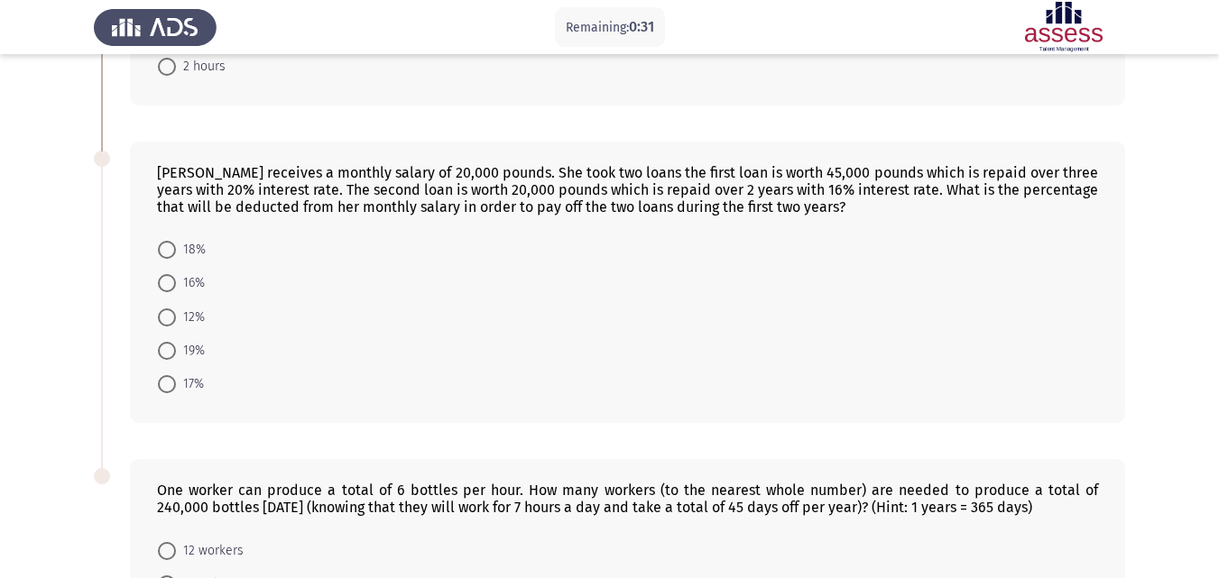
scroll to position [632, 0]
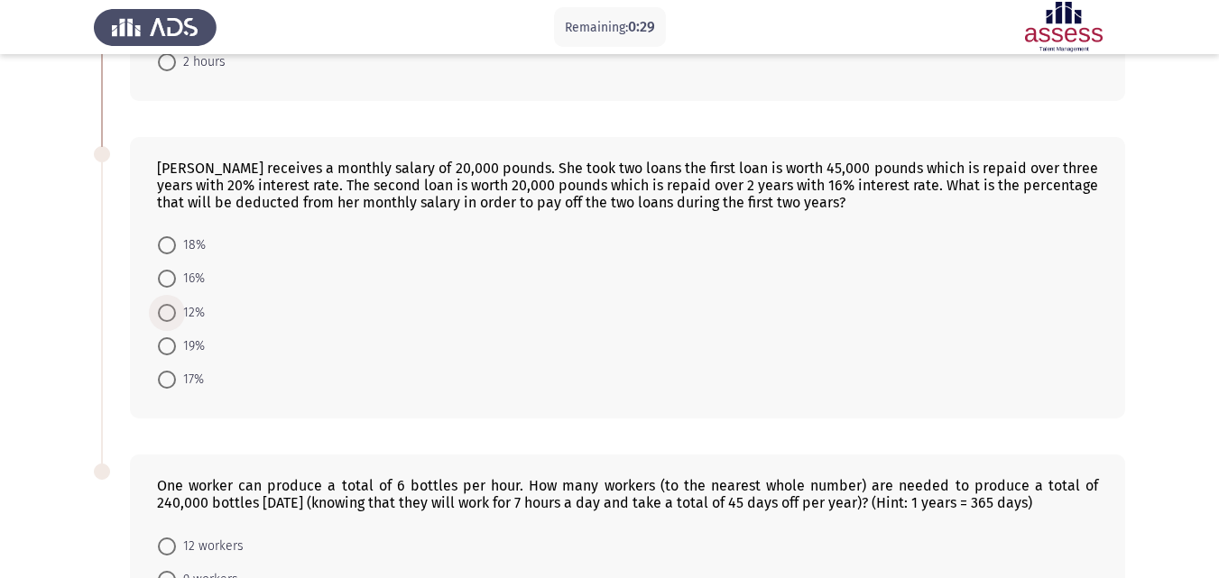
click at [163, 313] on span at bounding box center [167, 313] width 18 height 18
click at [163, 313] on input "12%" at bounding box center [167, 313] width 18 height 18
radio input "true"
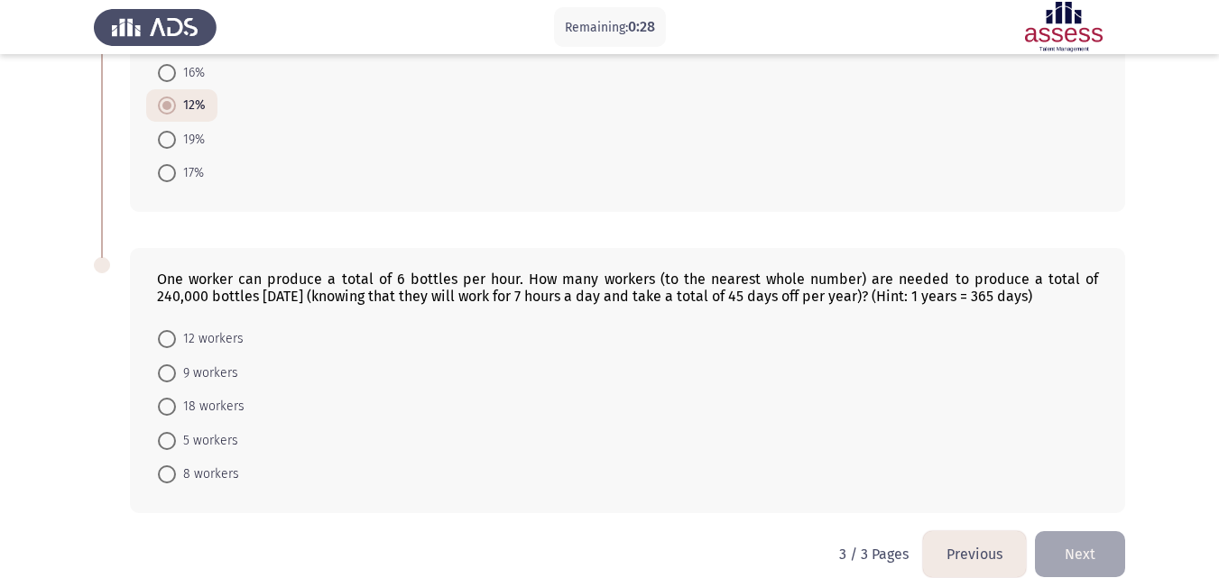
scroll to position [839, 0]
click at [174, 374] on span at bounding box center [167, 372] width 18 height 18
click at [174, 374] on input "9 workers" at bounding box center [167, 372] width 18 height 18
radio input "true"
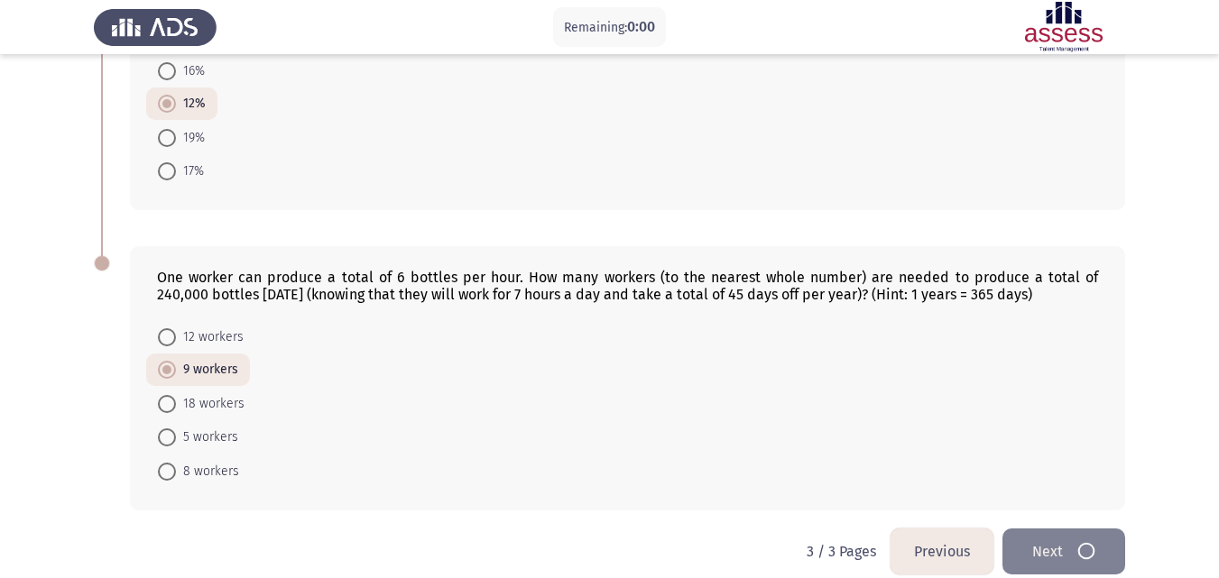
scroll to position [0, 0]
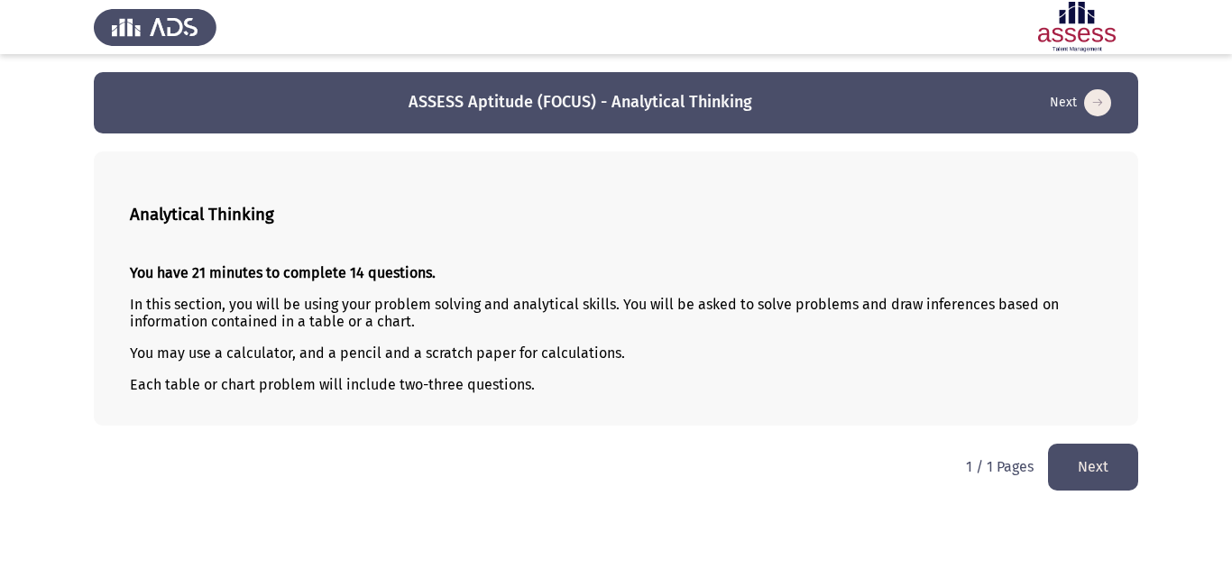
click at [1079, 461] on button "Next" at bounding box center [1093, 467] width 90 height 46
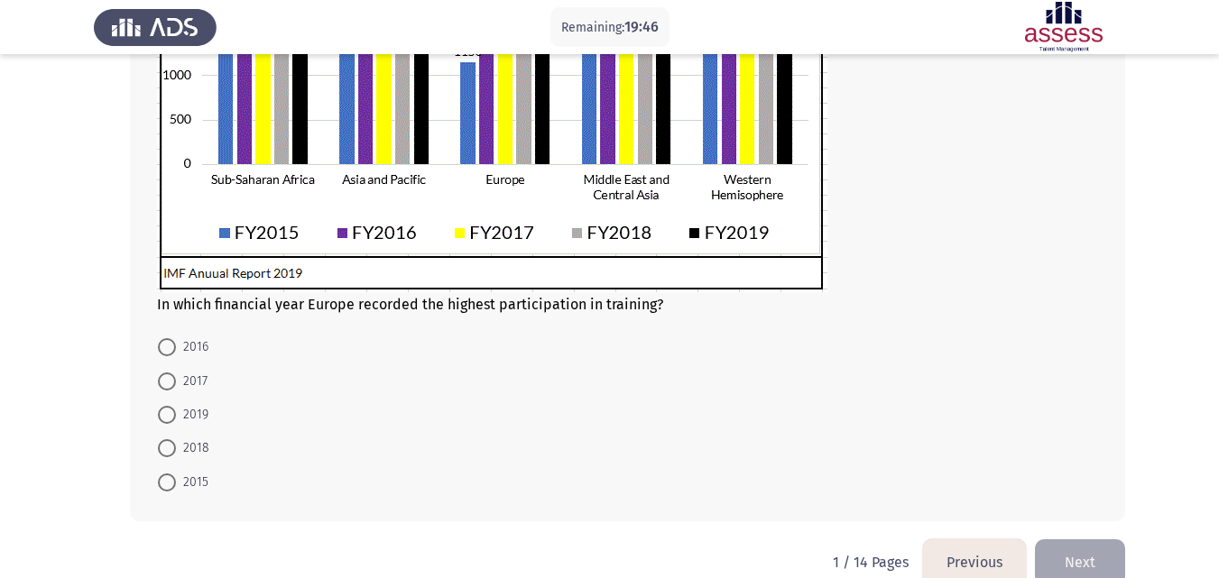
scroll to position [512, 0]
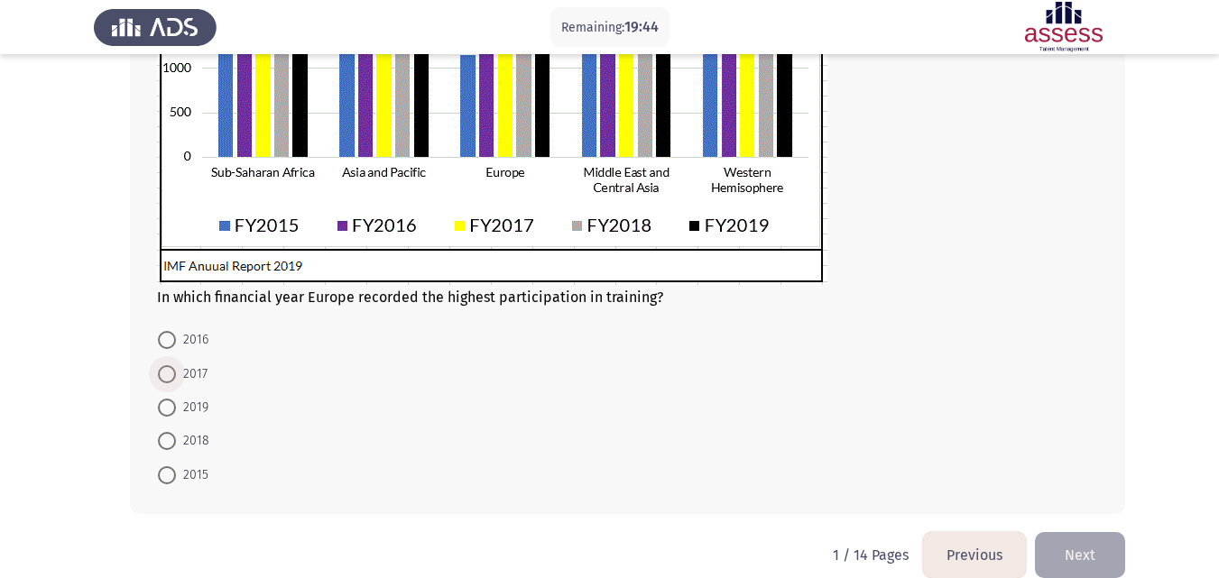
click at [185, 369] on span "2017" at bounding box center [192, 375] width 32 height 22
click at [176, 369] on input "2017" at bounding box center [167, 374] width 18 height 18
radio input "true"
click at [1088, 537] on button "Next" at bounding box center [1080, 553] width 90 height 46
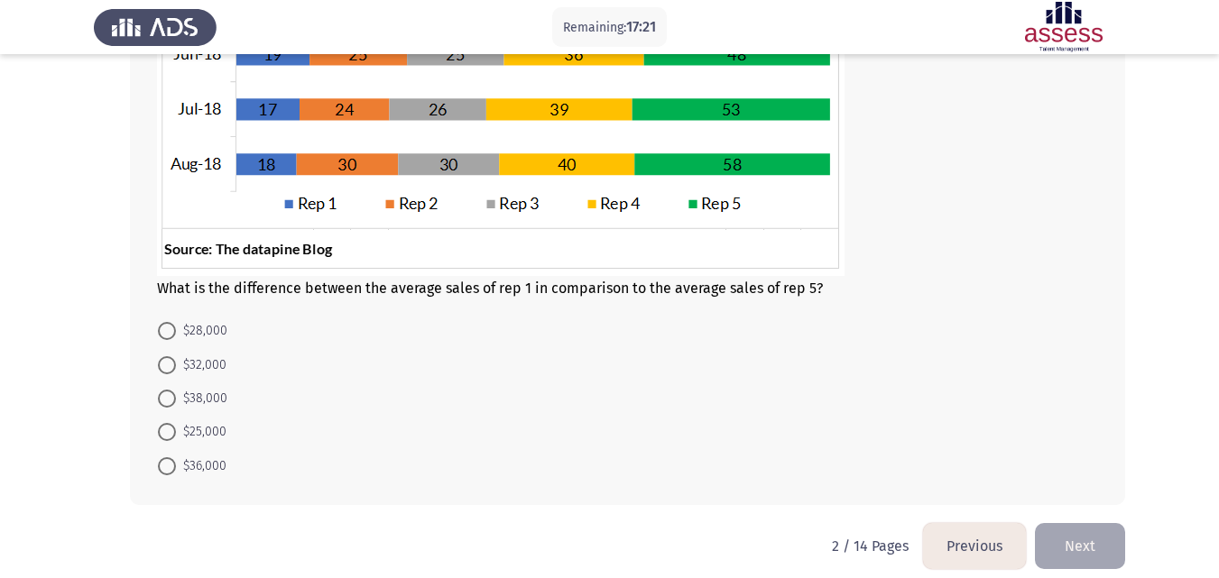
scroll to position [468, 0]
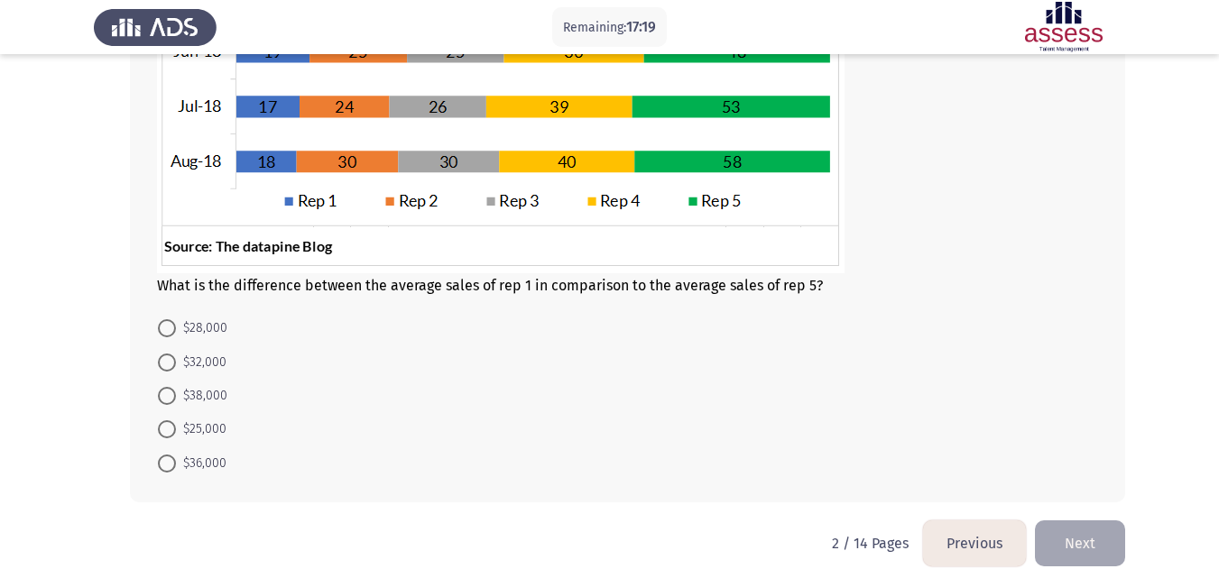
click at [164, 363] on span at bounding box center [167, 363] width 18 height 18
click at [164, 363] on input "$32,000" at bounding box center [167, 363] width 18 height 18
radio input "true"
click at [1073, 534] on button "Next" at bounding box center [1080, 542] width 90 height 46
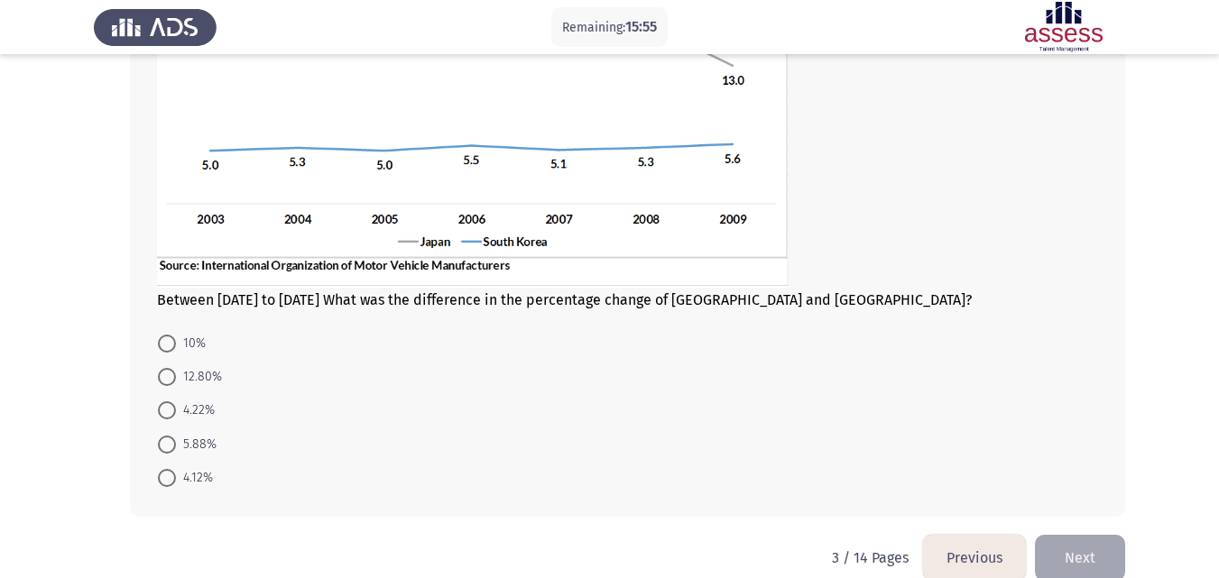
scroll to position [304, 0]
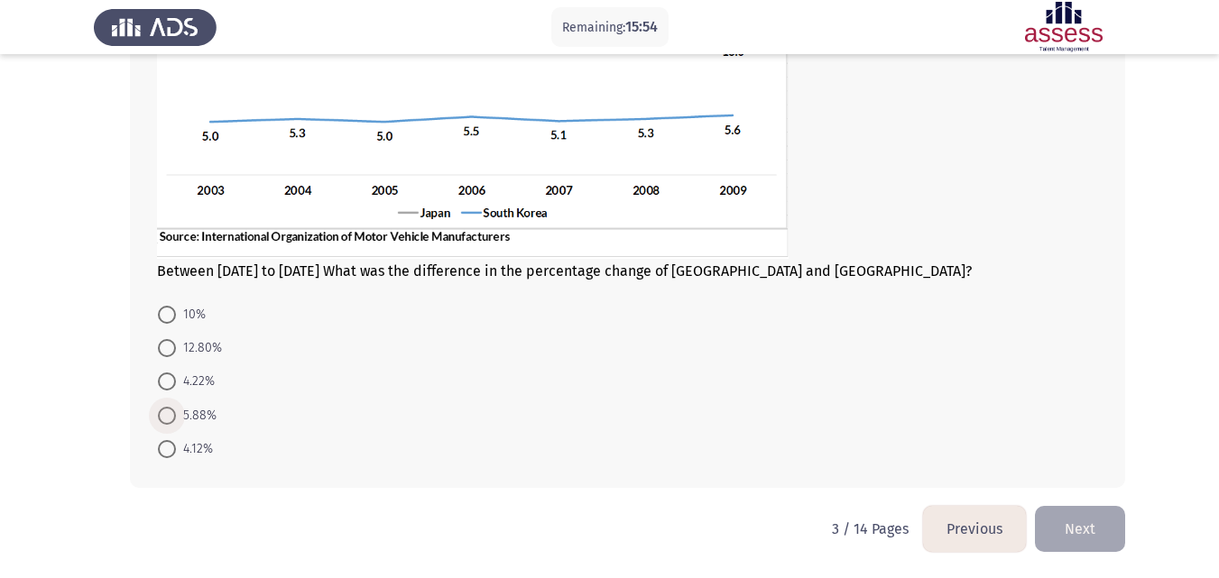
click at [169, 409] on span at bounding box center [167, 416] width 18 height 18
click at [169, 409] on input "5.88%" at bounding box center [167, 416] width 18 height 18
radio input "true"
click at [1098, 536] on button "Next" at bounding box center [1080, 529] width 90 height 46
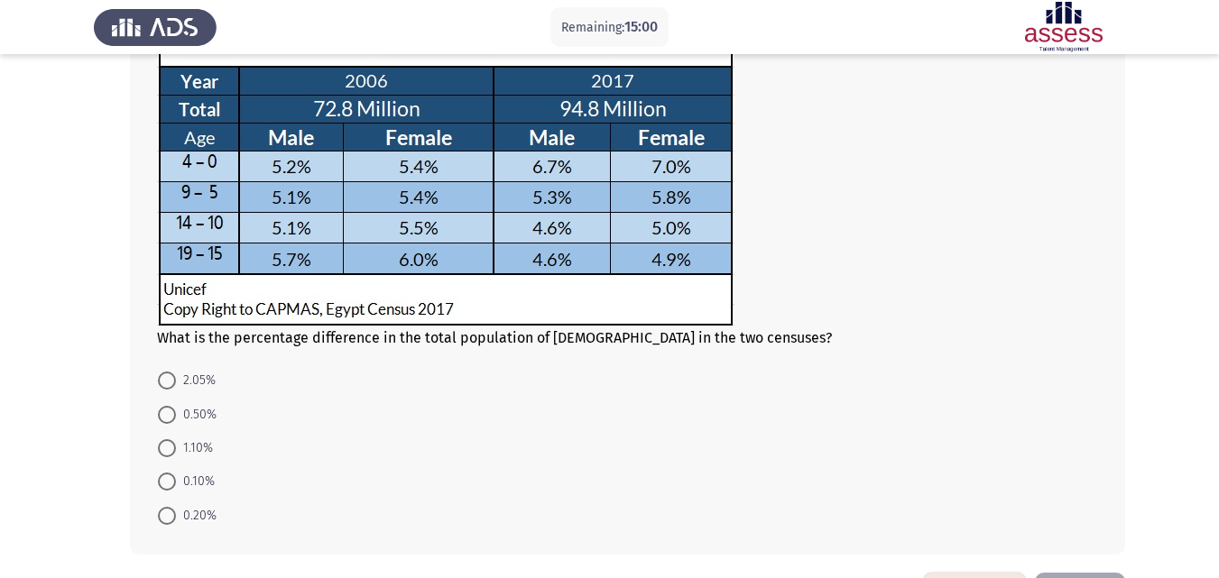
scroll to position [168, 0]
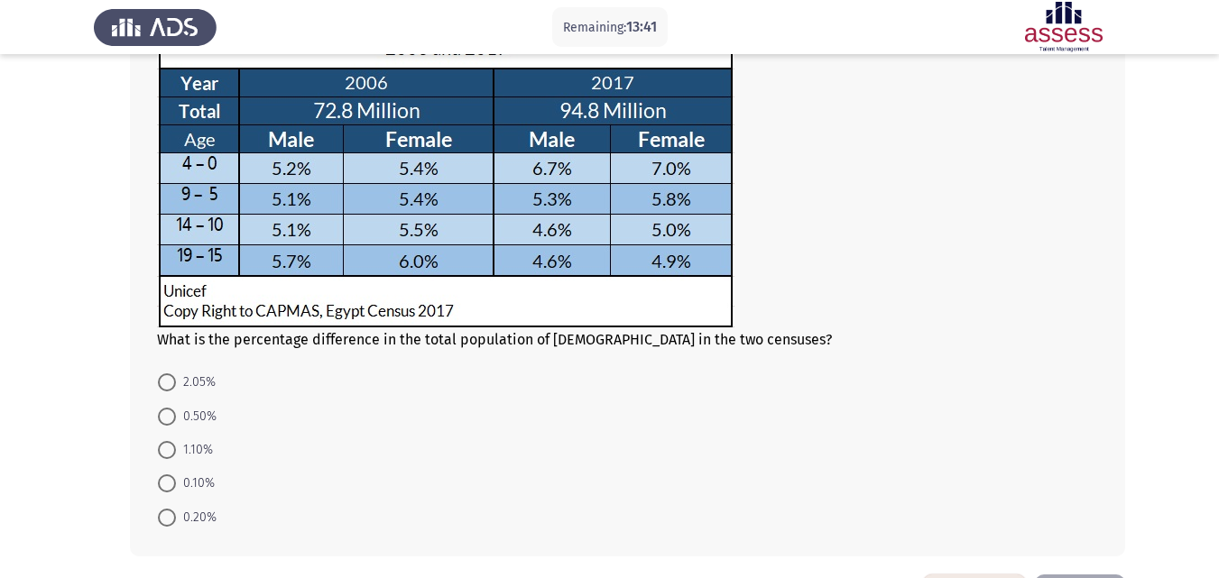
click at [170, 475] on span at bounding box center [167, 484] width 18 height 18
click at [170, 475] on input "0.10%" at bounding box center [167, 484] width 18 height 18
radio input "true"
click at [170, 475] on span at bounding box center [167, 483] width 18 height 18
click at [170, 475] on input "0.10%" at bounding box center [167, 483] width 18 height 18
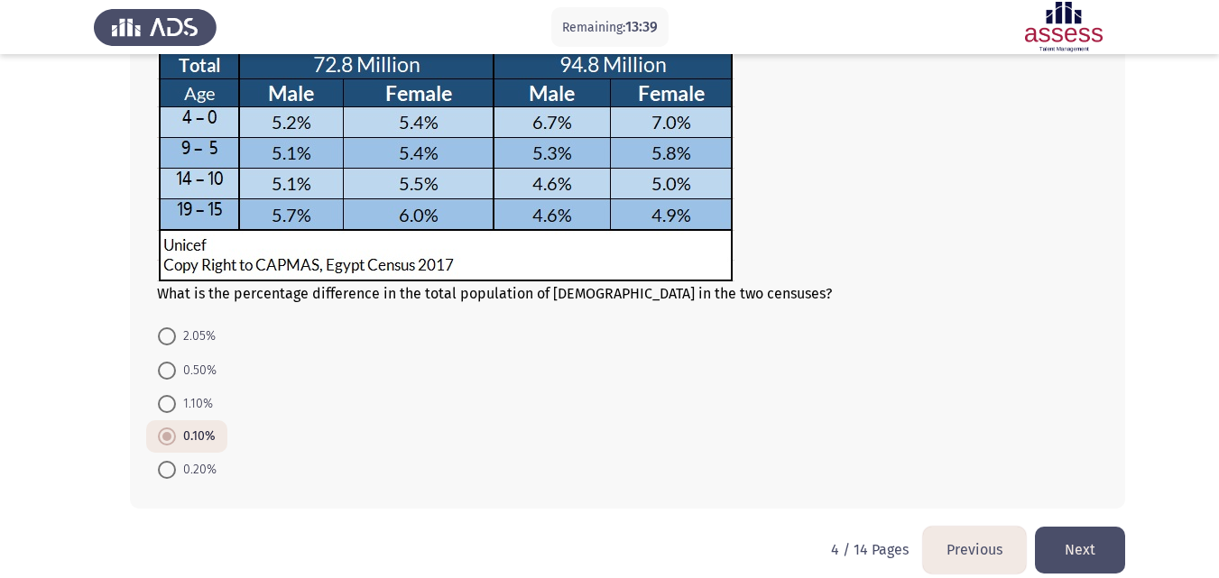
scroll to position [235, 0]
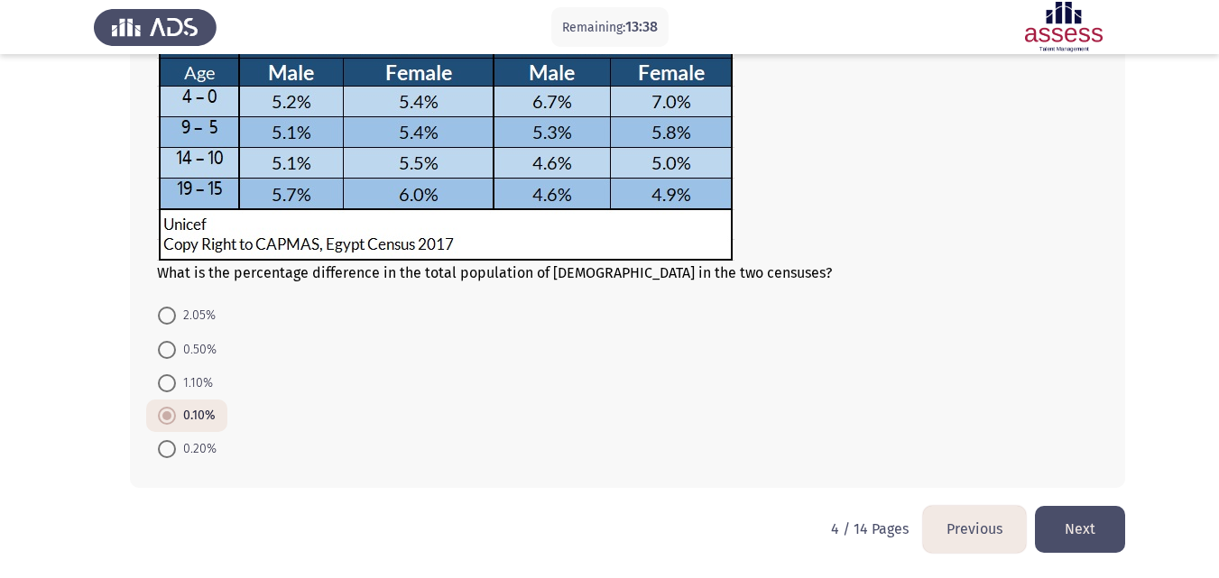
click at [1049, 538] on button "Next" at bounding box center [1080, 529] width 90 height 46
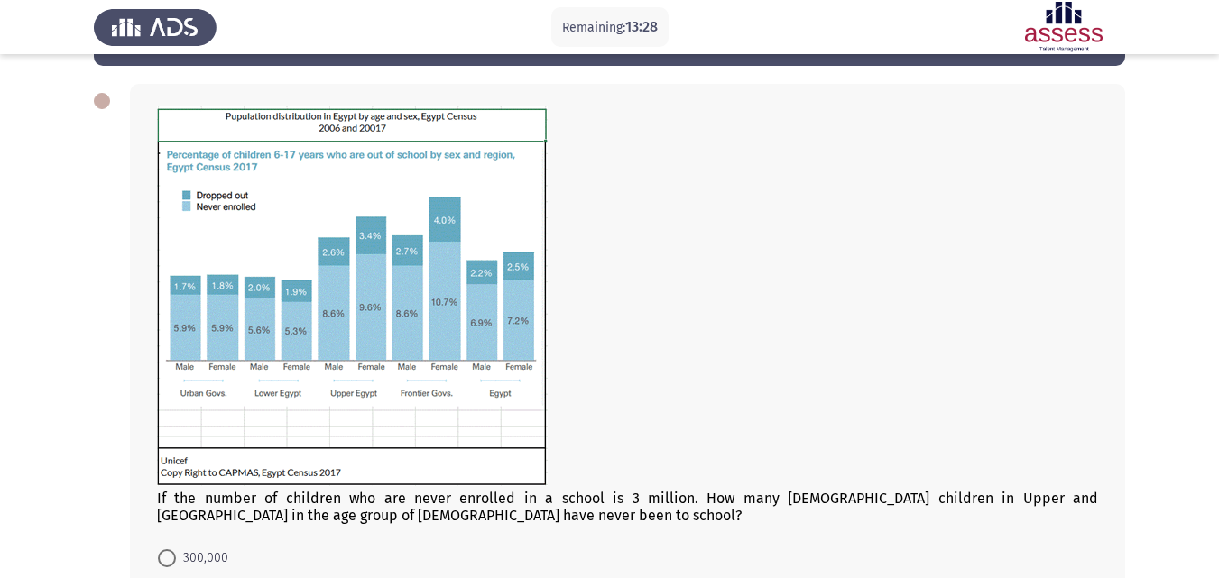
scroll to position [69, 0]
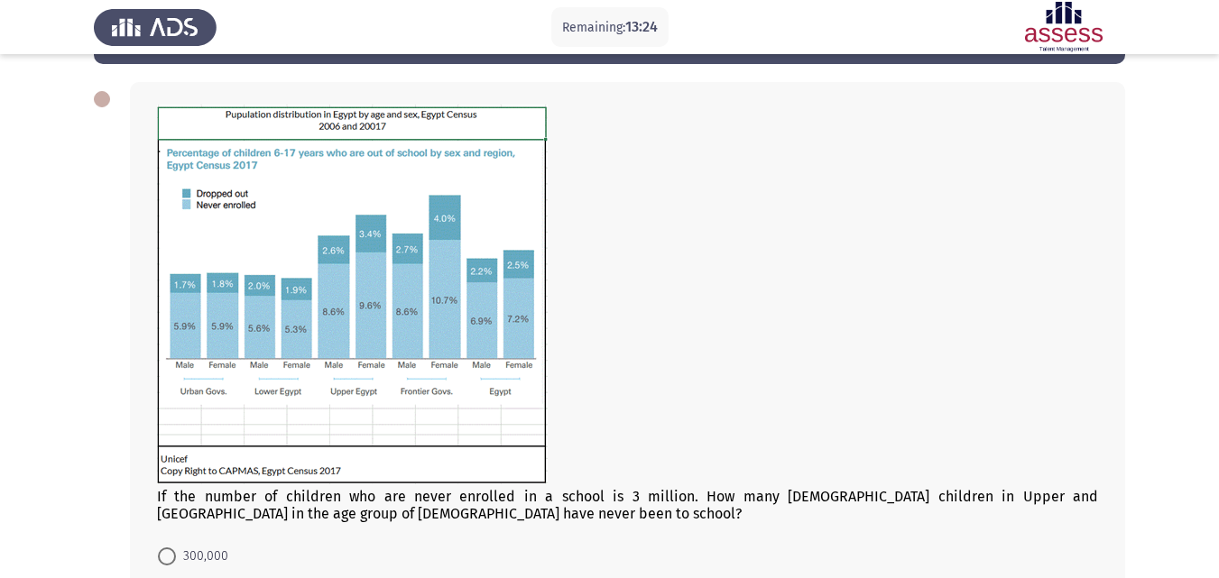
click at [1219, 166] on html "Remaining: 13:24 Previous ASSESS Aptitude (FOCUS) - Analytical Thinking Next If…" at bounding box center [609, 376] width 1219 height 890
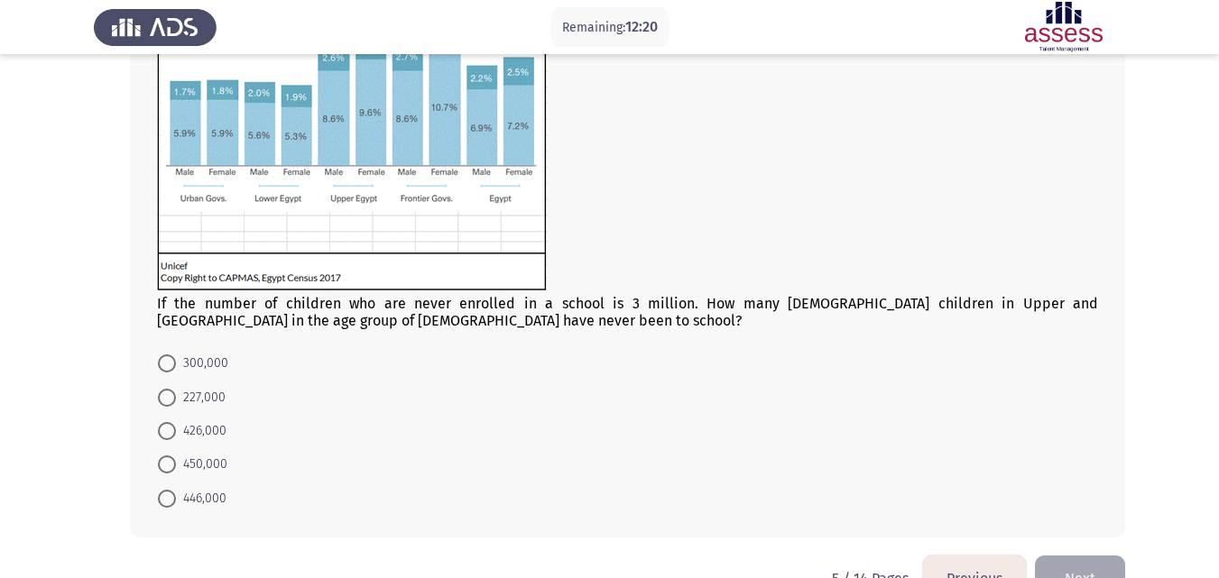
scroll to position [266, 0]
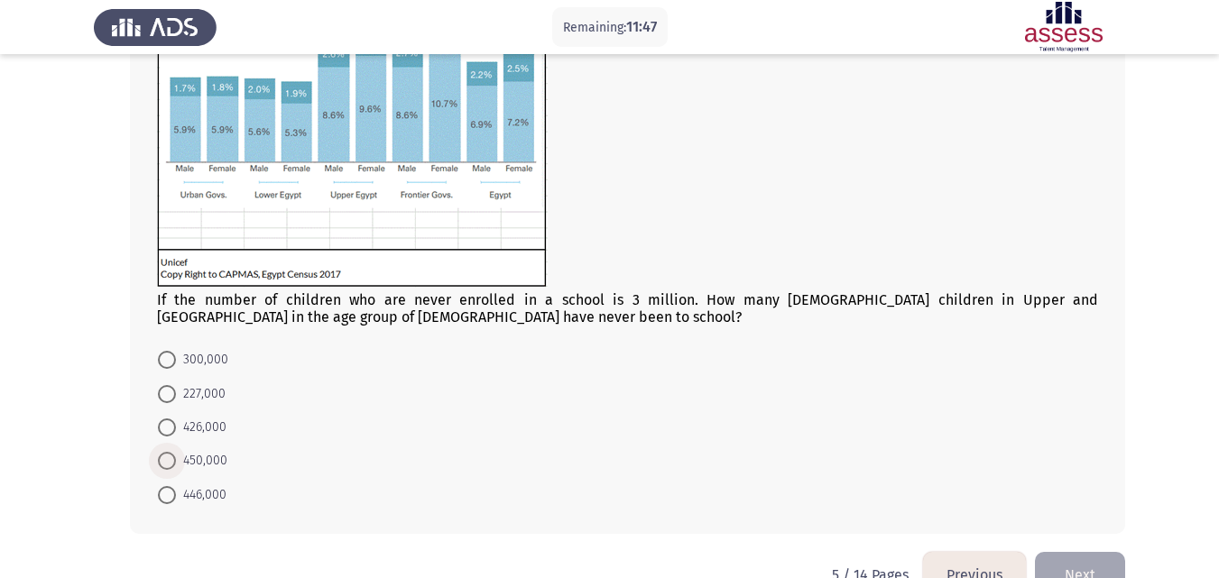
click at [168, 463] on span at bounding box center [167, 461] width 18 height 18
click at [168, 463] on input "450,000" at bounding box center [167, 461] width 18 height 18
radio input "true"
click at [1039, 488] on form "300,000 227,000 426,000 450,000 446,000" at bounding box center [627, 426] width 941 height 167
click at [1069, 567] on button "Next" at bounding box center [1080, 573] width 90 height 46
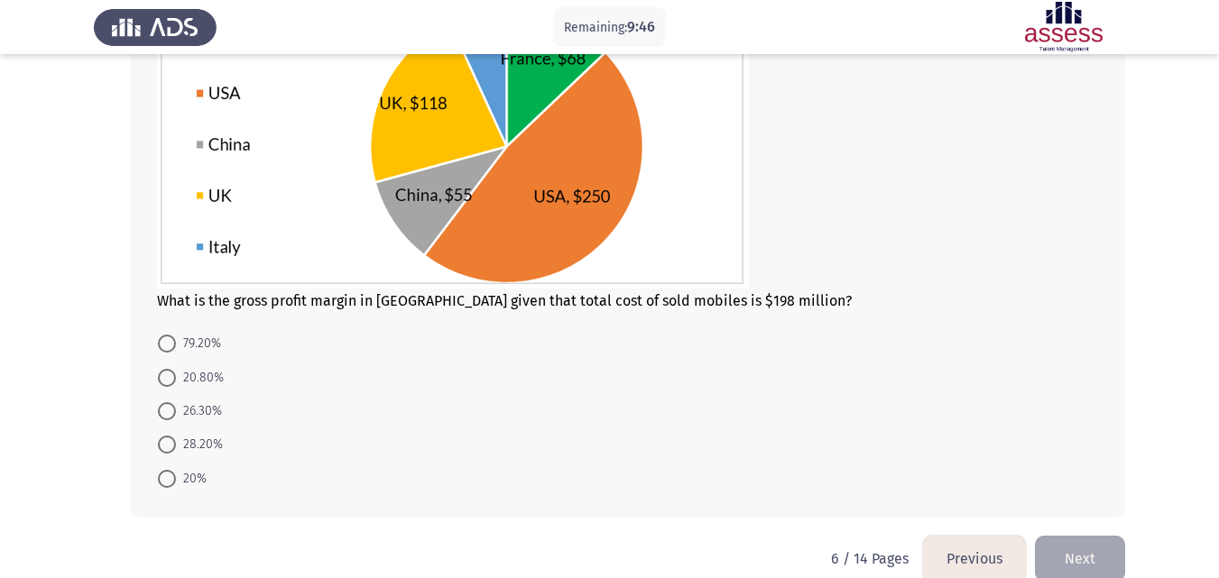
scroll to position [208, 0]
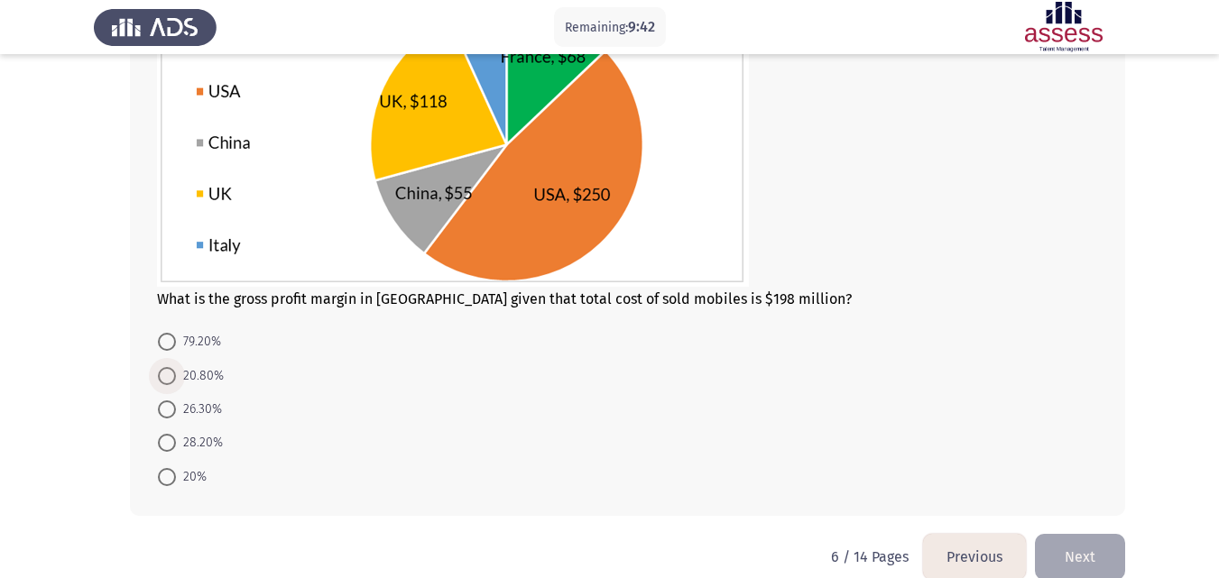
click at [165, 381] on span at bounding box center [167, 376] width 18 height 18
click at [165, 381] on input "20.80%" at bounding box center [167, 376] width 18 height 18
radio input "true"
click at [165, 381] on span at bounding box center [167, 374] width 18 height 18
click at [165, 381] on input "20.80%" at bounding box center [167, 374] width 18 height 18
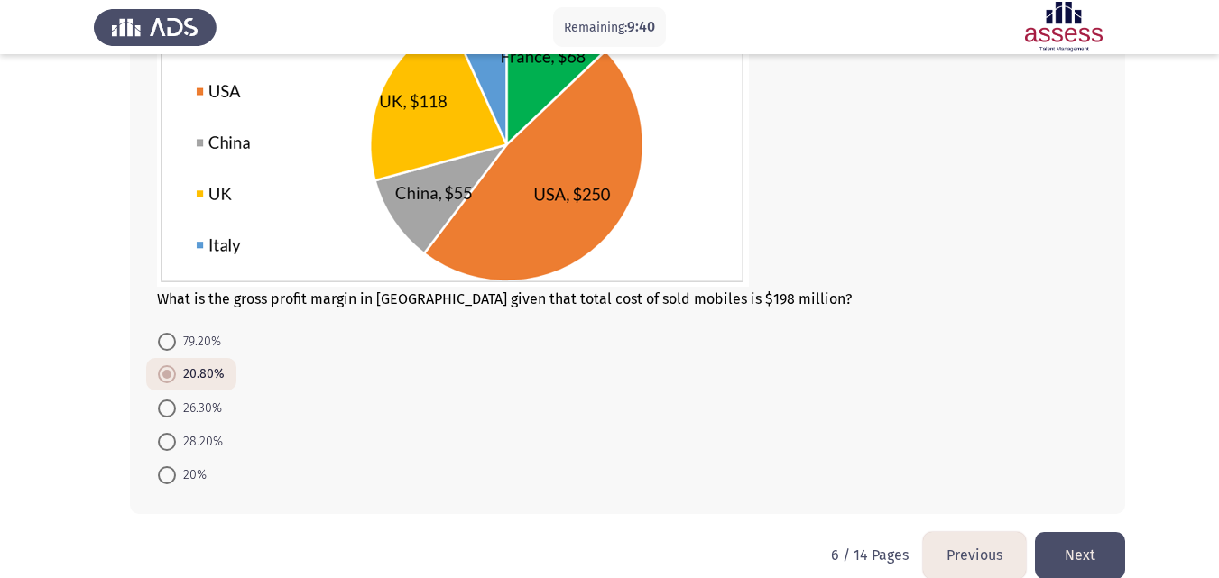
click at [1064, 547] on button "Next" at bounding box center [1080, 555] width 90 height 46
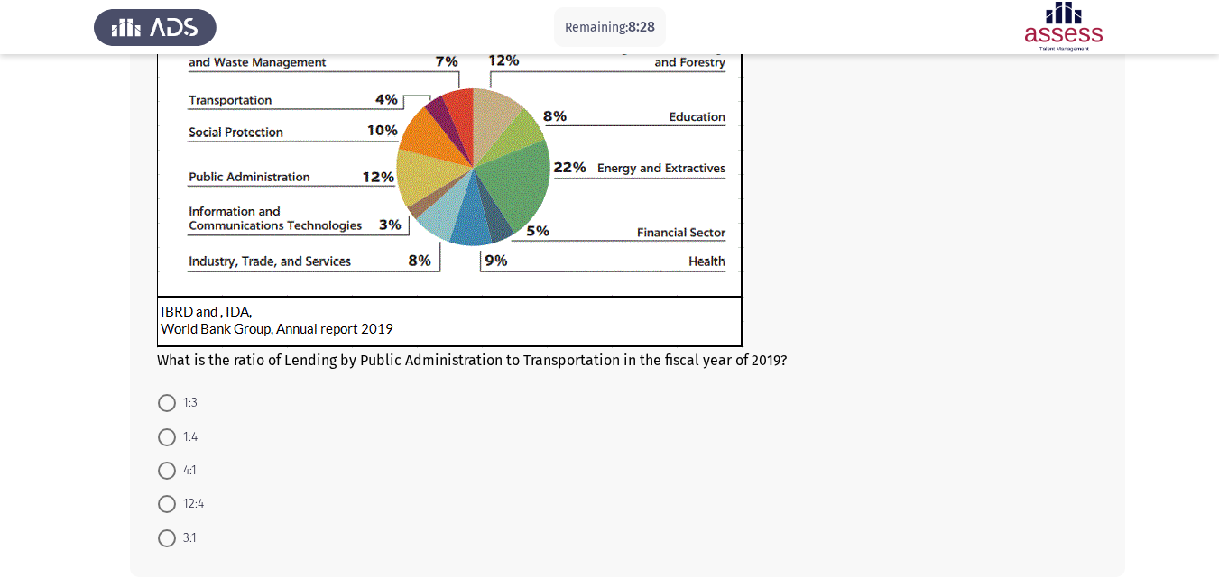
scroll to position [250, 0]
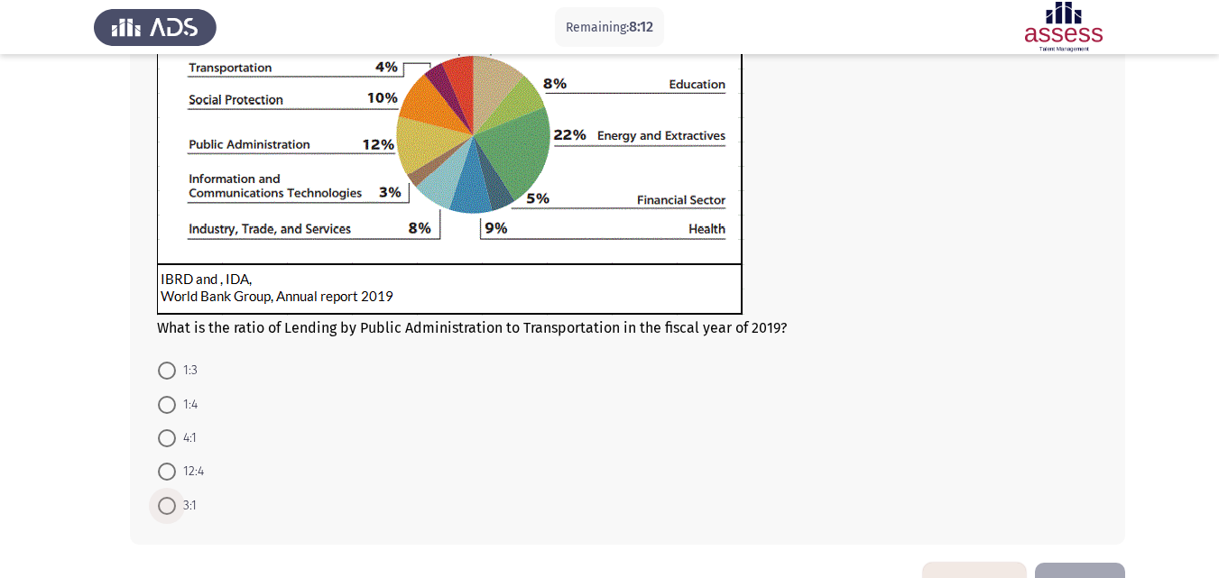
click at [180, 500] on span "3:1" at bounding box center [186, 506] width 21 height 22
click at [176, 500] on input "3:1" at bounding box center [167, 506] width 18 height 18
radio input "true"
click at [180, 500] on span "3:1" at bounding box center [186, 505] width 21 height 22
click at [176, 500] on input "3:1" at bounding box center [167, 504] width 18 height 18
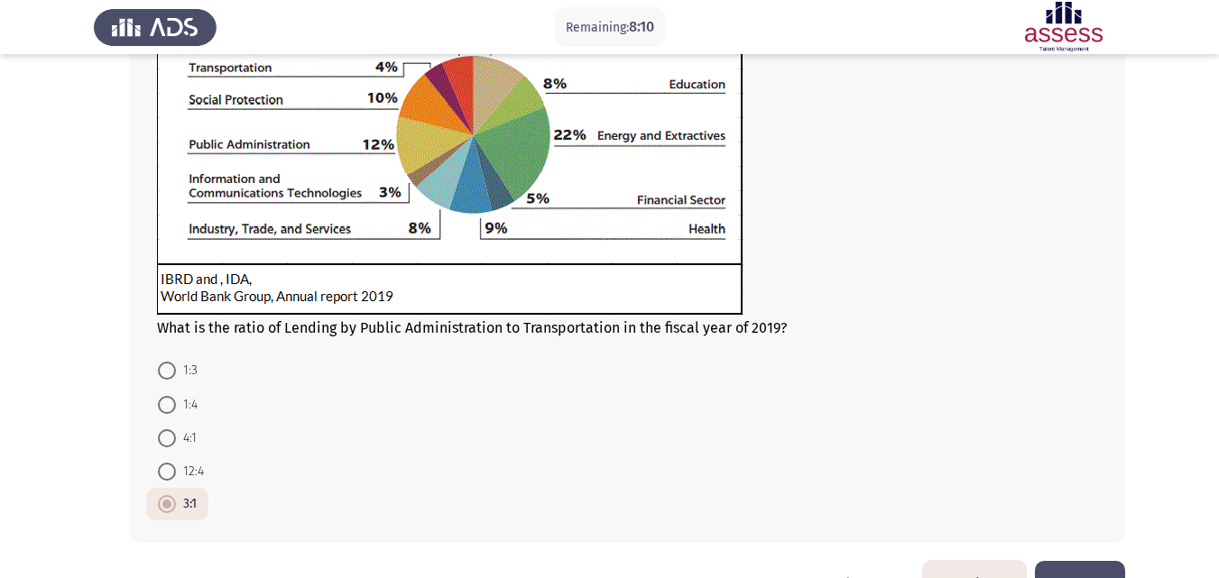
click at [1102, 567] on button "Next" at bounding box center [1080, 584] width 90 height 46
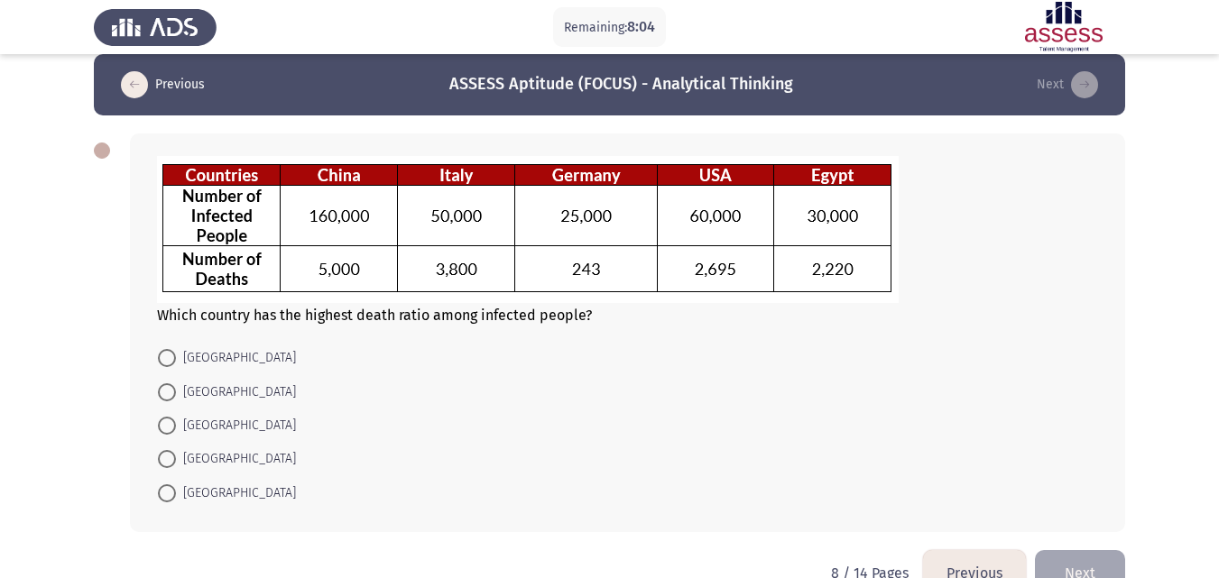
scroll to position [0, 0]
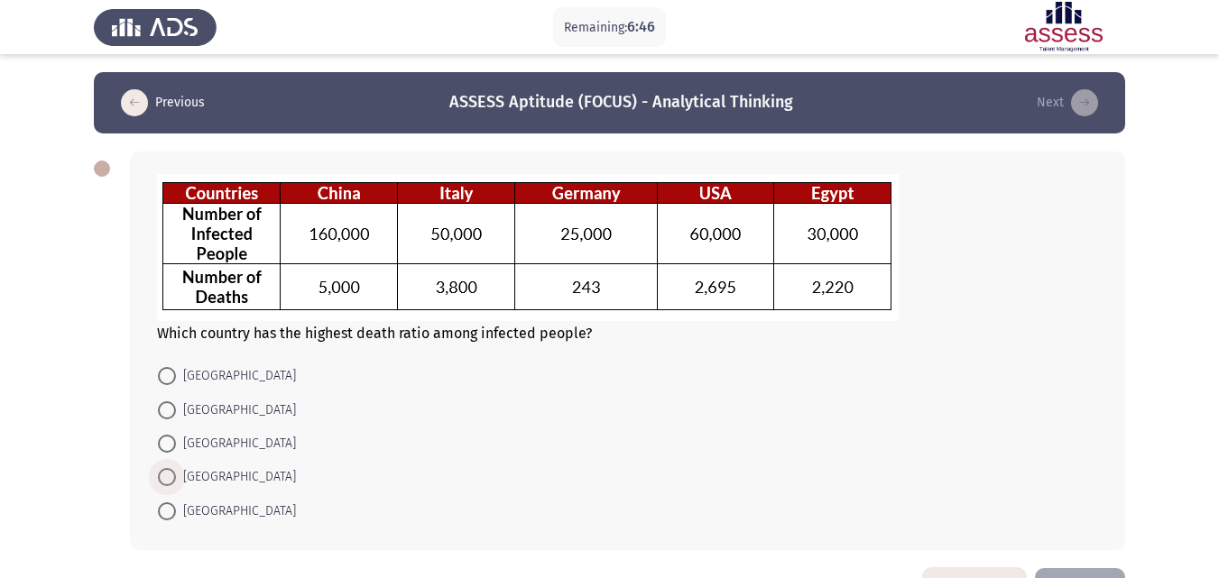
click at [169, 482] on span at bounding box center [167, 477] width 18 height 18
click at [169, 482] on input "Italy" at bounding box center [167, 477] width 18 height 18
radio input "true"
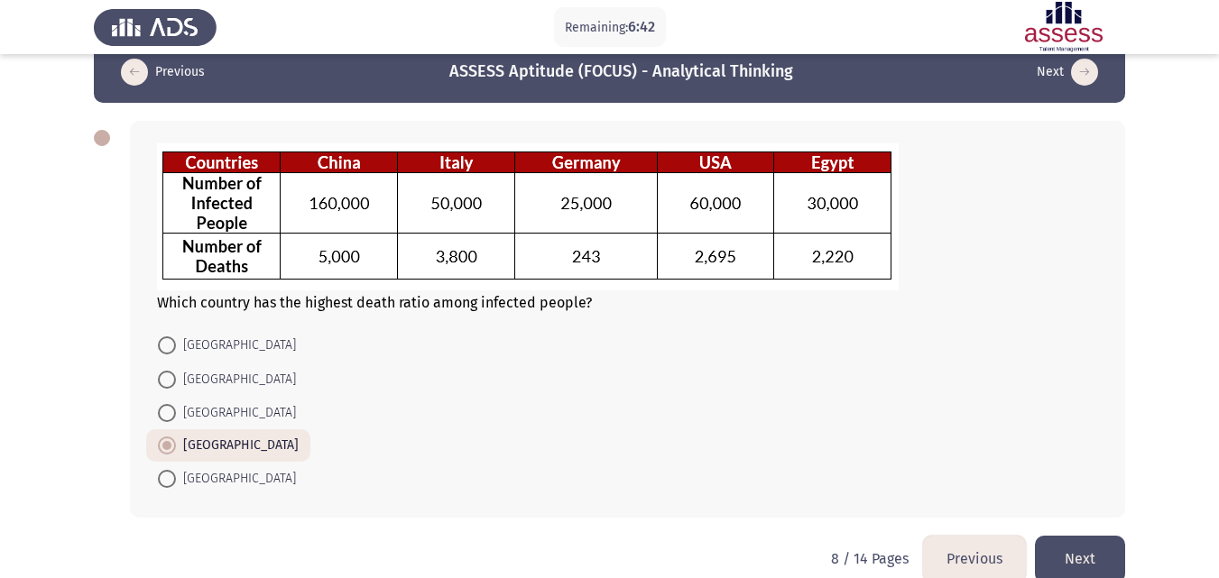
scroll to position [60, 0]
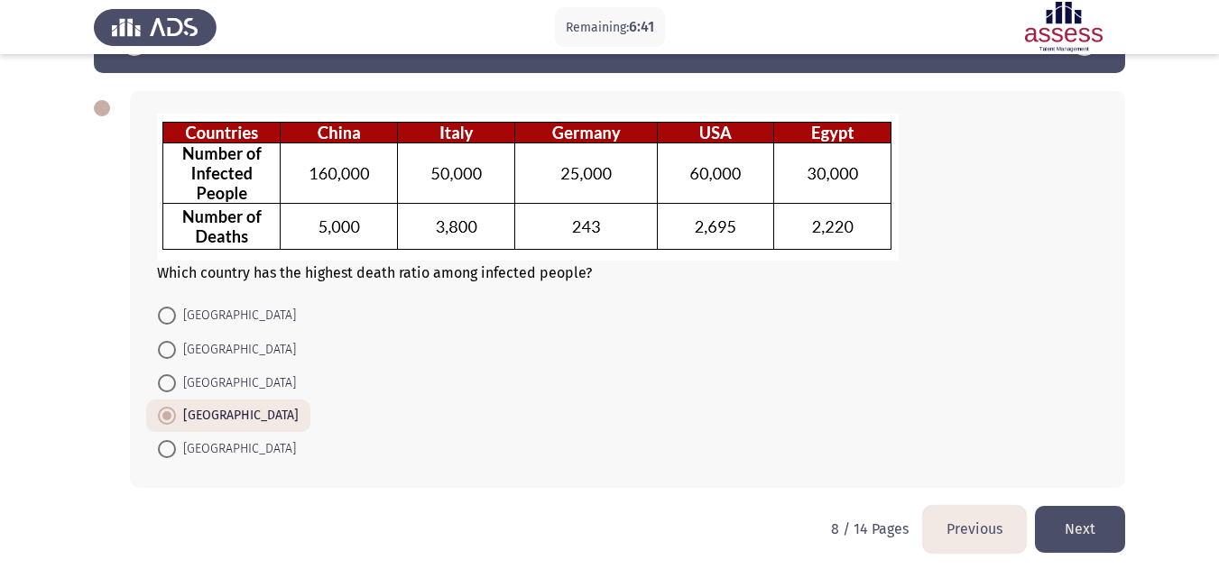
click at [1075, 502] on div "Which country has the highest death ratio among infected people? USA Germany Ch…" at bounding box center [609, 289] width 1031 height 433
click at [1075, 518] on button "Next" at bounding box center [1080, 529] width 90 height 46
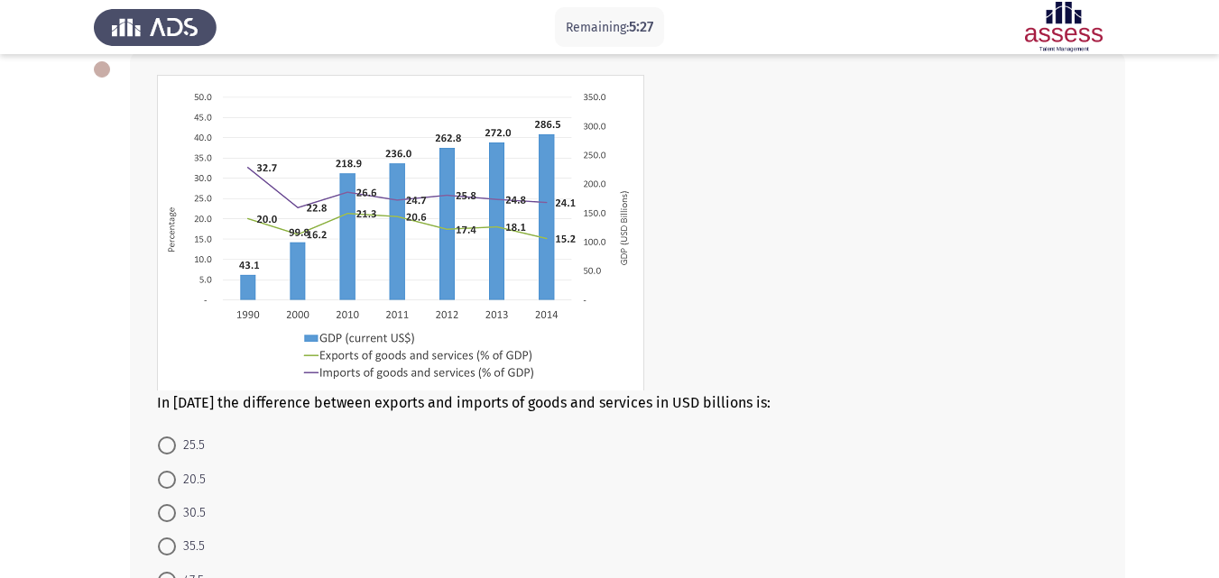
scroll to position [94, 0]
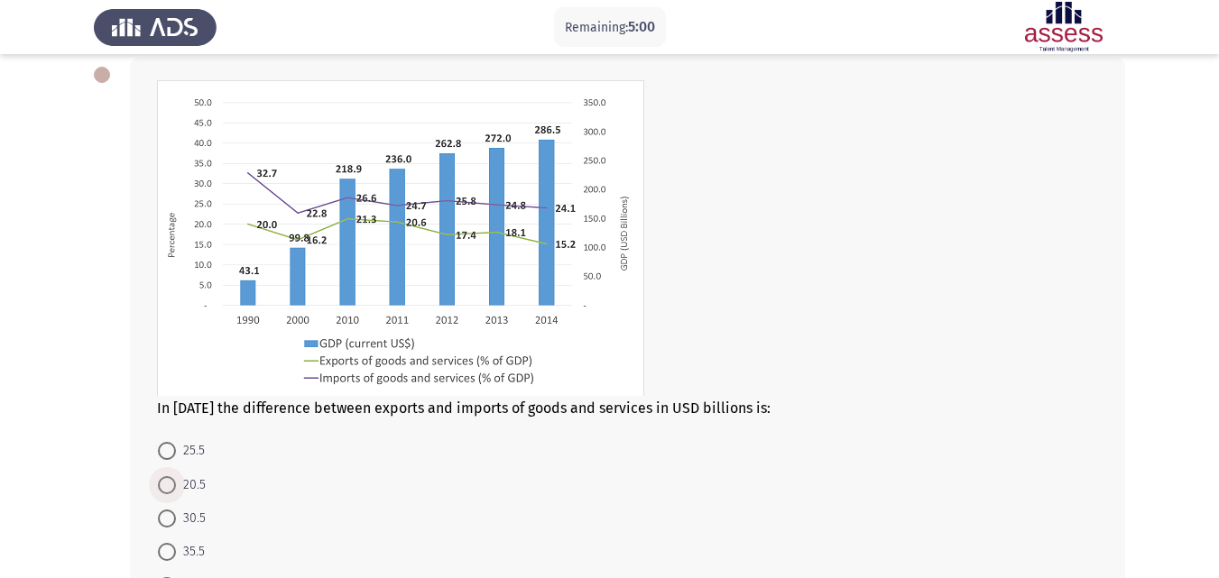
click at [160, 490] on span at bounding box center [167, 485] width 18 height 18
click at [160, 490] on input "20.5" at bounding box center [167, 485] width 18 height 18
radio input "true"
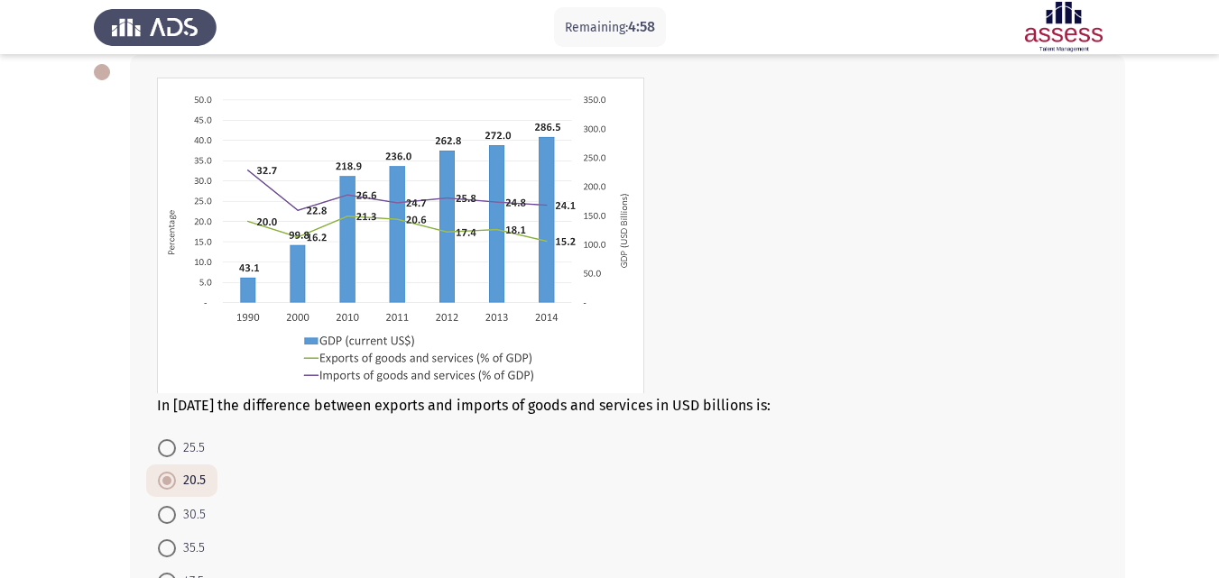
scroll to position [229, 0]
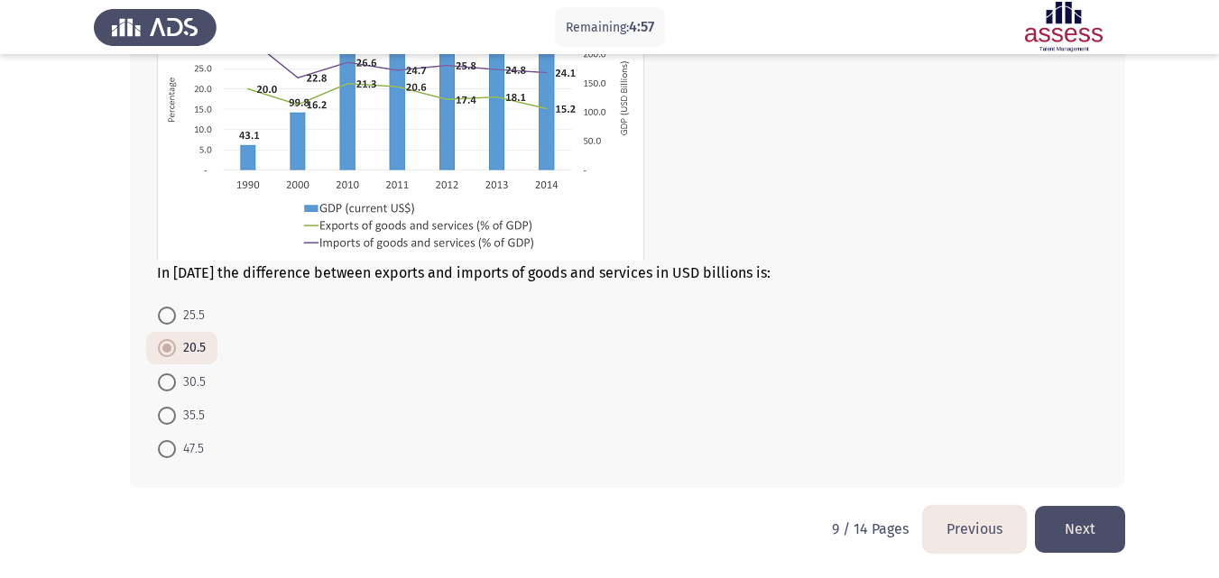
click at [1072, 543] on button "Next" at bounding box center [1080, 529] width 90 height 46
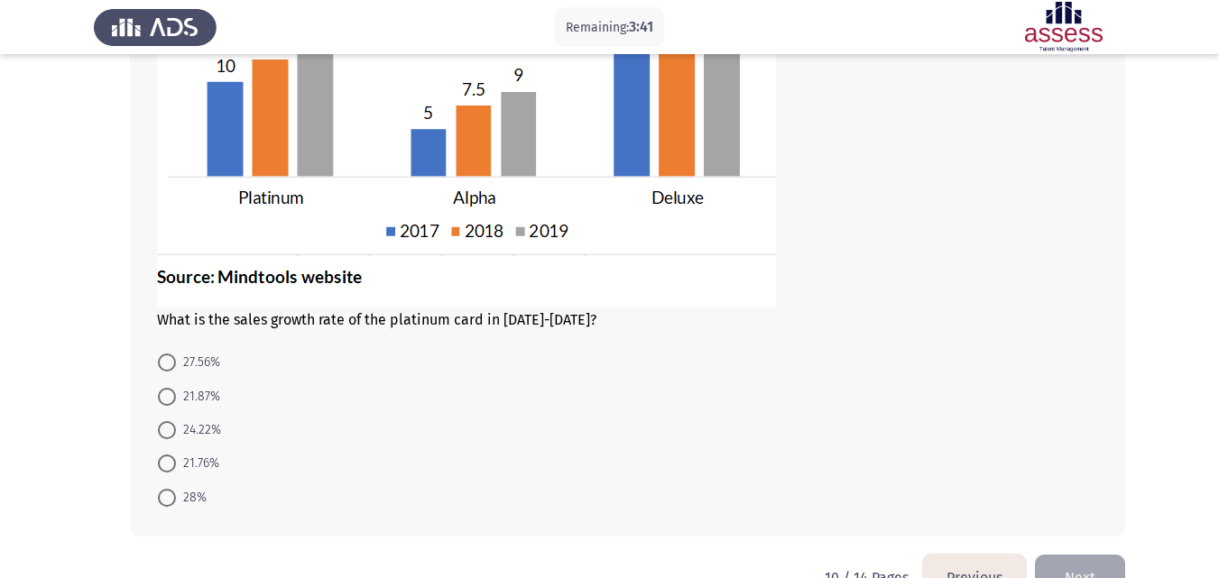
scroll to position [244, 0]
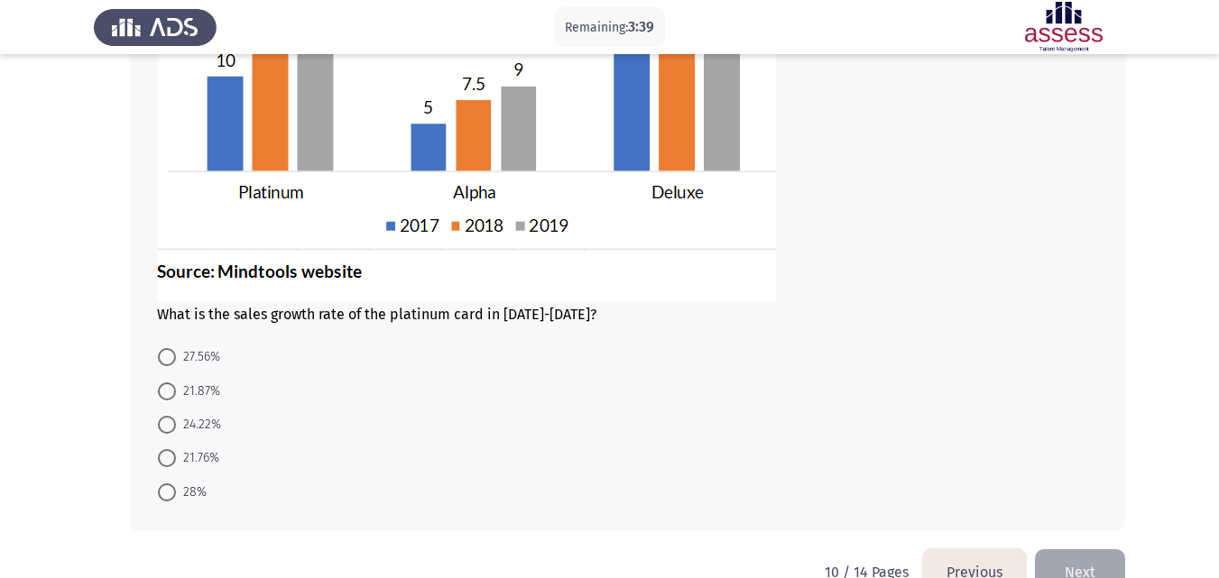
click at [171, 487] on span at bounding box center [167, 493] width 18 height 18
click at [171, 487] on input "28%" at bounding box center [167, 493] width 18 height 18
radio input "true"
click at [1074, 567] on button "Next" at bounding box center [1080, 571] width 90 height 46
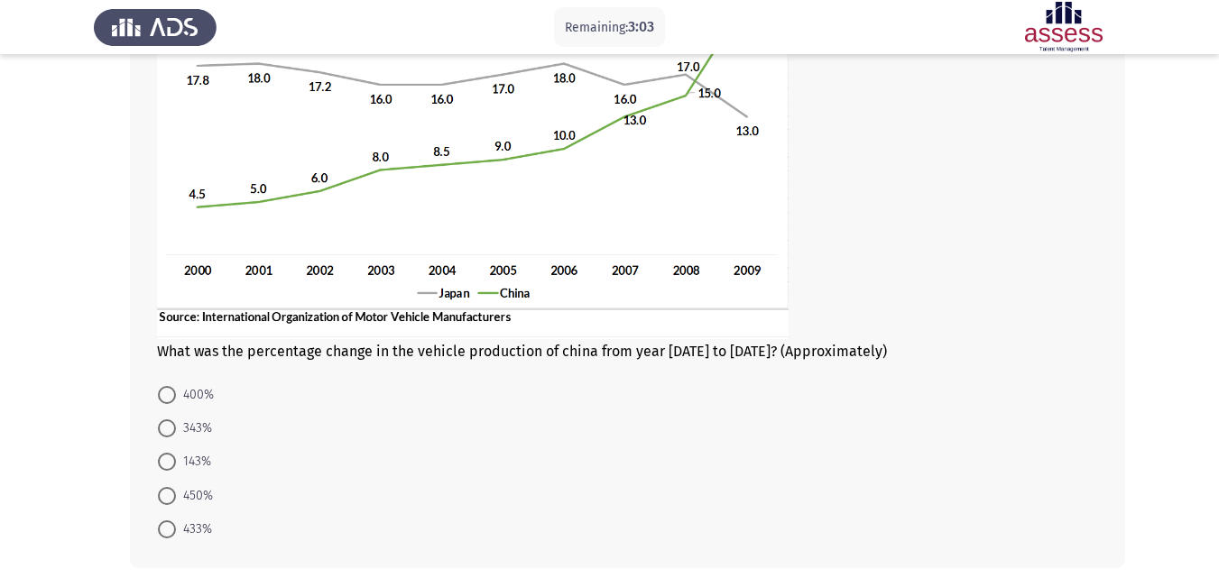
scroll to position [231, 0]
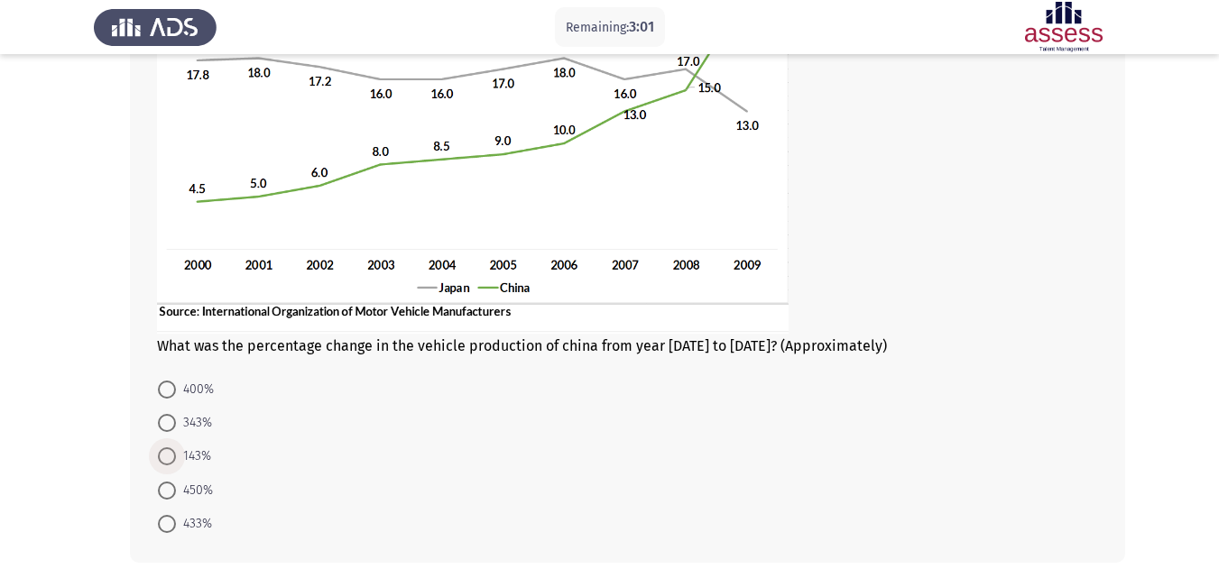
click at [168, 460] on span at bounding box center [167, 456] width 18 height 18
click at [168, 460] on input "143%" at bounding box center [167, 456] width 18 height 18
radio input "true"
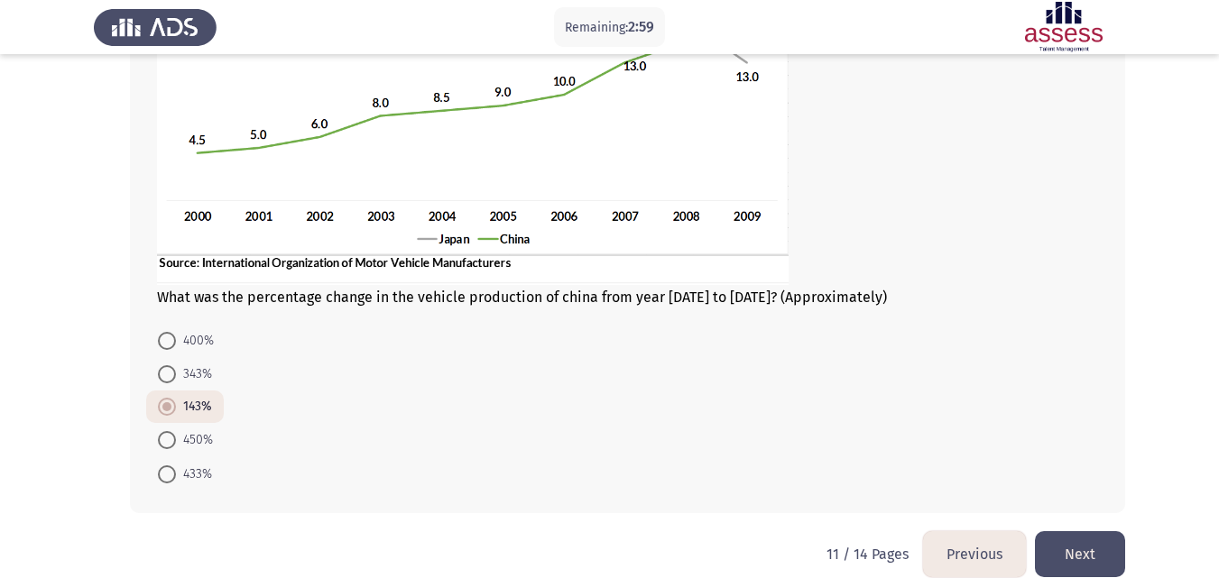
scroll to position [305, 0]
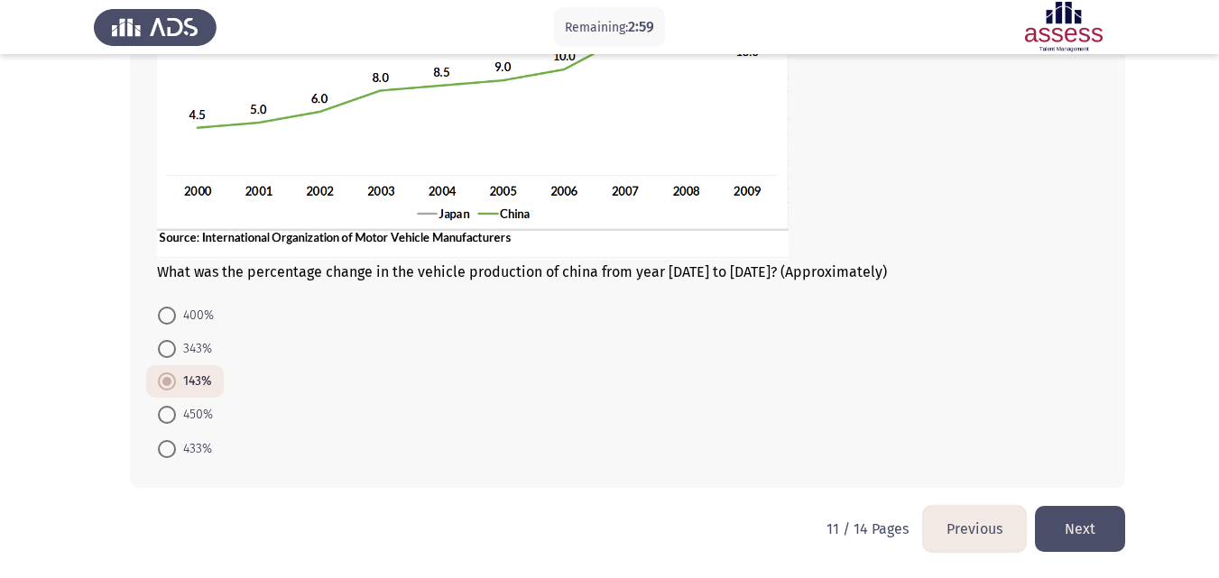
click at [1092, 539] on button "Next" at bounding box center [1080, 529] width 90 height 46
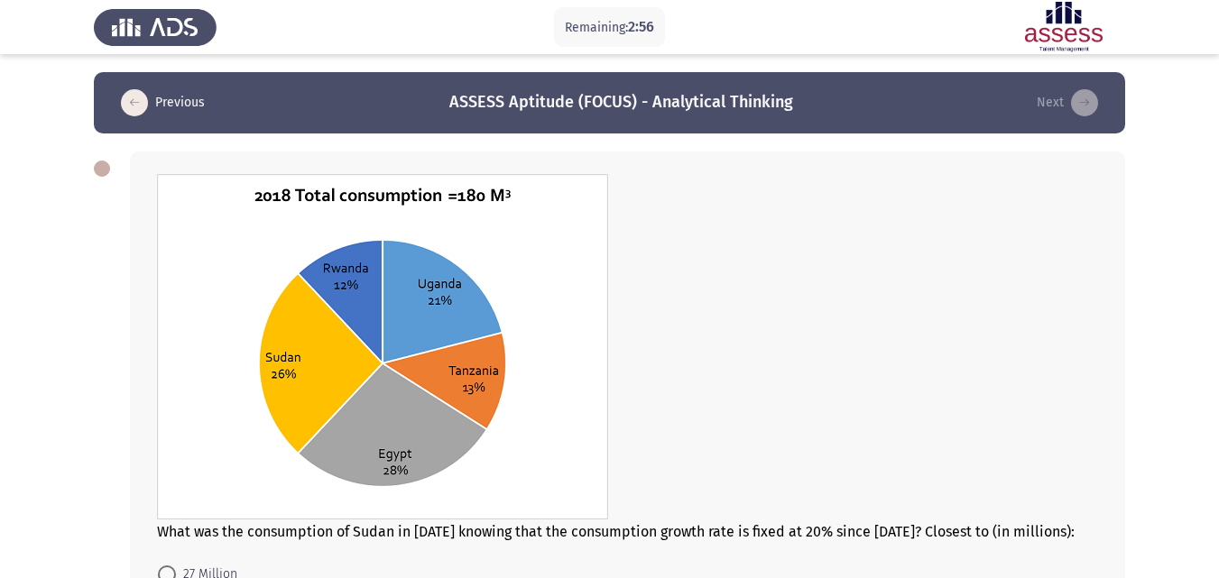
drag, startPoint x: 1219, startPoint y: 232, endPoint x: 1232, endPoint y: 218, distance: 18.5
click at [1219, 237] on html "Remaining: 2:56 Previous ASSESS Aptitude (FOCUS) - Analytical Thinking Next Wha…" at bounding box center [609, 419] width 1219 height 839
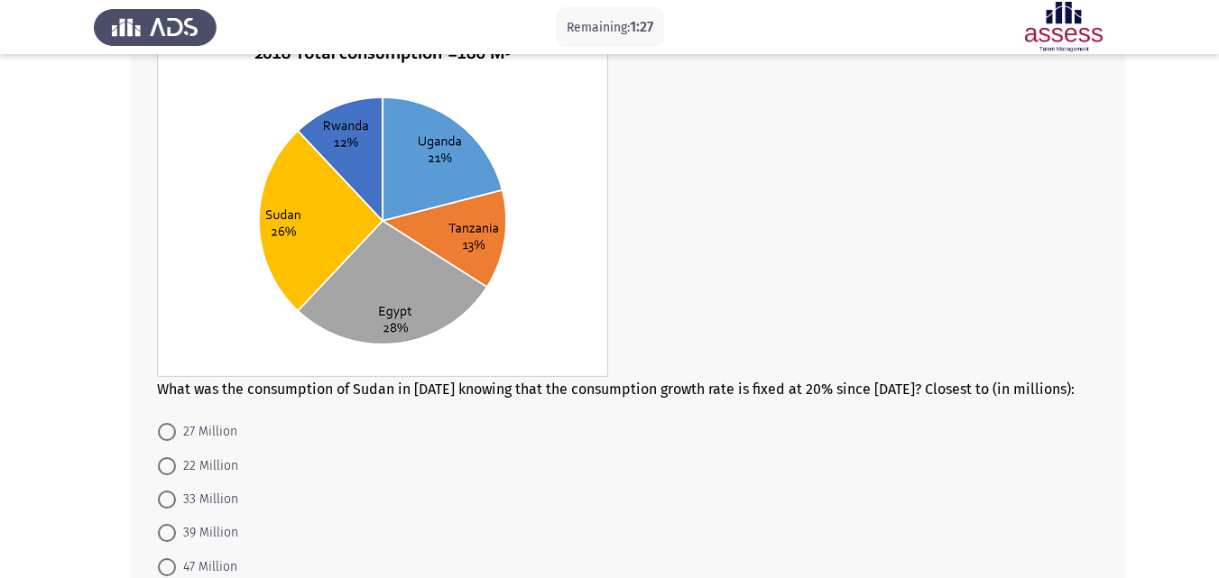
scroll to position [215, 0]
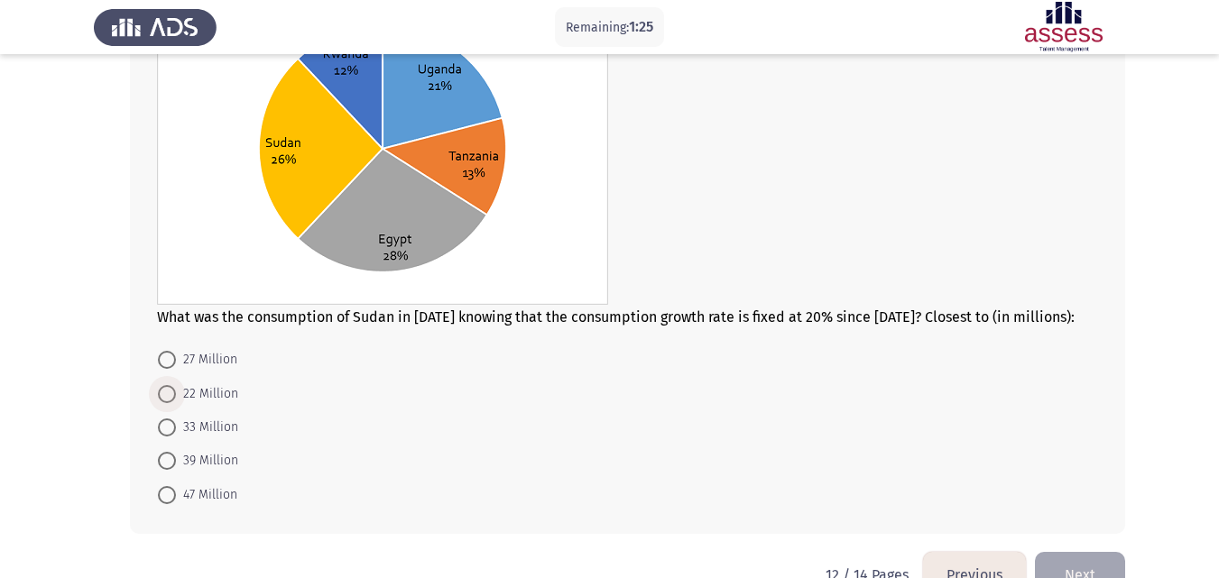
click at [169, 396] on span at bounding box center [167, 394] width 18 height 18
click at [169, 396] on input "22 Million" at bounding box center [167, 394] width 18 height 18
radio input "true"
click at [1093, 577] on button "Next" at bounding box center [1080, 573] width 90 height 46
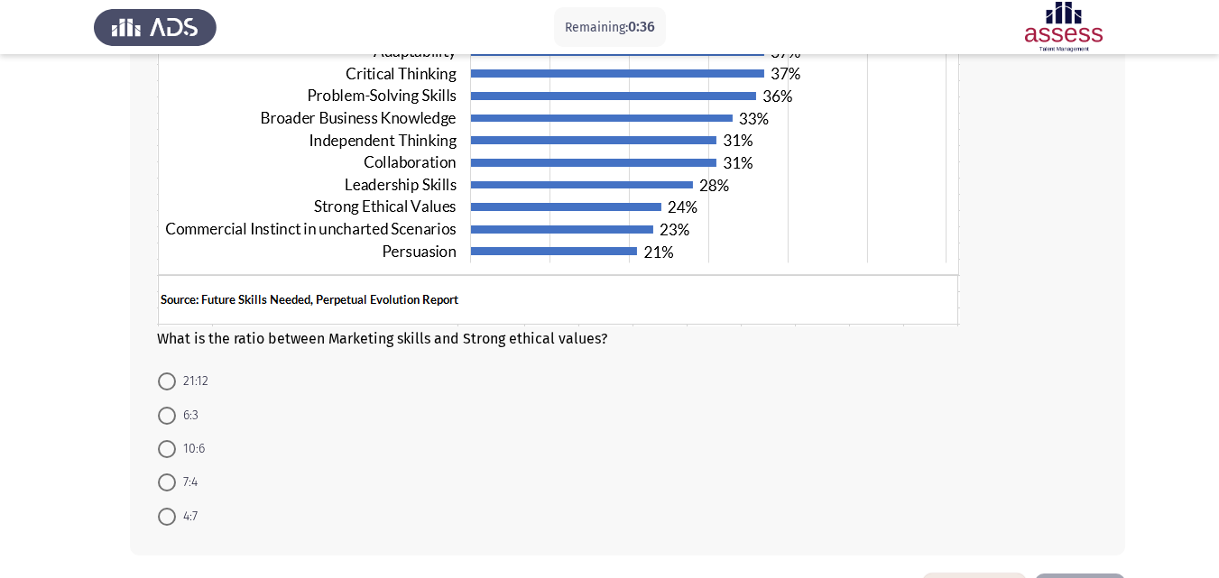
scroll to position [359, 0]
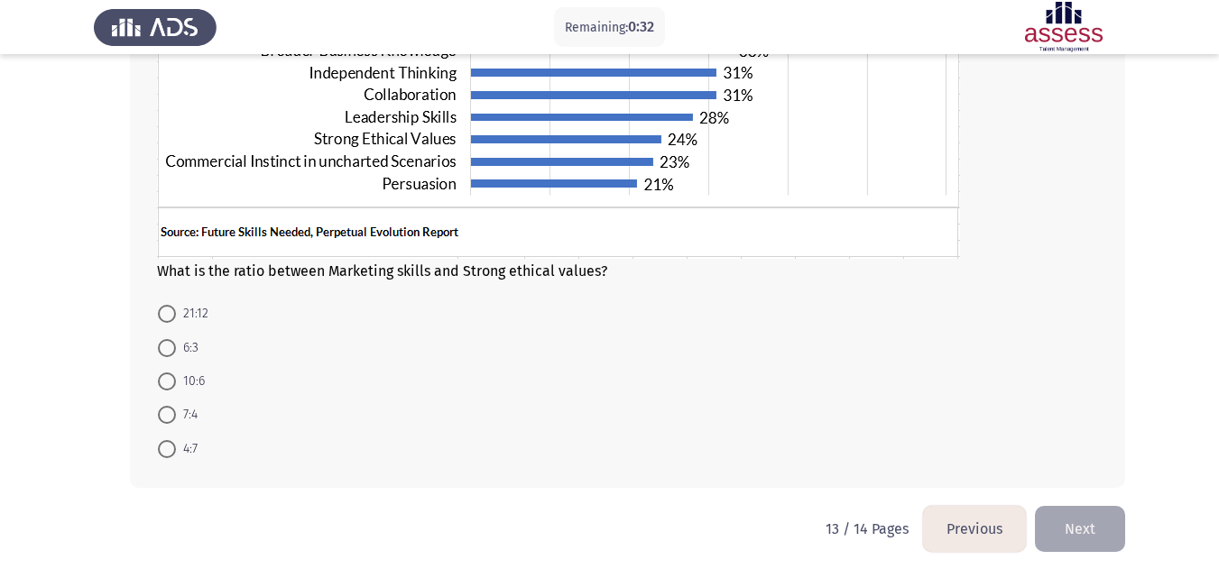
click at [171, 423] on span at bounding box center [167, 415] width 18 height 18
click at [171, 423] on input "7:4" at bounding box center [167, 415] width 18 height 18
radio input "true"
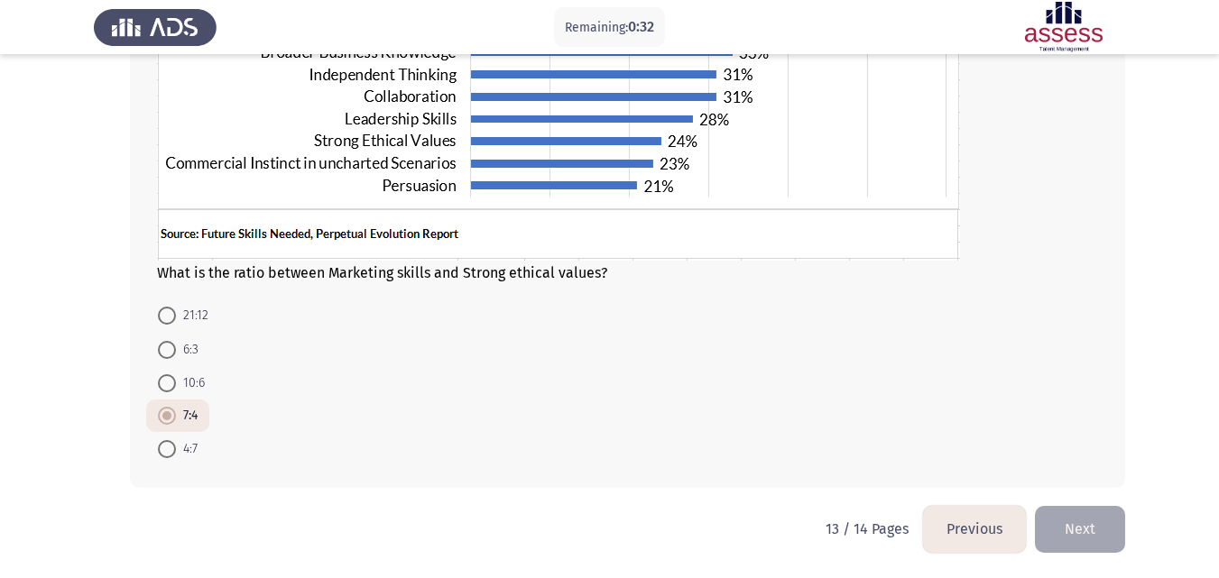
scroll to position [357, 0]
click at [1093, 521] on button "Next" at bounding box center [1080, 529] width 90 height 46
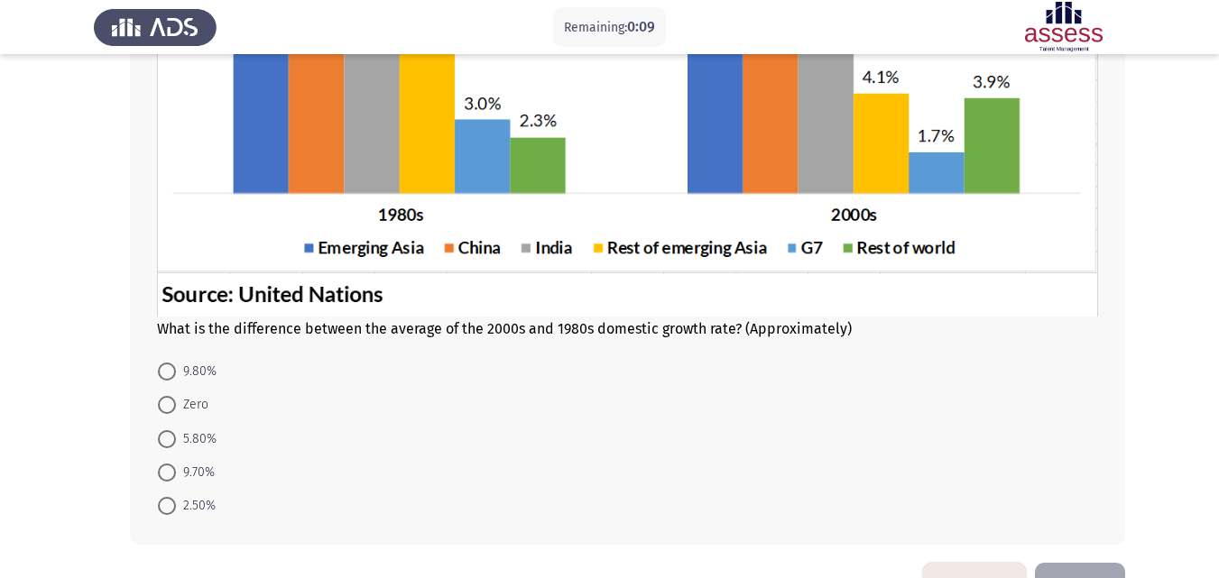
scroll to position [384, 0]
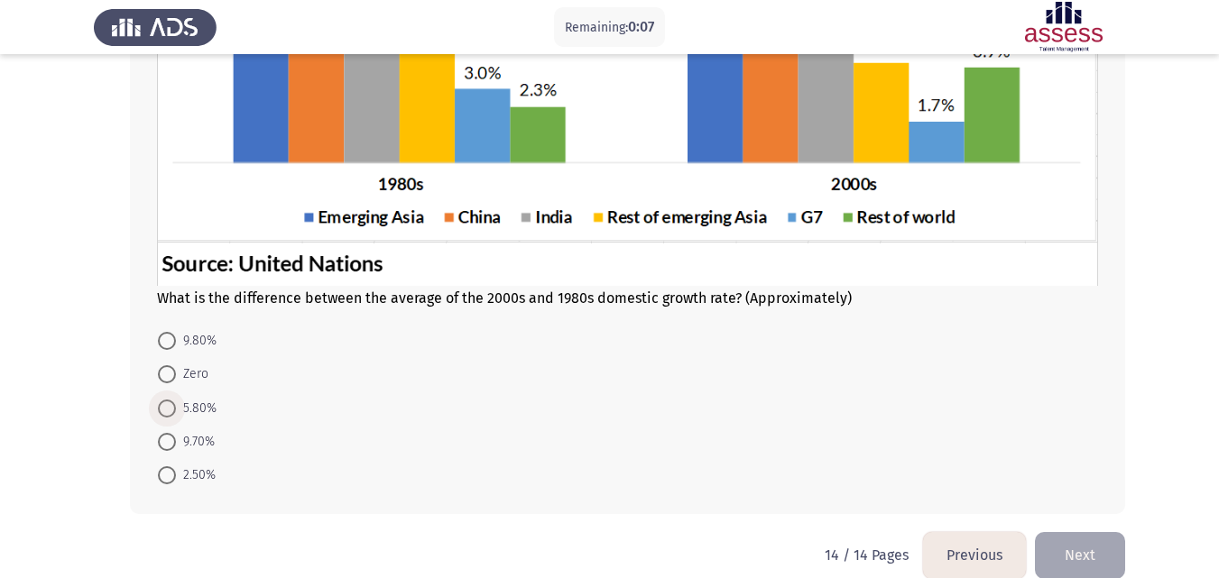
click at [169, 414] on span at bounding box center [167, 409] width 18 height 18
click at [169, 414] on input "5.80%" at bounding box center [167, 409] width 18 height 18
radio input "true"
click at [1088, 539] on button "Next" at bounding box center [1080, 554] width 90 height 46
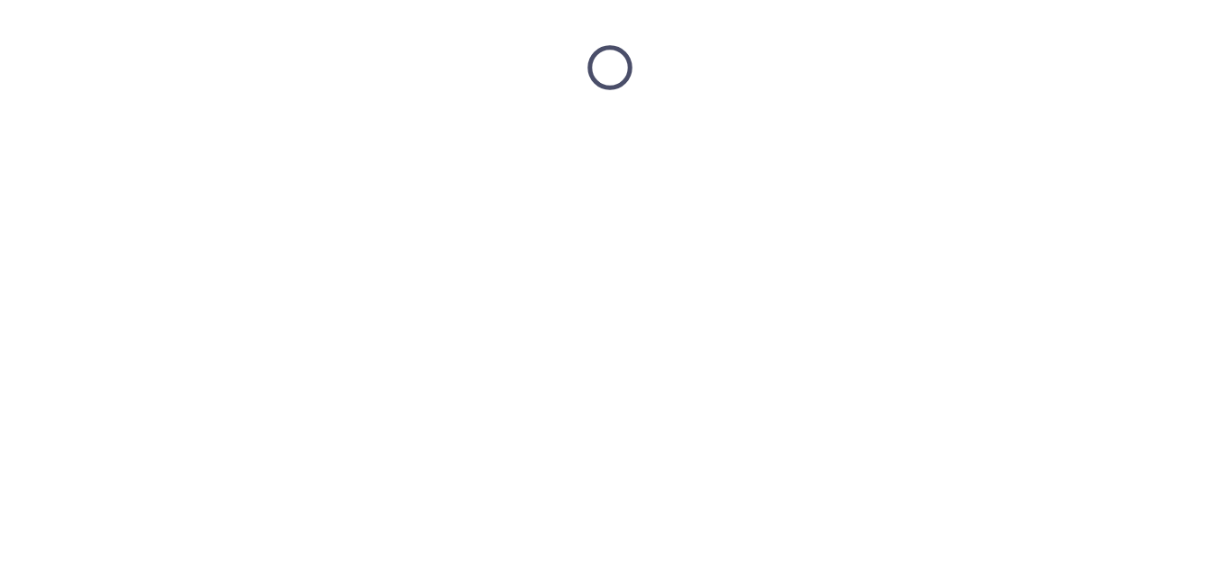
scroll to position [0, 0]
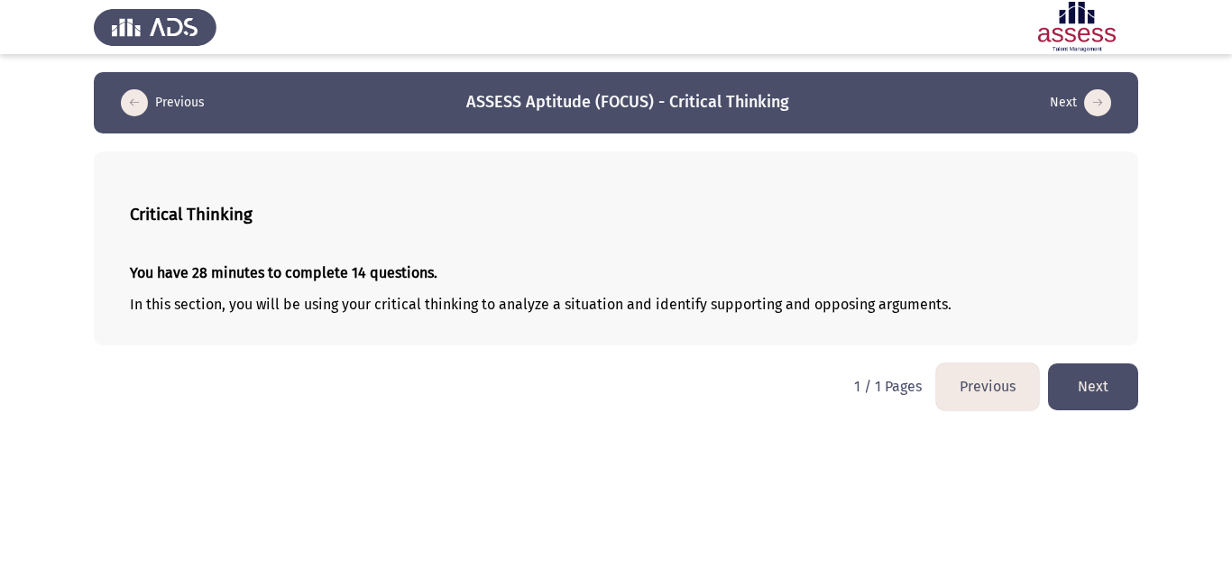
click at [1003, 395] on button "Previous" at bounding box center [987, 387] width 103 height 46
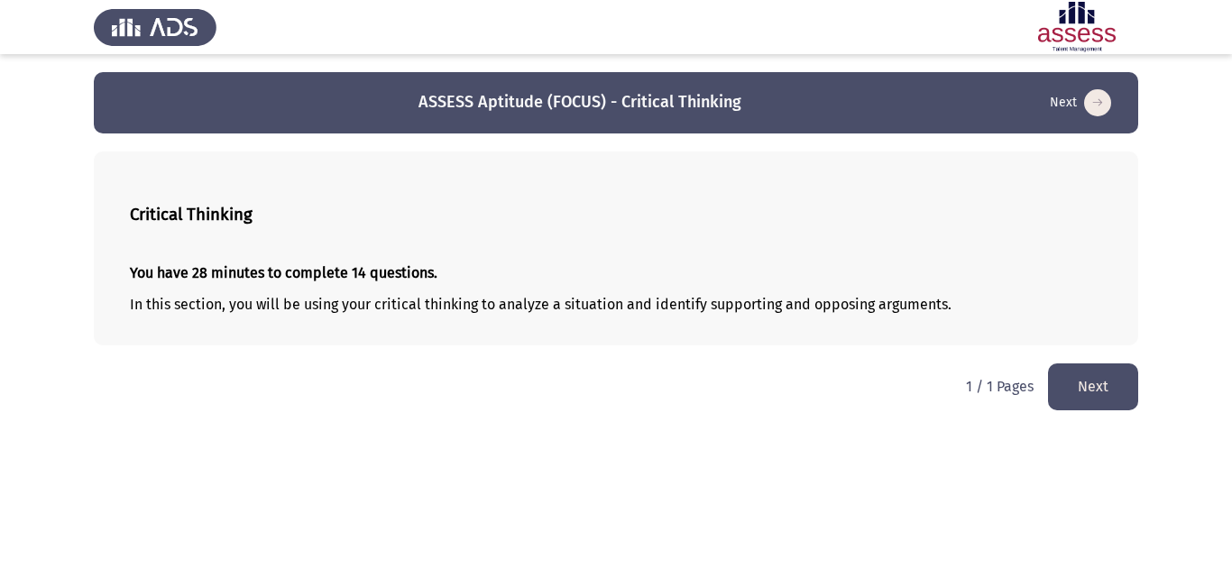
click at [1050, 365] on app-previous-next-buttons "Next" at bounding box center [1093, 387] width 90 height 46
click at [1085, 390] on button "Next" at bounding box center [1093, 387] width 90 height 46
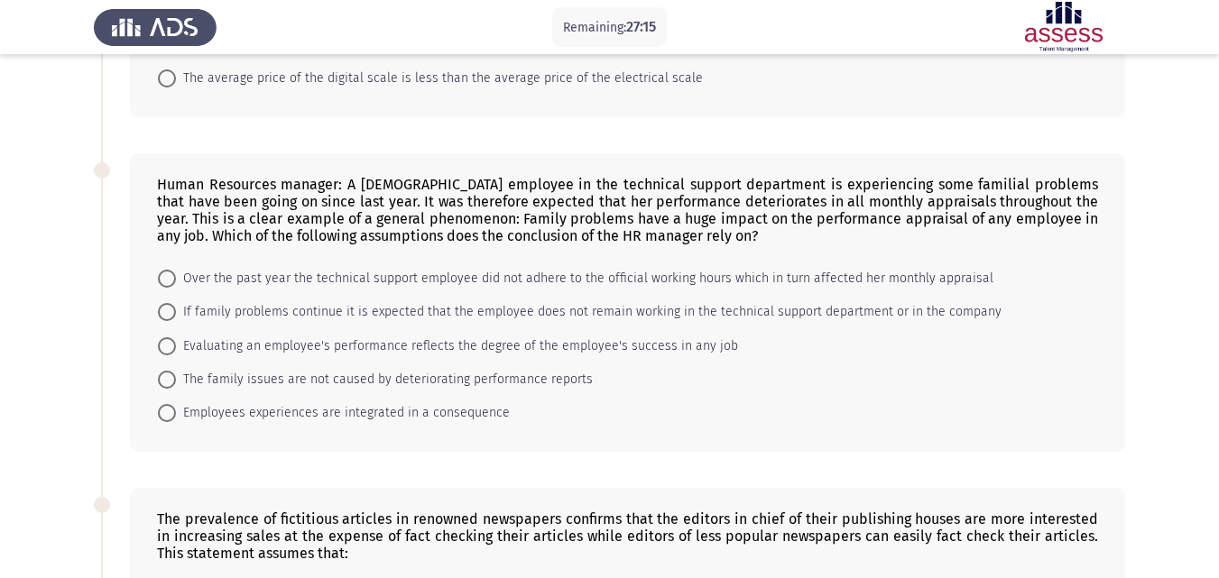
scroll to position [331, 0]
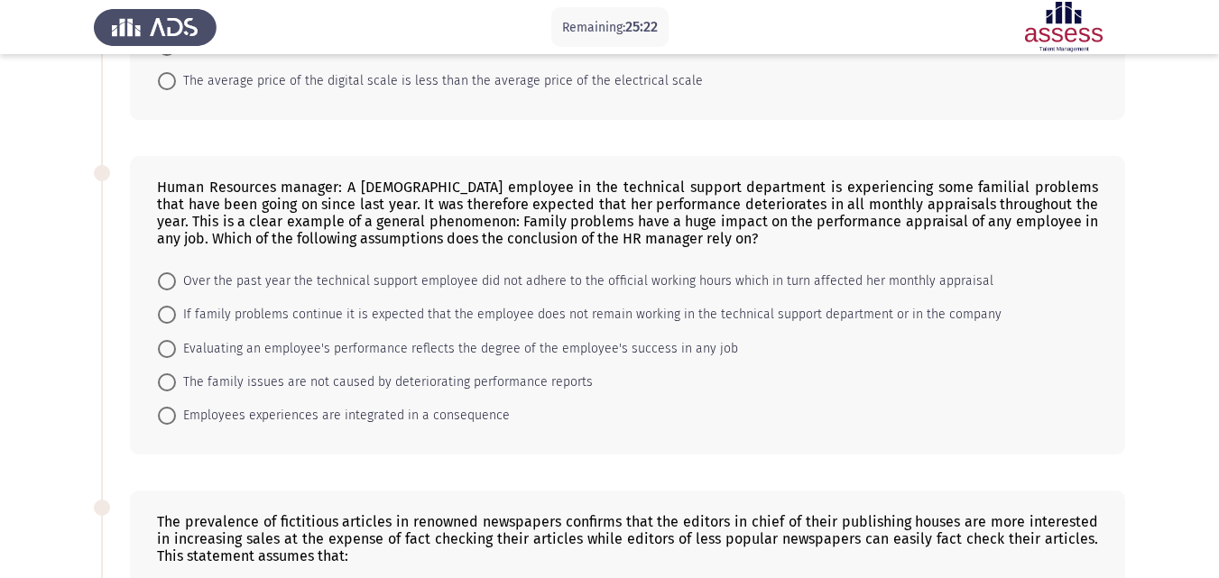
click at [164, 278] on span at bounding box center [167, 281] width 18 height 18
click at [164, 278] on input "Over the past year the technical support employee did not adhere to the officia…" at bounding box center [167, 281] width 18 height 18
radio input "true"
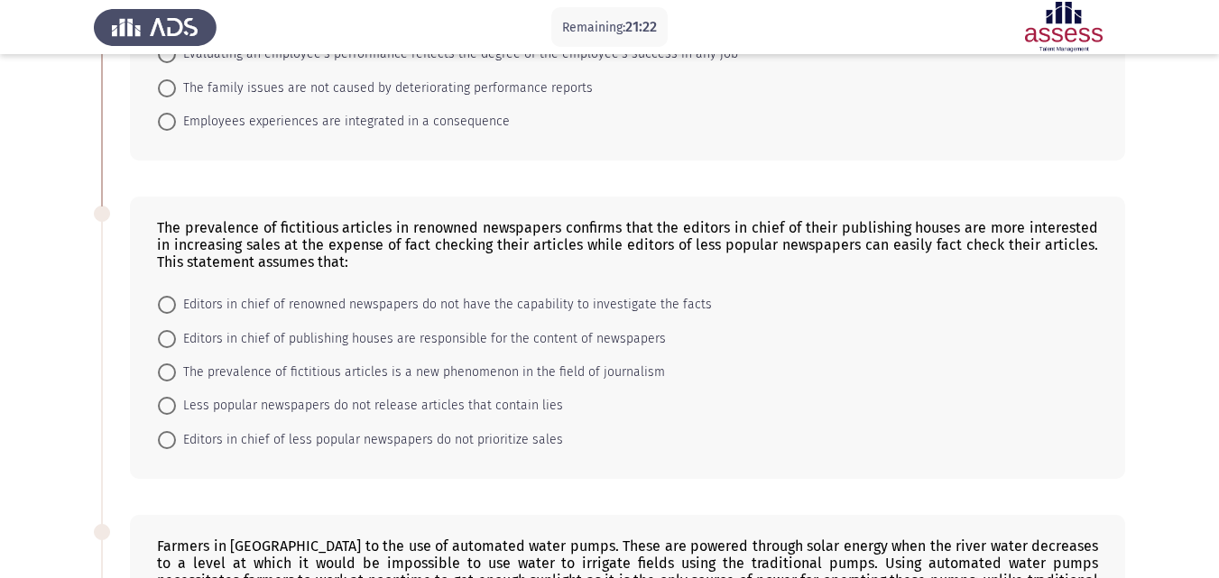
scroll to position [651, 0]
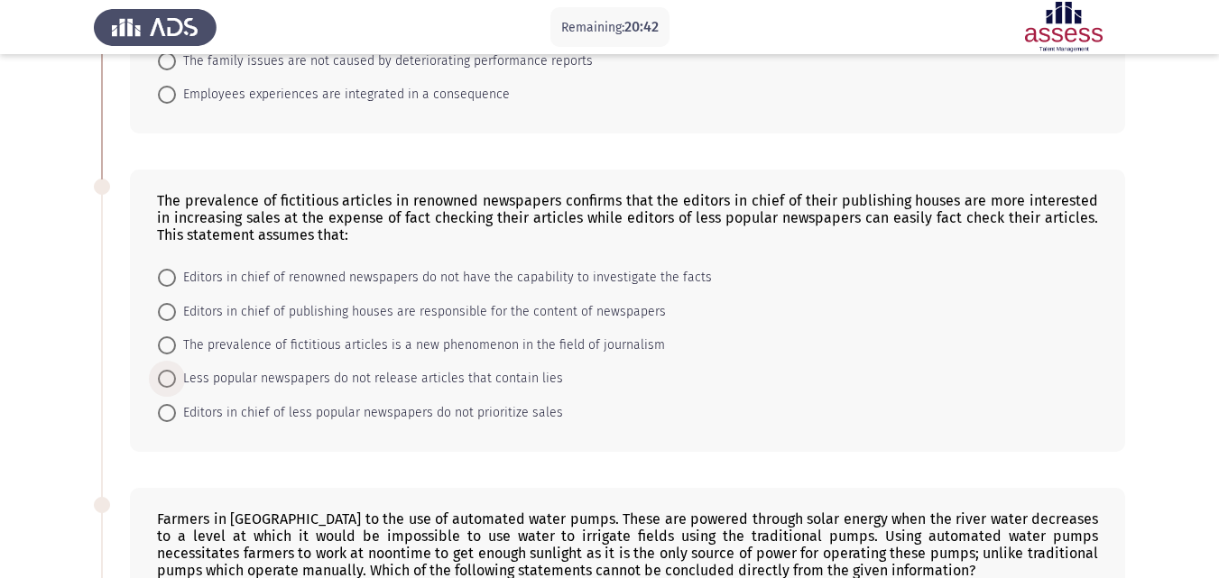
click at [166, 377] on span at bounding box center [167, 379] width 18 height 18
click at [166, 377] on input "Less popular newspapers do not release articles that contain lies" at bounding box center [167, 379] width 18 height 18
radio input "true"
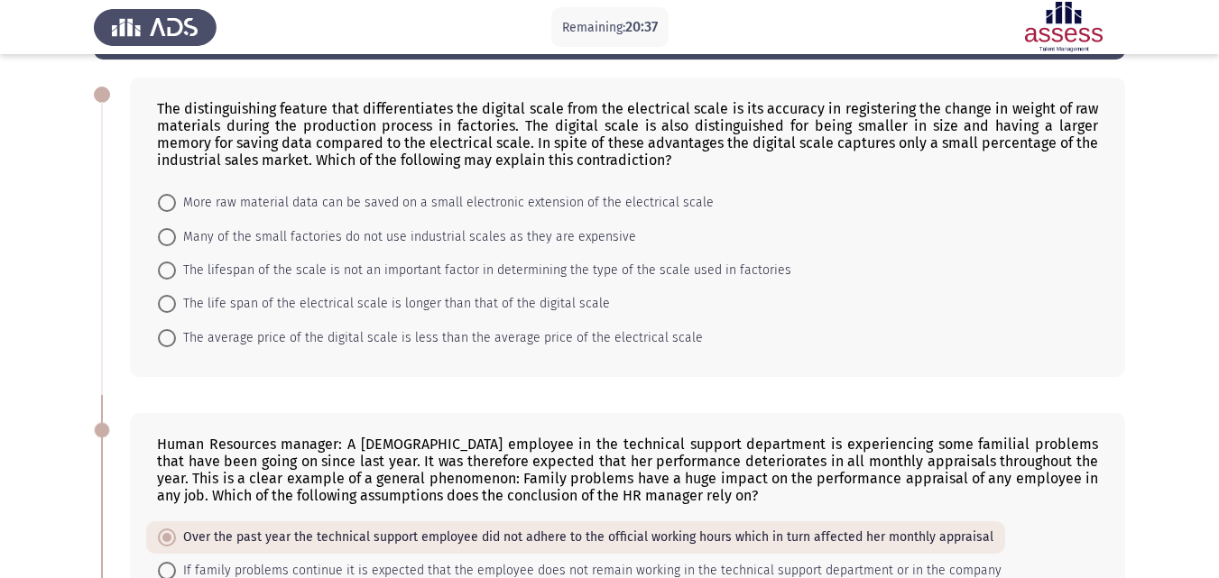
scroll to position [28, 0]
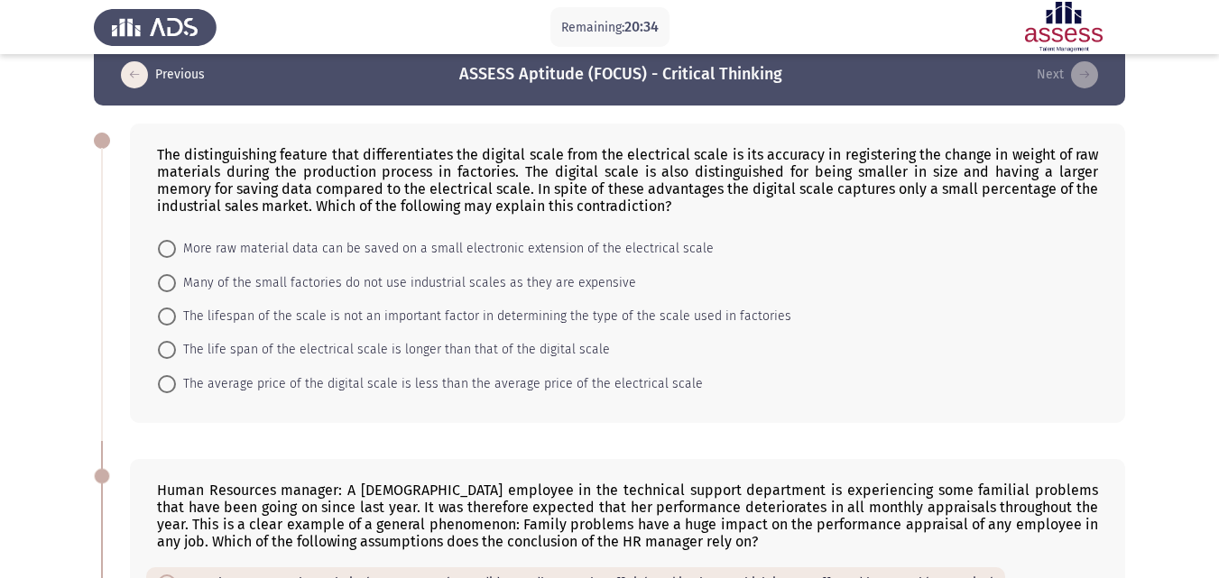
click at [161, 312] on span at bounding box center [167, 317] width 18 height 18
click at [161, 312] on input "The lifespan of the scale is not an important factor in determining the type of…" at bounding box center [167, 317] width 18 height 18
radio input "true"
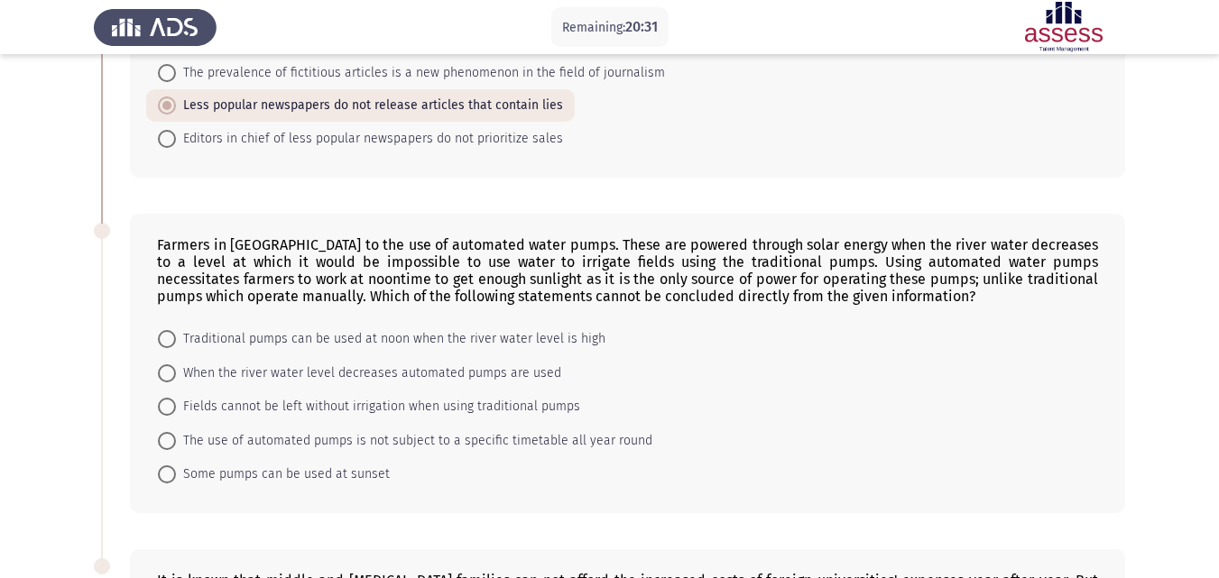
scroll to position [1027, 0]
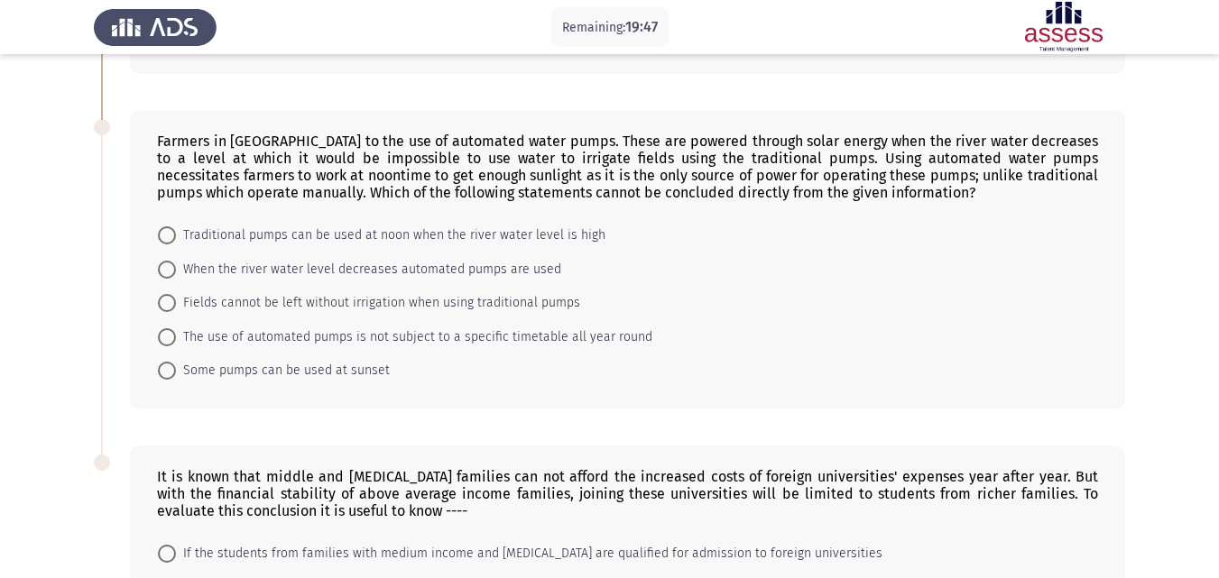
click at [170, 308] on span at bounding box center [167, 303] width 18 height 18
click at [170, 308] on input "Fields cannot be left without irrigation when using traditional pumps" at bounding box center [167, 303] width 18 height 18
radio input "true"
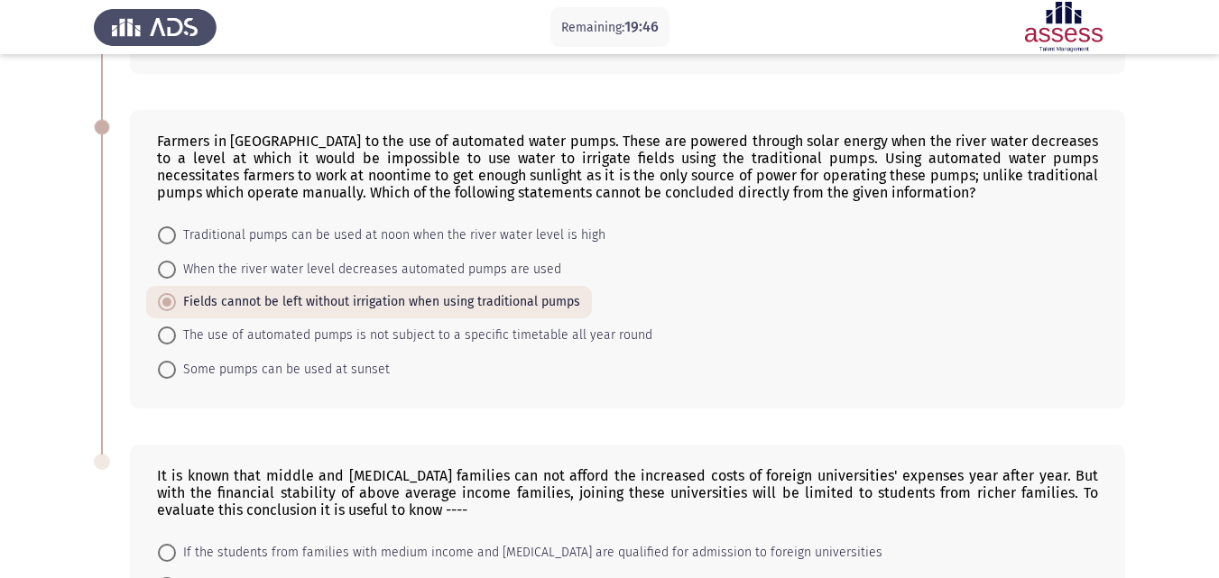
scroll to position [1265, 0]
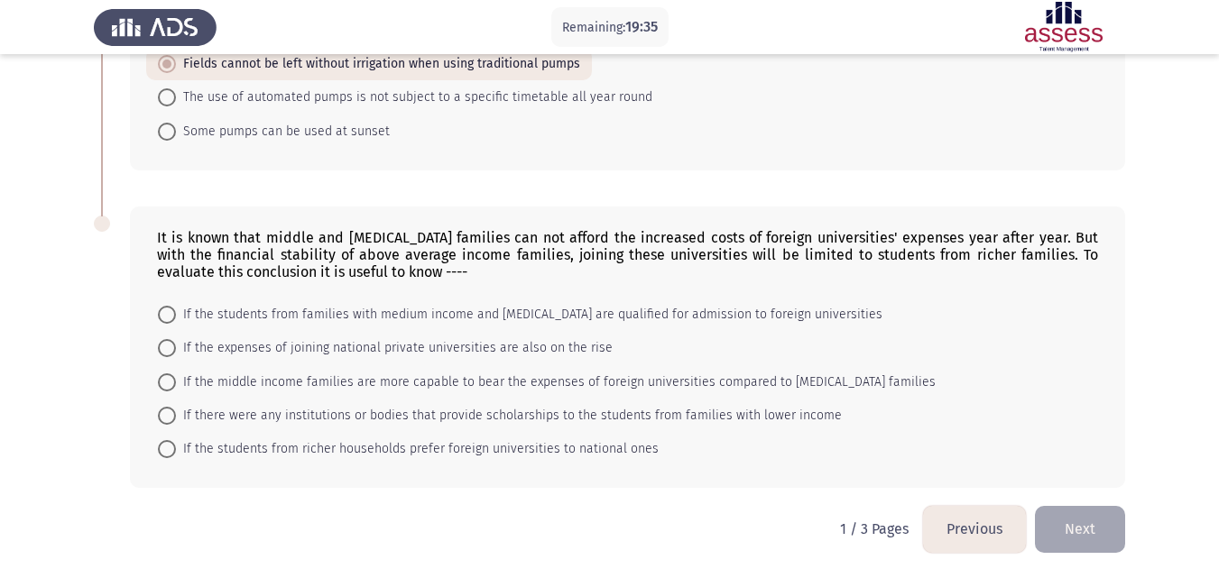
click at [143, 380] on div "It is known that middle and low income families can not afford the increased co…" at bounding box center [627, 348] width 995 height 282
click at [161, 379] on span at bounding box center [167, 383] width 18 height 18
click at [161, 379] on input "If the middle income families are more capable to bear the expenses of foreign …" at bounding box center [167, 383] width 18 height 18
radio input "true"
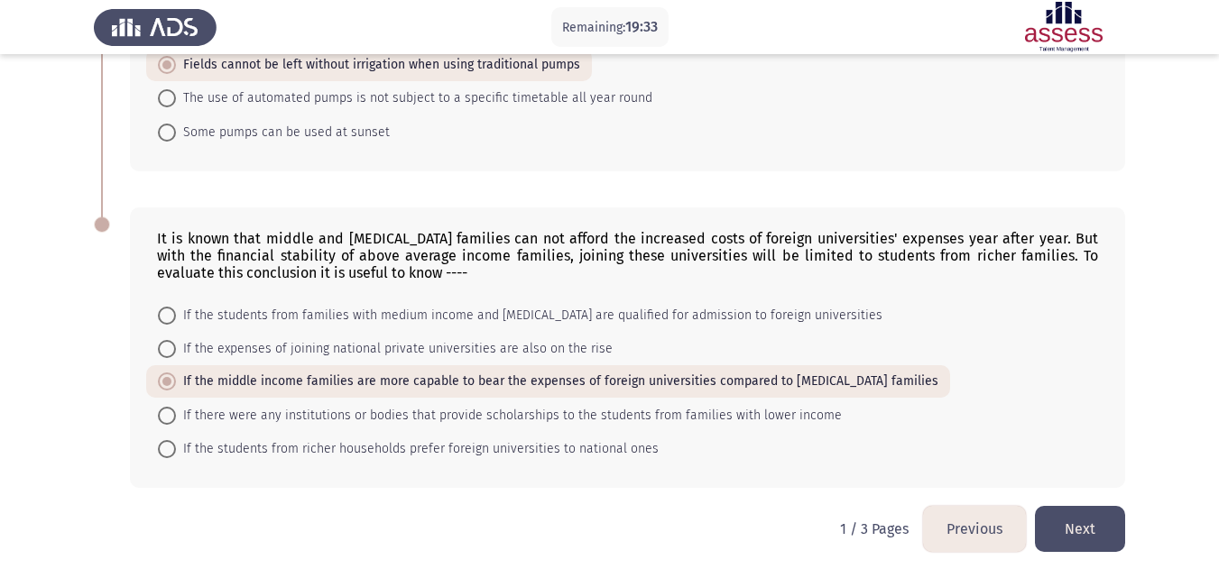
click at [1077, 525] on button "Next" at bounding box center [1080, 529] width 90 height 46
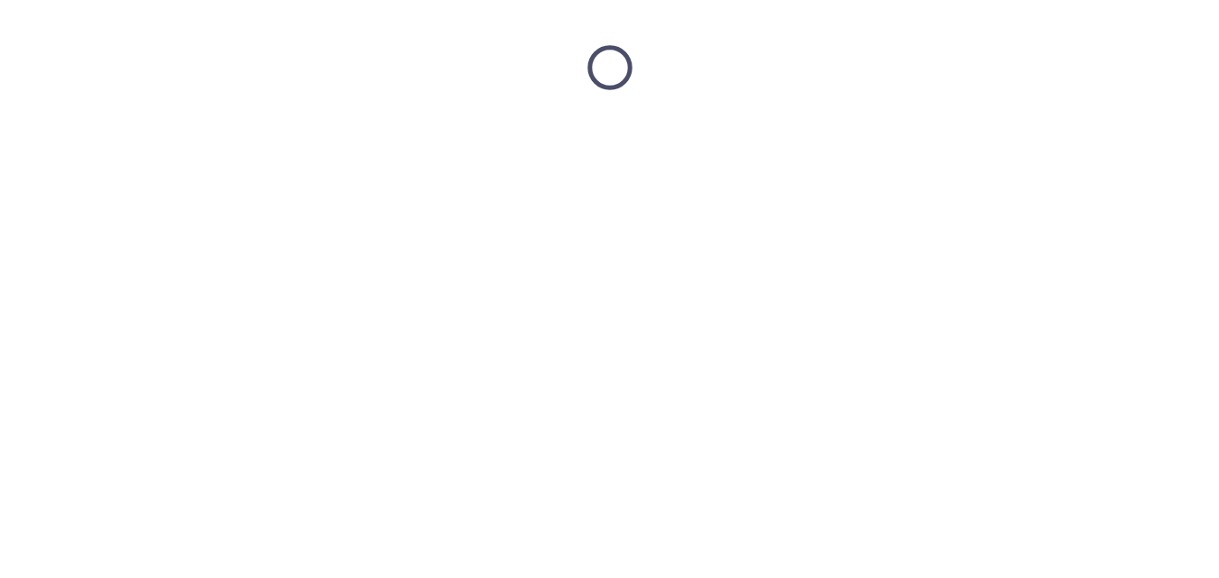
scroll to position [0, 0]
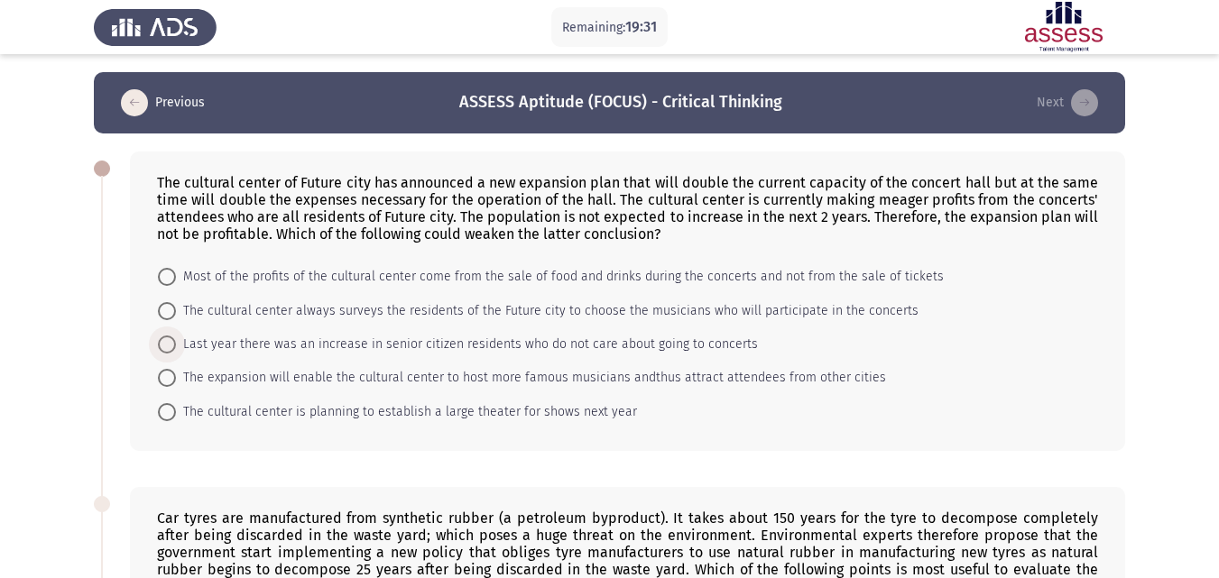
click at [176, 350] on span "Last year there was an increase in senior citizen residents who do not care abo…" at bounding box center [467, 345] width 582 height 22
click at [176, 350] on input "Last year there was an increase in senior citizen residents who do not care abo…" at bounding box center [167, 345] width 18 height 18
radio input "true"
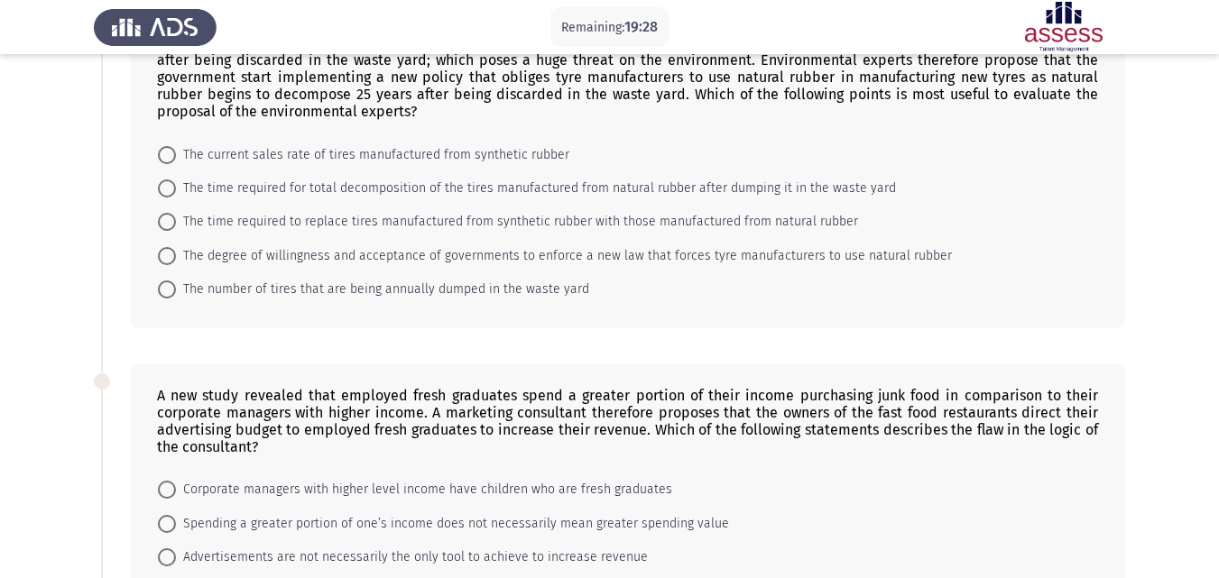
scroll to position [525, 0]
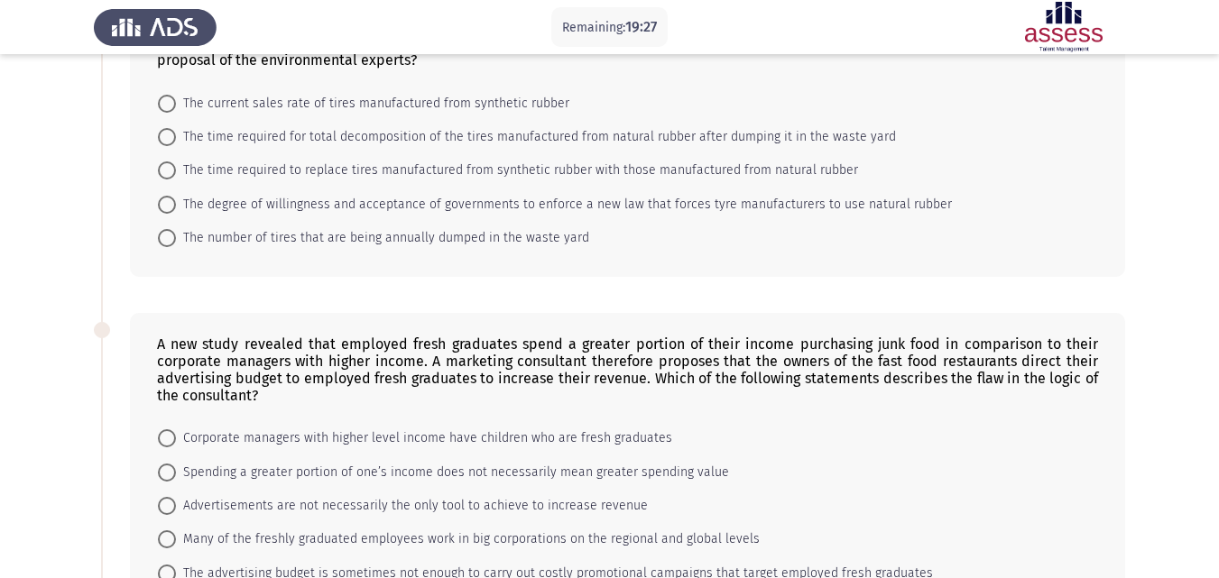
click at [189, 182] on mat-radio-button "The time required to replace tires manufactured from synthetic rubber with thos…" at bounding box center [508, 169] width 724 height 33
click at [180, 180] on span "The time required to replace tires manufactured from synthetic rubber with thos…" at bounding box center [517, 171] width 682 height 22
click at [176, 180] on input "The time required to replace tires manufactured from synthetic rubber with thos…" at bounding box center [167, 170] width 18 height 18
radio input "true"
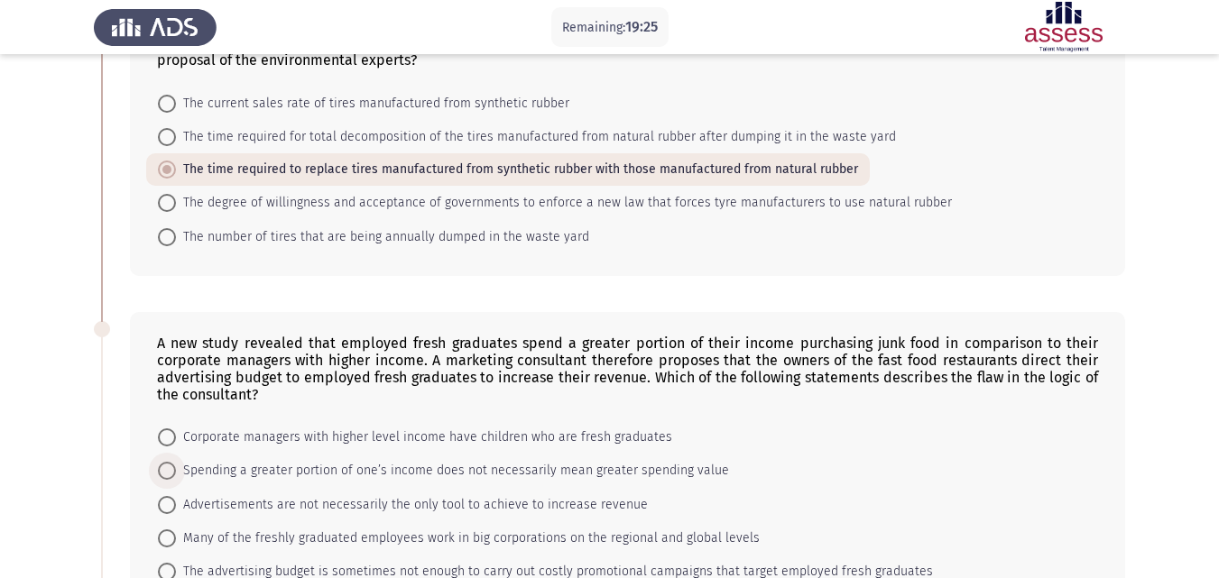
click at [181, 471] on span "Spending a greater portion of one’s income does not necessarily mean greater sp…" at bounding box center [452, 471] width 553 height 22
click at [176, 471] on input "Spending a greater portion of one’s income does not necessarily mean greater sp…" at bounding box center [167, 471] width 18 height 18
radio input "true"
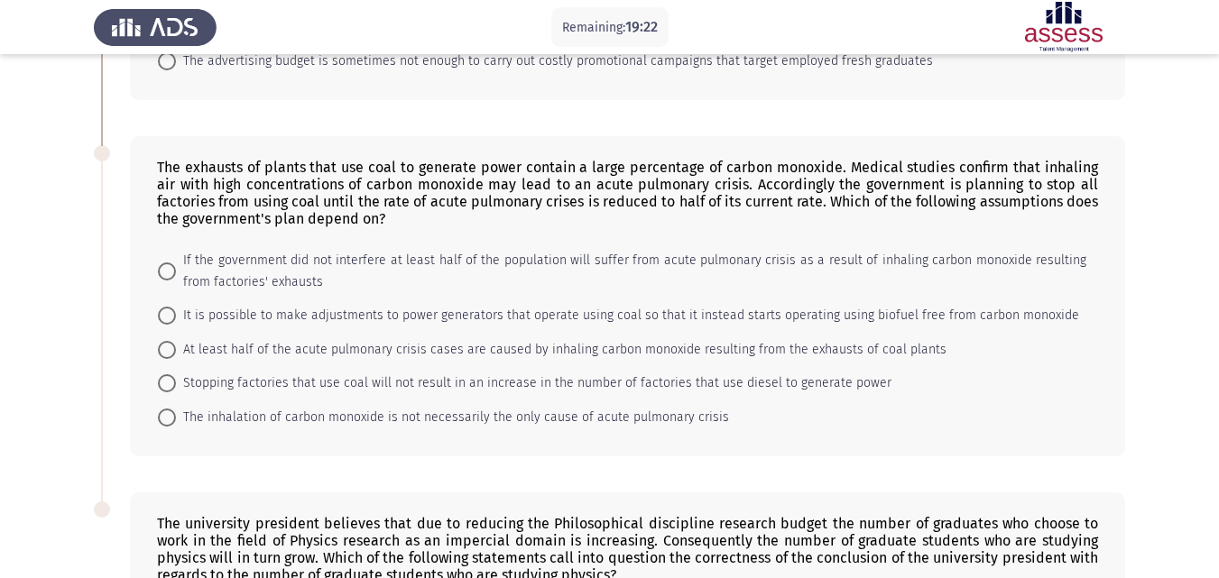
scroll to position [1074, 0]
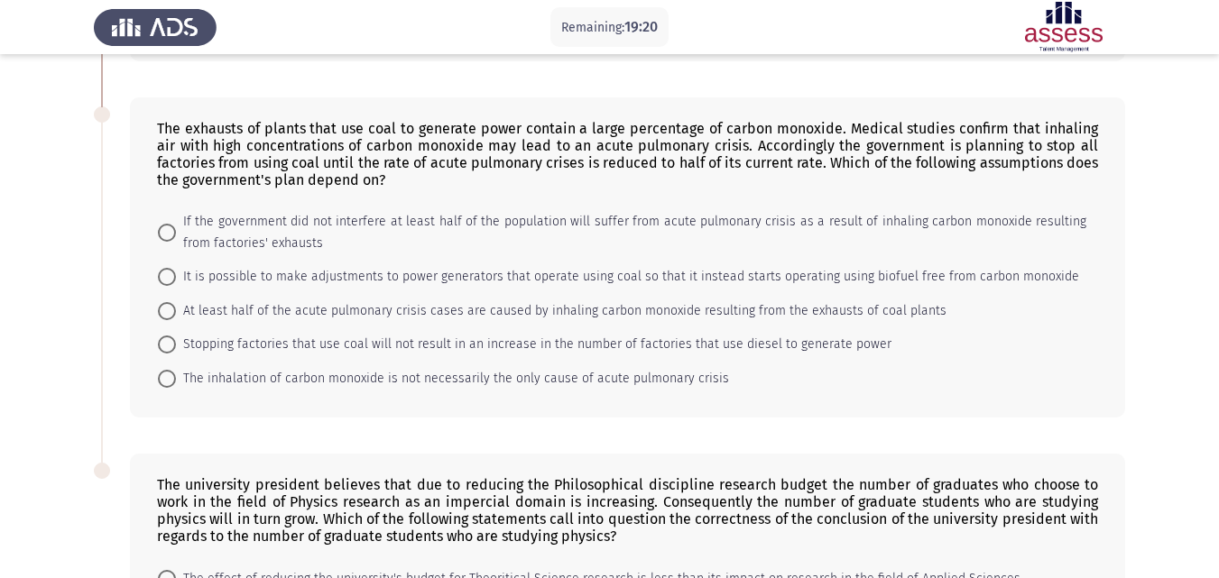
click at [171, 318] on span at bounding box center [167, 311] width 18 height 18
click at [171, 318] on input "At least half of the acute pulmonary crisis cases are caused by inhaling carbon…" at bounding box center [167, 311] width 18 height 18
radio input "true"
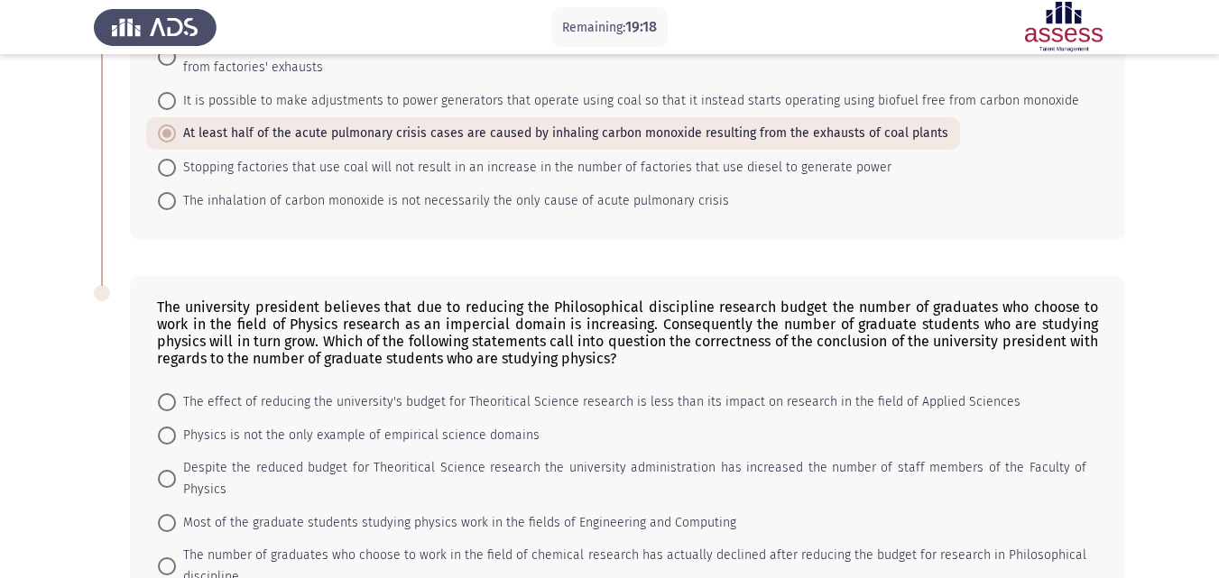
scroll to position [1304, 0]
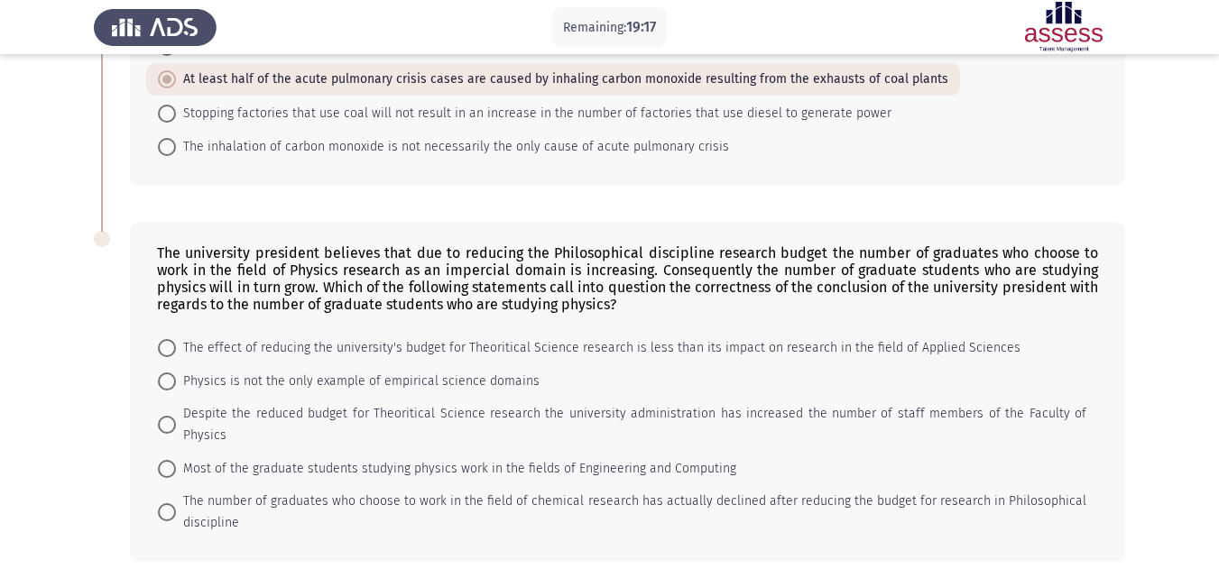
click at [145, 417] on div "The university president believes that due to reducing the Philosophical discip…" at bounding box center [627, 392] width 995 height 340
click at [163, 416] on span at bounding box center [167, 425] width 18 height 18
click at [163, 416] on input "Despite the reduced budget for Theoritical Science research the university admi…" at bounding box center [167, 425] width 18 height 18
radio input "true"
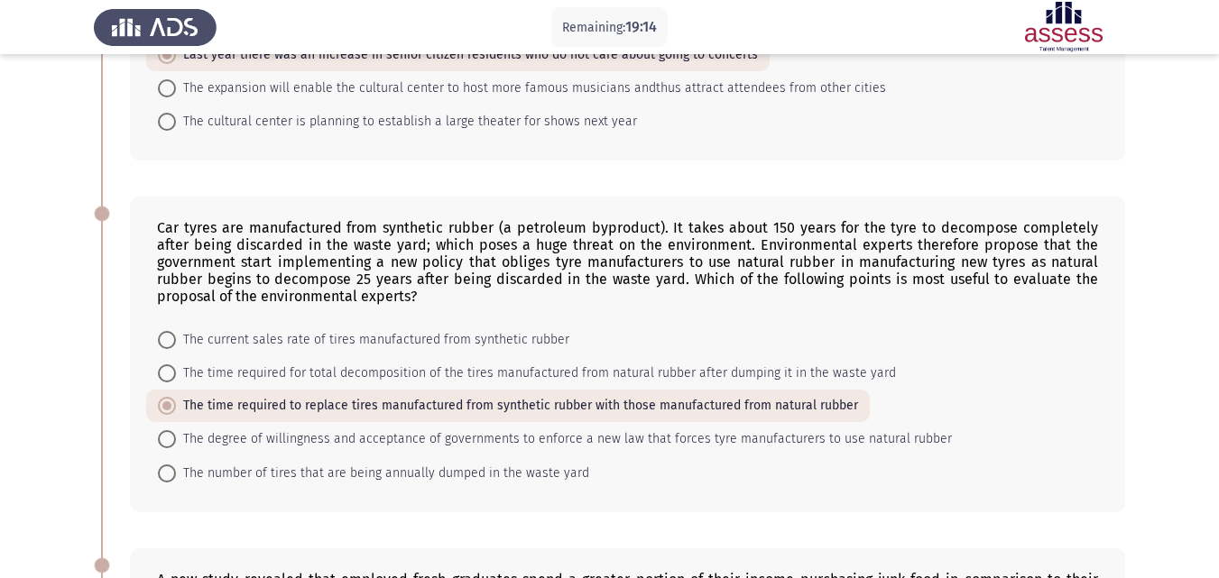
scroll to position [0, 0]
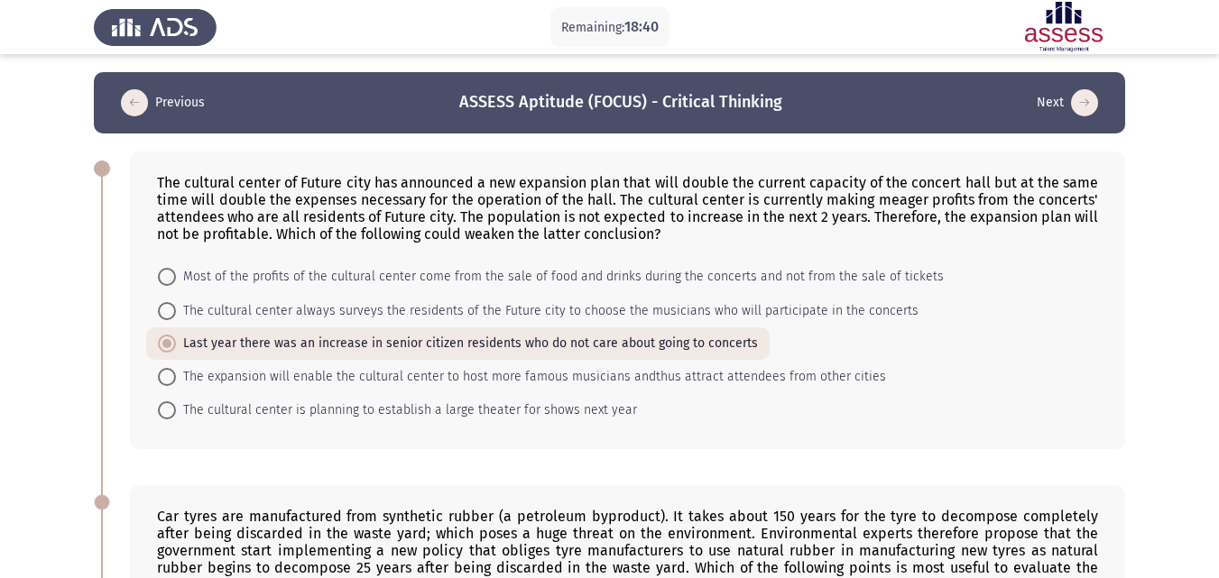
drag, startPoint x: 167, startPoint y: 180, endPoint x: 277, endPoint y: 212, distance: 114.8
click at [285, 214] on div "The cultural center of Future city has announced a new expansion plan that will…" at bounding box center [627, 208] width 941 height 69
drag, startPoint x: 172, startPoint y: 188, endPoint x: 239, endPoint y: 208, distance: 69.9
click at [254, 219] on div "The cultural center of Future city has announced a new expansion plan that will…" at bounding box center [627, 208] width 941 height 69
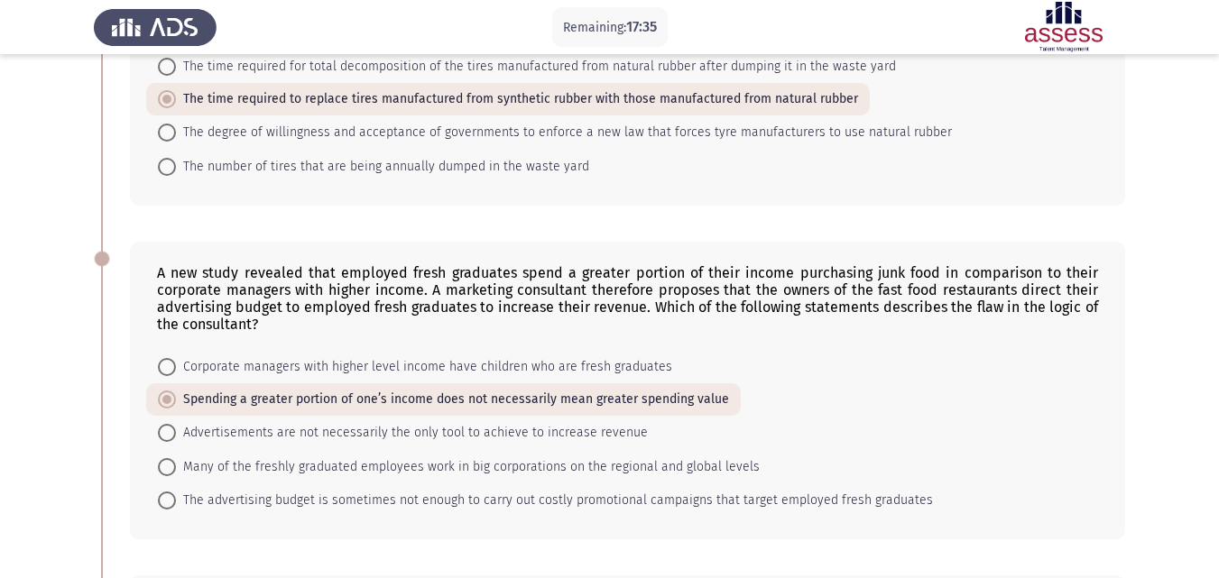
scroll to position [1378, 0]
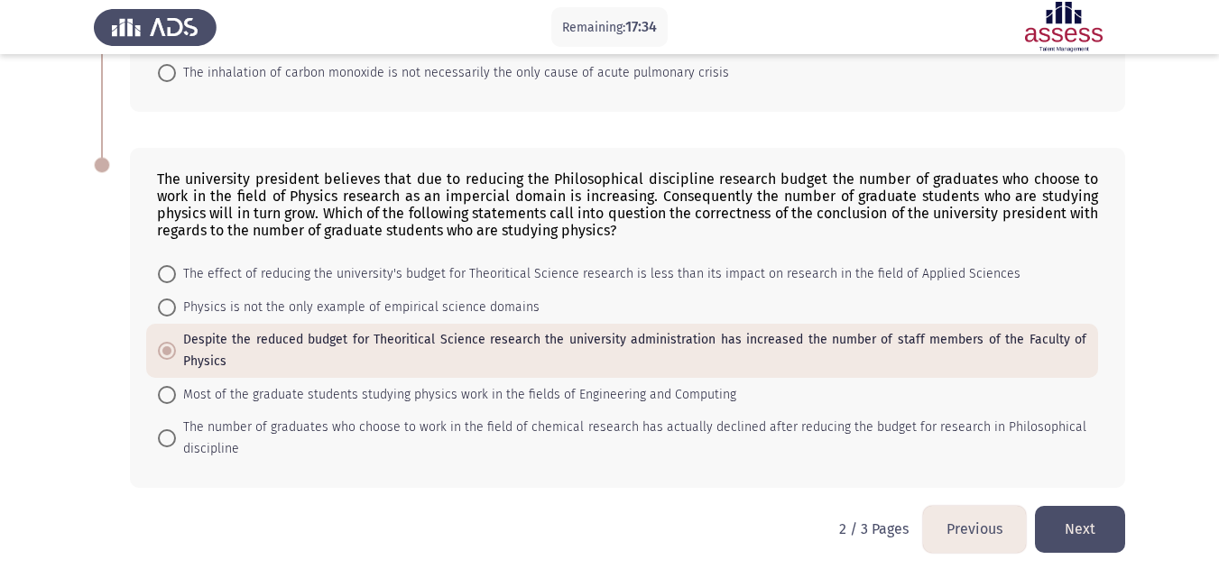
click at [1096, 509] on button "Next" at bounding box center [1080, 529] width 90 height 46
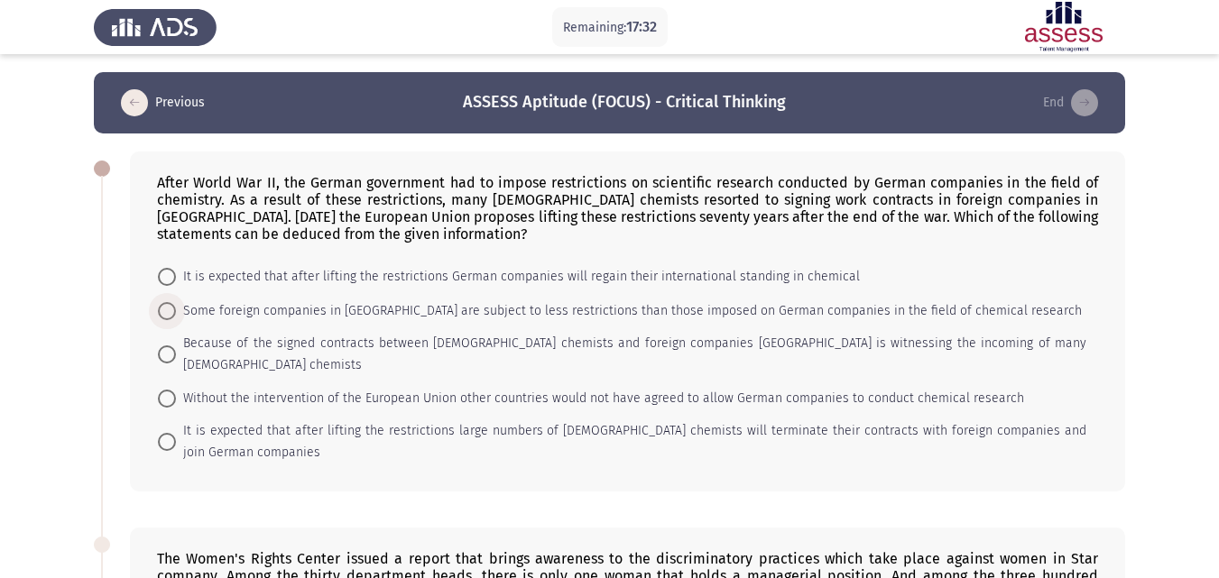
click at [180, 307] on span "Some foreign companies in Germany are subject to less restrictions than those i…" at bounding box center [629, 311] width 906 height 22
click at [176, 307] on input "Some foreign companies in Germany are subject to less restrictions than those i…" at bounding box center [167, 311] width 18 height 18
radio input "true"
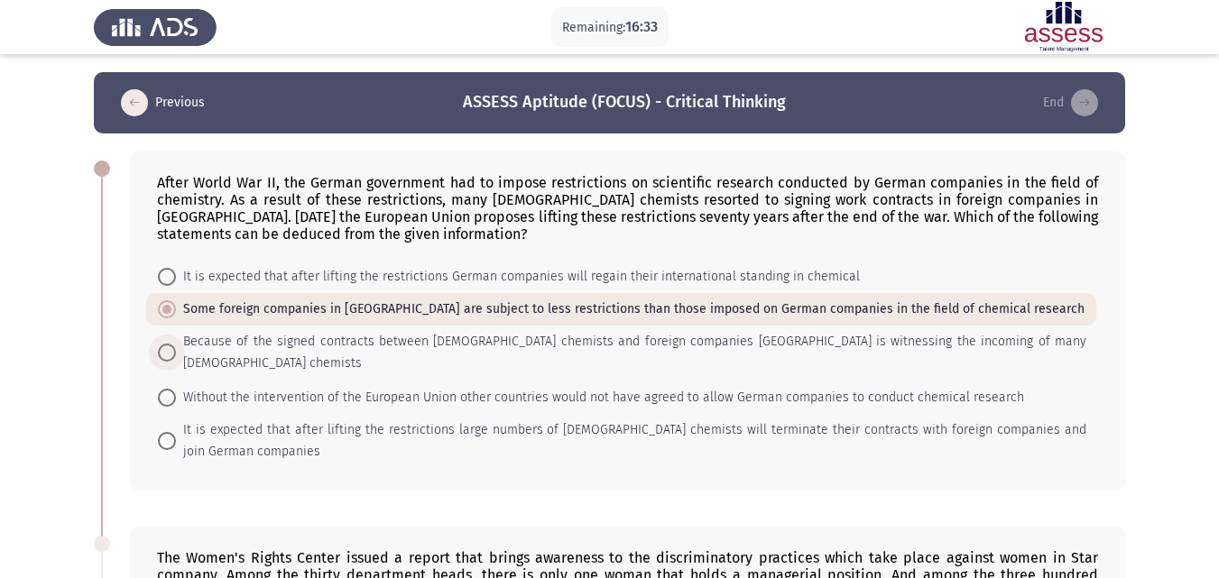
click at [167, 349] on span at bounding box center [167, 353] width 18 height 18
click at [167, 349] on input "Because of the signed contracts between German chemists and foreign companies G…" at bounding box center [167, 353] width 18 height 18
radio input "true"
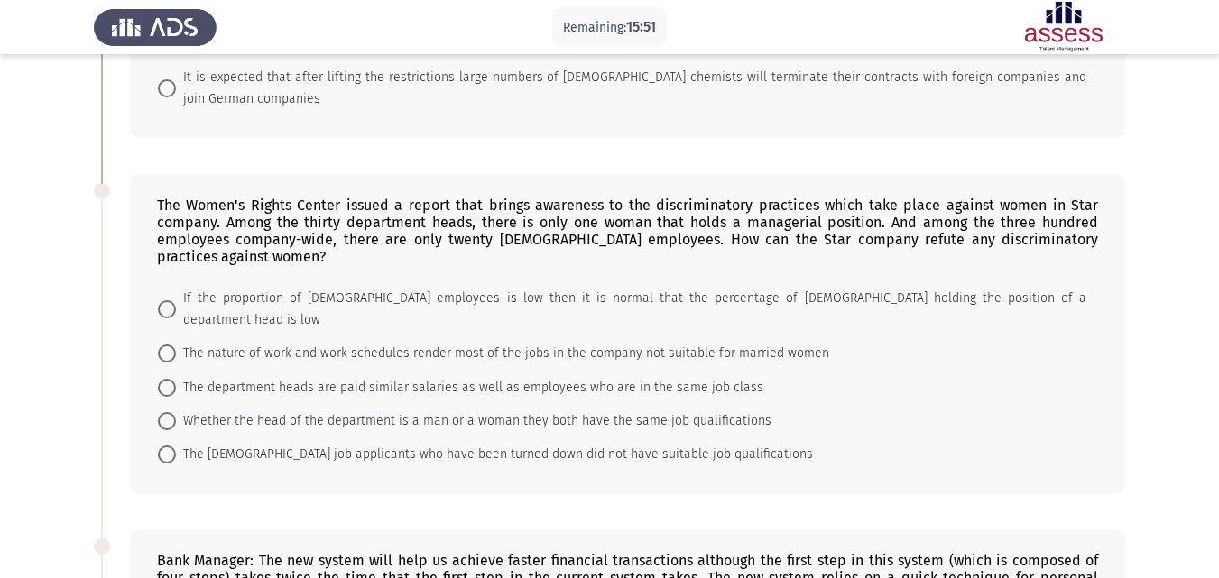
scroll to position [356, 0]
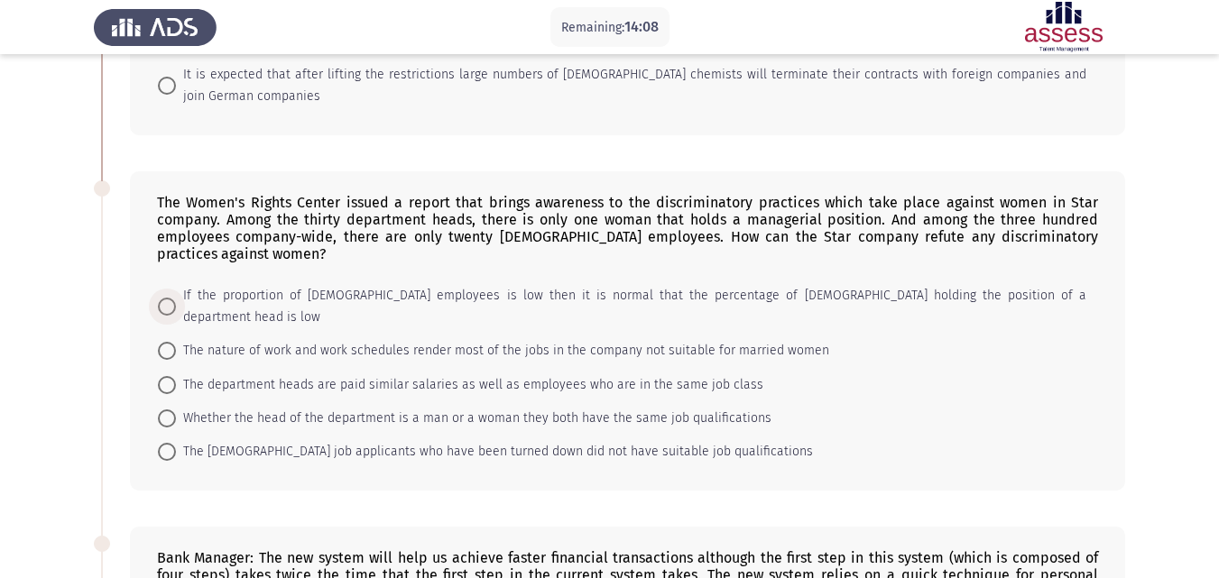
click at [161, 298] on span at bounding box center [167, 307] width 18 height 18
click at [161, 298] on input "If the proportion of female employees is low then it is normal that the percent…" at bounding box center [167, 307] width 18 height 18
radio input "true"
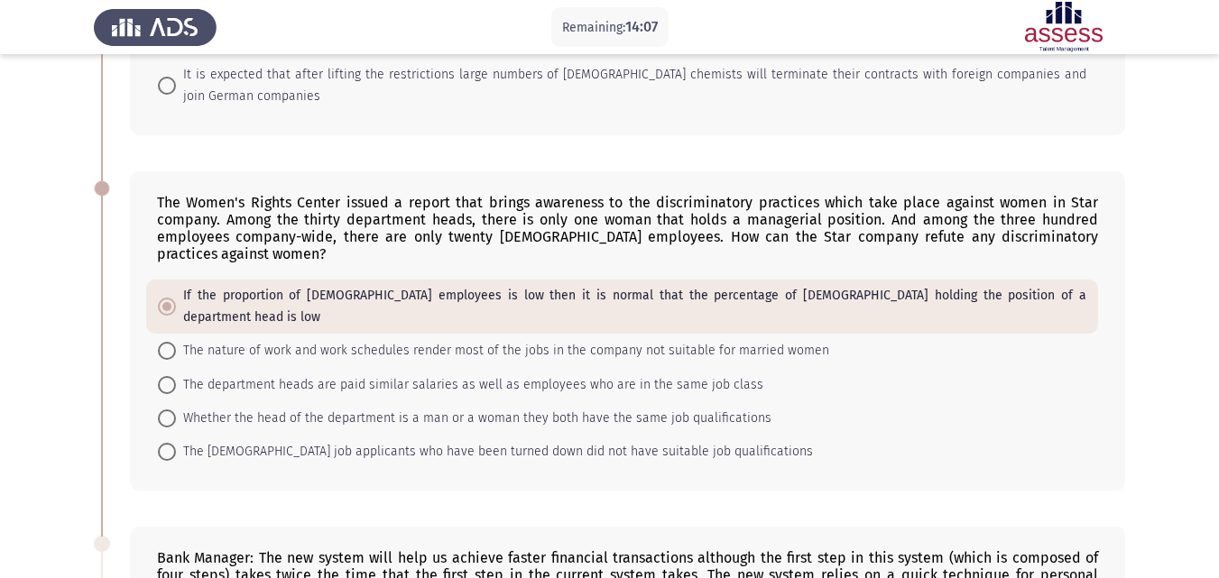
click at [32, 299] on app-assessment-container "Remaining: 14:07 Previous ASSESS Aptitude (FOCUS) - Critical Thinking End After…" at bounding box center [609, 456] width 1219 height 1481
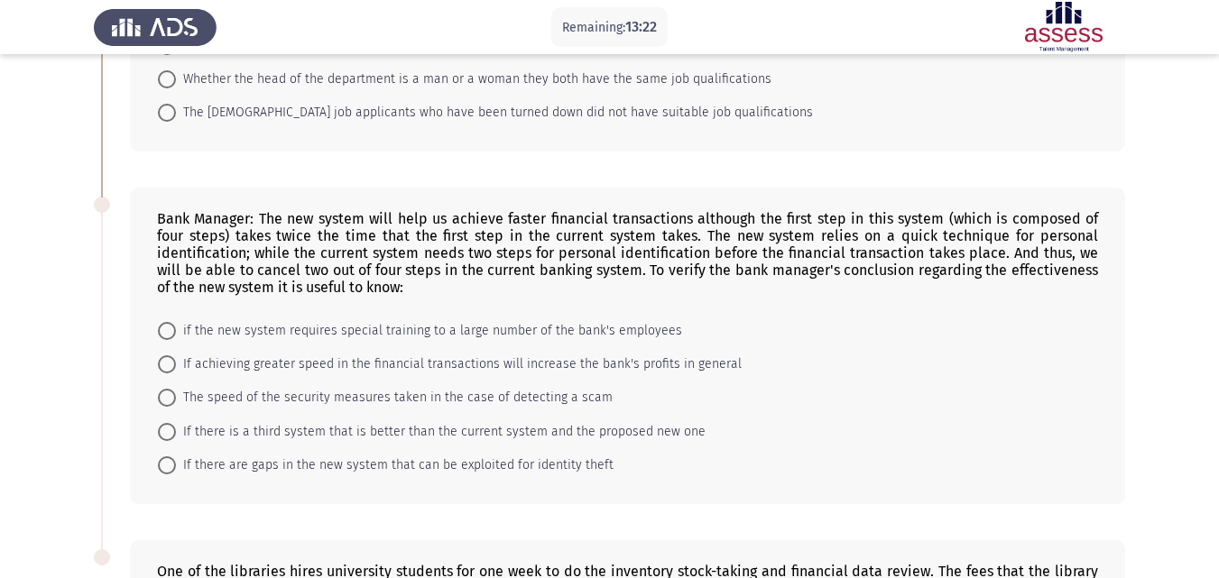
scroll to position [701, 0]
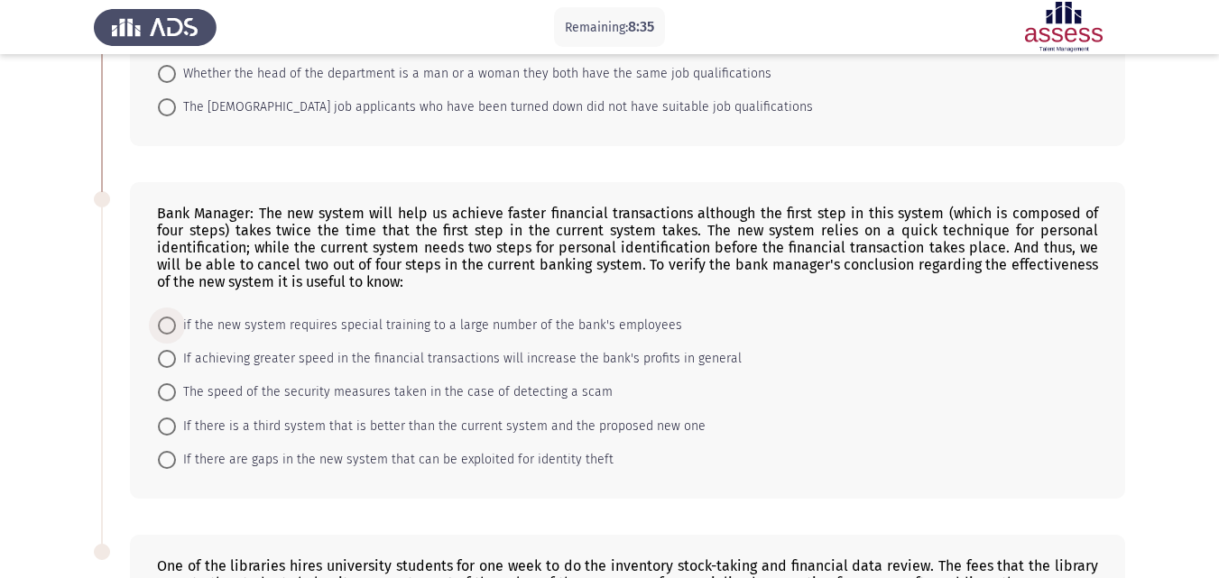
click at [162, 317] on span at bounding box center [167, 326] width 18 height 18
click at [162, 317] on input "if the new system requires special training to a large number of the bank's emp…" at bounding box center [167, 326] width 18 height 18
radio input "true"
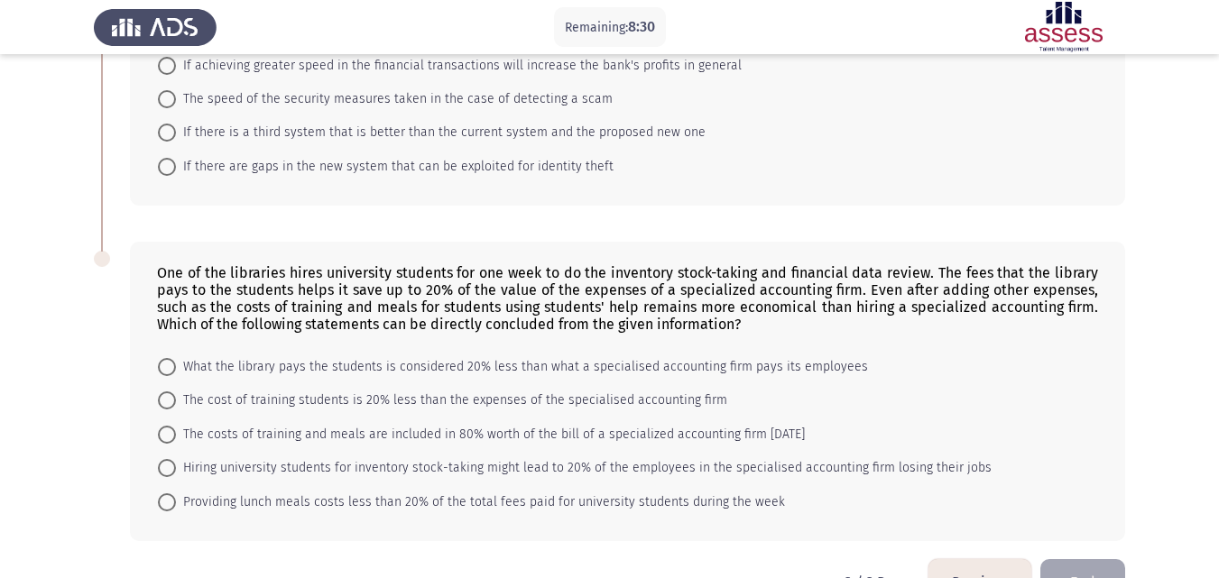
scroll to position [1003, 0]
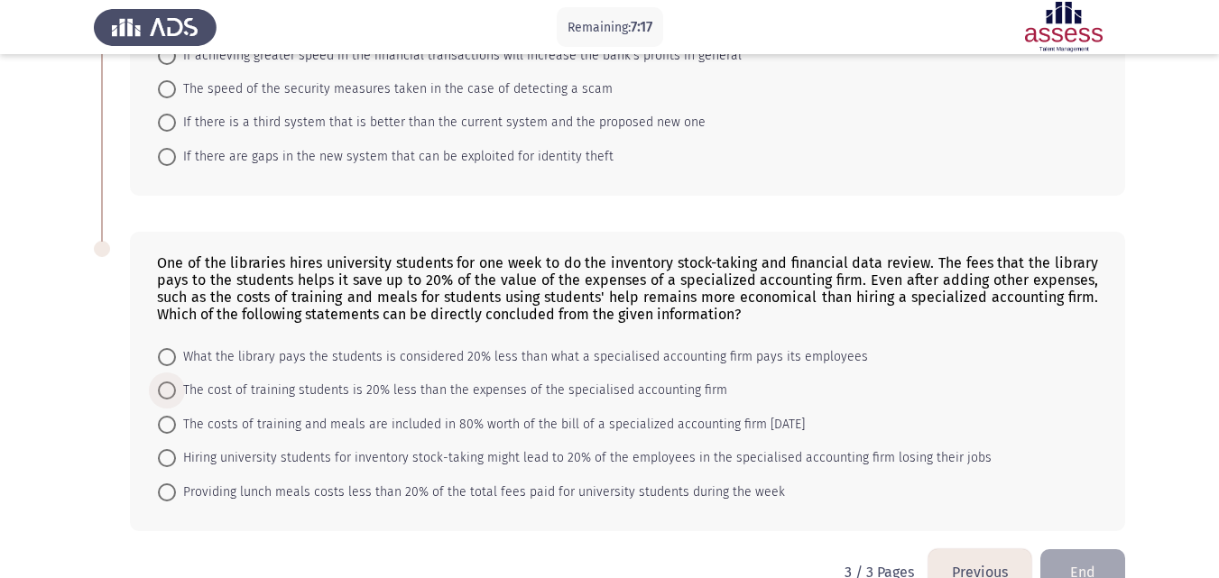
click at [168, 382] on span at bounding box center [167, 391] width 18 height 18
click at [168, 382] on input "The cost of training students is 20% less than the expenses of the specialised …" at bounding box center [167, 391] width 18 height 18
radio input "true"
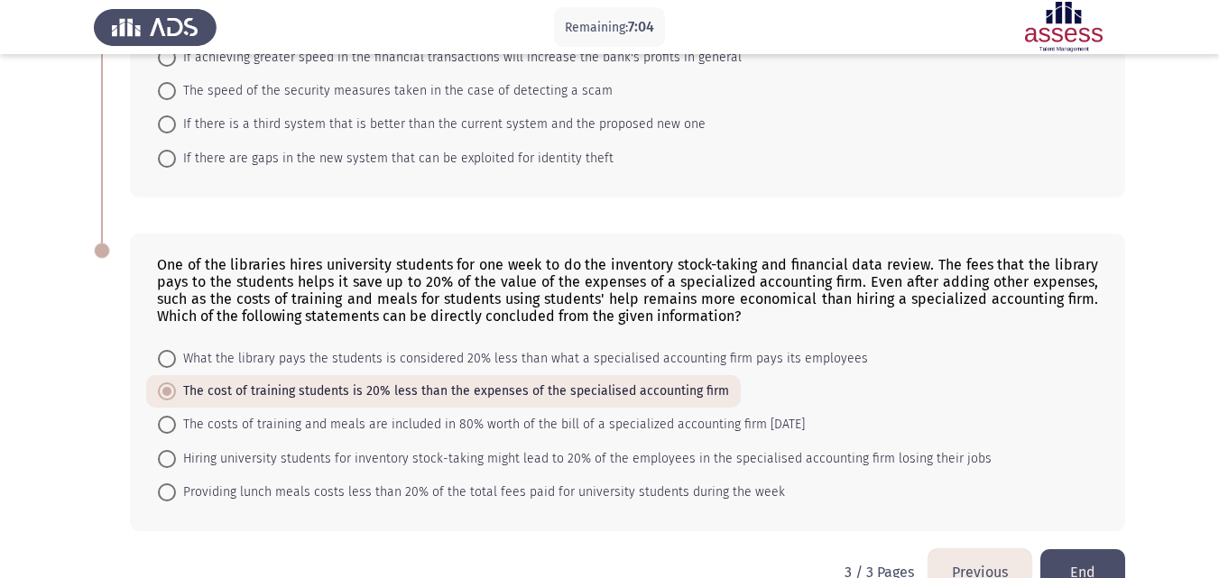
click at [1073, 549] on button "End" at bounding box center [1082, 572] width 85 height 46
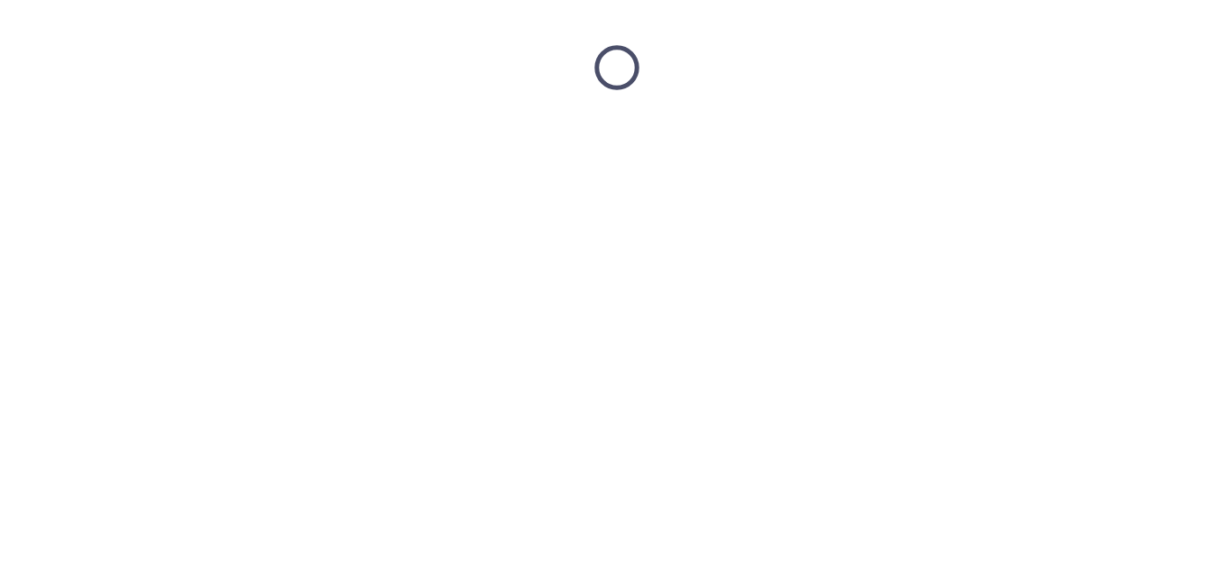
scroll to position [0, 0]
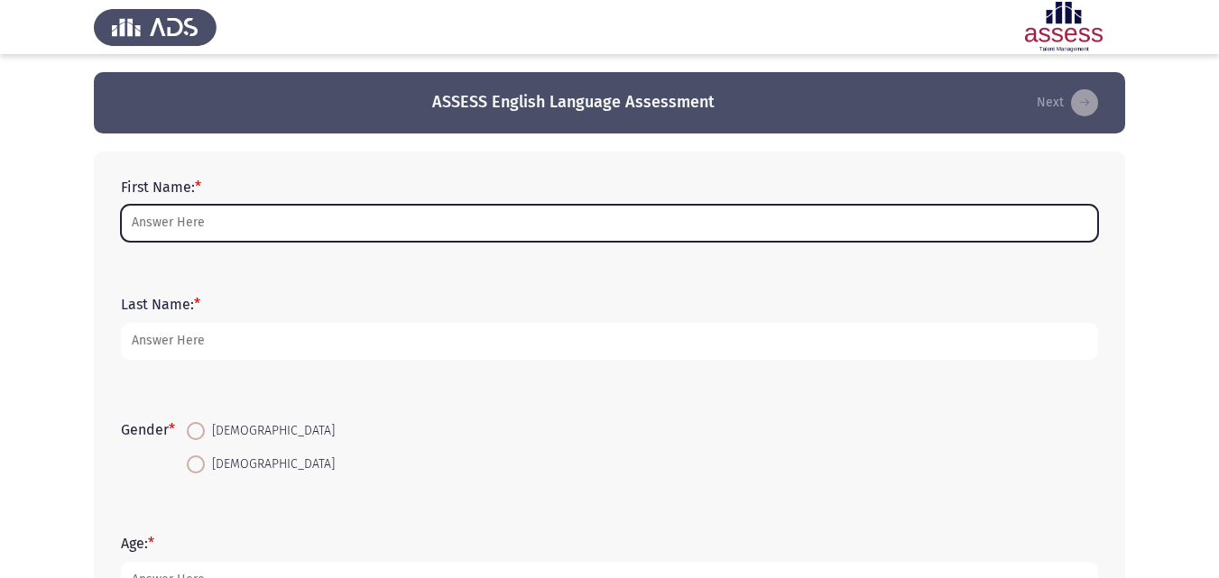
click at [554, 220] on input "First Name: *" at bounding box center [609, 223] width 977 height 37
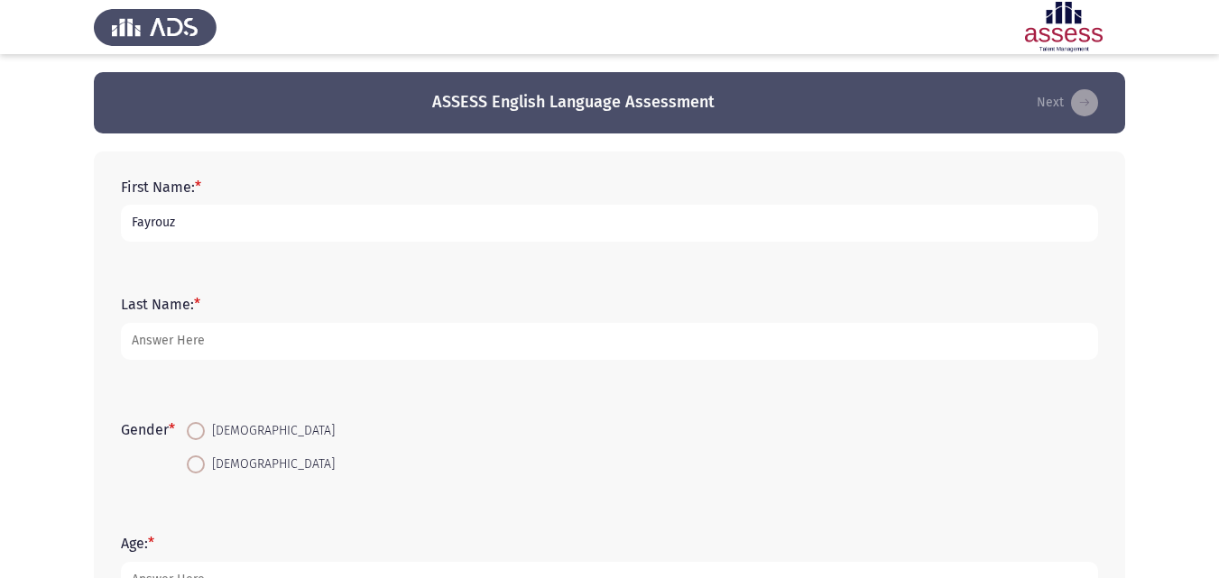
type input "Fayrouz"
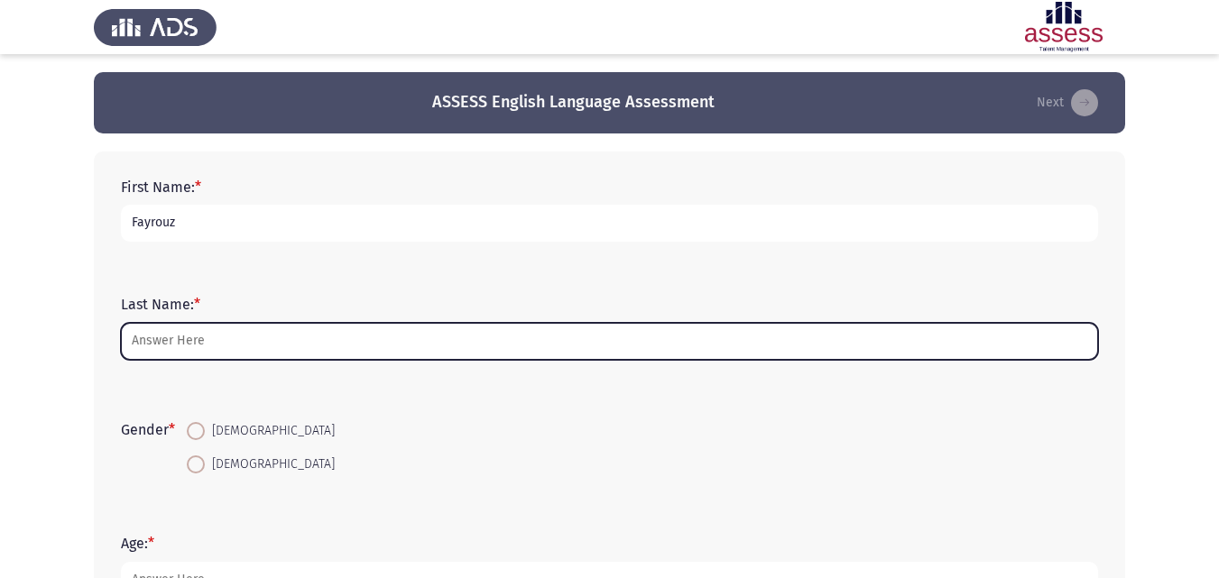
click at [154, 346] on input "Last Name: *" at bounding box center [609, 341] width 977 height 37
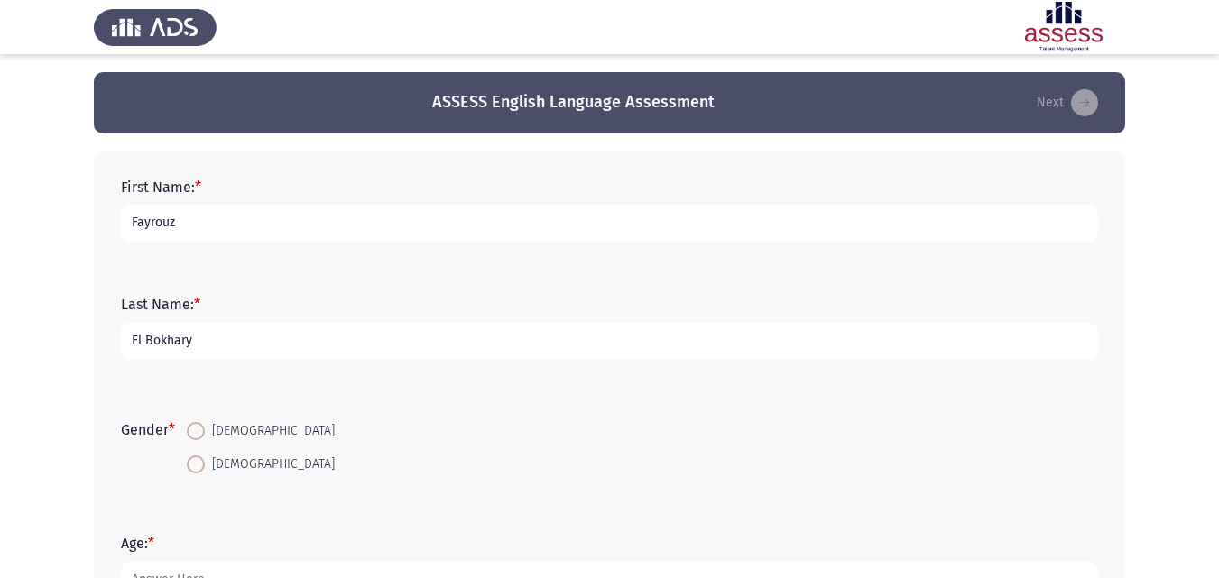
type input "El Bokhary"
click at [196, 456] on span at bounding box center [196, 465] width 18 height 18
click at [196, 456] on input "Female" at bounding box center [196, 465] width 18 height 18
radio input "true"
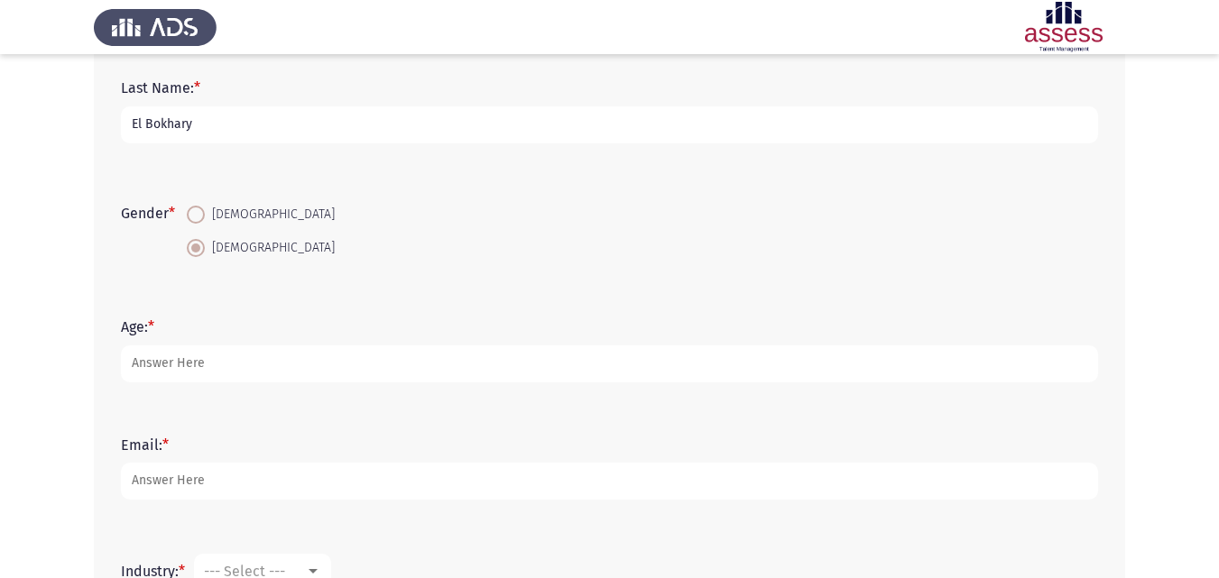
scroll to position [251, 0]
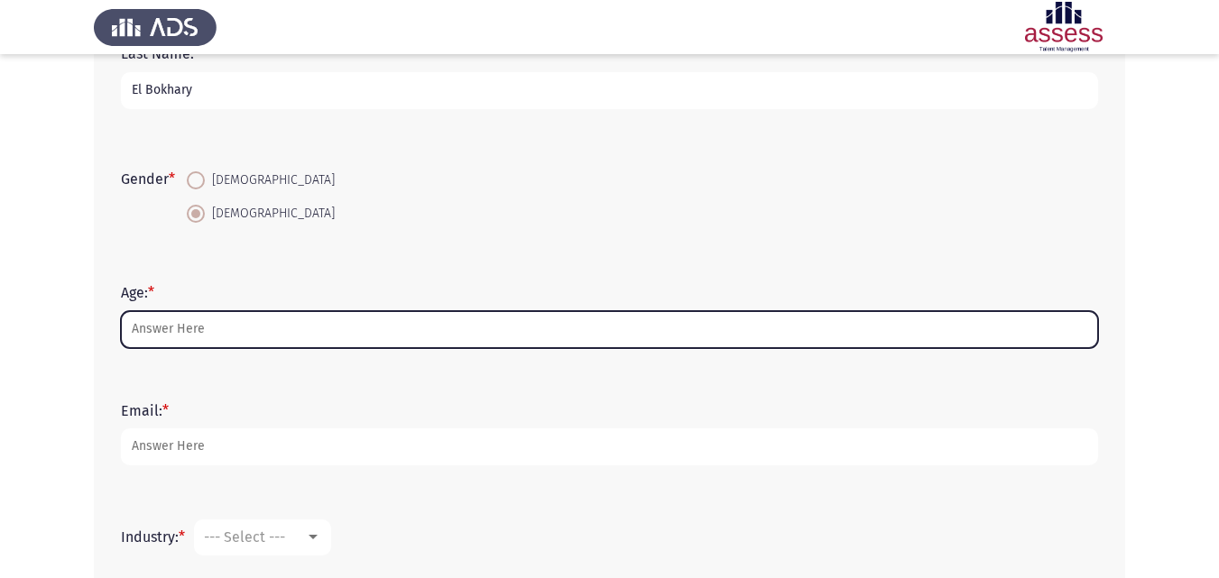
click at [341, 332] on input "Age: *" at bounding box center [609, 329] width 977 height 37
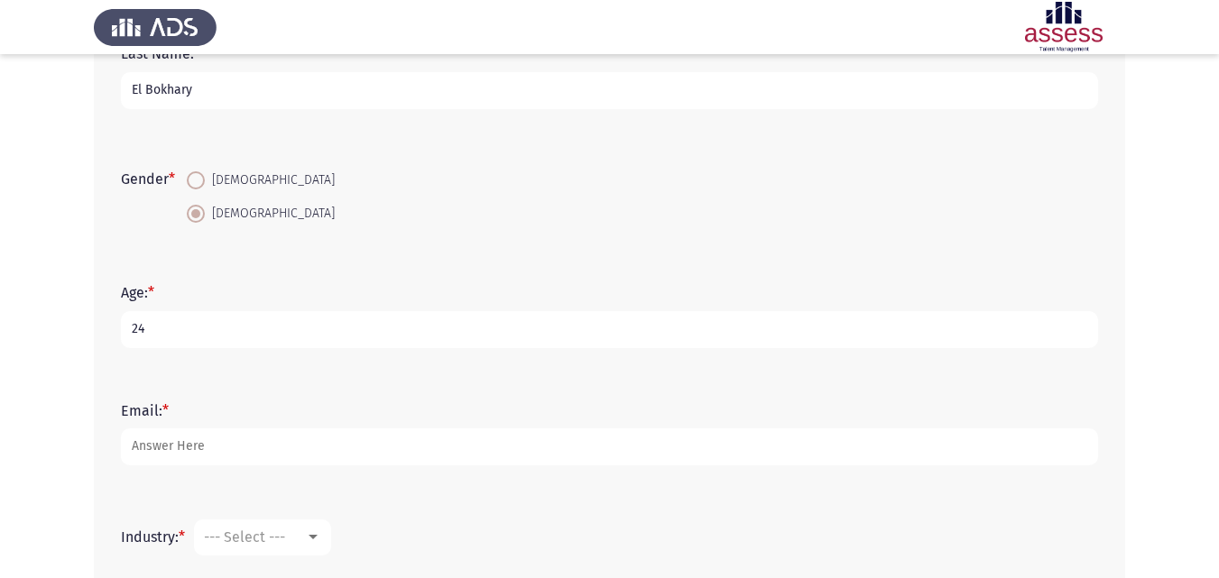
type input "24"
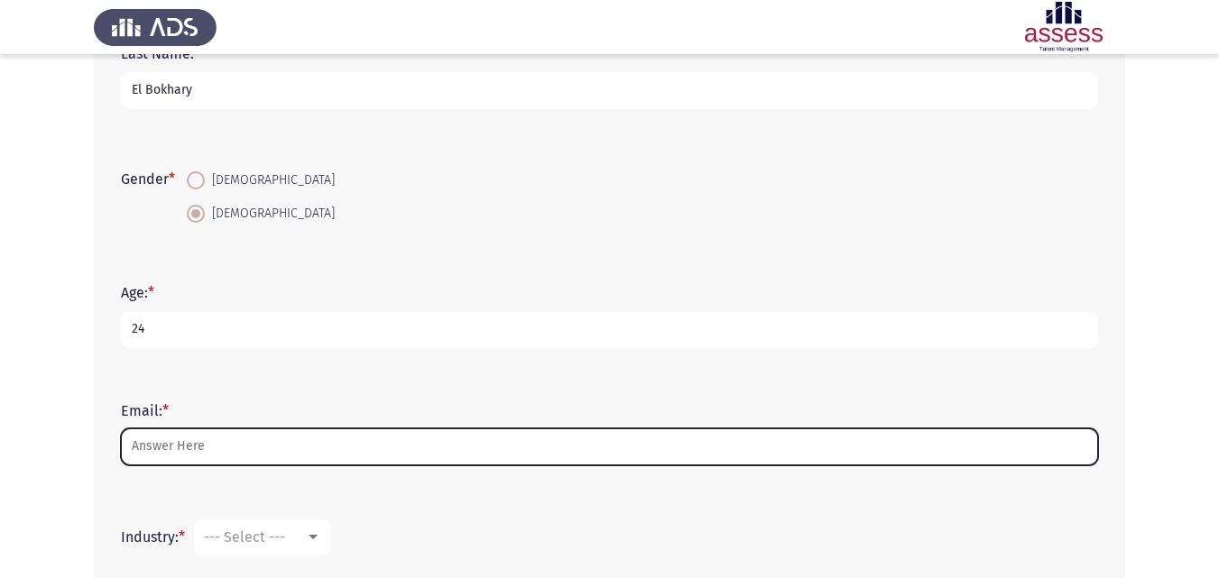
click at [276, 447] on input "Email: *" at bounding box center [609, 447] width 977 height 37
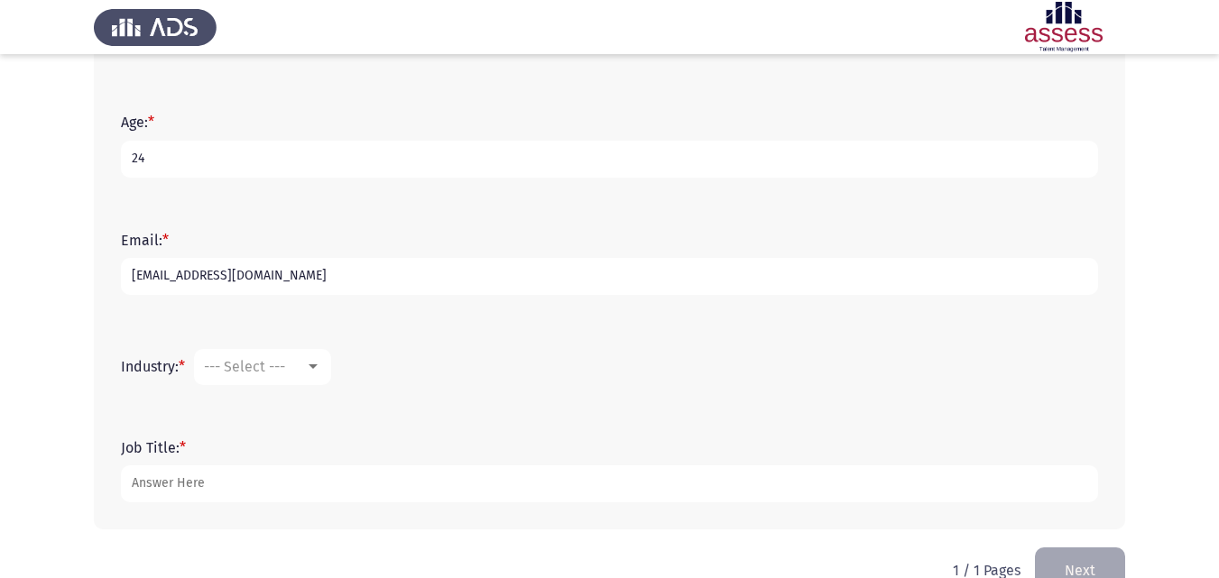
scroll to position [463, 0]
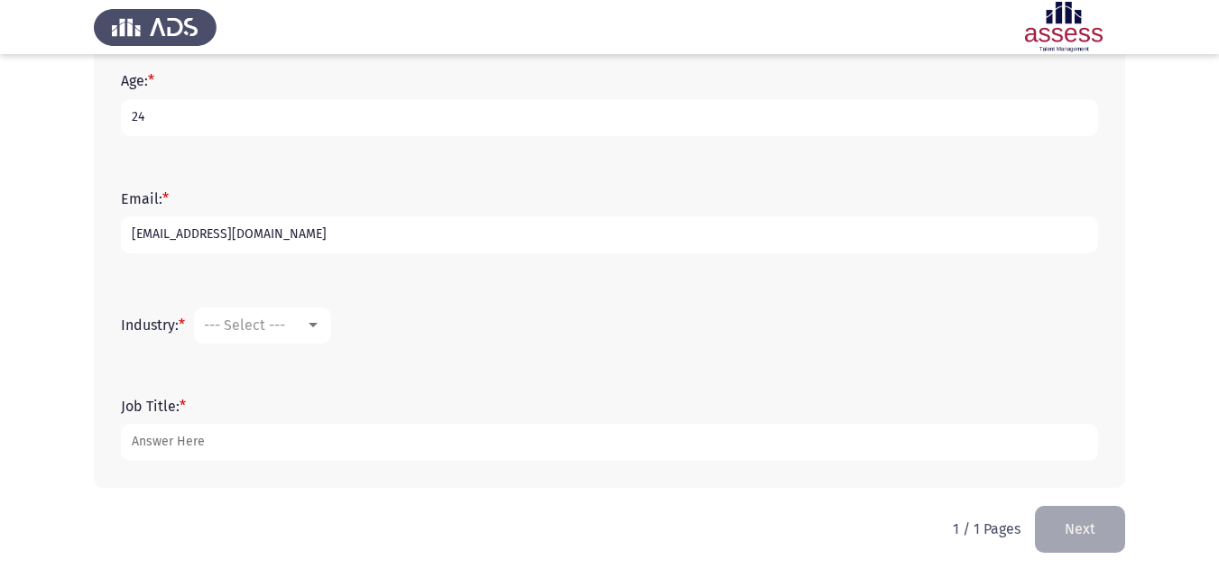
type input "Fayrouzelbokhary5@gmail.com"
click at [317, 330] on div at bounding box center [313, 325] width 16 height 14
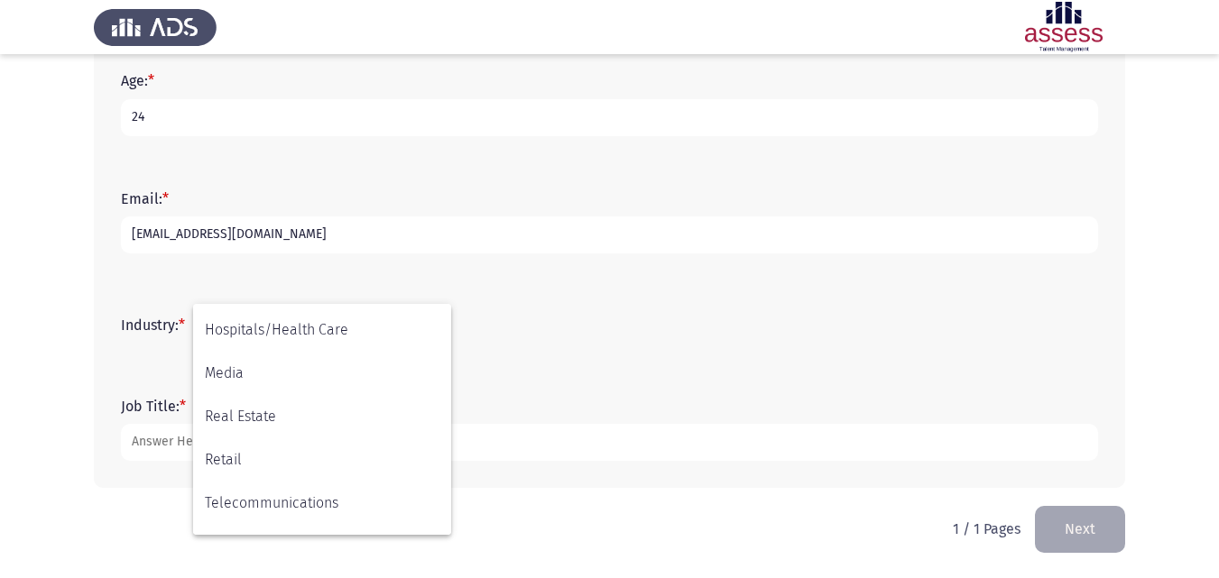
scroll to position [592, 0]
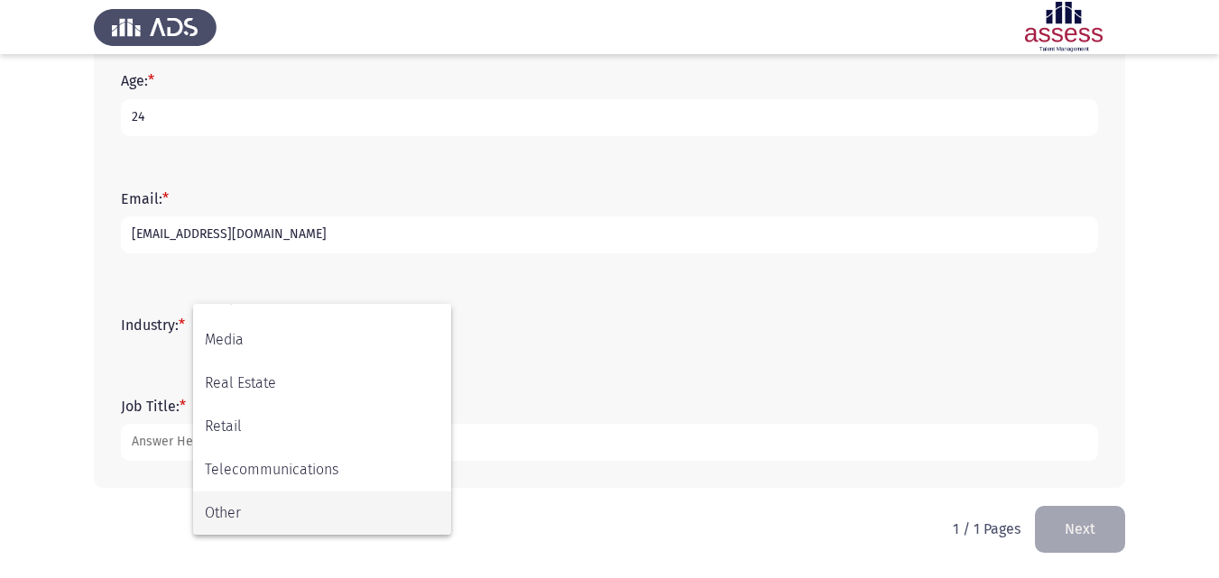
click at [350, 520] on span "Other" at bounding box center [322, 513] width 235 height 43
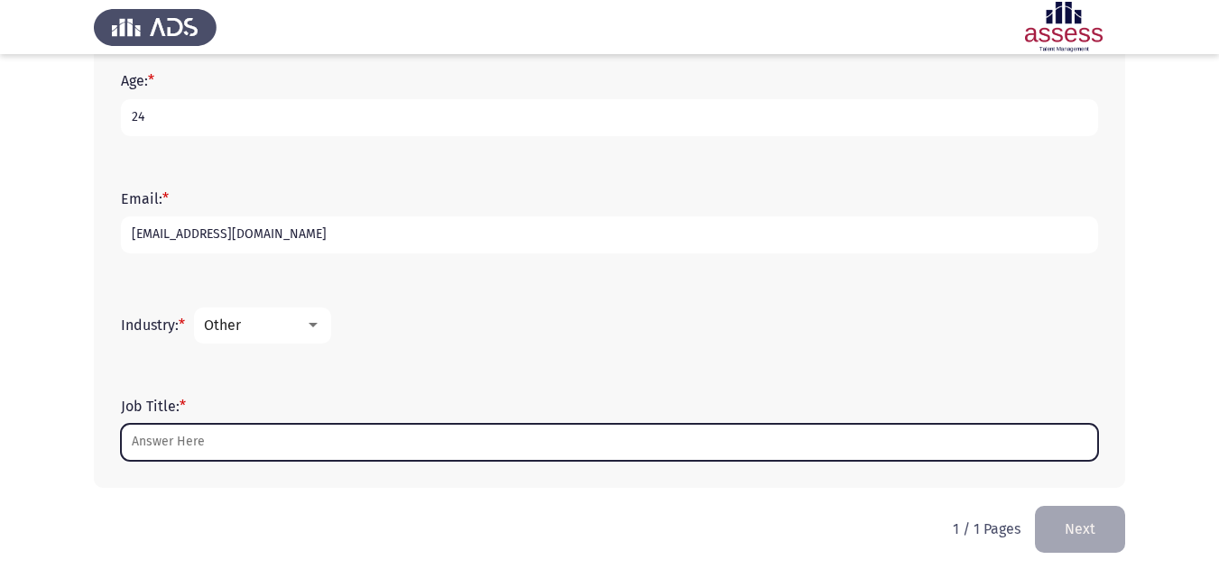
click at [305, 443] on input "Job Title: *" at bounding box center [609, 442] width 977 height 37
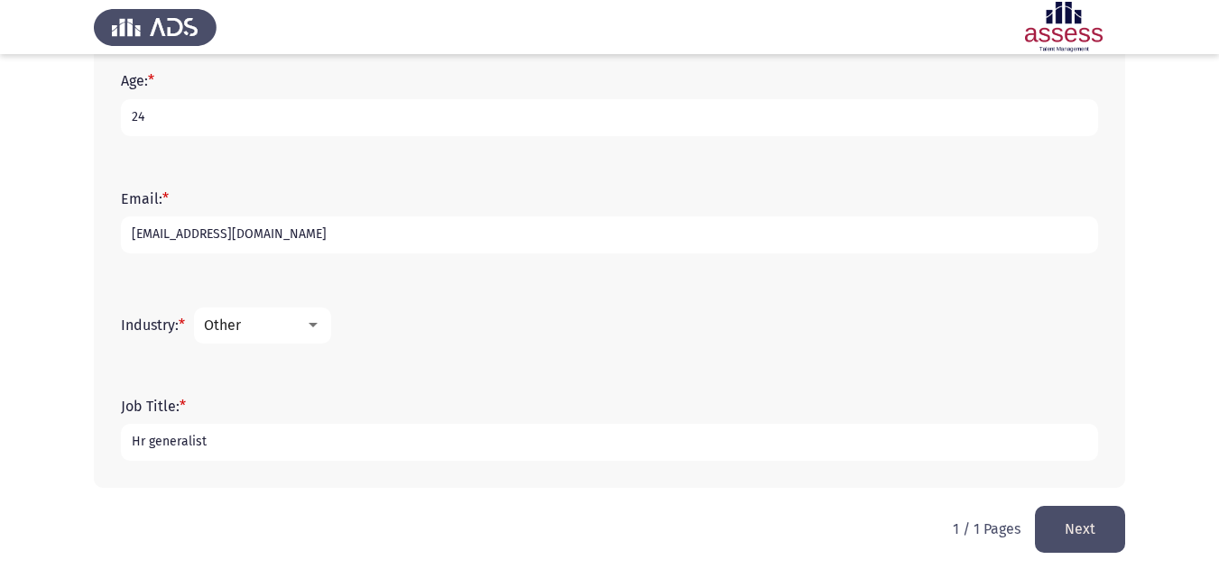
type input "Hr generalist"
click at [1081, 522] on button "Next" at bounding box center [1080, 529] width 90 height 46
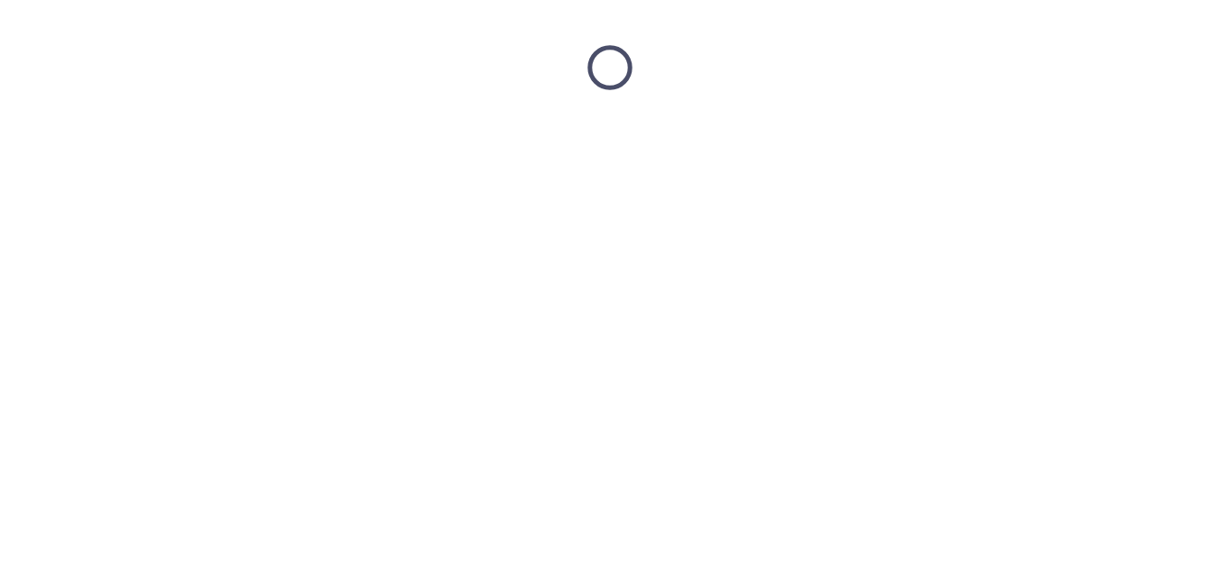
scroll to position [0, 0]
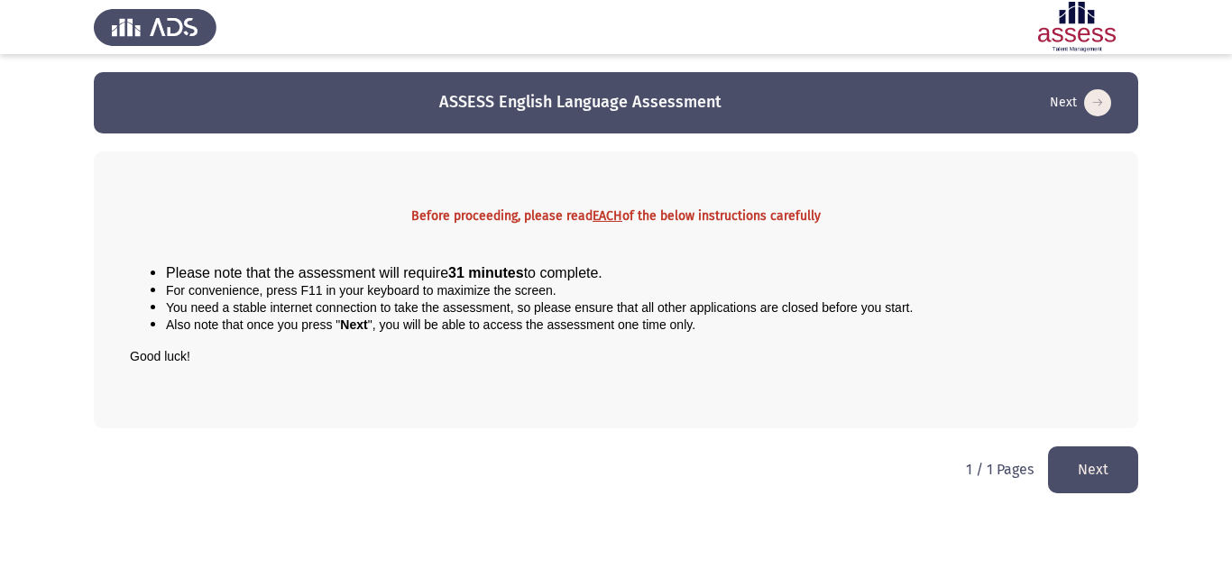
click at [1101, 449] on button "Next" at bounding box center [1093, 470] width 90 height 46
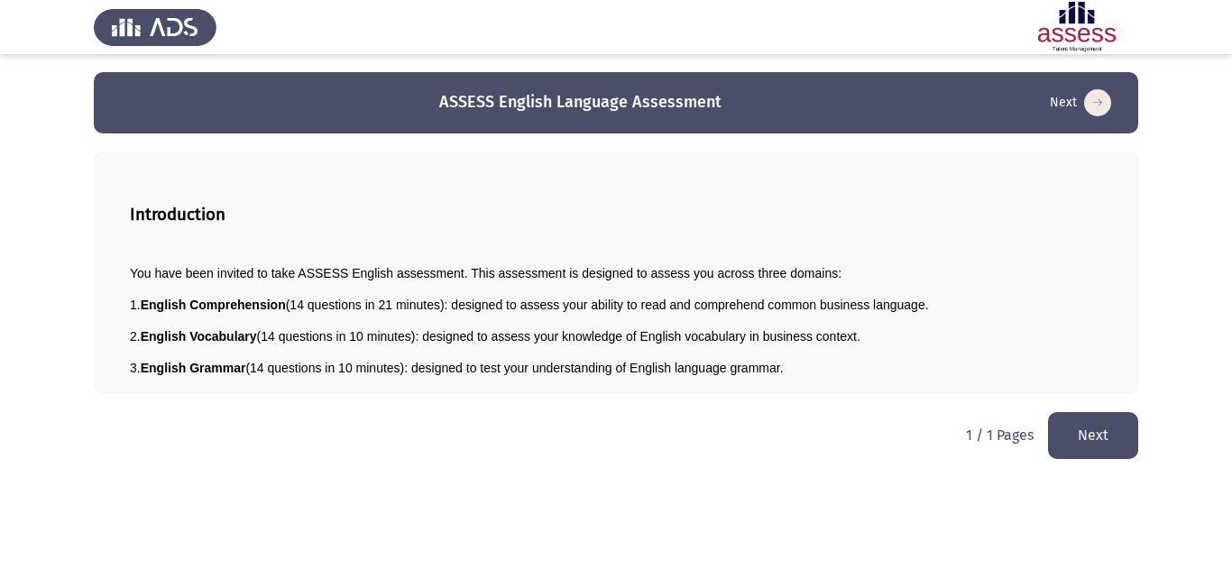
click at [1093, 440] on button "Next" at bounding box center [1093, 435] width 90 height 46
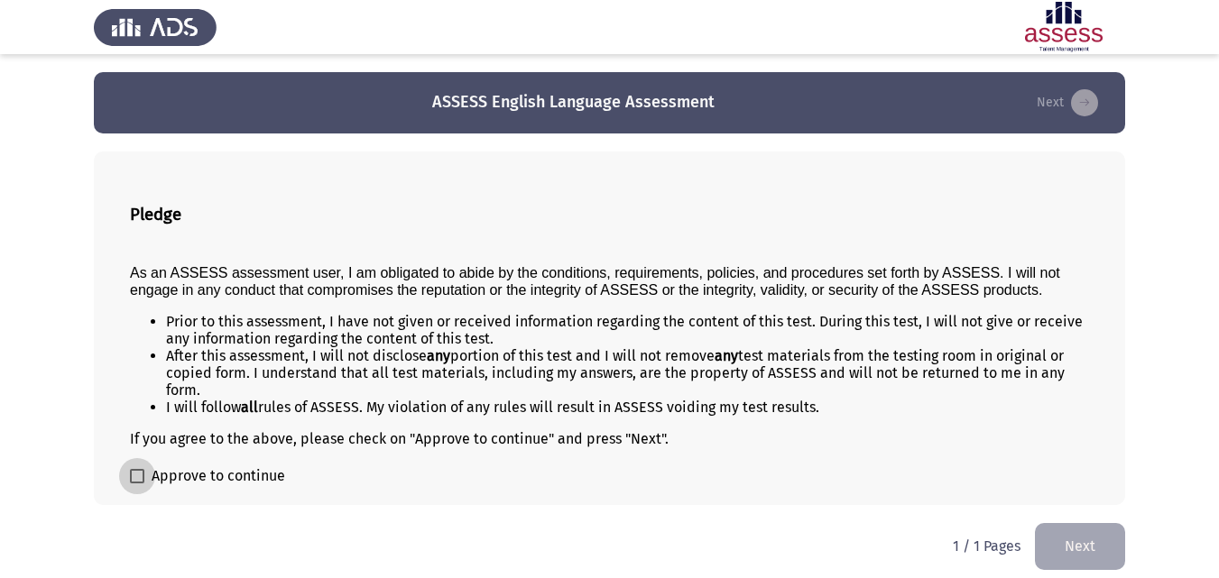
click at [134, 479] on span at bounding box center [137, 476] width 14 height 14
click at [136, 484] on input "Approve to continue" at bounding box center [136, 484] width 1 height 1
checkbox input "true"
click at [1075, 550] on button "Next" at bounding box center [1080, 546] width 90 height 46
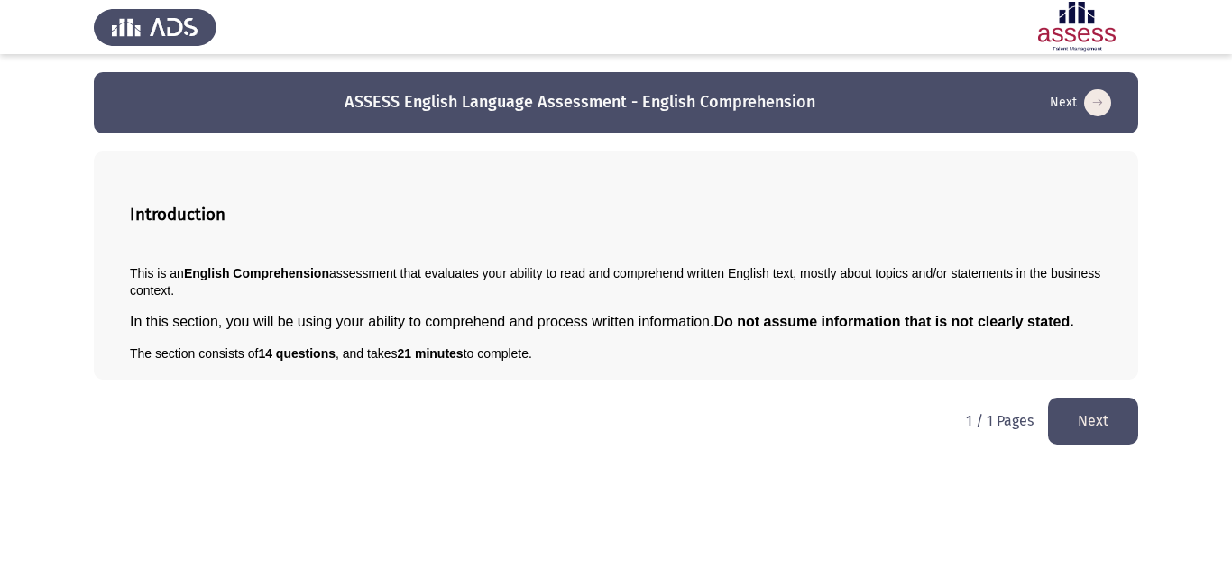
click at [1082, 415] on button "Next" at bounding box center [1093, 421] width 90 height 46
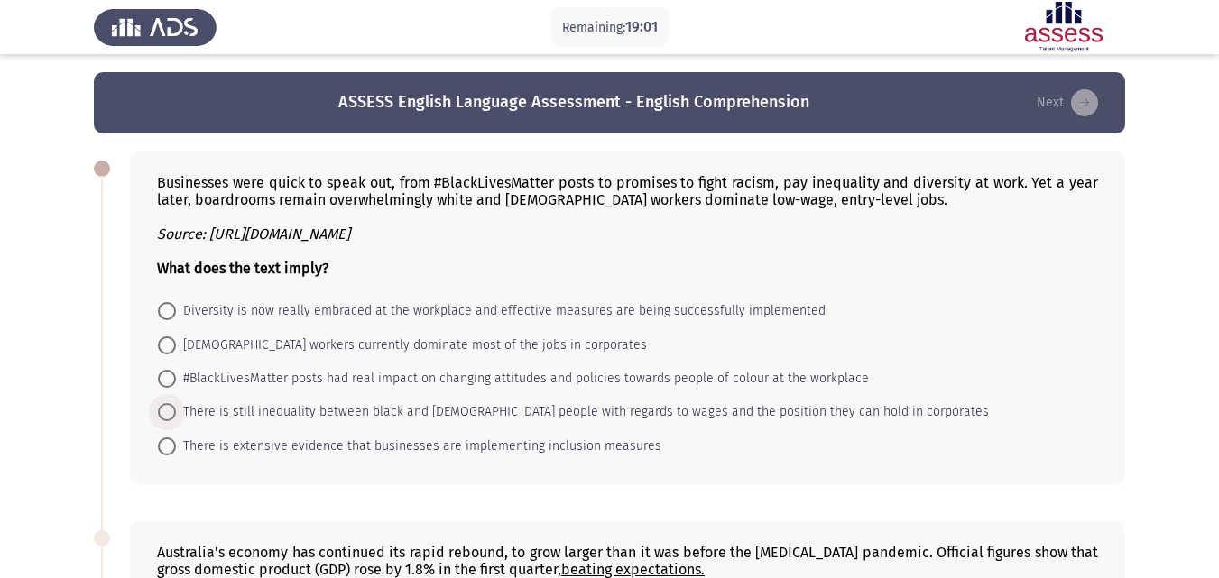
click at [168, 411] on span at bounding box center [167, 412] width 18 height 18
click at [168, 411] on input "There is still inequality between black and white people with regards to wages …" at bounding box center [167, 412] width 18 height 18
radio input "true"
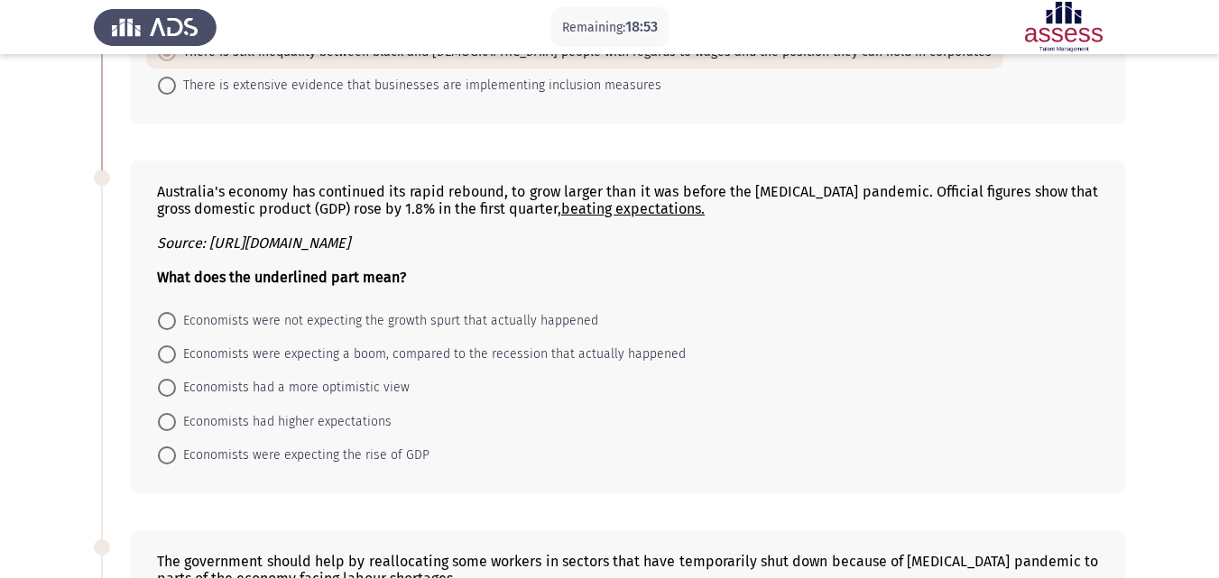
scroll to position [363, 0]
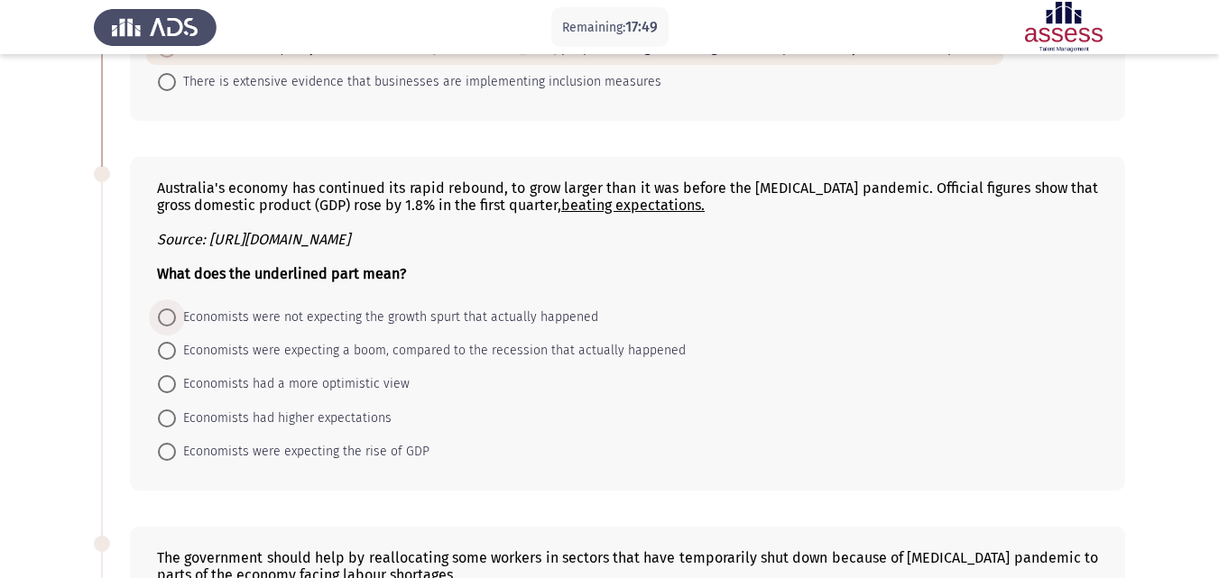
click at [169, 317] on span at bounding box center [167, 318] width 18 height 18
click at [169, 317] on input "Economists were not expecting the growth spurt that actually happened" at bounding box center [167, 318] width 18 height 18
radio input "true"
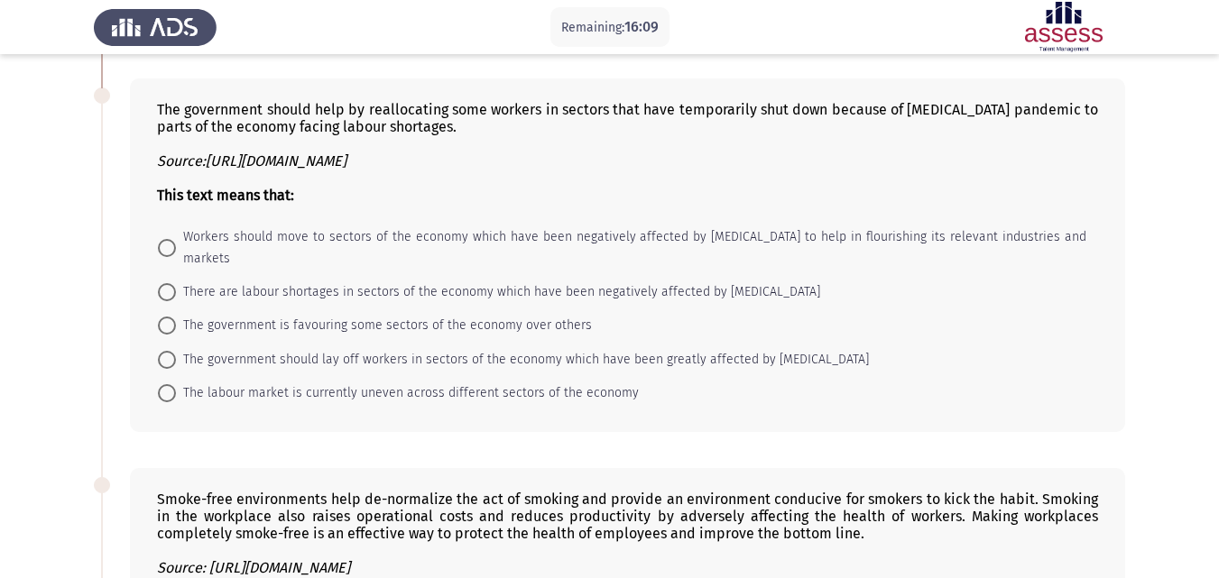
scroll to position [827, 0]
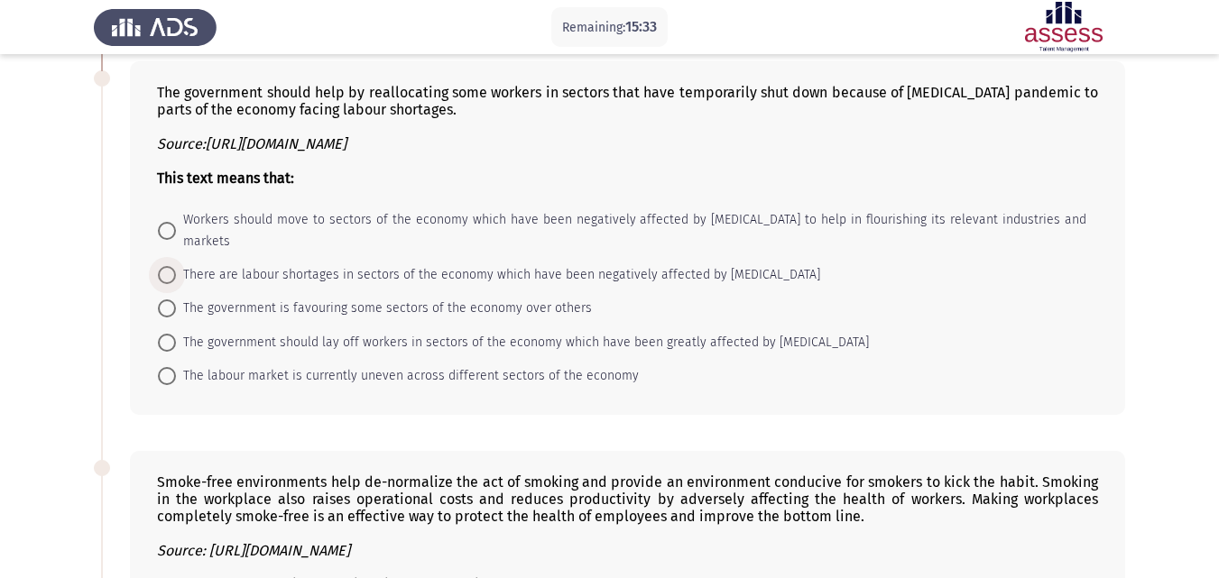
click at [173, 266] on span at bounding box center [167, 275] width 18 height 18
click at [173, 266] on input "There are labour shortages in sectors of the economy which have been negatively…" at bounding box center [167, 275] width 18 height 18
radio input "true"
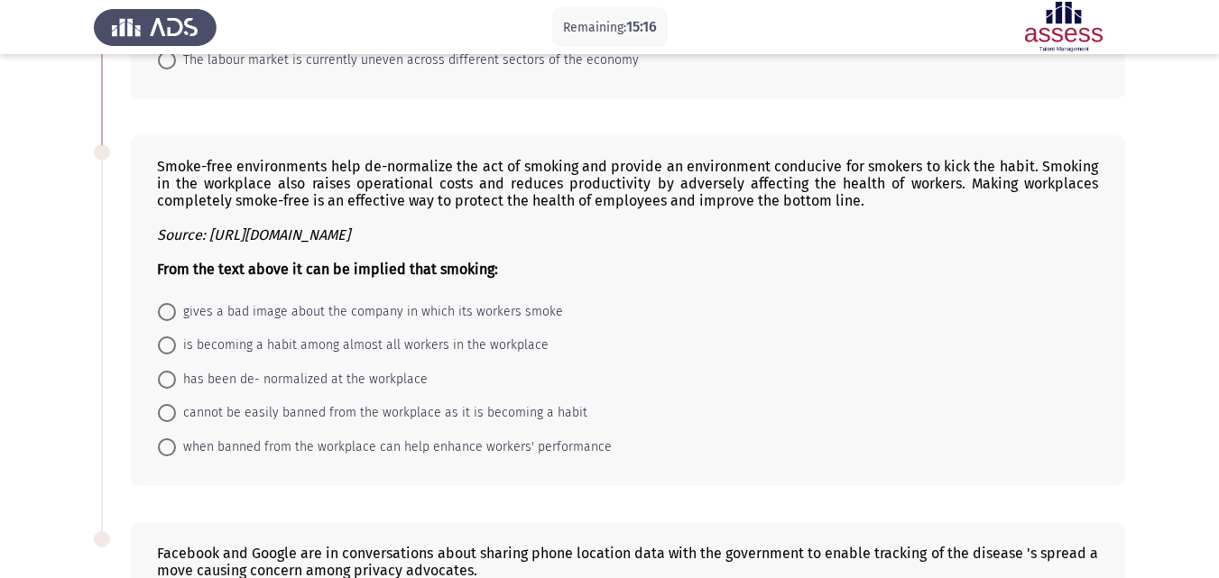
scroll to position [1145, 0]
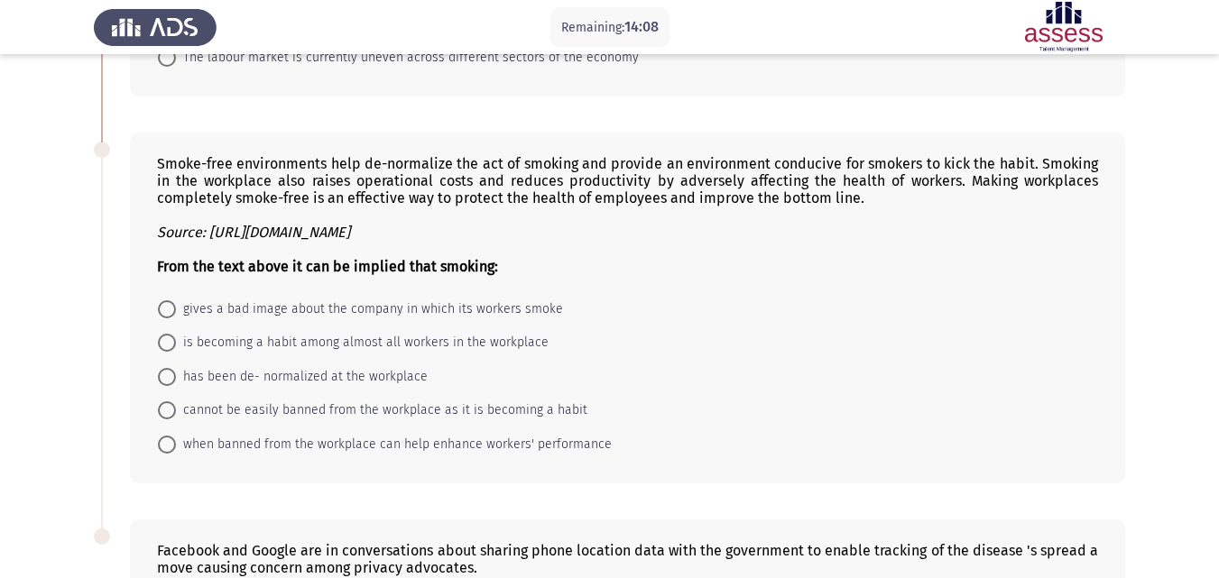
click at [171, 368] on span at bounding box center [167, 377] width 18 height 18
click at [171, 368] on input "has been de- normalized at the workplace" at bounding box center [167, 377] width 18 height 18
radio input "true"
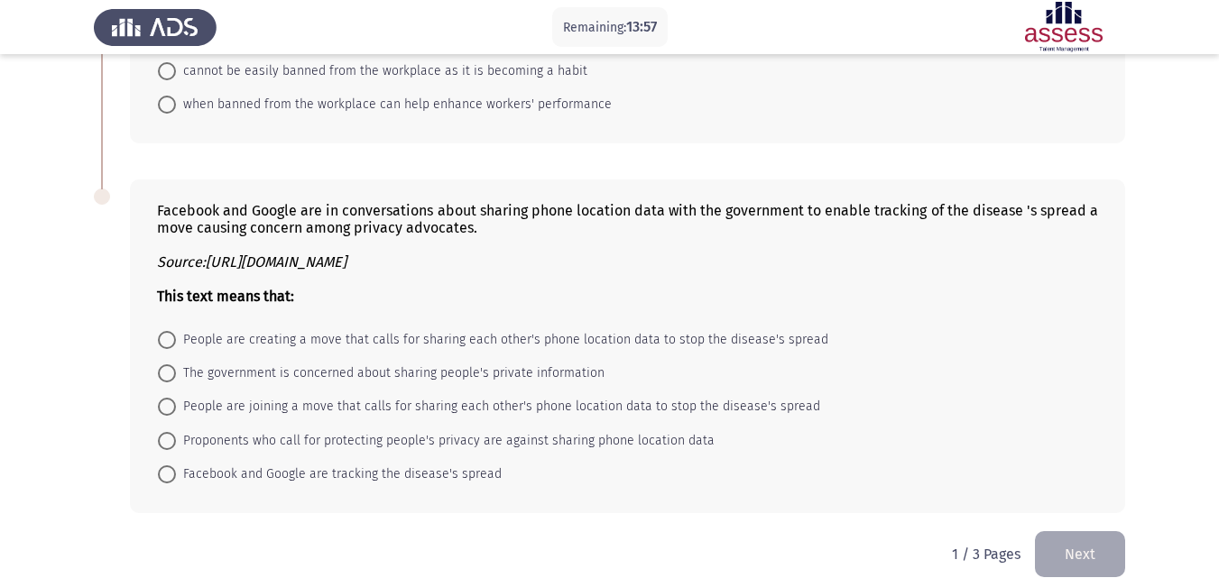
scroll to position [1488, 0]
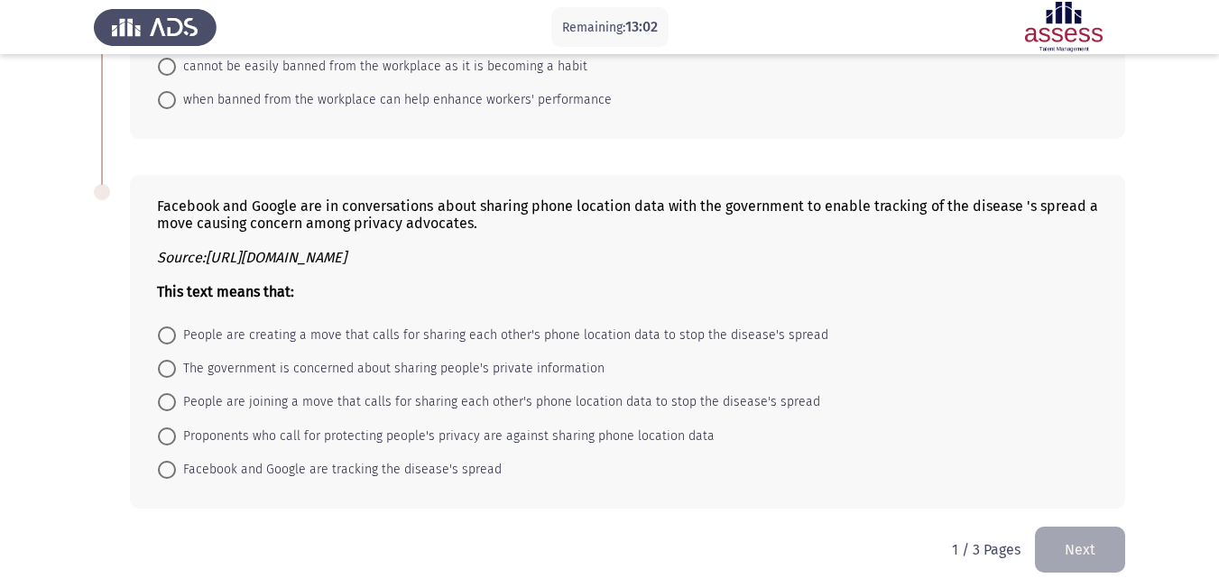
click at [167, 461] on span at bounding box center [167, 470] width 18 height 18
click at [167, 461] on input "Facebook and Google are tracking the disease's spread" at bounding box center [167, 470] width 18 height 18
radio input "true"
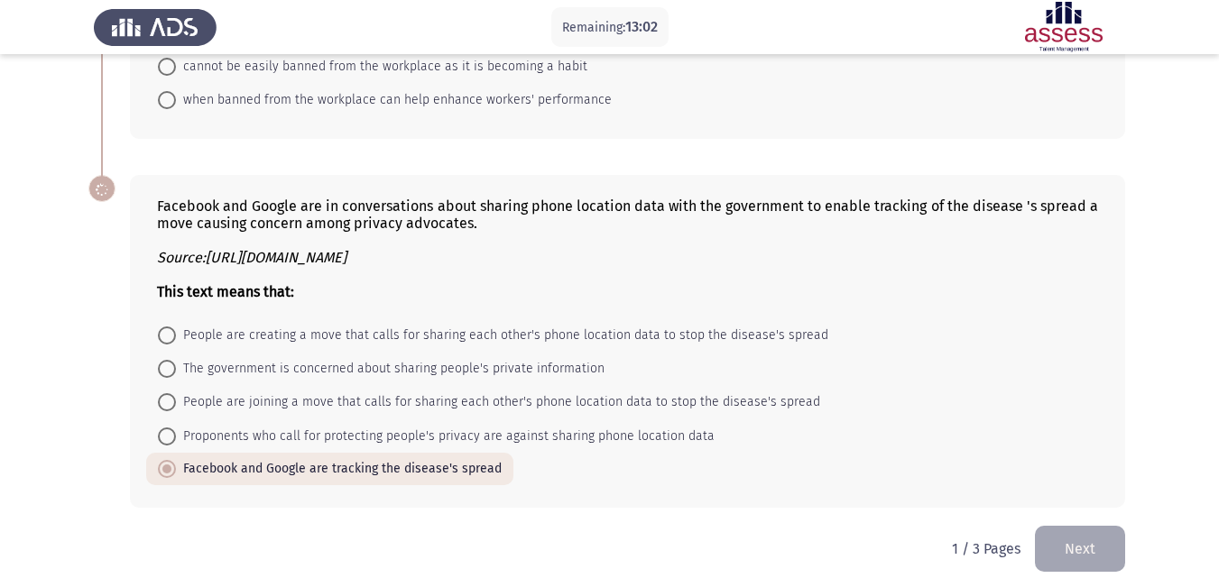
scroll to position [1487, 0]
click at [1066, 533] on button "Next" at bounding box center [1080, 550] width 90 height 46
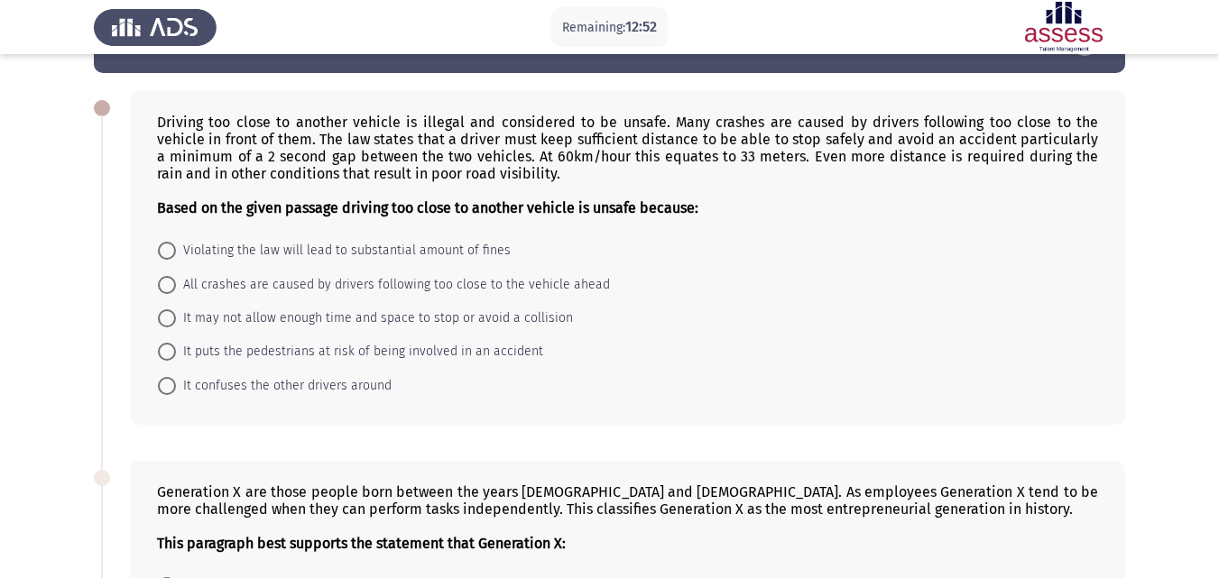
scroll to position [64, 0]
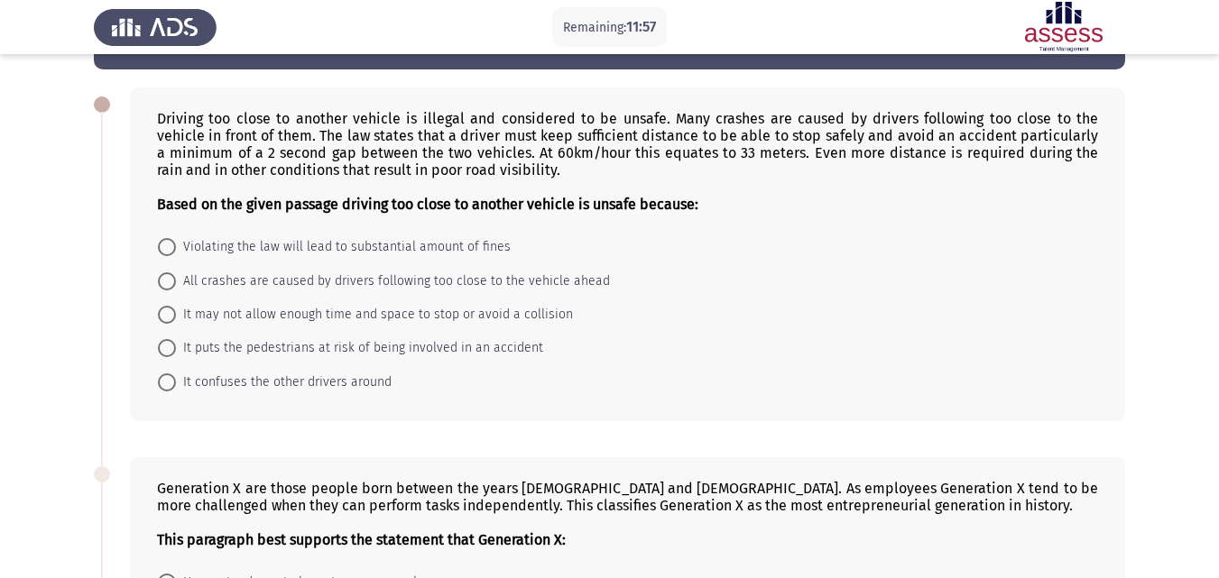
click at [167, 284] on span at bounding box center [167, 281] width 18 height 18
click at [167, 284] on input "All crashes are caused by drivers following too close to the vehicle ahead" at bounding box center [167, 281] width 18 height 18
radio input "true"
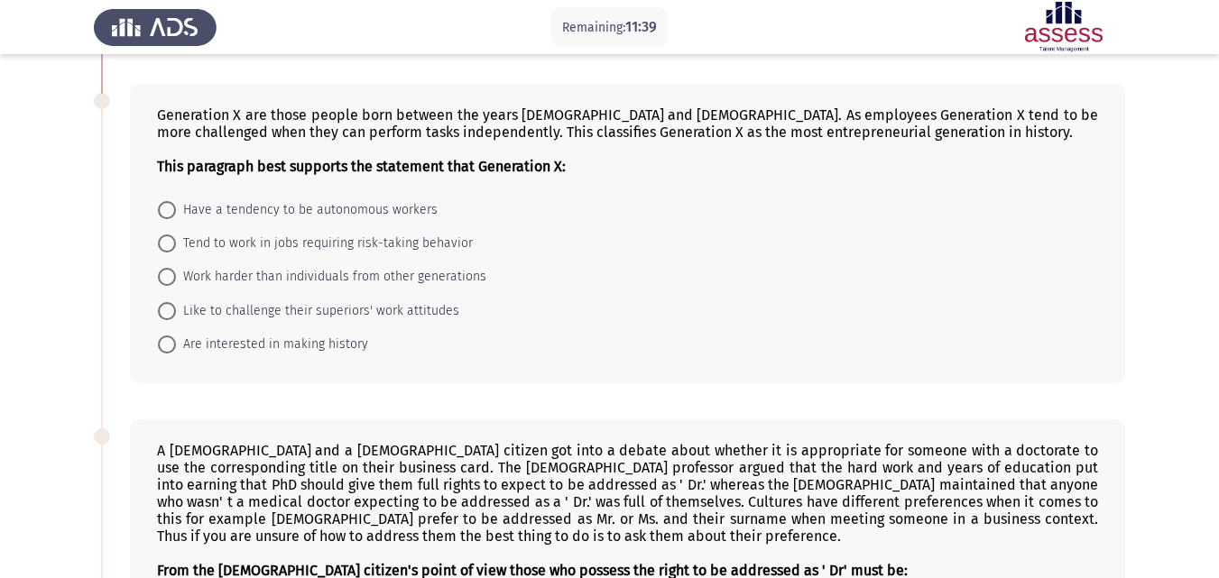
scroll to position [432, 0]
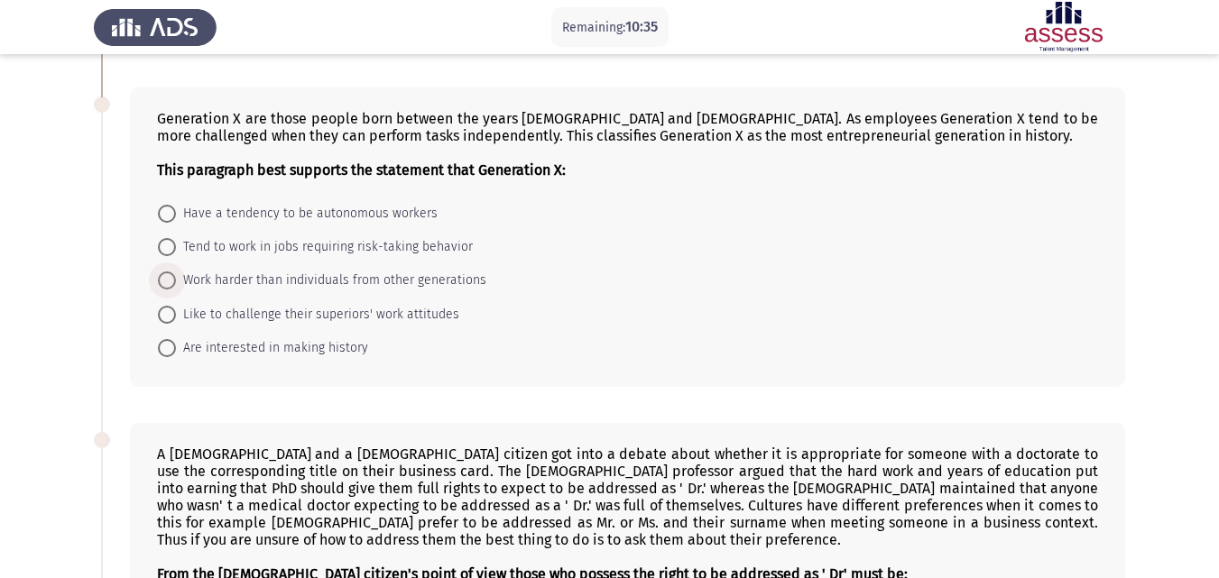
click at [167, 279] on span at bounding box center [167, 281] width 18 height 18
click at [167, 279] on input "Work harder than individuals from other generations" at bounding box center [167, 281] width 18 height 18
radio input "true"
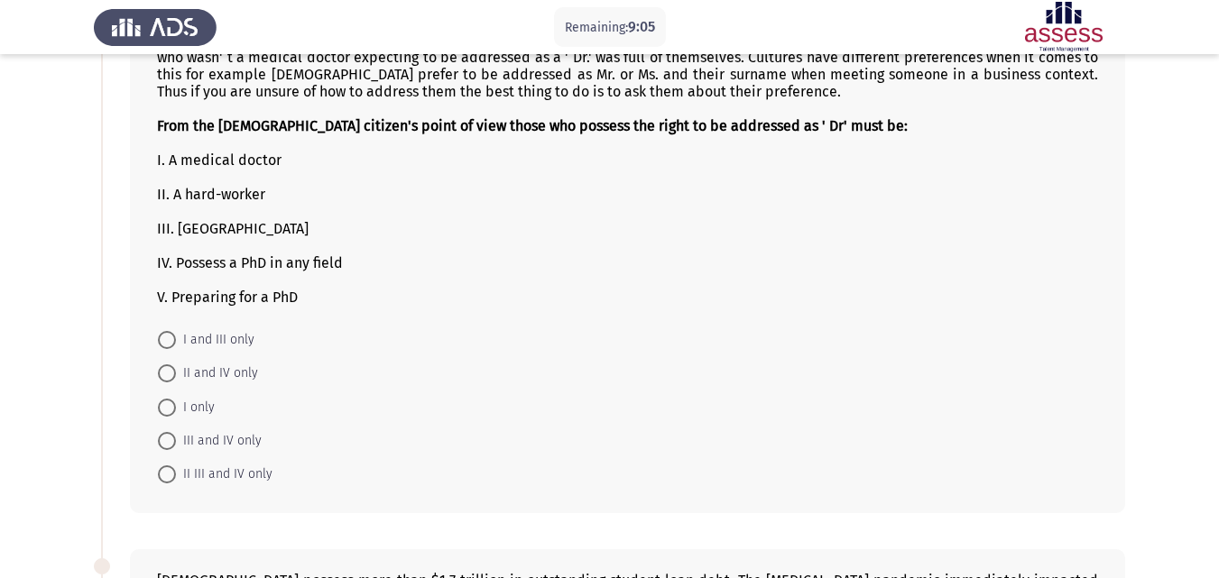
scroll to position [883, 0]
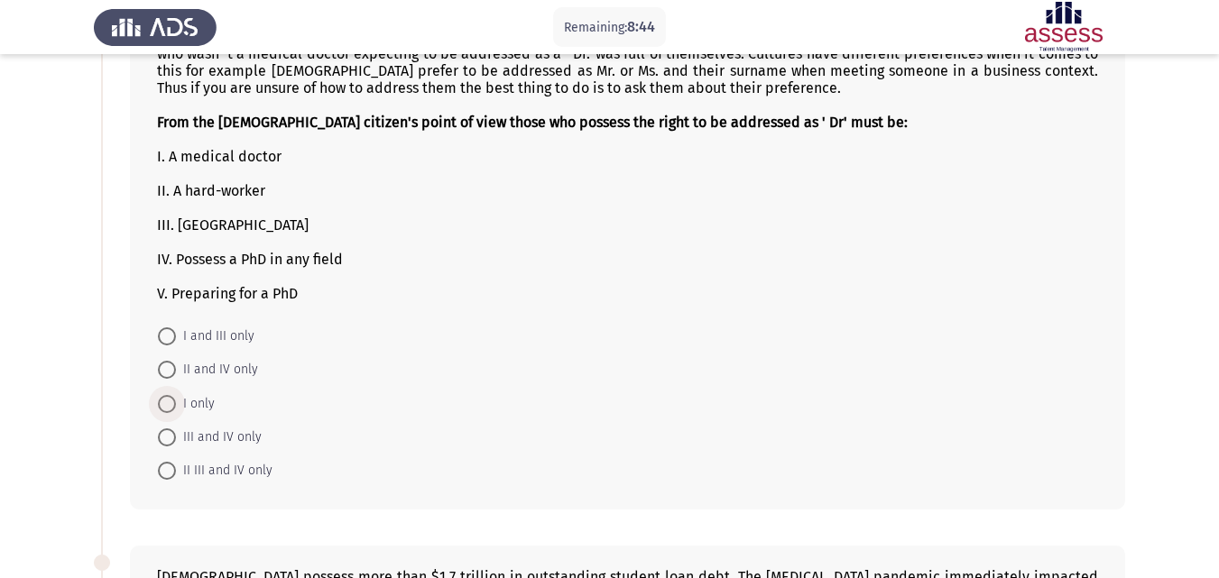
click at [171, 409] on span at bounding box center [167, 404] width 18 height 18
click at [171, 409] on input "I only" at bounding box center [167, 404] width 18 height 18
radio input "true"
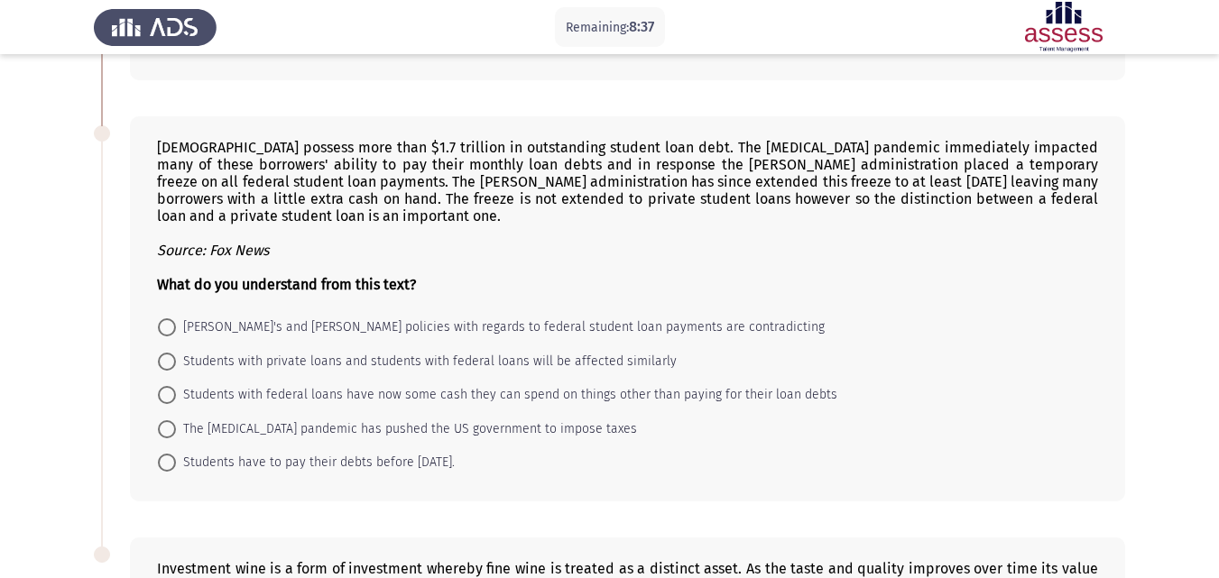
scroll to position [1315, 0]
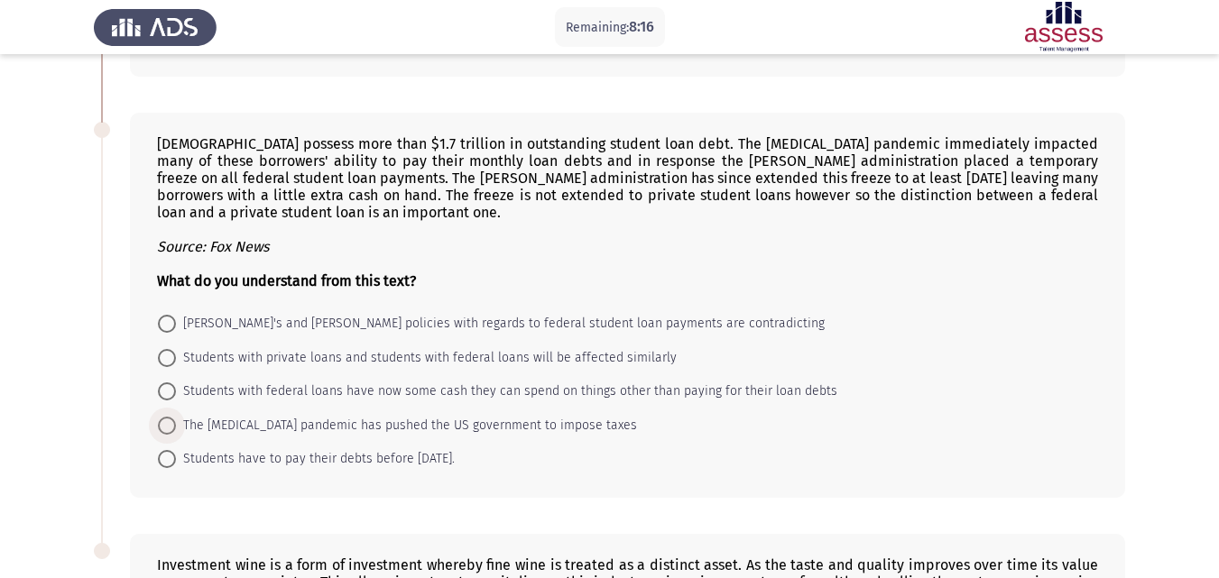
click at [167, 428] on span at bounding box center [167, 426] width 18 height 18
click at [167, 428] on input "The coronavirus pandemic has pushed the US government to impose taxes" at bounding box center [167, 426] width 18 height 18
radio input "true"
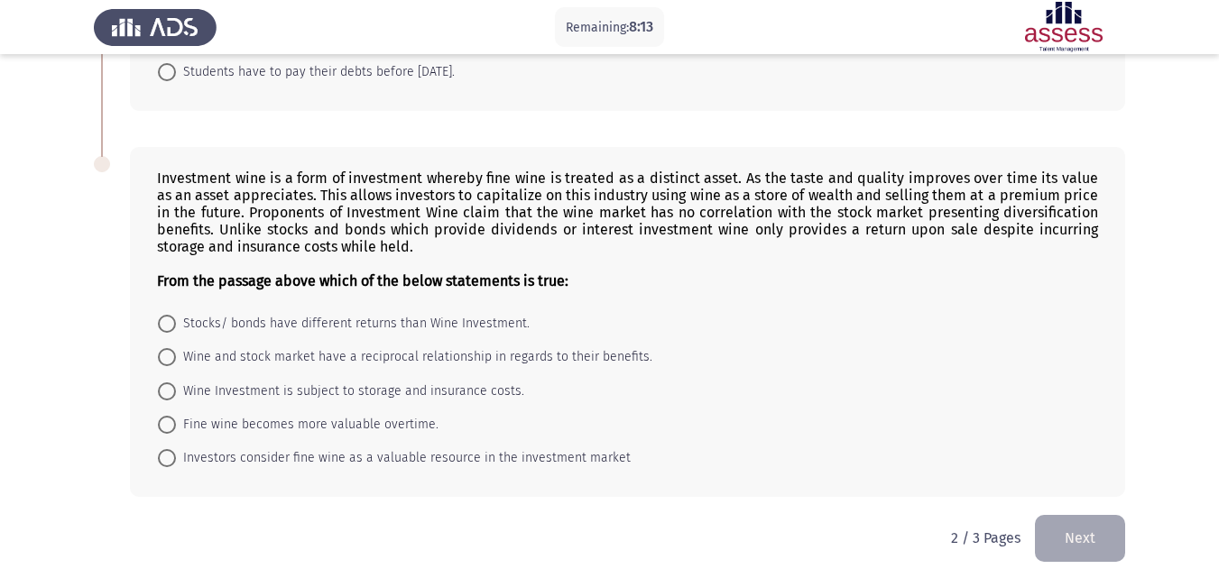
scroll to position [1711, 0]
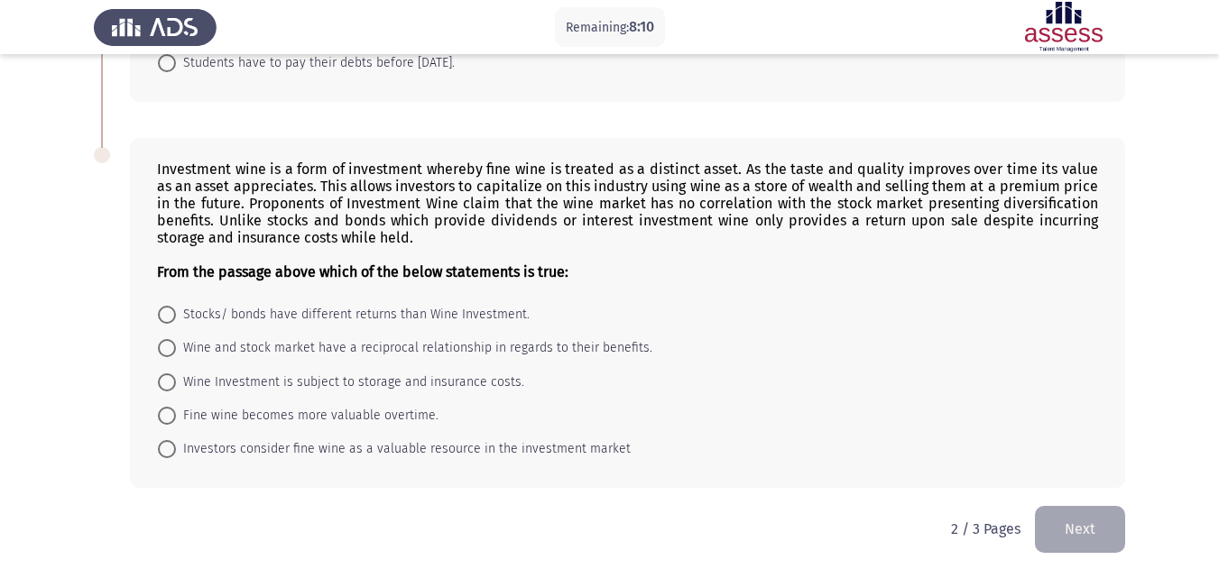
drag, startPoint x: 1217, startPoint y: 466, endPoint x: 1221, endPoint y: 478, distance: 13.1
click at [169, 304] on label "Stocks/ bonds have different returns than Wine Investment." at bounding box center [344, 315] width 372 height 22
click at [169, 306] on input "Stocks/ bonds have different returns than Wine Investment." at bounding box center [167, 315] width 18 height 18
radio input "true"
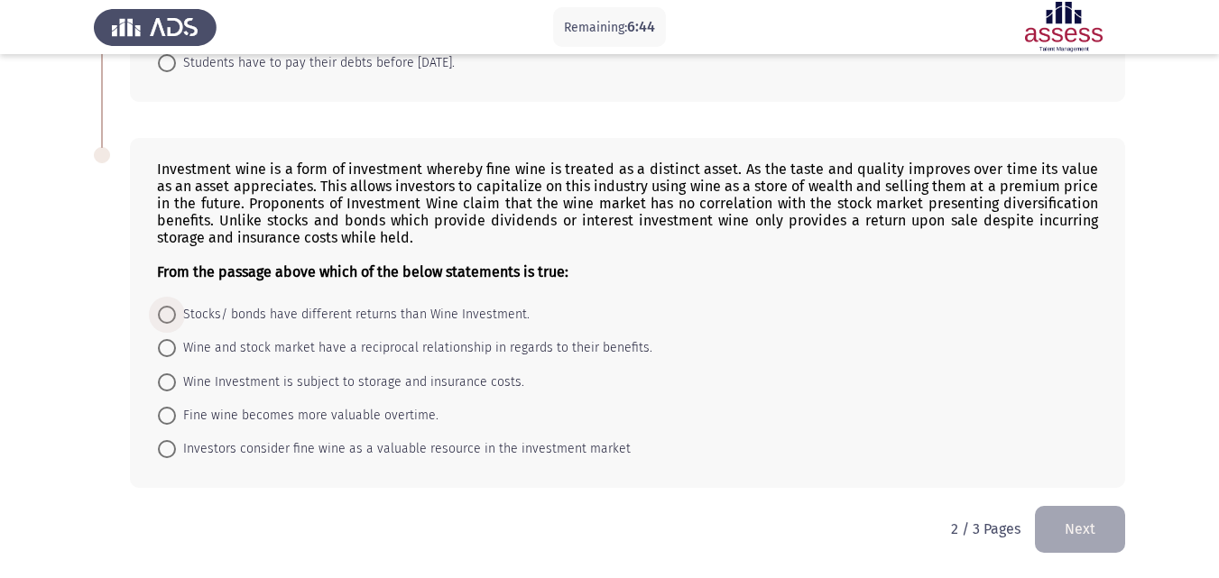
scroll to position [1710, 0]
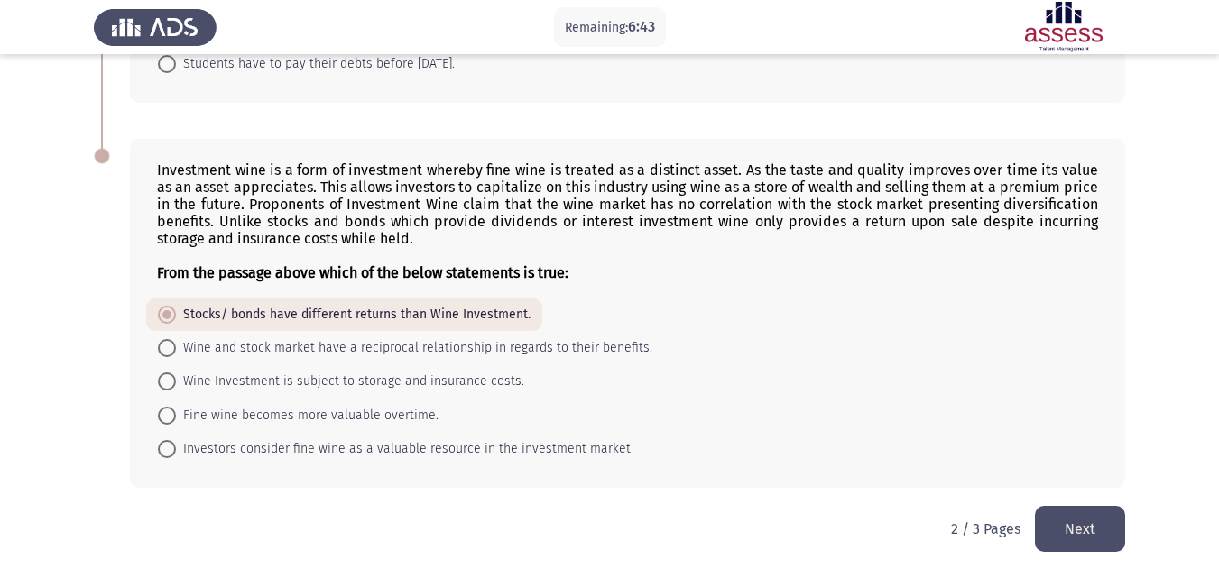
click at [1071, 541] on button "Next" at bounding box center [1080, 529] width 90 height 46
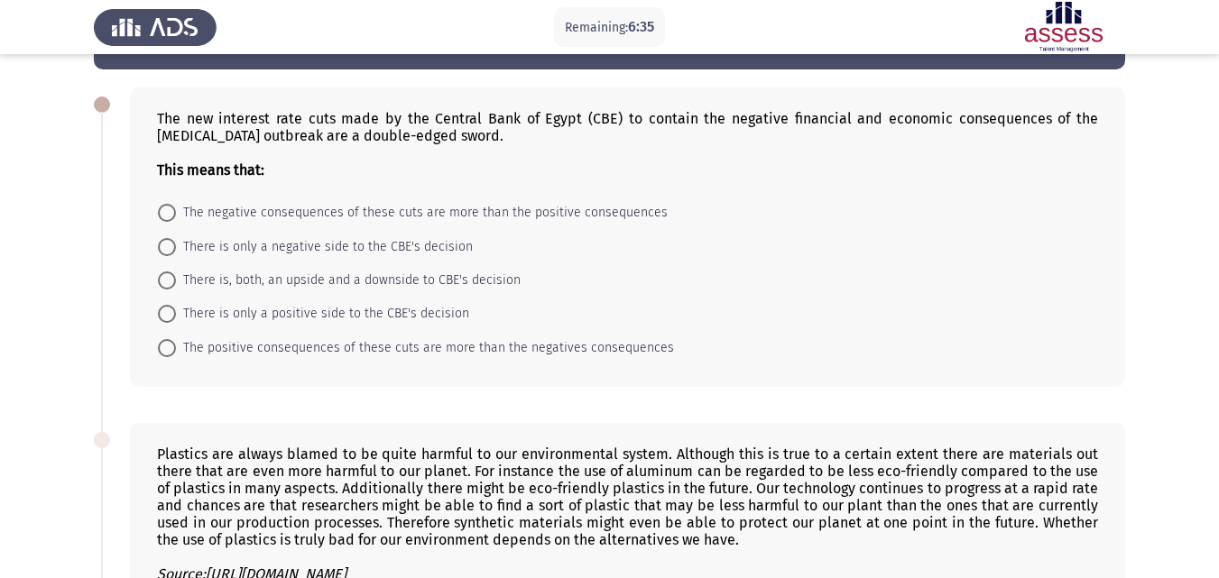
scroll to position [32, 0]
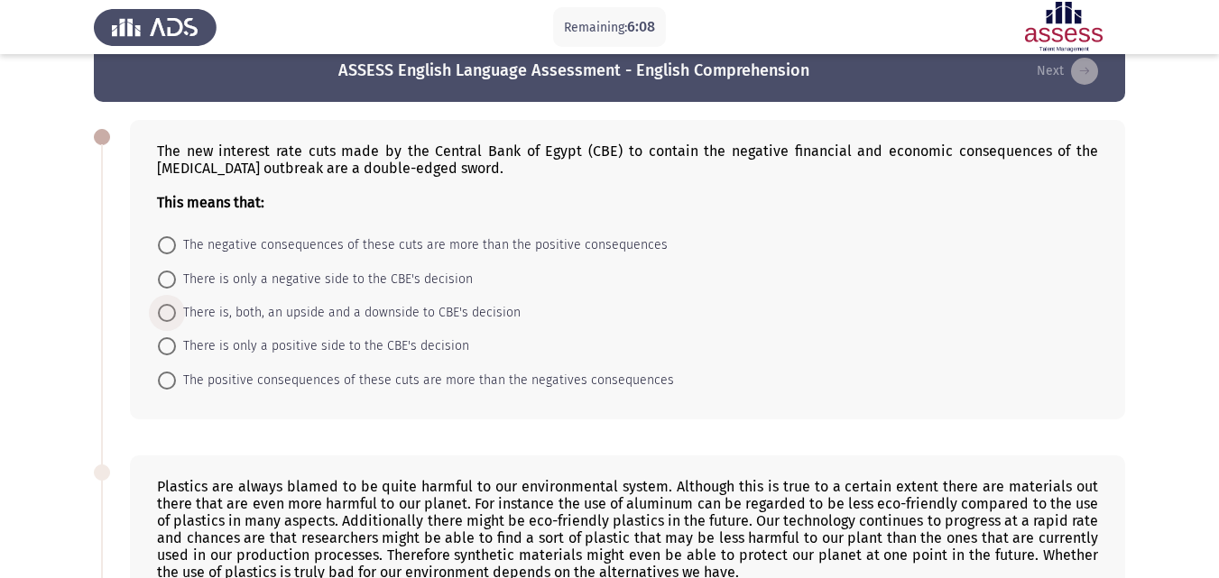
click at [161, 316] on span at bounding box center [167, 313] width 18 height 18
click at [161, 316] on input "There is, both, an upside and a downside to CBE's decision" at bounding box center [167, 313] width 18 height 18
radio input "true"
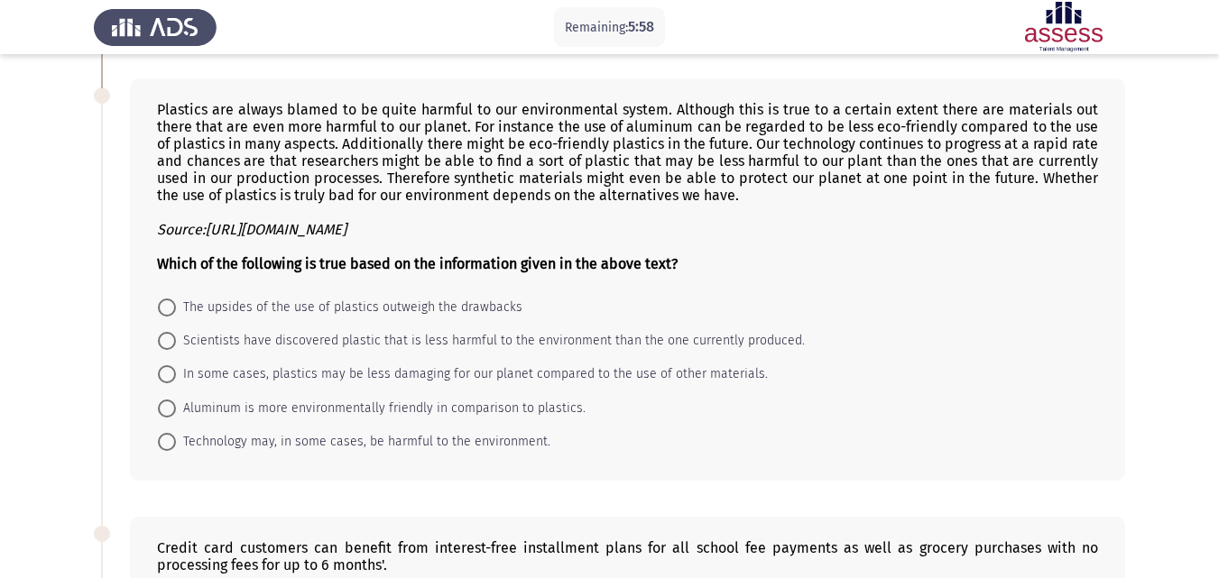
scroll to position [411, 0]
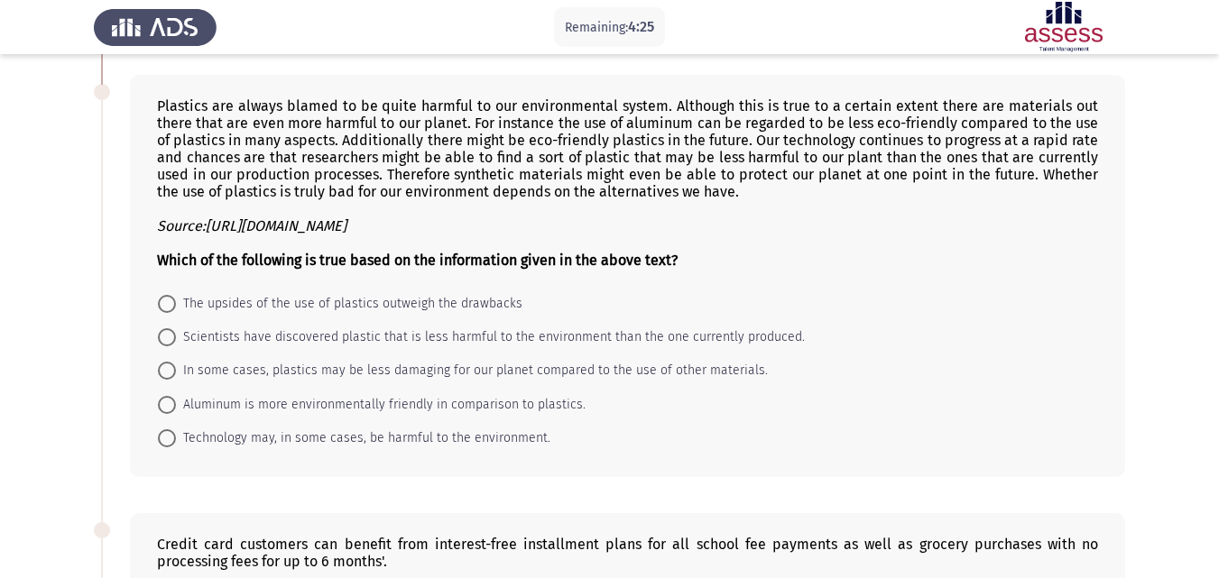
click at [158, 411] on span at bounding box center [167, 405] width 18 height 18
click at [158, 411] on input "Aluminum is more environmentally friendly in comparison to plastics." at bounding box center [167, 405] width 18 height 18
radio input "true"
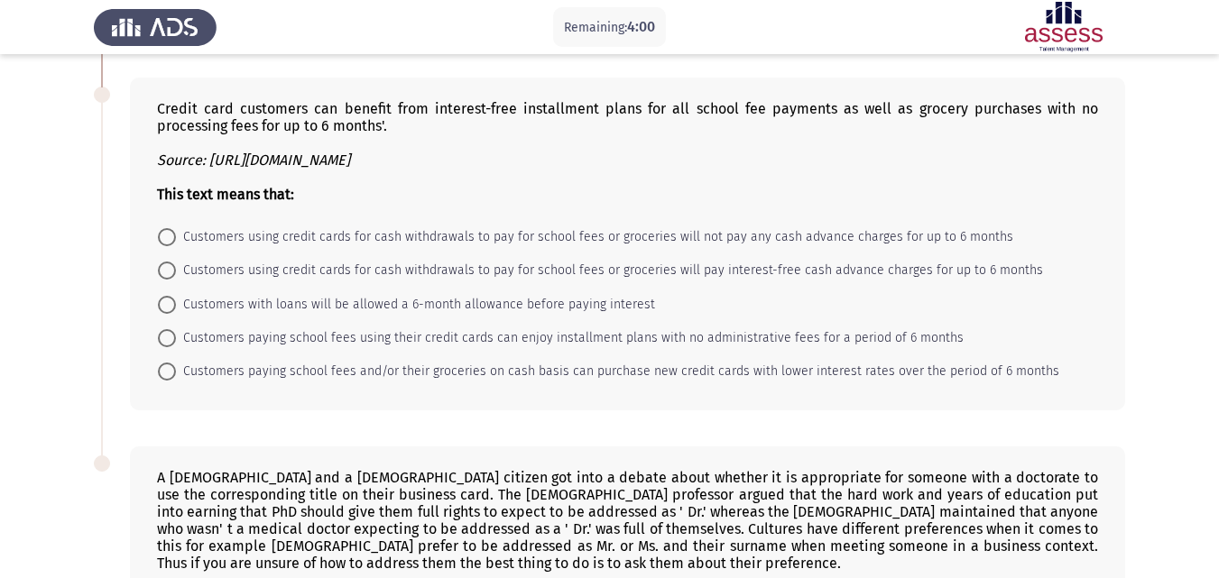
scroll to position [852, 0]
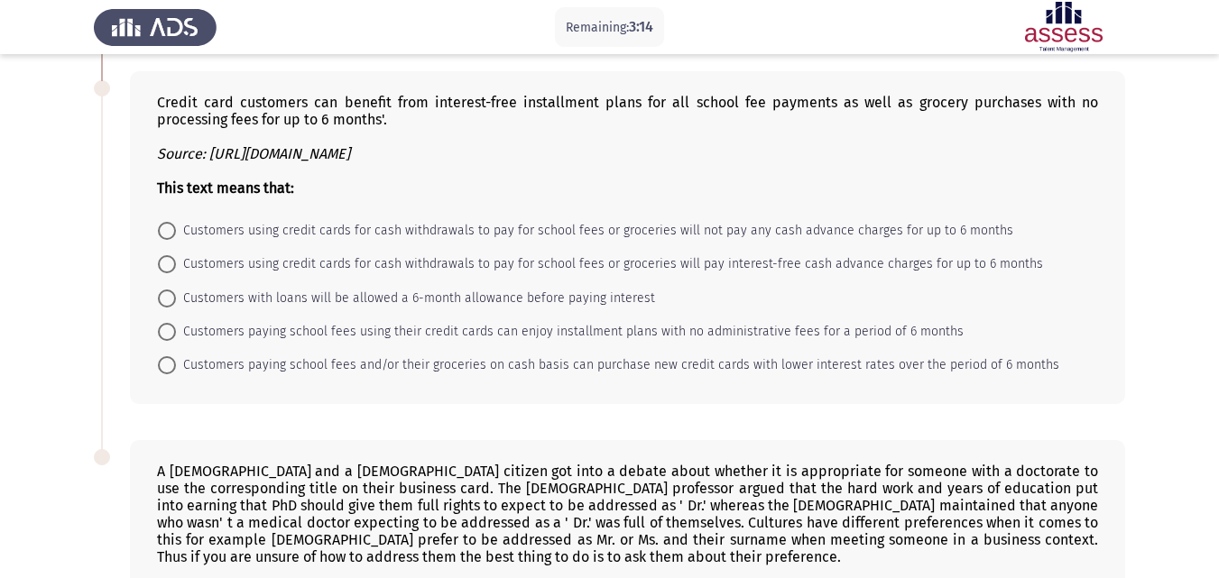
click at [174, 265] on span at bounding box center [167, 264] width 18 height 18
click at [174, 265] on input "Customers using credit cards for cash withdrawals to pay for school fees or gro…" at bounding box center [167, 264] width 18 height 18
radio input "true"
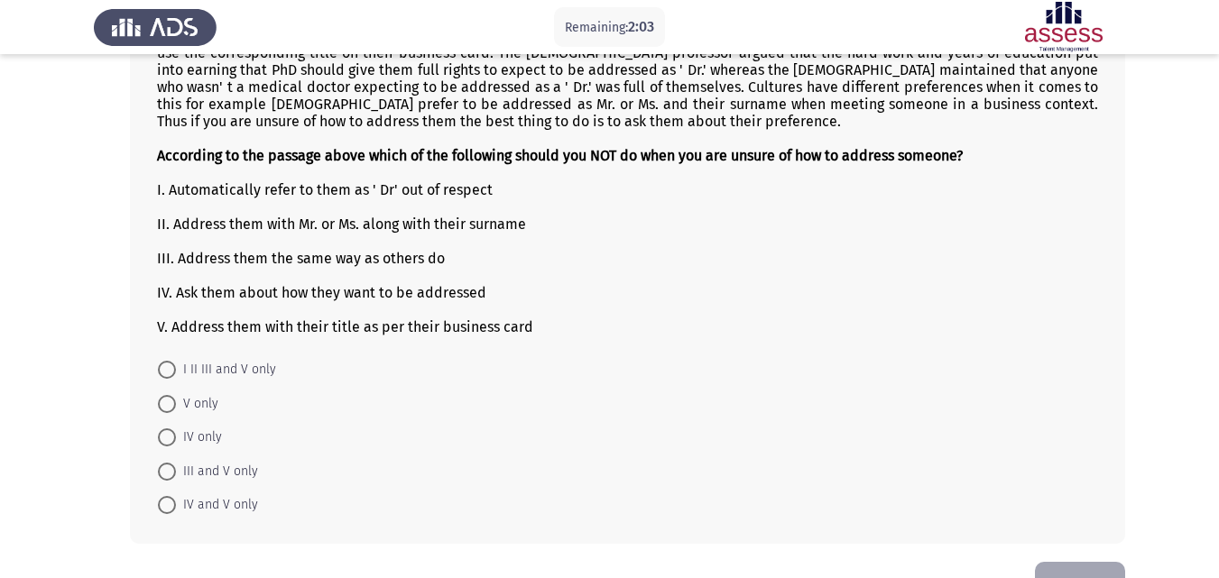
scroll to position [1289, 0]
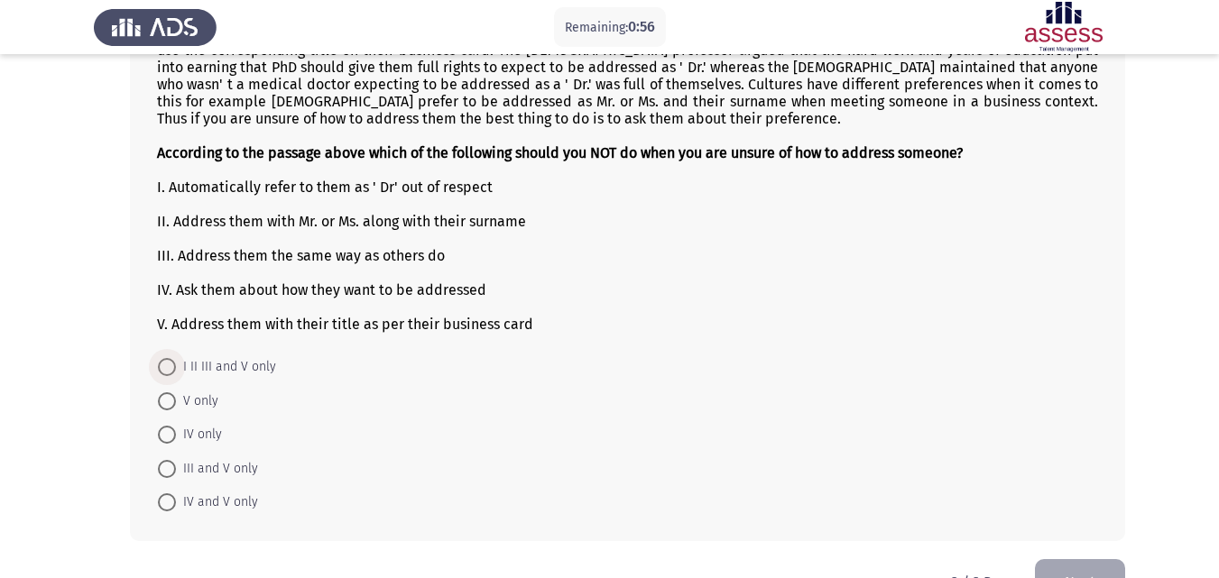
click at [168, 376] on span at bounding box center [167, 367] width 18 height 18
click at [168, 376] on input "I II III and V only" at bounding box center [167, 367] width 18 height 18
radio input "true"
click at [1106, 572] on button "Next" at bounding box center [1080, 581] width 90 height 46
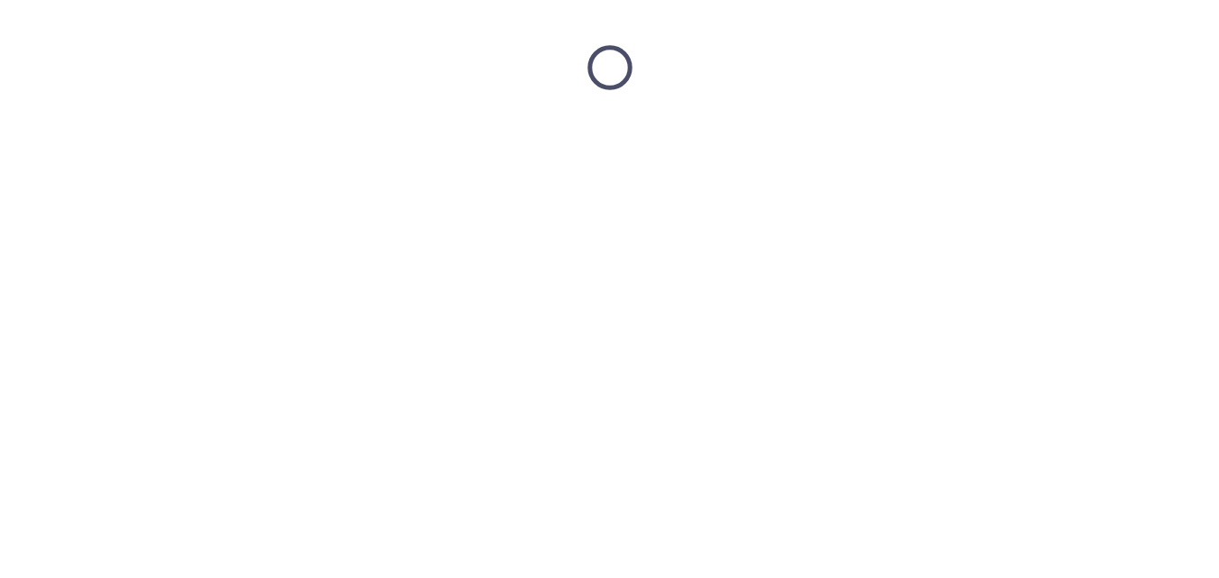
scroll to position [0, 0]
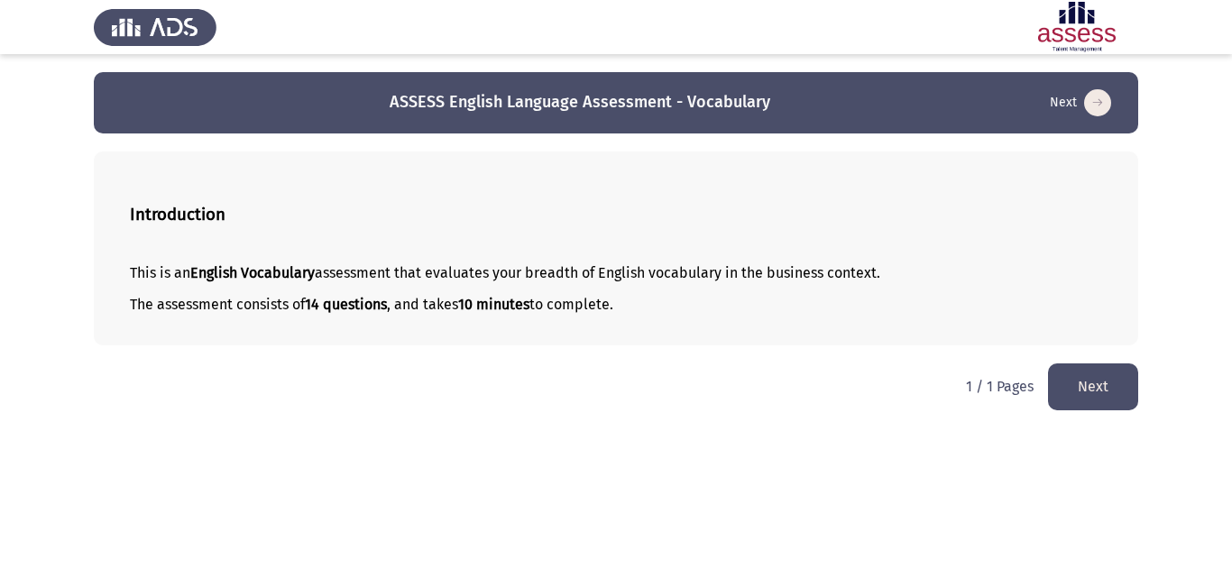
click at [1066, 391] on button "Next" at bounding box center [1093, 387] width 90 height 46
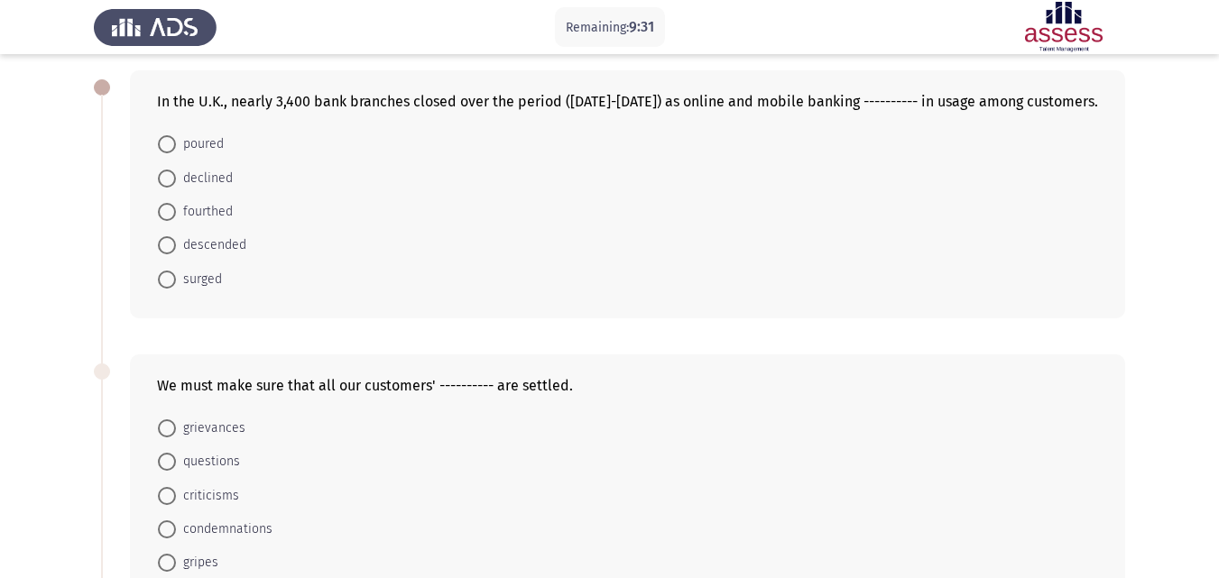
scroll to position [84, 0]
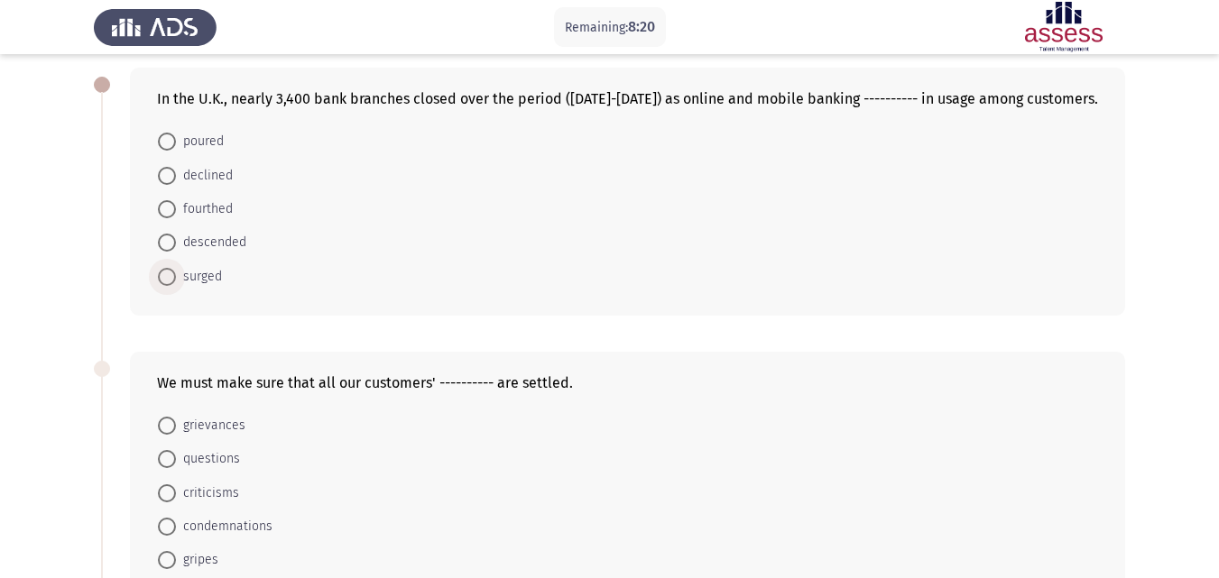
click at [183, 283] on span "surged" at bounding box center [199, 277] width 46 height 22
click at [176, 283] on input "surged" at bounding box center [167, 277] width 18 height 18
radio input "true"
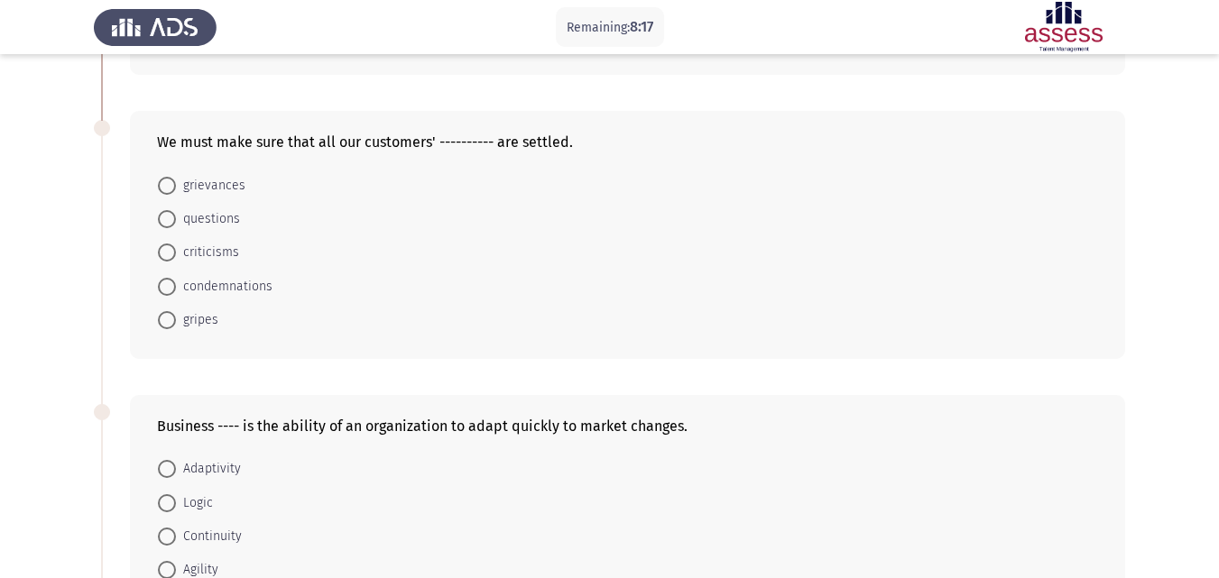
scroll to position [337, 0]
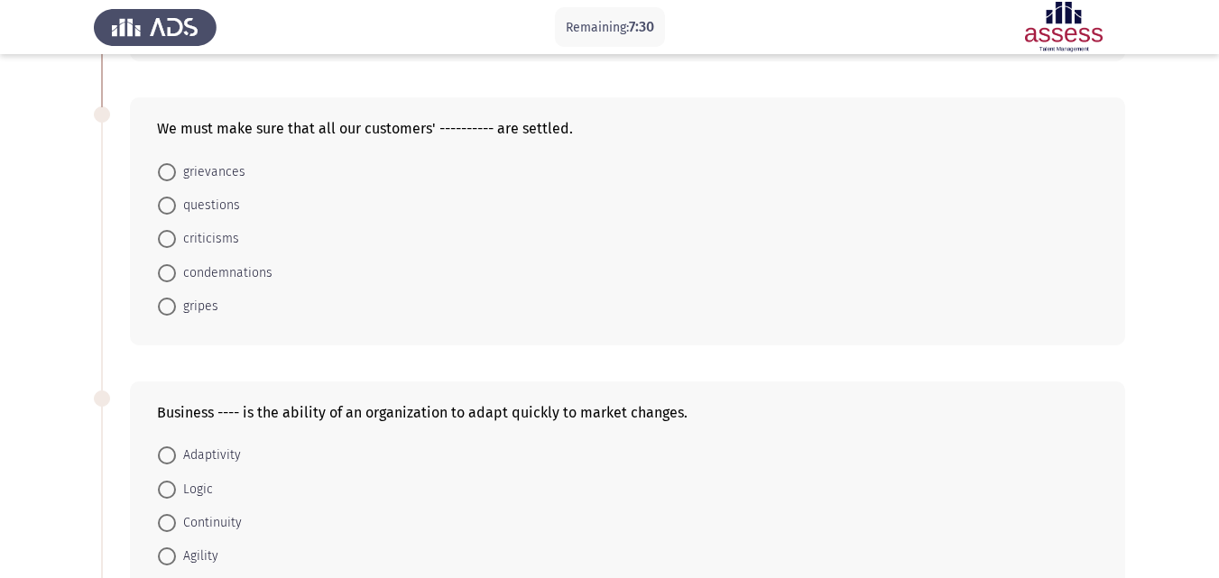
click at [169, 217] on mat-radio-button "questions" at bounding box center [199, 205] width 106 height 33
click at [167, 215] on span at bounding box center [167, 206] width 18 height 18
click at [167, 215] on input "questions" at bounding box center [167, 206] width 18 height 18
radio input "true"
click at [167, 215] on label "questions" at bounding box center [199, 206] width 82 height 22
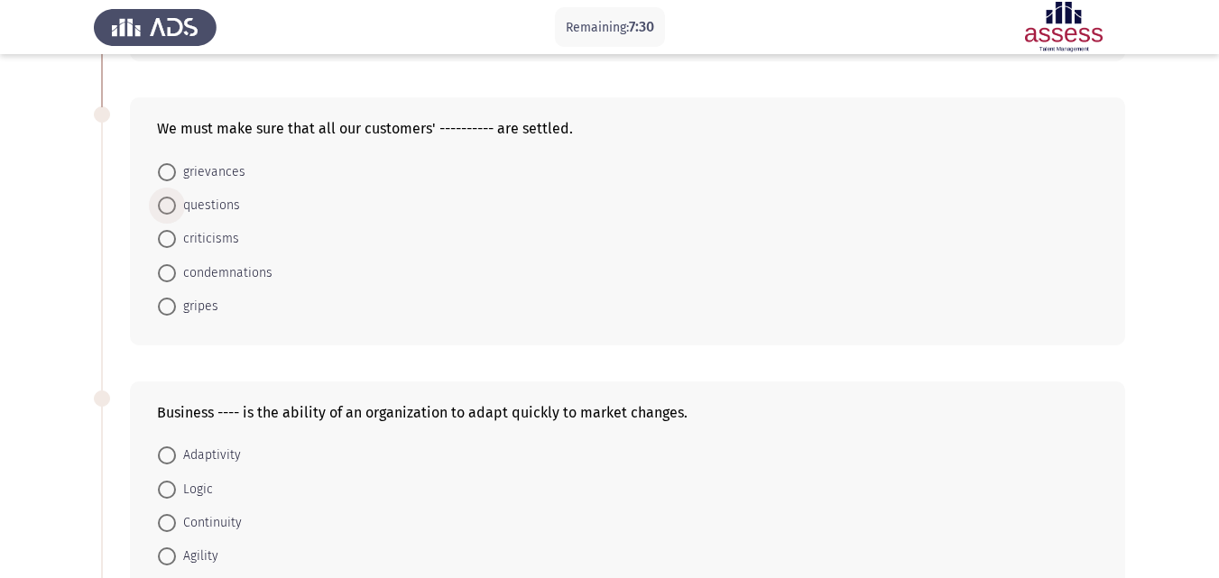
click at [167, 215] on input "questions" at bounding box center [167, 206] width 18 height 18
click at [521, 293] on form "grievances questions criticisms condemnations gripes" at bounding box center [627, 237] width 941 height 167
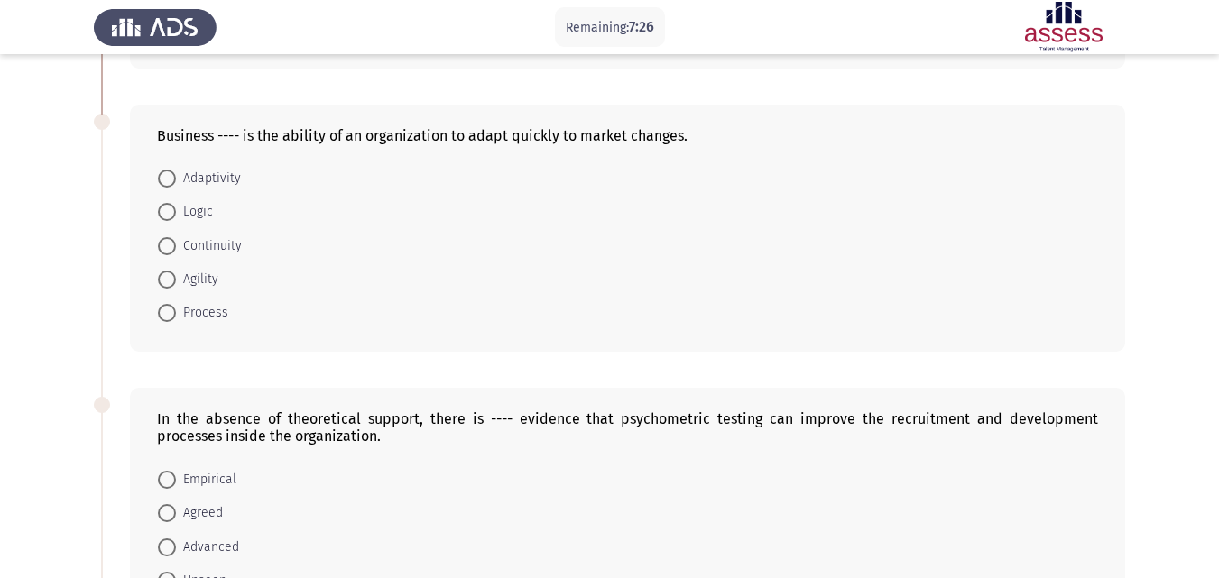
scroll to position [623, 0]
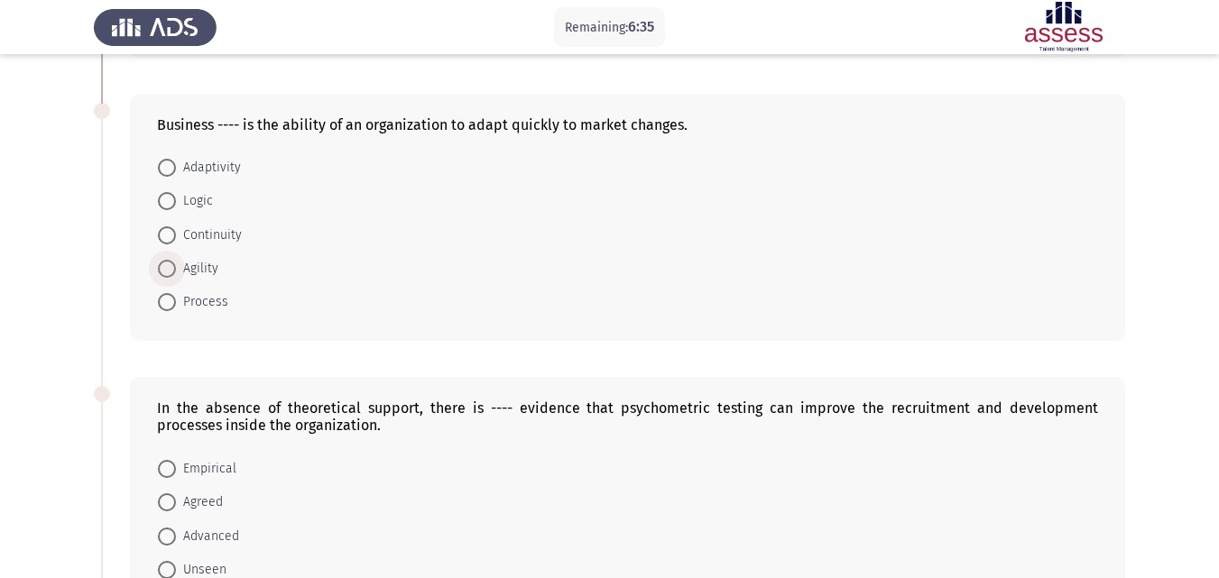
click at [168, 273] on span at bounding box center [167, 269] width 18 height 18
click at [168, 273] on input "Agility" at bounding box center [167, 269] width 18 height 18
radio input "true"
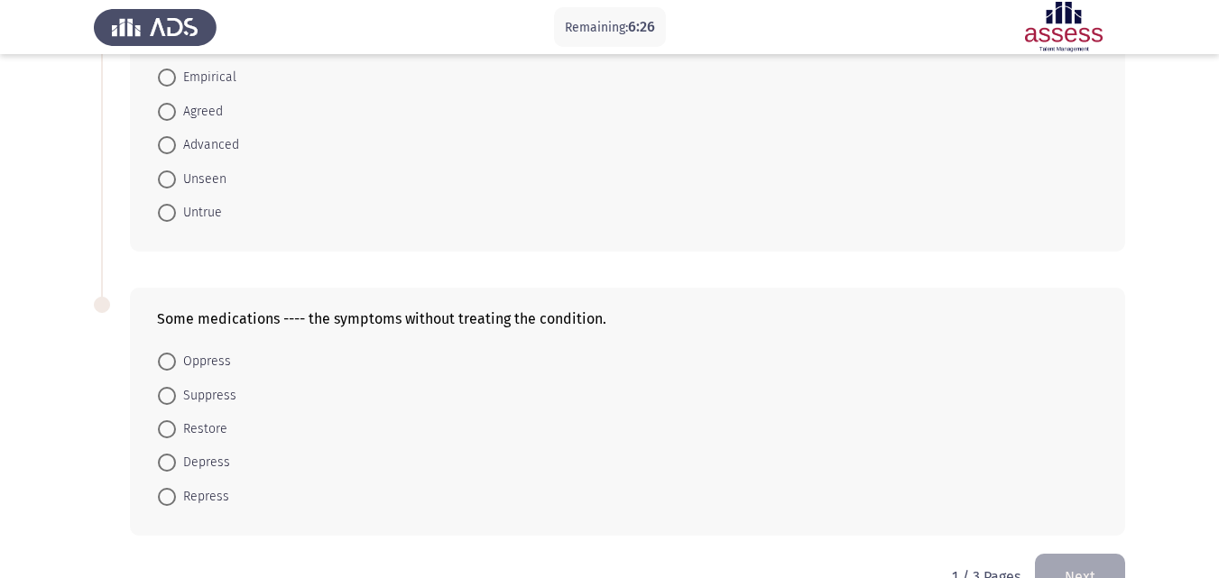
scroll to position [1040, 0]
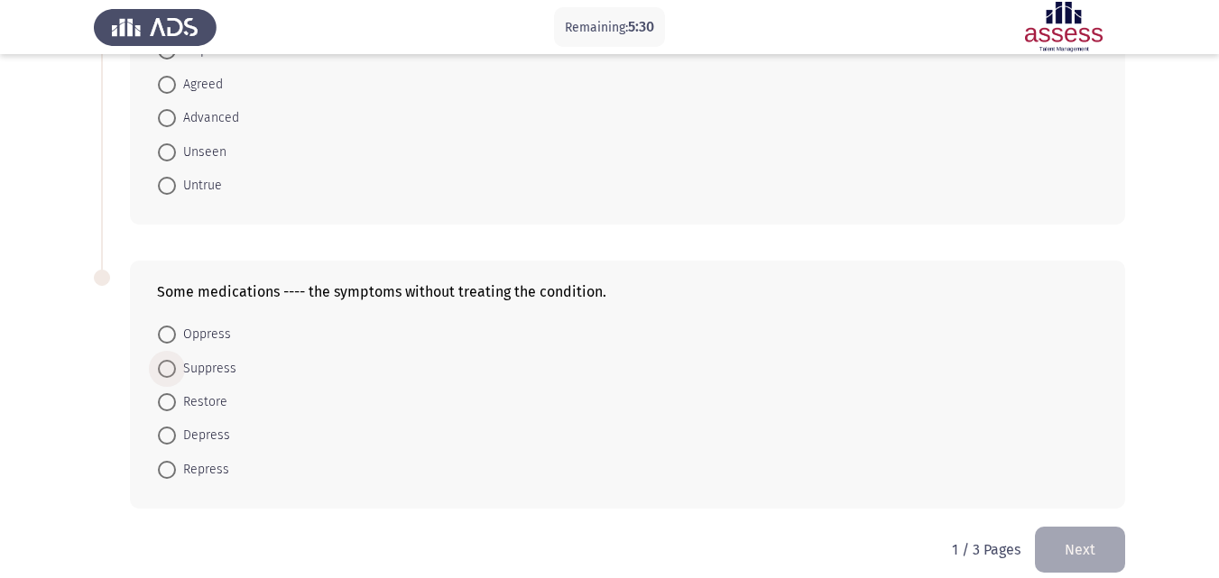
click at [175, 373] on span at bounding box center [167, 369] width 18 height 18
click at [175, 373] on input "Suppress" at bounding box center [167, 369] width 18 height 18
radio input "true"
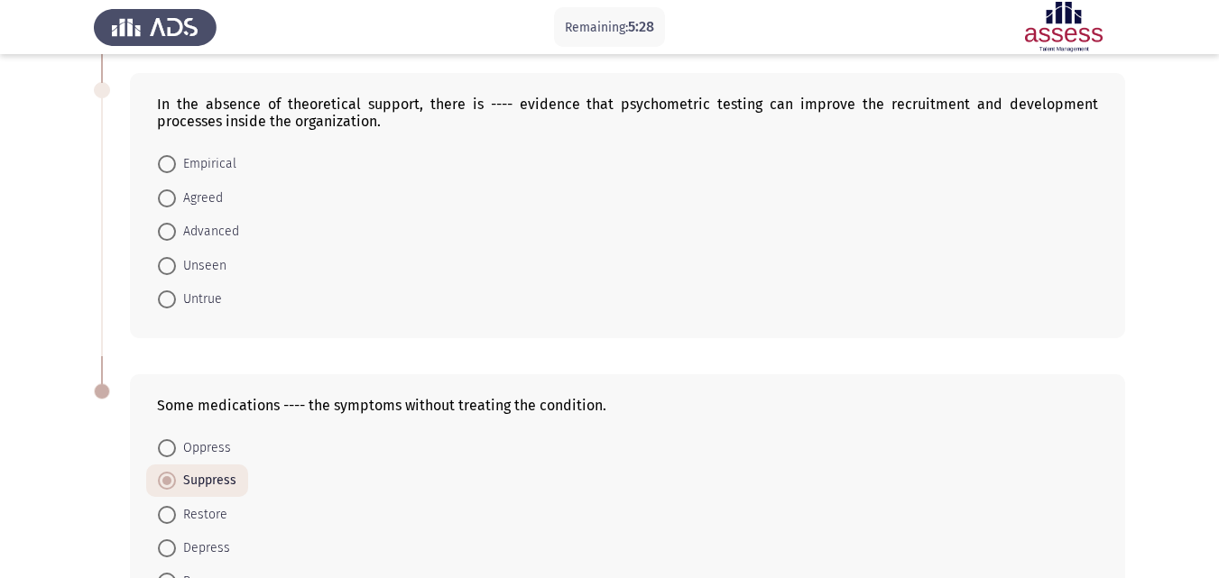
scroll to position [913, 0]
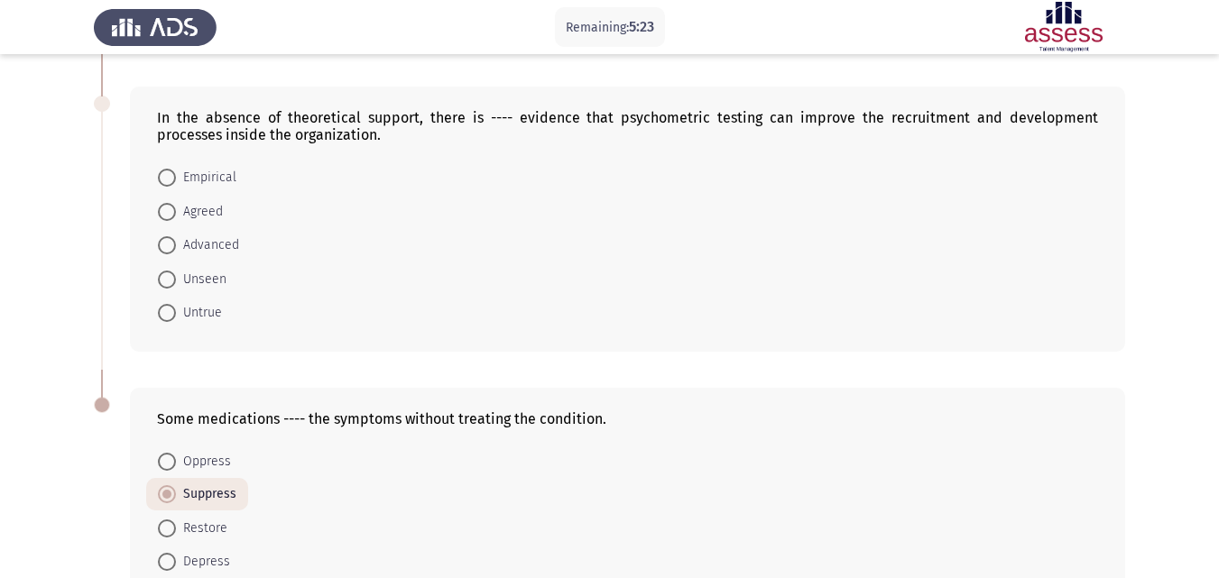
click at [173, 212] on span at bounding box center [167, 212] width 18 height 18
click at [173, 212] on input "Agreed" at bounding box center [167, 212] width 18 height 18
radio input "true"
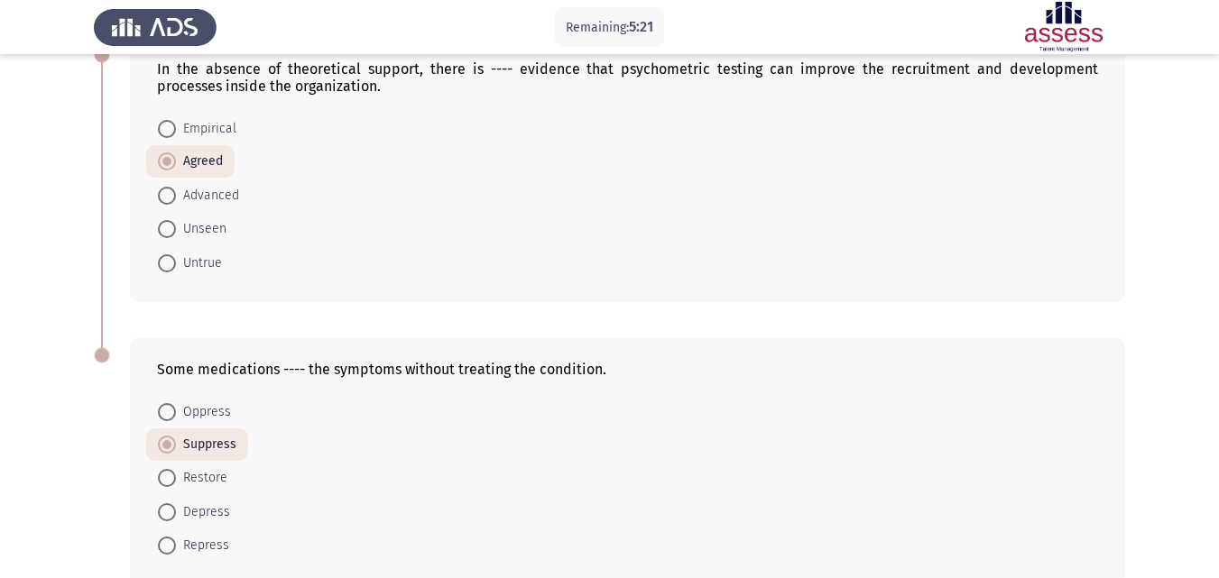
scroll to position [1058, 0]
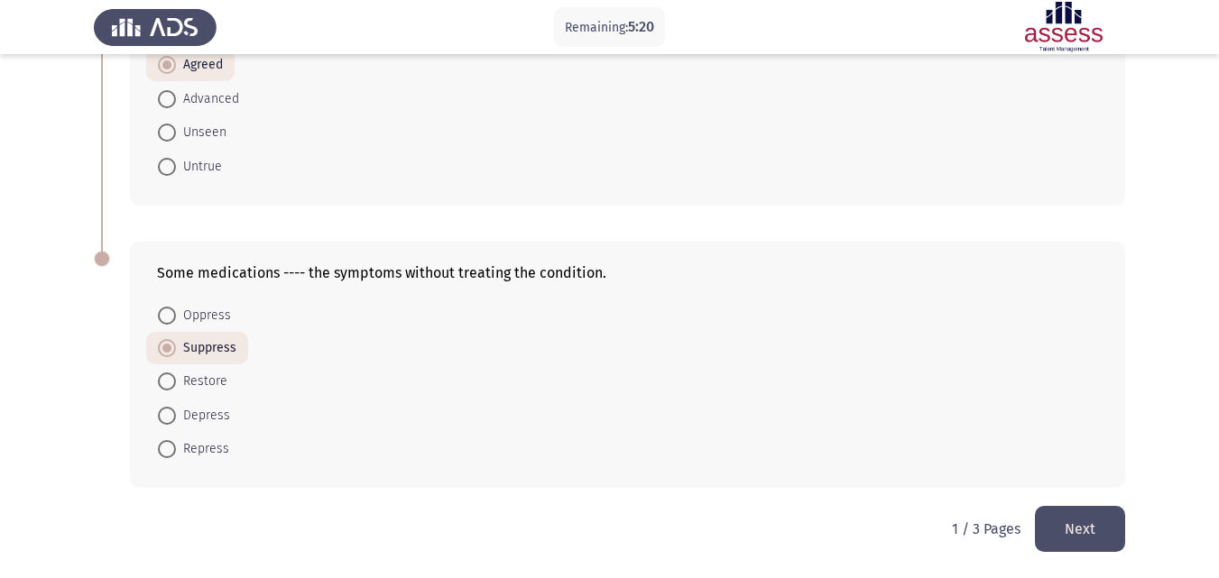
click at [1095, 506] on button "Next" at bounding box center [1080, 529] width 90 height 46
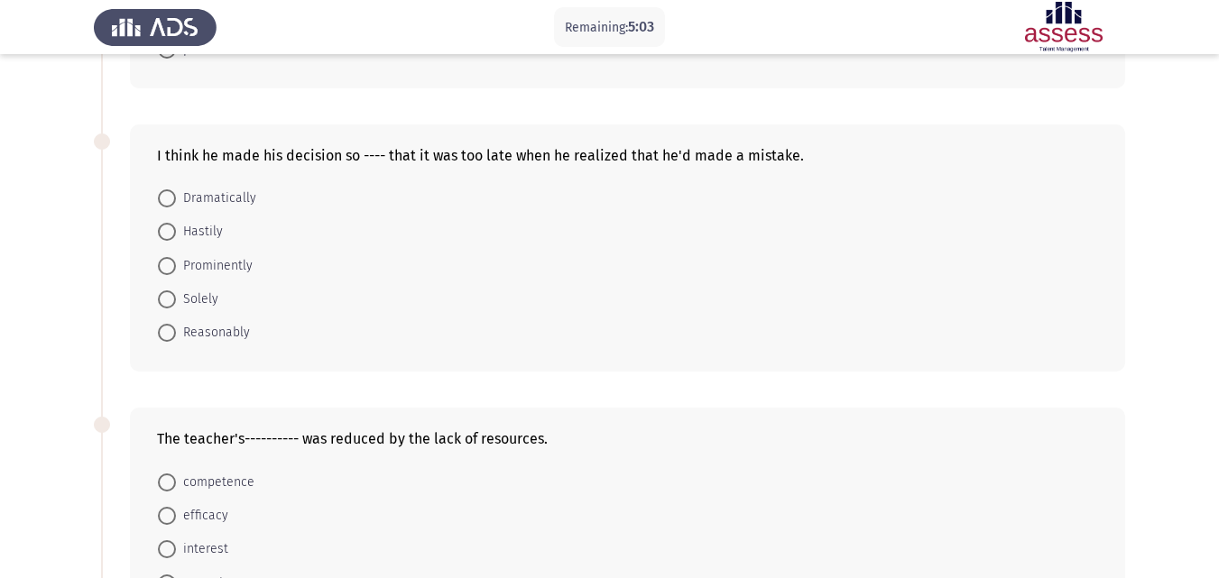
scroll to position [282, 0]
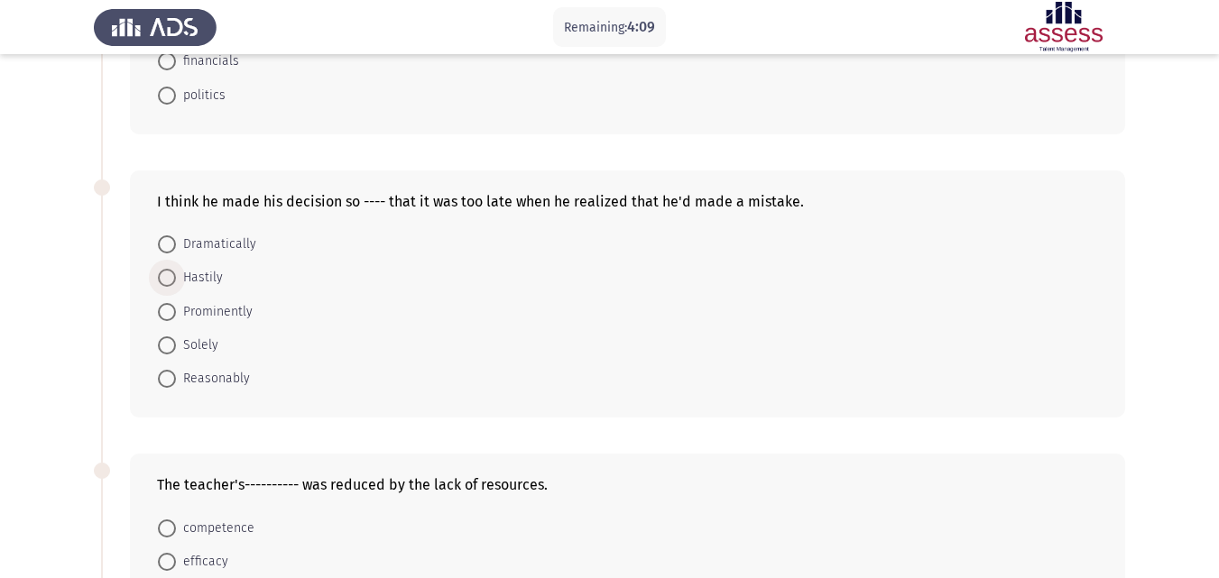
click at [170, 277] on span at bounding box center [167, 278] width 18 height 18
click at [170, 277] on input "Hastily" at bounding box center [167, 278] width 18 height 18
radio input "true"
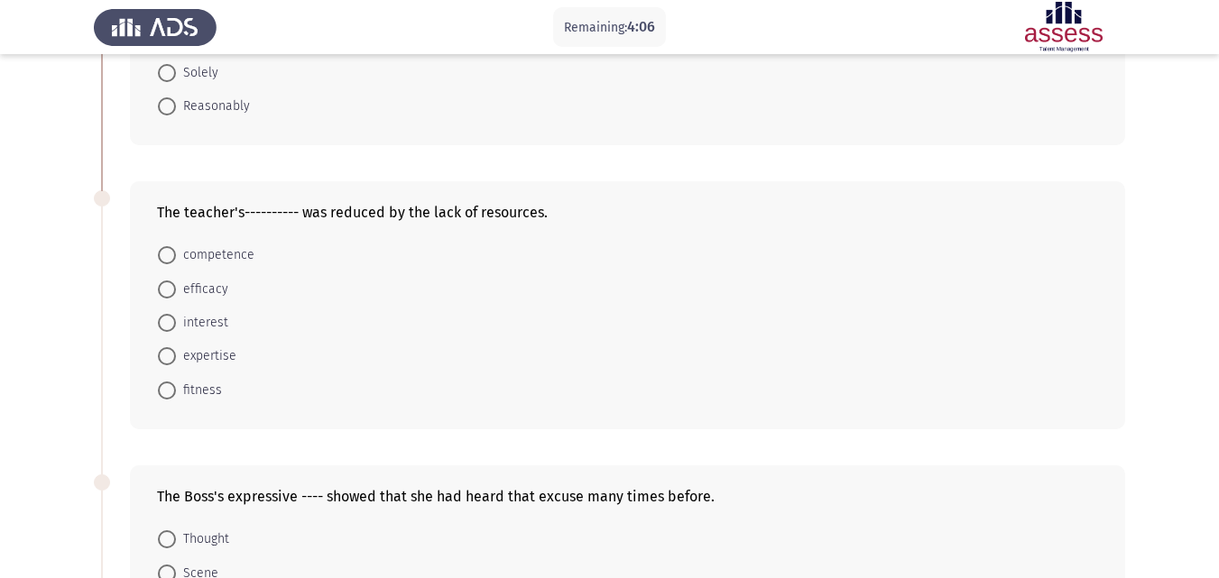
scroll to position [557, 0]
click at [164, 278] on span at bounding box center [167, 287] width 18 height 18
click at [164, 278] on input "efficacy" at bounding box center [167, 287] width 18 height 18
radio input "true"
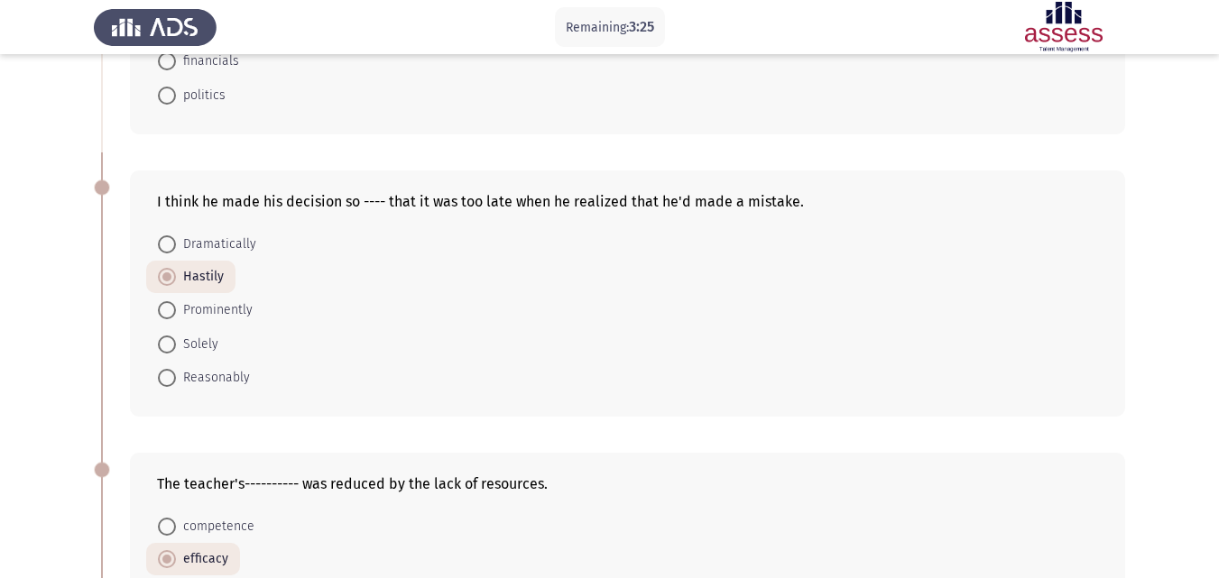
scroll to position [0, 0]
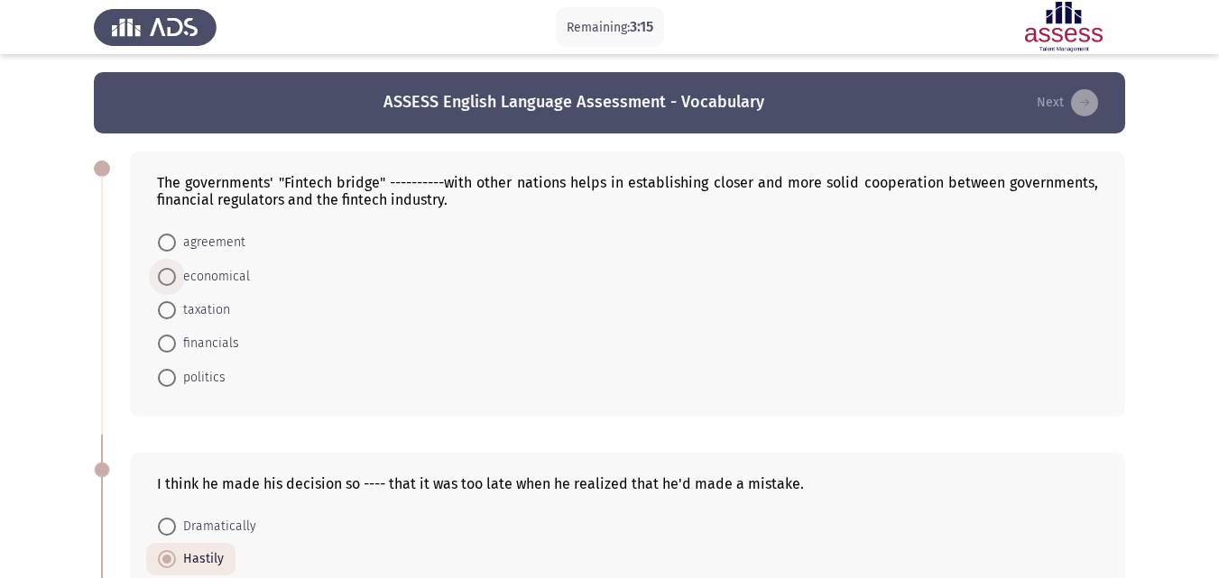
click at [177, 273] on span "economical" at bounding box center [213, 277] width 74 height 22
click at [176, 273] on input "economical" at bounding box center [167, 277] width 18 height 18
radio input "true"
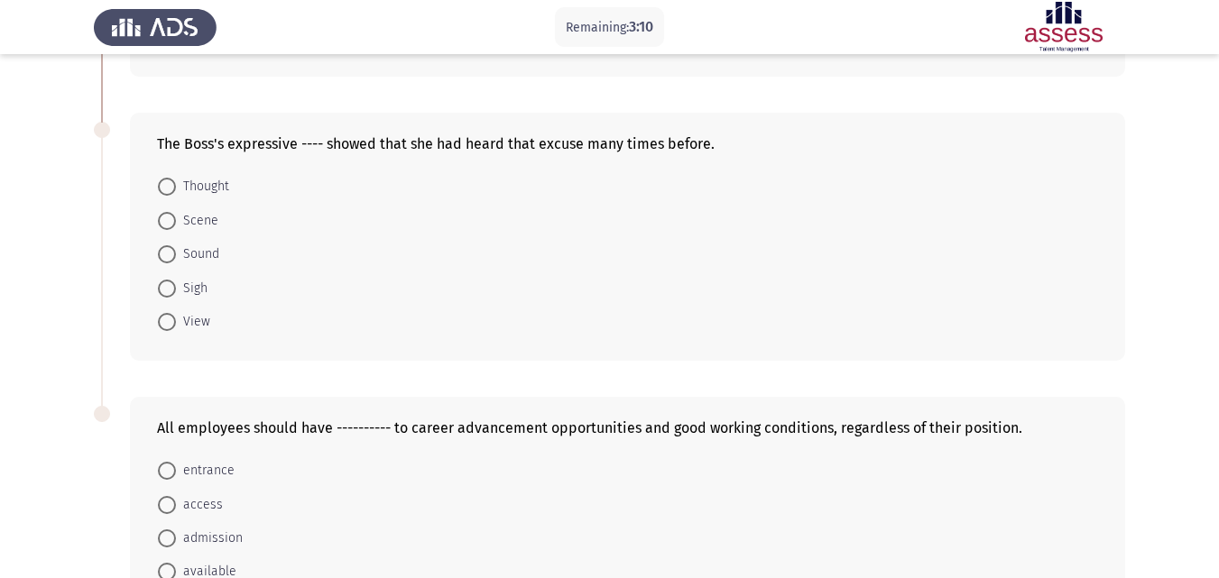
scroll to position [907, 0]
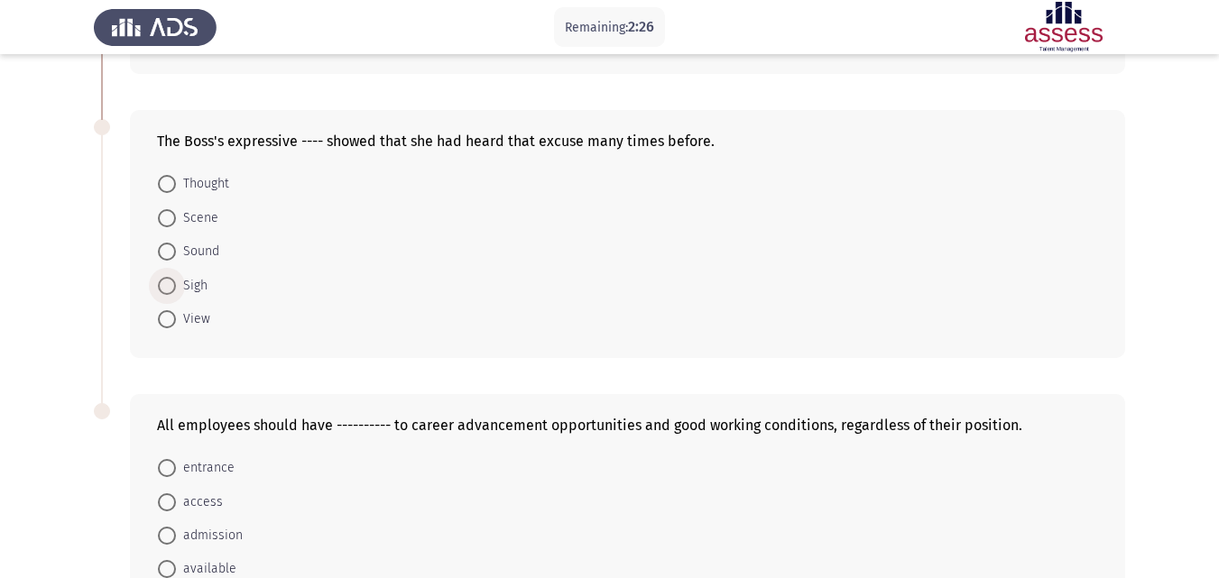
click at [180, 292] on span "Sigh" at bounding box center [192, 286] width 32 height 22
click at [176, 292] on input "Sigh" at bounding box center [167, 286] width 18 height 18
radio input "true"
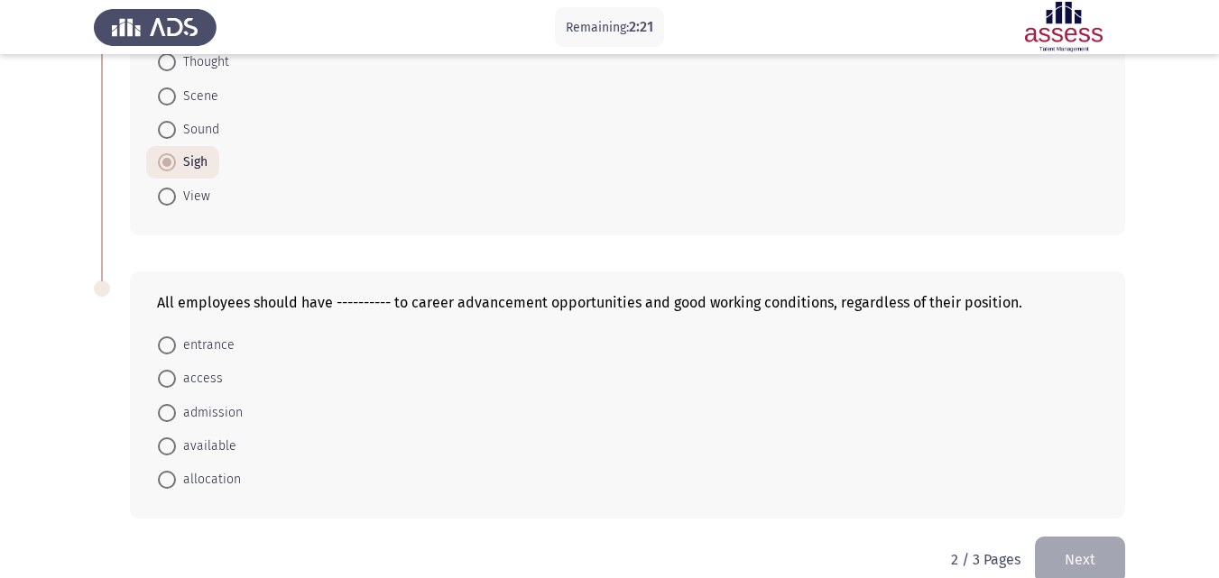
scroll to position [1059, 0]
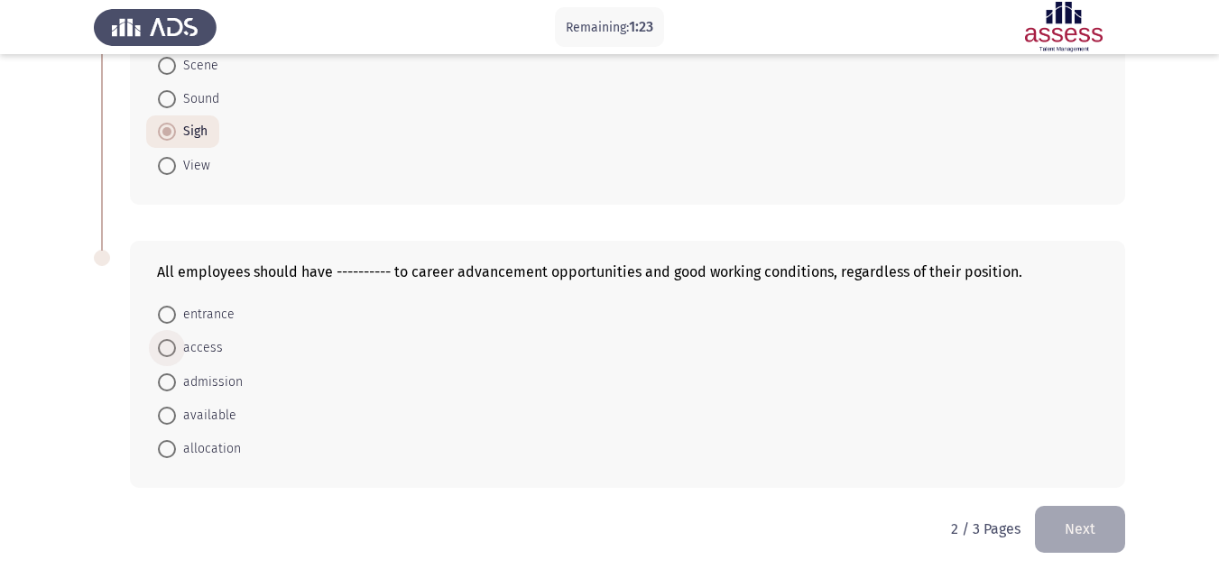
click at [163, 355] on span at bounding box center [167, 348] width 18 height 18
click at [163, 355] on input "access" at bounding box center [167, 348] width 18 height 18
radio input "true"
click at [1081, 532] on button "Next" at bounding box center [1080, 529] width 90 height 46
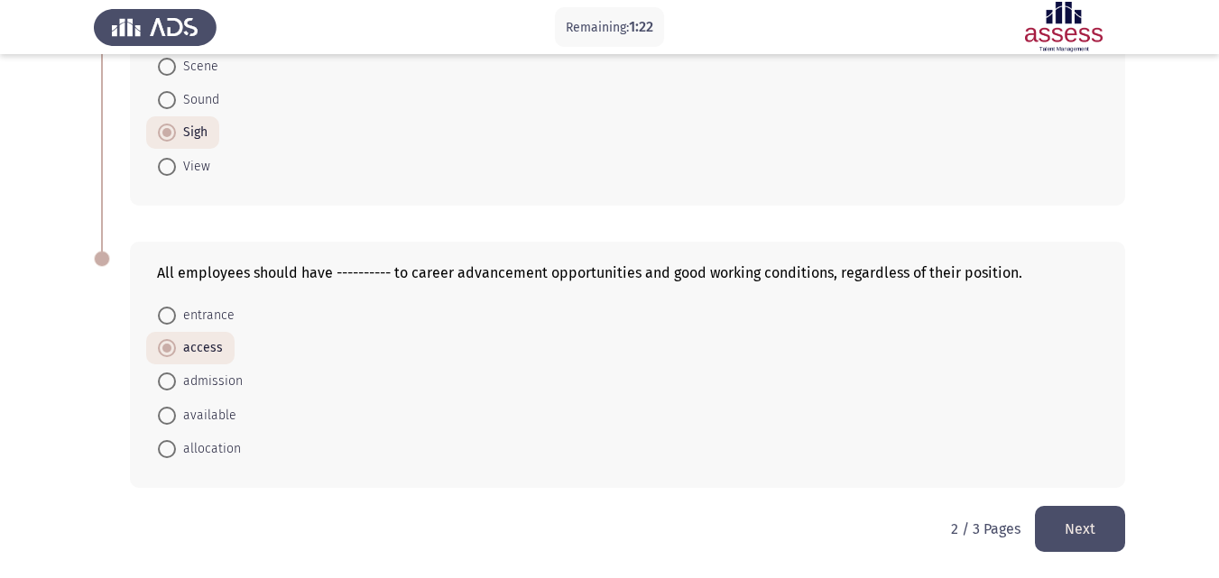
scroll to position [0, 0]
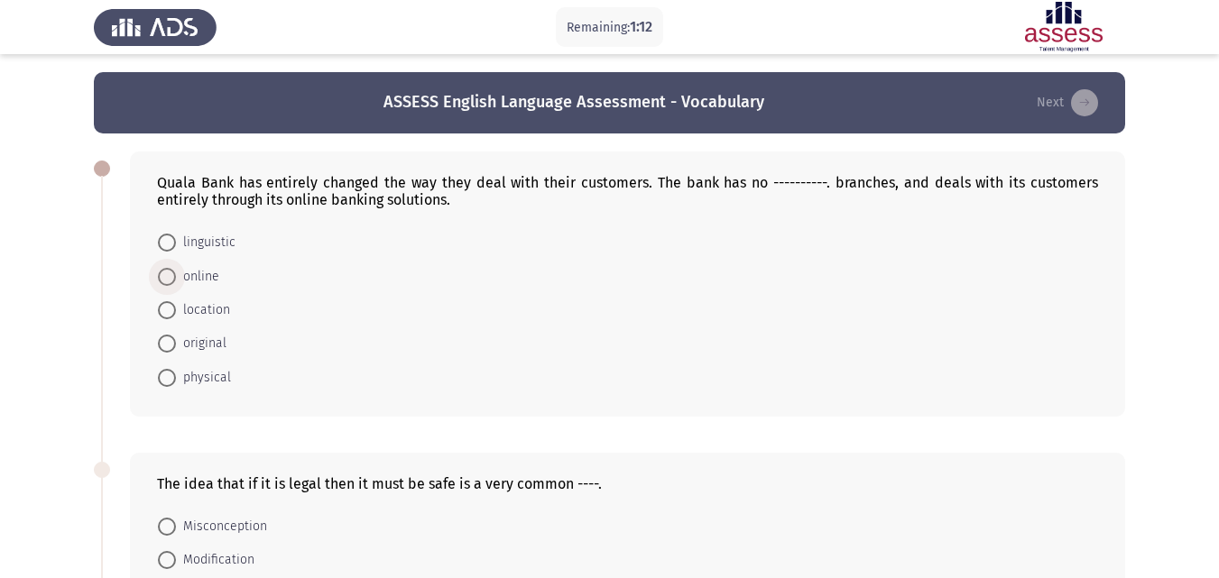
click at [163, 278] on span at bounding box center [167, 277] width 18 height 18
click at [163, 278] on input "online" at bounding box center [167, 277] width 18 height 18
radio input "true"
click at [167, 337] on span at bounding box center [167, 343] width 18 height 18
click at [167, 337] on input "original" at bounding box center [167, 343] width 18 height 18
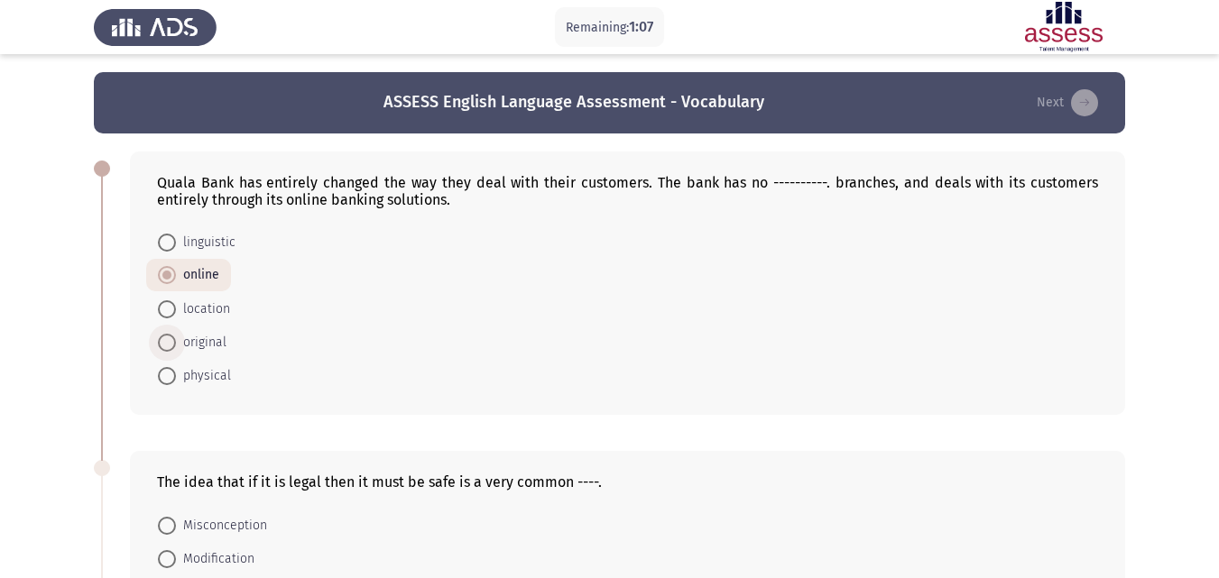
radio input "true"
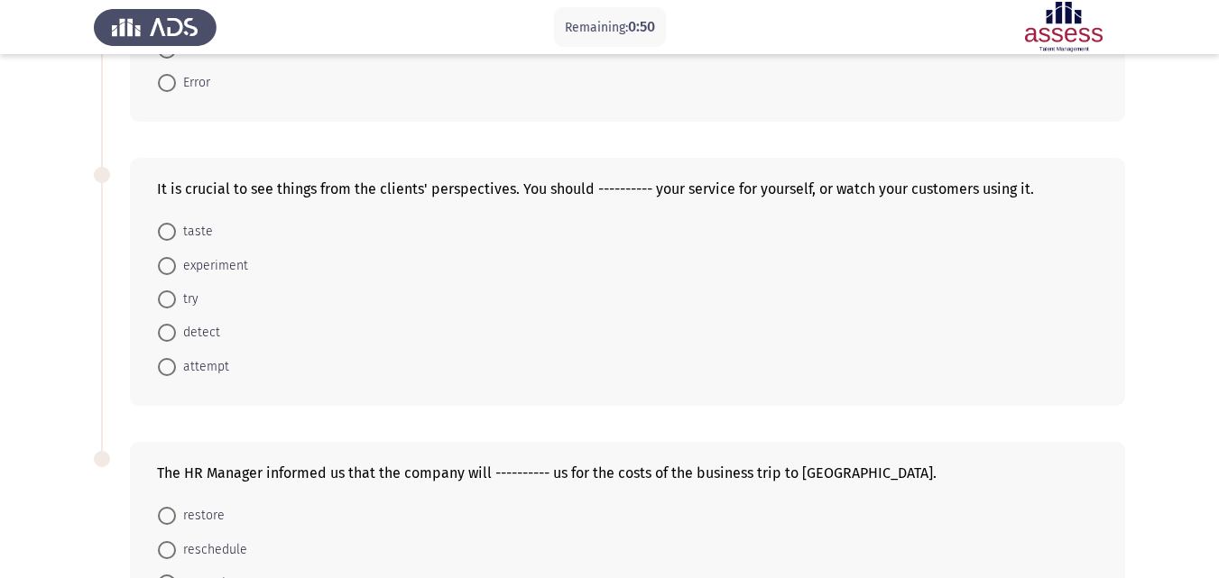
scroll to position [780, 0]
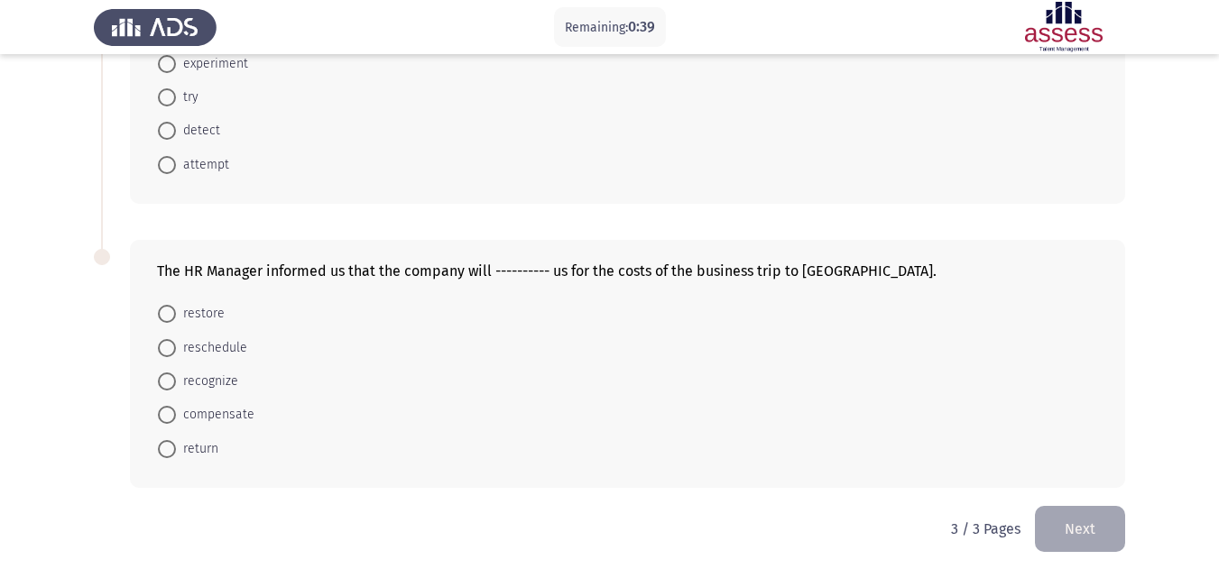
click at [180, 447] on span "return" at bounding box center [197, 449] width 42 height 22
click at [176, 447] on input "return" at bounding box center [167, 449] width 18 height 18
radio input "true"
click at [175, 424] on span at bounding box center [167, 417] width 18 height 18
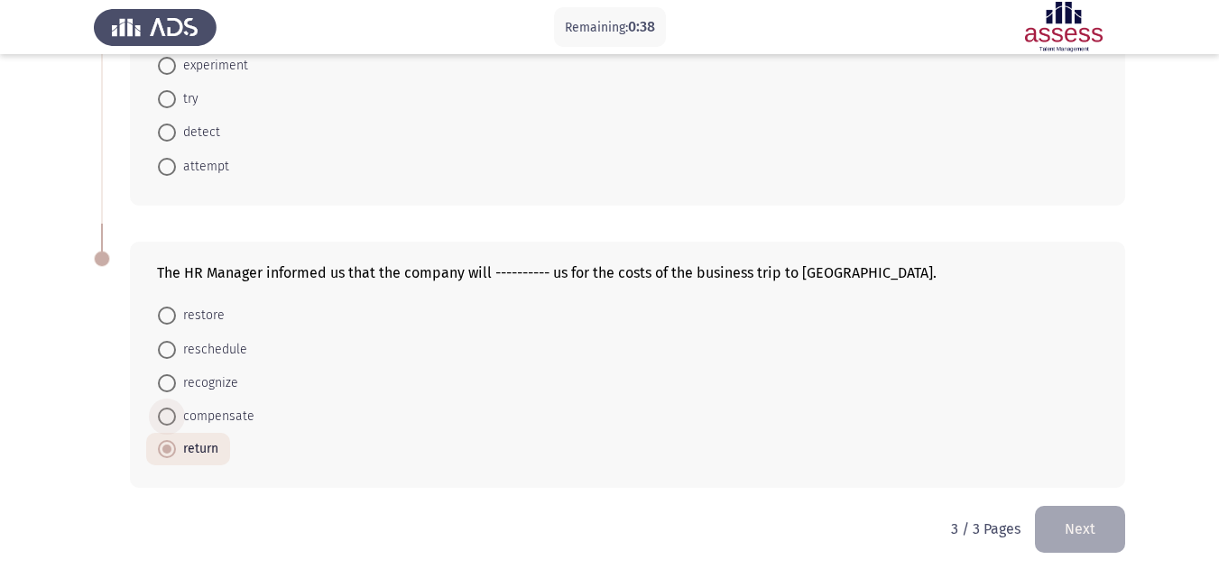
click at [175, 424] on input "compensate" at bounding box center [167, 417] width 18 height 18
radio input "true"
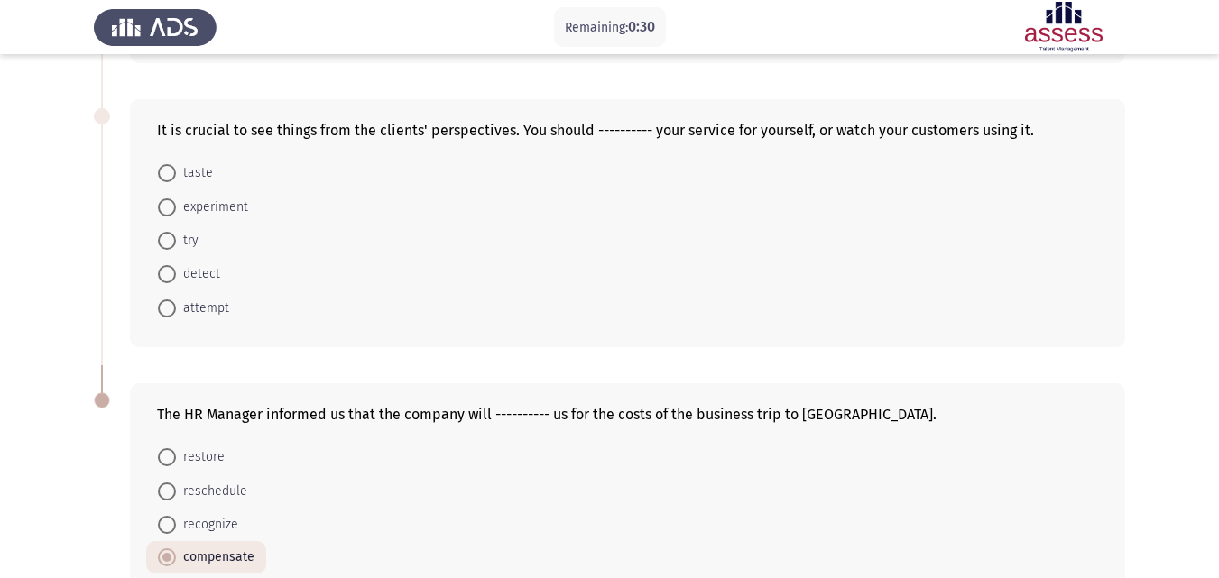
scroll to position [634, 0]
click at [170, 234] on span at bounding box center [167, 243] width 18 height 18
click at [170, 234] on input "try" at bounding box center [167, 243] width 18 height 18
radio input "true"
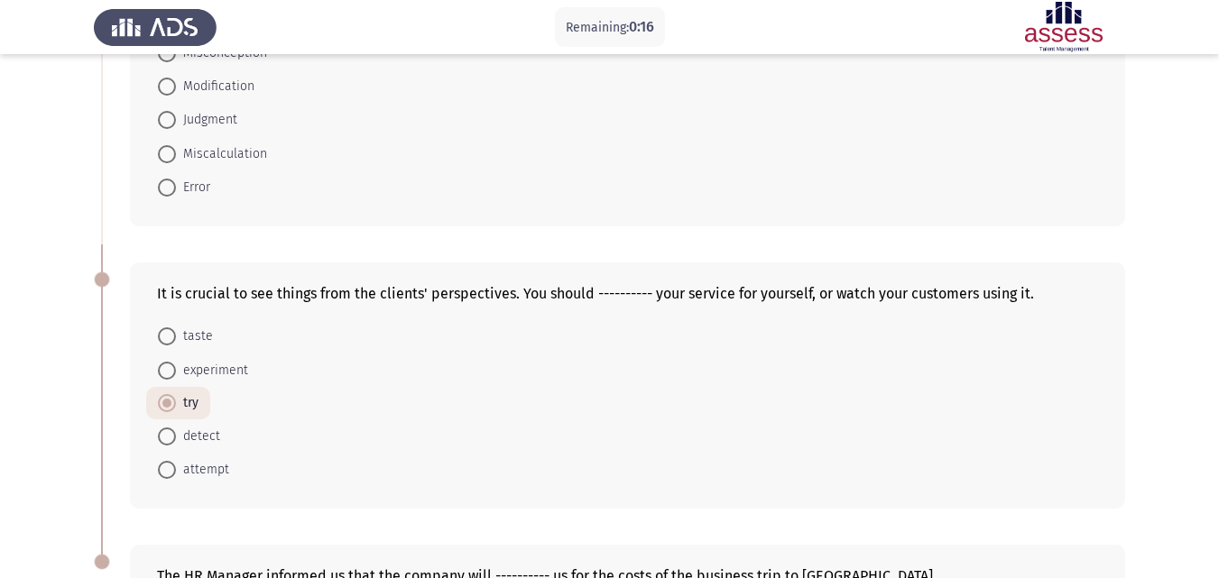
scroll to position [356, 0]
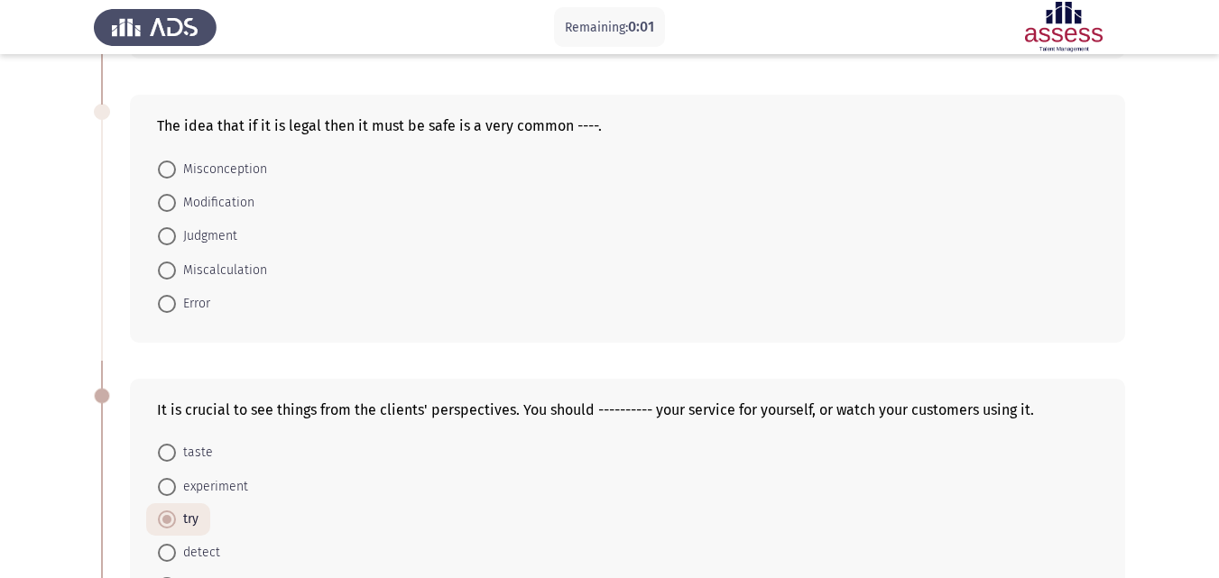
click at [166, 246] on label "Judgment" at bounding box center [197, 237] width 79 height 22
click at [166, 245] on input "Judgment" at bounding box center [167, 236] width 18 height 18
radio input "true"
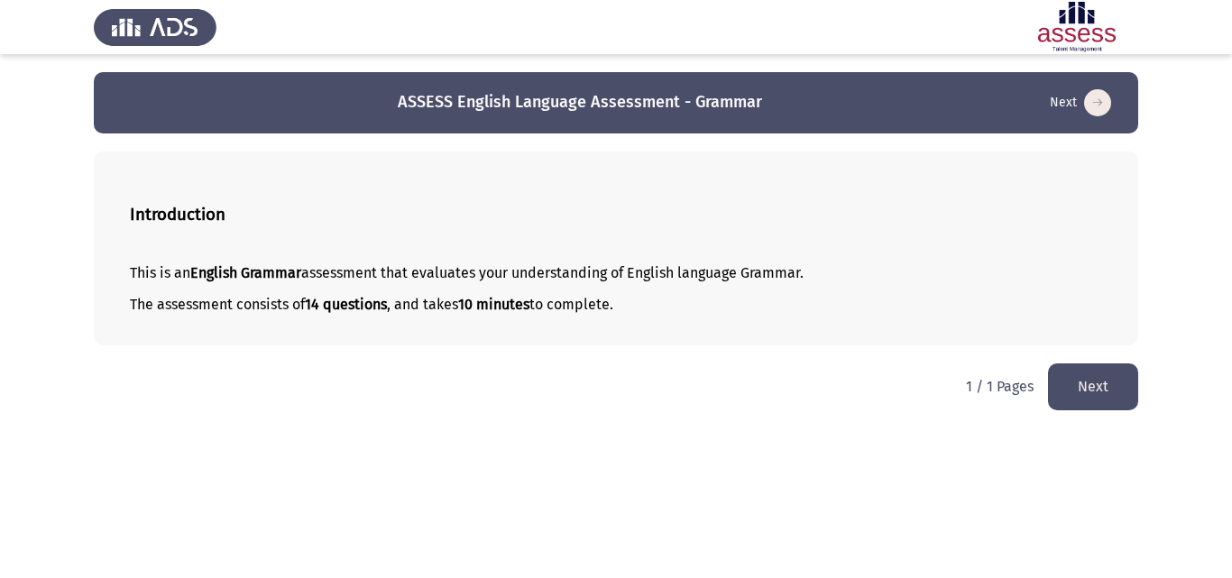
click at [1066, 385] on button "Next" at bounding box center [1093, 387] width 90 height 46
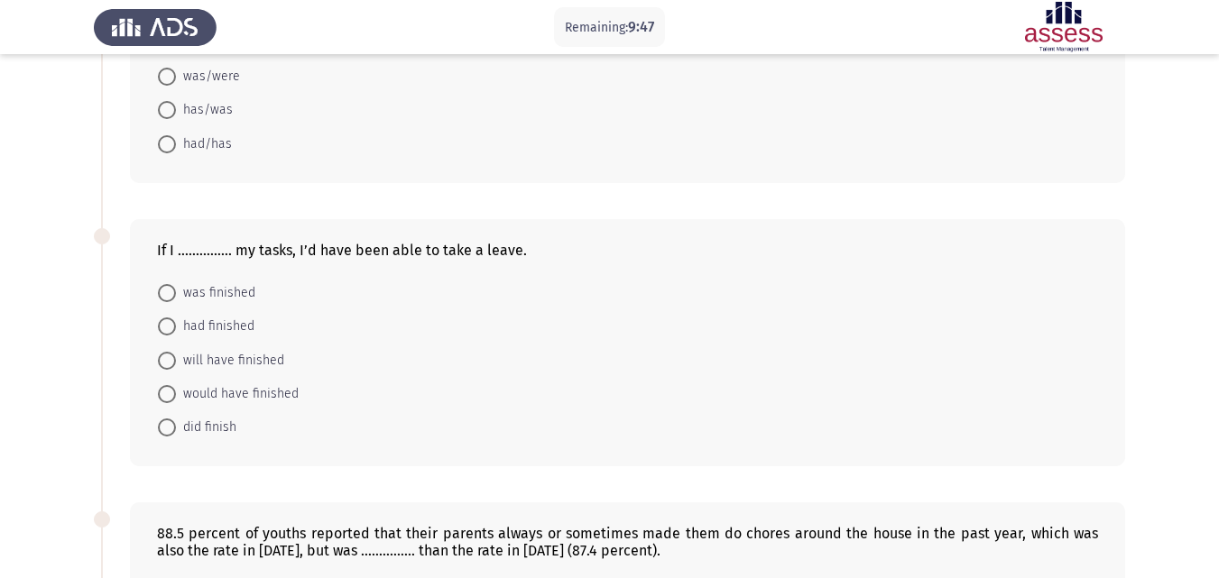
scroll to position [239, 0]
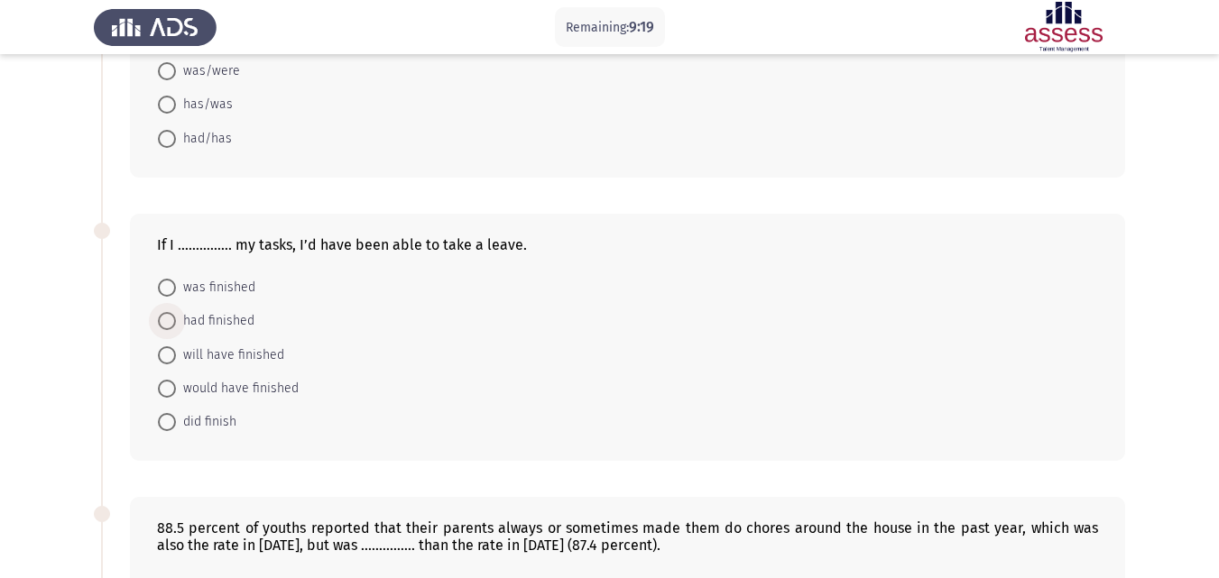
click at [187, 320] on span "had finished" at bounding box center [215, 321] width 78 height 22
click at [176, 320] on input "had finished" at bounding box center [167, 321] width 18 height 18
radio input "true"
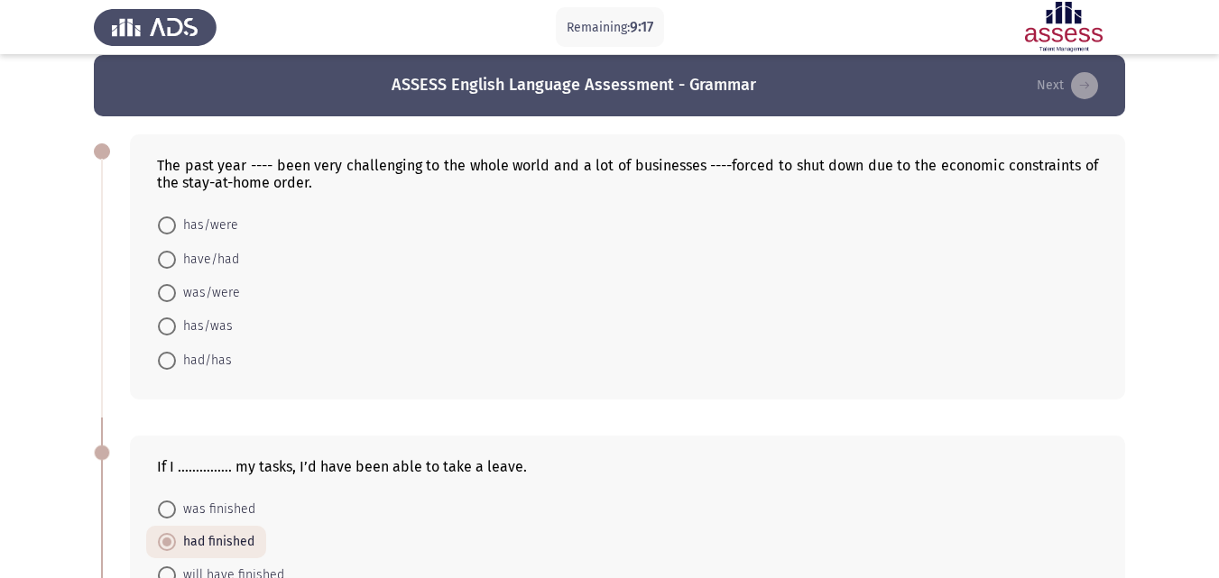
scroll to position [0, 0]
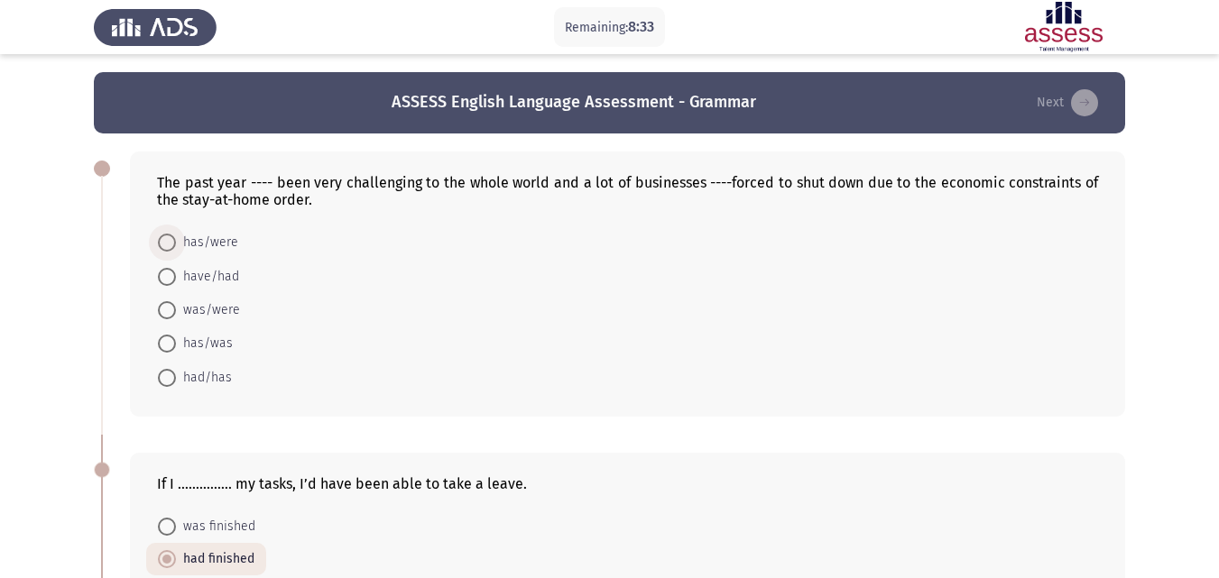
click at [171, 247] on span at bounding box center [167, 243] width 18 height 18
click at [171, 247] on input "has/were" at bounding box center [167, 243] width 18 height 18
radio input "true"
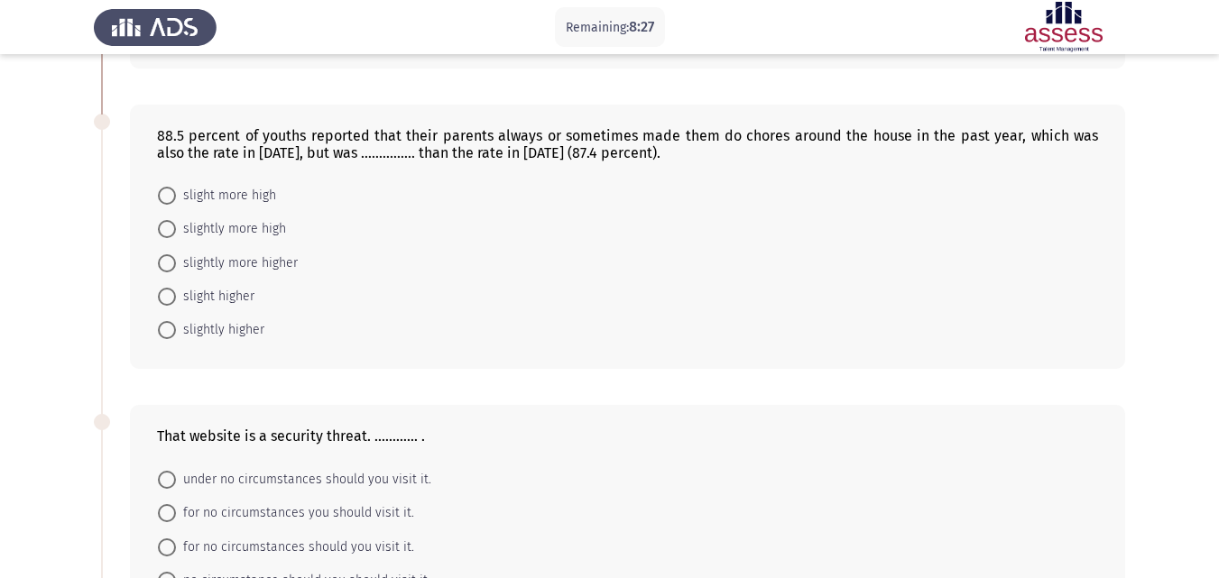
scroll to position [632, 0]
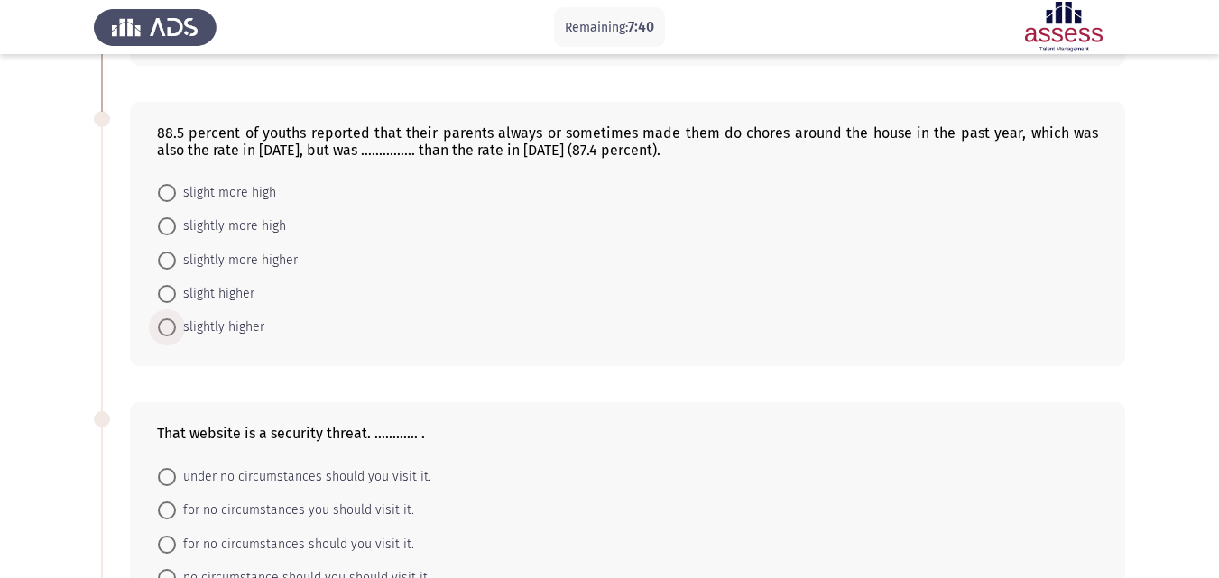
click at [164, 325] on span at bounding box center [167, 327] width 18 height 18
click at [164, 325] on input "slightly higher" at bounding box center [167, 327] width 18 height 18
radio input "true"
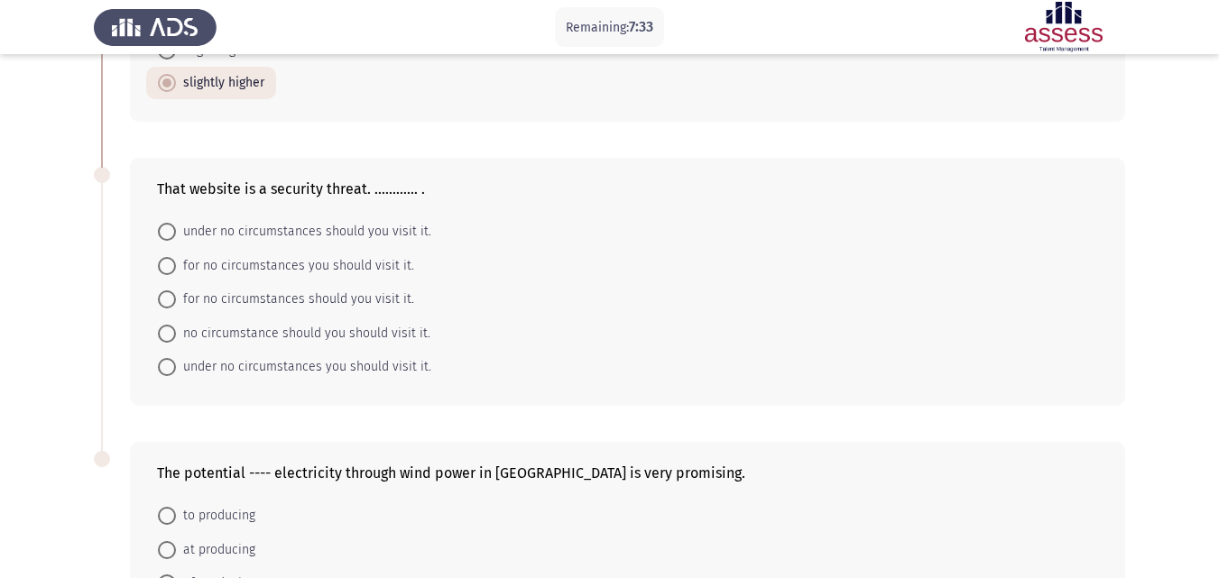
scroll to position [884, 0]
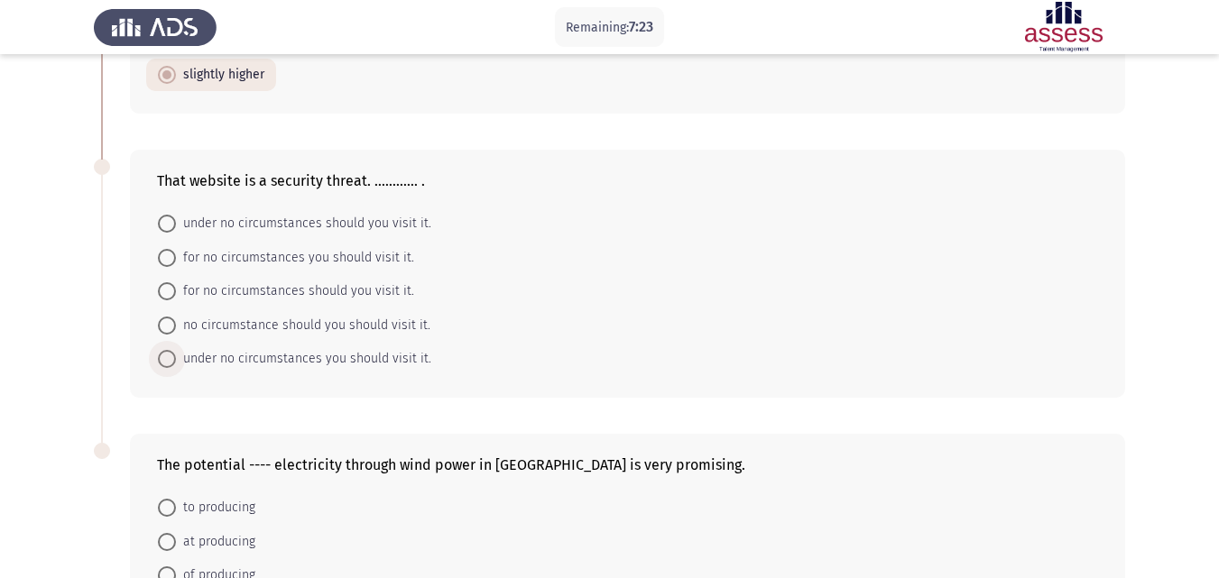
click at [171, 360] on span at bounding box center [167, 359] width 18 height 18
click at [171, 360] on input "under no circumstances you should visit it." at bounding box center [167, 359] width 18 height 18
radio input "true"
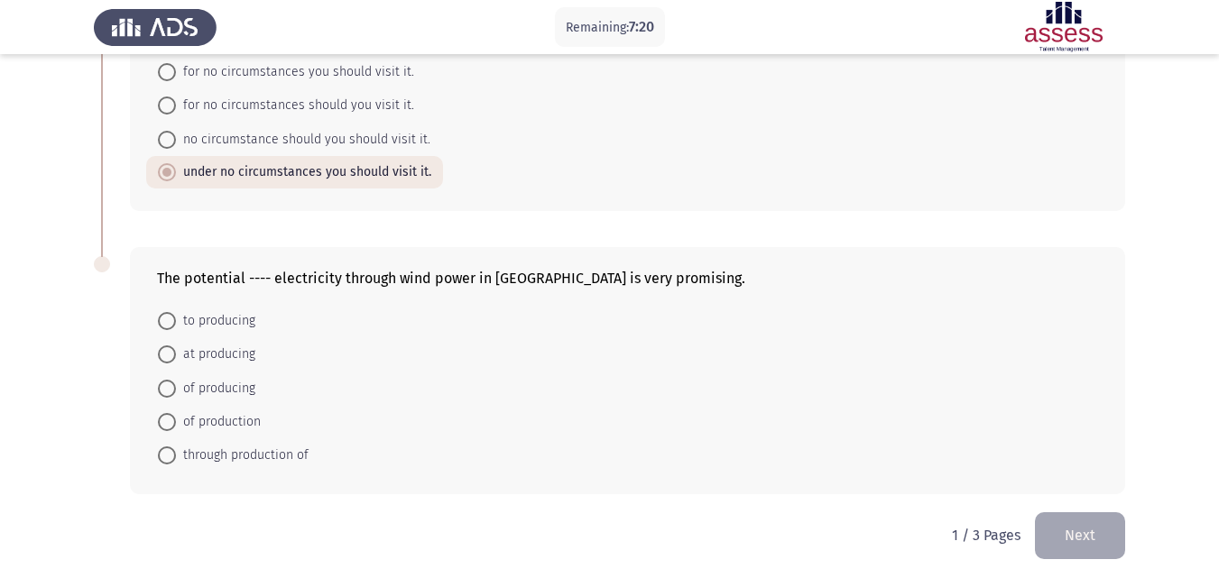
scroll to position [1076, 0]
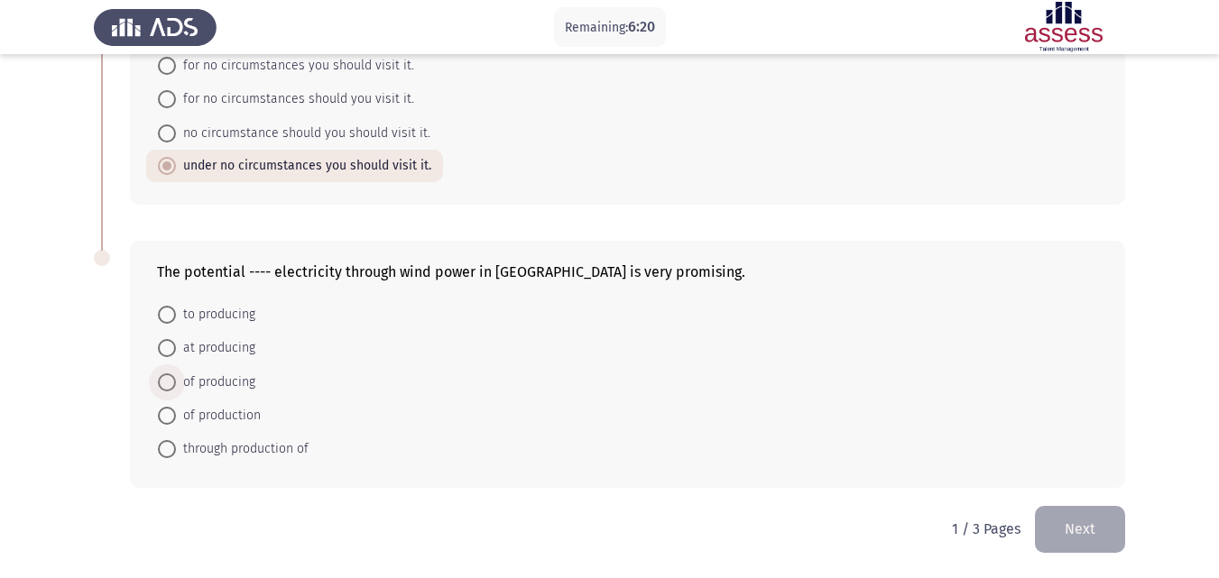
click at [169, 386] on span at bounding box center [167, 383] width 18 height 18
click at [169, 386] on input "of producing" at bounding box center [167, 383] width 18 height 18
radio input "true"
click at [1108, 534] on button "Next" at bounding box center [1080, 529] width 90 height 46
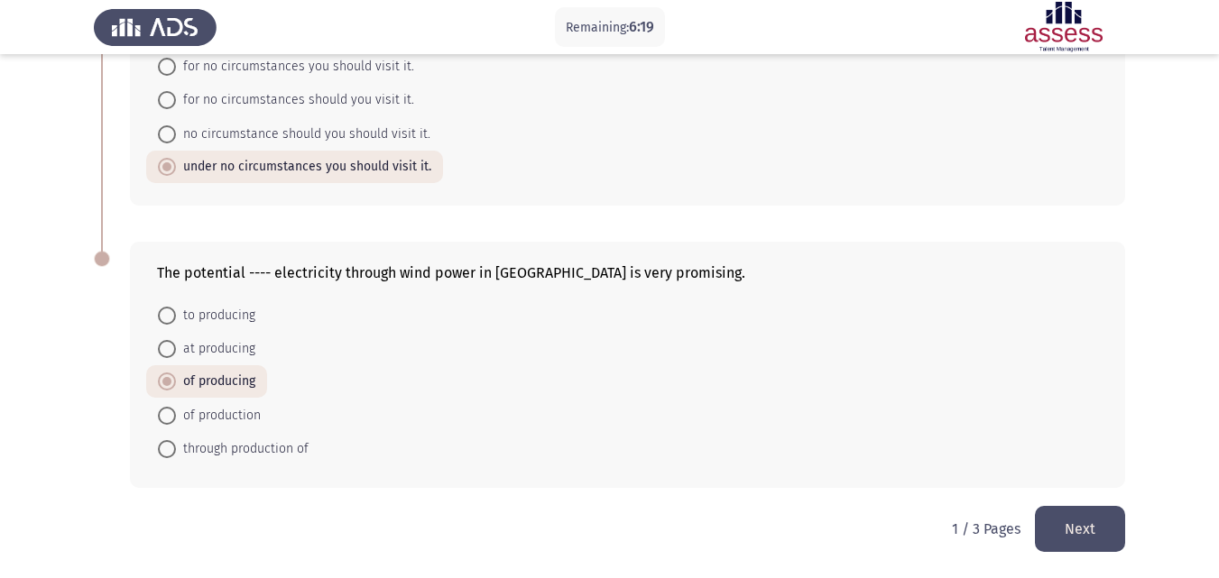
scroll to position [0, 0]
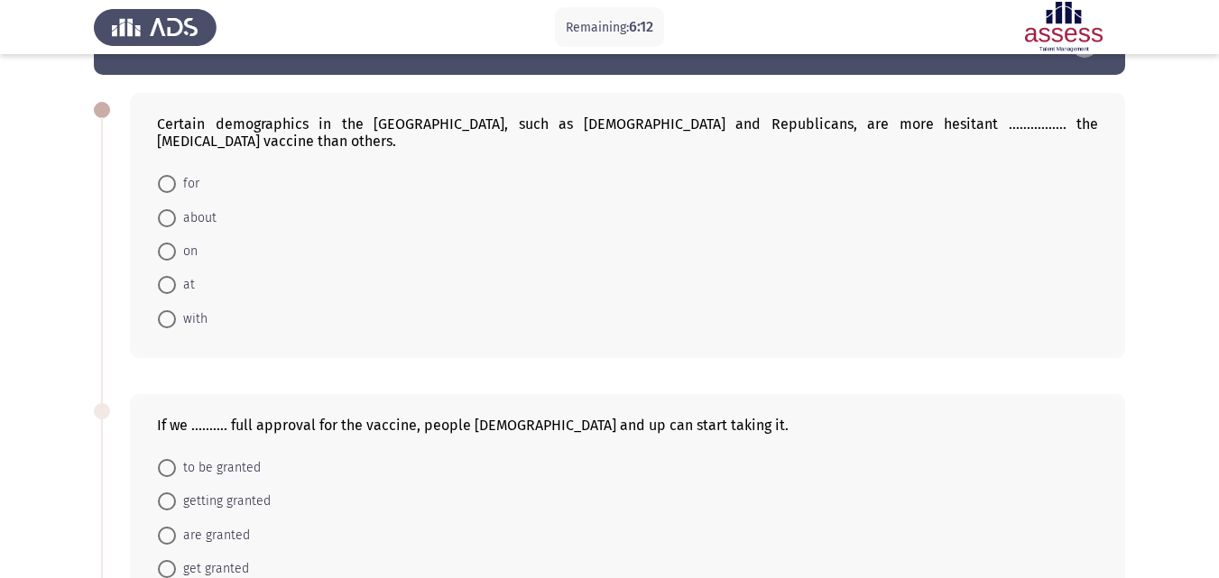
scroll to position [61, 0]
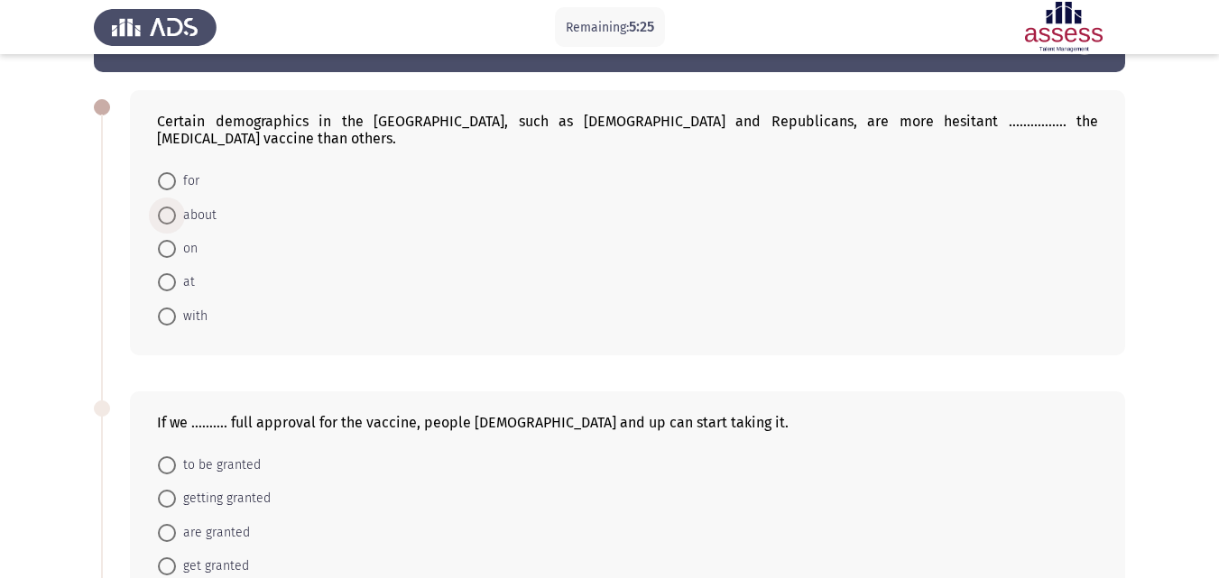
click at [172, 207] on span at bounding box center [167, 216] width 18 height 18
click at [172, 207] on input "about" at bounding box center [167, 216] width 18 height 18
radio input "true"
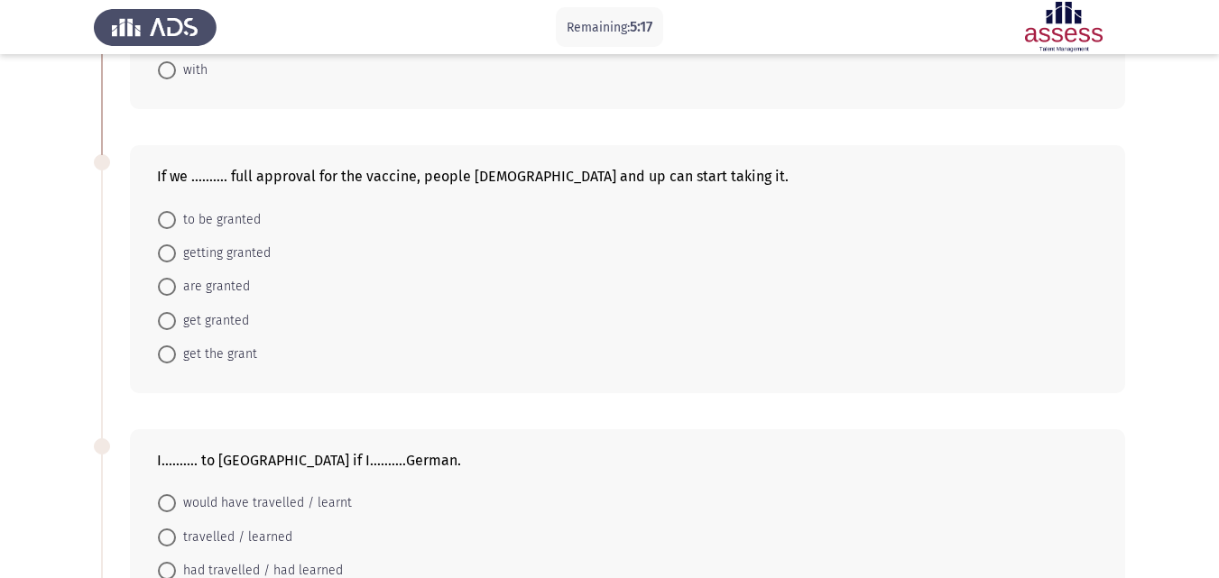
scroll to position [317, 0]
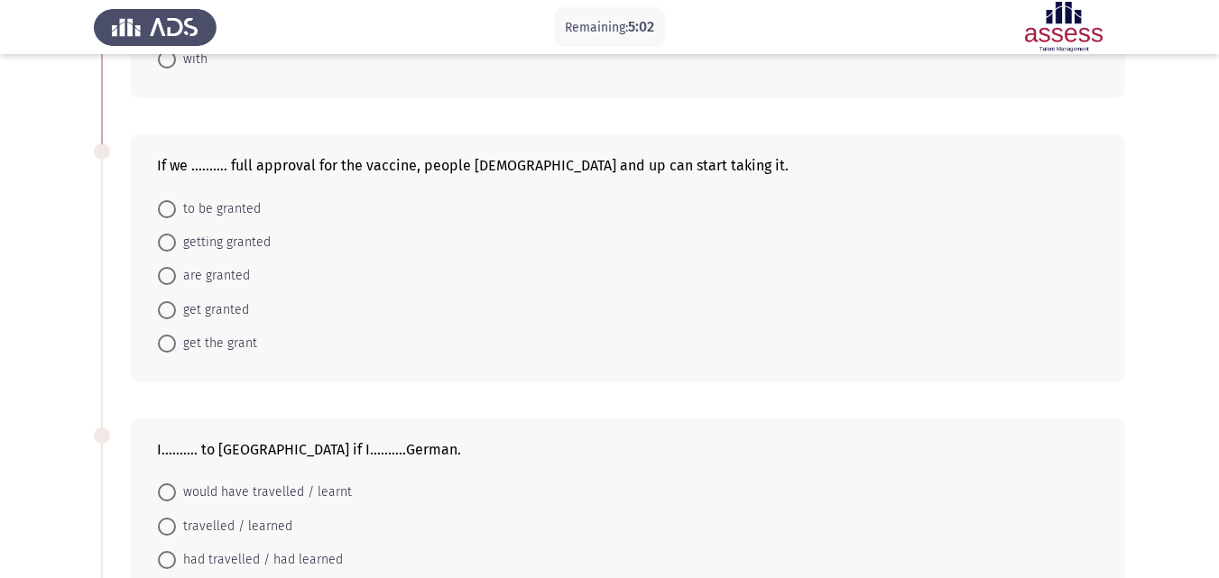
click at [175, 301] on span at bounding box center [167, 310] width 18 height 18
click at [175, 301] on input "get granted" at bounding box center [167, 310] width 18 height 18
radio input "true"
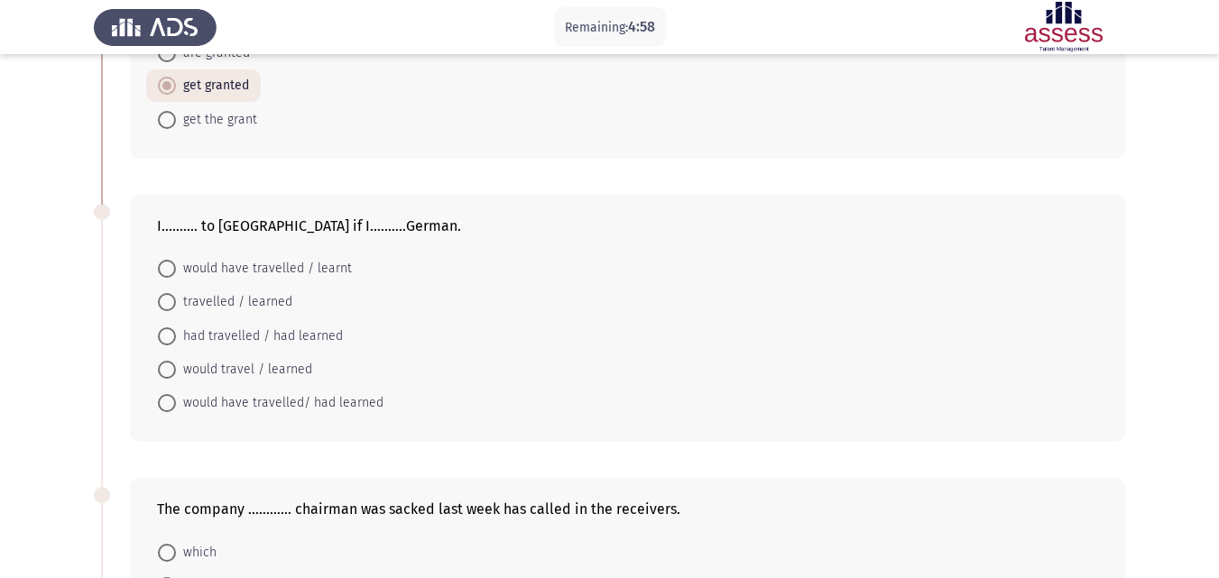
scroll to position [548, 0]
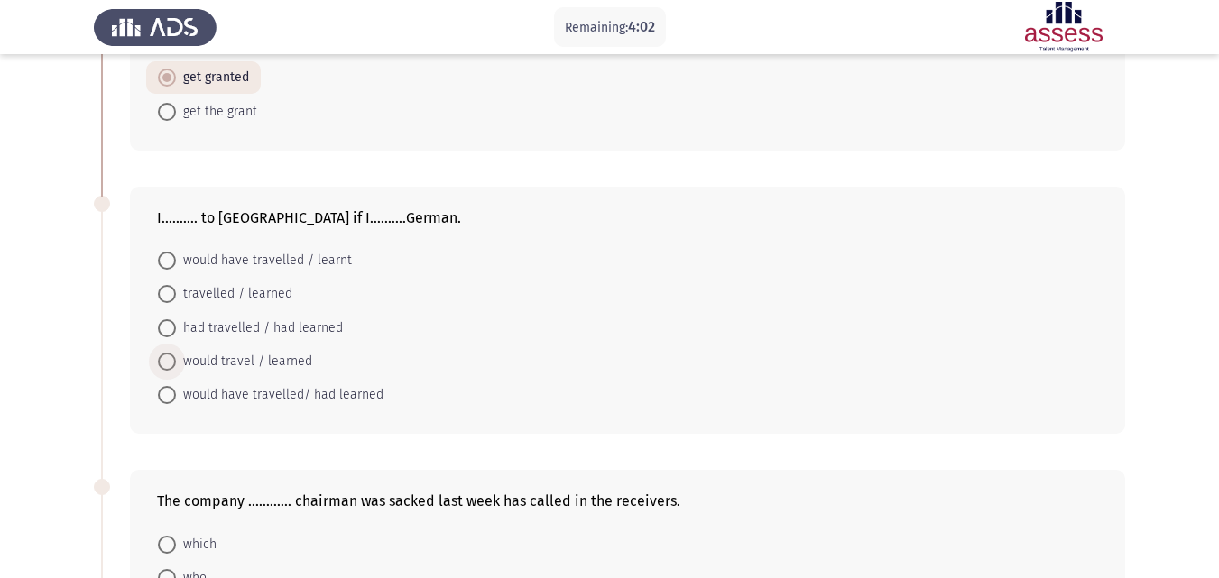
click at [171, 353] on span at bounding box center [167, 362] width 18 height 18
click at [171, 353] on input "would travel / learned" at bounding box center [167, 362] width 18 height 18
radio input "true"
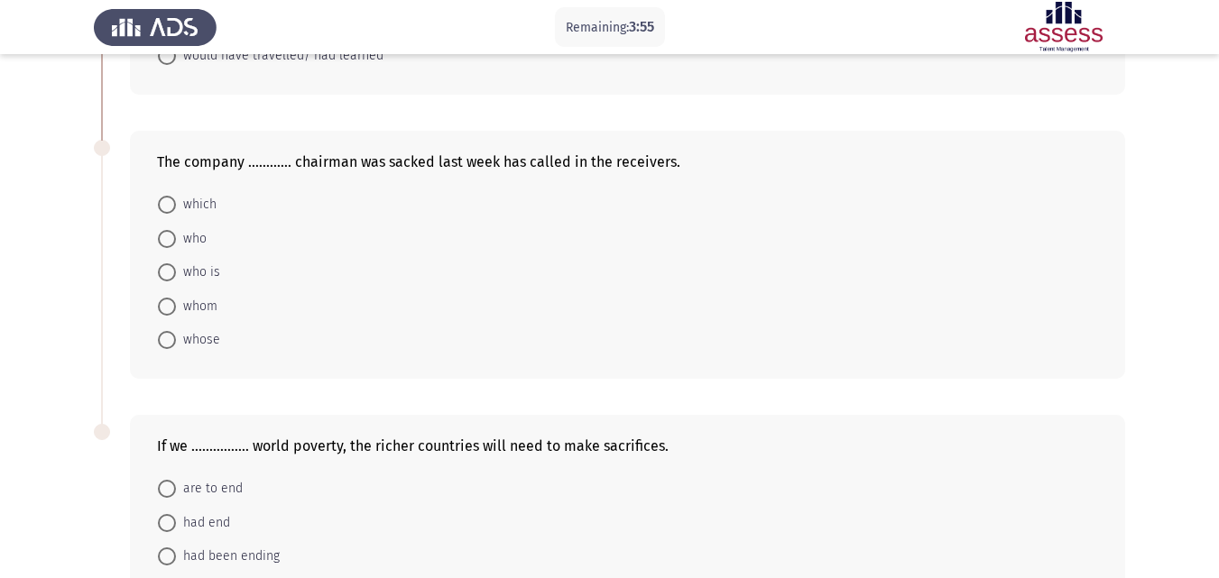
scroll to position [920, 0]
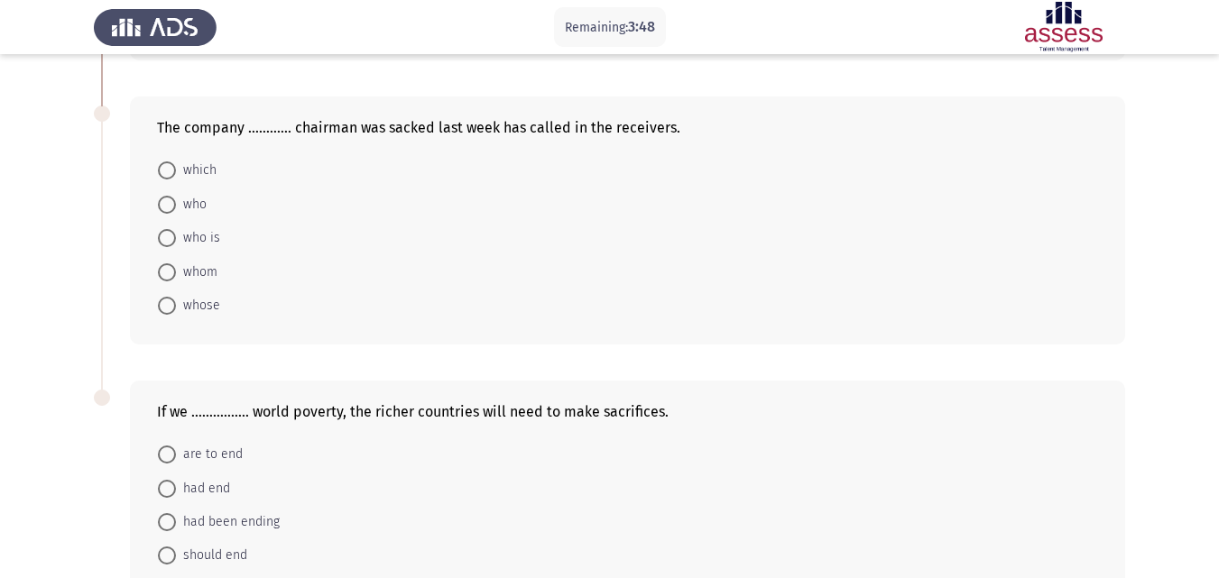
click at [176, 295] on span "whose" at bounding box center [198, 306] width 44 height 22
click at [176, 297] on input "whose" at bounding box center [167, 306] width 18 height 18
radio input "true"
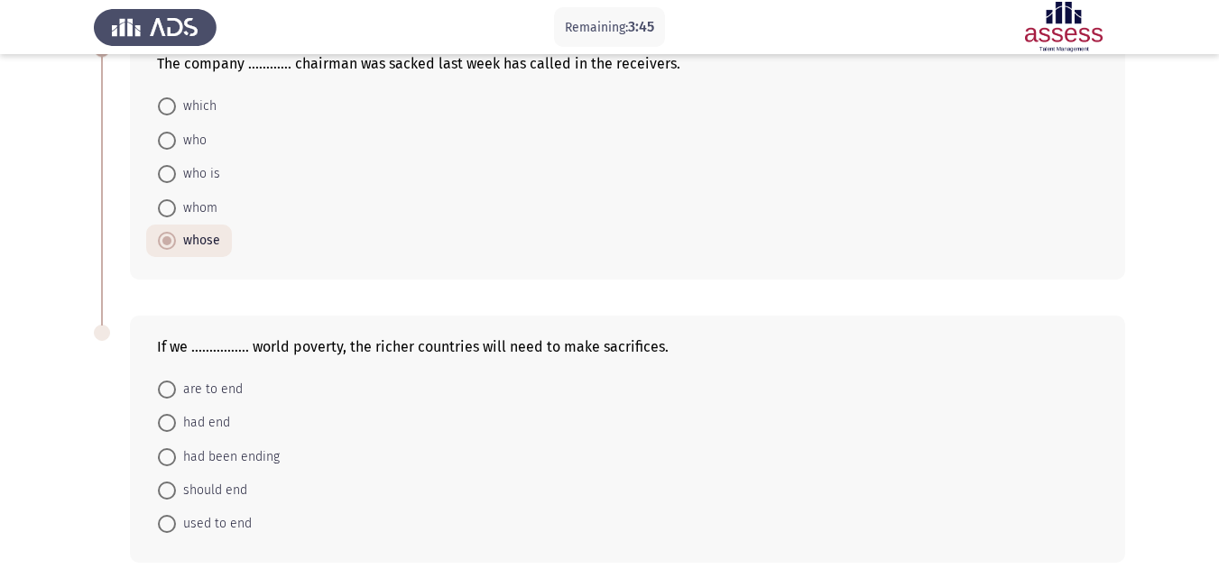
scroll to position [1042, 0]
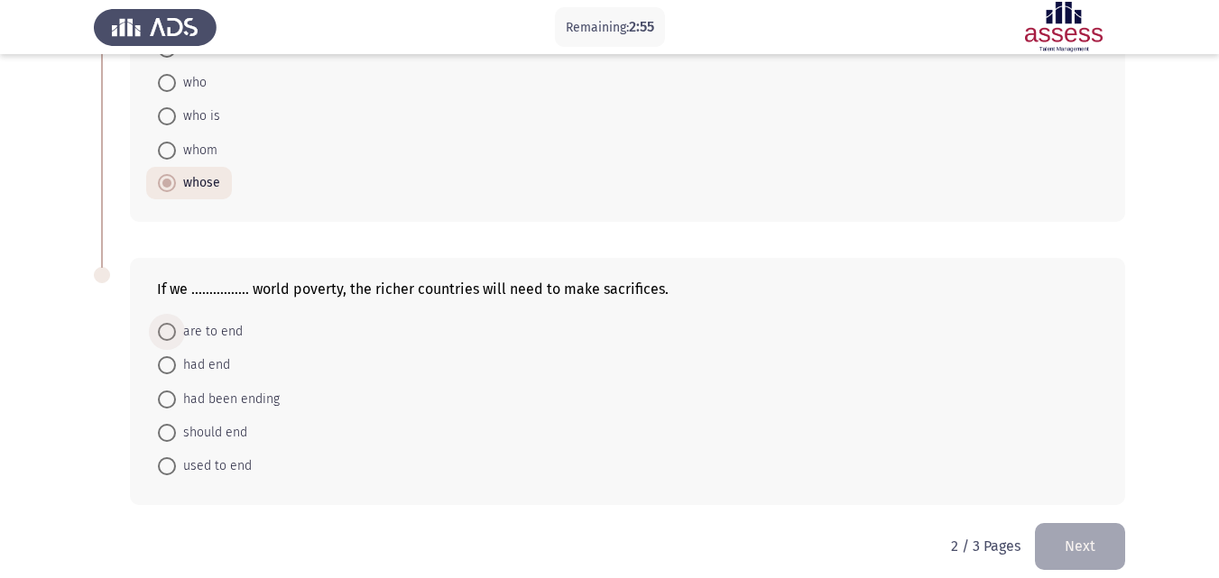
click at [165, 323] on span at bounding box center [167, 332] width 18 height 18
click at [165, 323] on input "are to end" at bounding box center [167, 332] width 18 height 18
radio input "true"
click at [1051, 523] on button "Next" at bounding box center [1080, 546] width 90 height 46
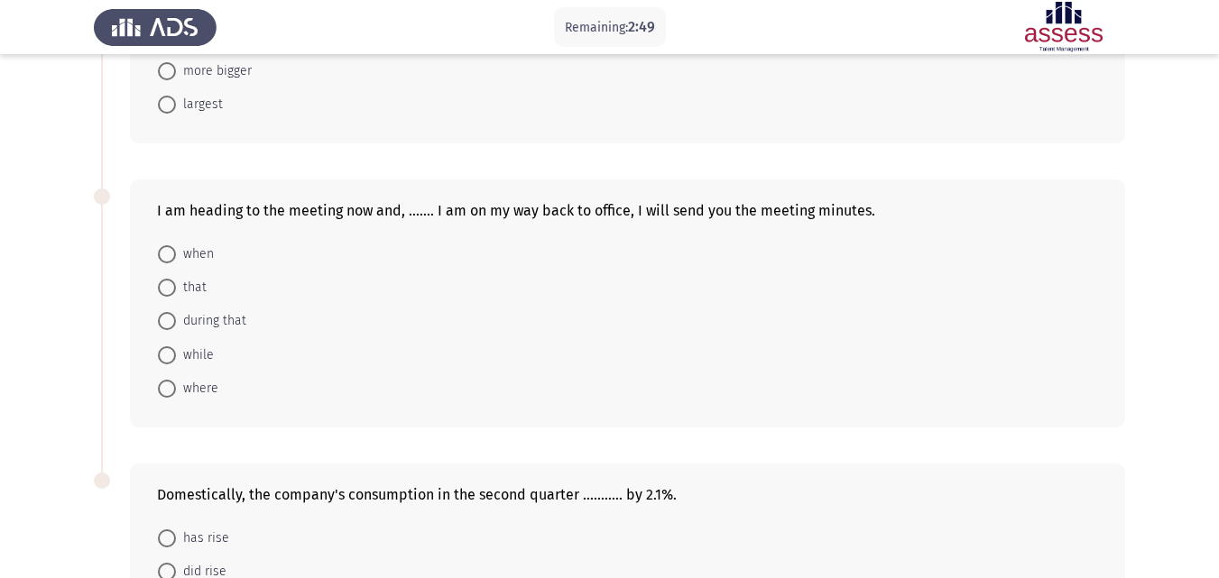
scroll to position [858, 0]
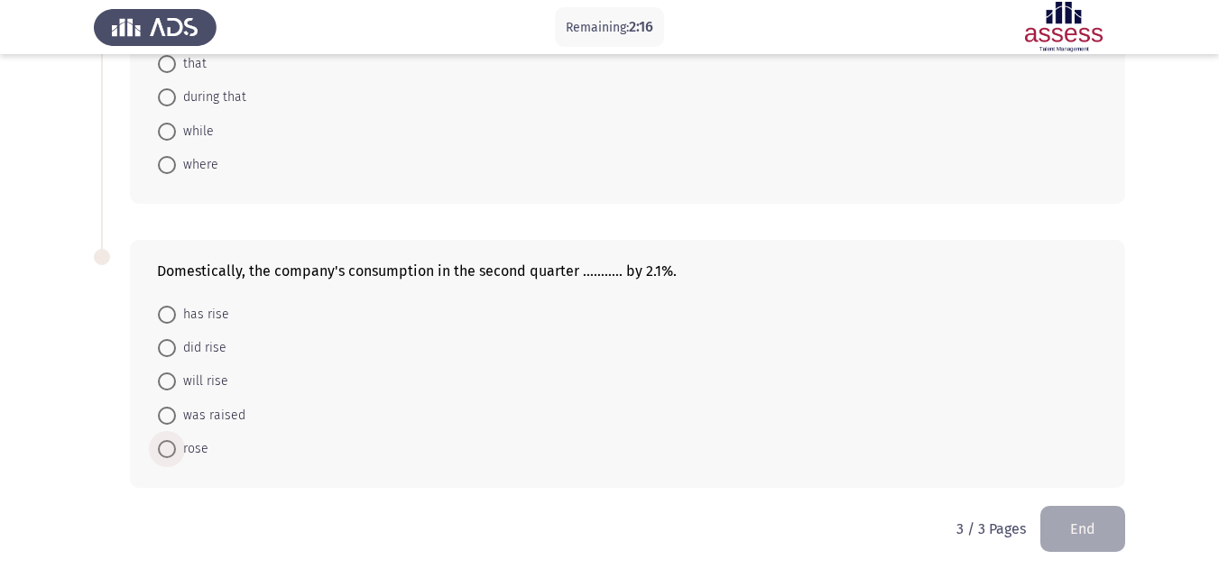
click at [171, 457] on span at bounding box center [167, 449] width 18 height 18
click at [171, 457] on input "rose" at bounding box center [167, 449] width 18 height 18
radio input "true"
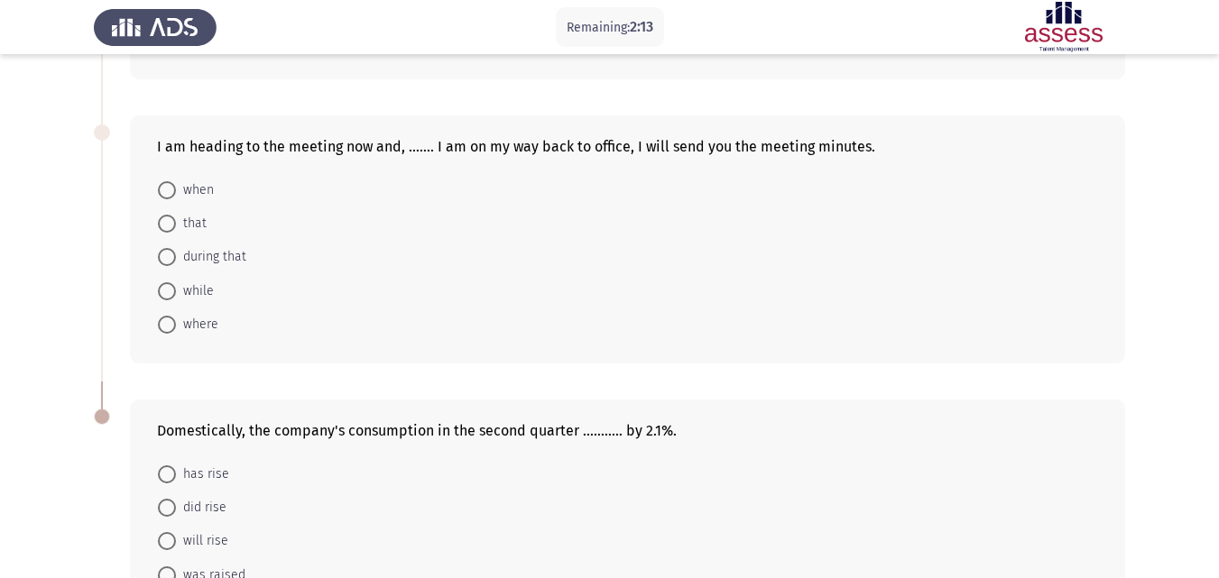
scroll to position [687, 0]
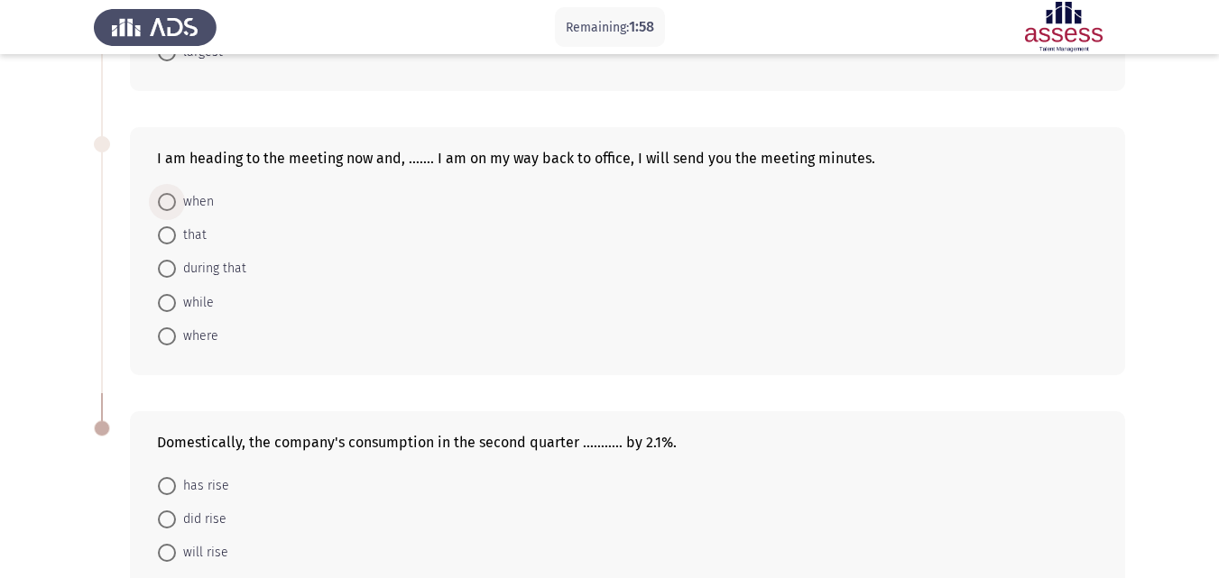
click at [169, 204] on span at bounding box center [167, 202] width 18 height 18
click at [169, 204] on input "when" at bounding box center [167, 202] width 18 height 18
radio input "true"
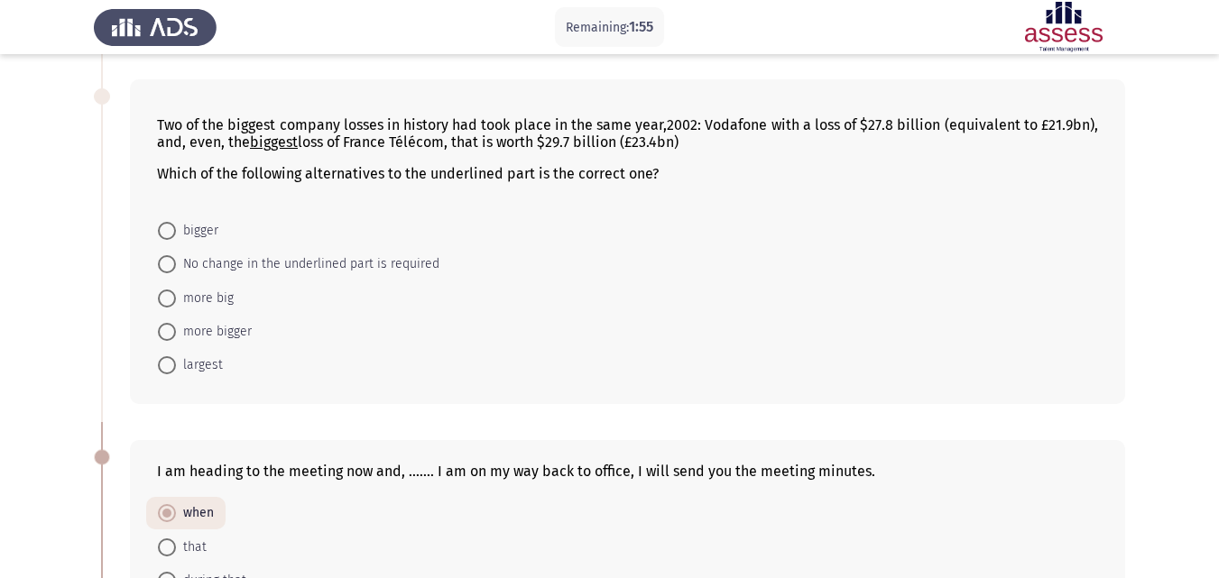
scroll to position [364, 0]
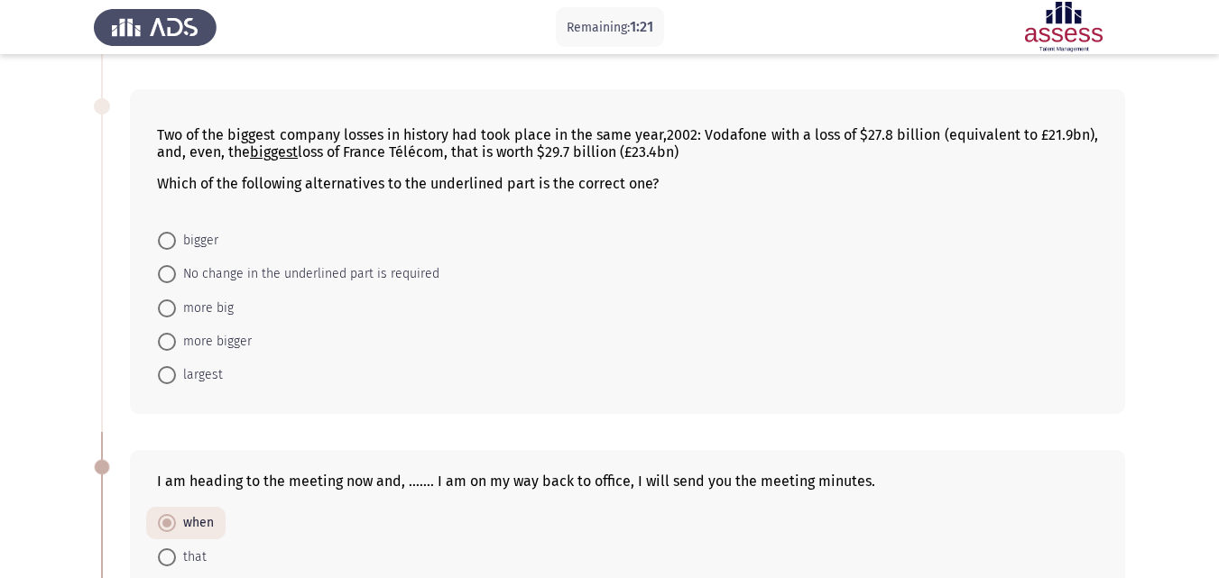
click at [179, 235] on span "bigger" at bounding box center [197, 241] width 42 height 22
click at [176, 235] on input "bigger" at bounding box center [167, 241] width 18 height 18
radio input "true"
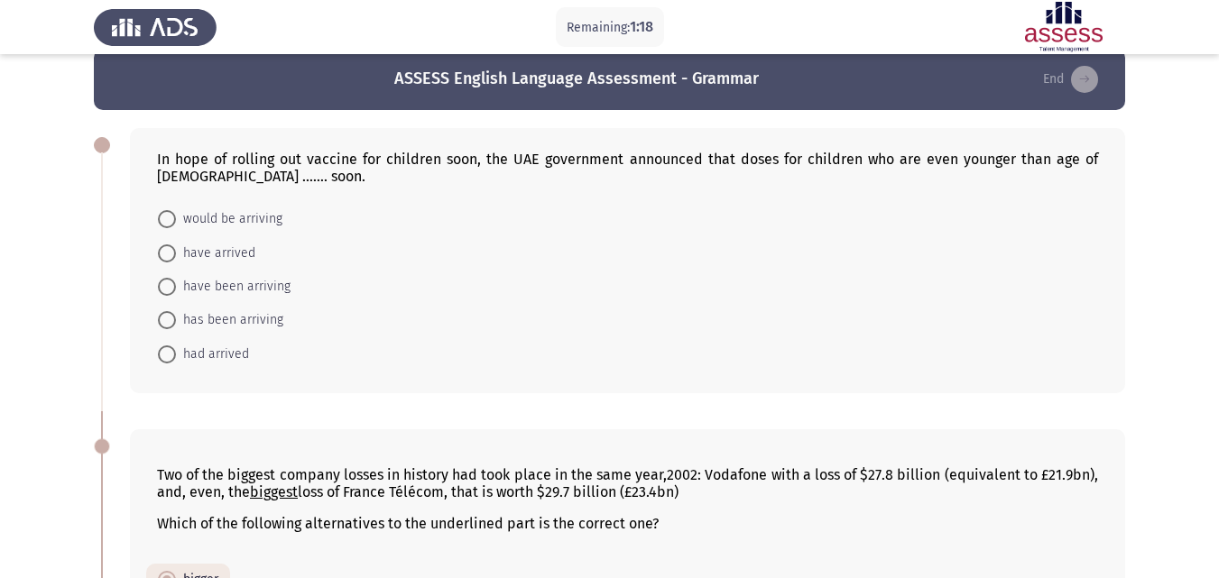
scroll to position [21, 0]
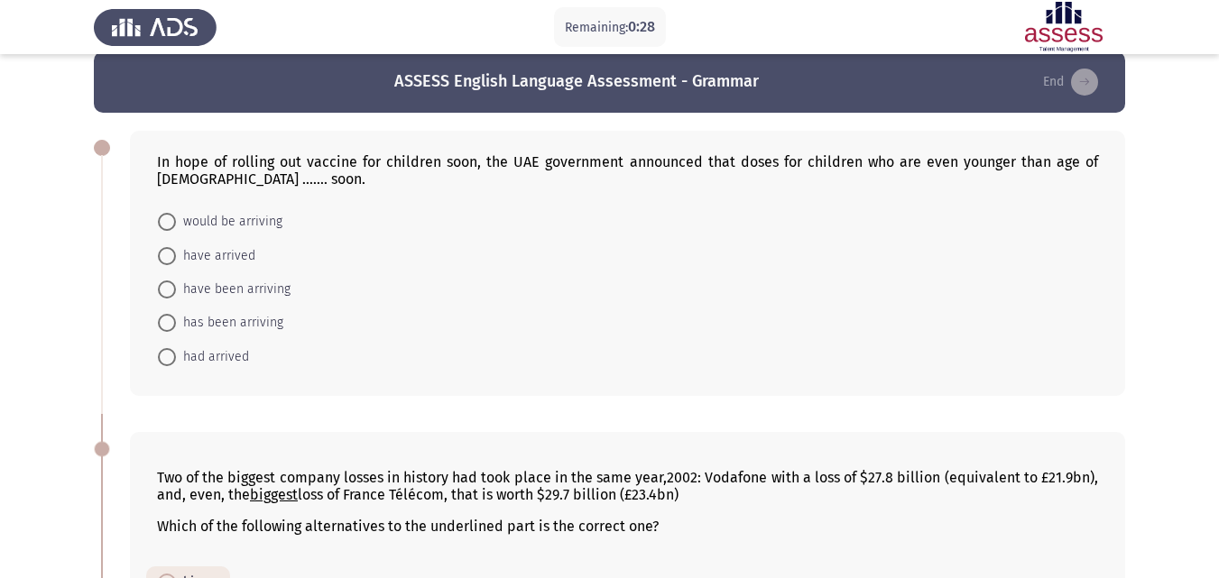
click at [168, 260] on span at bounding box center [167, 256] width 18 height 18
click at [168, 260] on input "have arrived" at bounding box center [167, 256] width 18 height 18
radio input "true"
click at [161, 291] on span at bounding box center [167, 289] width 18 height 18
click at [161, 291] on input "have been arriving" at bounding box center [167, 289] width 18 height 18
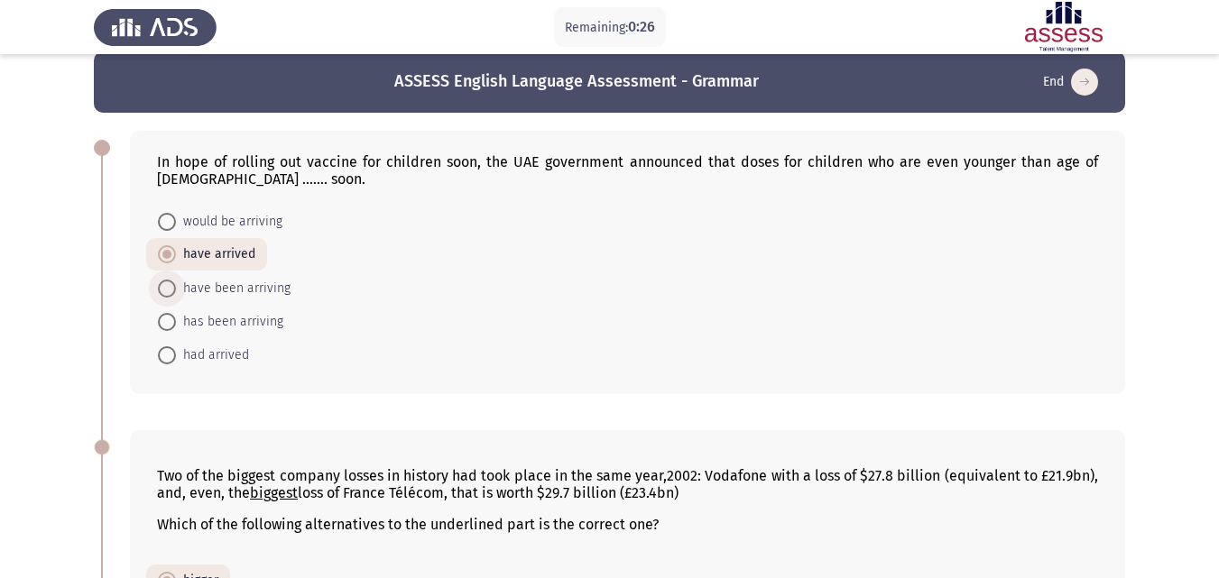
radio input "true"
click at [175, 230] on span at bounding box center [167, 222] width 18 height 18
click at [175, 230] on input "would be arriving" at bounding box center [167, 222] width 18 height 18
radio input "true"
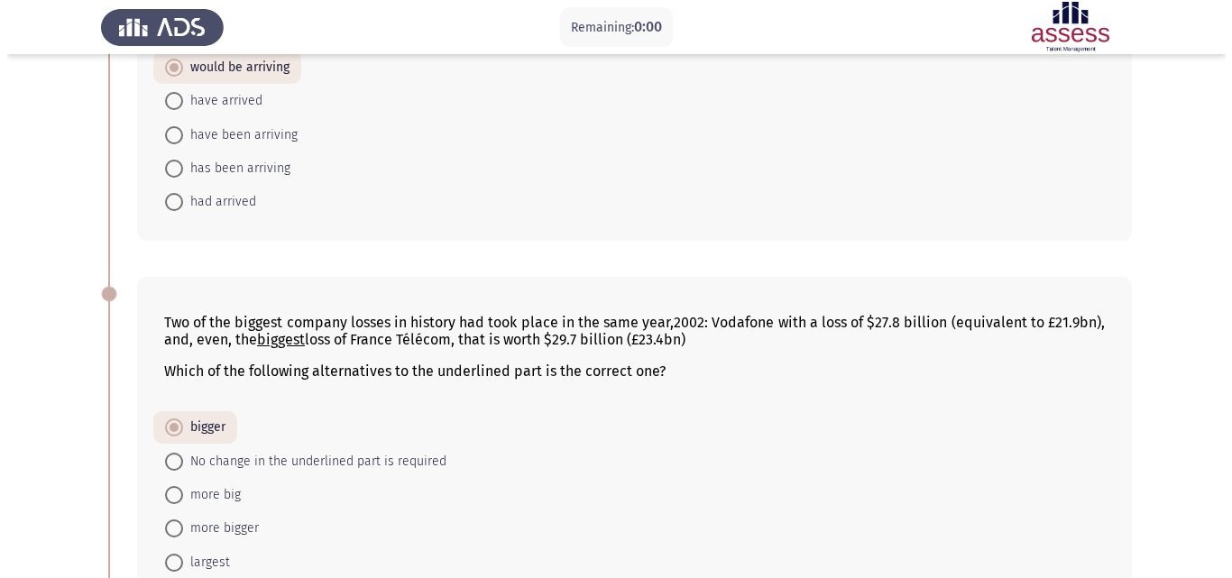
scroll to position [0, 0]
